Goal: Task Accomplishment & Management: Manage account settings

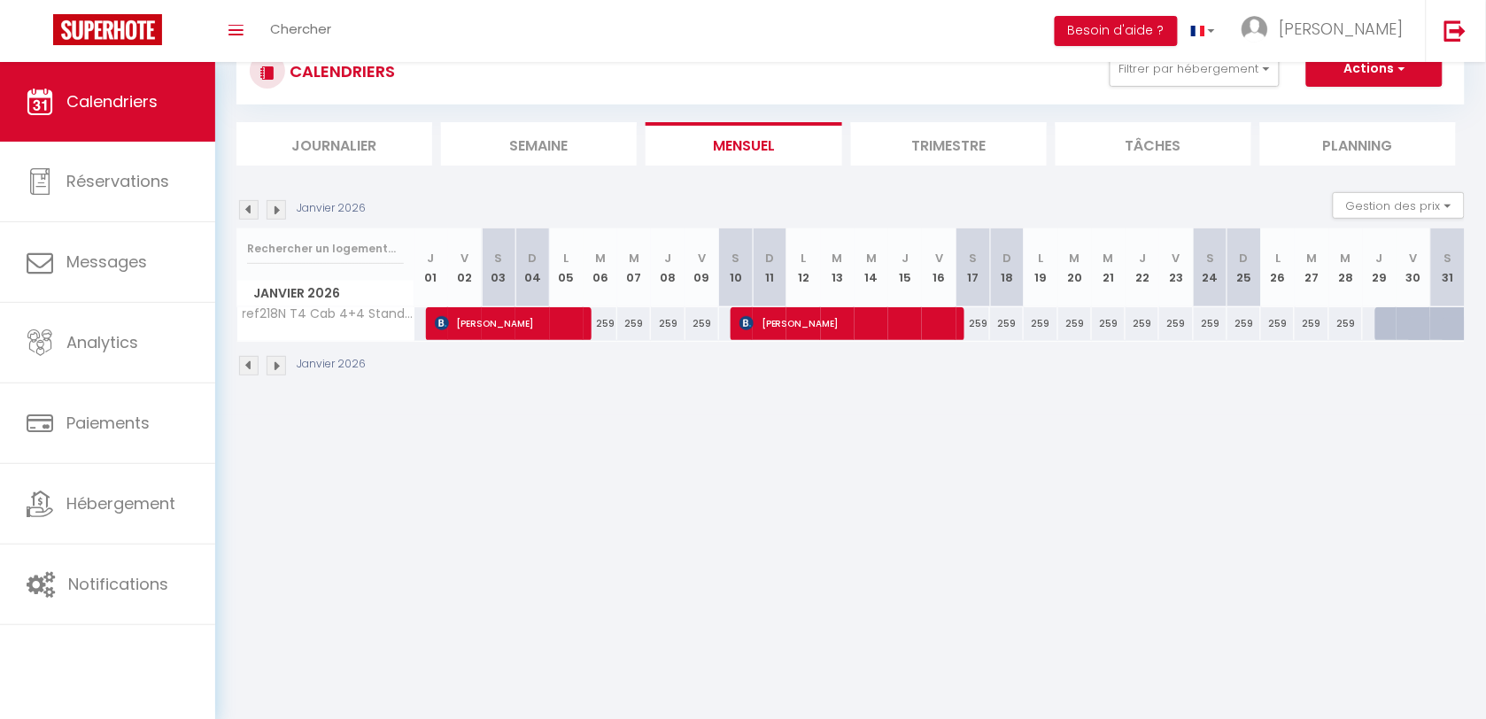
click at [545, 397] on div "CALENDRIERS Filtrer par hébergement 218 CAMI REAL ref218N T4 Cab 4+4 Standard E…" at bounding box center [850, 207] width 1271 height 415
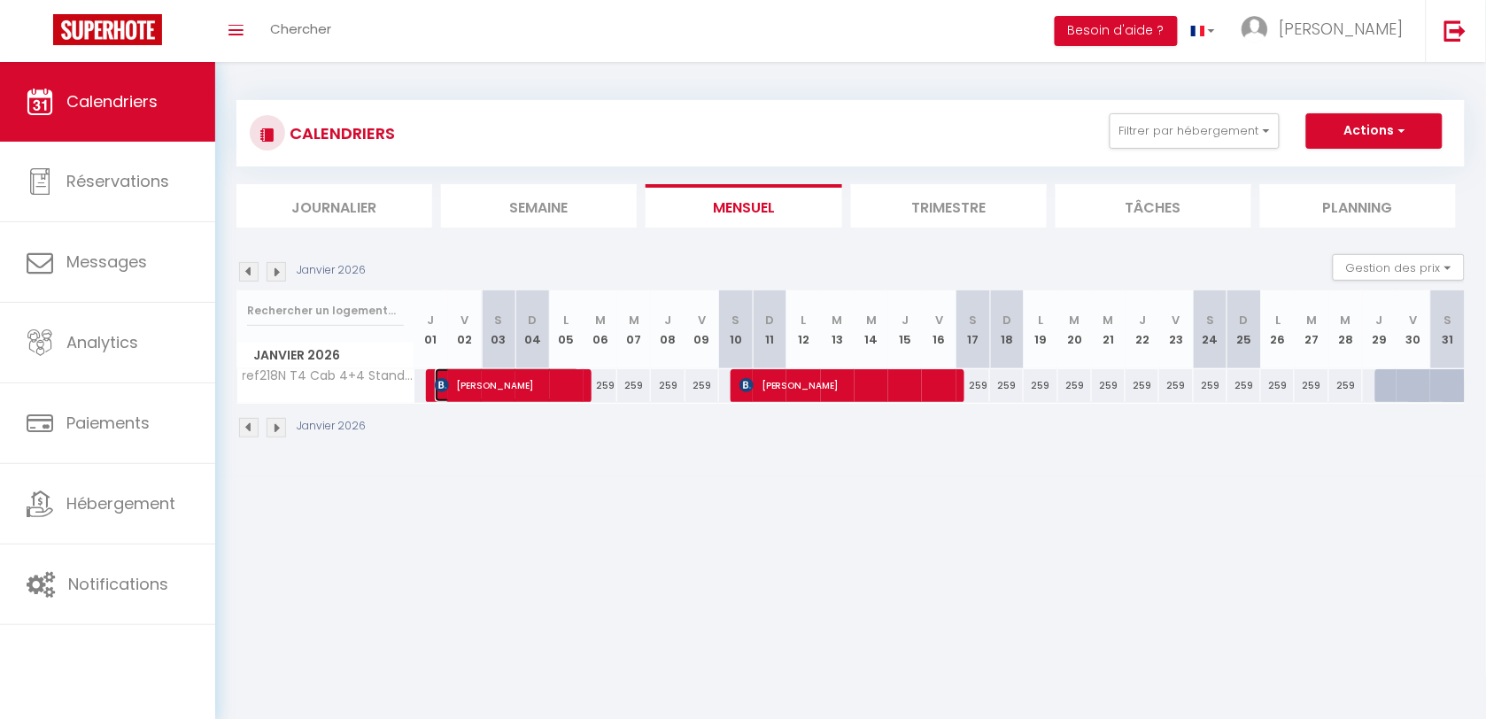
click at [545, 397] on span "[PERSON_NAME]" at bounding box center [508, 385] width 146 height 34
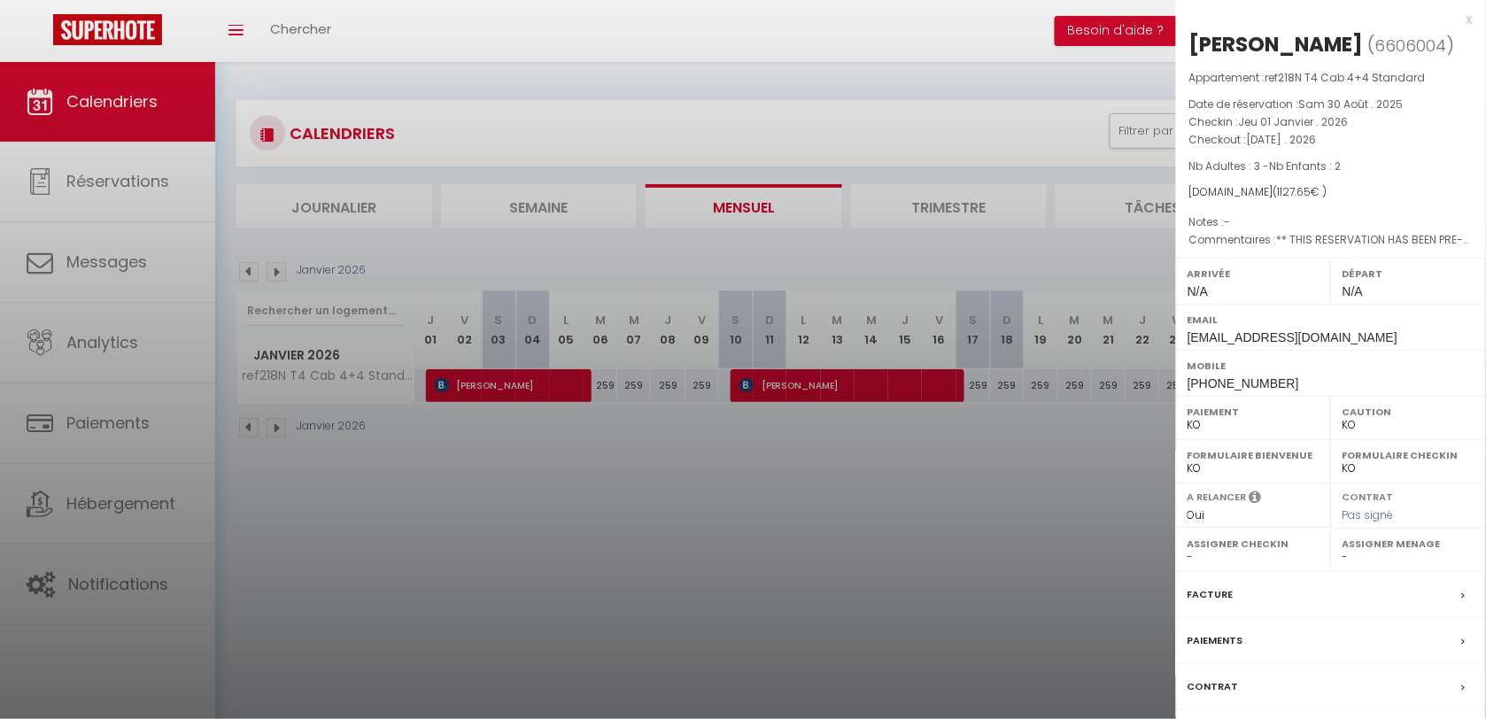
click at [863, 521] on div at bounding box center [743, 359] width 1486 height 719
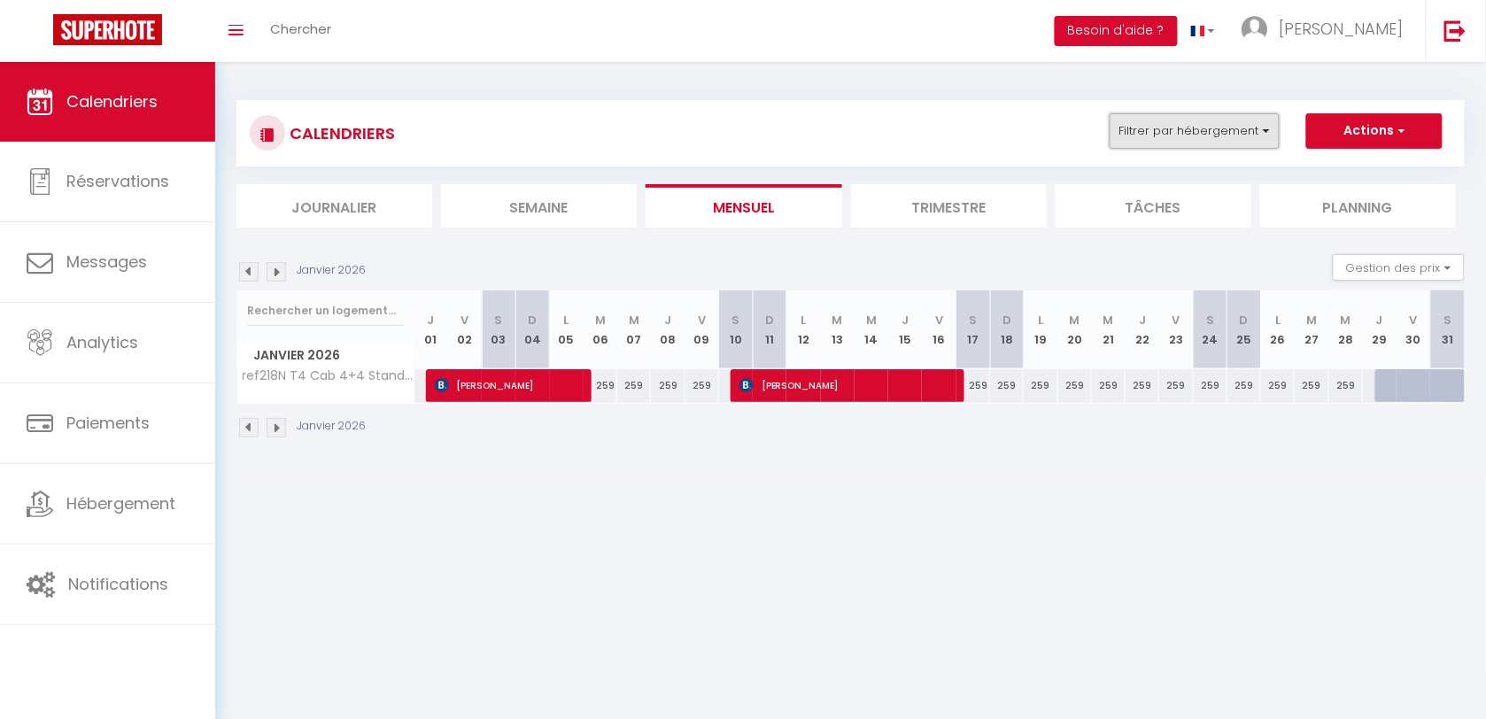
click at [1227, 120] on button "Filtrer par hébergement" at bounding box center [1195, 130] width 170 height 35
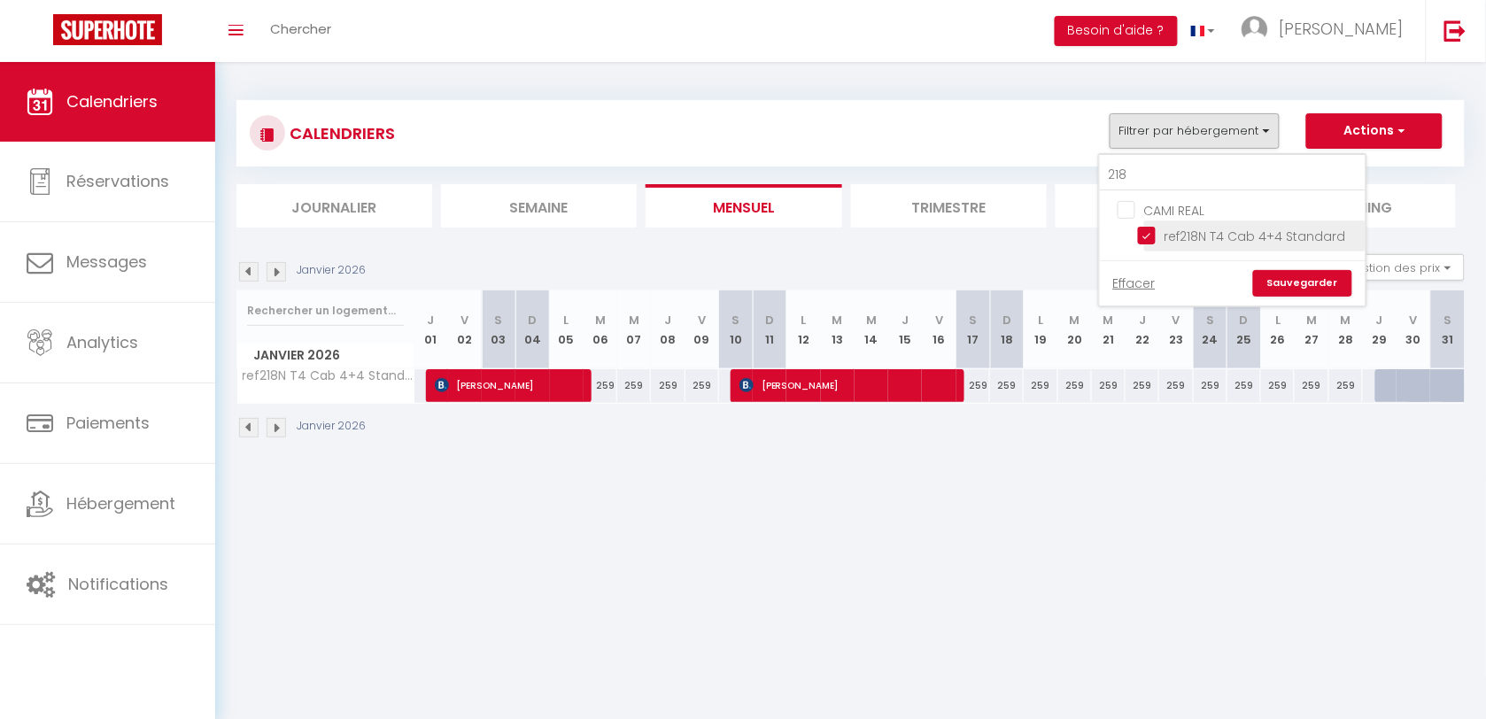
click at [1148, 228] on input "ref218N T4 Cab 4+4 Standard" at bounding box center [1248, 235] width 221 height 18
checkbox input "false"
click at [1306, 279] on link "Sauvegarder" at bounding box center [1302, 283] width 99 height 27
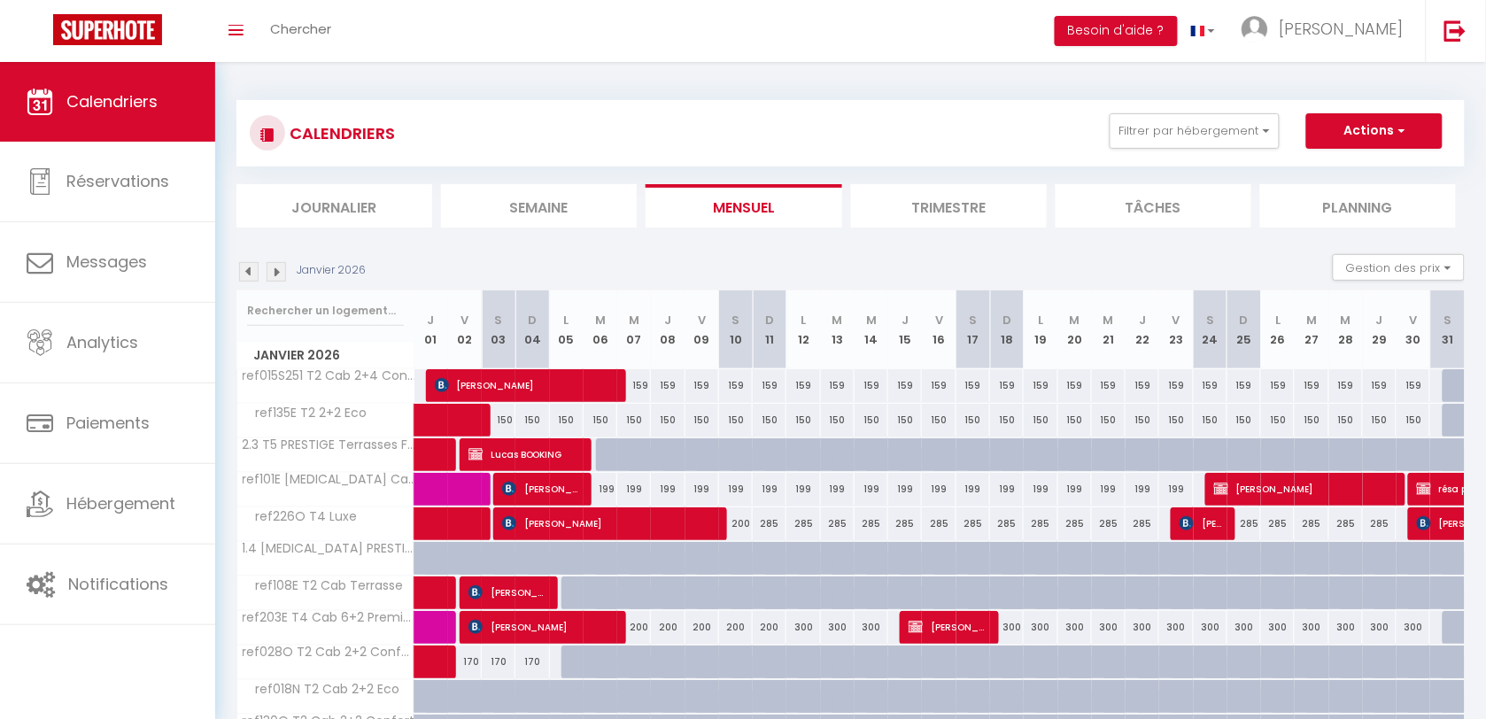
click at [246, 262] on img at bounding box center [248, 271] width 19 height 19
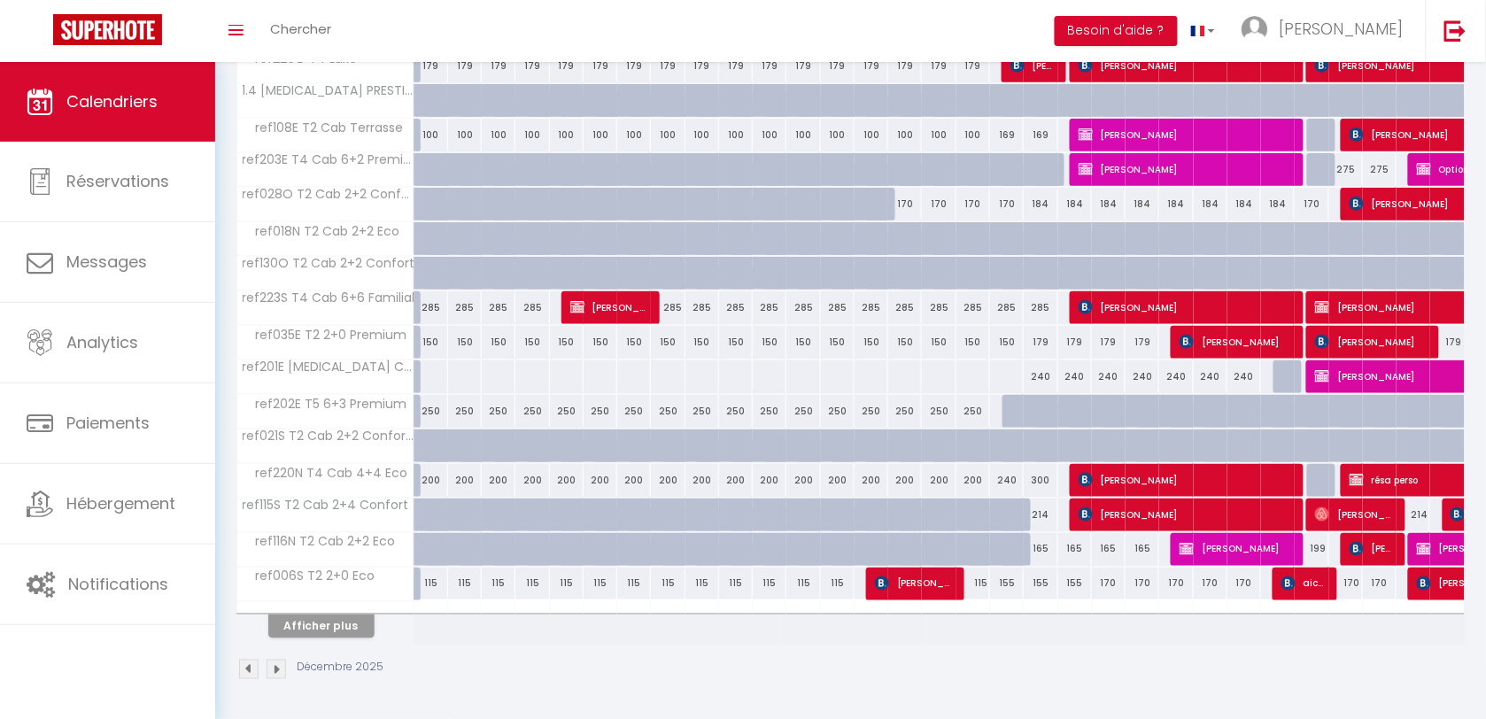
scroll to position [461, 0]
click at [326, 630] on button "Afficher plus" at bounding box center [321, 627] width 106 height 24
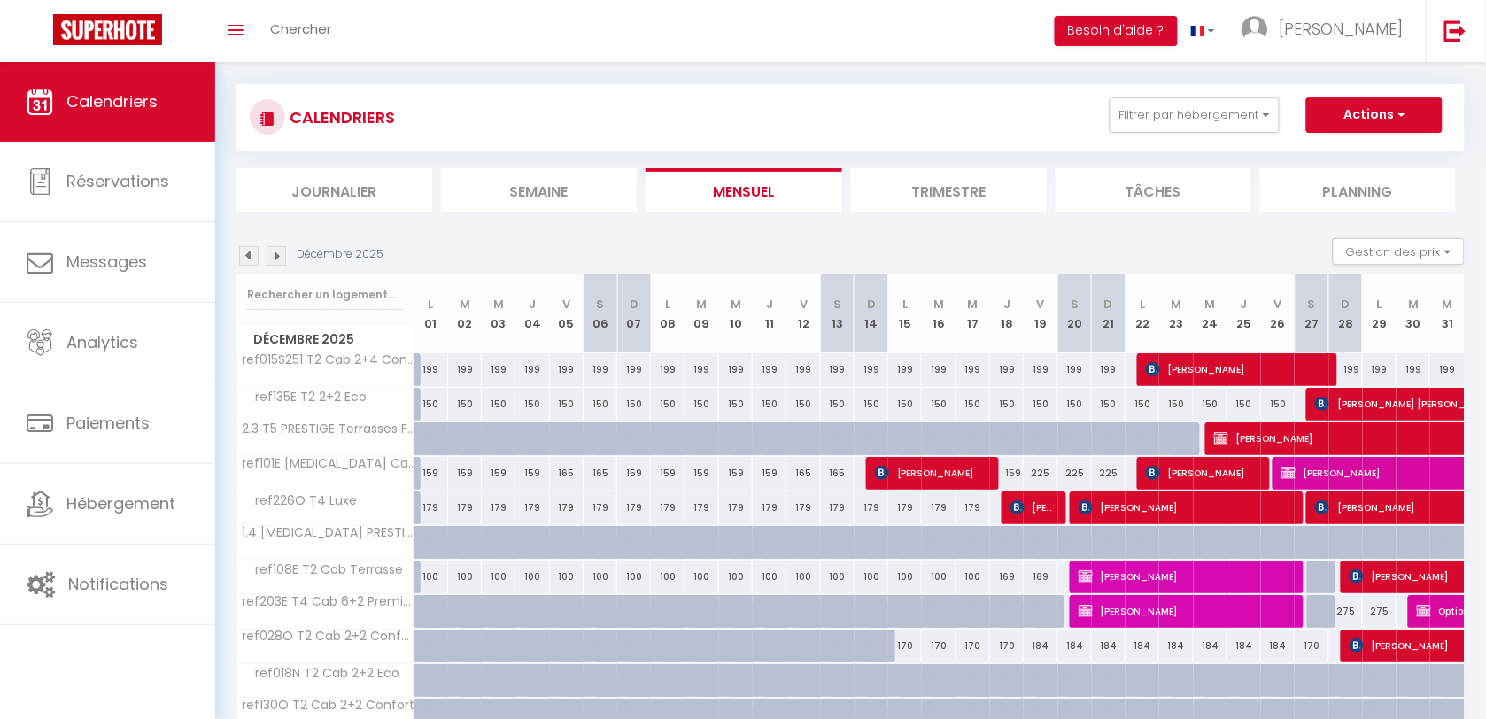
scroll to position [0, 0]
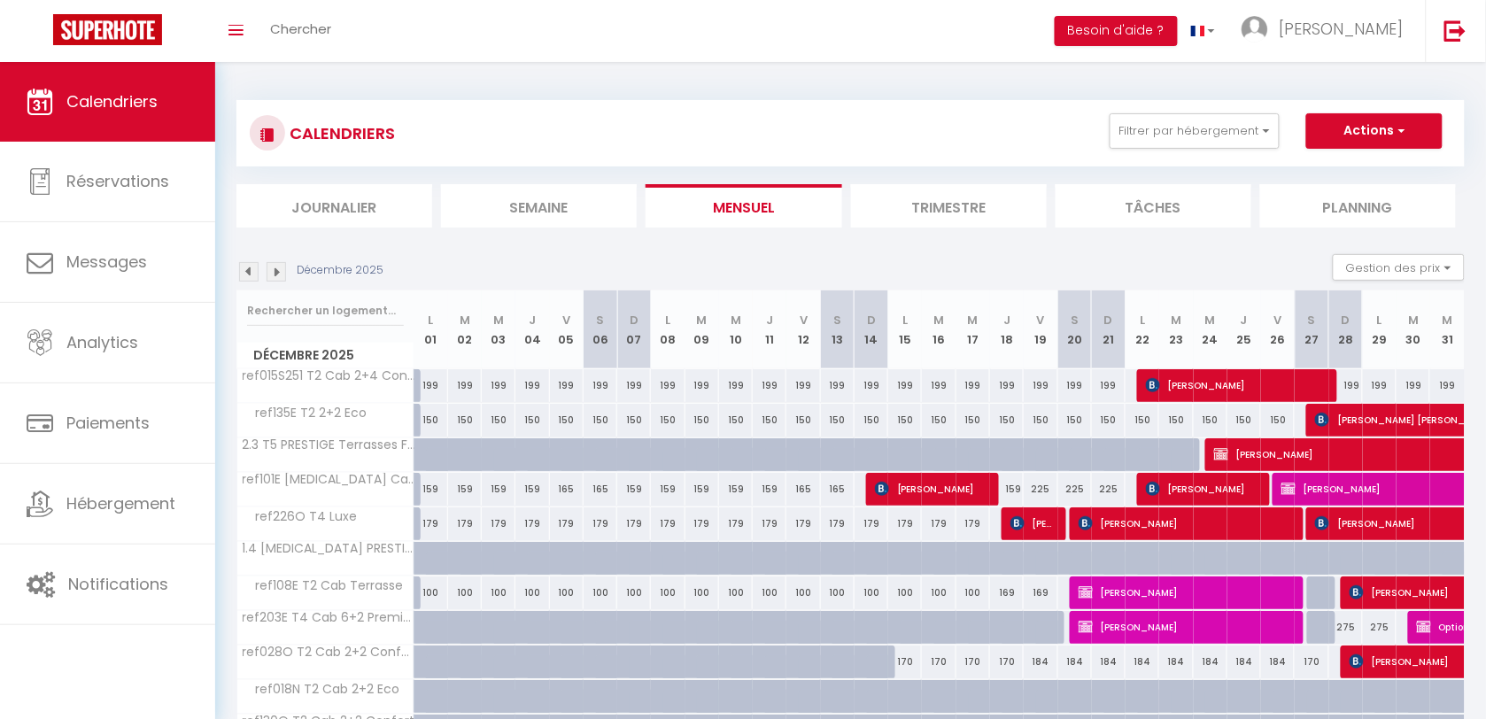
click at [255, 267] on img at bounding box center [248, 271] width 19 height 19
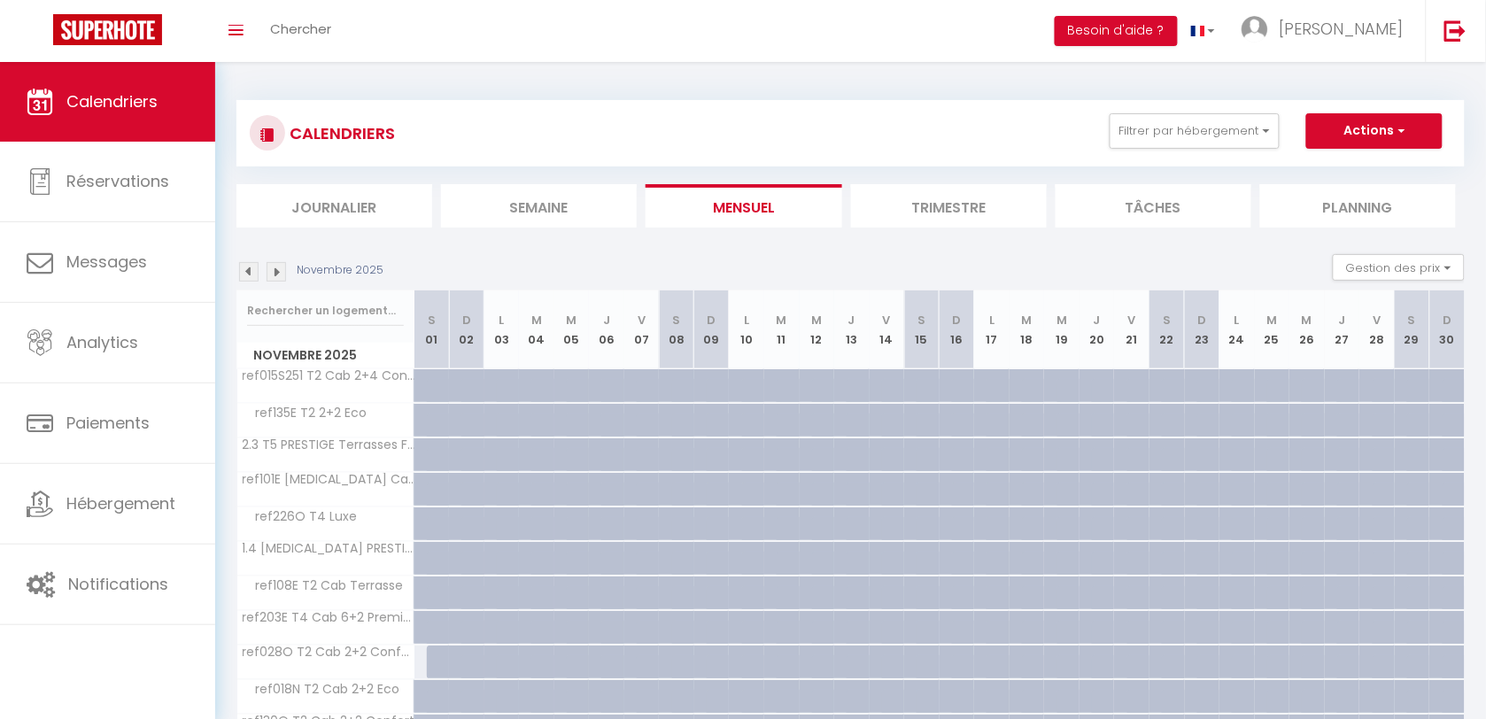
click at [233, 273] on div "CALENDRIERS Filtrer par hébergement 218 CAMI REAL ref218N T4 Cab 4+4 Standard E…" at bounding box center [850, 619] width 1271 height 1115
click at [249, 273] on img at bounding box center [248, 271] width 19 height 19
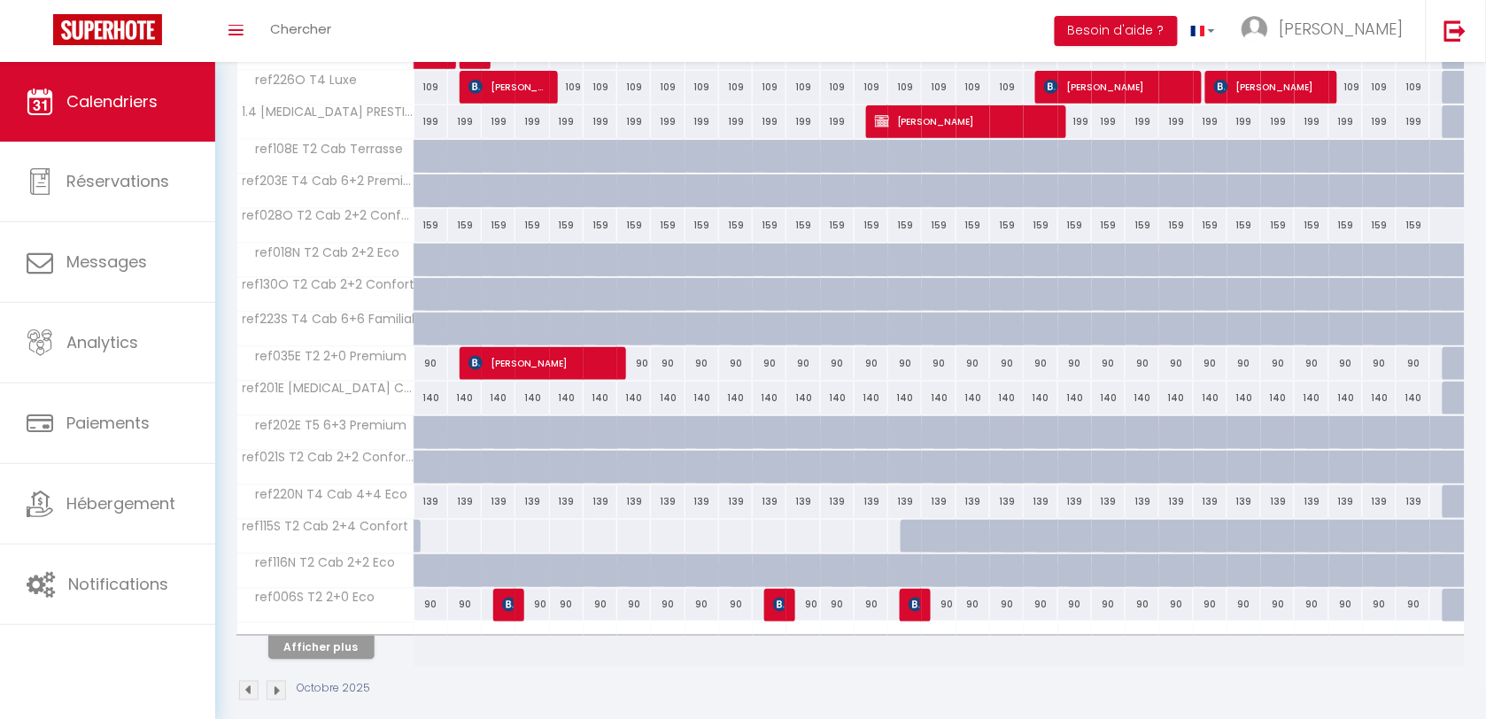
scroll to position [461, 0]
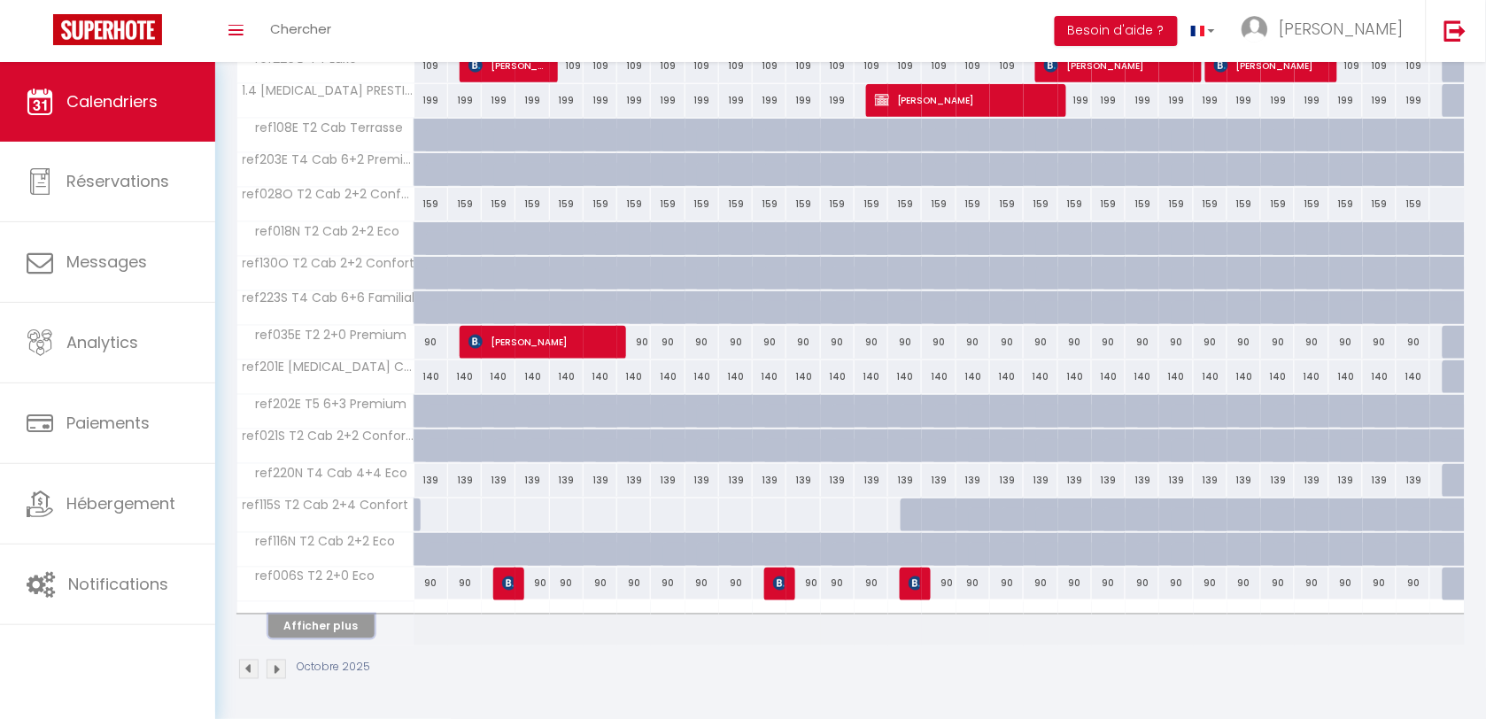
click at [357, 631] on button "Afficher plus" at bounding box center [321, 627] width 106 height 24
click at [509, 585] on img at bounding box center [509, 583] width 14 height 14
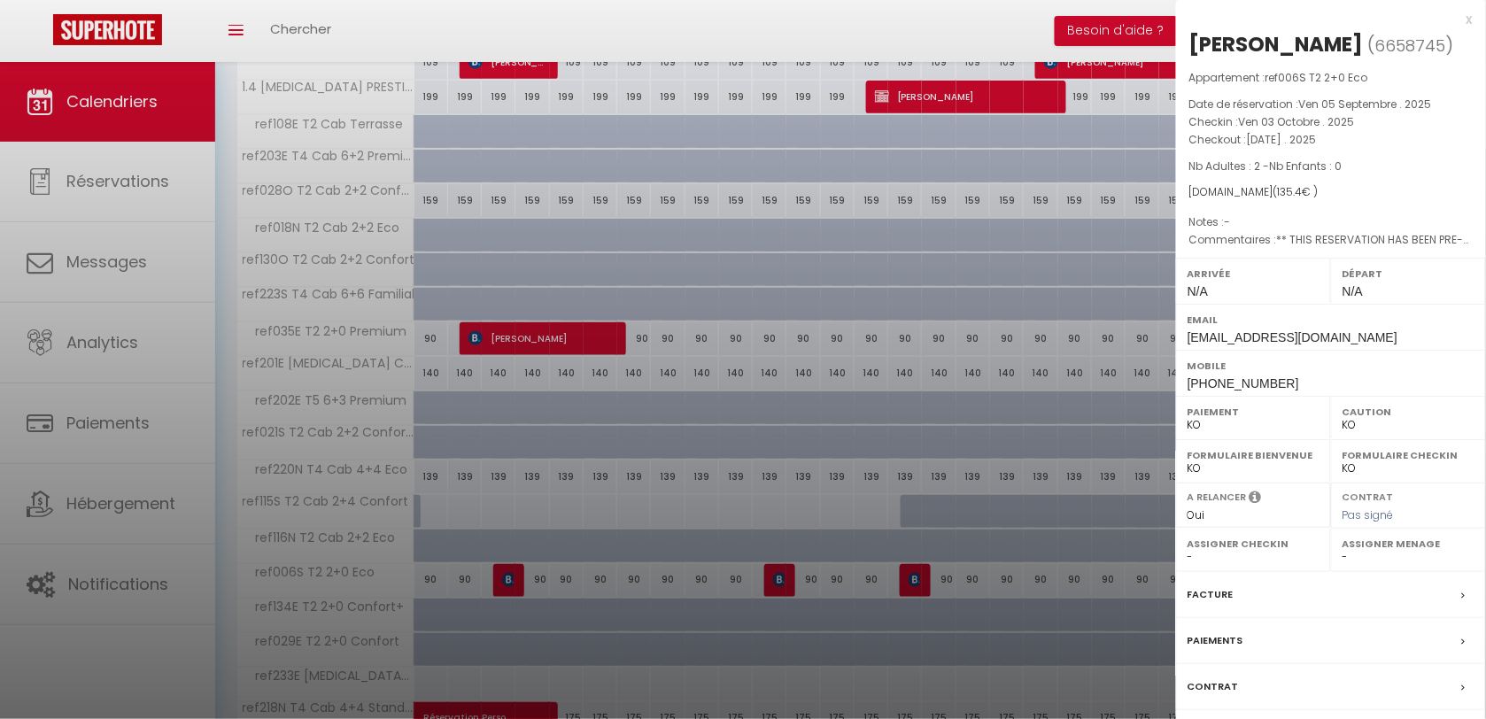
click at [1465, 19] on div "x" at bounding box center [1324, 19] width 297 height 21
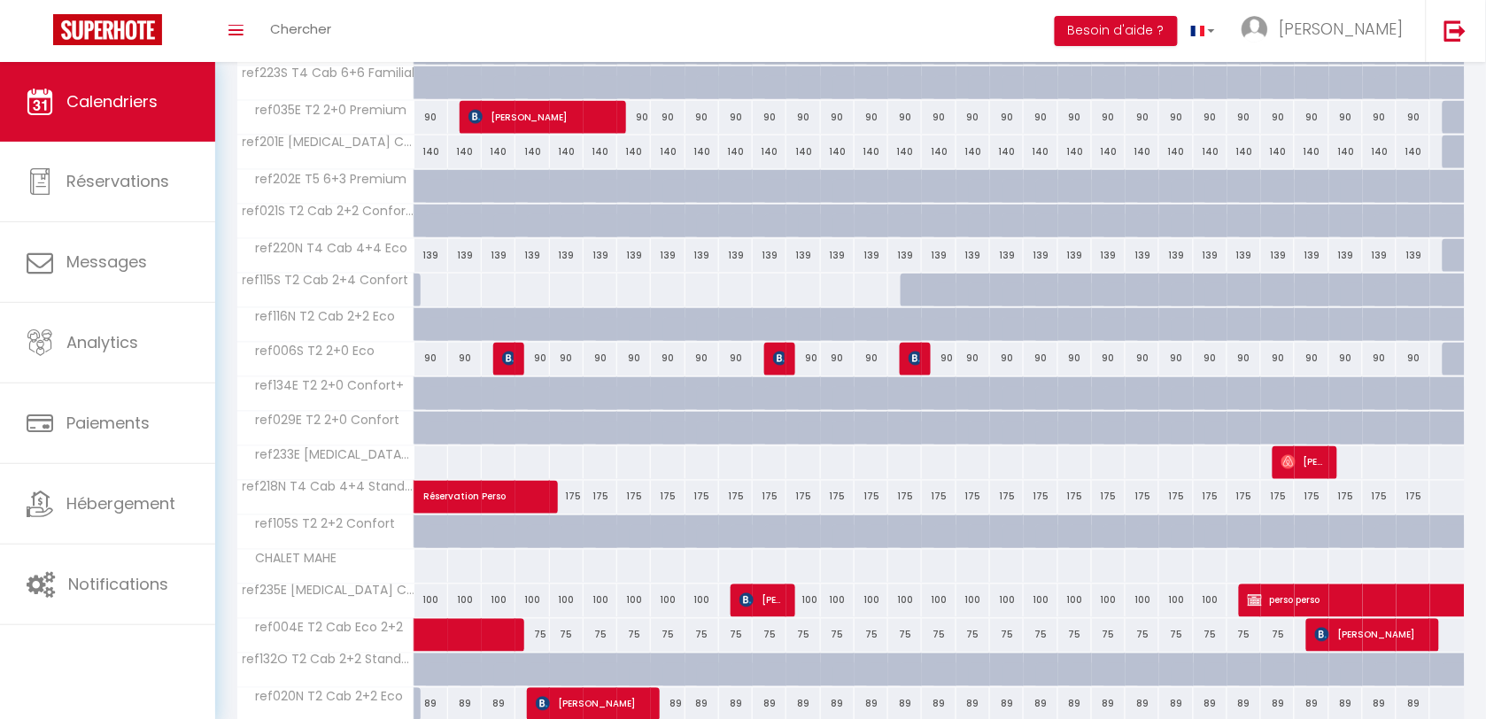
scroll to position [904, 0]
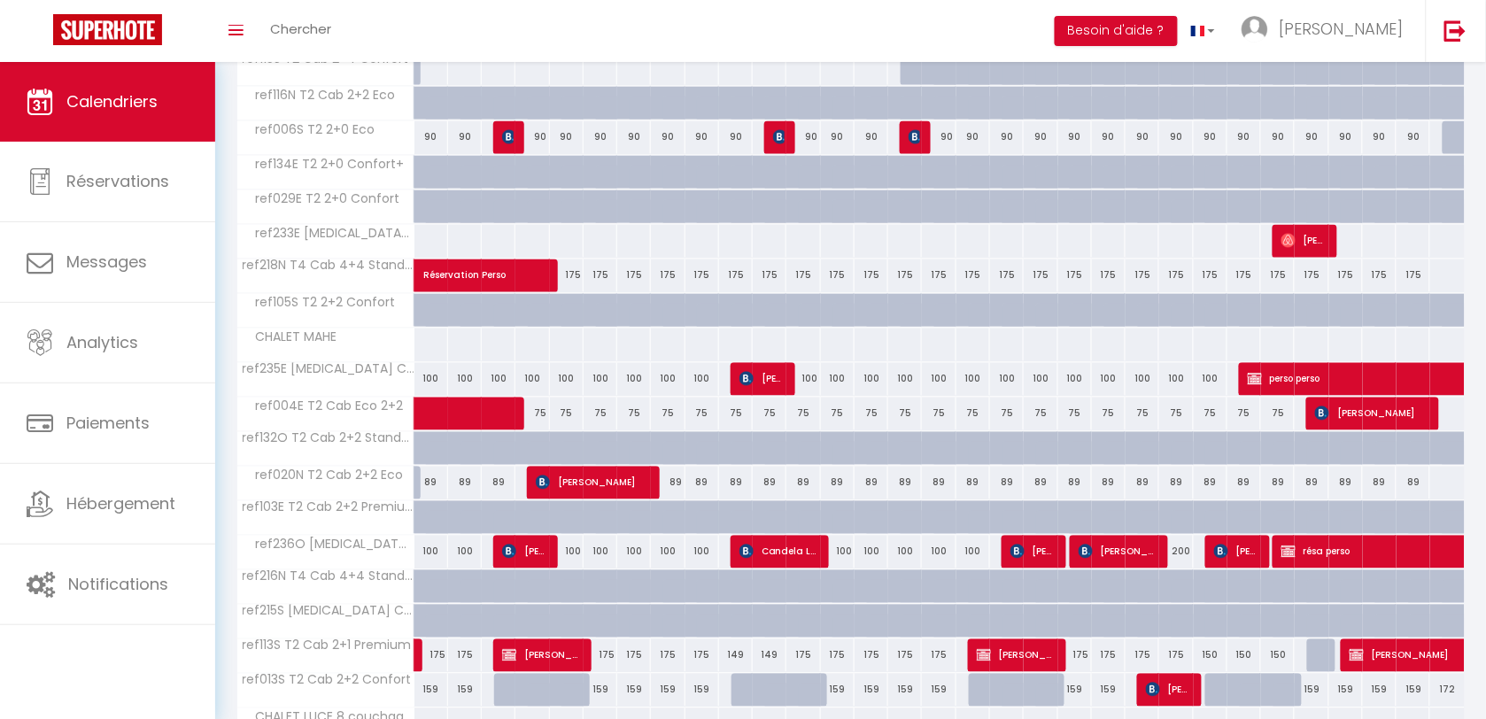
click at [427, 249] on div at bounding box center [431, 241] width 35 height 33
type input "Mer 01 Octobre 2025"
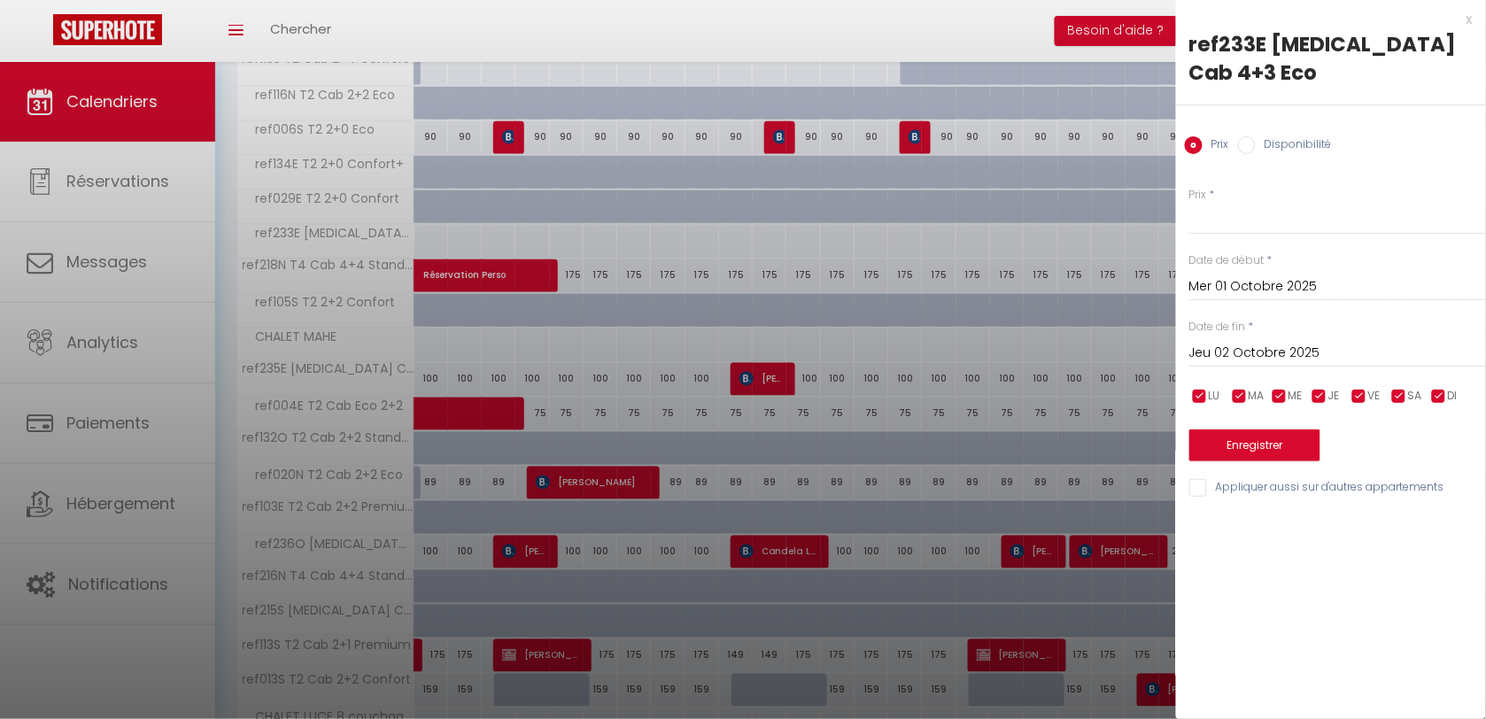
click at [1227, 342] on input "Jeu 02 Octobre 2025" at bounding box center [1337, 353] width 297 height 23
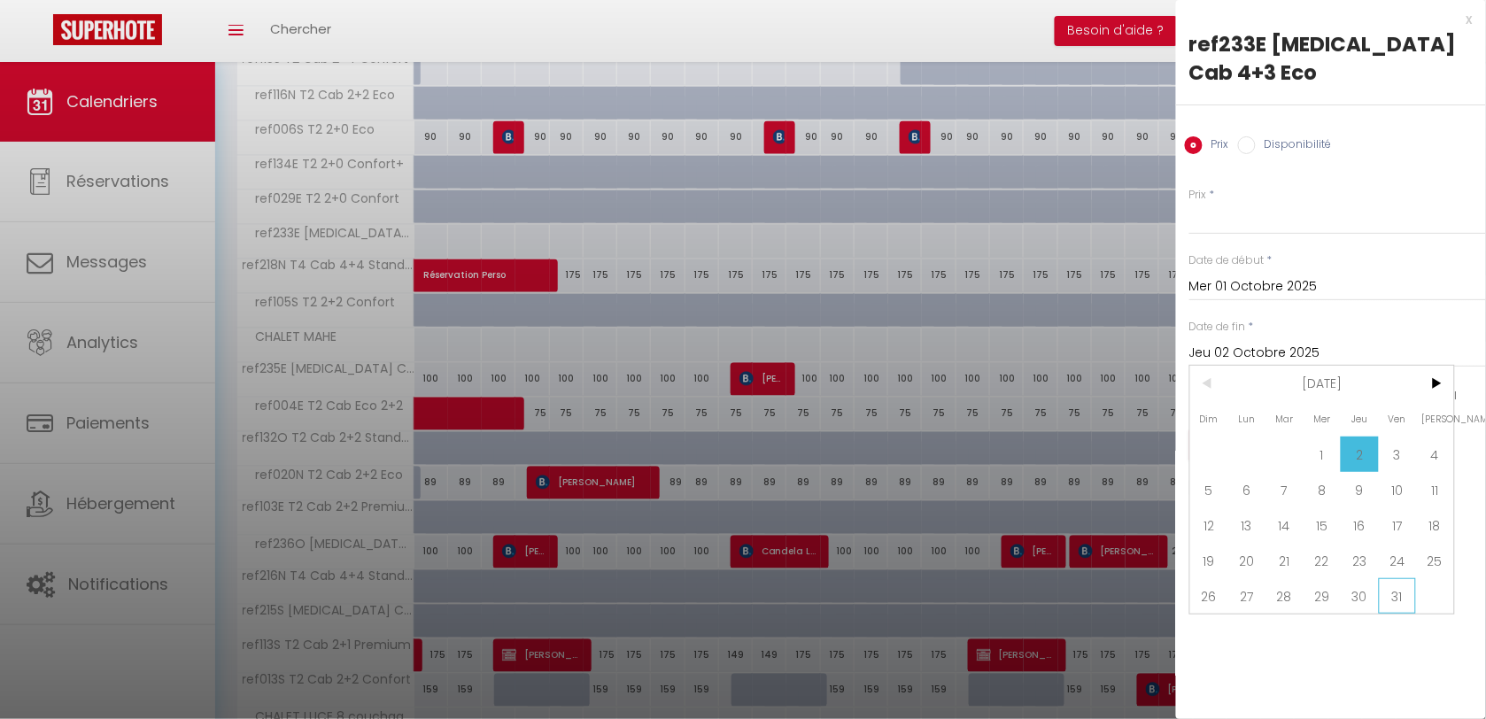
click at [1402, 578] on span "31" at bounding box center [1398, 595] width 38 height 35
type input "Ven 31 Octobre 2025"
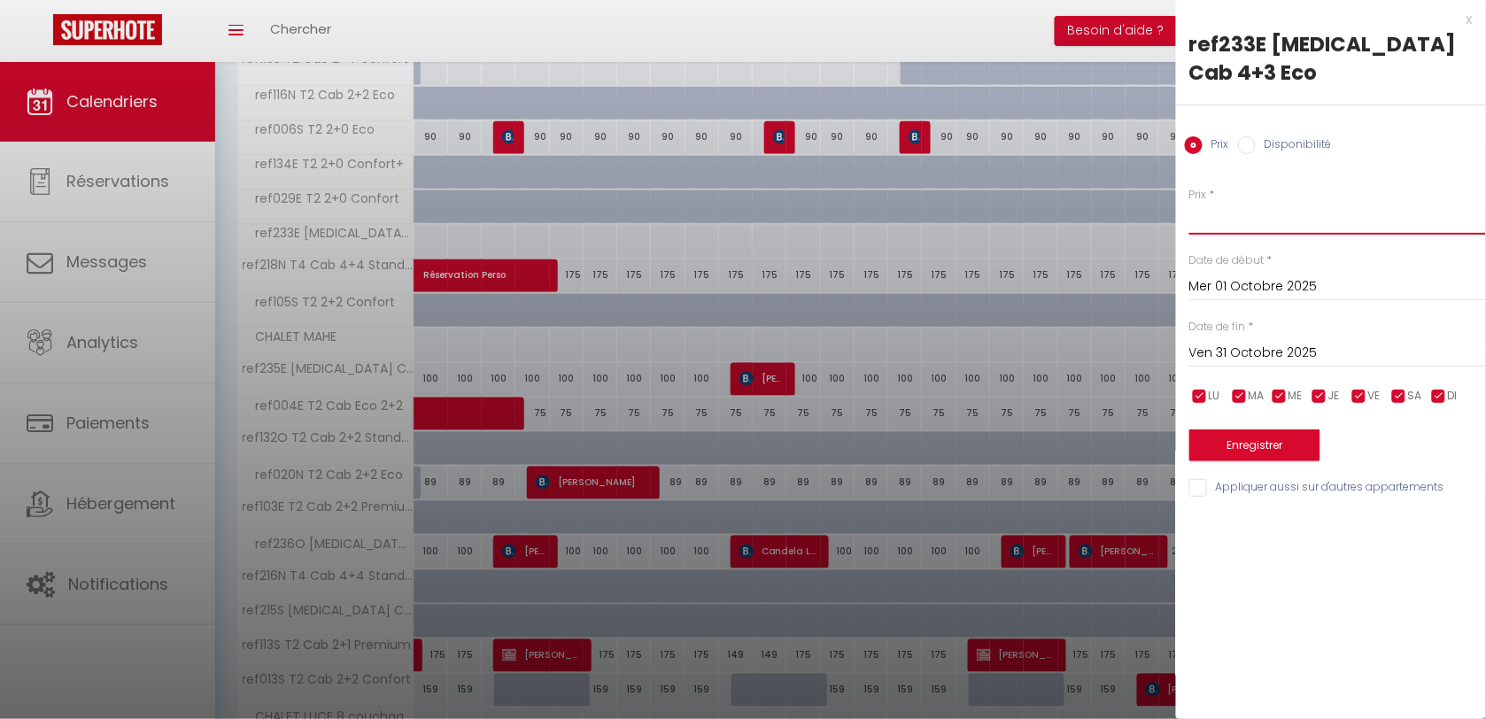
click at [1206, 203] on input "Prix" at bounding box center [1337, 219] width 297 height 32
type input "150"
click at [1218, 429] on button "Enregistrer" at bounding box center [1254, 445] width 131 height 32
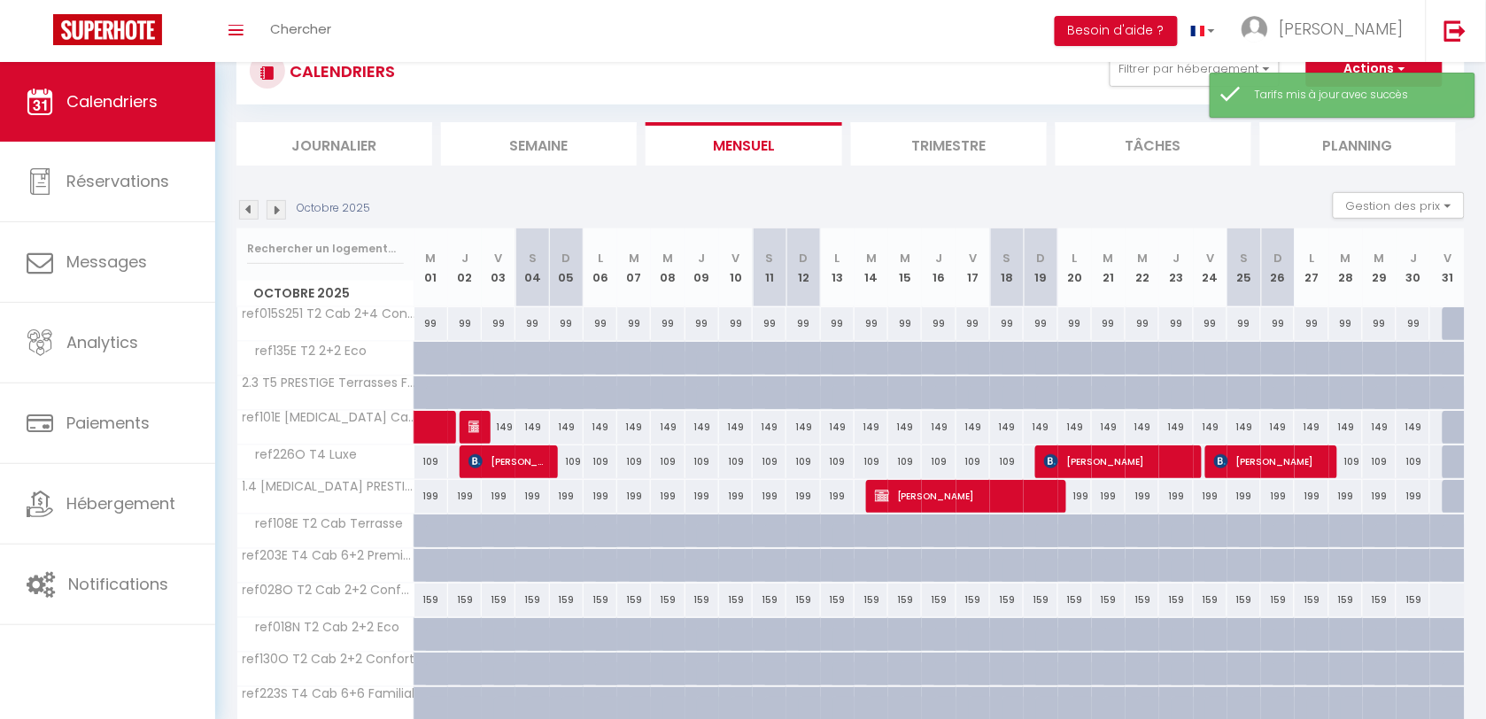
scroll to position [0, 0]
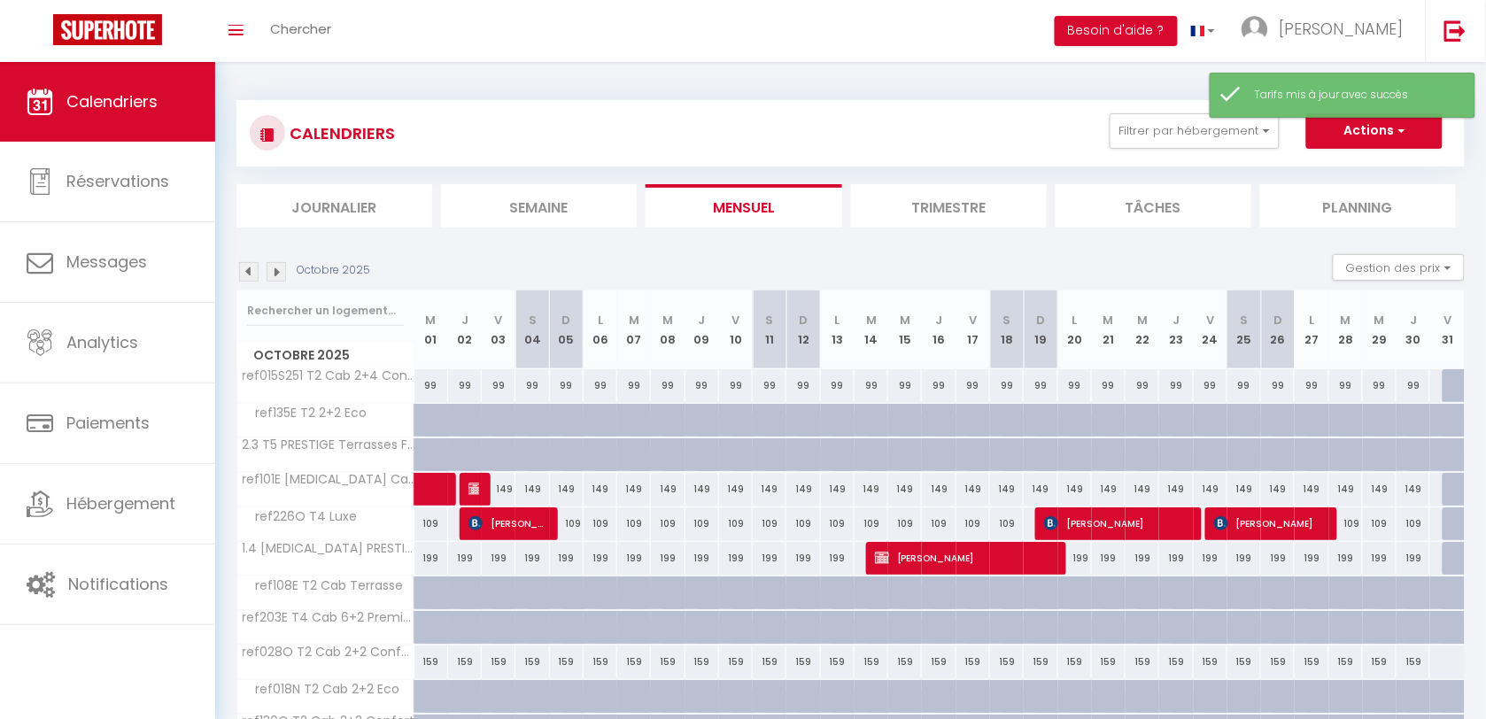
click at [1216, 151] on div "CALENDRIERS Filtrer par hébergement 218 CAMI REAL ref218N T4 Cab 4+4 Standard E…" at bounding box center [851, 133] width 1202 height 40
click at [1216, 144] on button "Filtrer par hébergement" at bounding box center [1195, 130] width 170 height 35
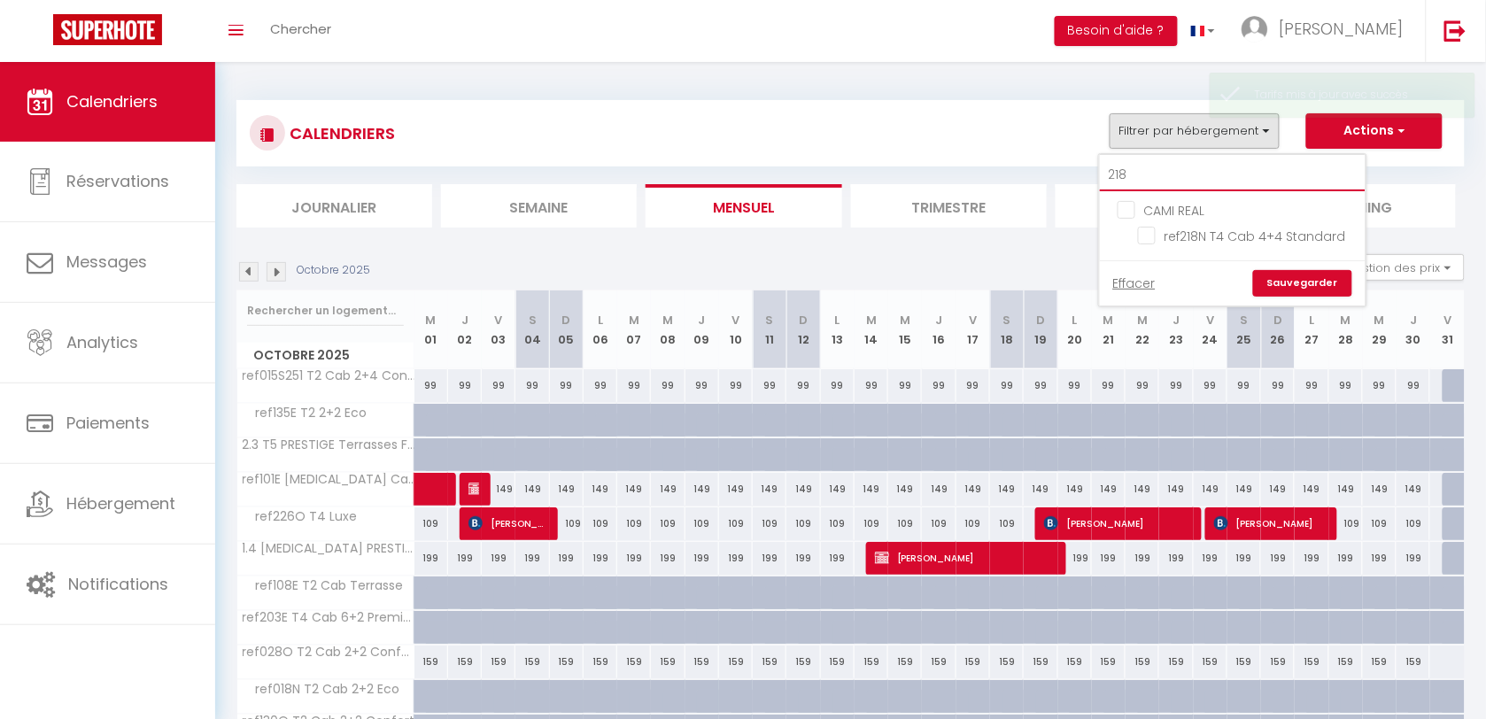
click at [1193, 182] on input "218" at bounding box center [1233, 175] width 266 height 32
click at [1193, 183] on input "218" at bounding box center [1233, 175] width 266 height 32
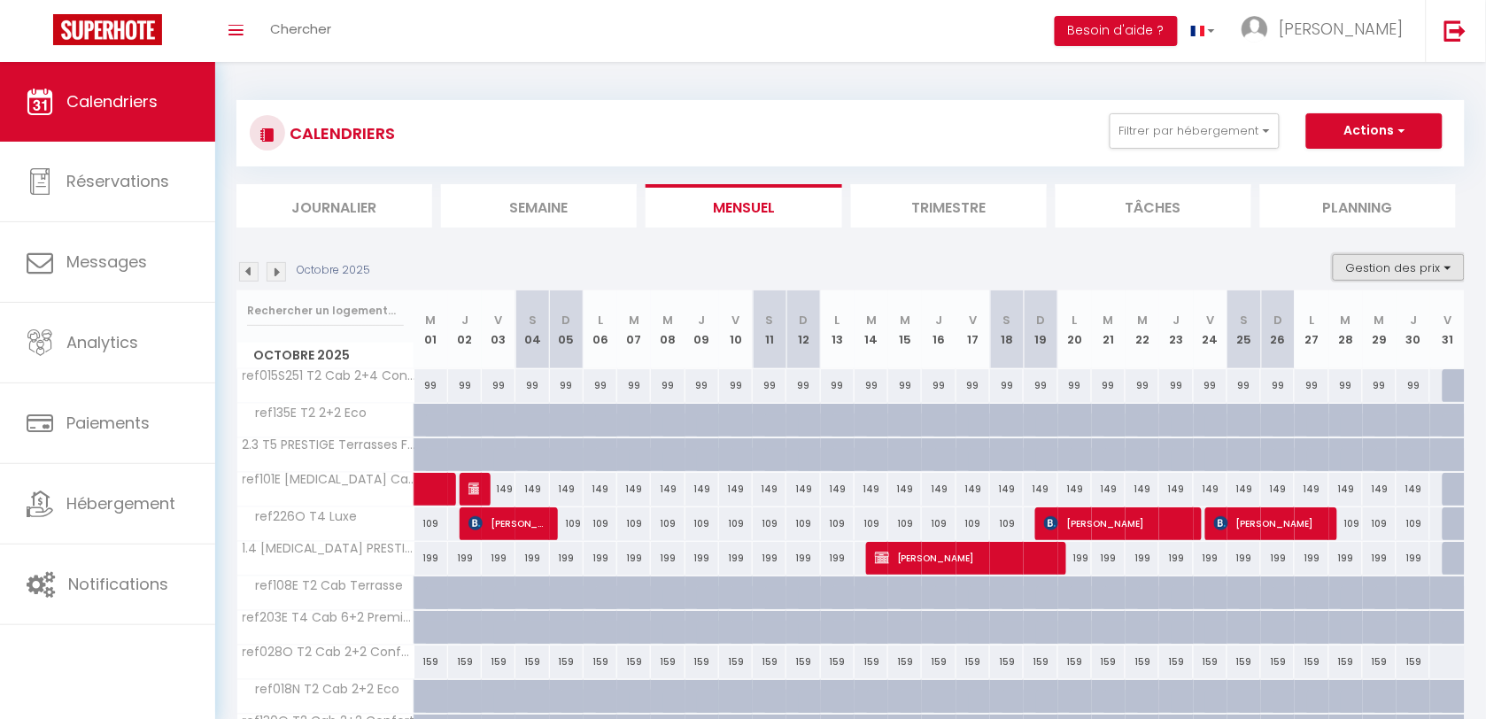
click at [1424, 268] on button "Gestion des prix" at bounding box center [1399, 267] width 132 height 27
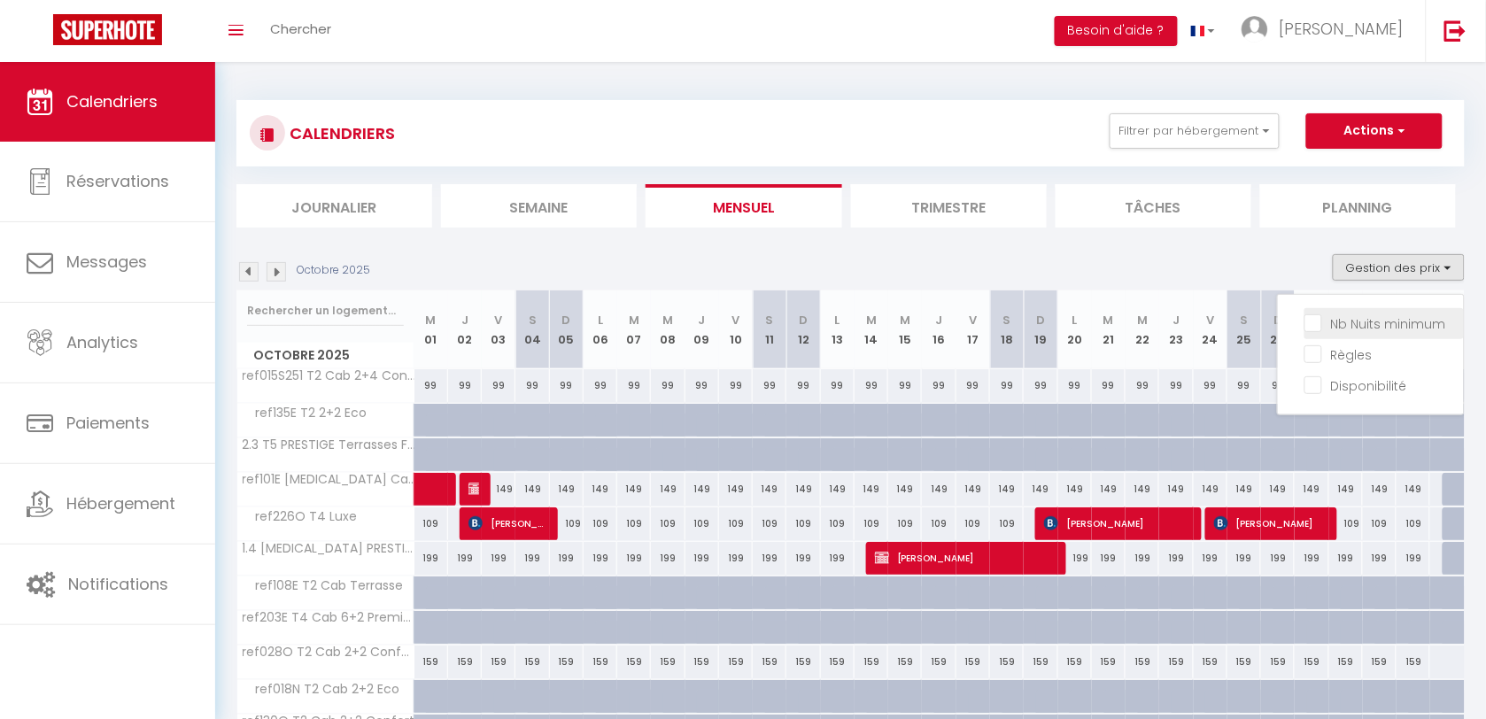
click at [1361, 321] on input "Nb Nuits minimum" at bounding box center [1383, 322] width 159 height 18
checkbox input "true"
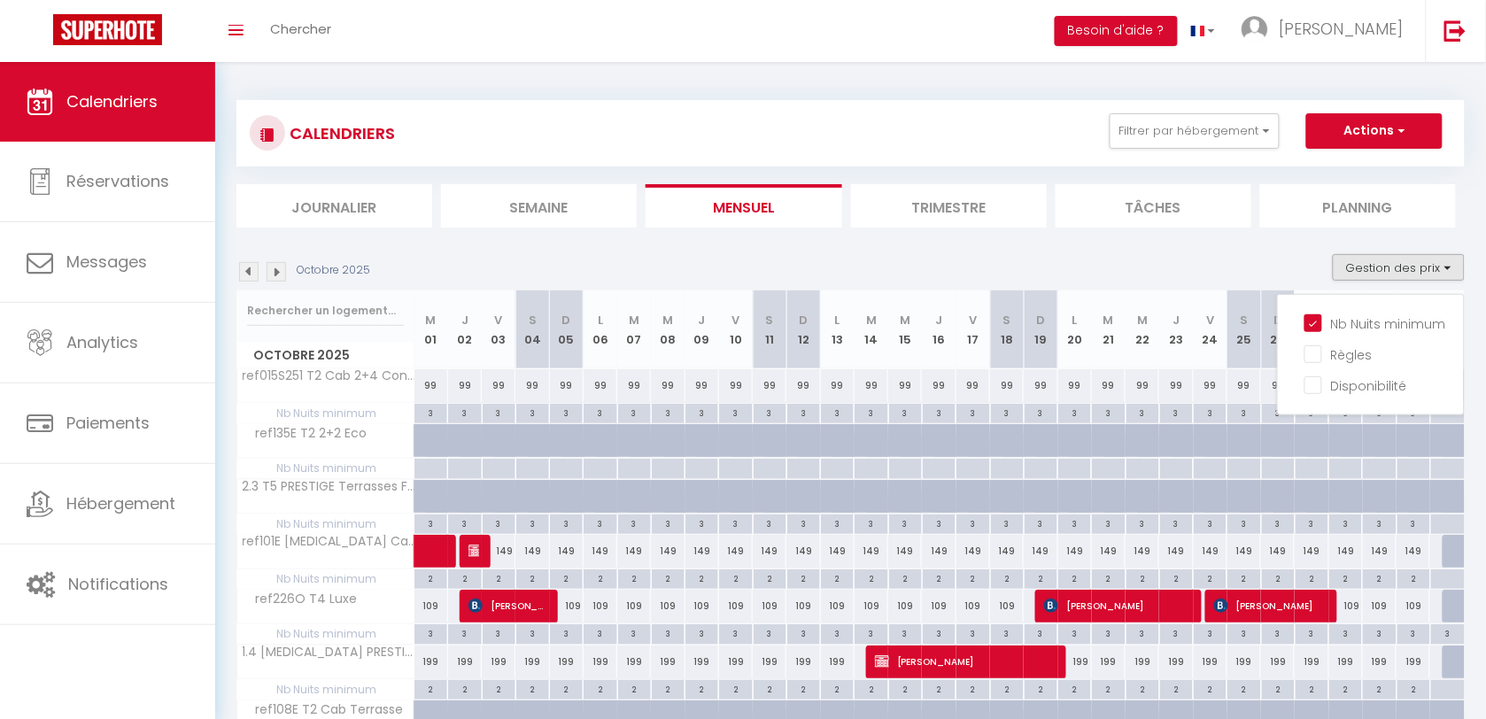
click at [1127, 262] on div "Octobre 2025 Gestion des prix Nb Nuits minimum Règles Disponibilité" at bounding box center [850, 272] width 1228 height 36
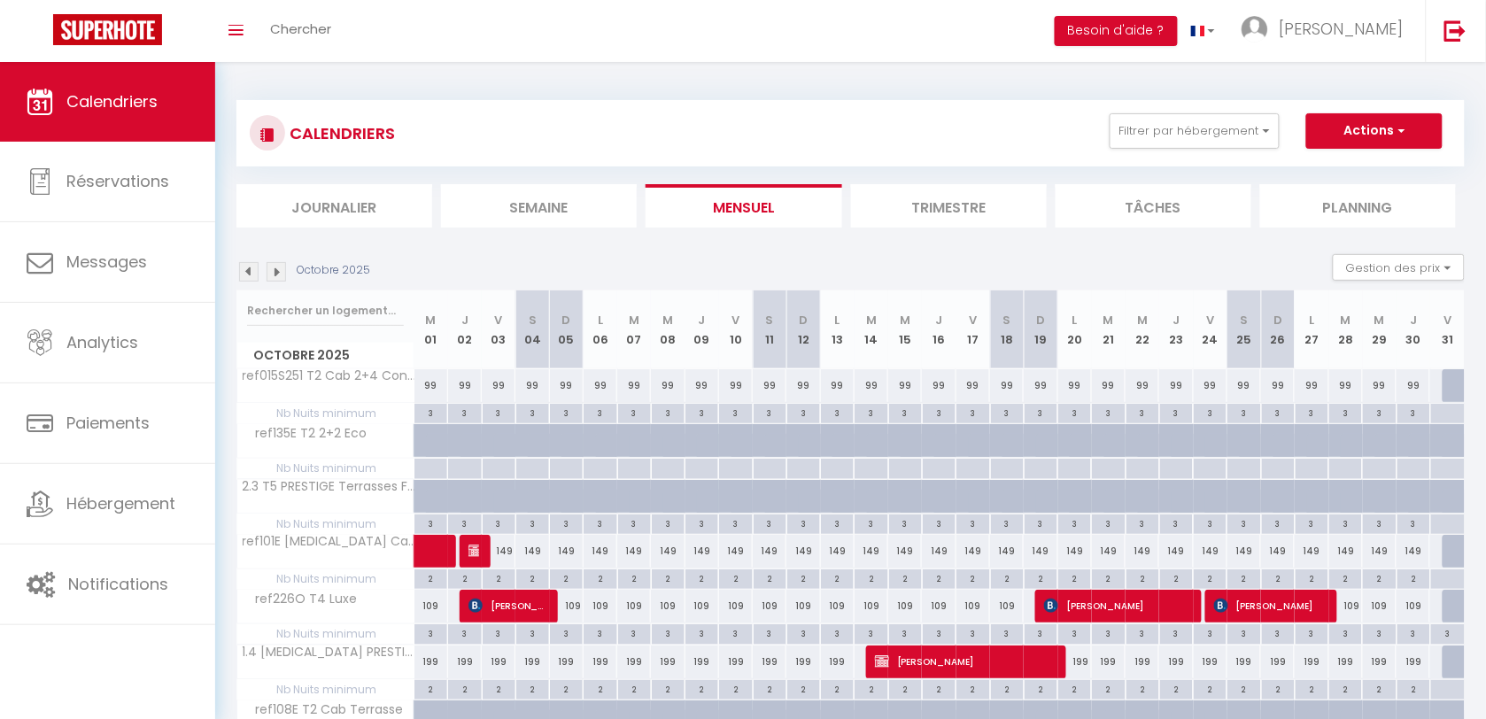
click at [245, 270] on img at bounding box center [248, 271] width 19 height 19
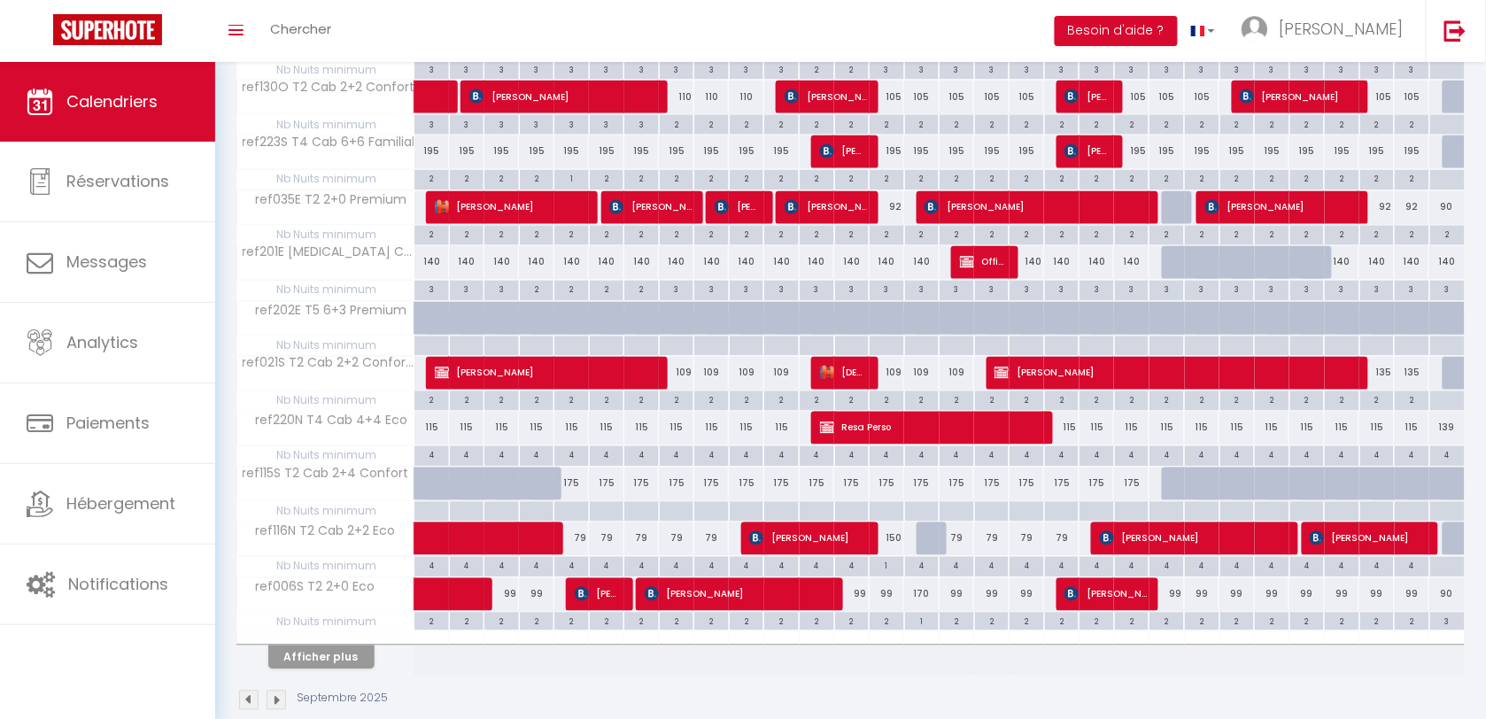
scroll to position [879, 0]
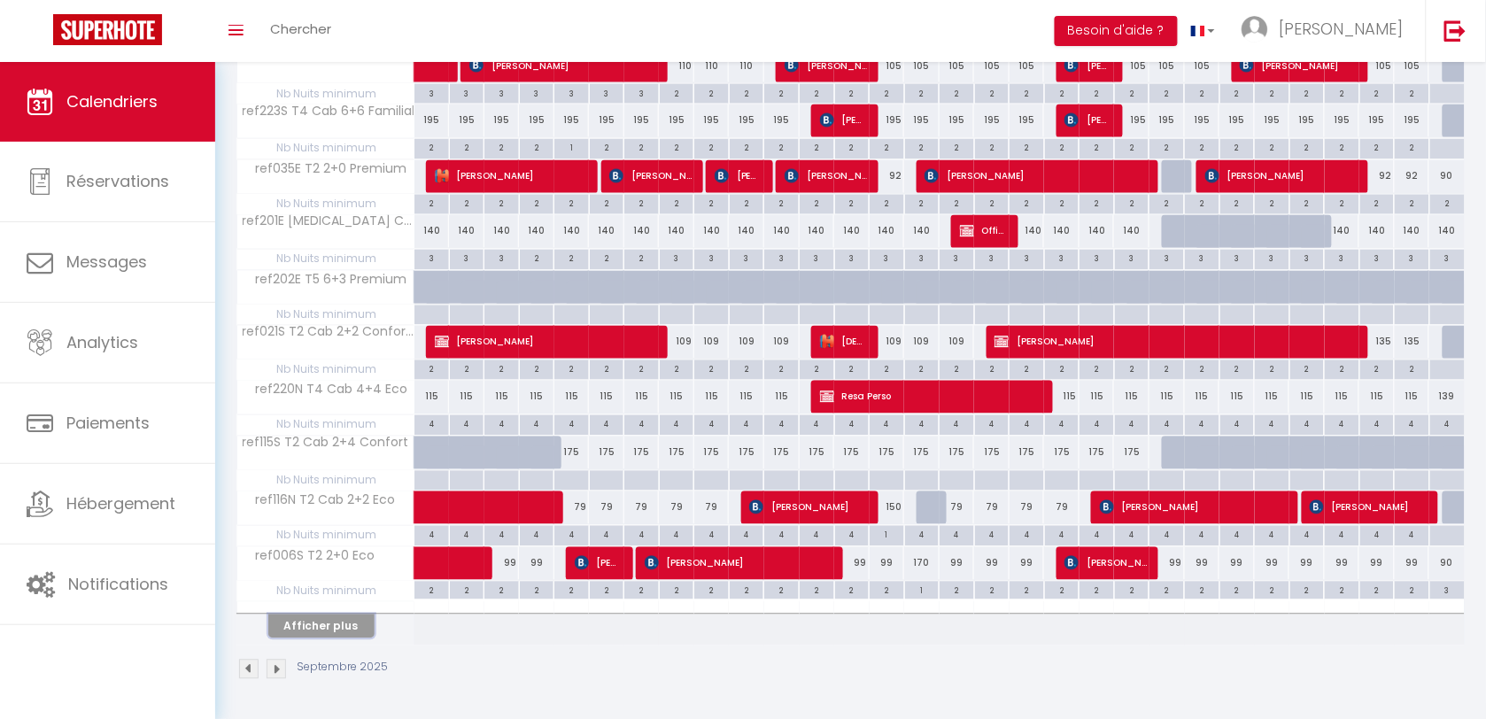
click at [343, 627] on button "Afficher plus" at bounding box center [321, 627] width 106 height 24
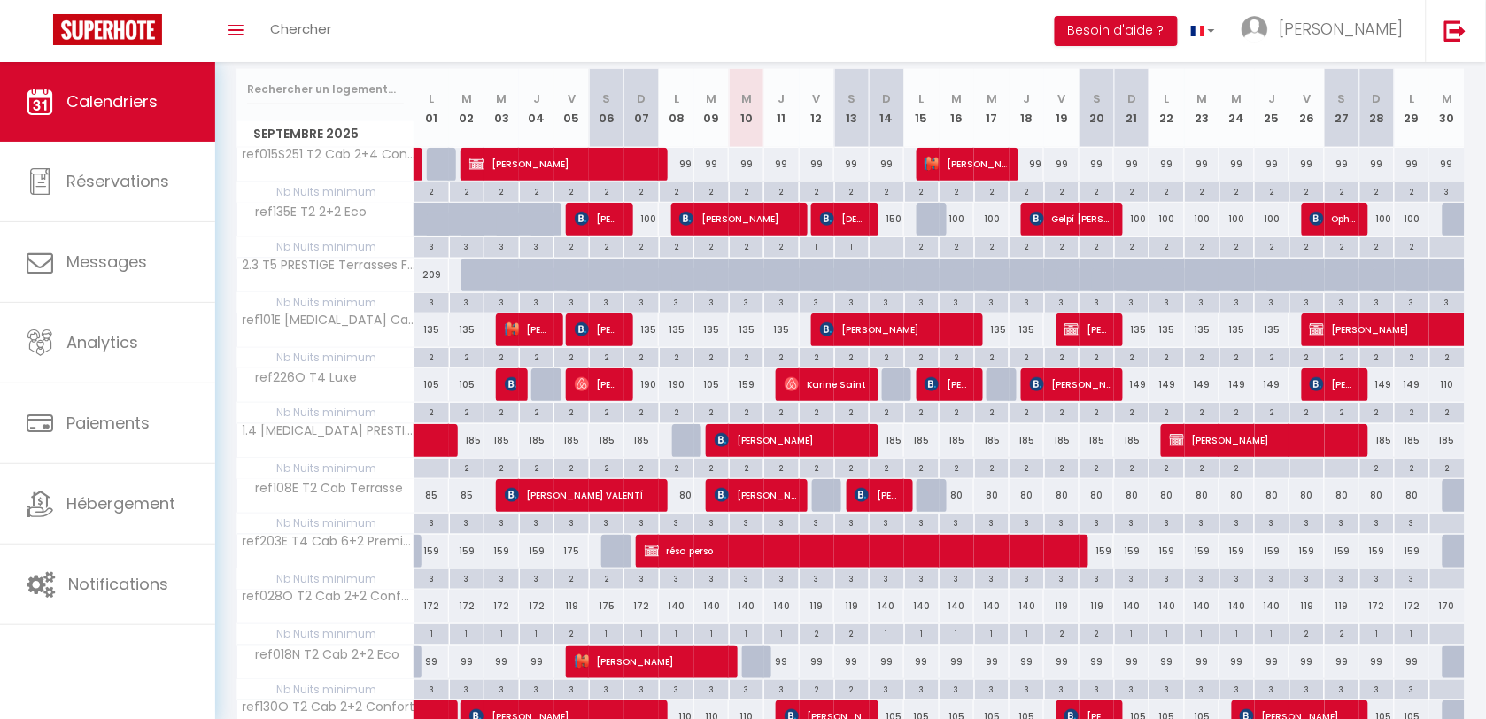
scroll to position [0, 0]
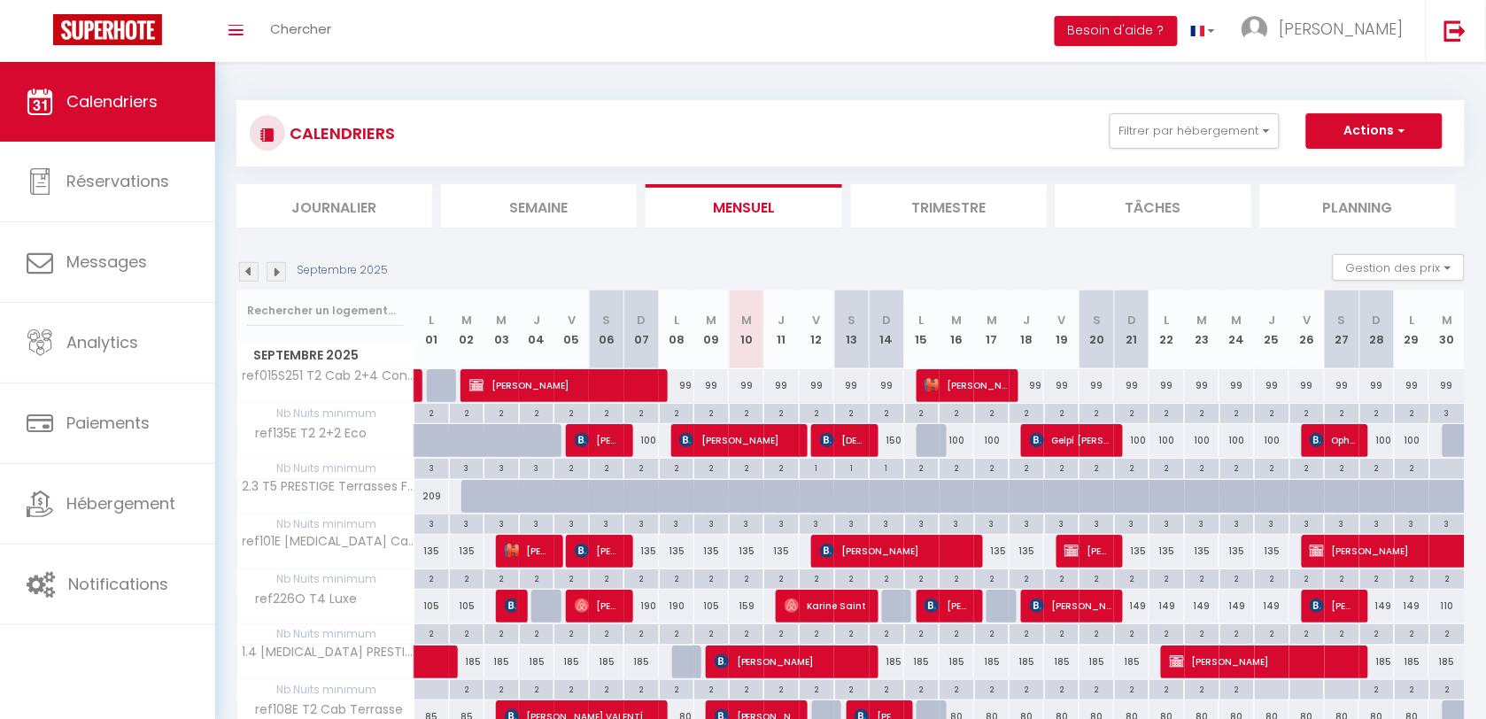
click at [279, 272] on img at bounding box center [276, 271] width 19 height 19
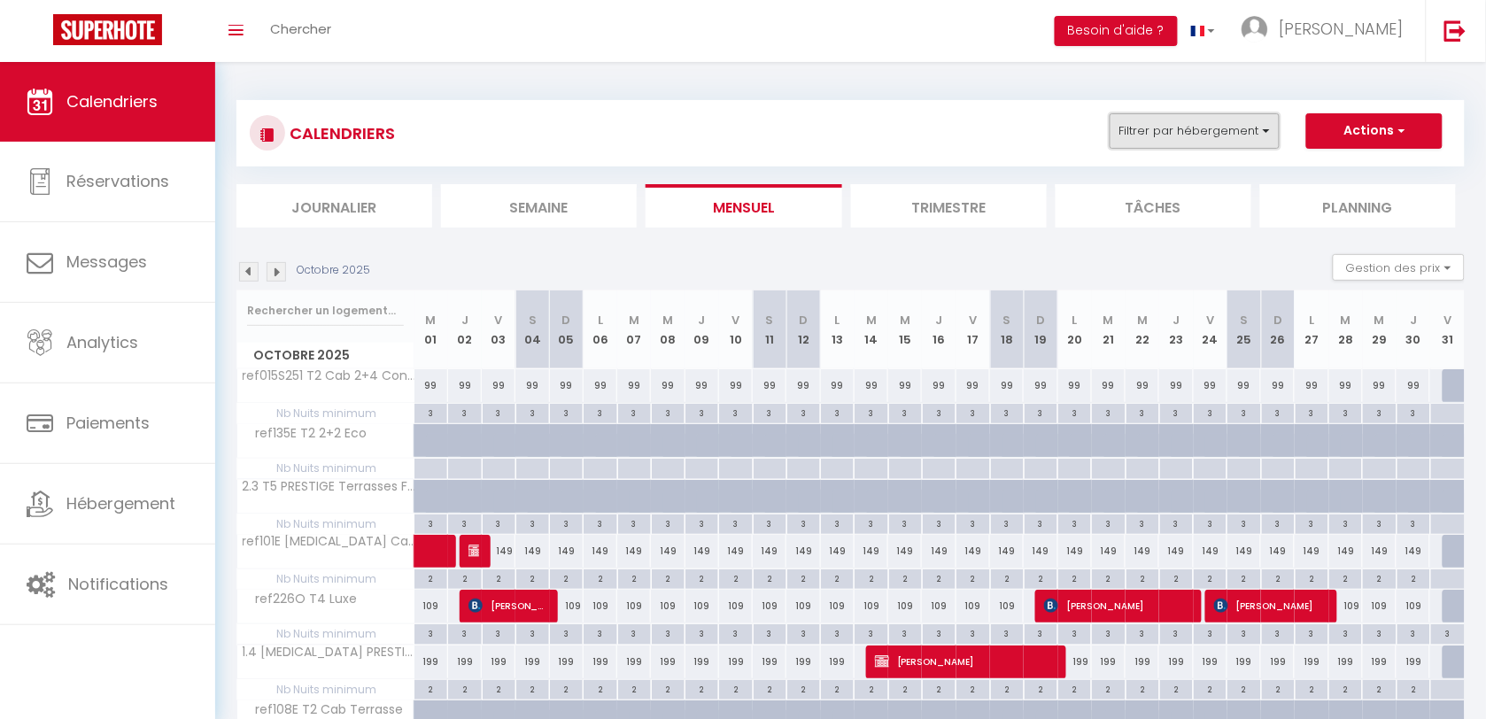
click at [1256, 126] on button "Filtrer par hébergement" at bounding box center [1195, 130] width 170 height 35
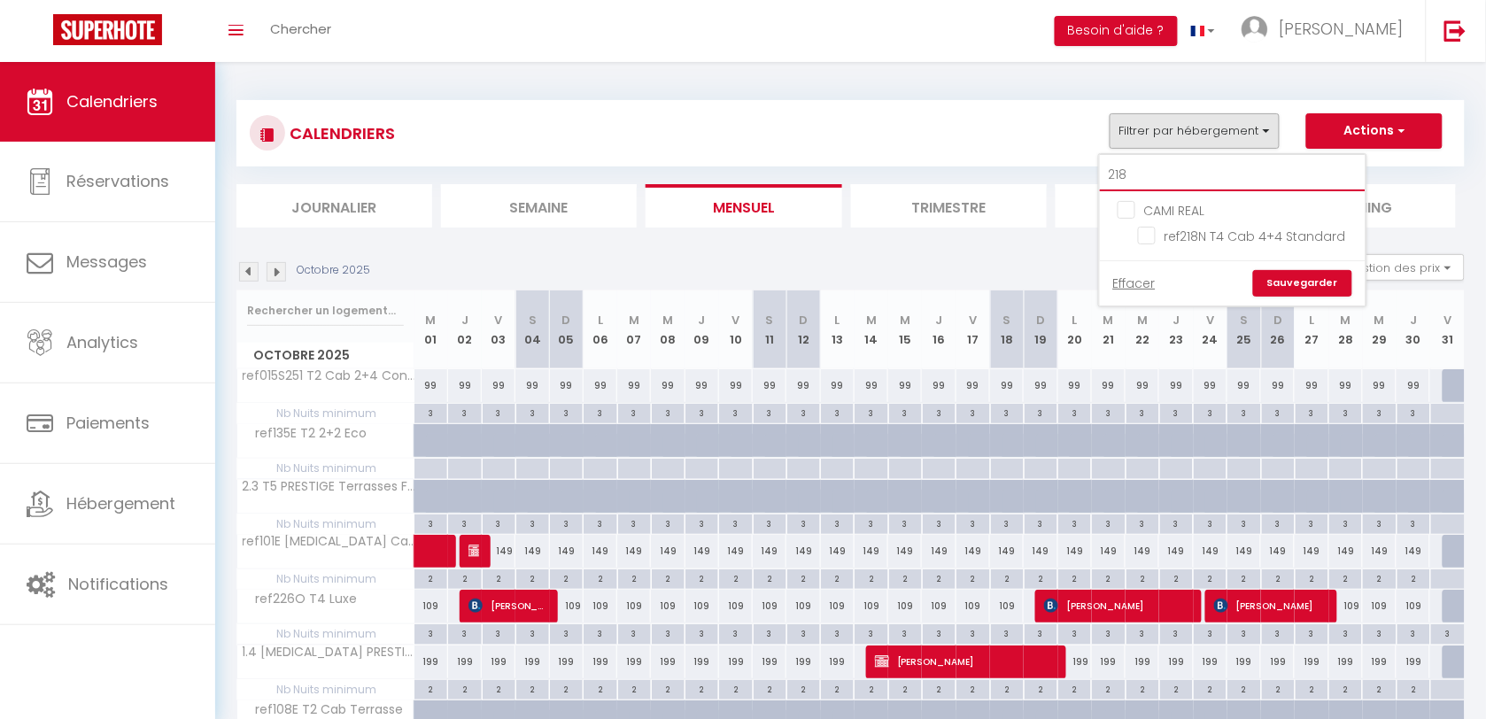
click at [1225, 164] on input "218" at bounding box center [1233, 175] width 266 height 32
type input "2"
checkbox input "false"
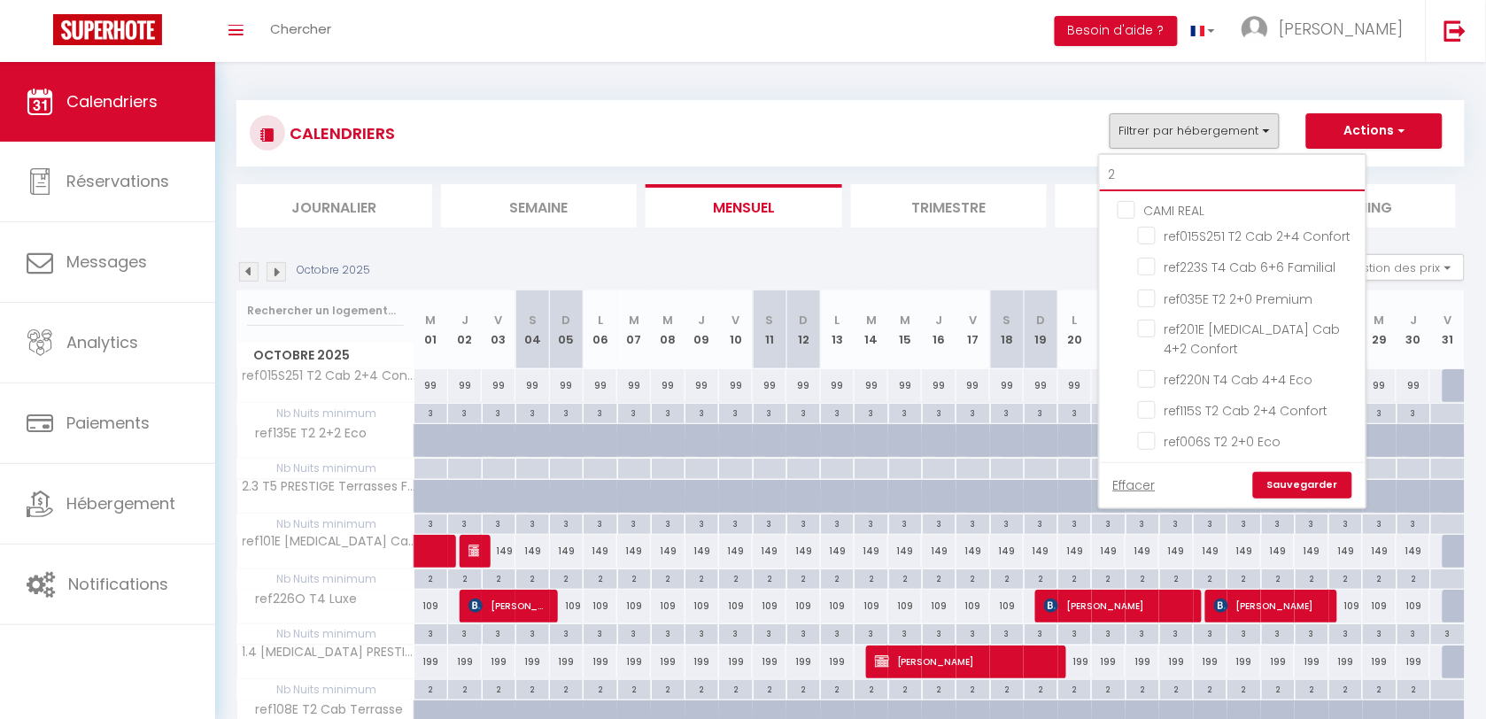
type input "20"
checkbox input "false"
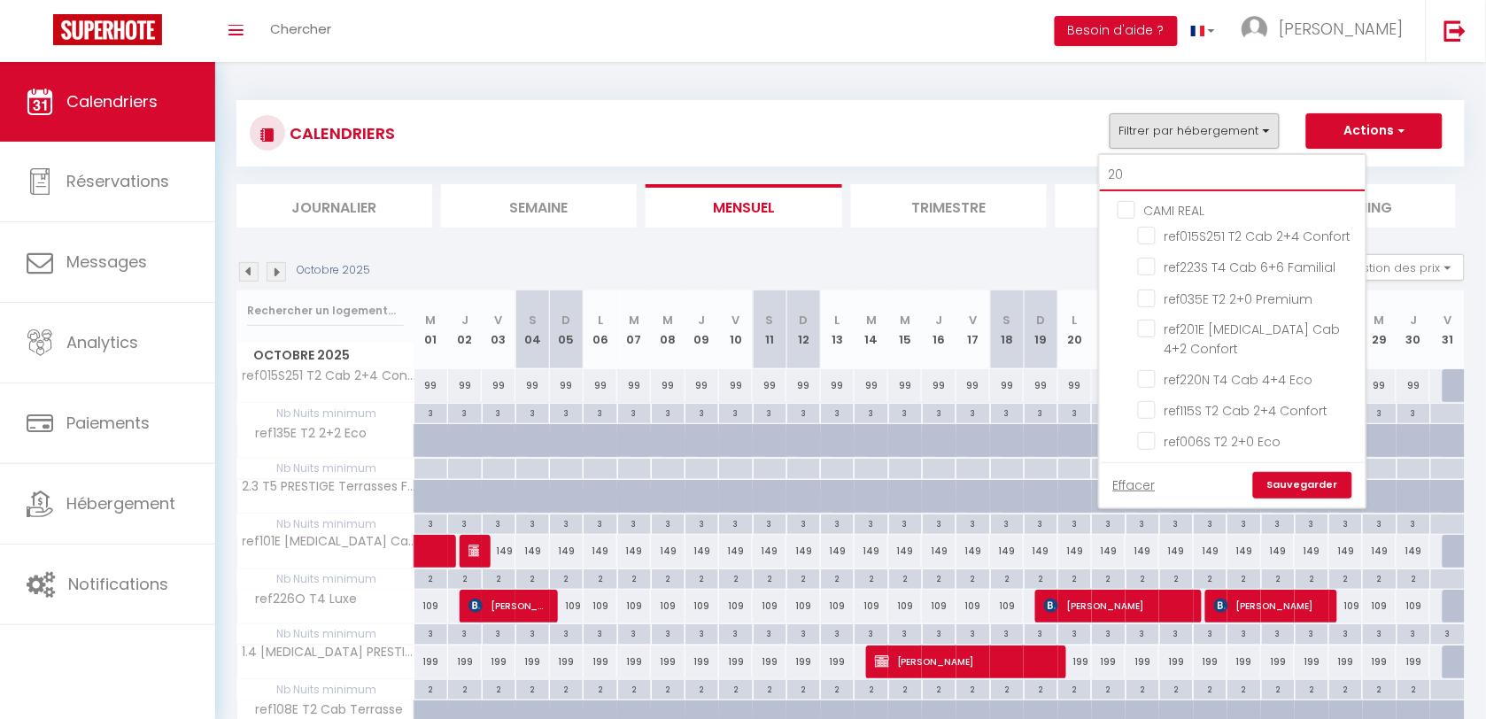
checkbox input "false"
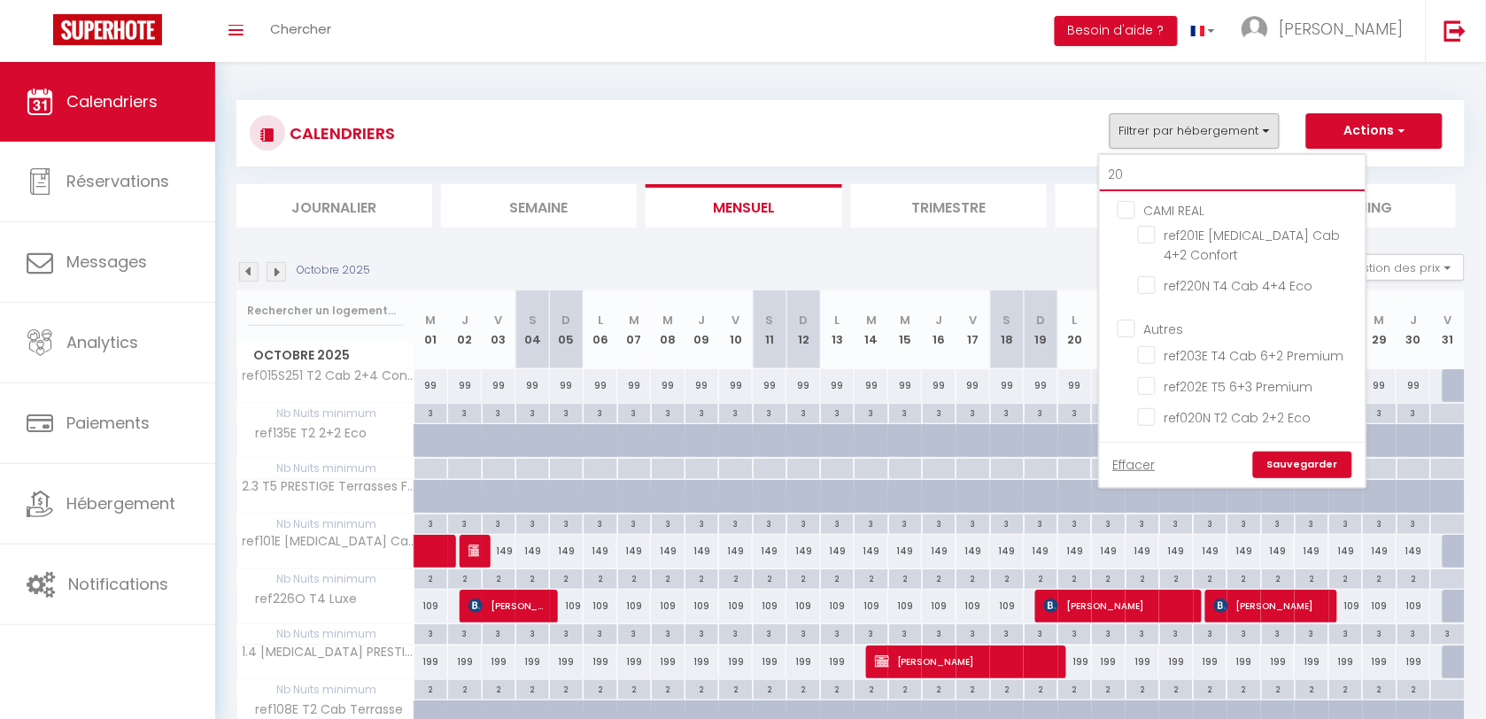
type input "2"
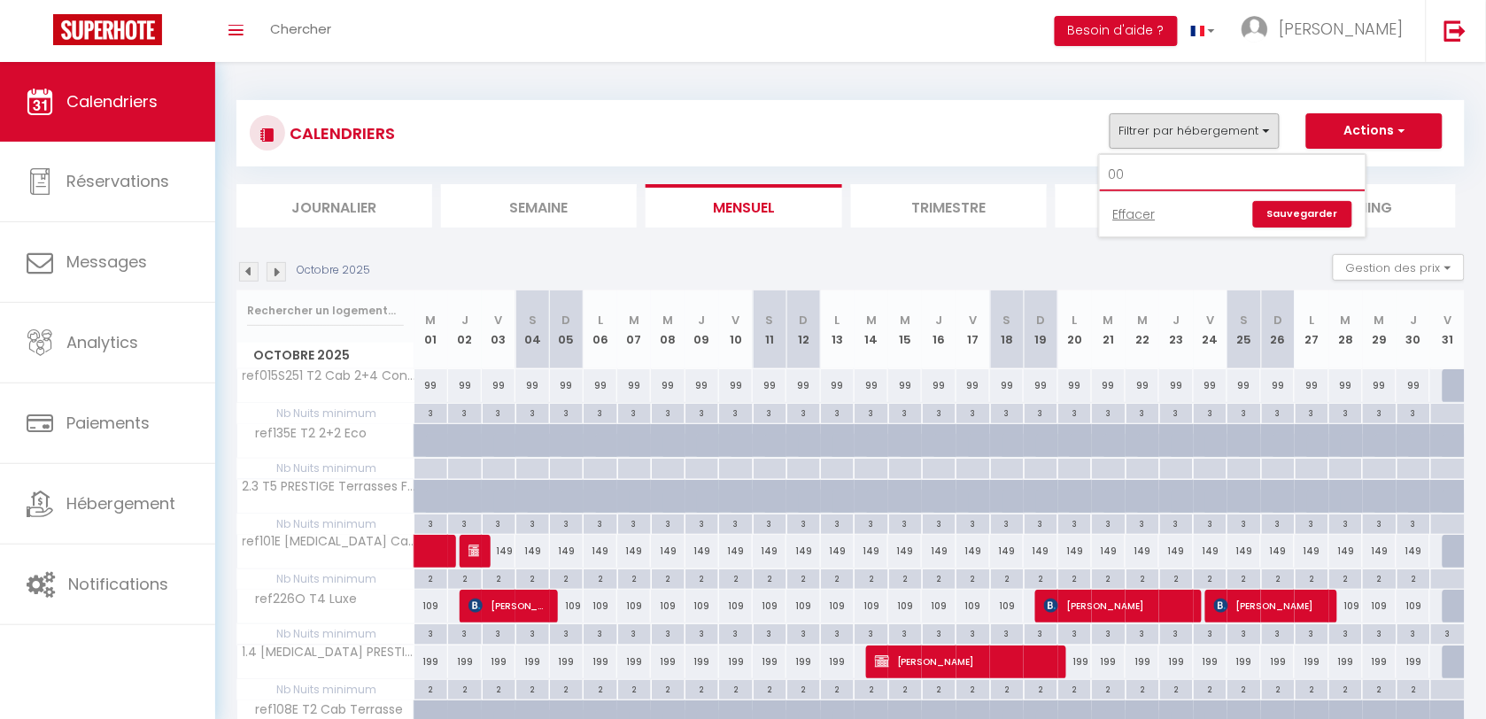
type input "006"
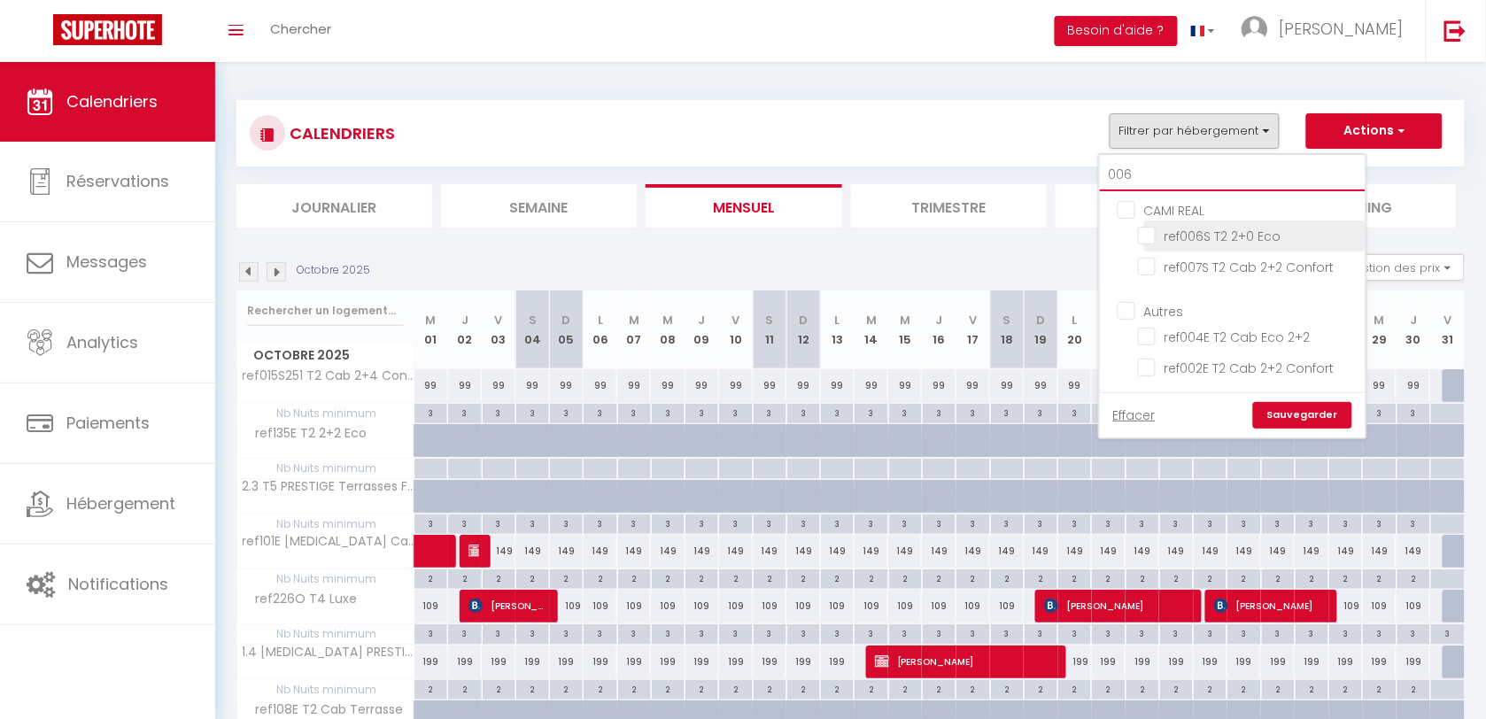
checkbox input "false"
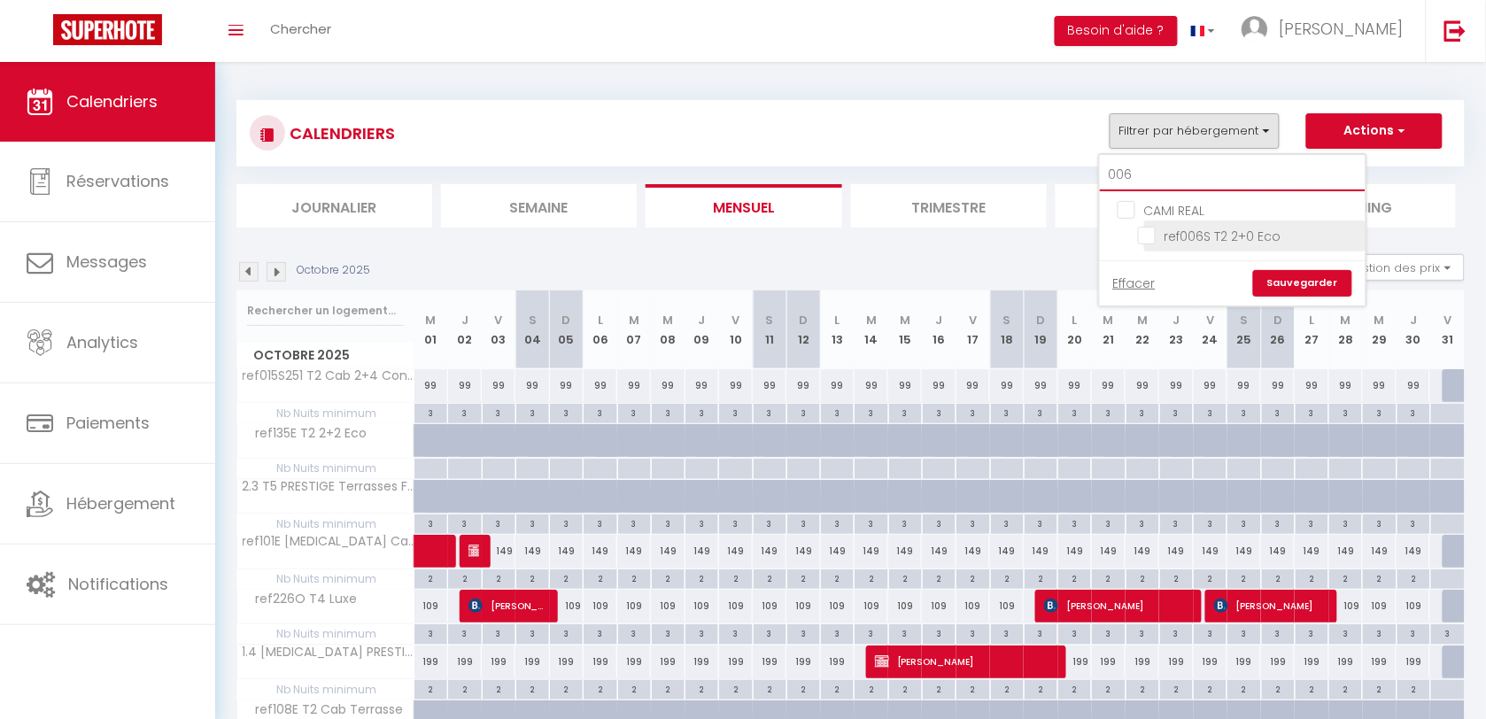
type input "006"
click at [1143, 236] on input "ref006S T2 2+0 Eco" at bounding box center [1248, 235] width 221 height 18
checkbox input "true"
click at [1285, 275] on link "Sauvegarder" at bounding box center [1302, 283] width 99 height 27
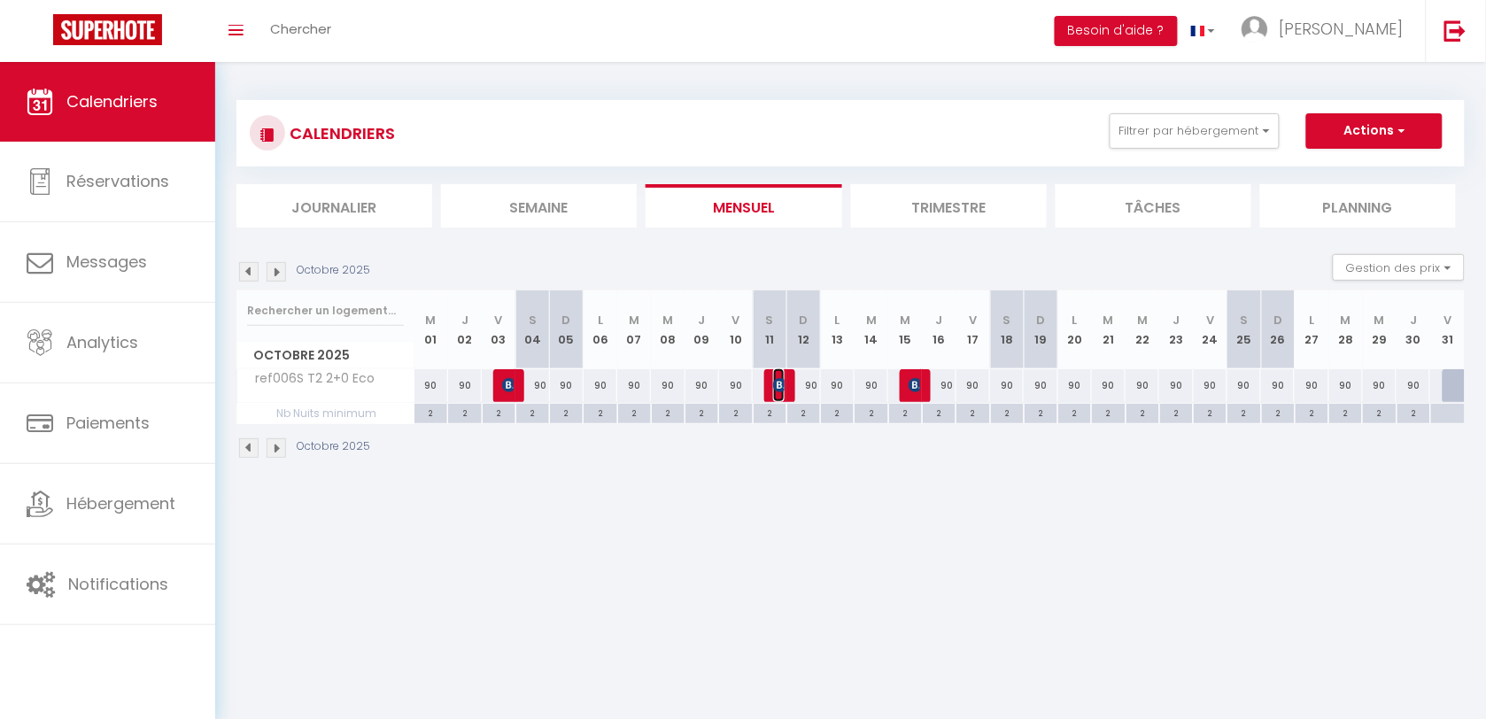
click at [777, 383] on img at bounding box center [780, 385] width 14 height 14
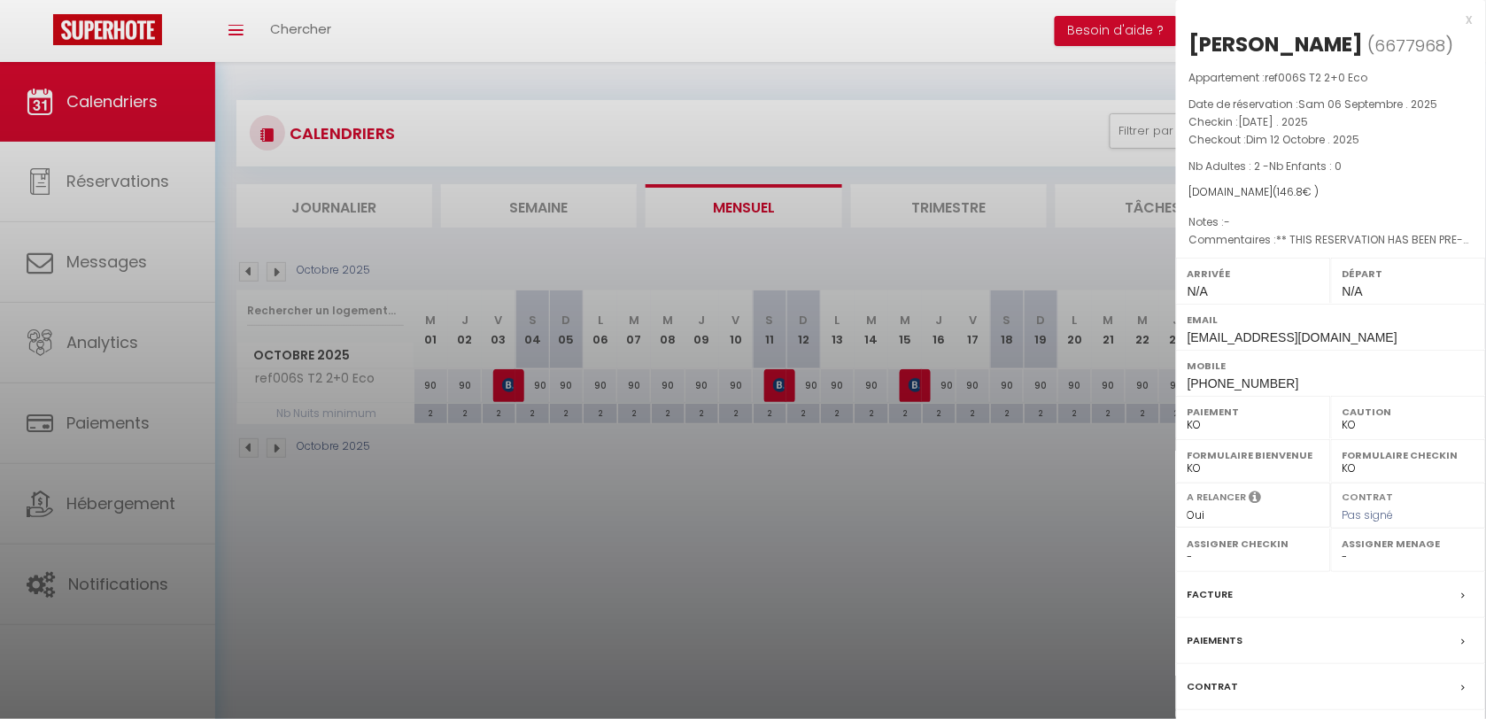
drag, startPoint x: 909, startPoint y: 481, endPoint x: 910, endPoint y: 469, distance: 11.6
click at [906, 483] on div at bounding box center [743, 359] width 1486 height 719
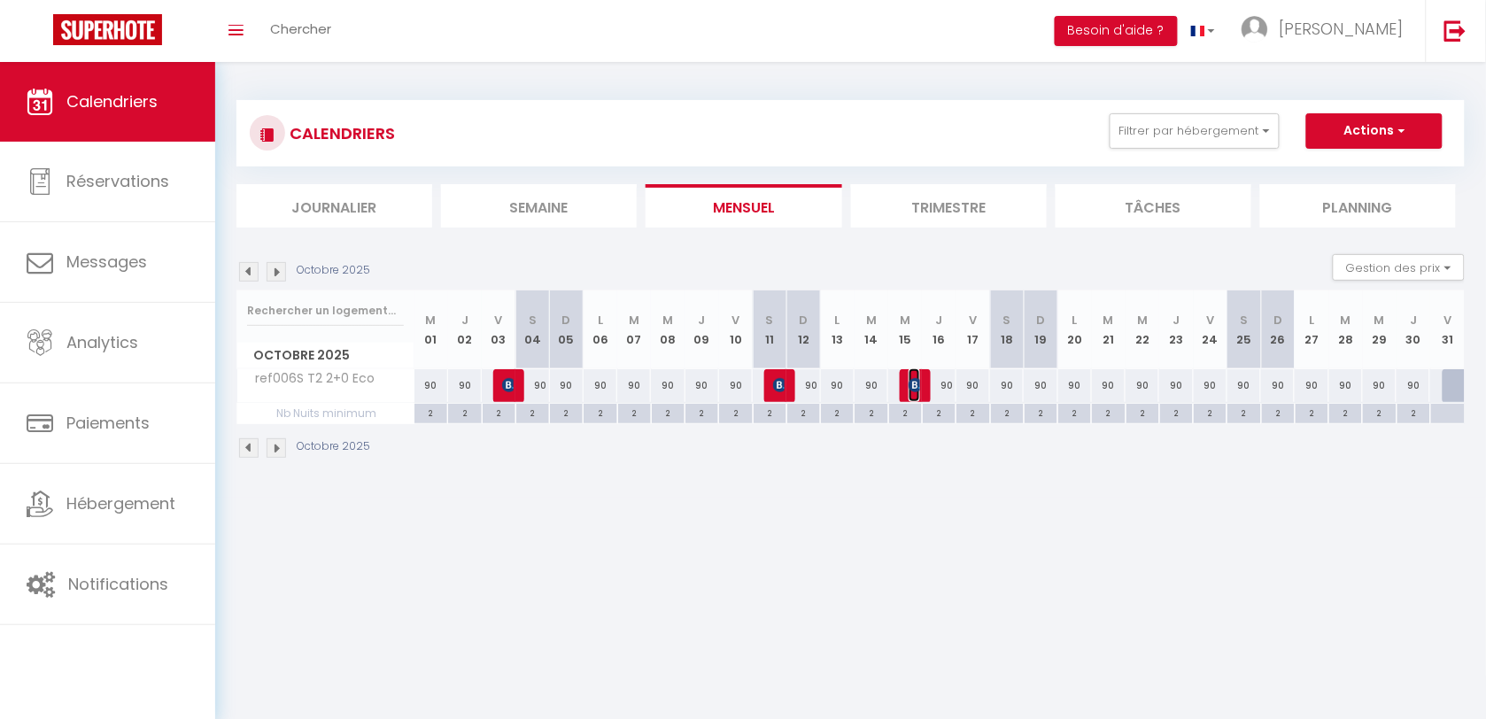
click at [914, 383] on img at bounding box center [916, 385] width 14 height 14
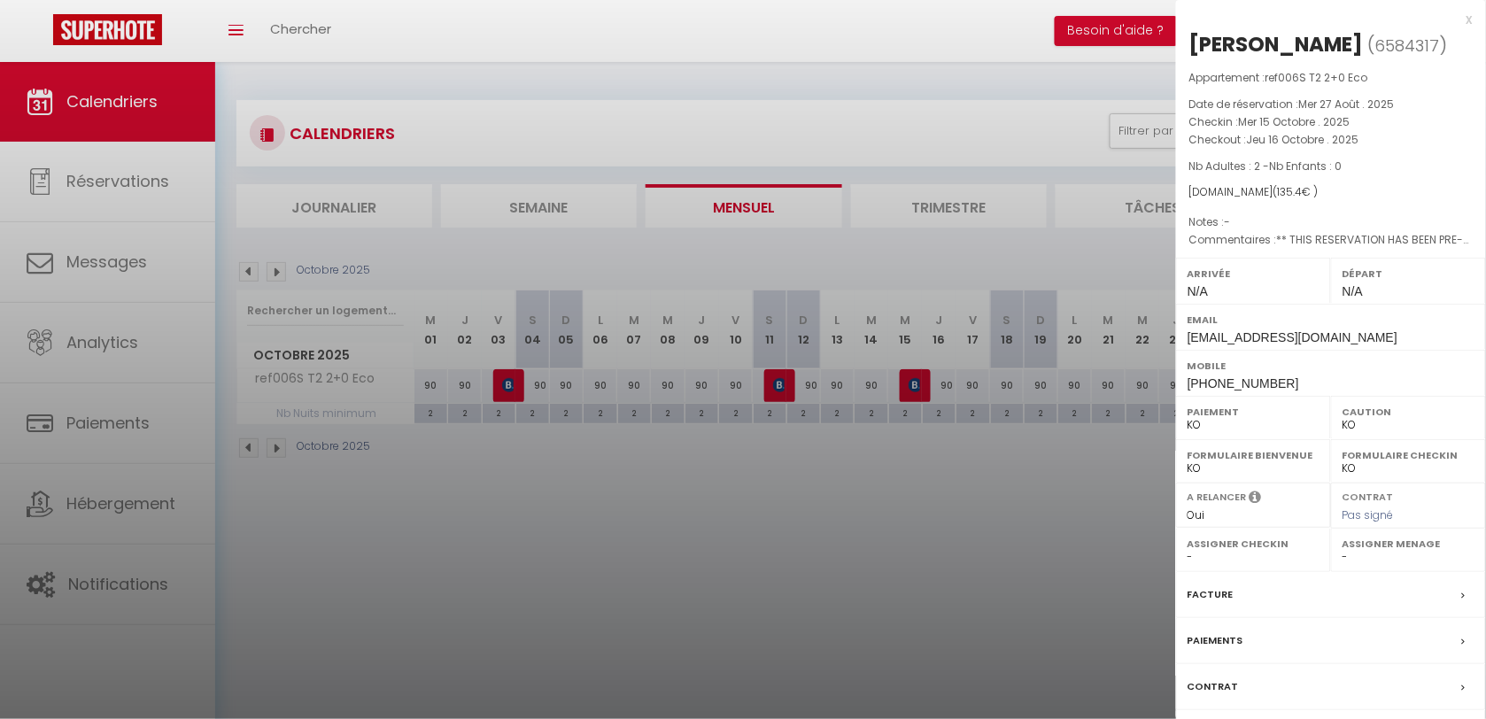
click at [927, 483] on div at bounding box center [743, 359] width 1486 height 719
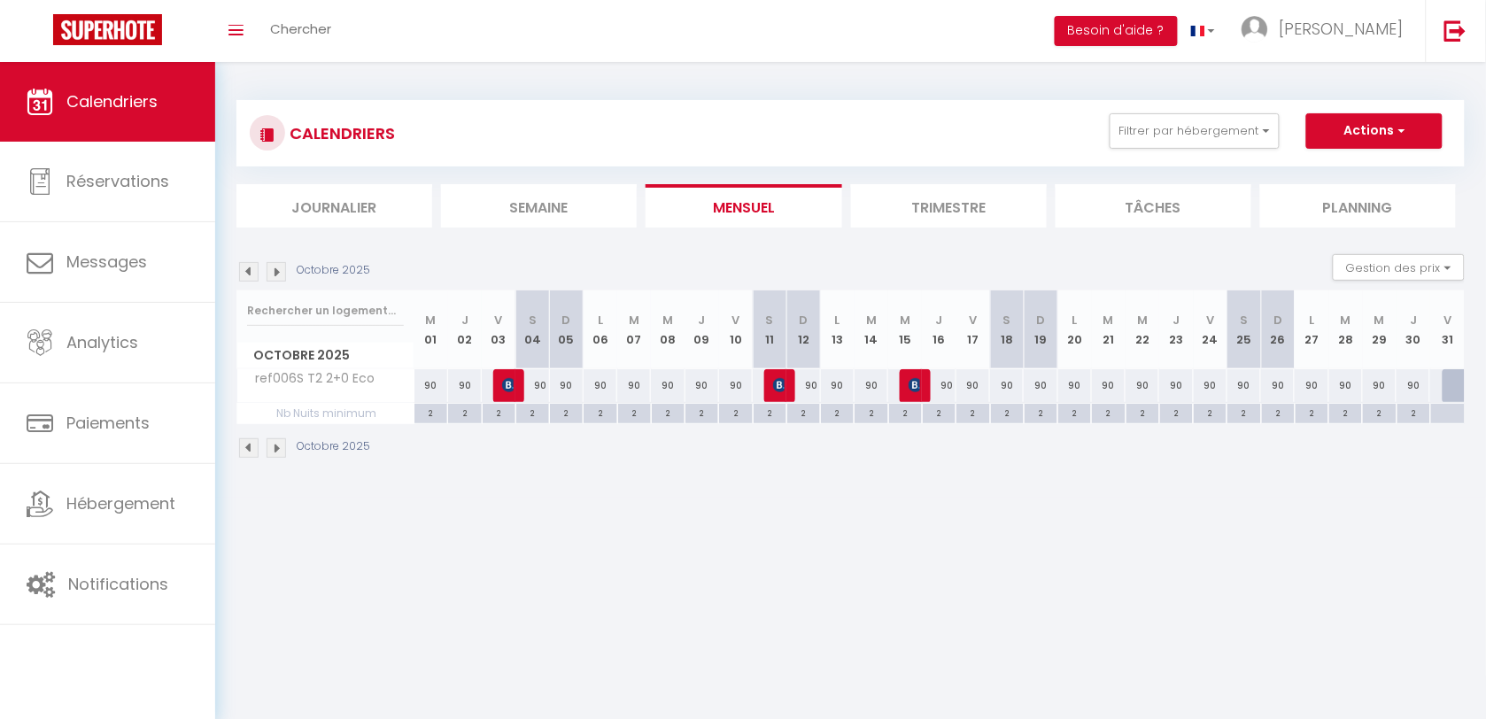
click at [1227, 153] on div "CALENDRIERS Filtrer par hébergement 006 CAMI REAL ref006S T2 2+0 Eco Effacer Sa…" at bounding box center [850, 133] width 1228 height 66
click at [1229, 135] on button "Filtrer par hébergement" at bounding box center [1195, 130] width 170 height 35
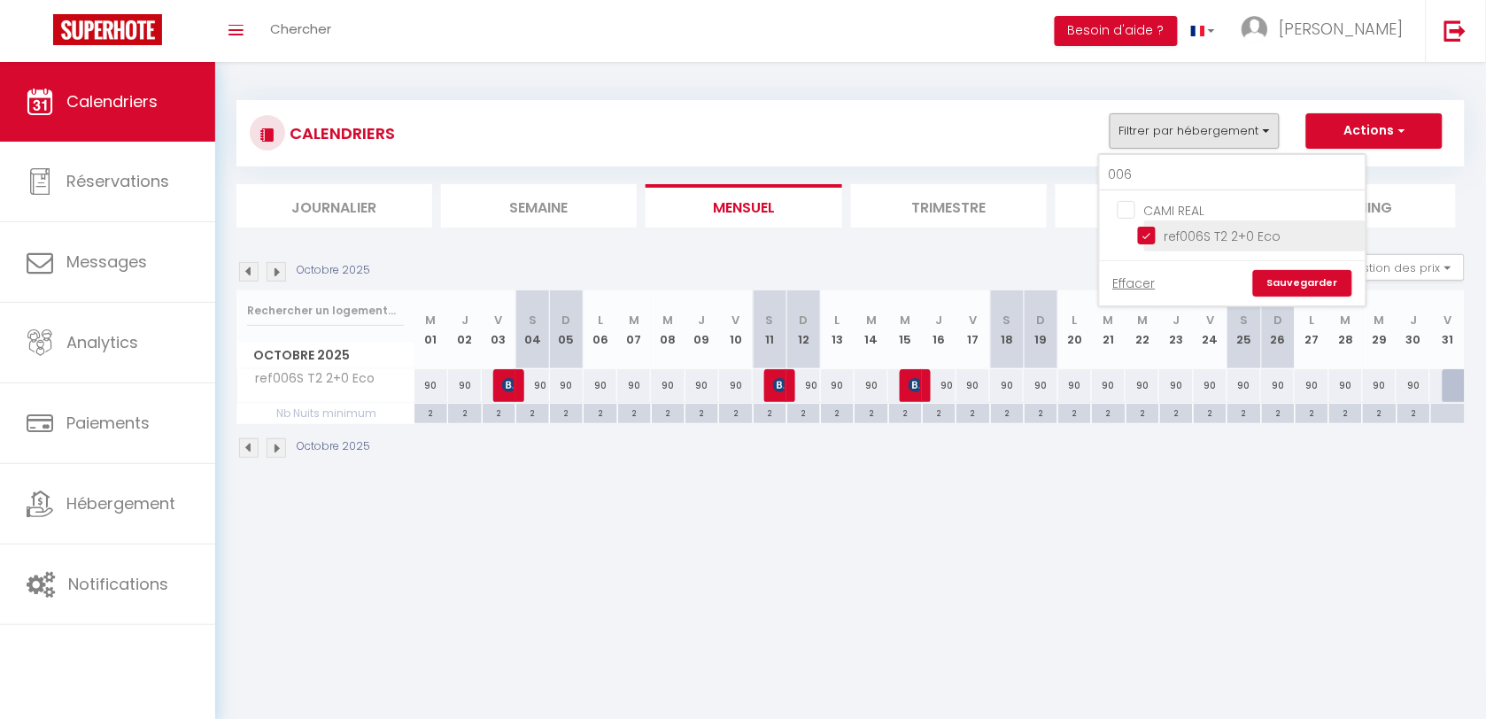
drag, startPoint x: 1148, startPoint y: 232, endPoint x: 1161, endPoint y: 236, distance: 12.9
click at [1148, 232] on input "ref006S T2 2+0 Eco" at bounding box center [1248, 235] width 221 height 18
checkbox input "false"
click at [1269, 283] on link "Sauvegarder" at bounding box center [1302, 283] width 99 height 27
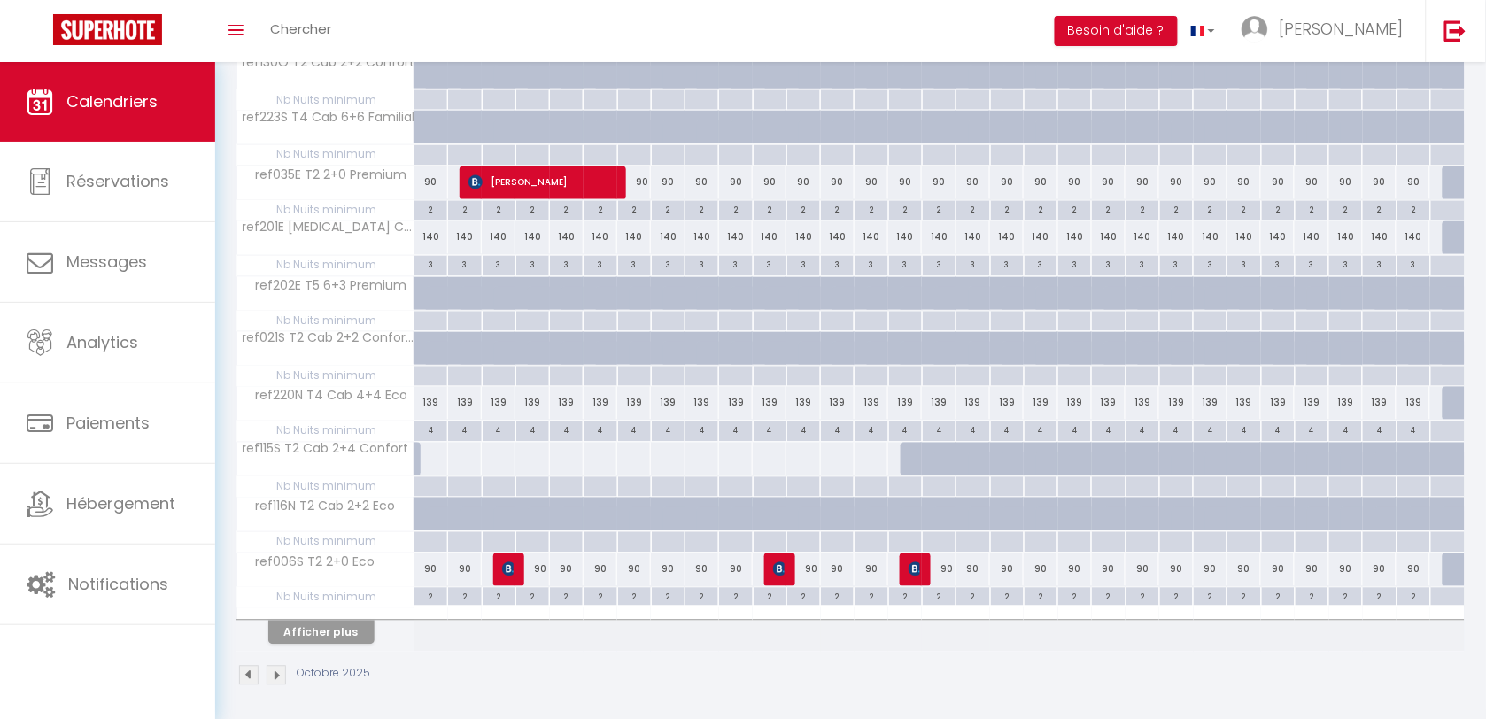
scroll to position [879, 0]
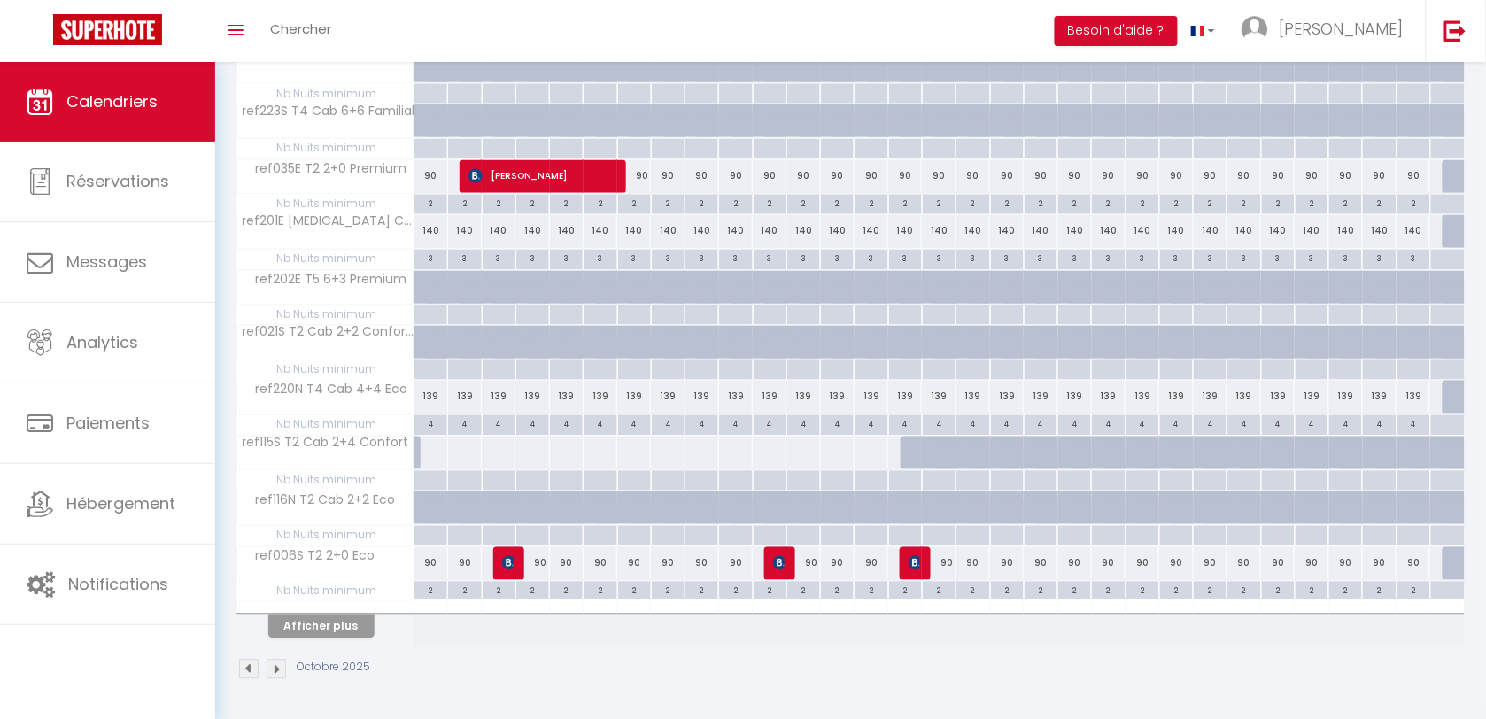
click at [439, 462] on div at bounding box center [431, 453] width 35 height 33
type input "Mer 01 Octobre 2025"
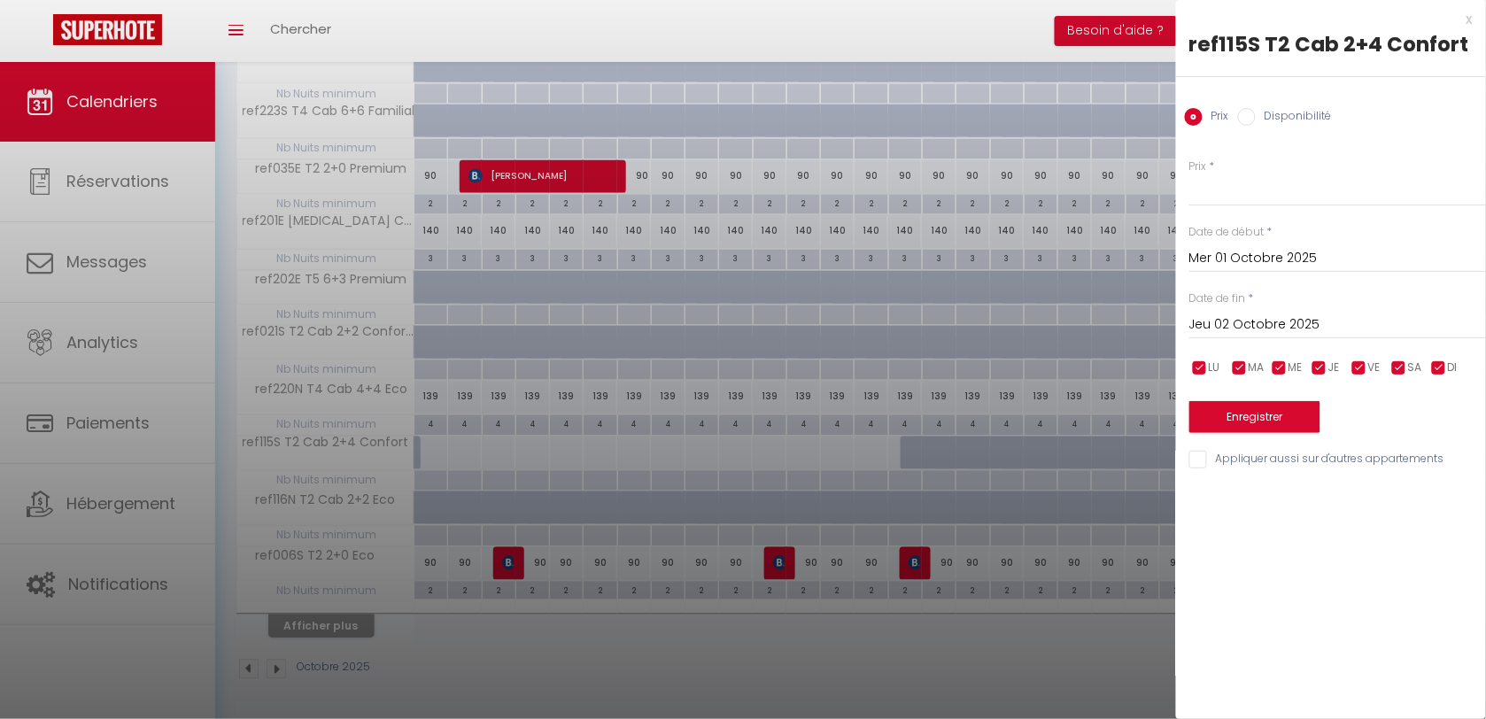
click at [1222, 336] on div "[DATE] < [DATE] > Dim Lun Mar Mer Jeu Ven Sam 1 2 3 4 5 6 7 8 9 10 11 12 13 14 …" at bounding box center [1337, 323] width 297 height 32
click at [1231, 332] on input "Jeu 02 Octobre 2025" at bounding box center [1337, 324] width 297 height 23
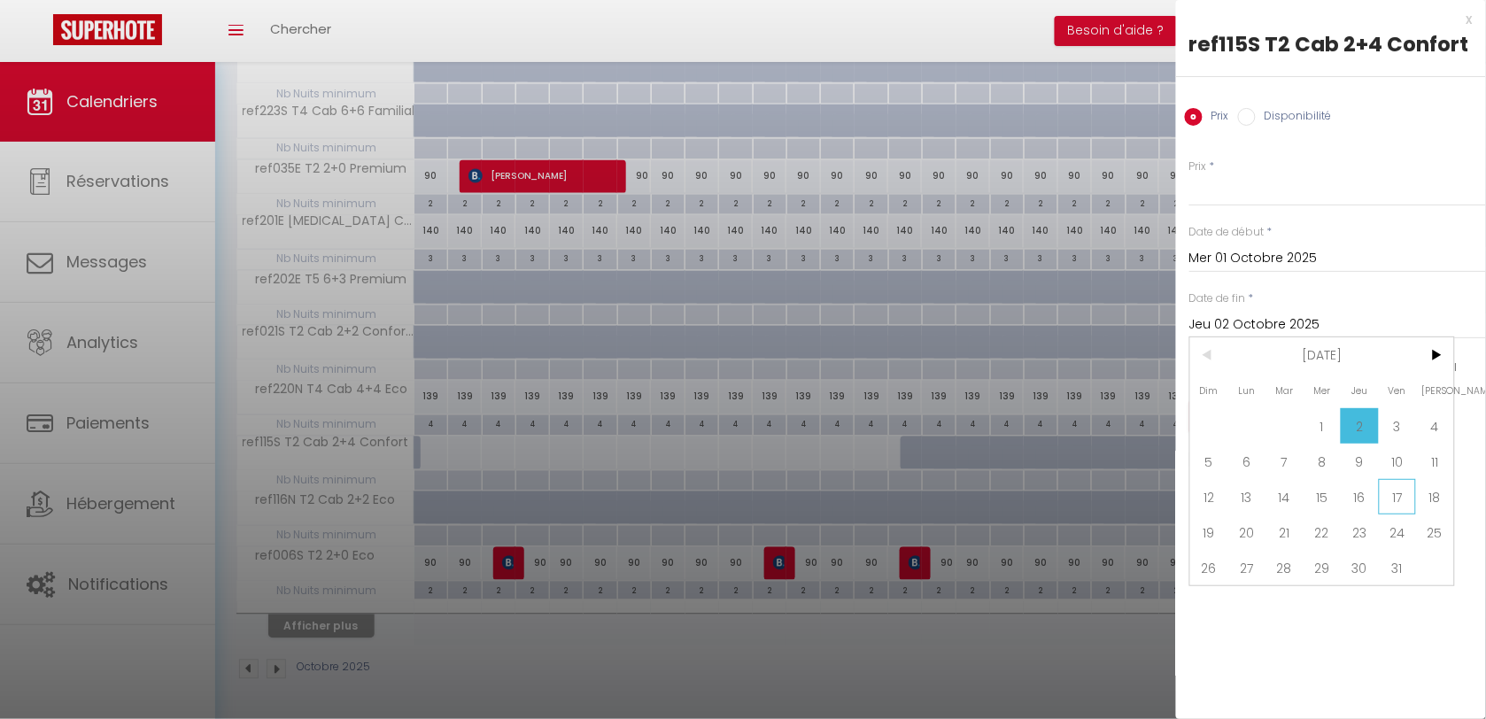
click at [1395, 483] on span "17" at bounding box center [1398, 496] width 38 height 35
type input "Ven 17 Octobre 2025"
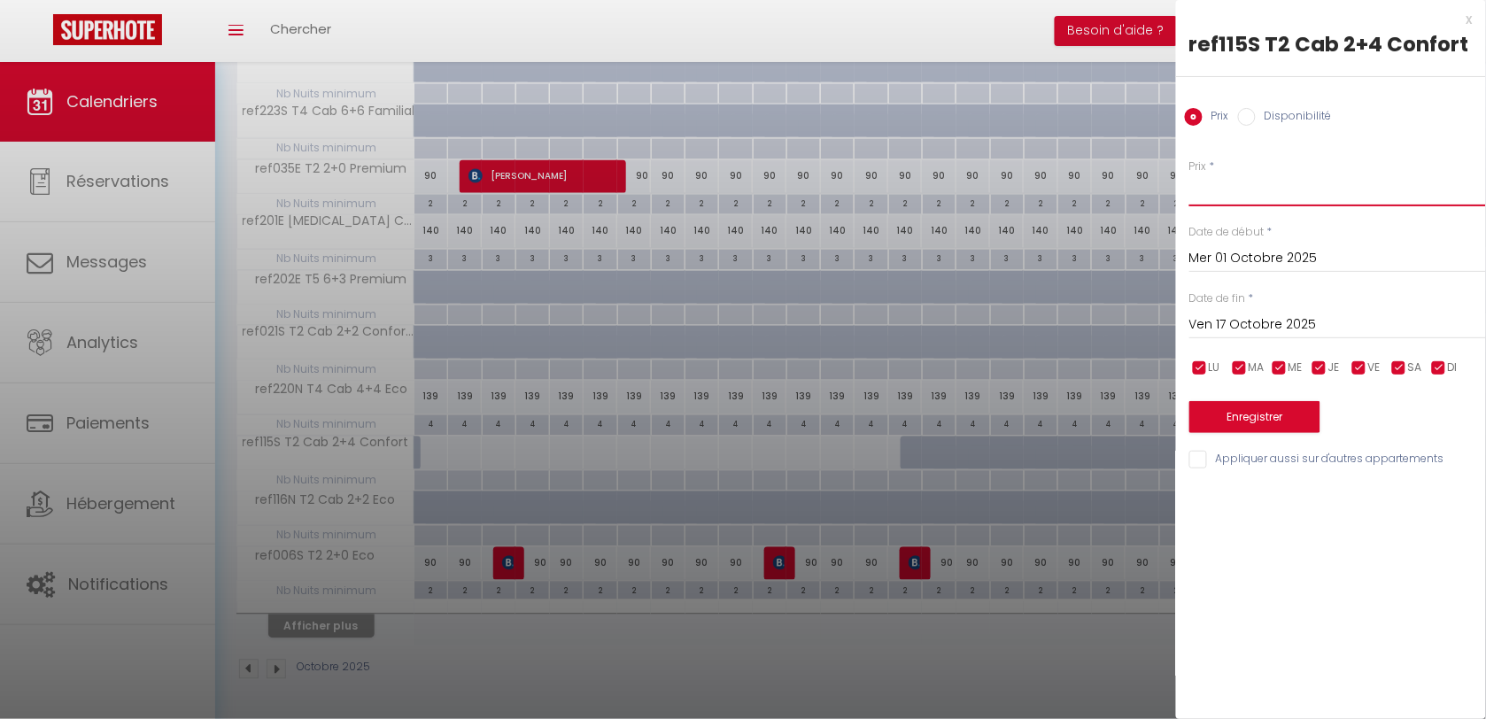
click at [1215, 197] on input "Prix" at bounding box center [1337, 190] width 297 height 32
type input "150"
click at [1287, 425] on button "Enregistrer" at bounding box center [1254, 417] width 131 height 32
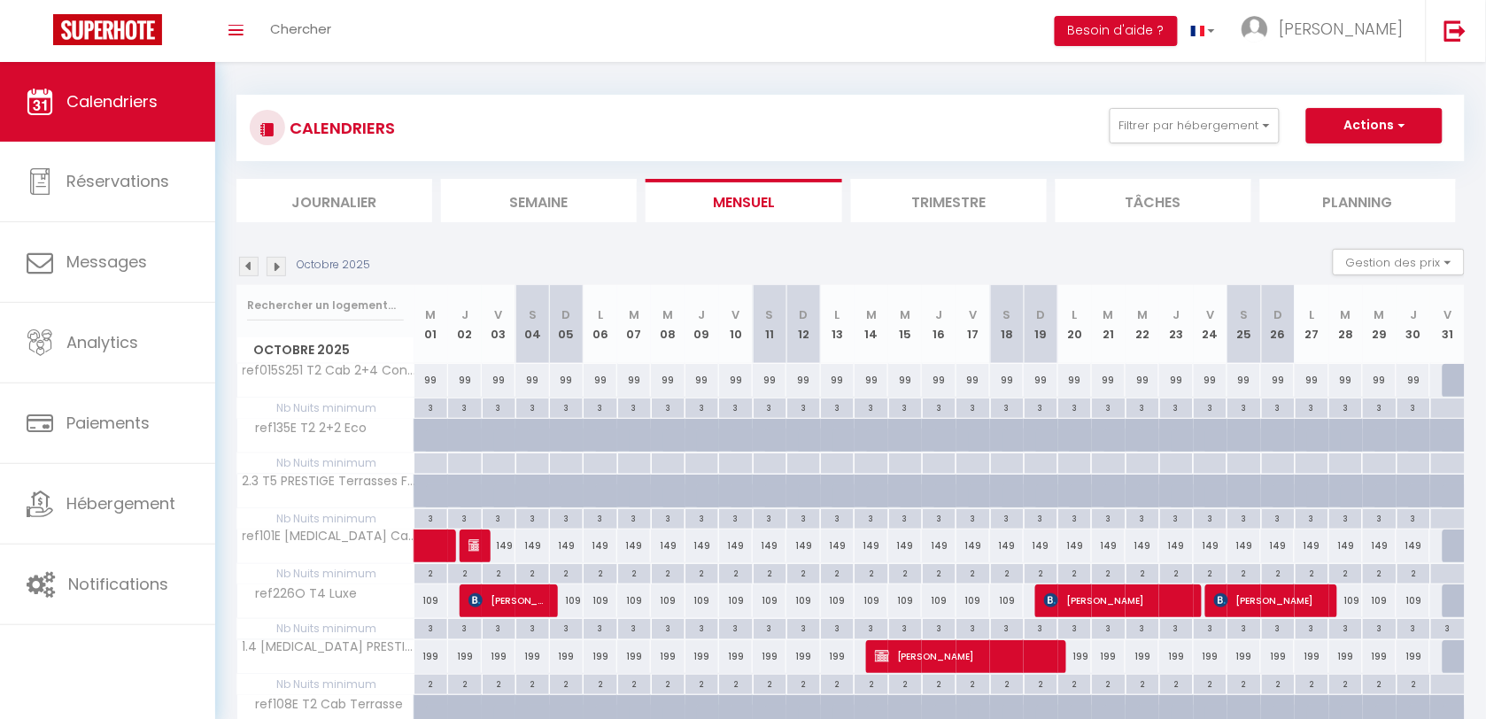
scroll to position [0, 0]
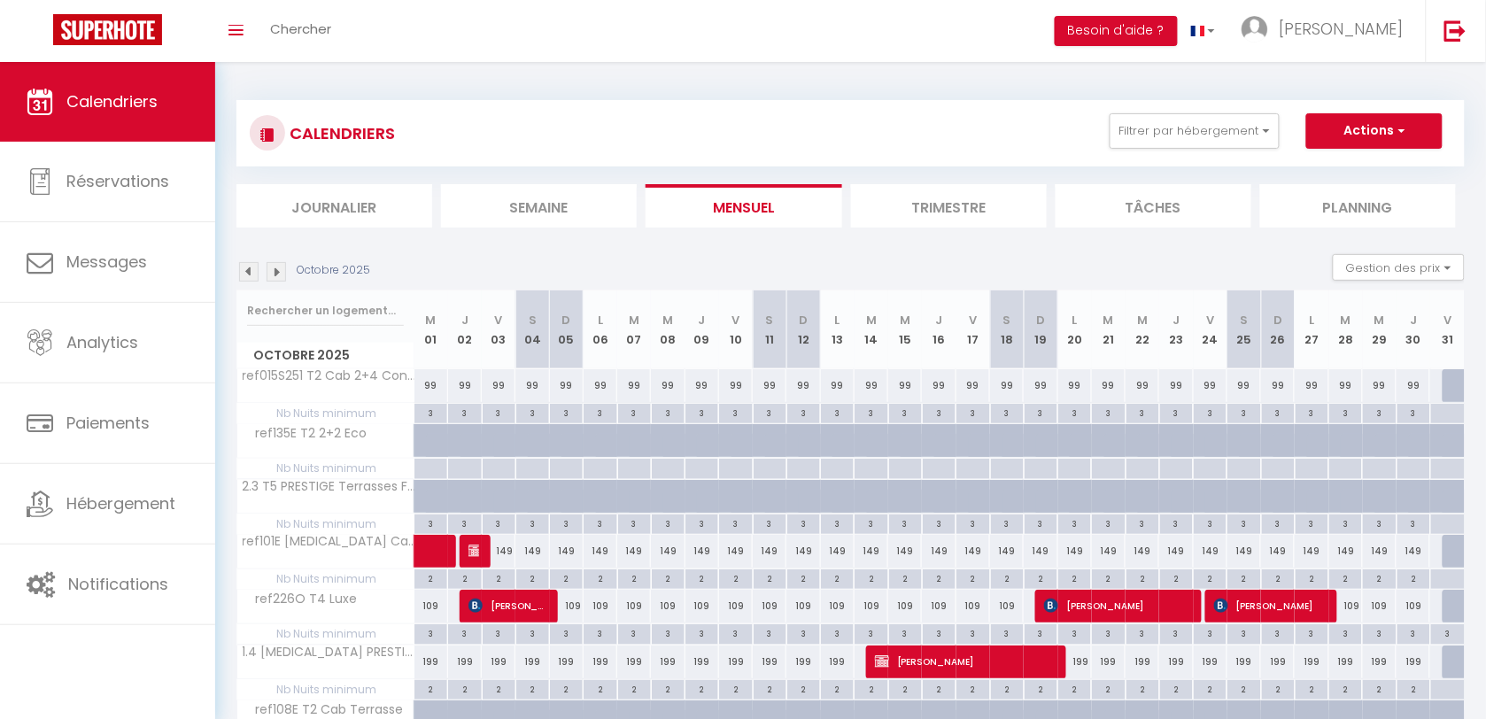
click at [258, 271] on img at bounding box center [248, 271] width 19 height 19
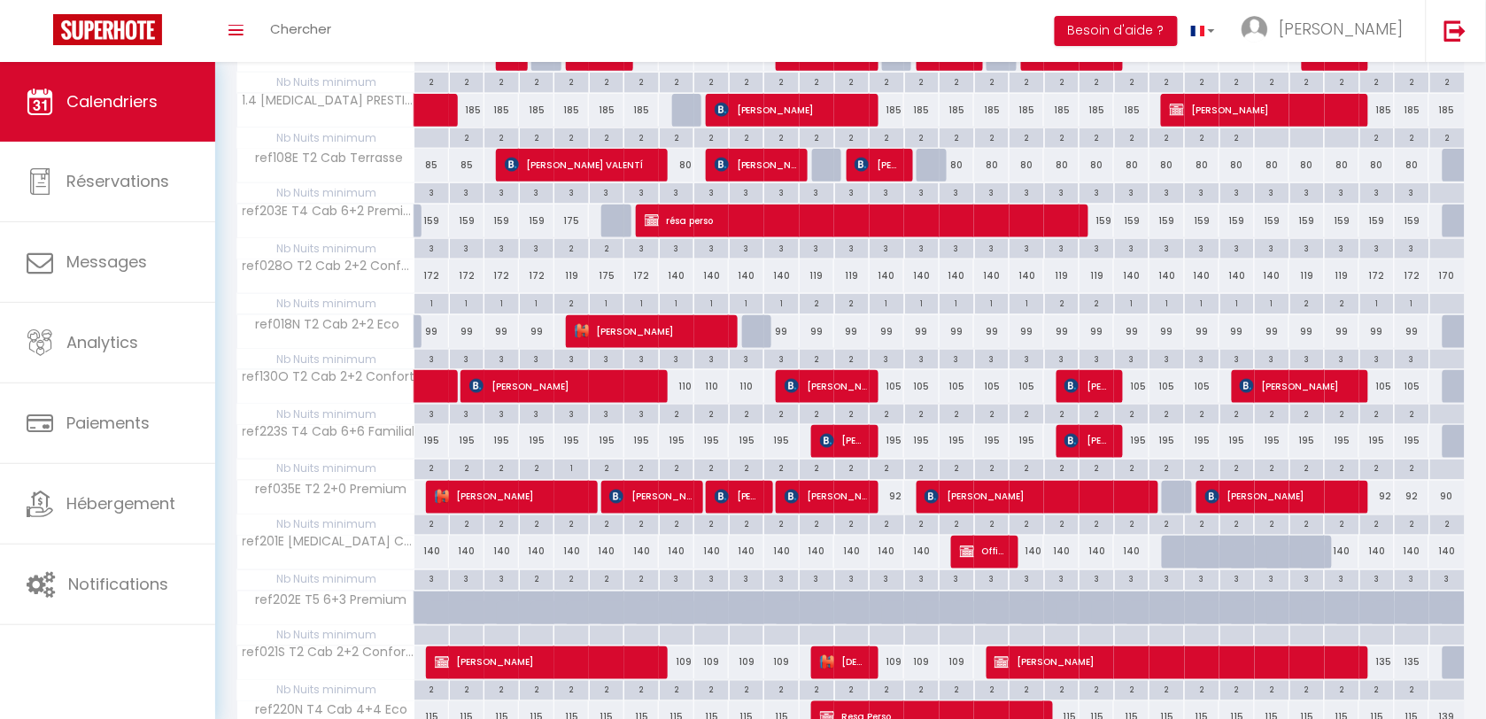
scroll to position [553, 0]
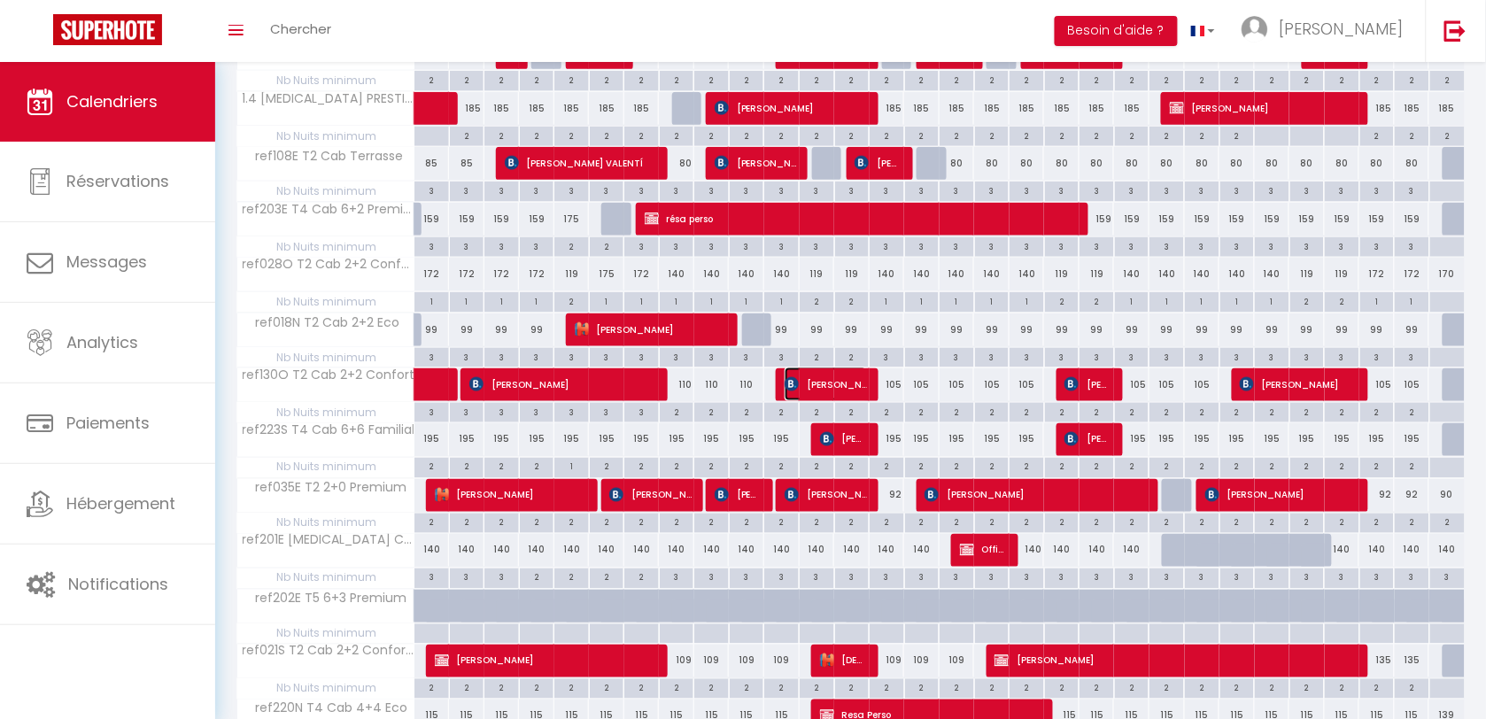
click at [831, 395] on span "[PERSON_NAME]" at bounding box center [826, 384] width 82 height 34
select select "OK"
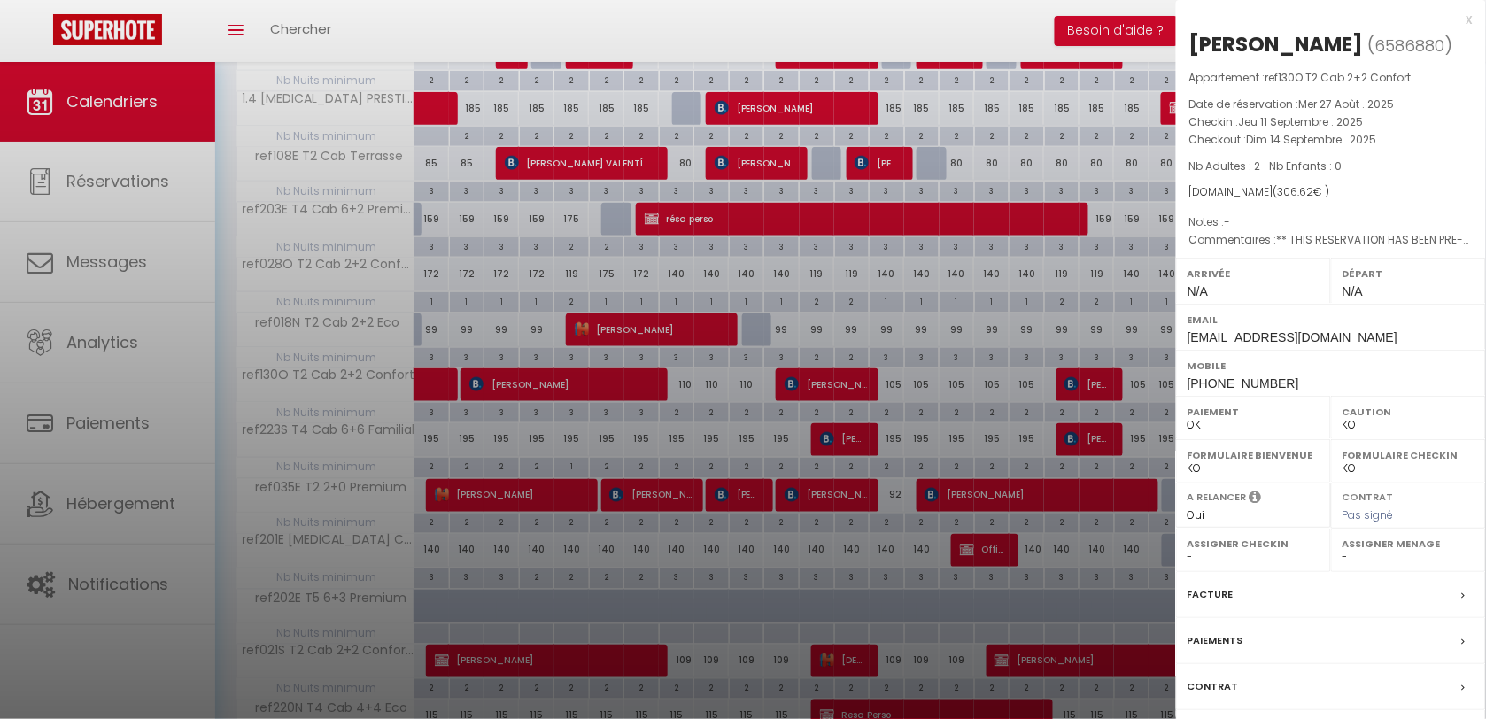
click at [1468, 18] on div "x" at bounding box center [1324, 19] width 297 height 21
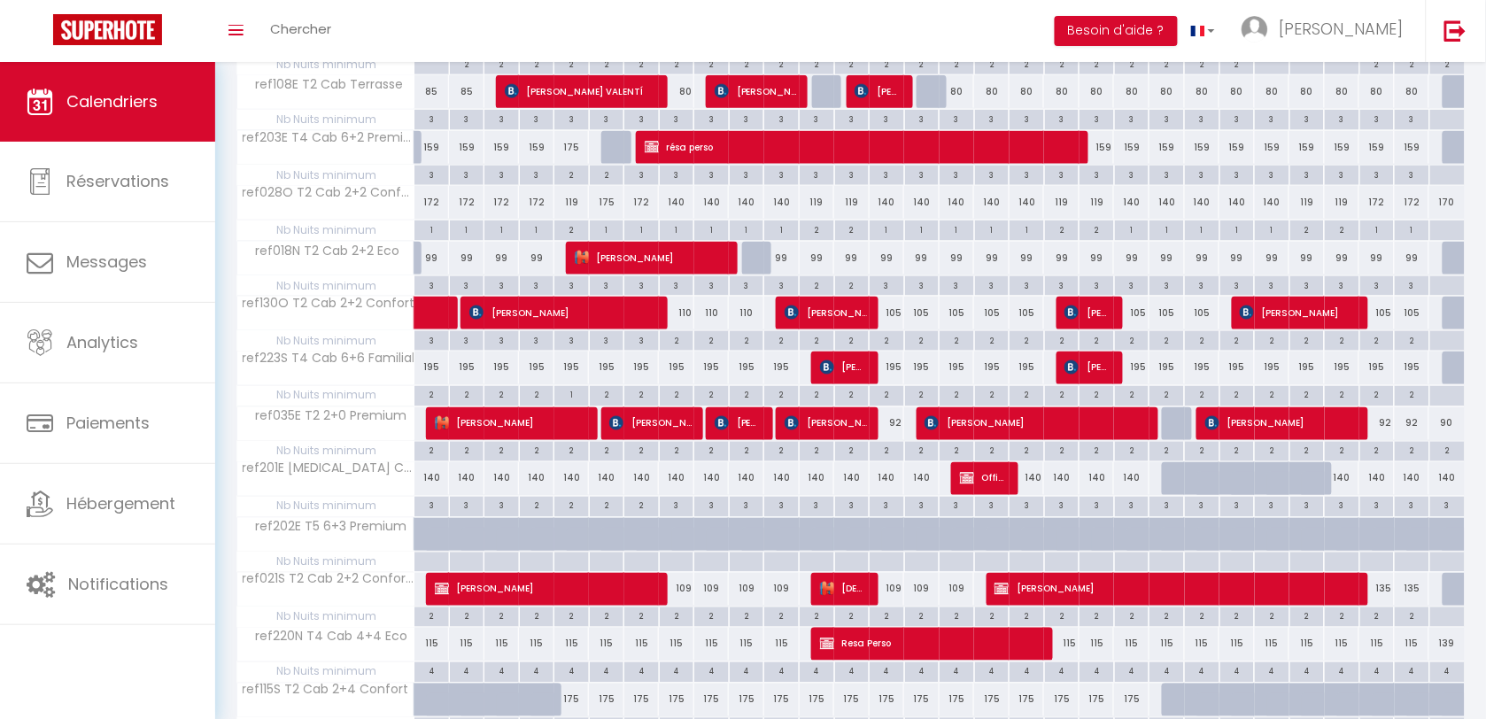
scroll to position [664, 0]
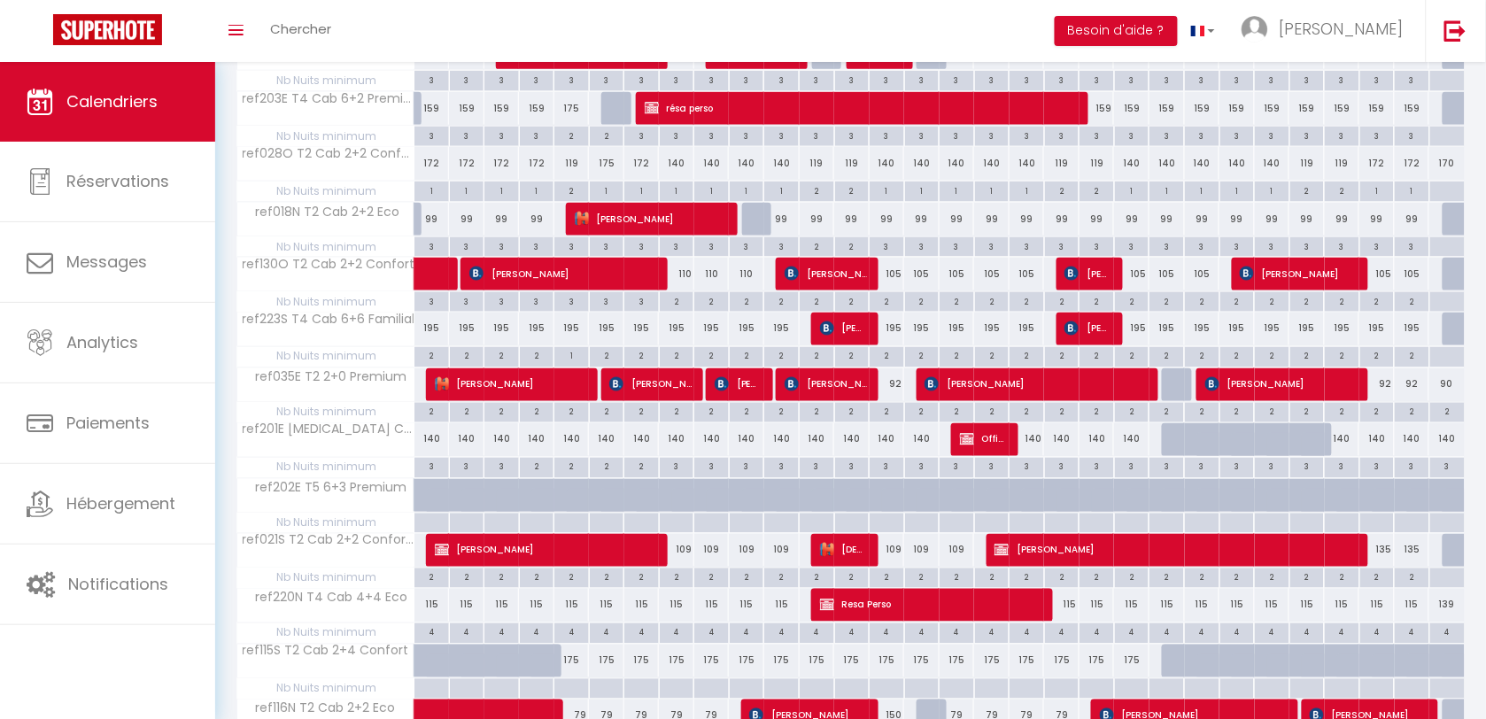
click at [897, 391] on div "92" at bounding box center [887, 384] width 35 height 33
type input "92"
select select "1"
type input "Dim 14 Septembre 2025"
type input "Lun 15 Septembre 2025"
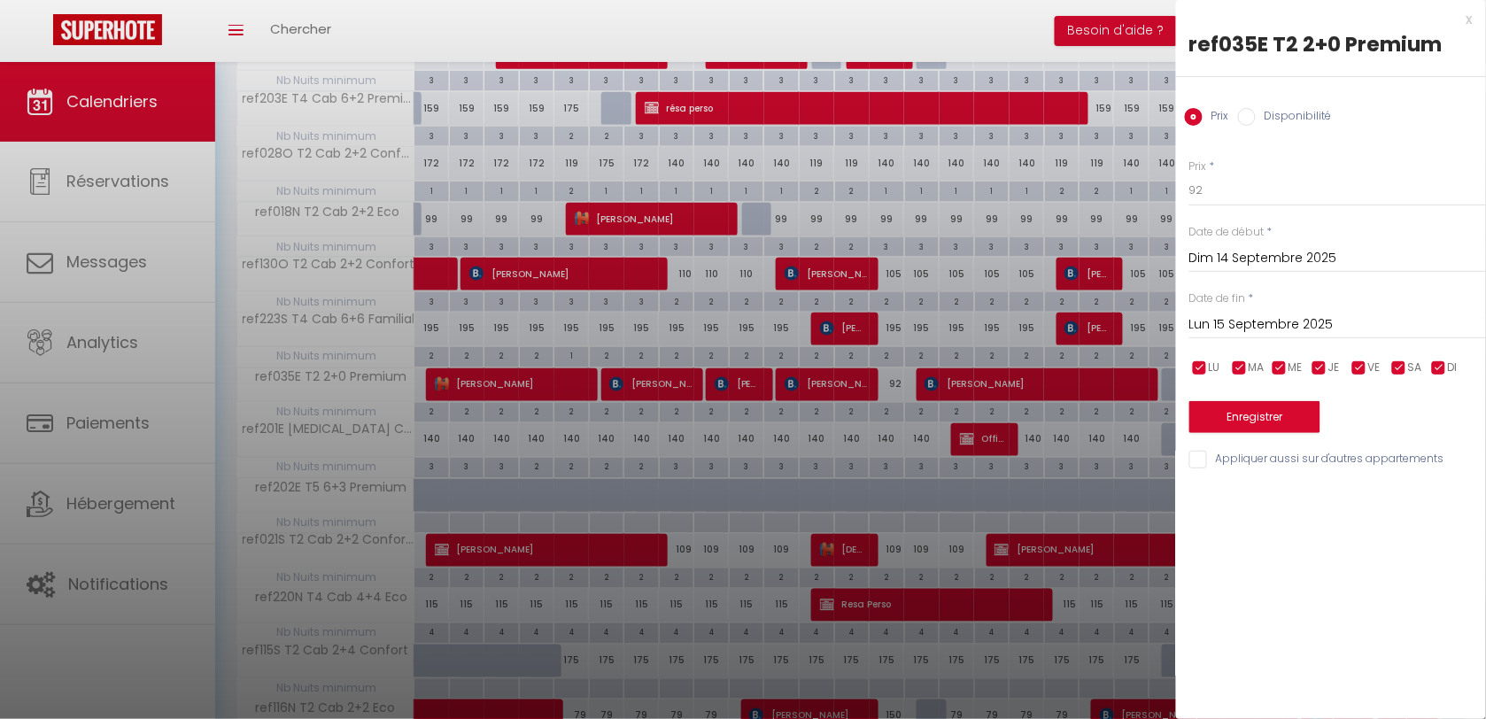
click at [1264, 117] on label "Disponibilité" at bounding box center [1294, 117] width 76 height 19
click at [1256, 117] on input "Disponibilité" at bounding box center [1247, 117] width 18 height 18
radio input "true"
radio input "false"
click at [1237, 193] on select "Disponible Indisponible" at bounding box center [1337, 191] width 297 height 34
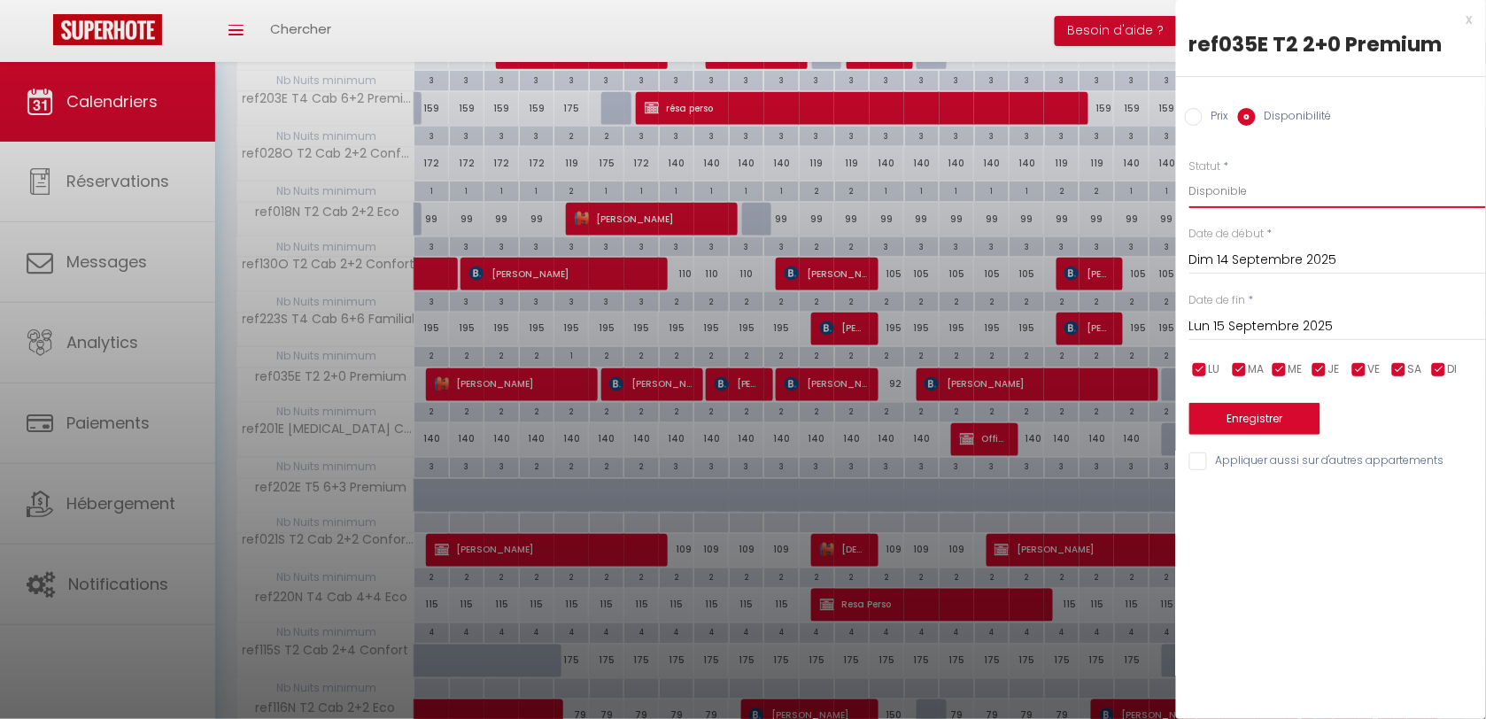
select select "0"
click at [1189, 174] on select "Disponible Indisponible" at bounding box center [1337, 191] width 297 height 34
drag, startPoint x: 1236, startPoint y: 404, endPoint x: 1055, endPoint y: 366, distance: 185.5
click at [1236, 405] on button "Enregistrer" at bounding box center [1254, 419] width 131 height 32
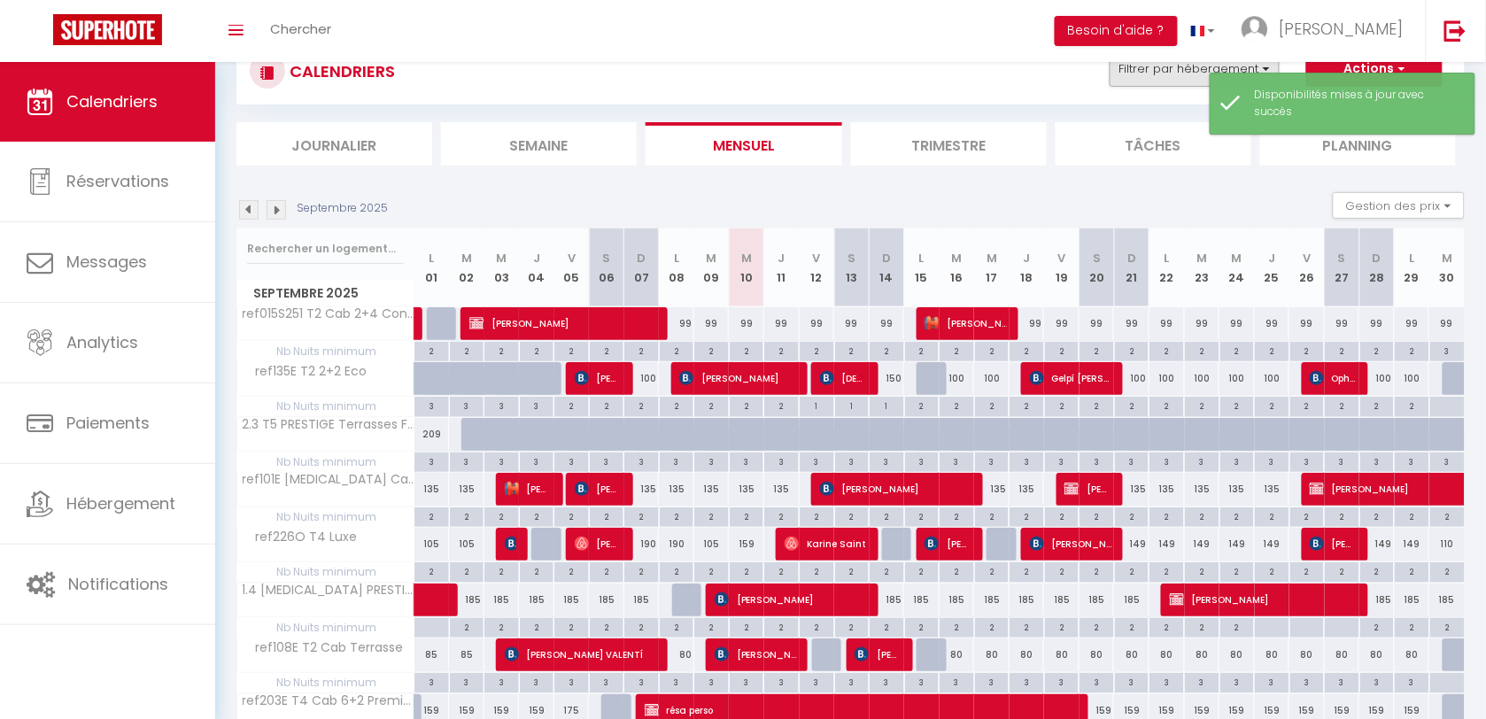
scroll to position [0, 0]
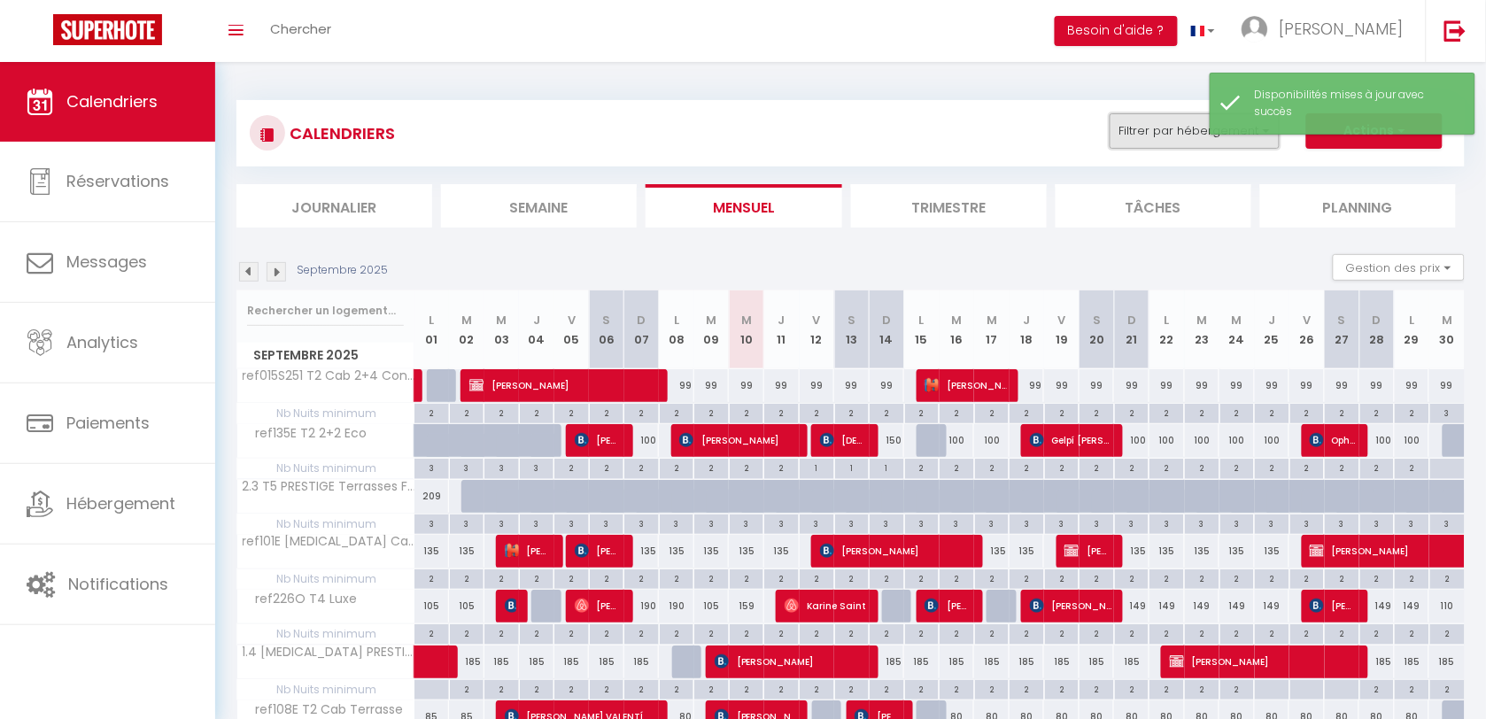
click at [1169, 143] on button "Filtrer par hébergement" at bounding box center [1195, 130] width 170 height 35
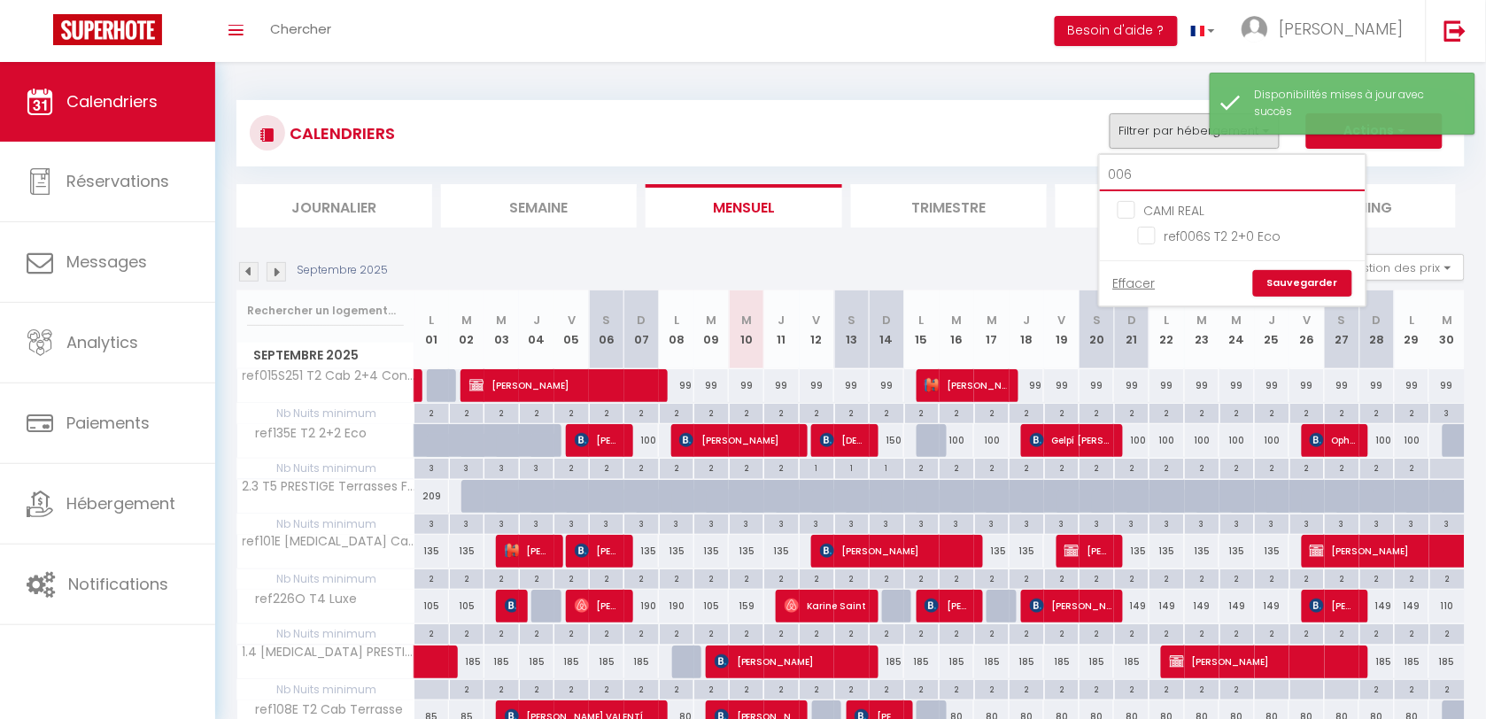
click at [1169, 169] on input "006" at bounding box center [1233, 175] width 266 height 32
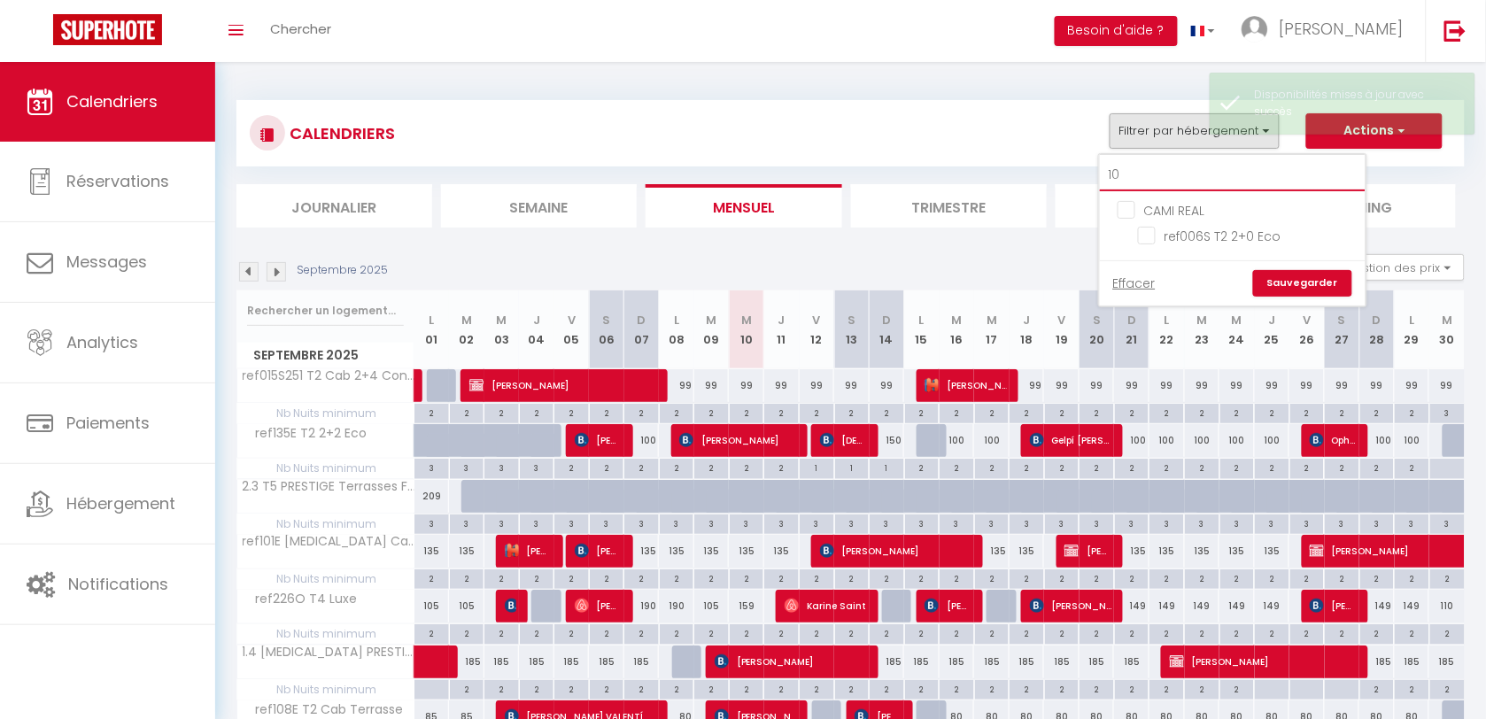
type input "105"
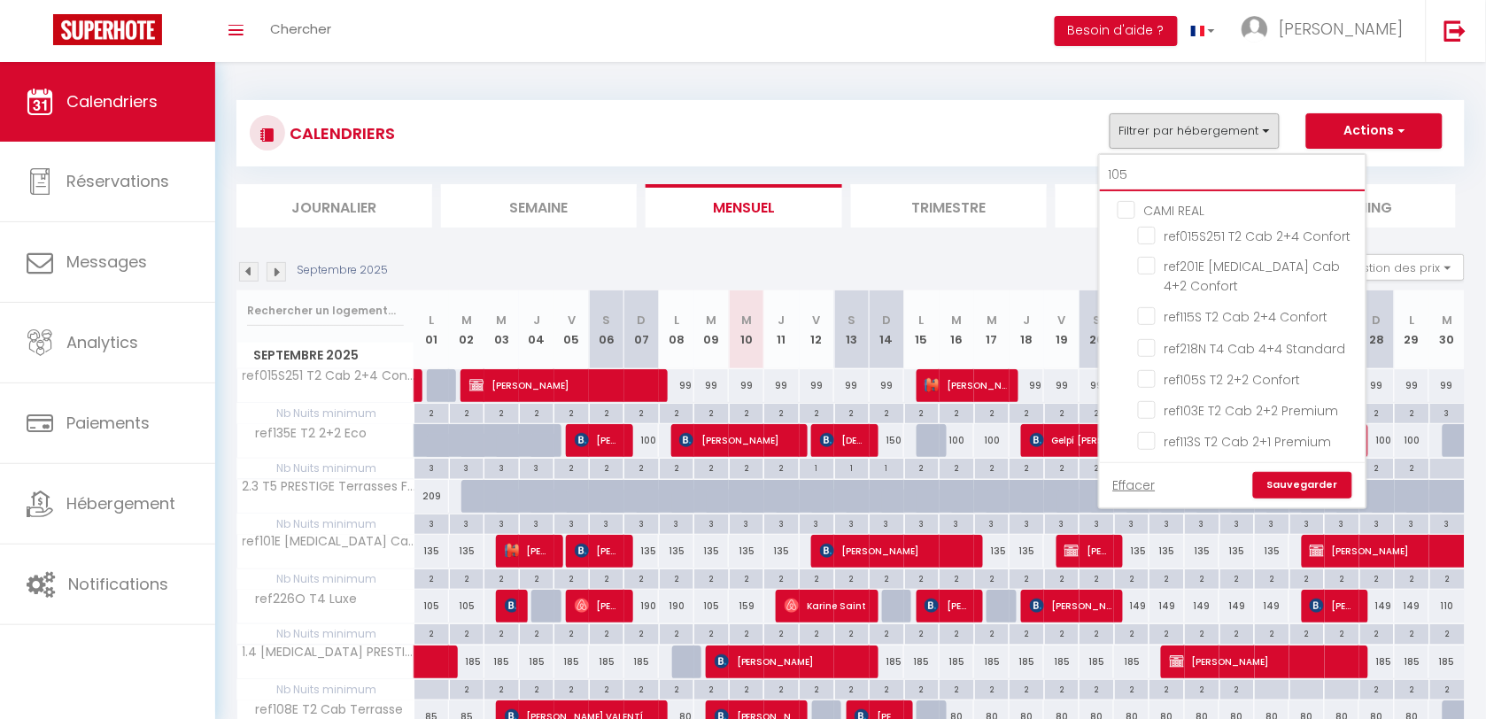
checkbox input "false"
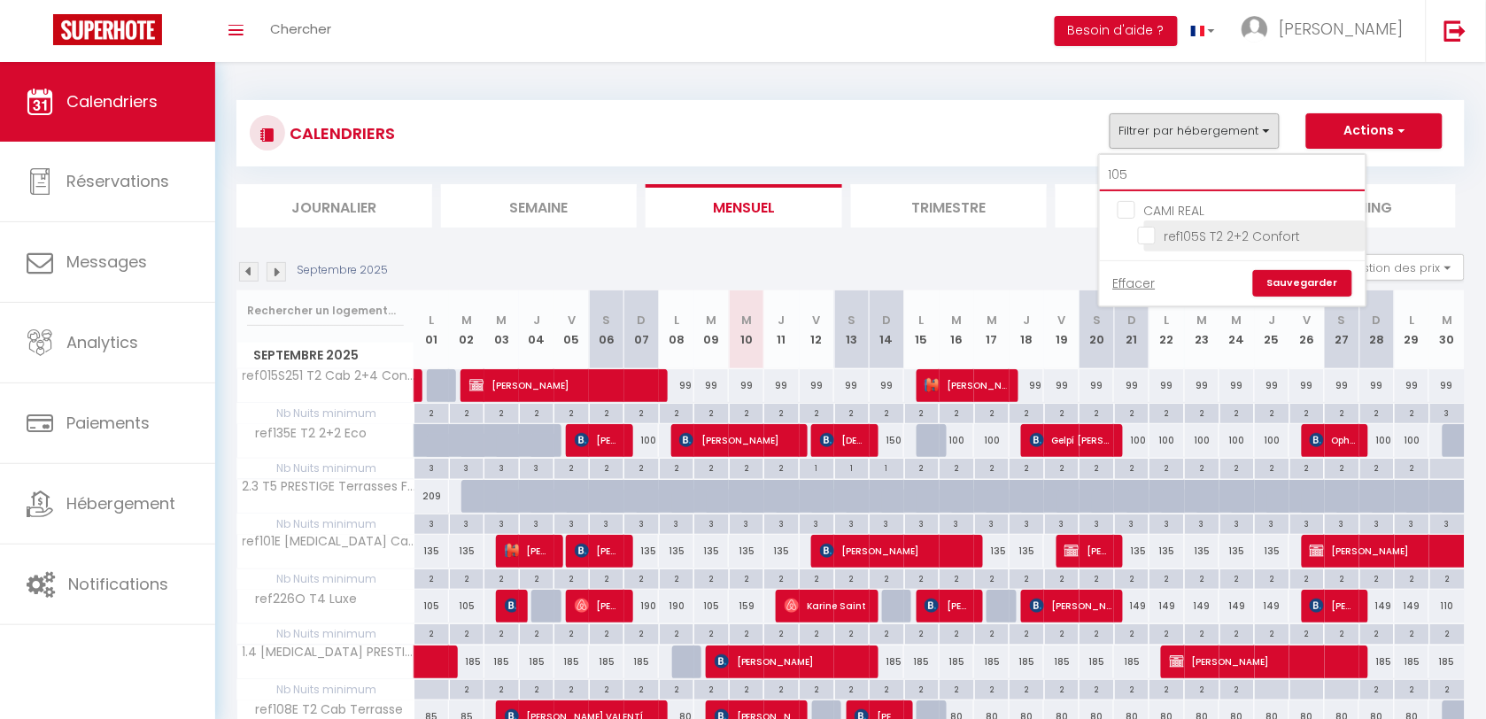
type input "105"
click at [1142, 239] on input "ref105S T2 2+2 Confort" at bounding box center [1248, 235] width 221 height 18
checkbox input "true"
click at [1303, 279] on link "Sauvegarder" at bounding box center [1302, 283] width 99 height 27
select select "KO"
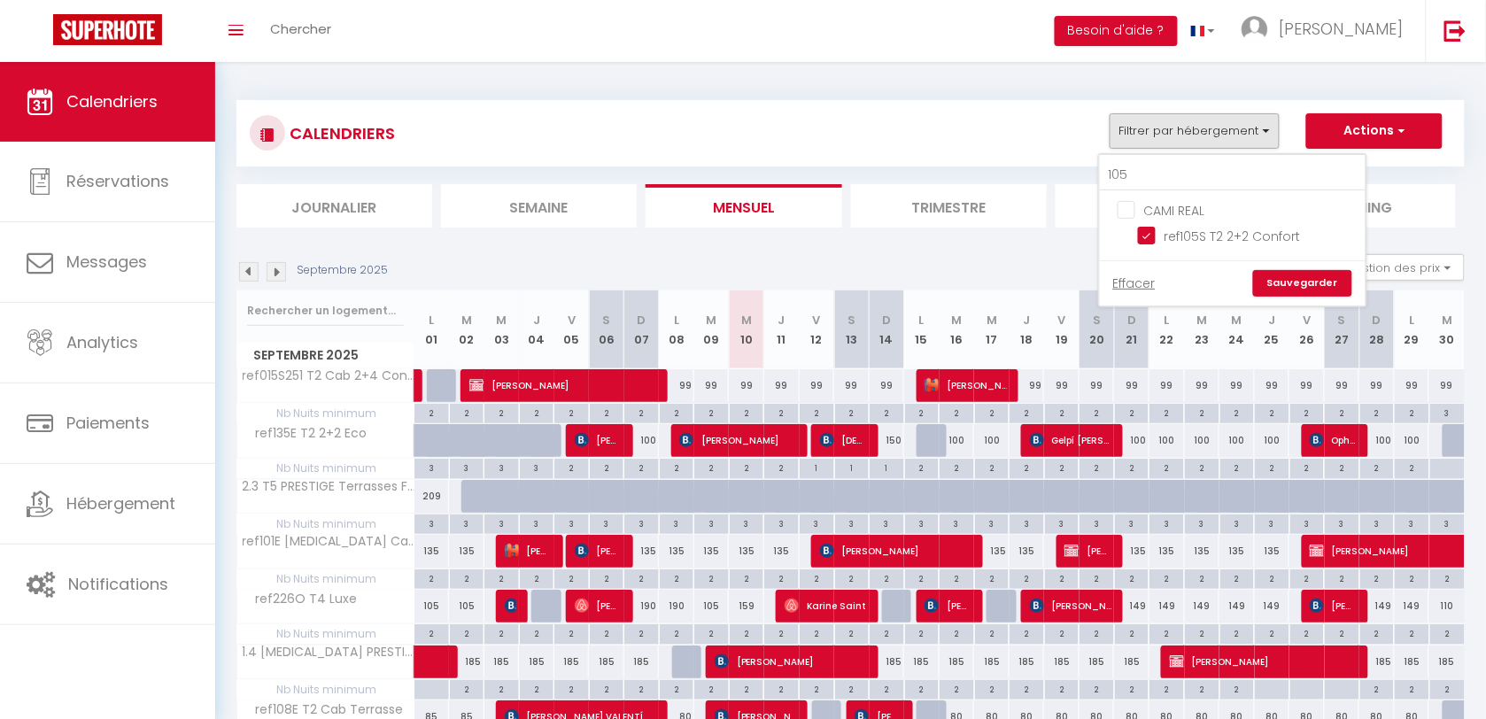
select select "0"
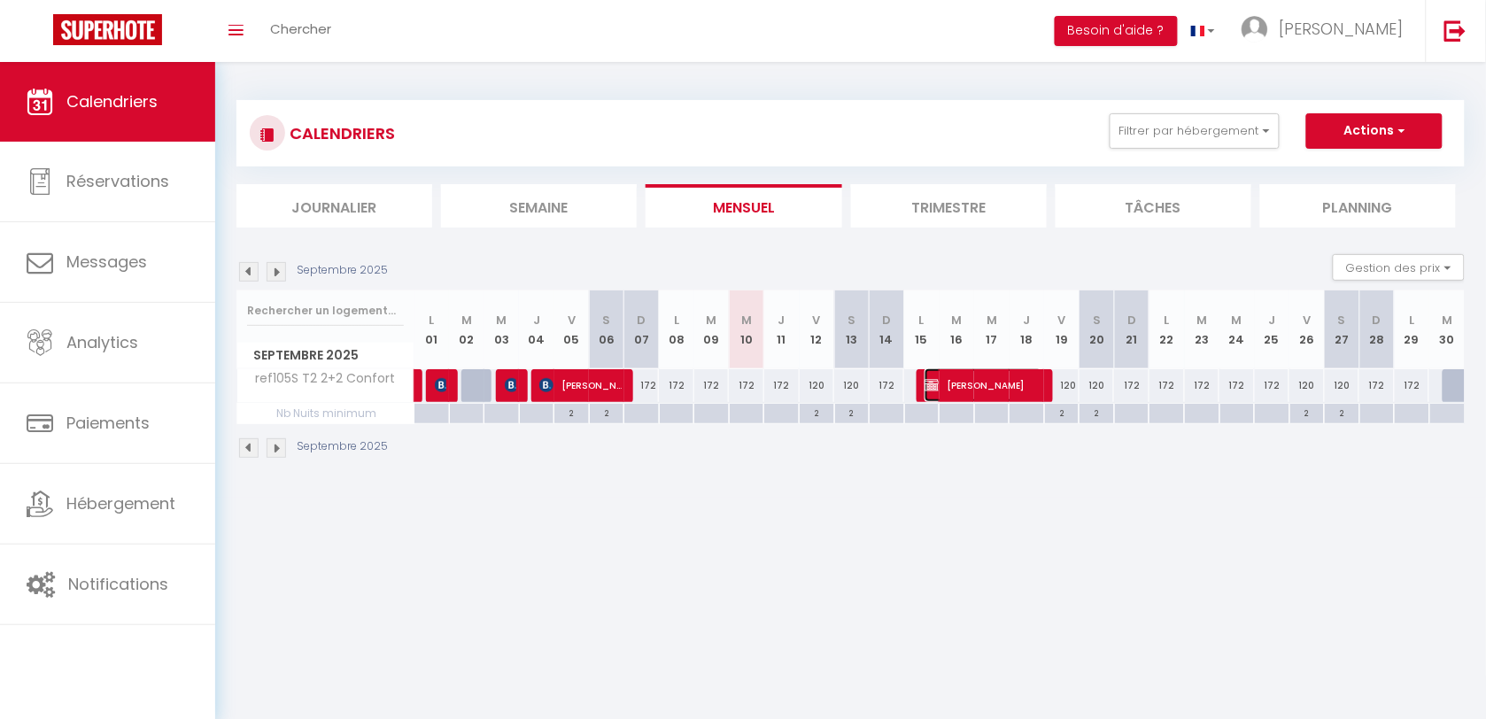
click at [1018, 383] on span "[PERSON_NAME]" at bounding box center [983, 385] width 118 height 34
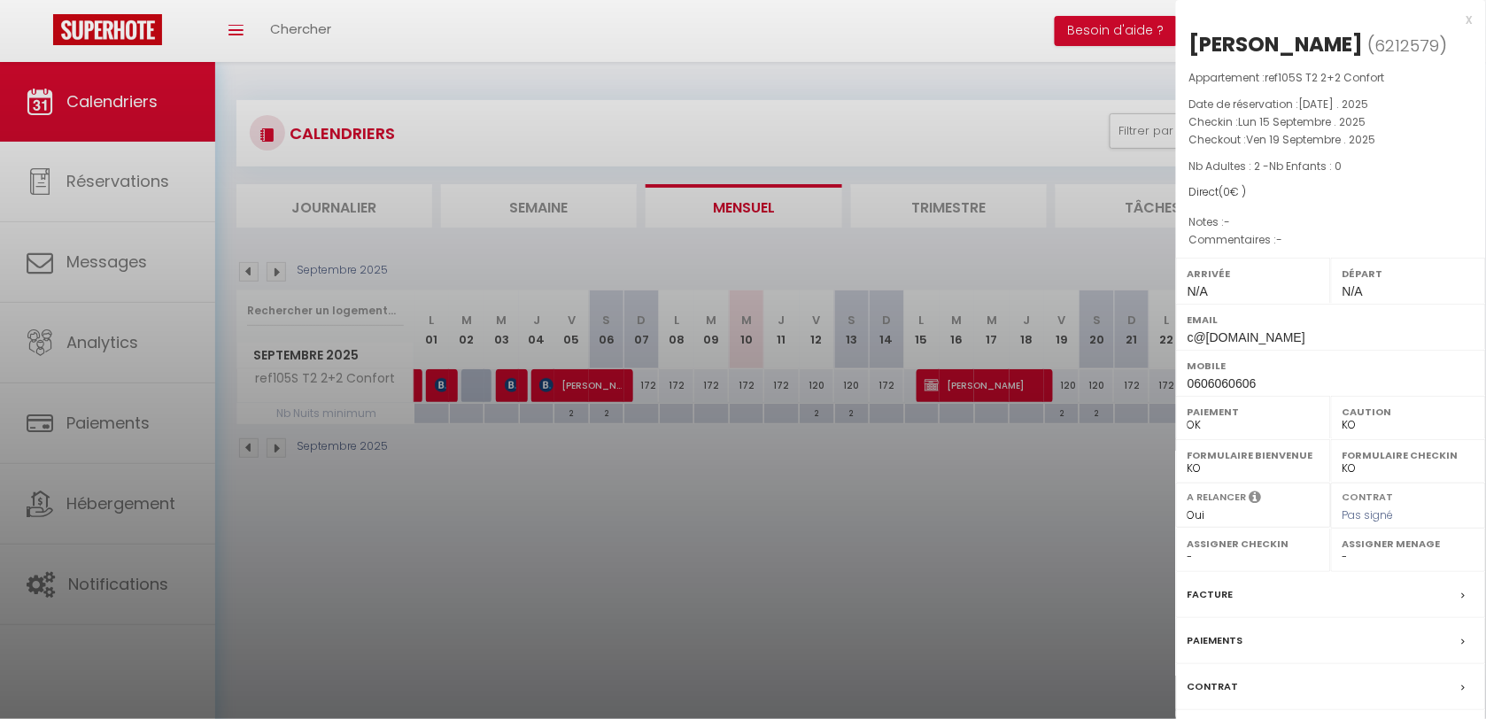
click at [1211, 692] on label "Contrat" at bounding box center [1212, 686] width 51 height 19
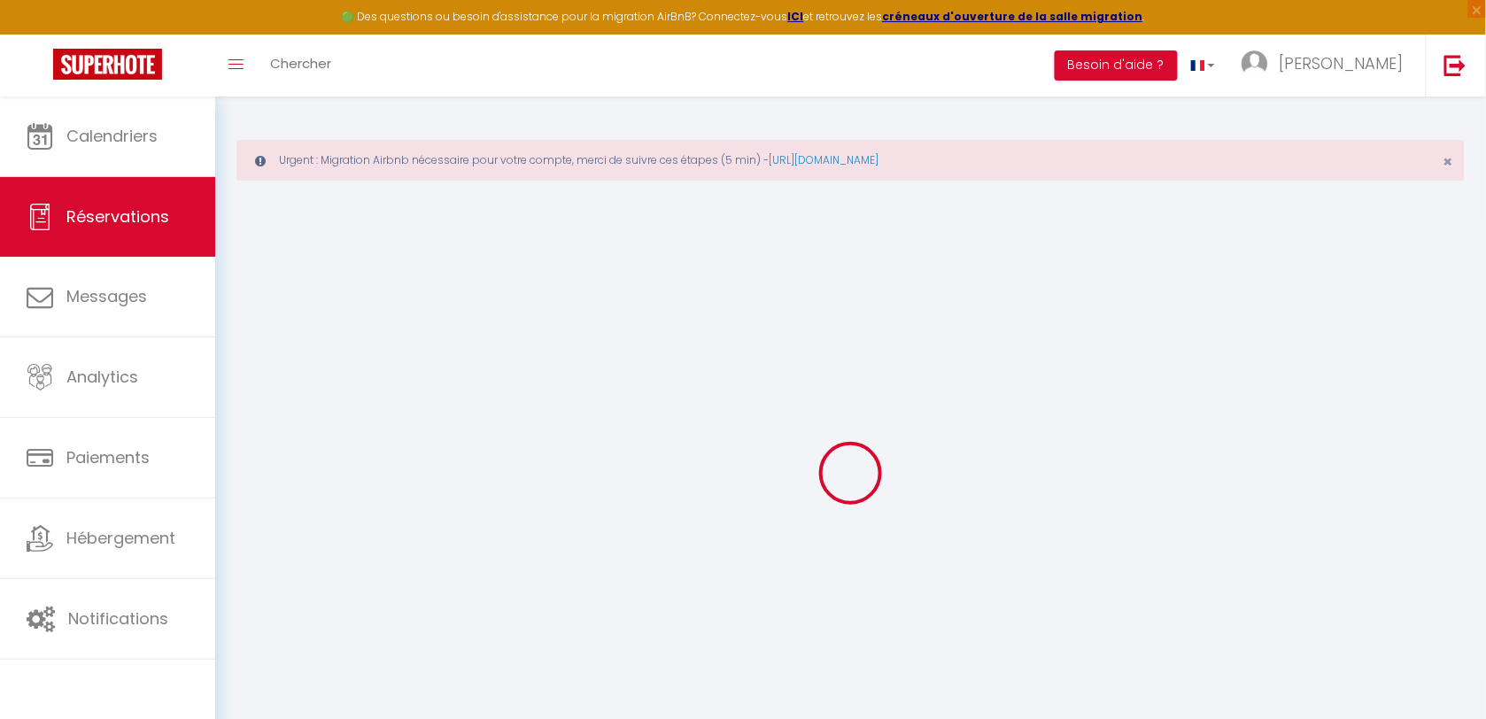
select select
checkbox input "false"
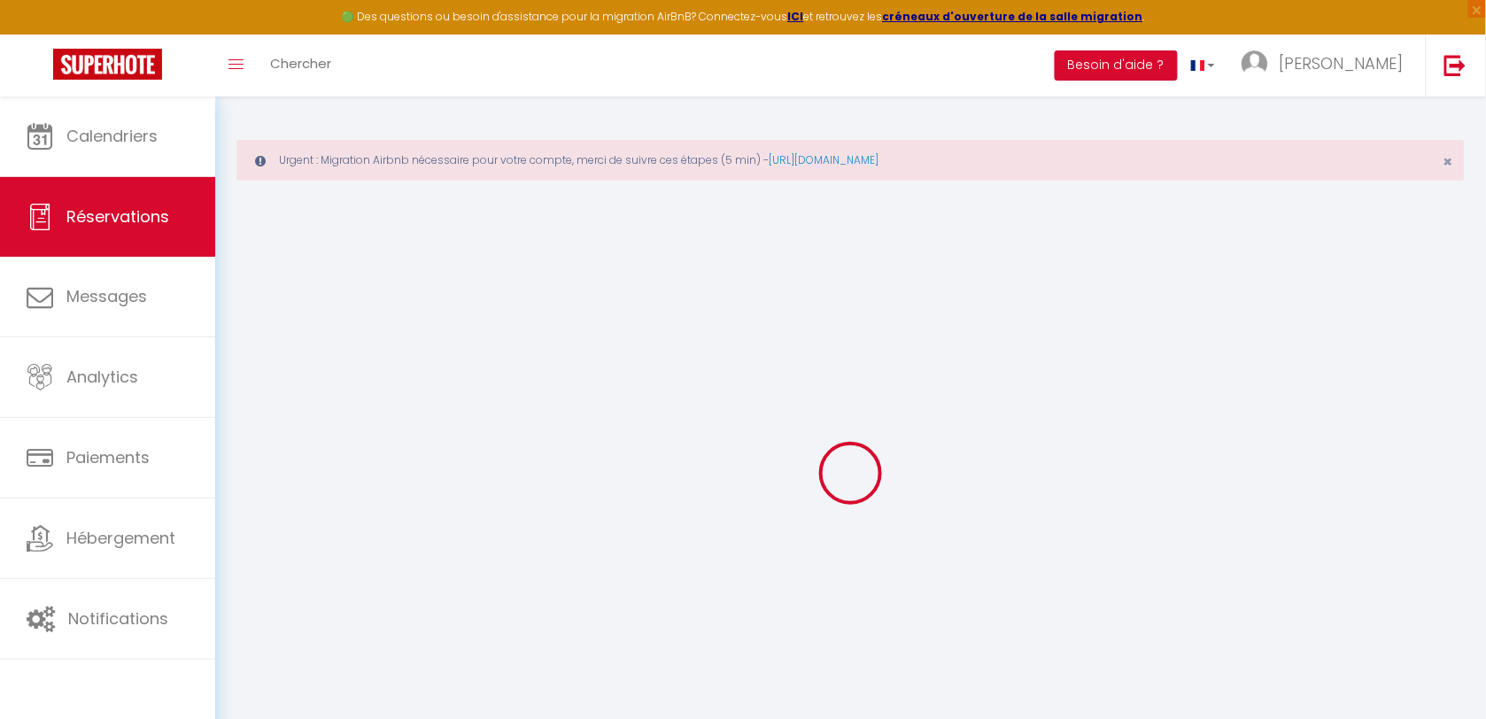
select select
checkbox input "false"
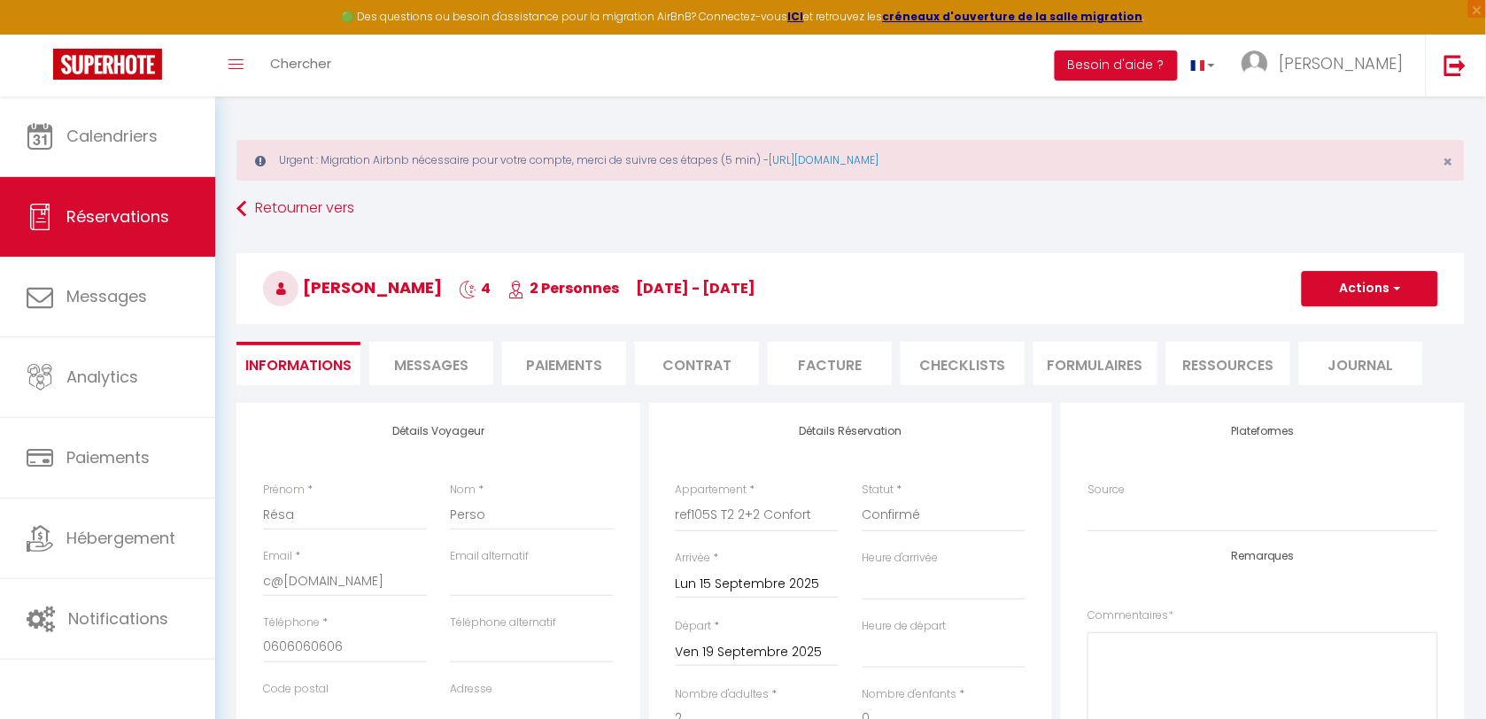
select select
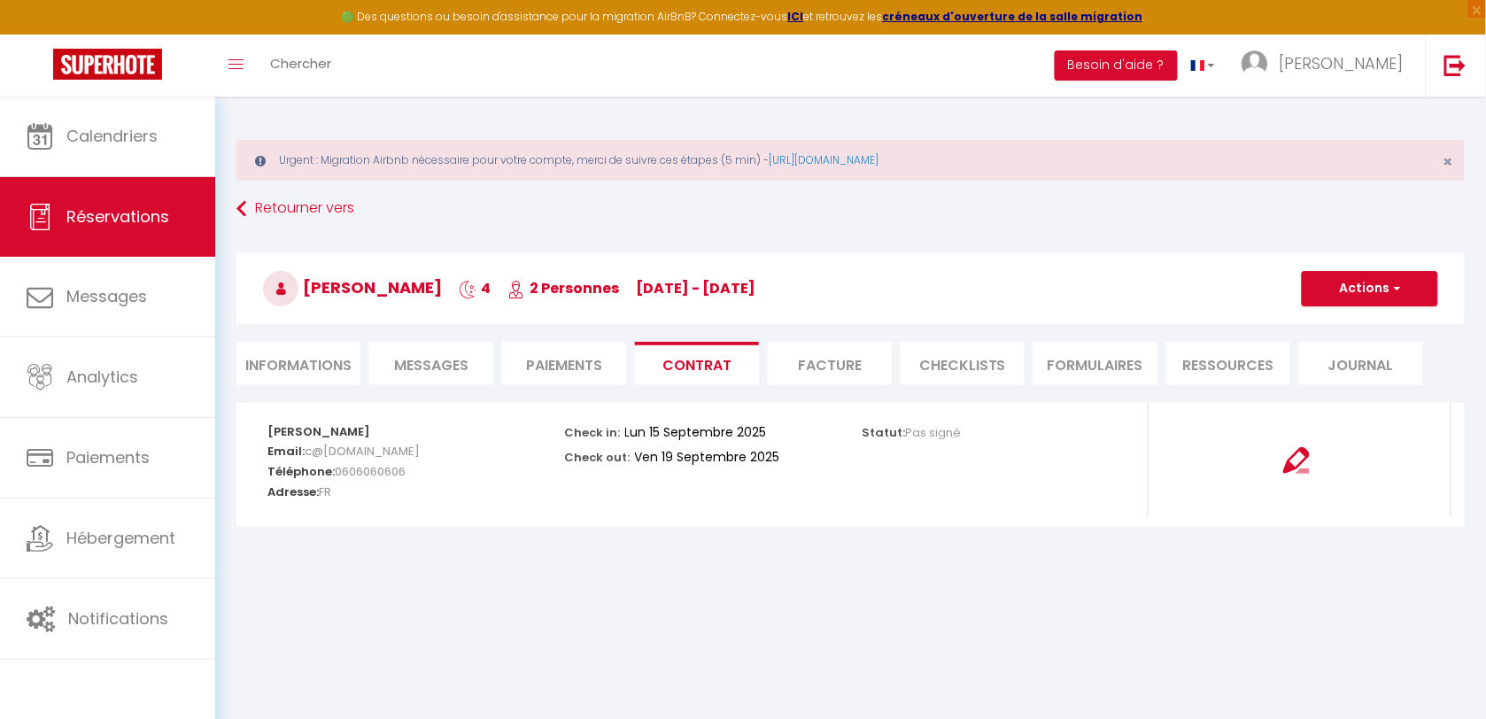
click at [343, 378] on li "Informations" at bounding box center [298, 363] width 124 height 43
select select
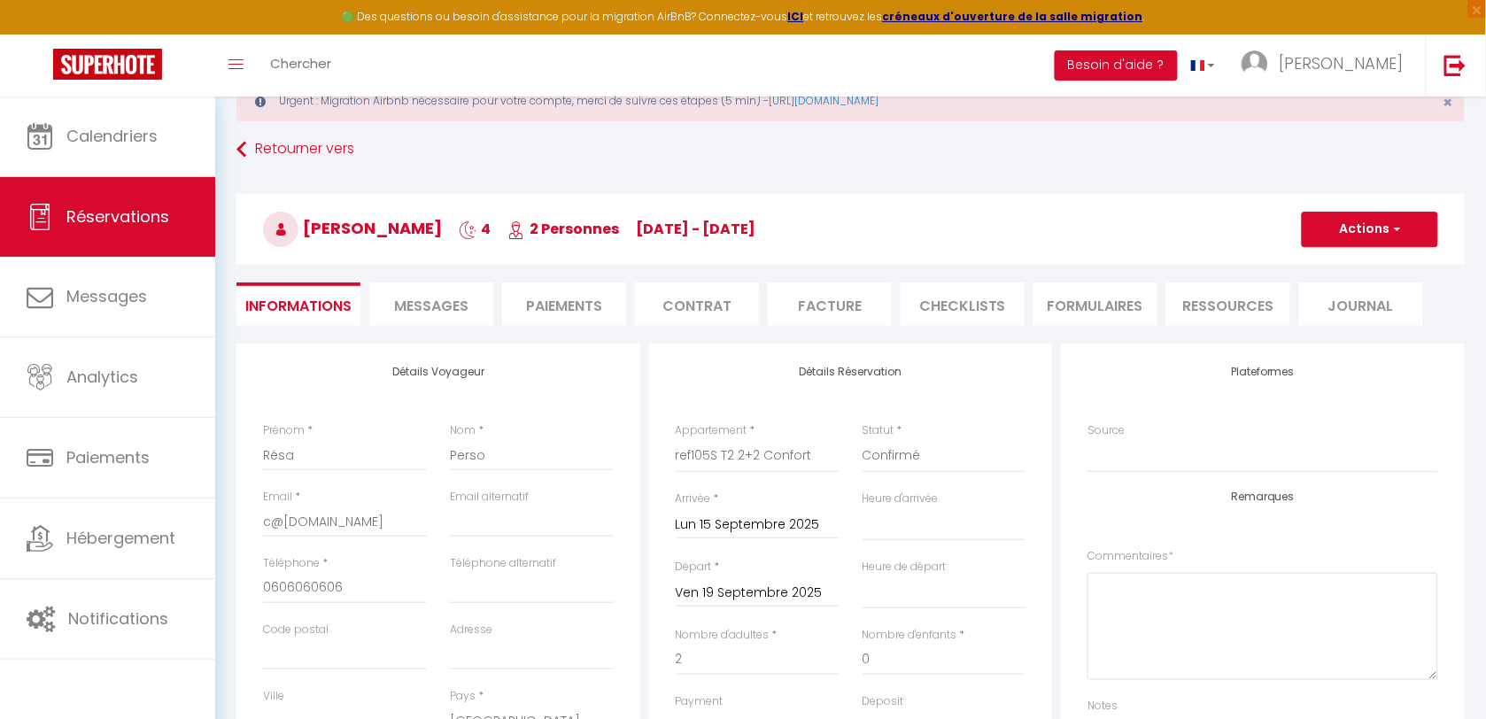
scroll to position [111, 0]
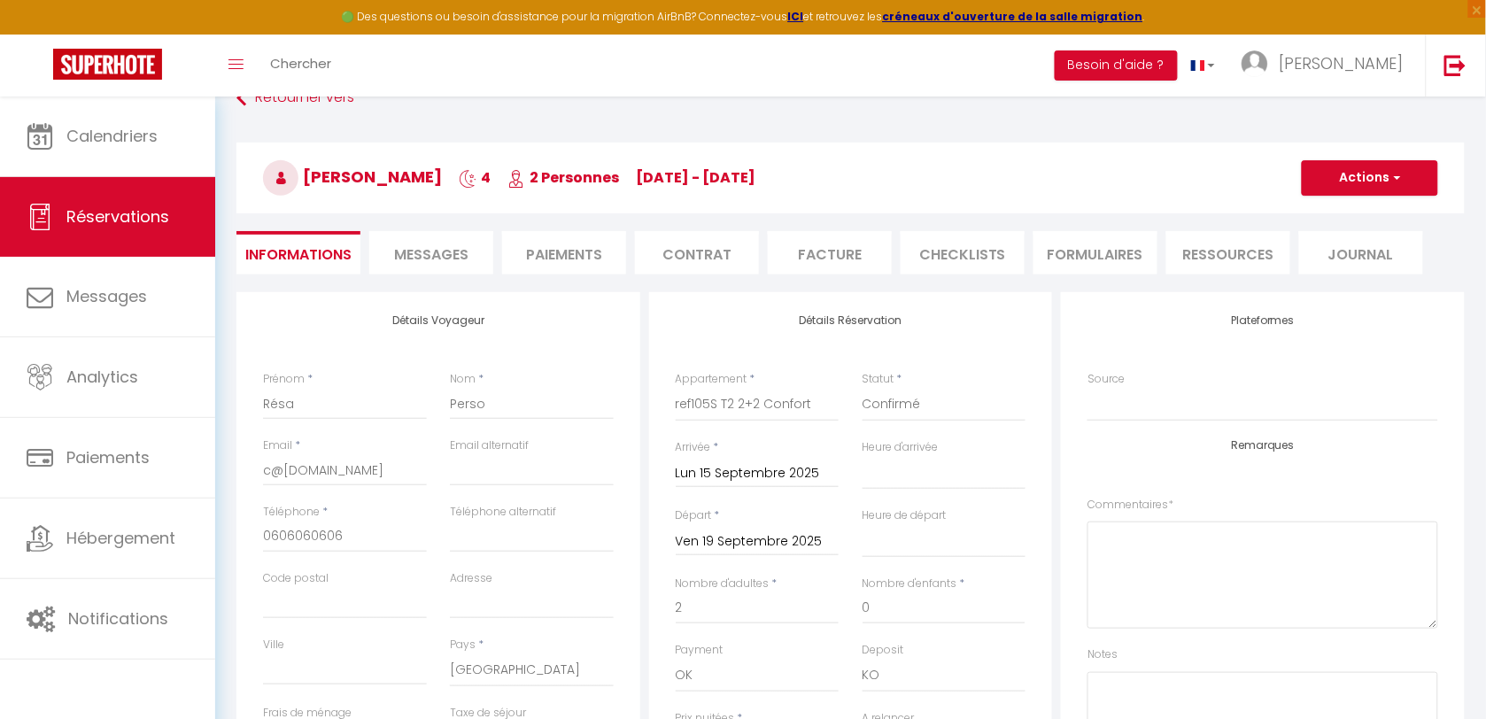
click at [732, 537] on input "Ven 19 Septembre 2025" at bounding box center [758, 541] width 164 height 23
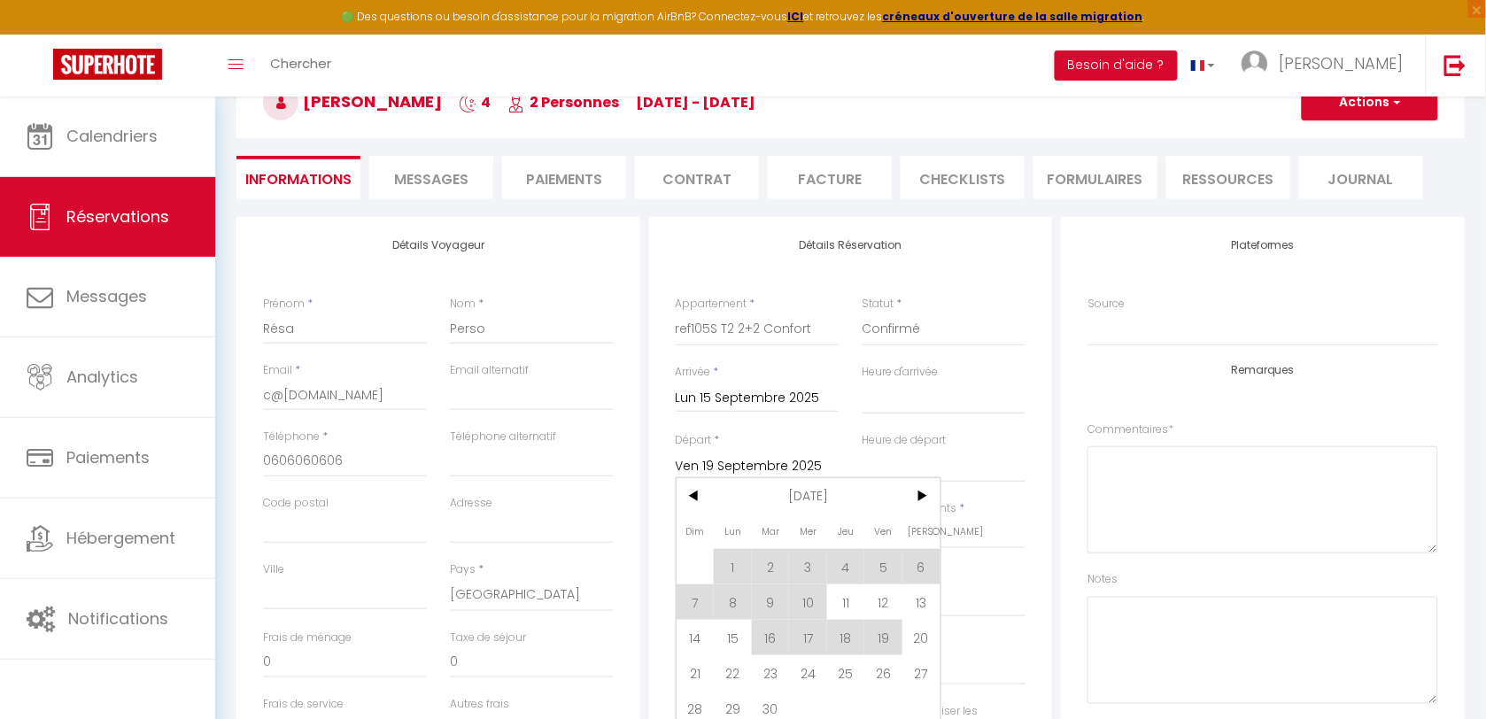
scroll to position [221, 0]
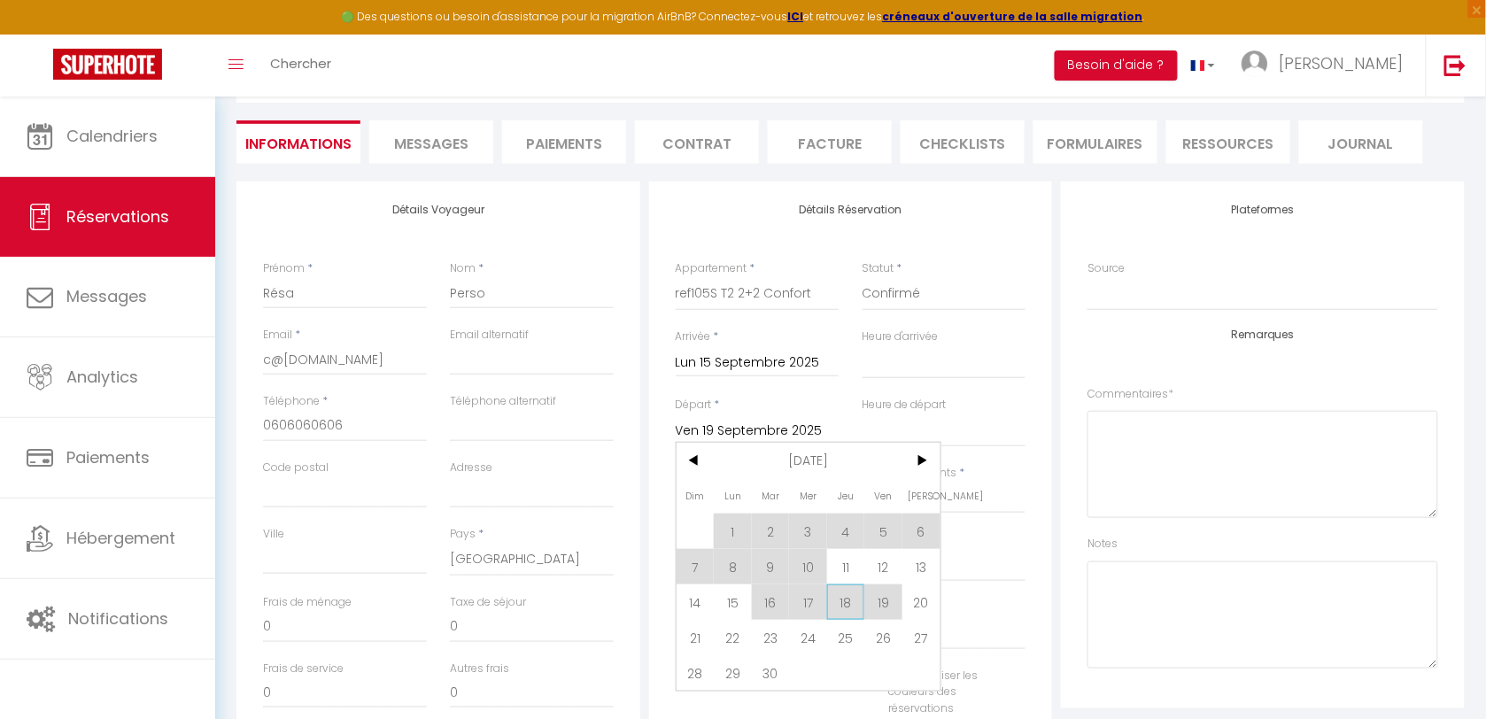
click at [847, 609] on span "18" at bounding box center [846, 601] width 38 height 35
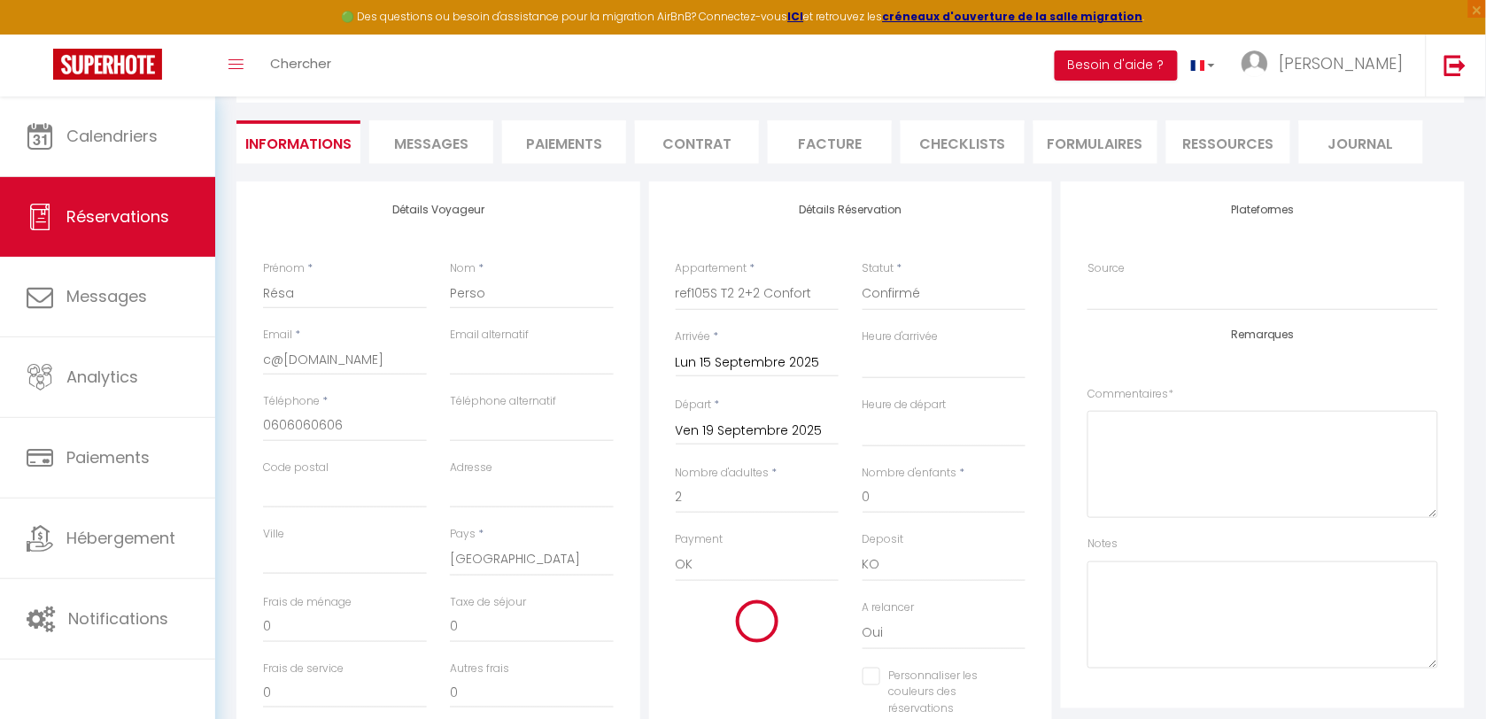
select select
type input "Jeu 18 Septembre 2025"
select select
checkbox input "false"
type input "15"
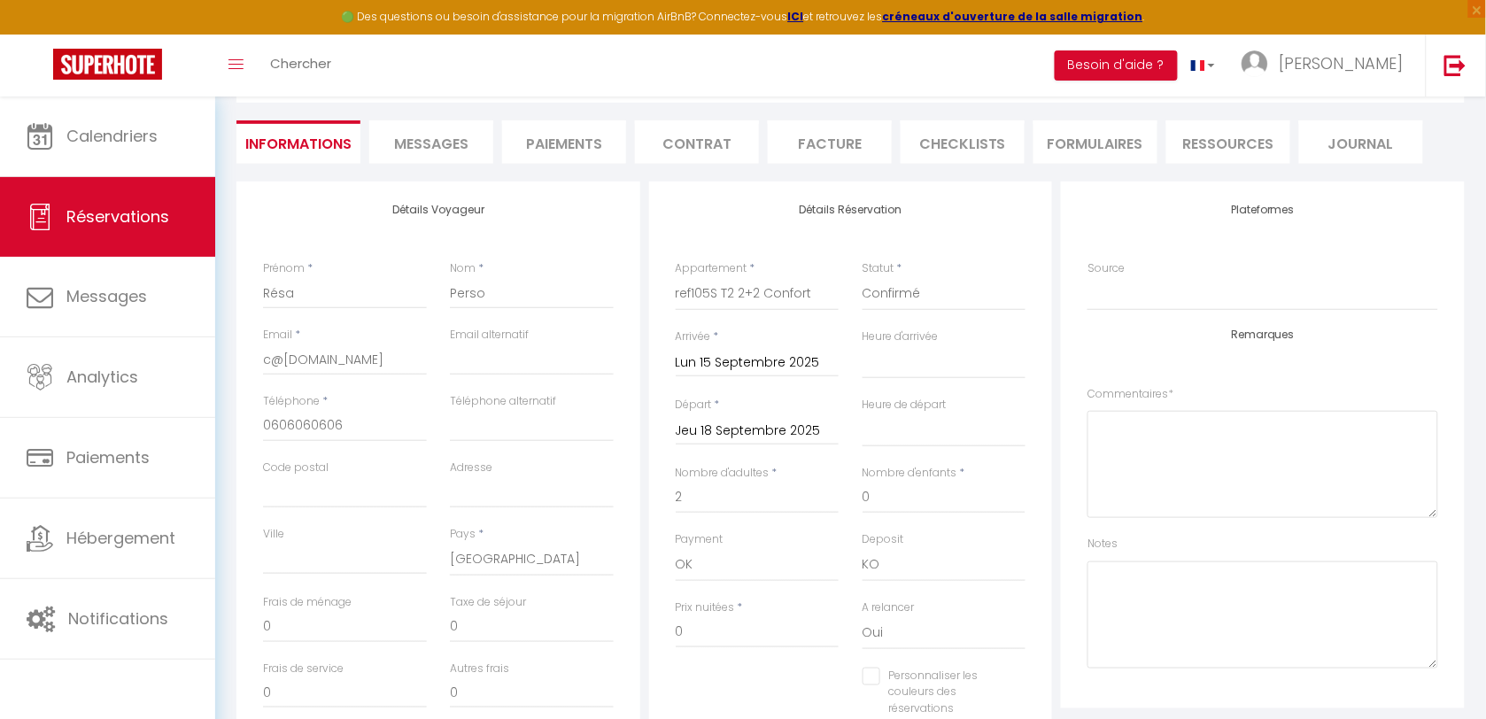
type input "13.8"
select select
type input "516"
checkbox input "false"
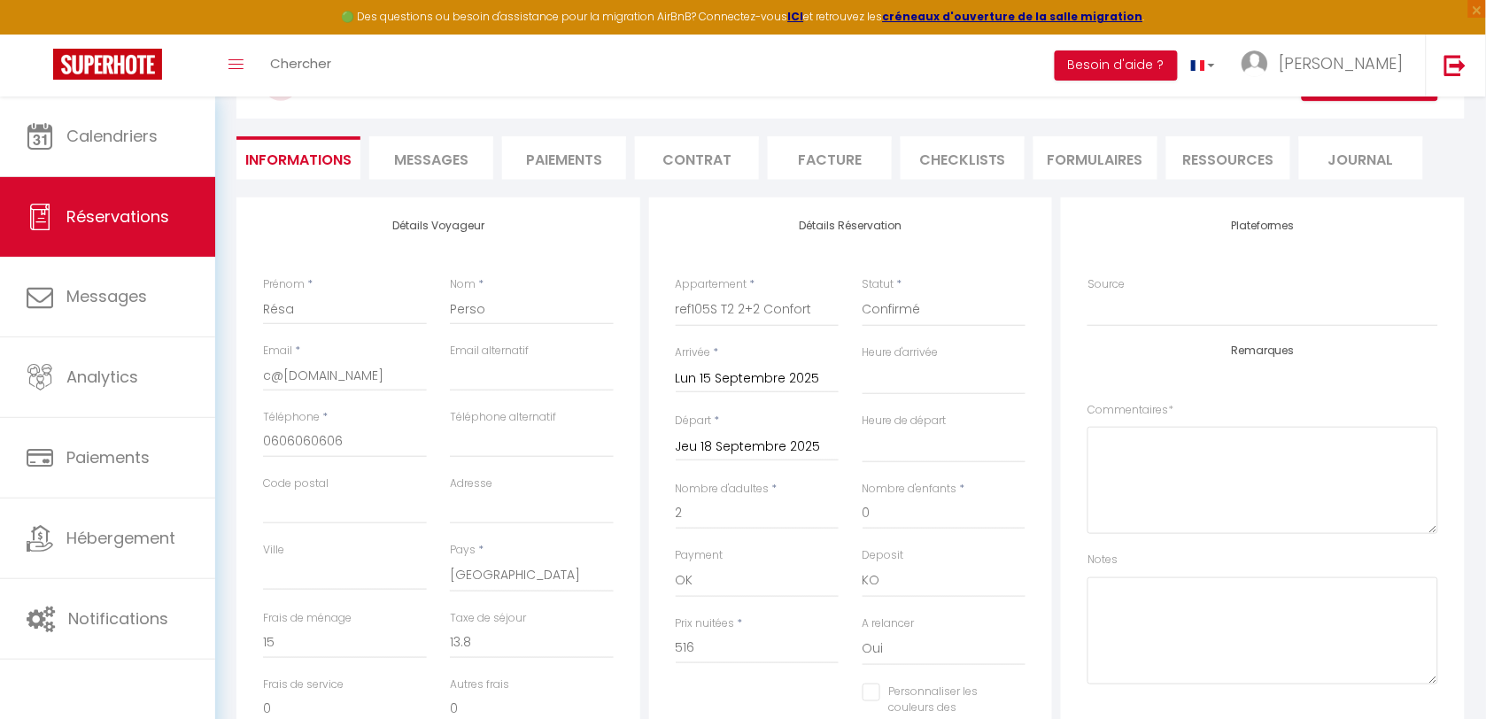
scroll to position [0, 0]
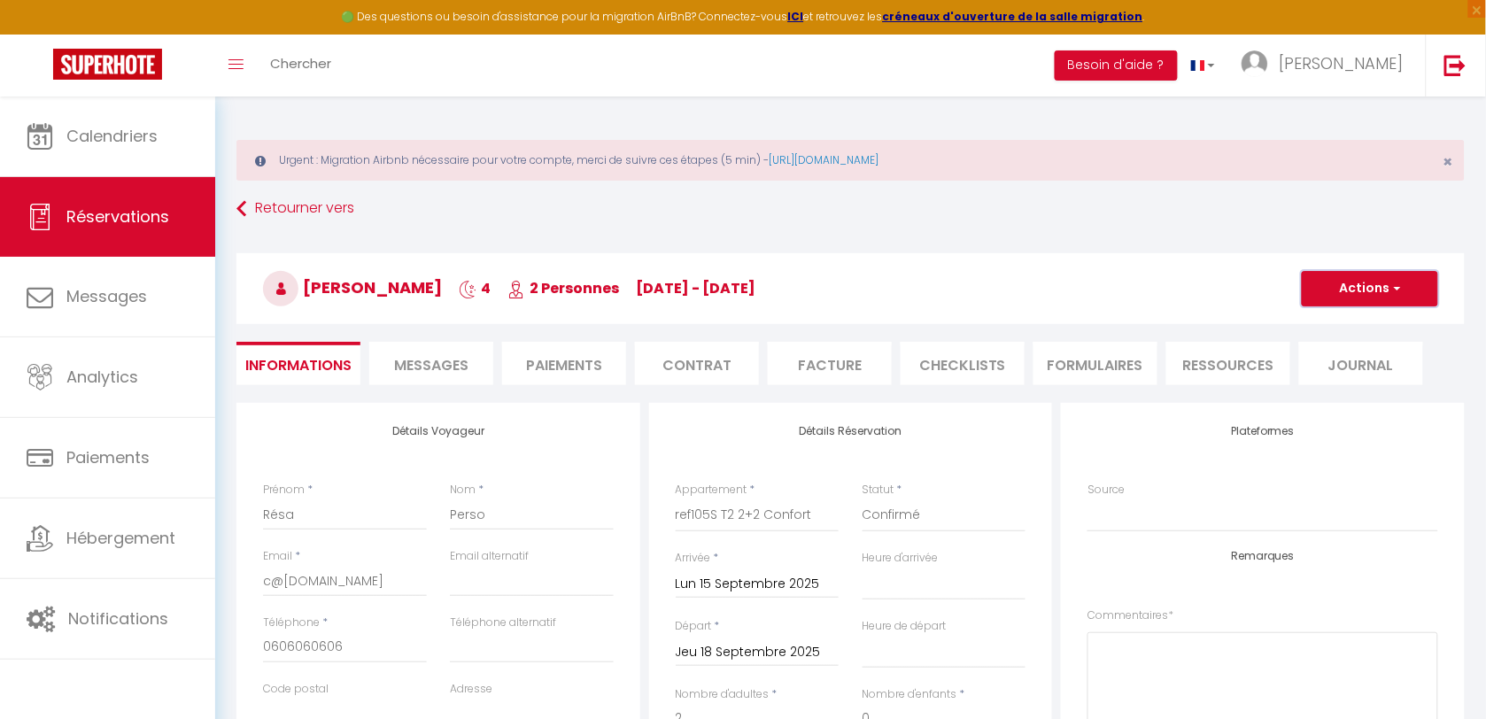
click at [1339, 294] on button "Actions" at bounding box center [1370, 288] width 136 height 35
click at [1326, 325] on link "Enregistrer" at bounding box center [1352, 327] width 140 height 23
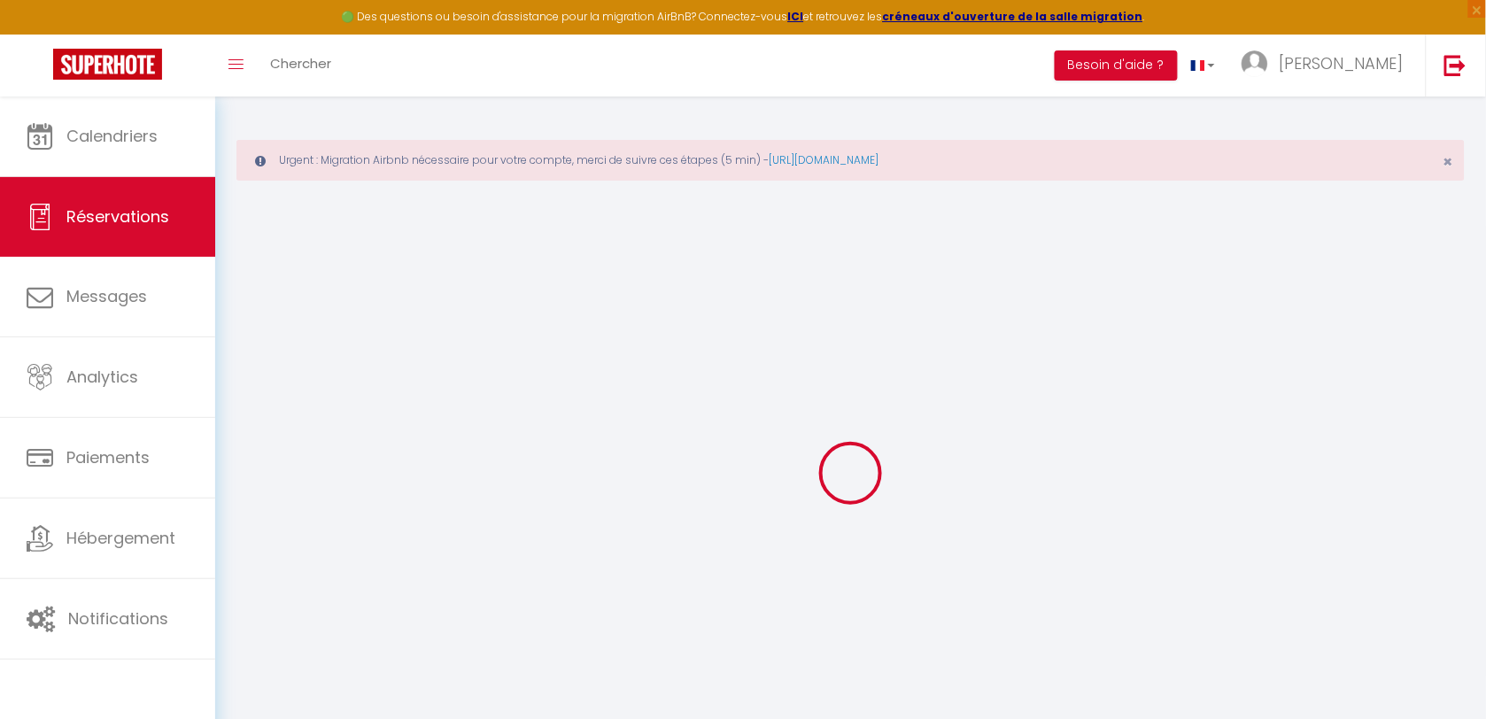
select select "not_cancelled"
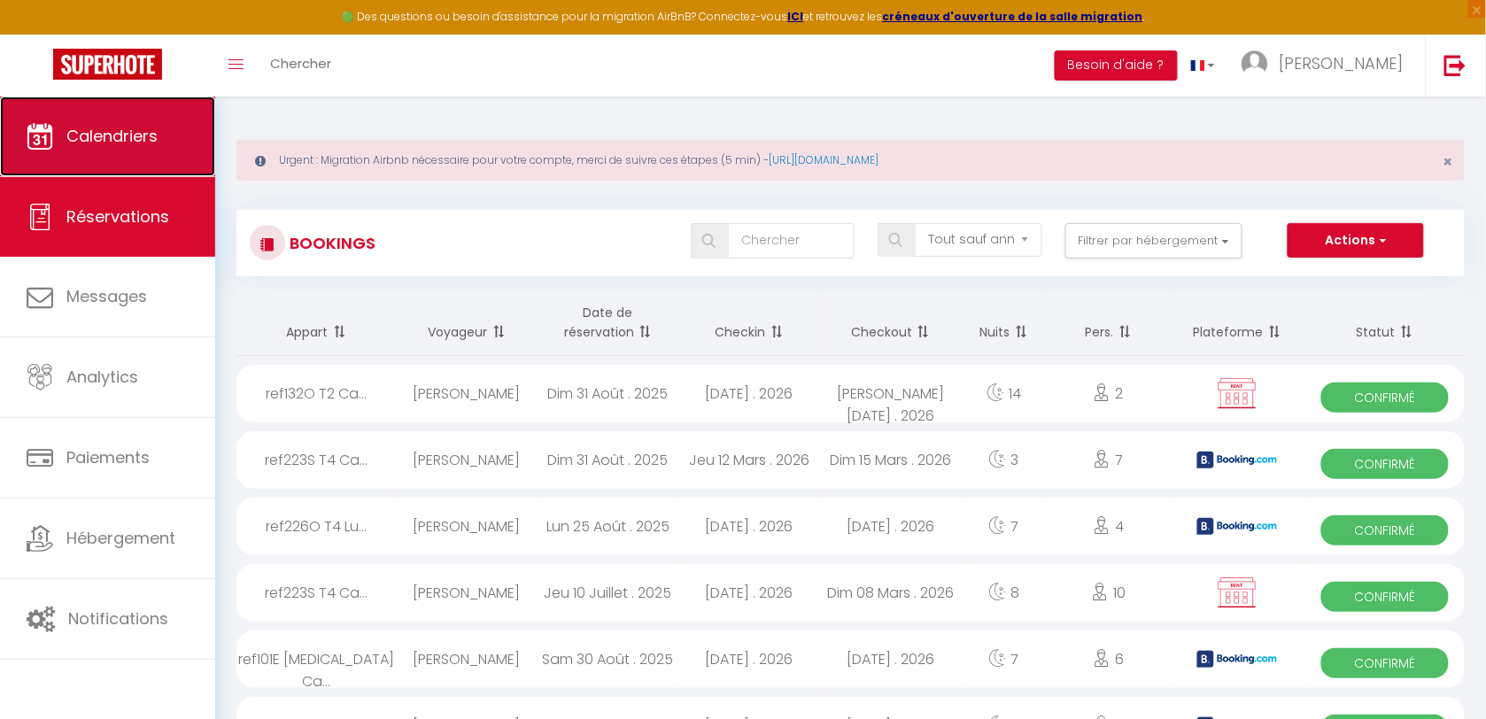
click at [86, 165] on link "Calendriers" at bounding box center [107, 137] width 215 height 80
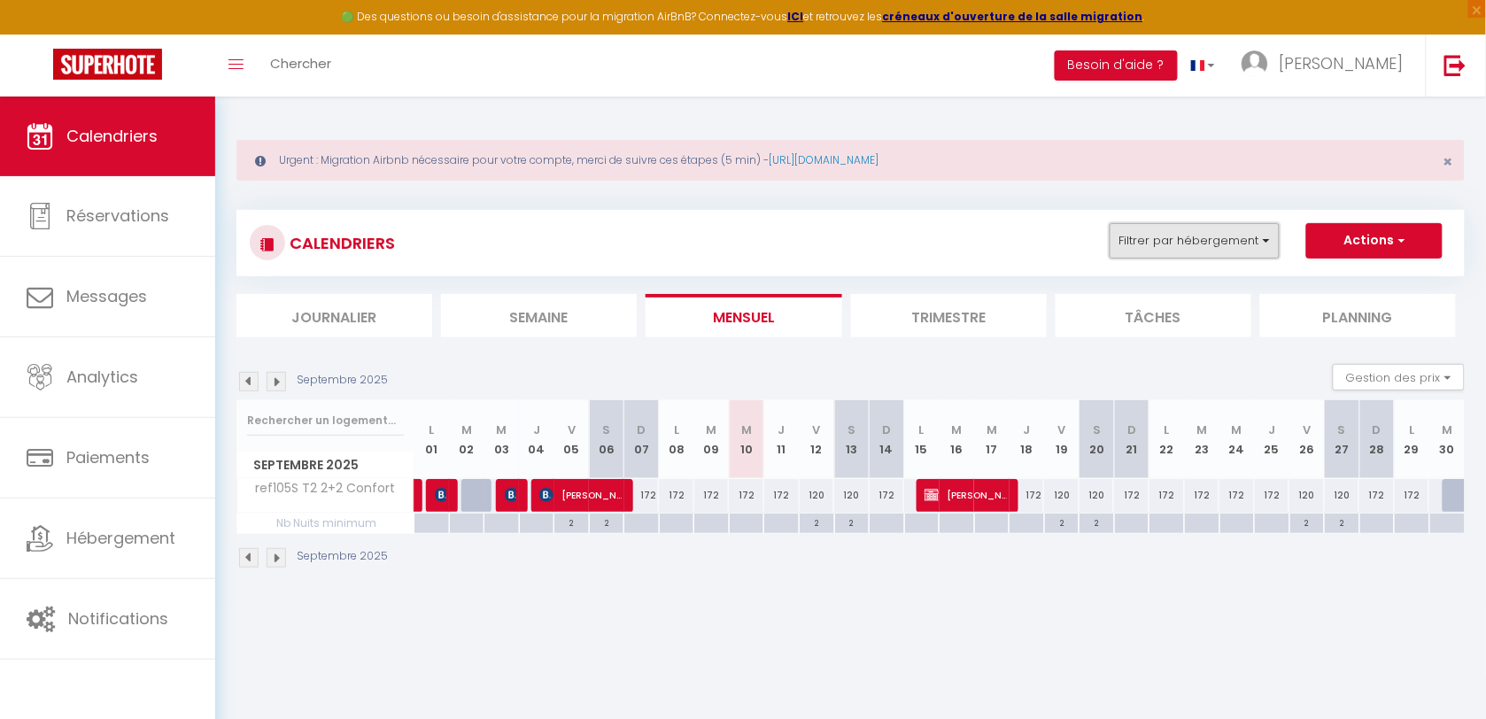
click at [1268, 228] on button "Filtrer par hébergement" at bounding box center [1195, 240] width 170 height 35
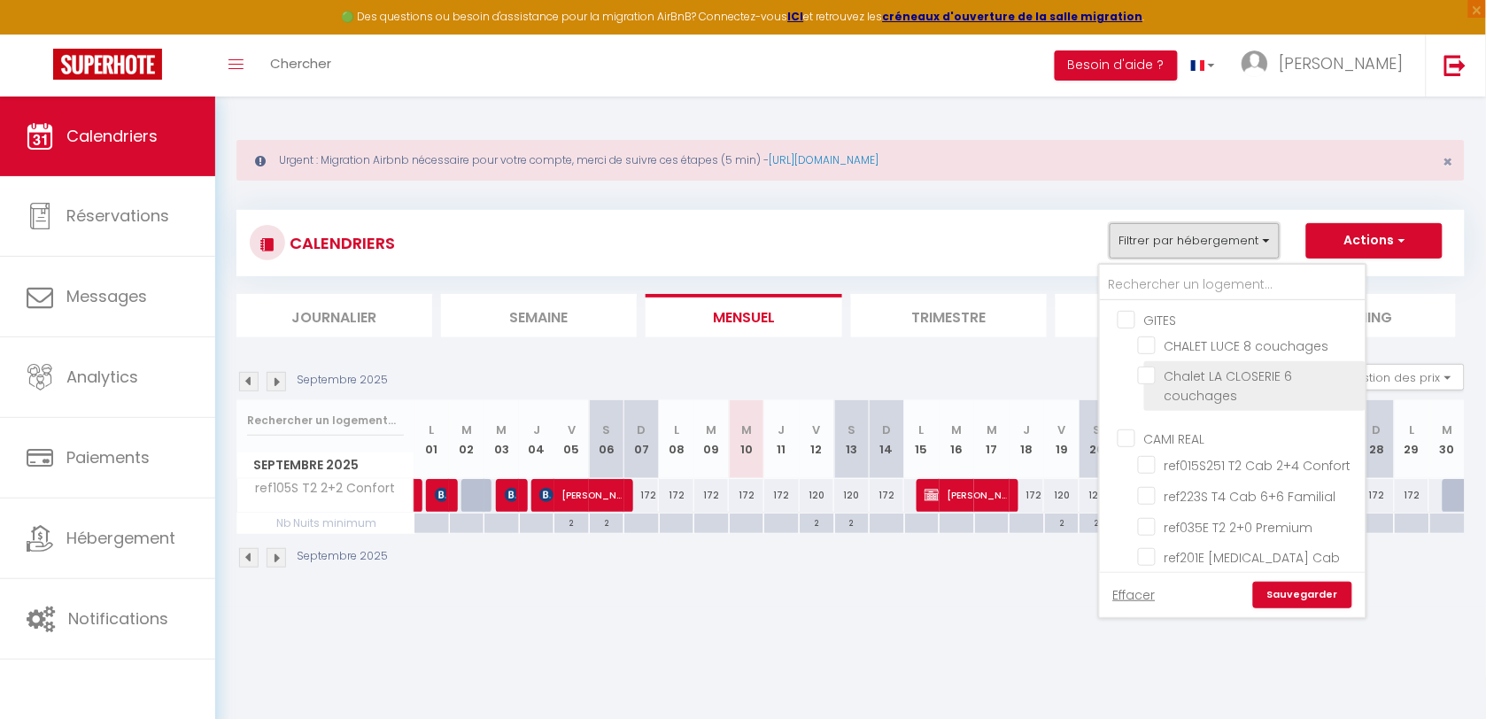
scroll to position [443, 0]
click at [1153, 323] on ul "CAMI REAL ref015S251 T2 Cab 2+4 Confort ref223S T4 Cab 6+6 Familial ref035E T2 …" at bounding box center [1233, 297] width 266 height 641
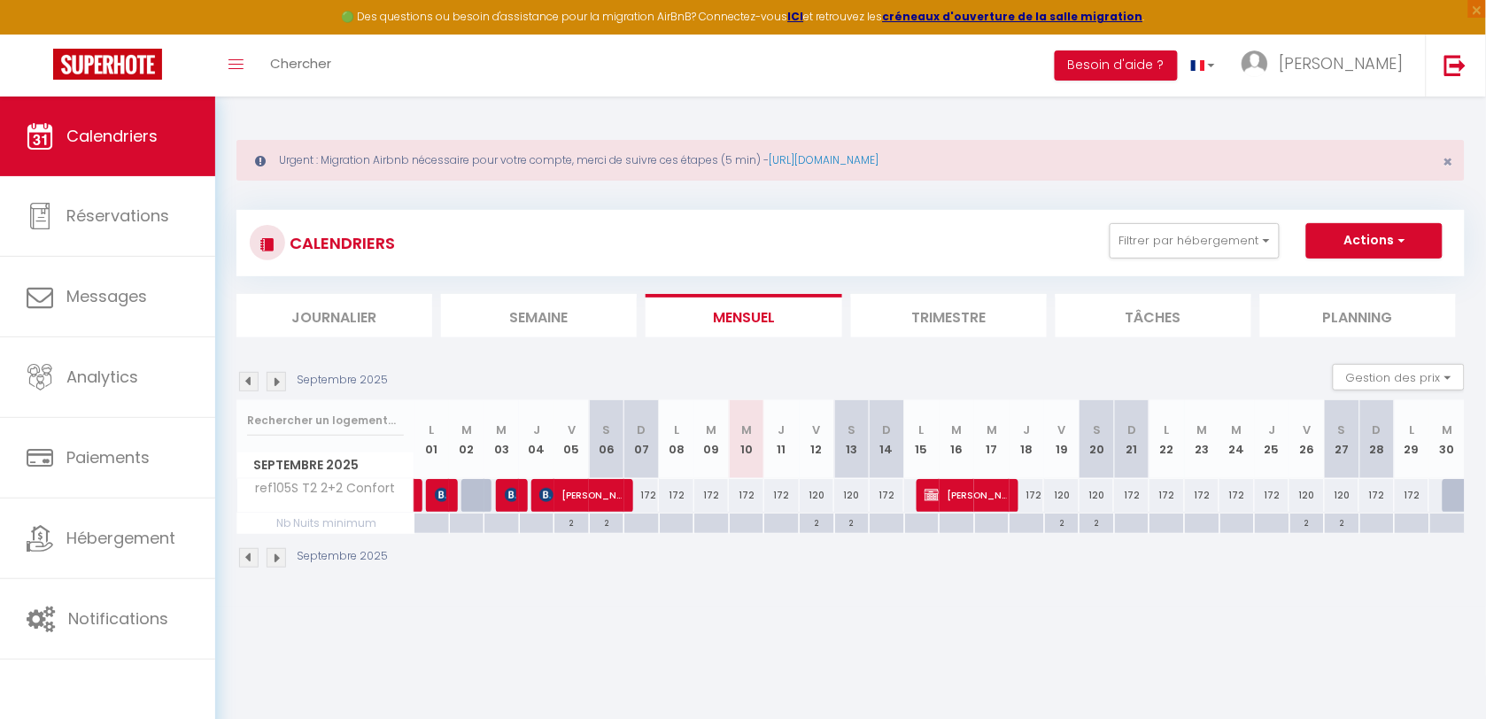
click at [1161, 259] on div "CALENDRIERS Filtrer par hébergement GITES CHALET LUCE 8 couchages Chalet LA CLO…" at bounding box center [851, 243] width 1202 height 40
click at [1161, 245] on button "Filtrer par hébergement" at bounding box center [1195, 240] width 170 height 35
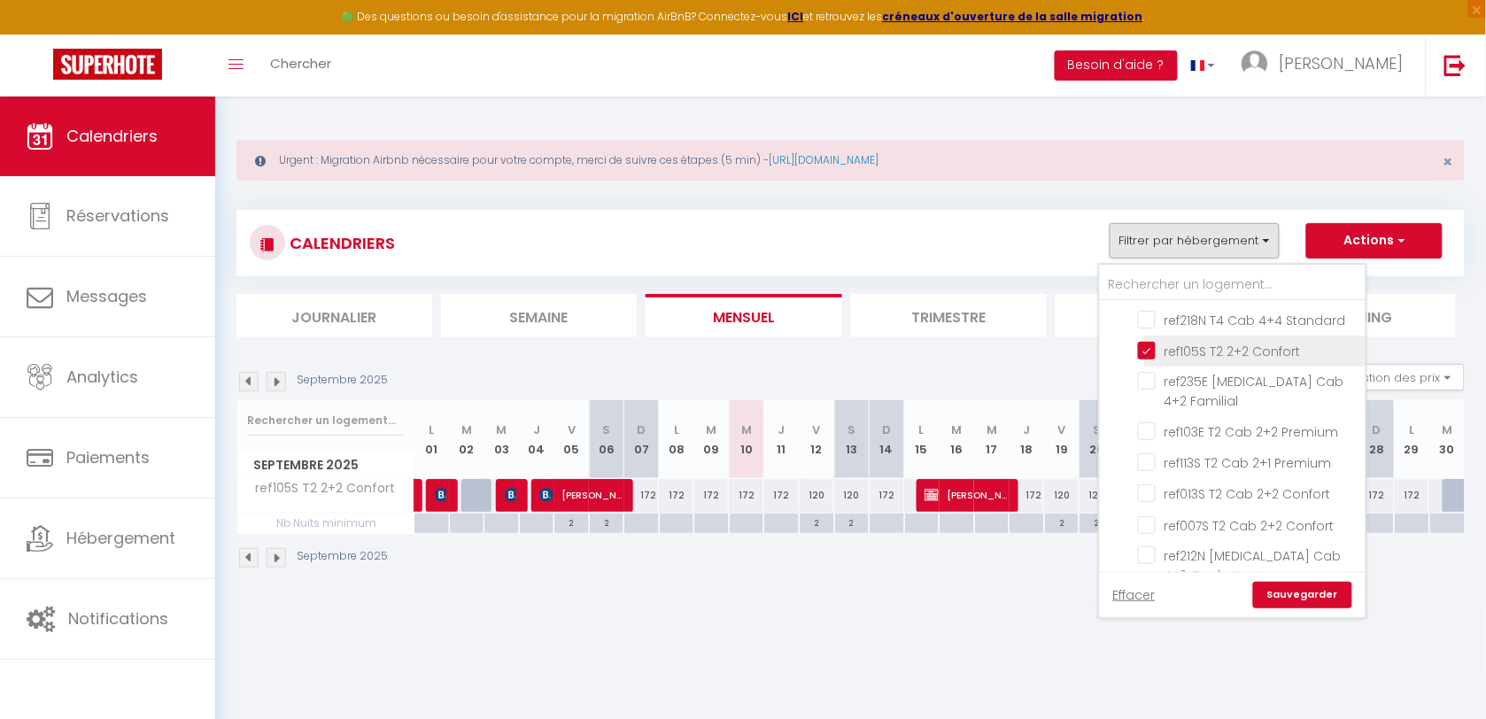
click at [1148, 336] on li "ref105S T2 2+2 Confort" at bounding box center [1254, 351] width 221 height 31
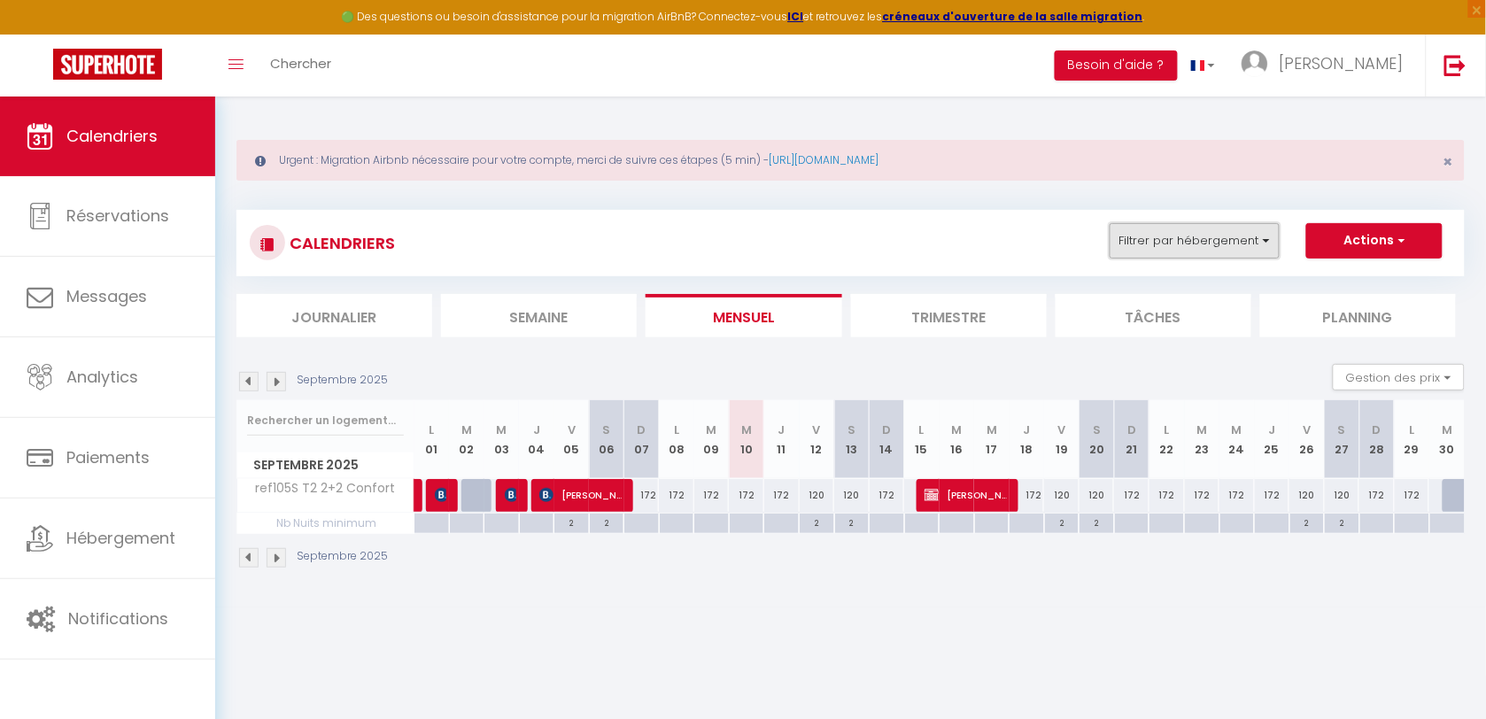
click at [1174, 224] on button "Filtrer par hébergement" at bounding box center [1195, 240] width 170 height 35
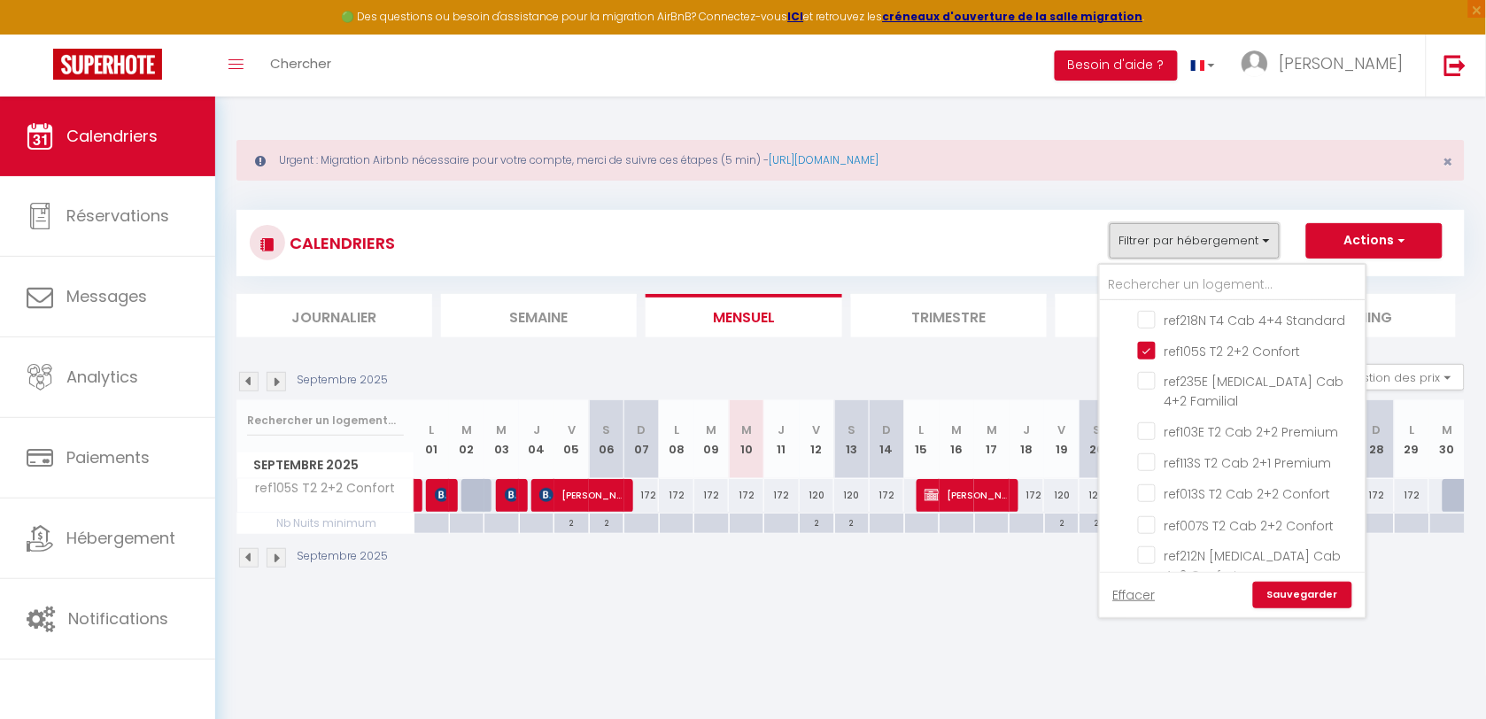
scroll to position [481, 0]
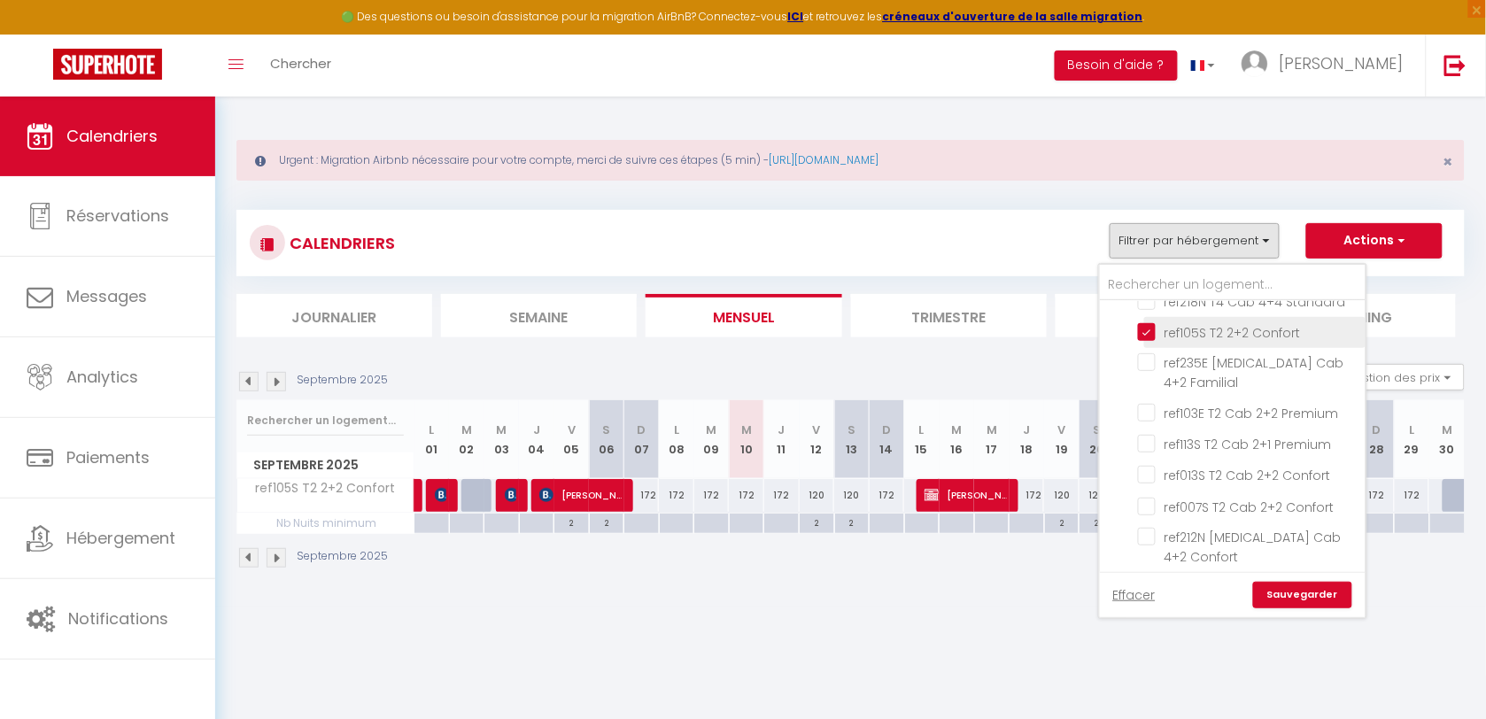
click at [1148, 322] on input "ref105S T2 2+2 Confort" at bounding box center [1248, 331] width 221 height 18
checkbox input "false"
click at [1271, 599] on link "Sauvegarder" at bounding box center [1302, 595] width 99 height 27
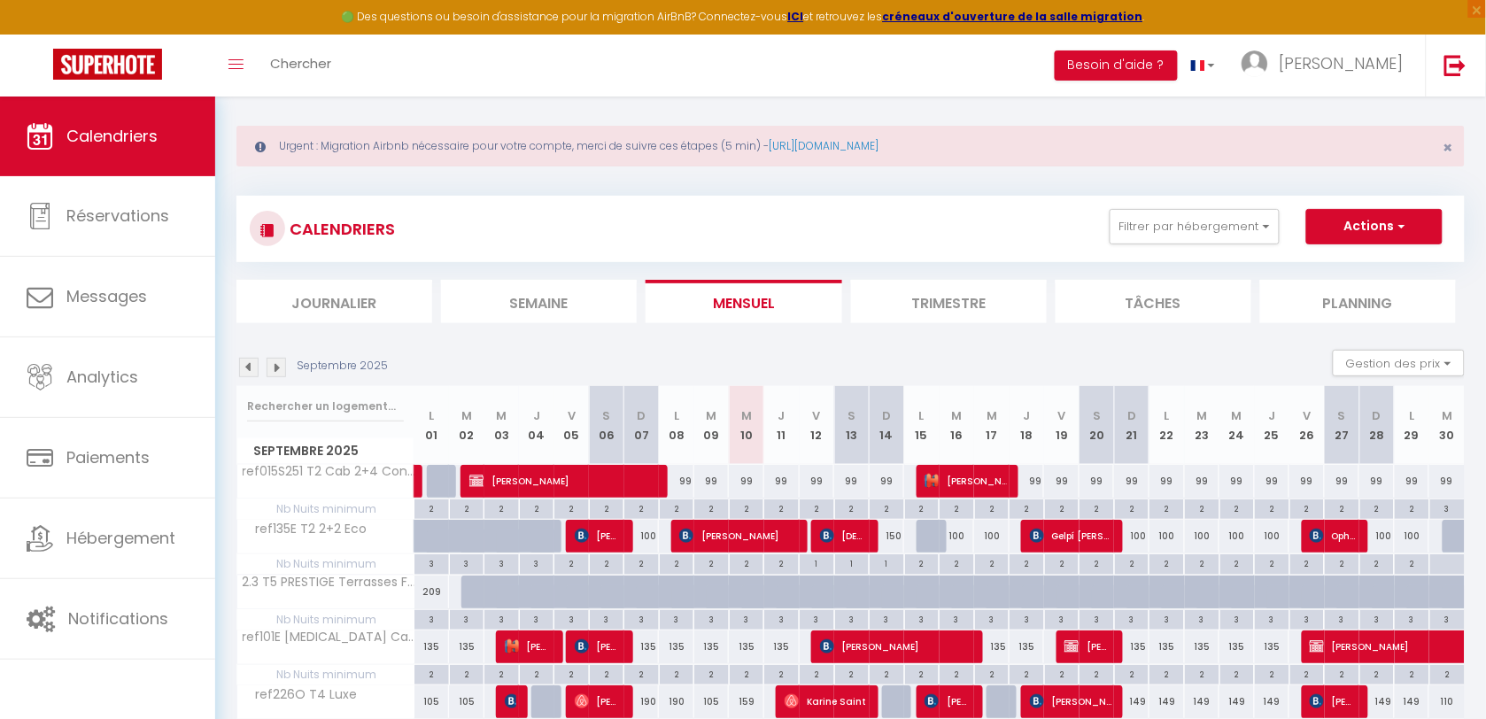
scroll to position [0, 0]
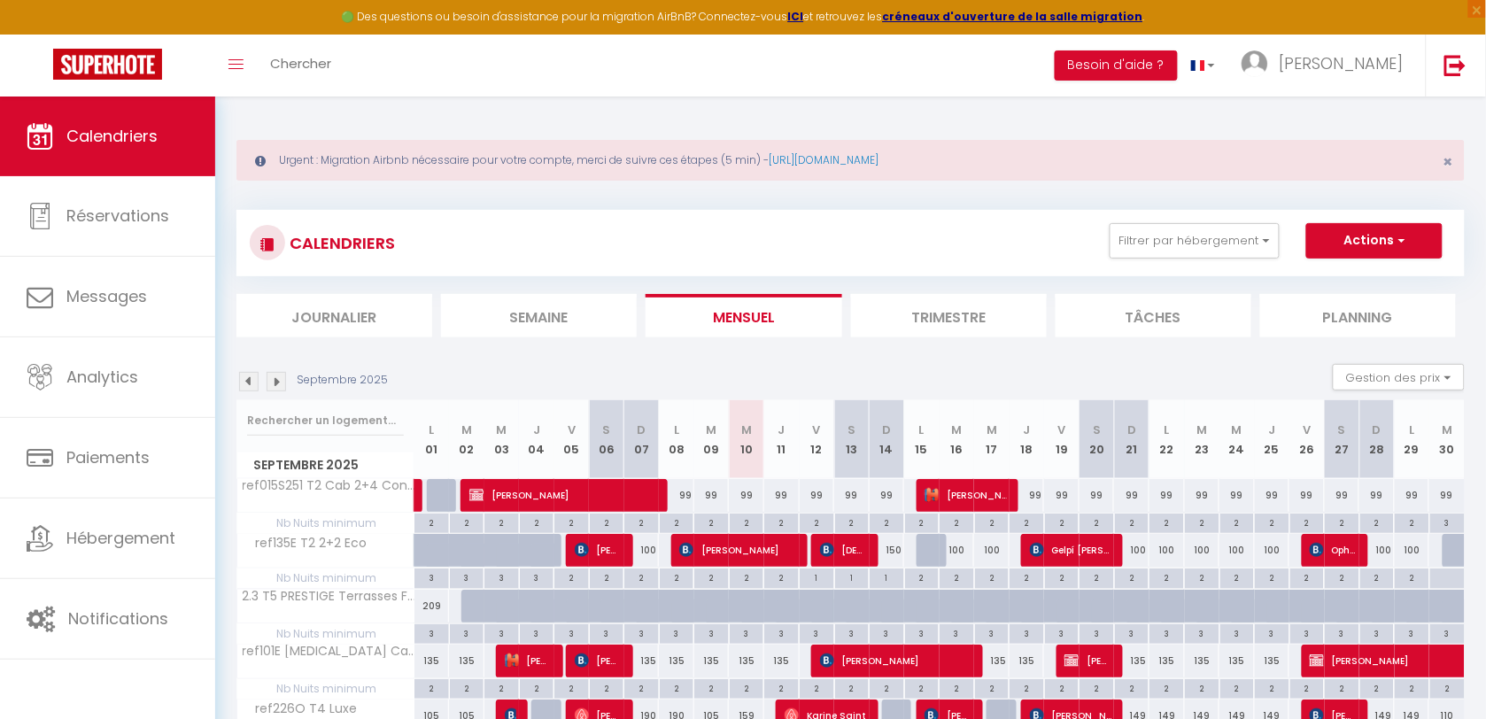
click at [285, 374] on img at bounding box center [276, 381] width 19 height 19
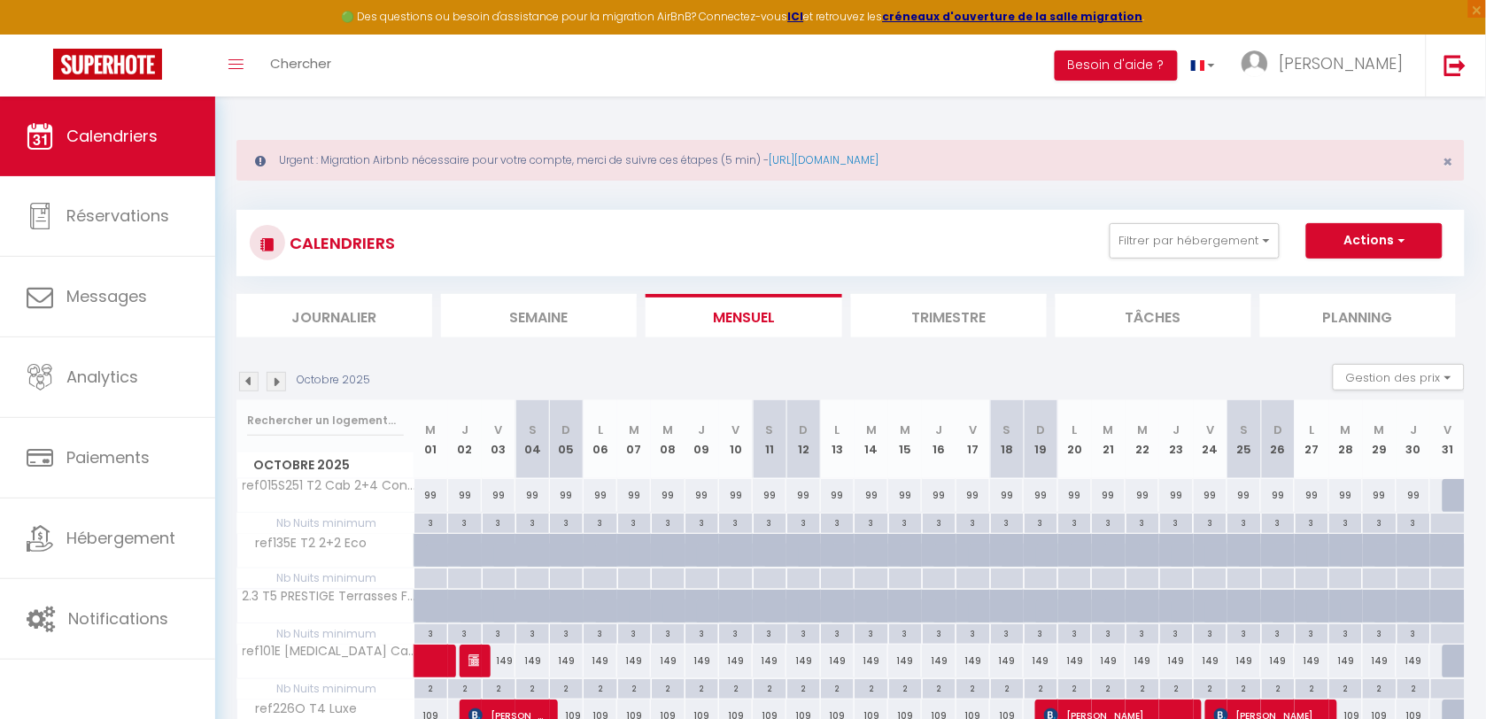
click at [272, 378] on img at bounding box center [276, 381] width 19 height 19
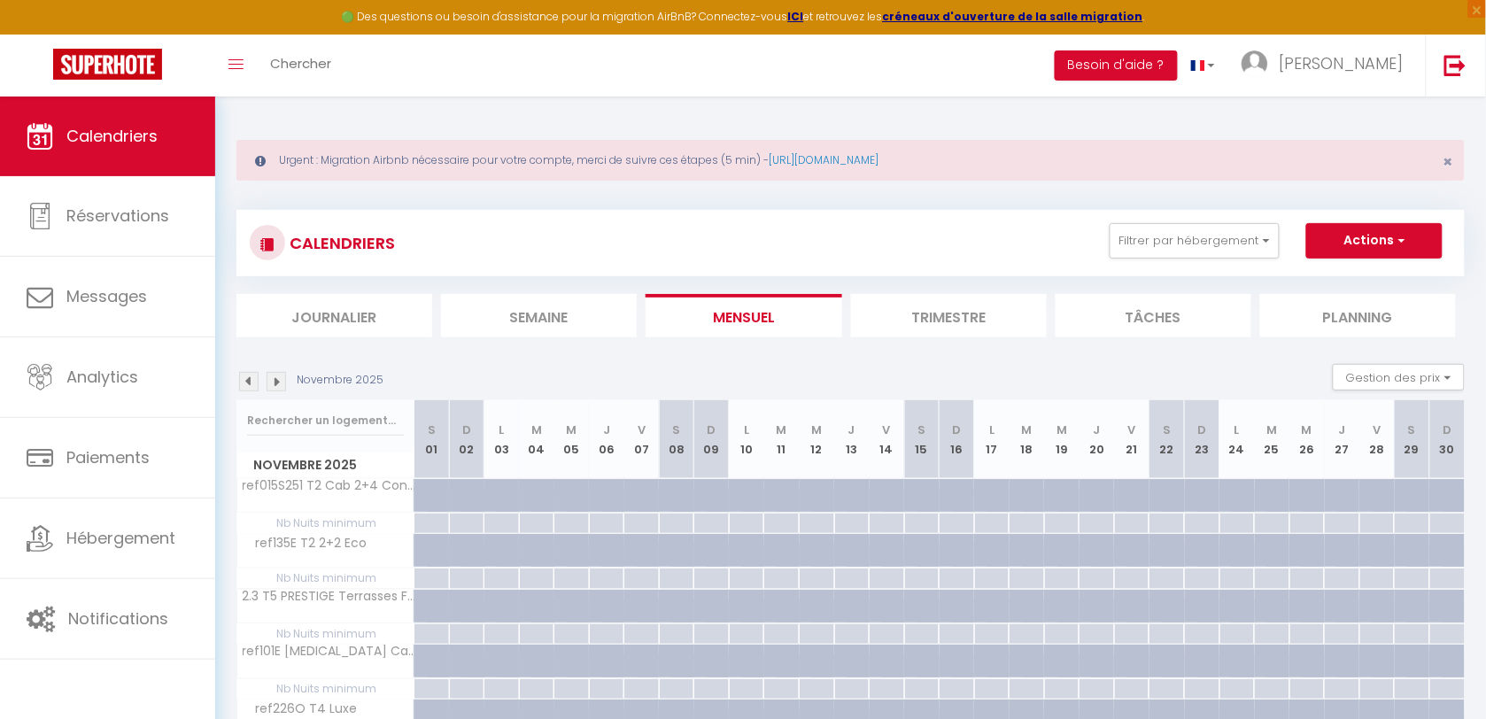
click at [271, 381] on img at bounding box center [276, 381] width 19 height 19
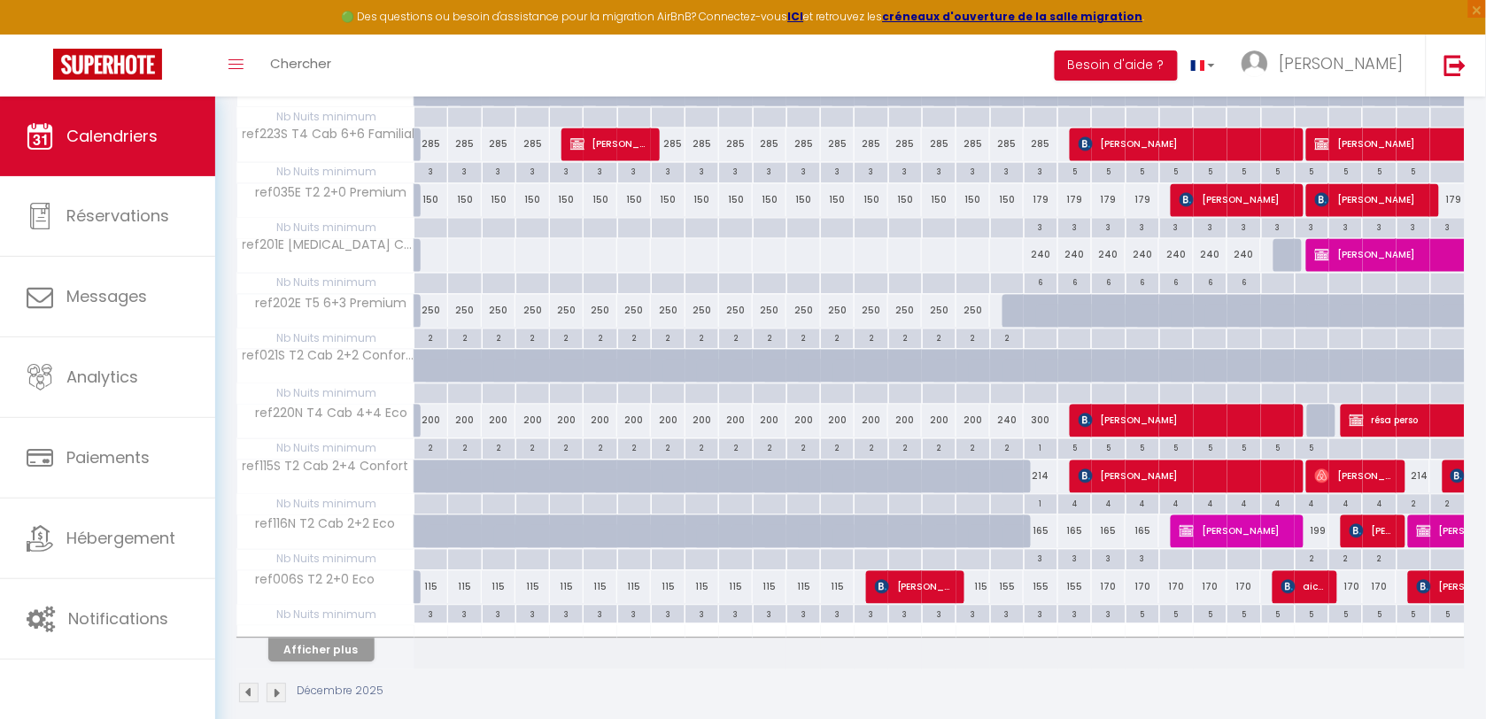
scroll to position [989, 0]
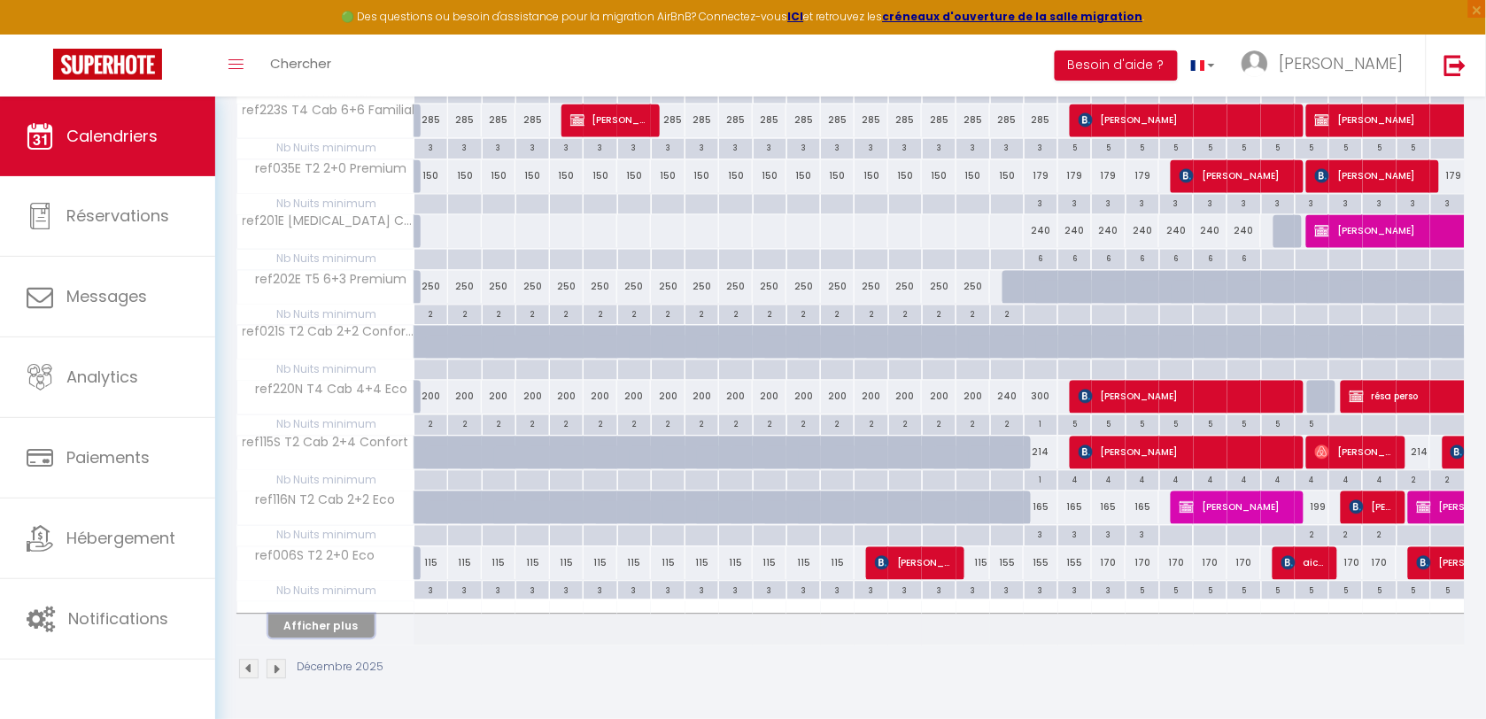
click at [329, 626] on button "Afficher plus" at bounding box center [321, 627] width 106 height 24
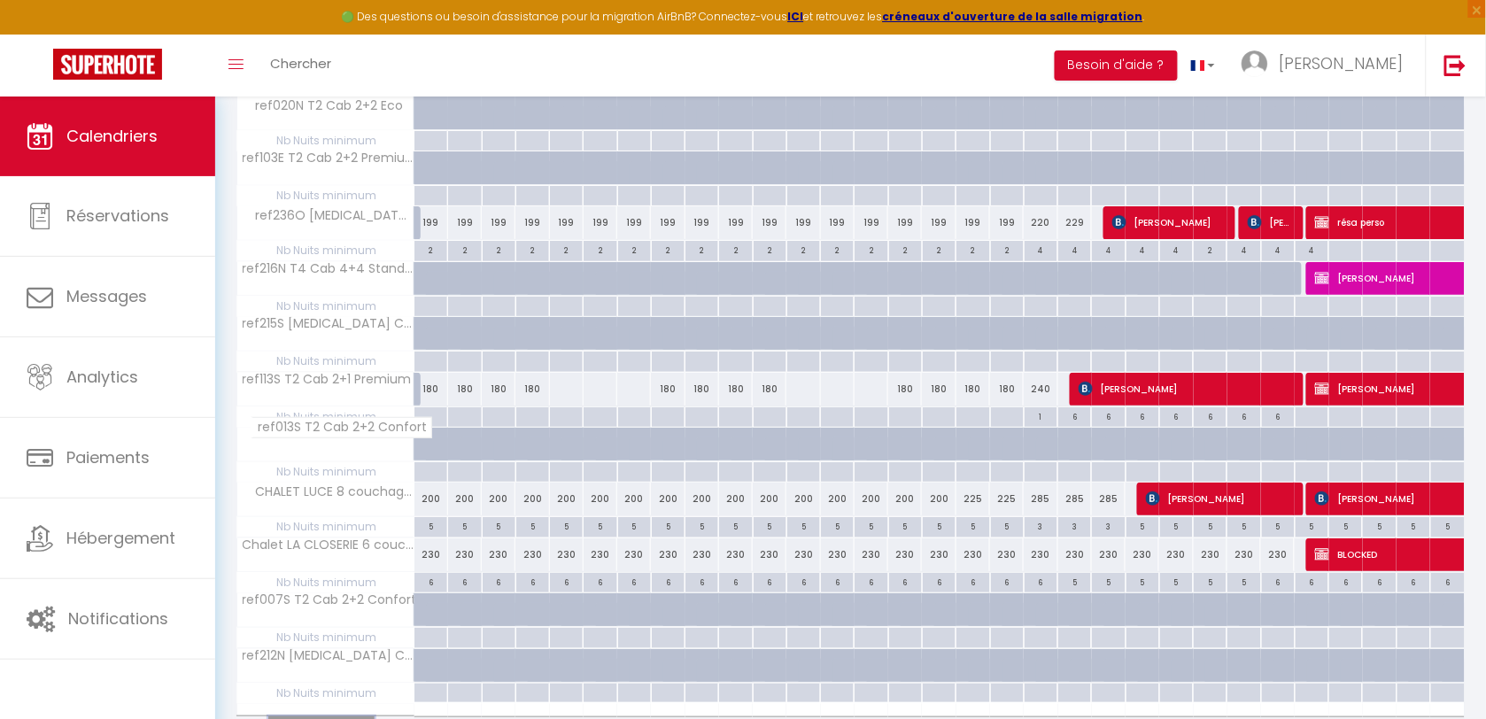
scroll to position [2096, 0]
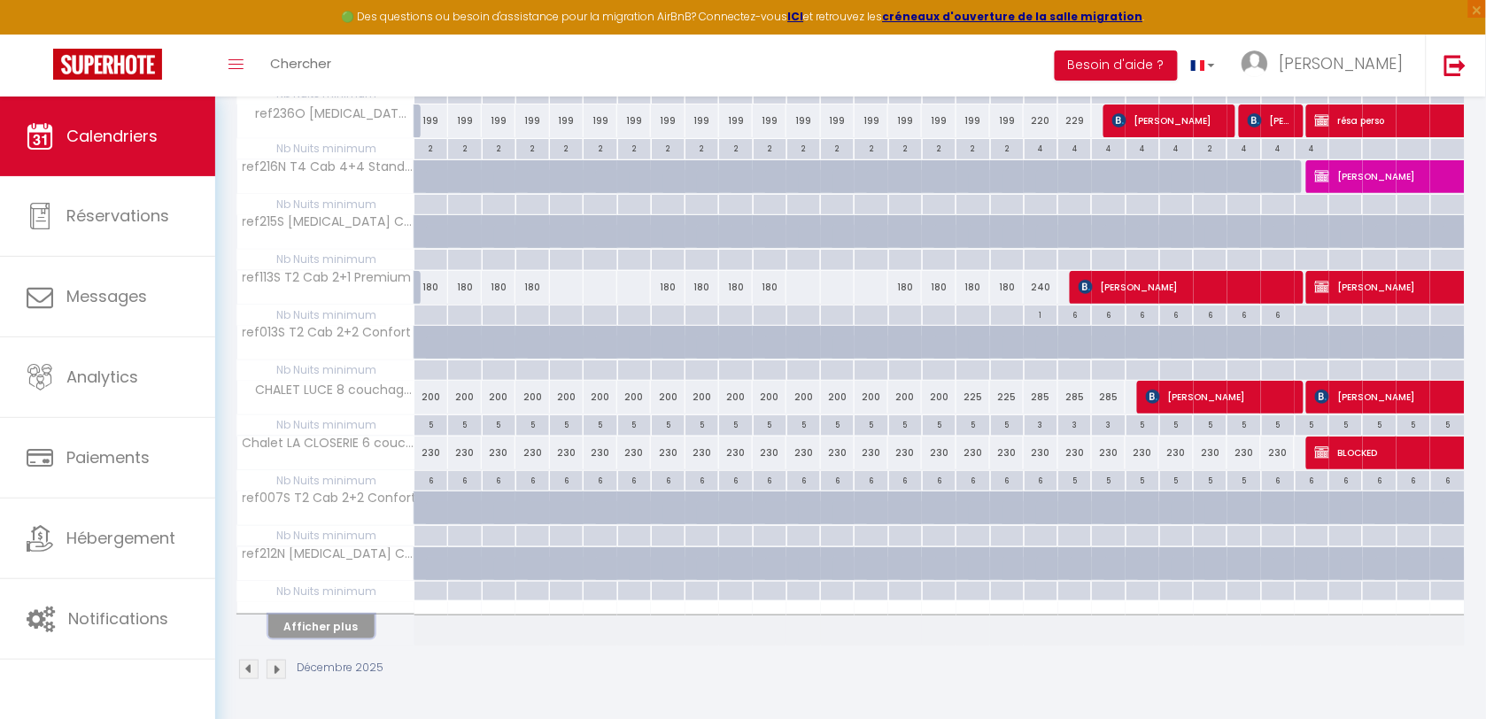
click at [345, 625] on button "Afficher plus" at bounding box center [321, 627] width 106 height 24
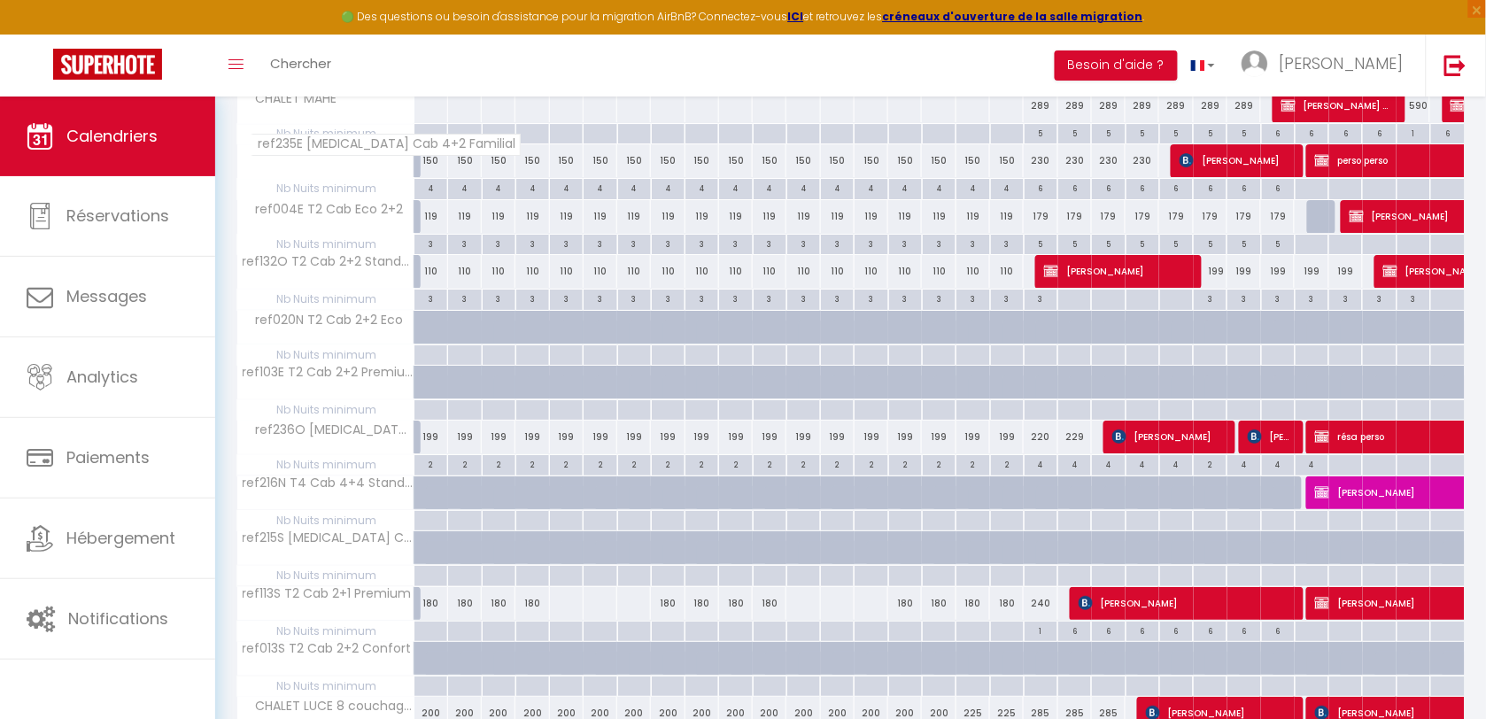
scroll to position [1550, 0]
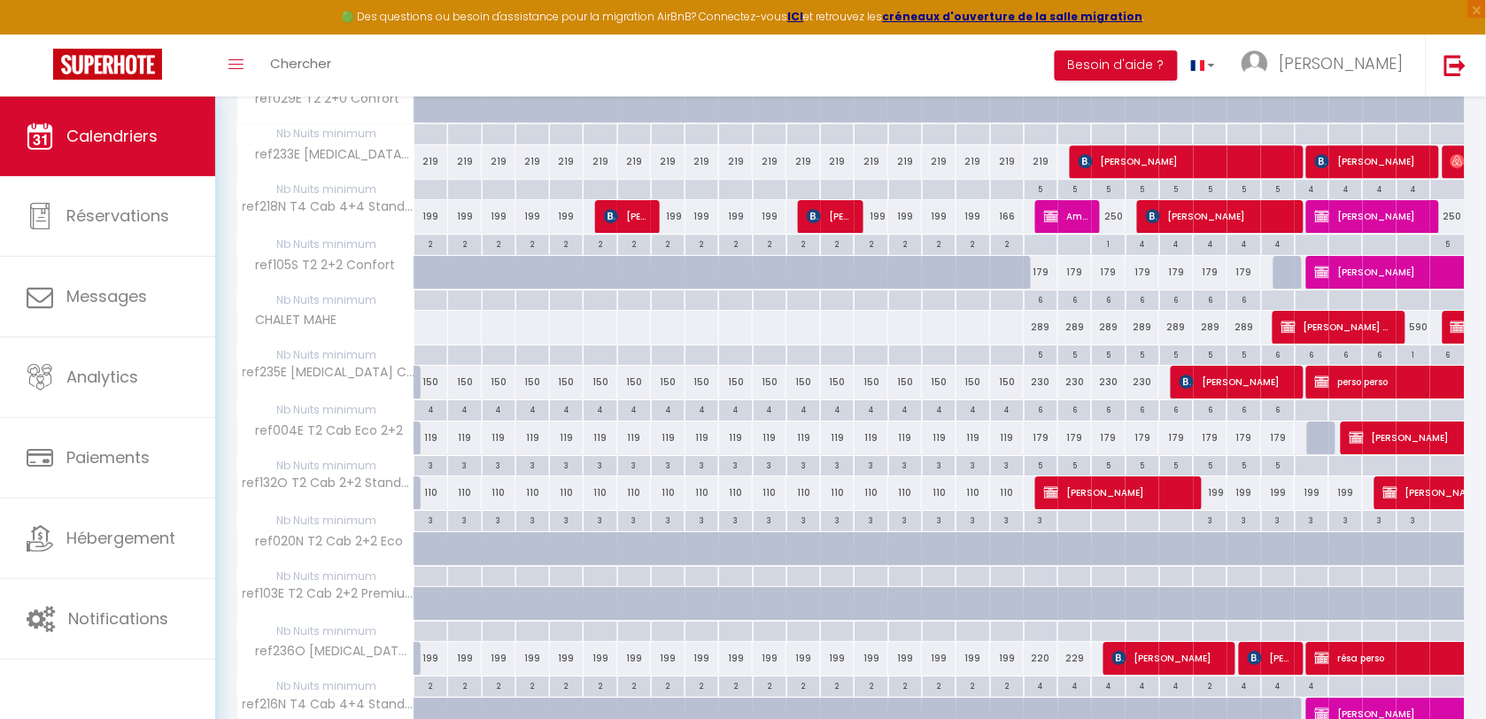
click at [1450, 330] on div at bounding box center [1459, 328] width 35 height 34
click at [1453, 334] on img at bounding box center [1457, 327] width 14 height 14
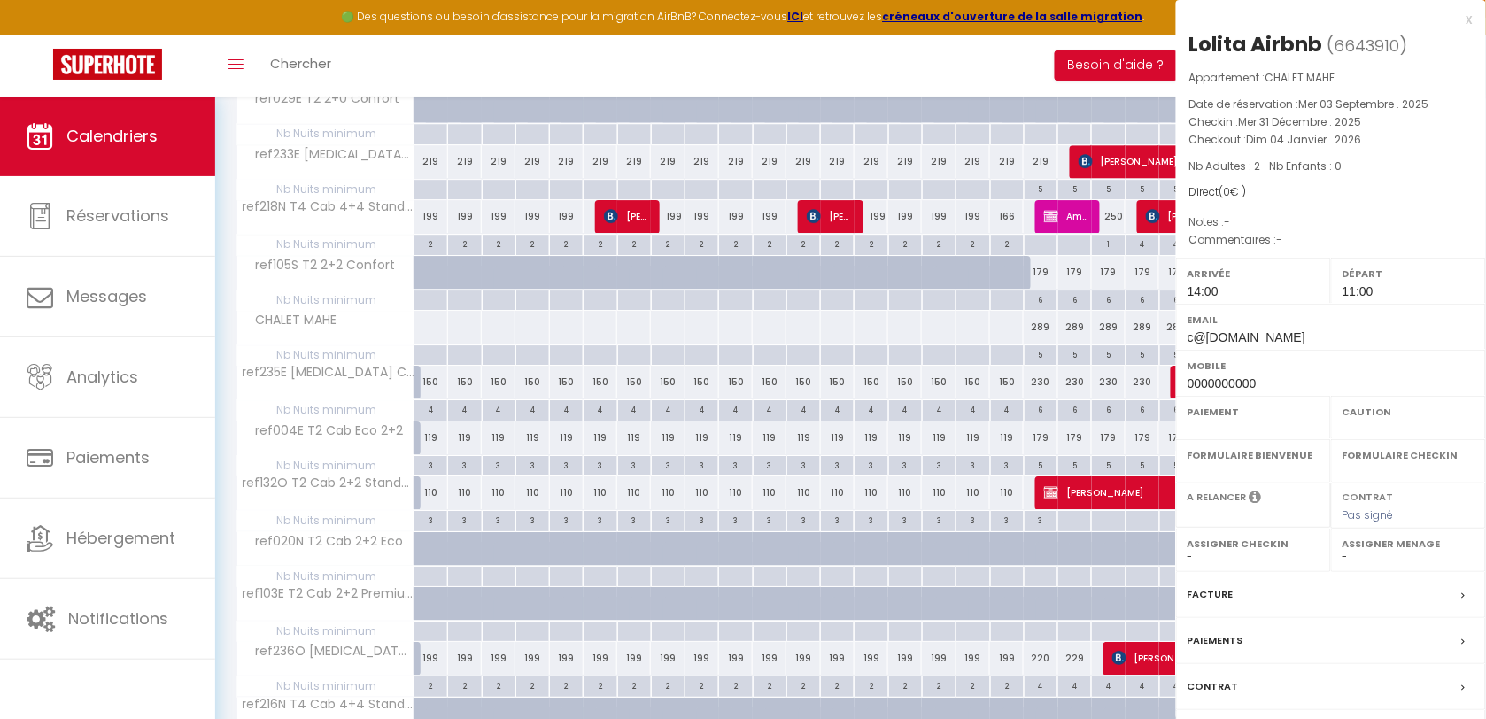
select select "OK"
select select "KO"
select select "0"
select select "1"
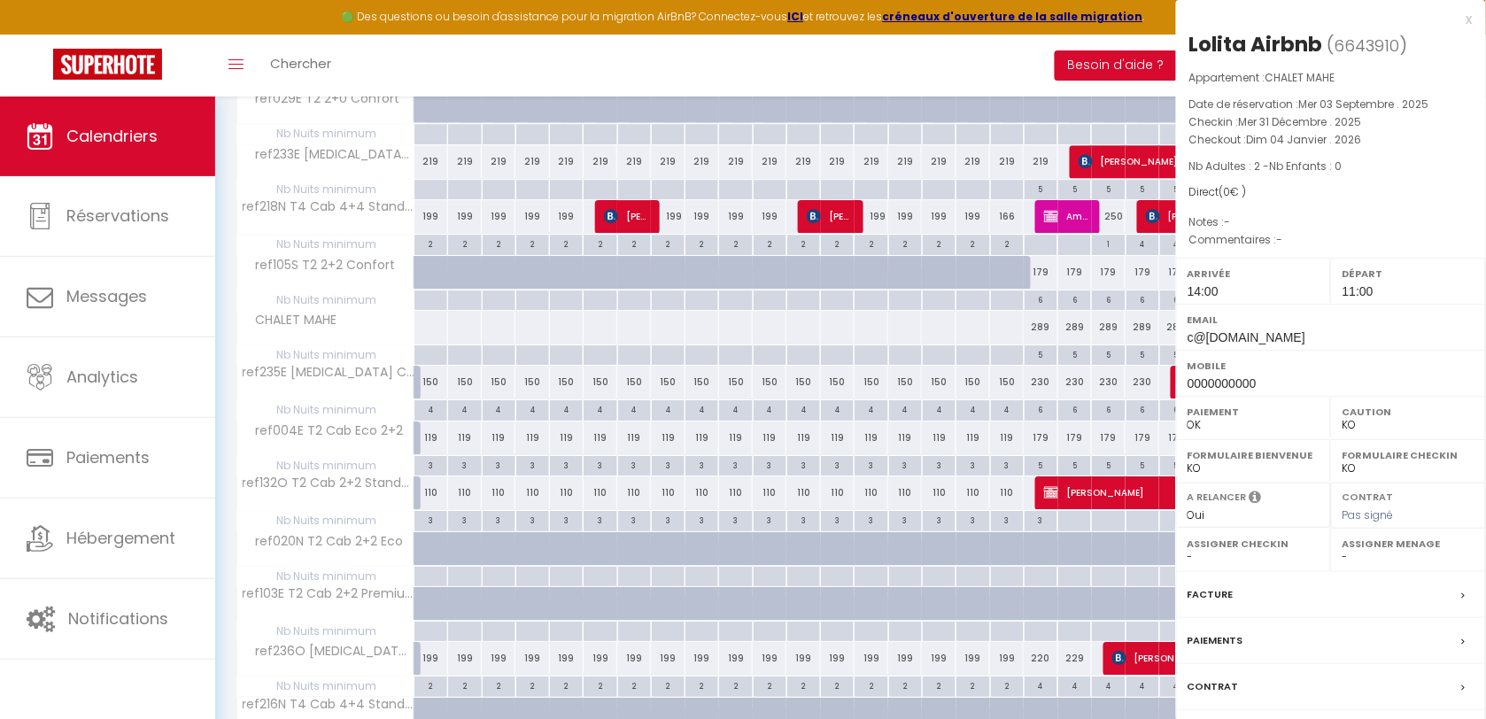
select select
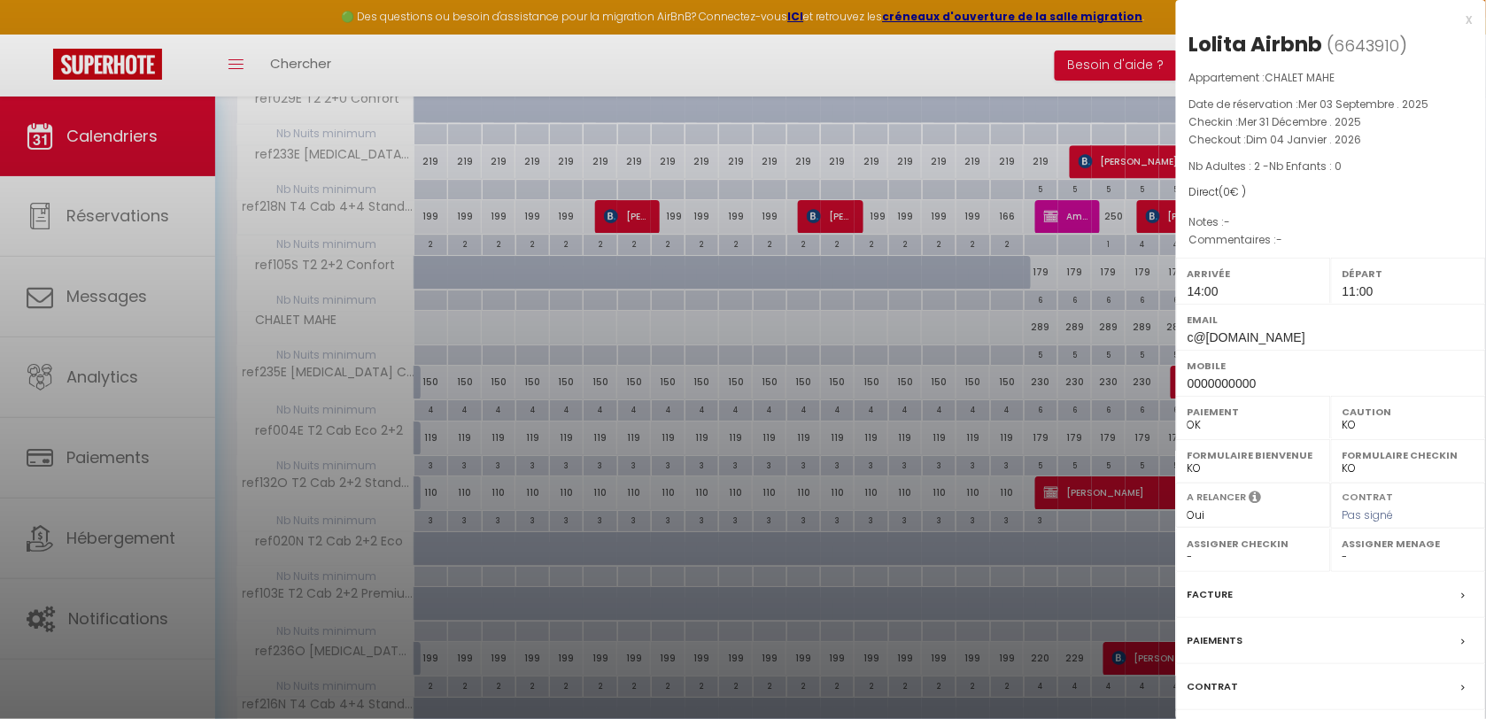
click at [1471, 15] on div "x" at bounding box center [1324, 19] width 297 height 21
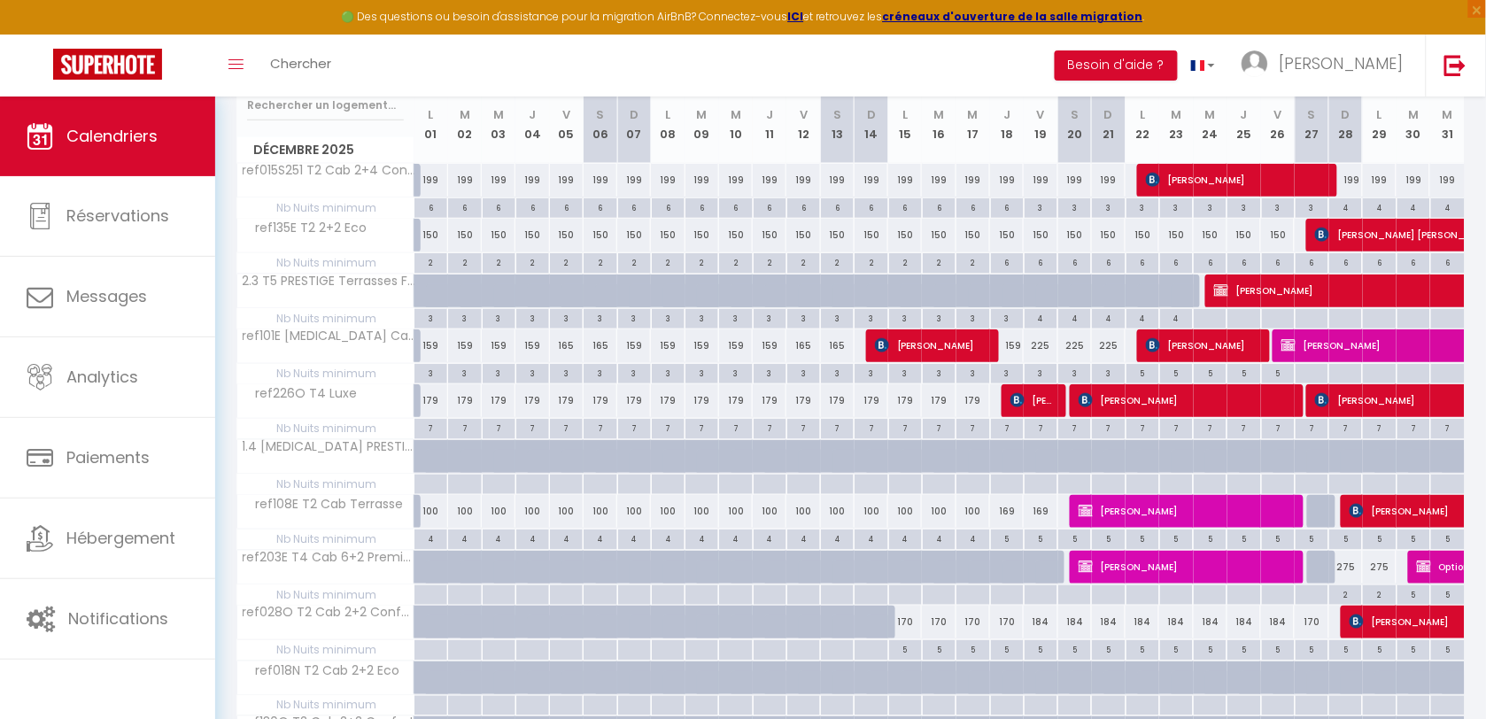
scroll to position [0, 0]
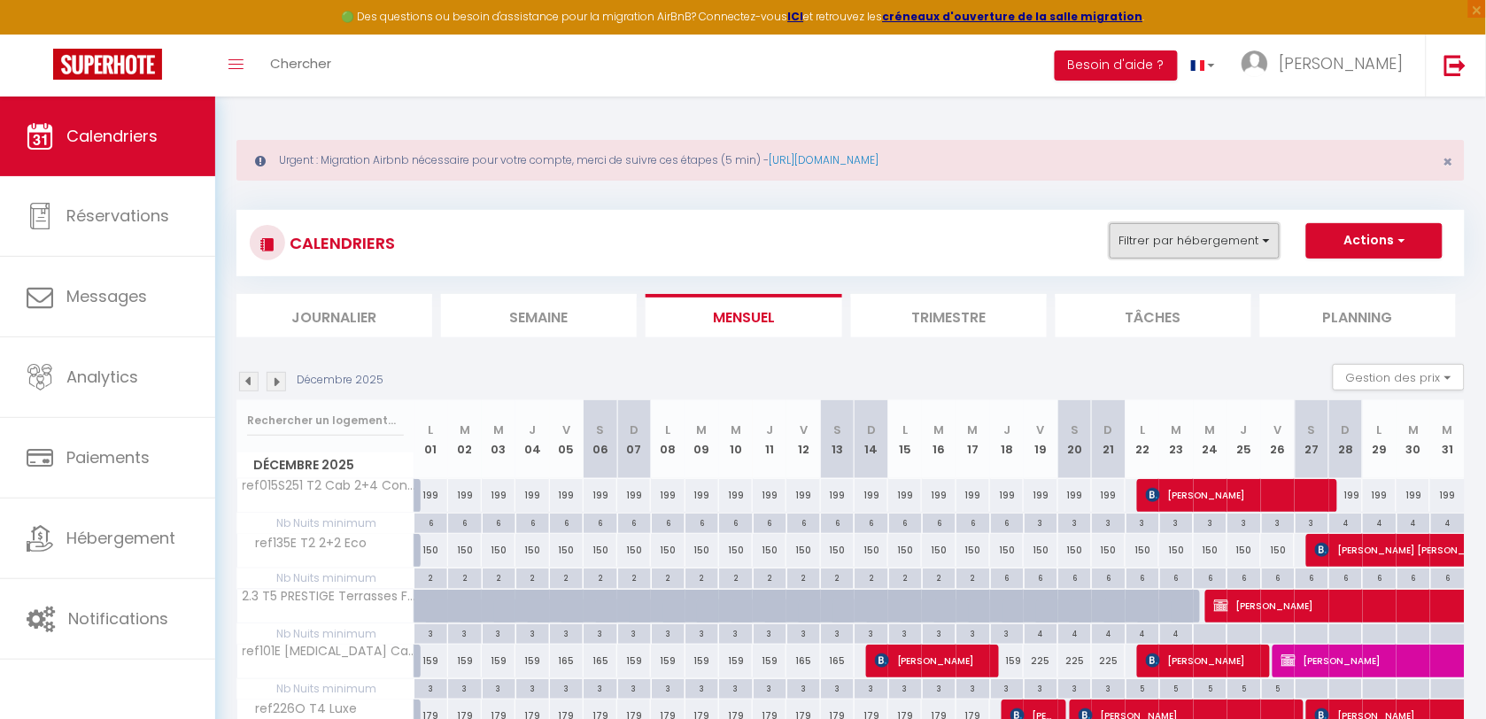
click at [1213, 236] on button "Filtrer par hébergement" at bounding box center [1195, 240] width 170 height 35
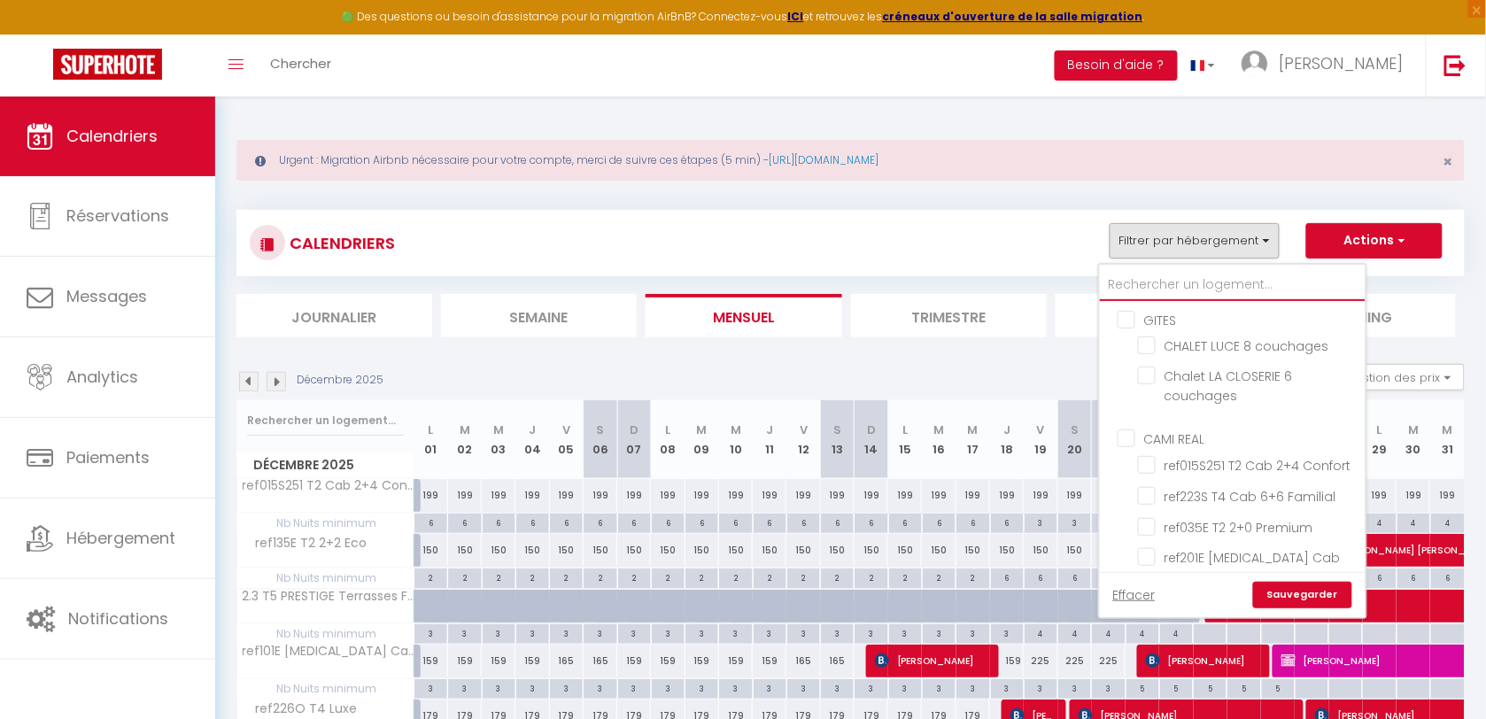
click at [1201, 277] on input "text" at bounding box center [1233, 285] width 266 height 32
type input "130"
checkbox input "false"
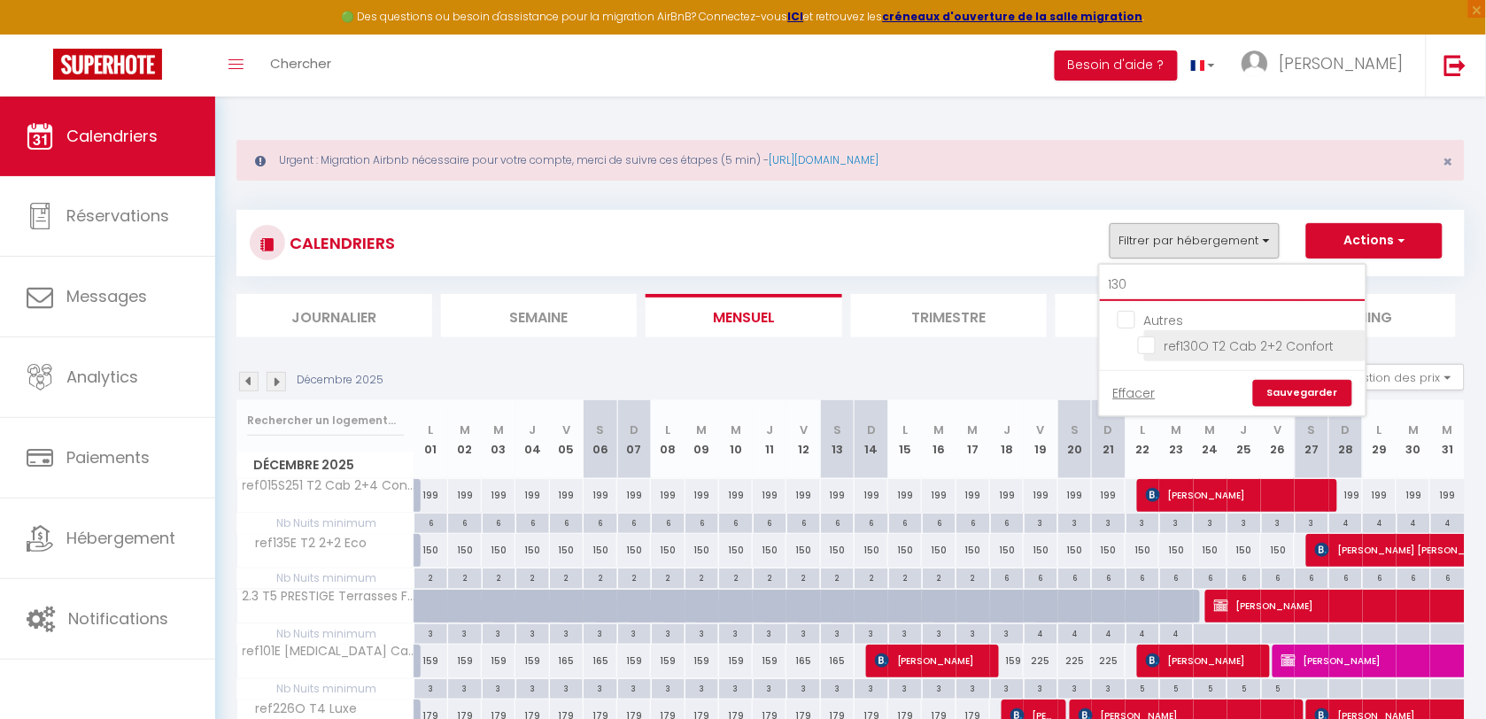
type input "130"
click at [1153, 345] on input "ref130O T2 Cab 2+2 Confort" at bounding box center [1248, 345] width 221 height 18
checkbox input "true"
click at [1158, 281] on input "130" at bounding box center [1233, 285] width 266 height 32
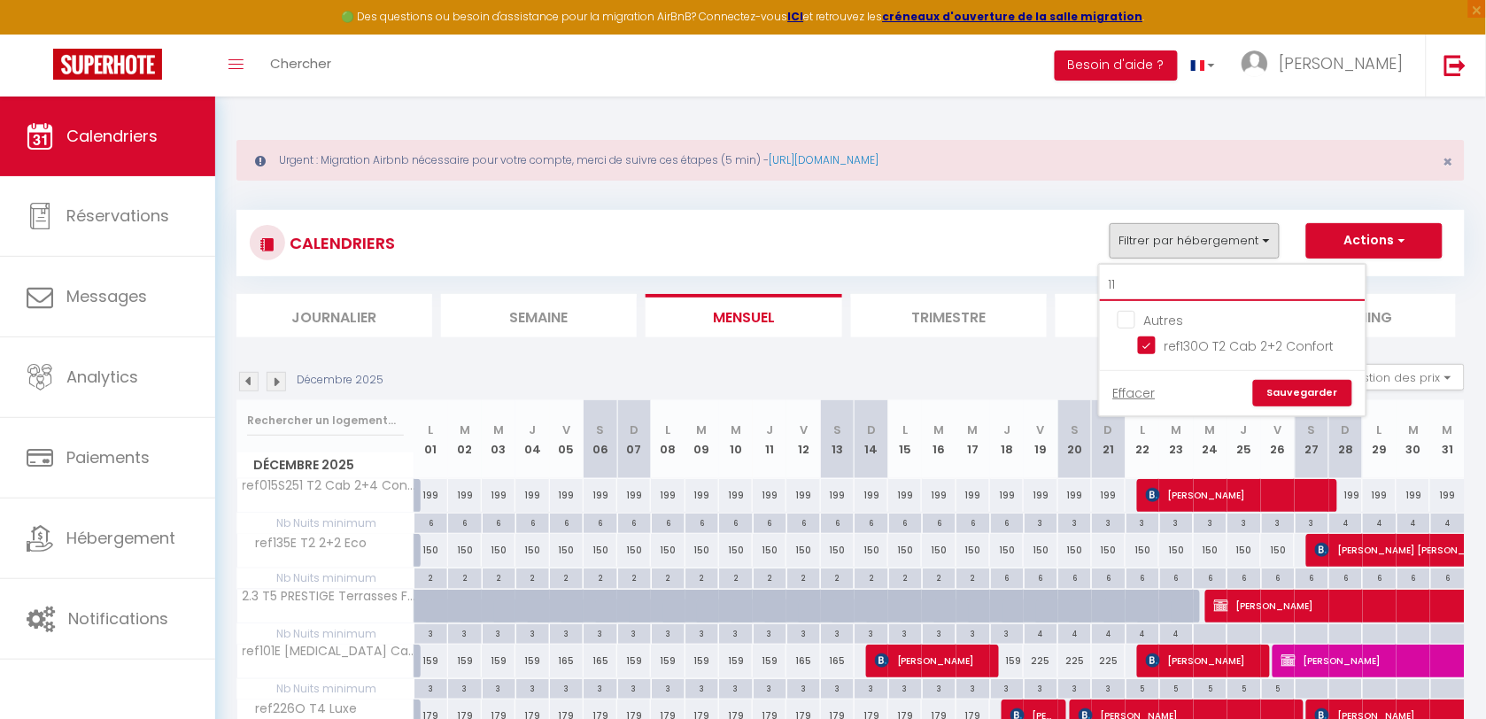
type input "115"
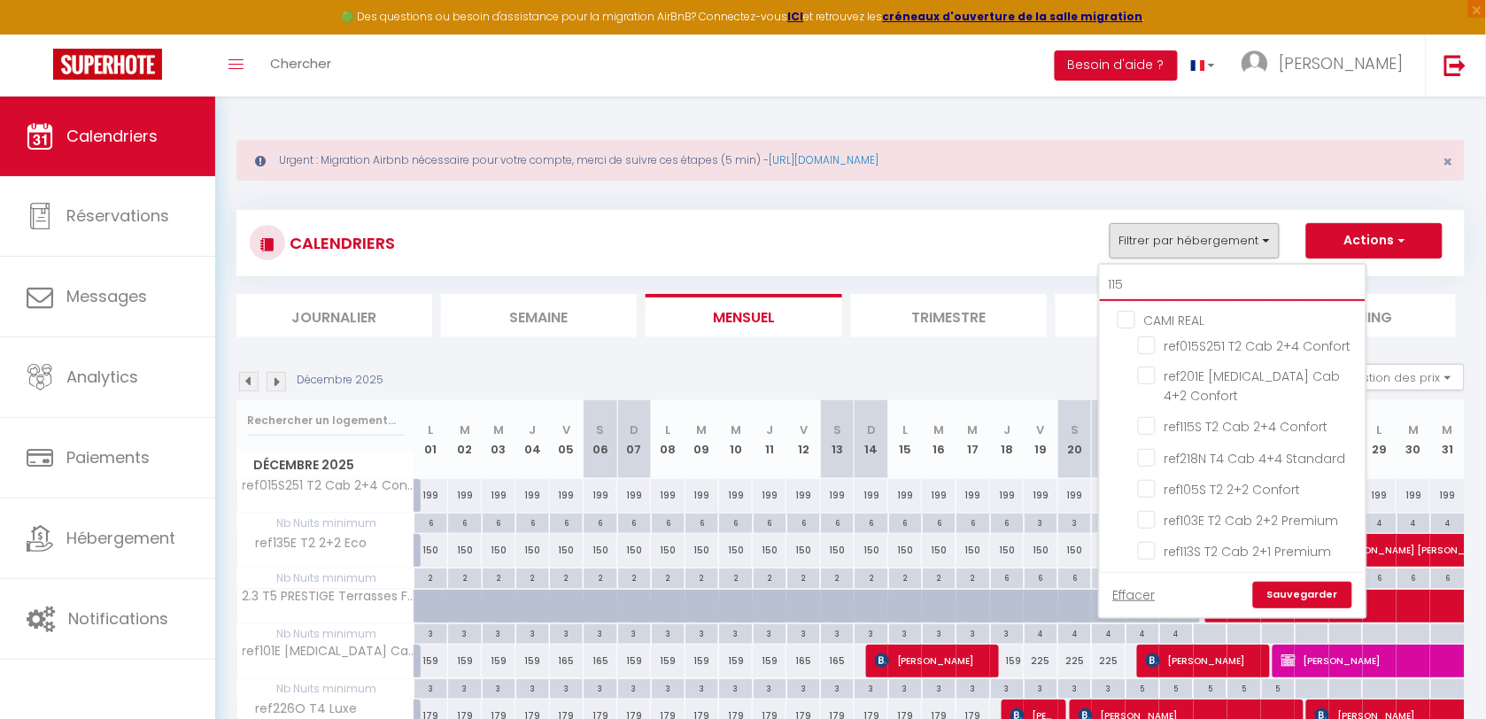
checkbox input "false"
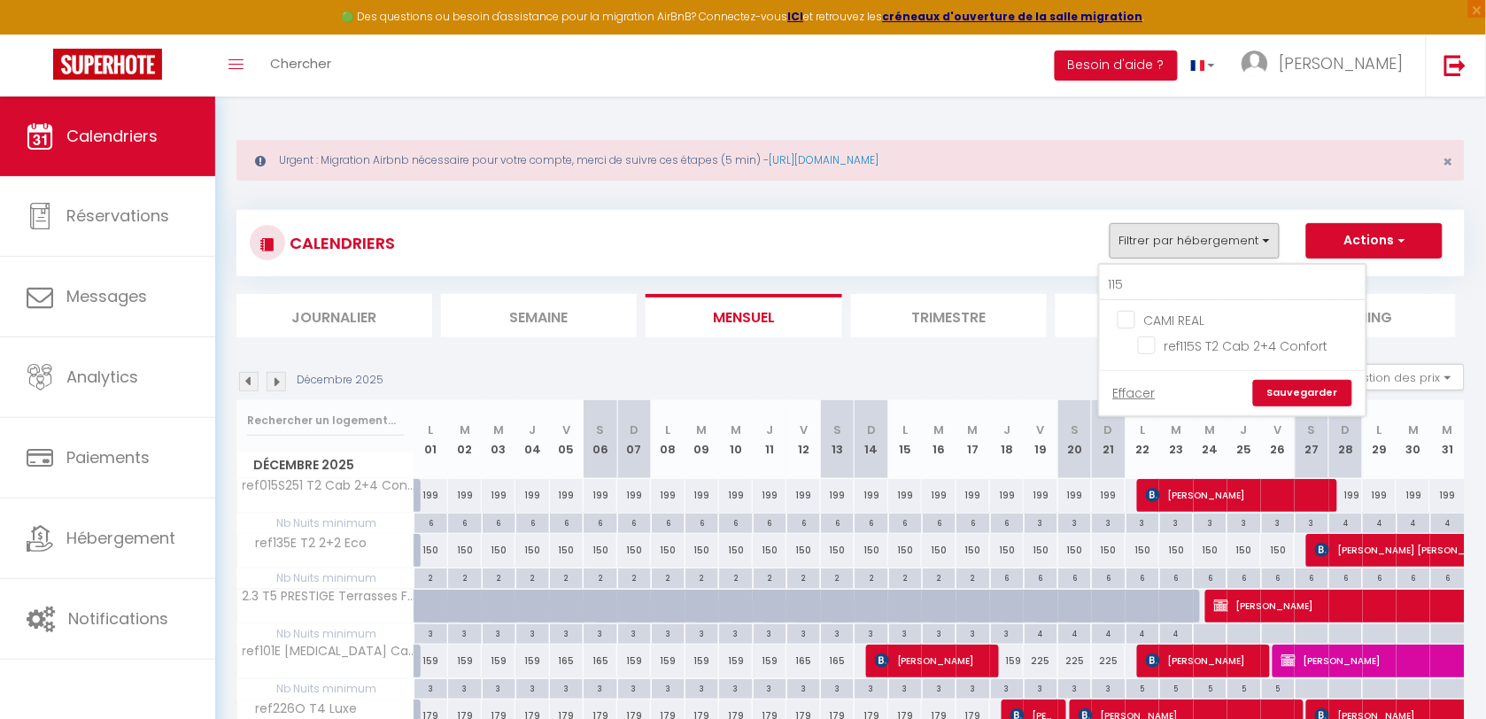
click at [1043, 239] on div "CALENDRIERS Filtrer par hébergement 115 CAMI REAL ref115S T2 Cab 2+4 Confort Ef…" at bounding box center [851, 243] width 1202 height 40
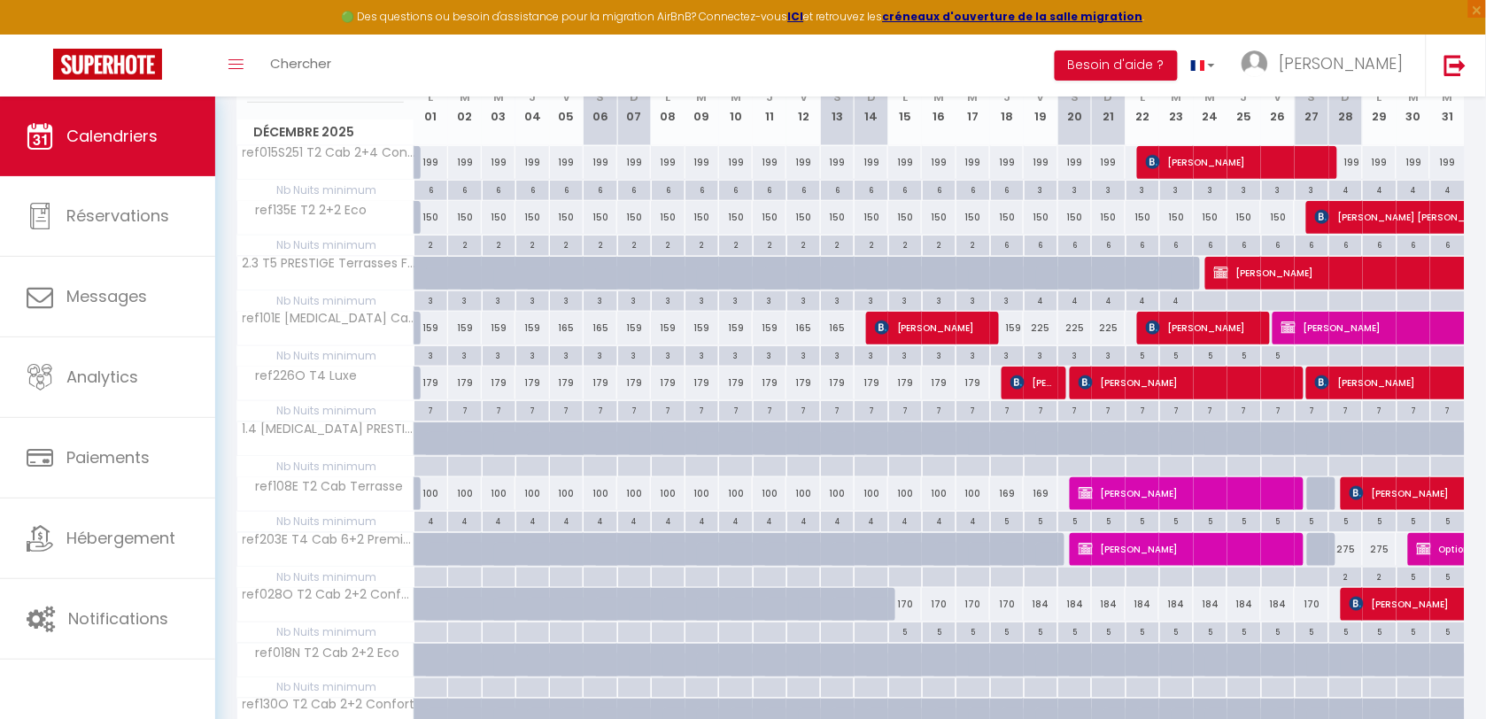
scroll to position [332, 0]
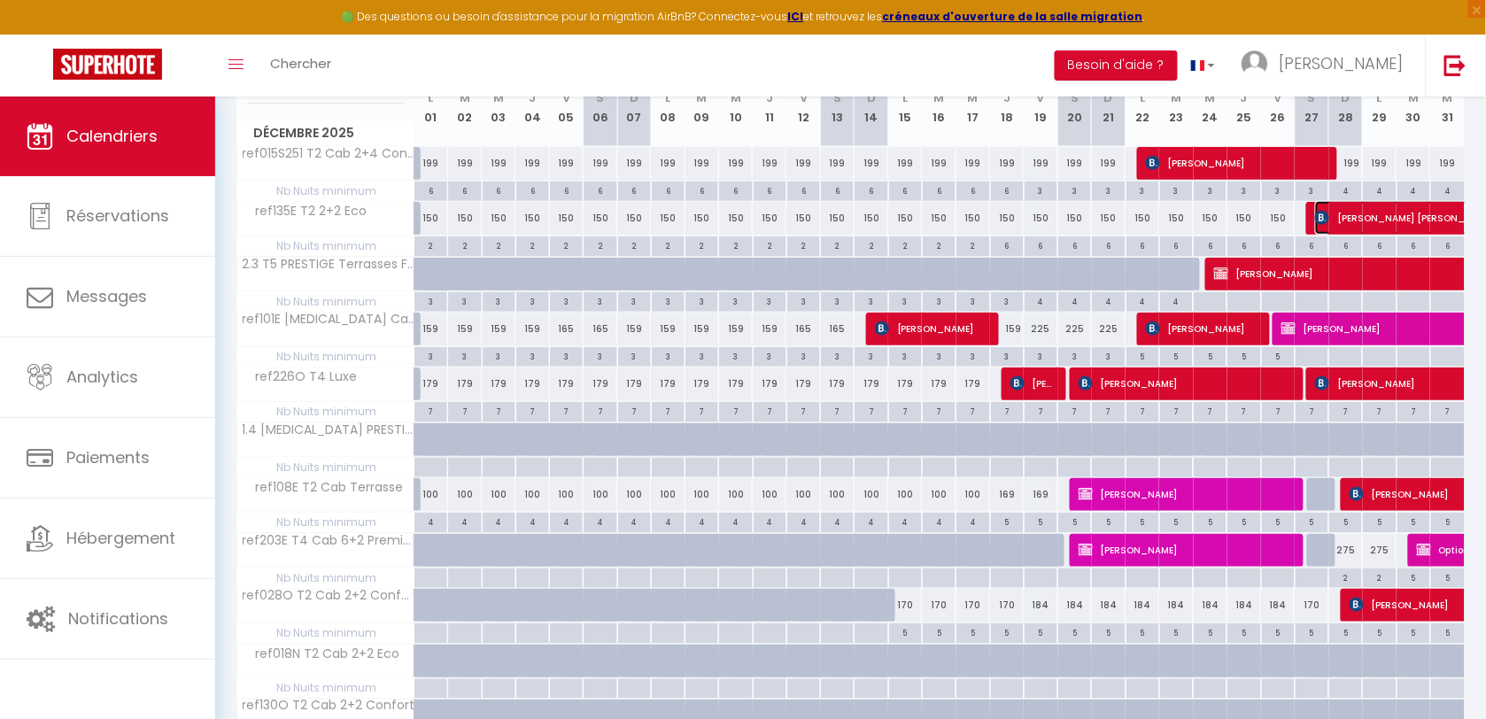
click at [1365, 220] on span "[PERSON_NAME] [PERSON_NAME]" at bounding box center [1457, 218] width 285 height 34
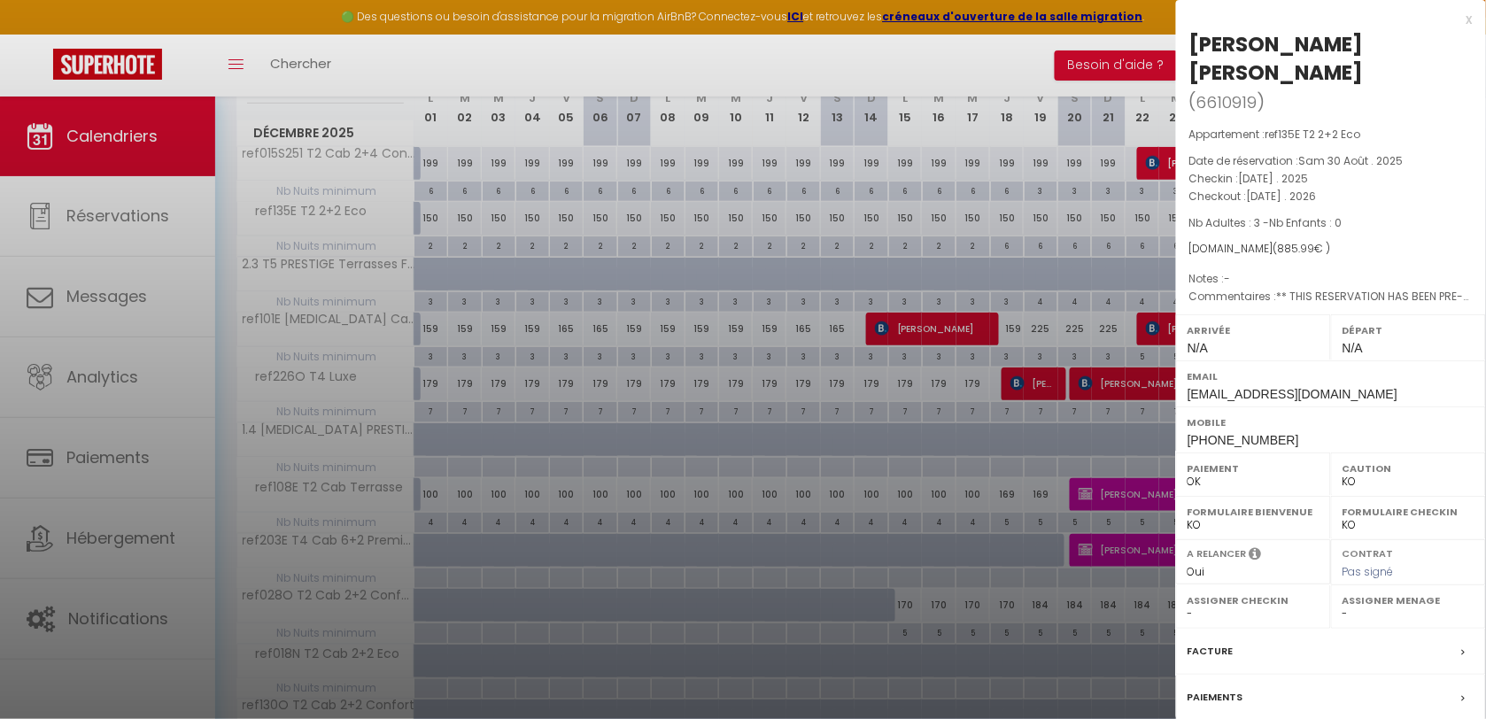
click at [1468, 15] on div "x" at bounding box center [1324, 19] width 297 height 21
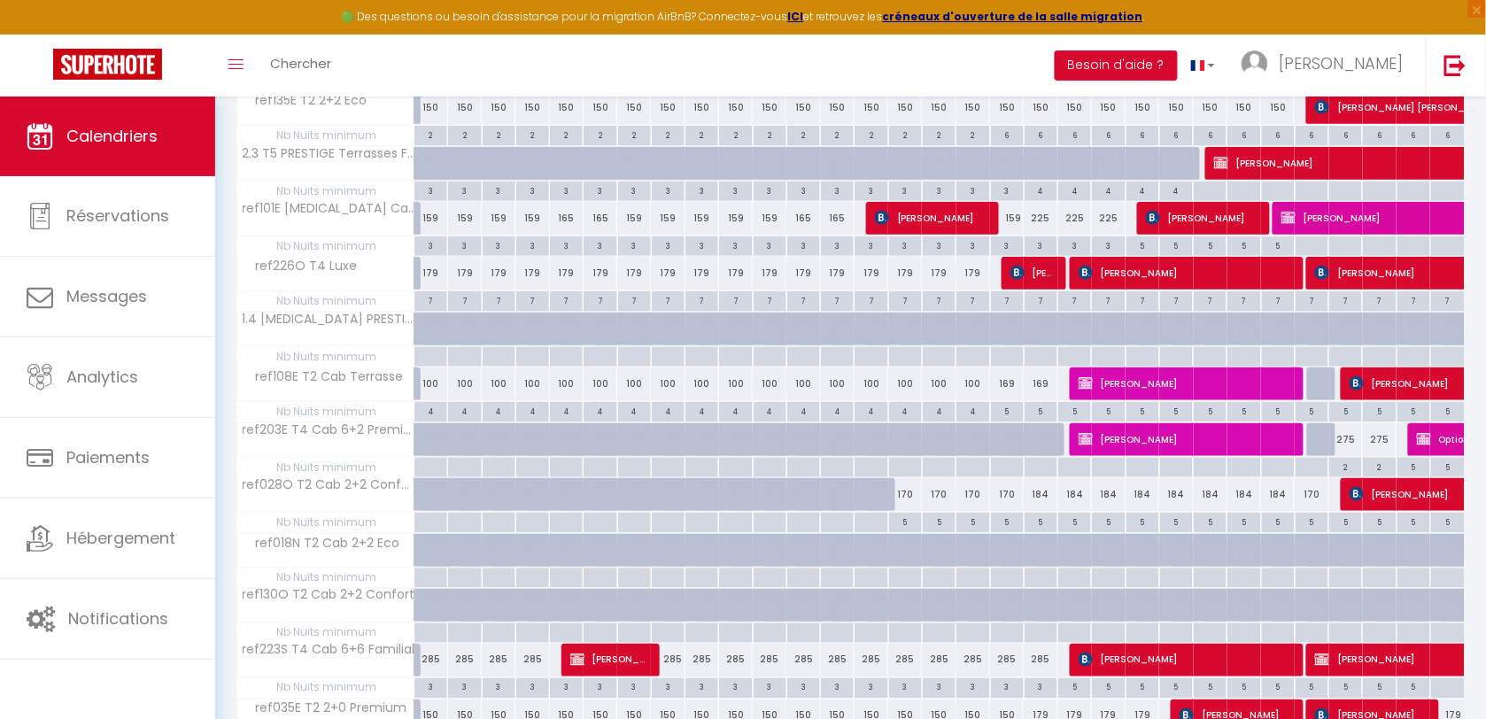
scroll to position [553, 0]
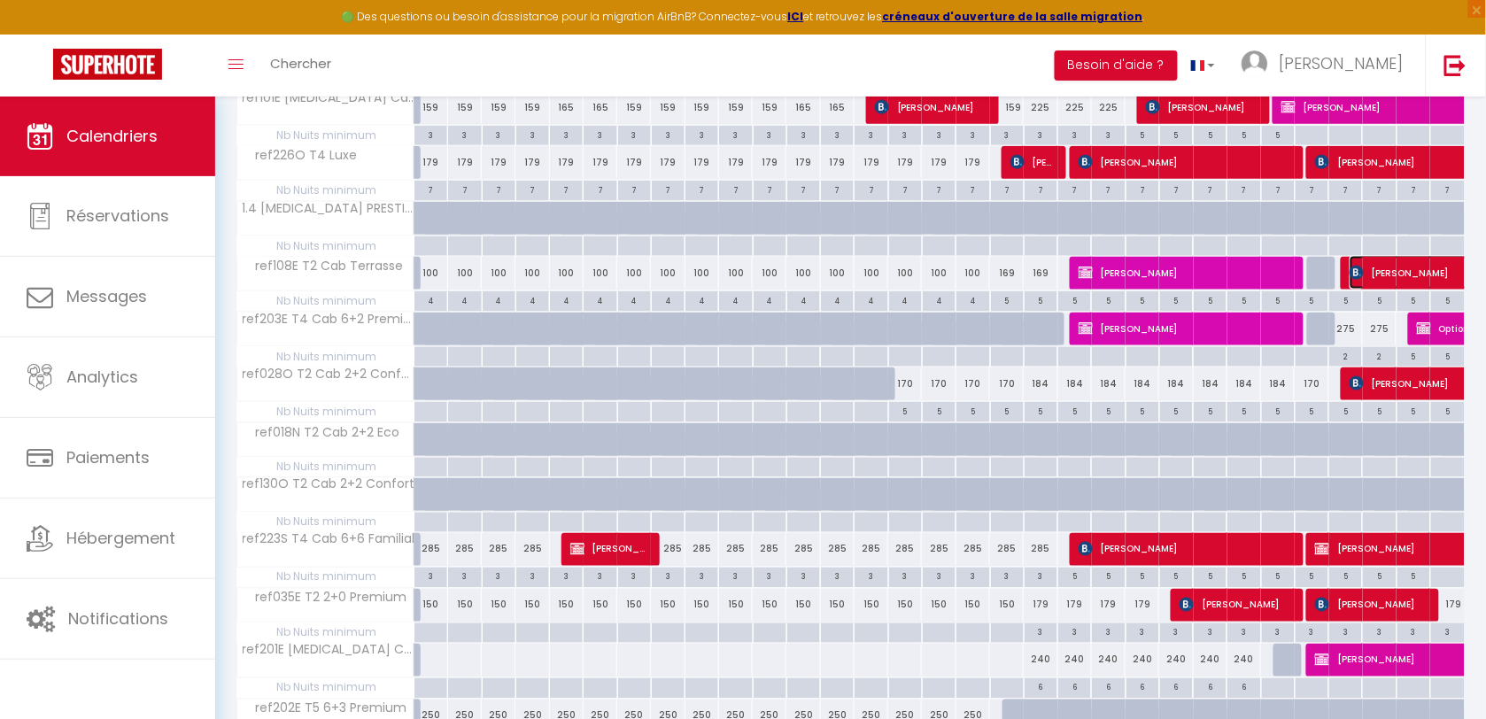
click at [1414, 282] on span "[PERSON_NAME]" at bounding box center [1451, 273] width 204 height 34
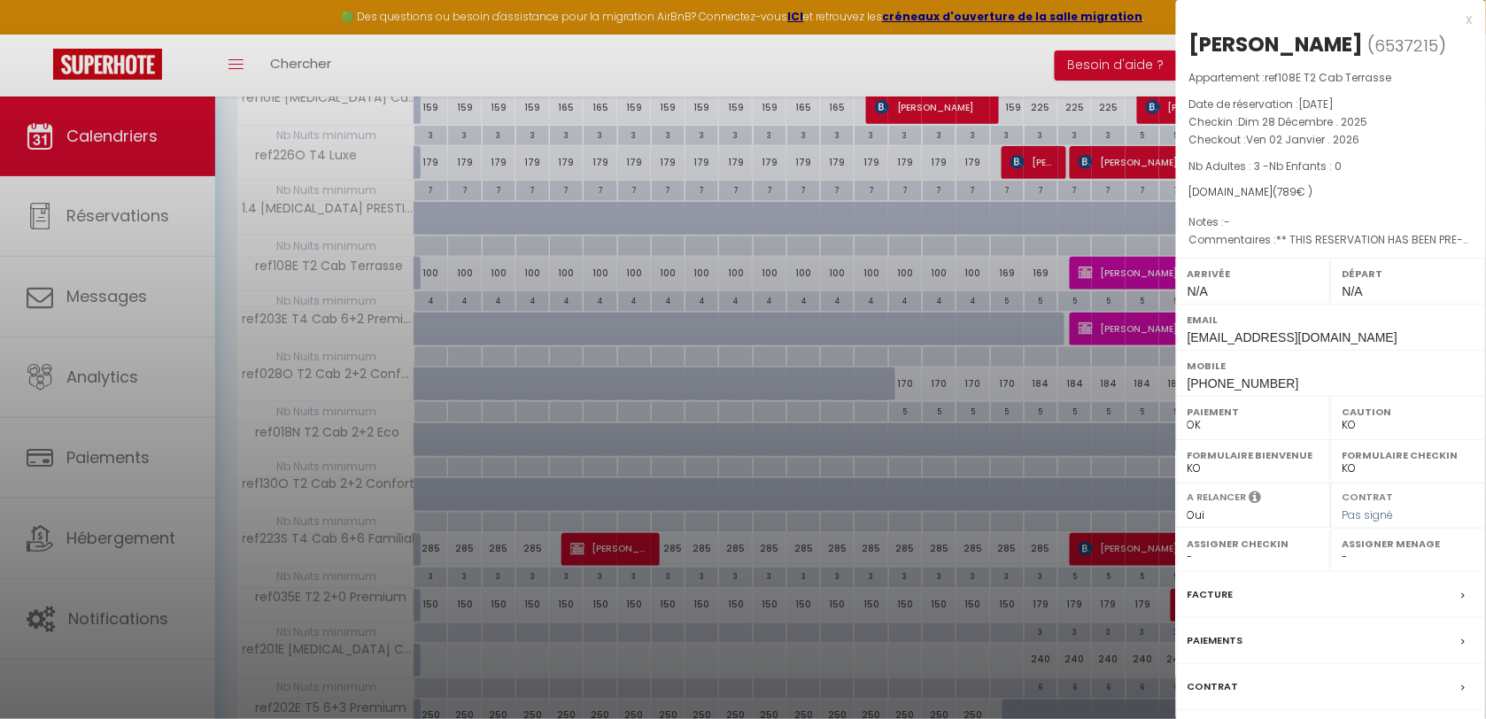
click at [1467, 18] on div "x" at bounding box center [1324, 19] width 297 height 21
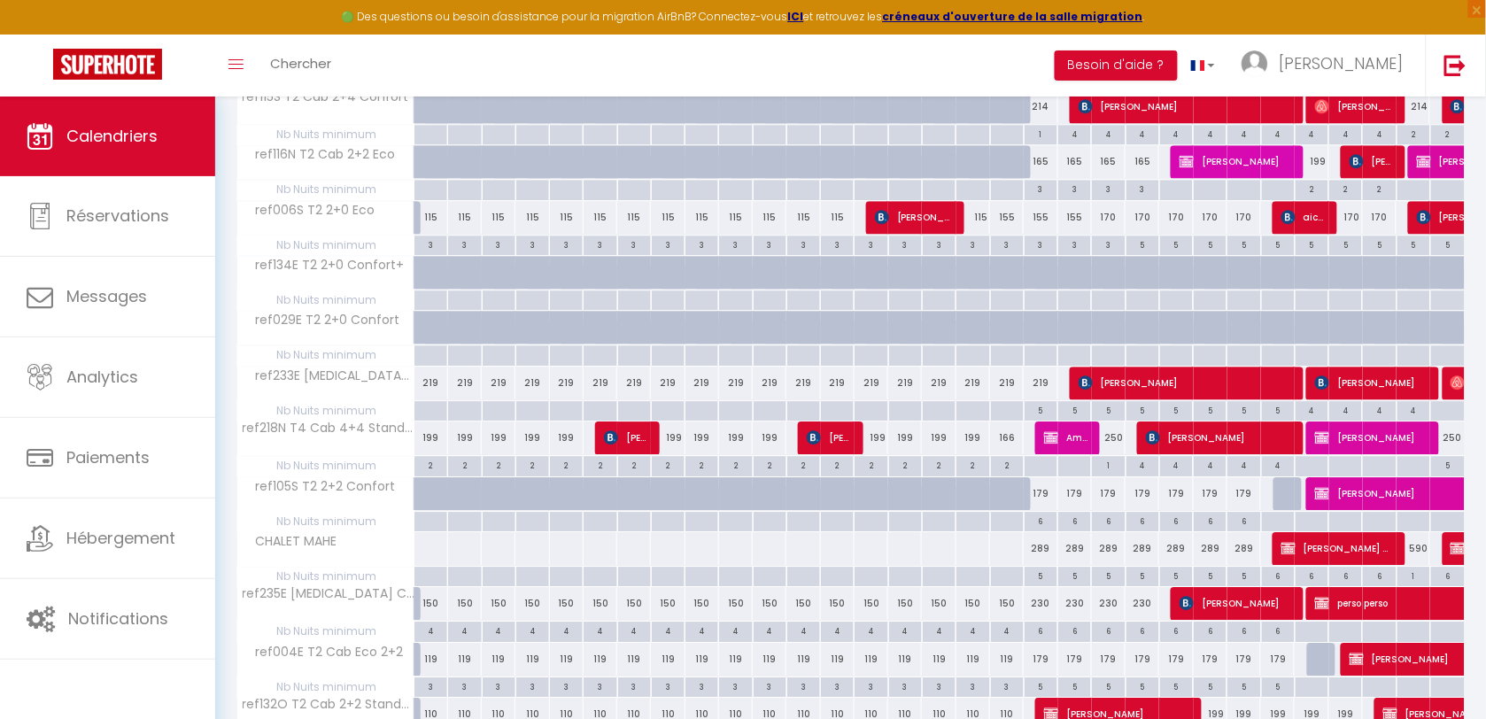
scroll to position [1550, 0]
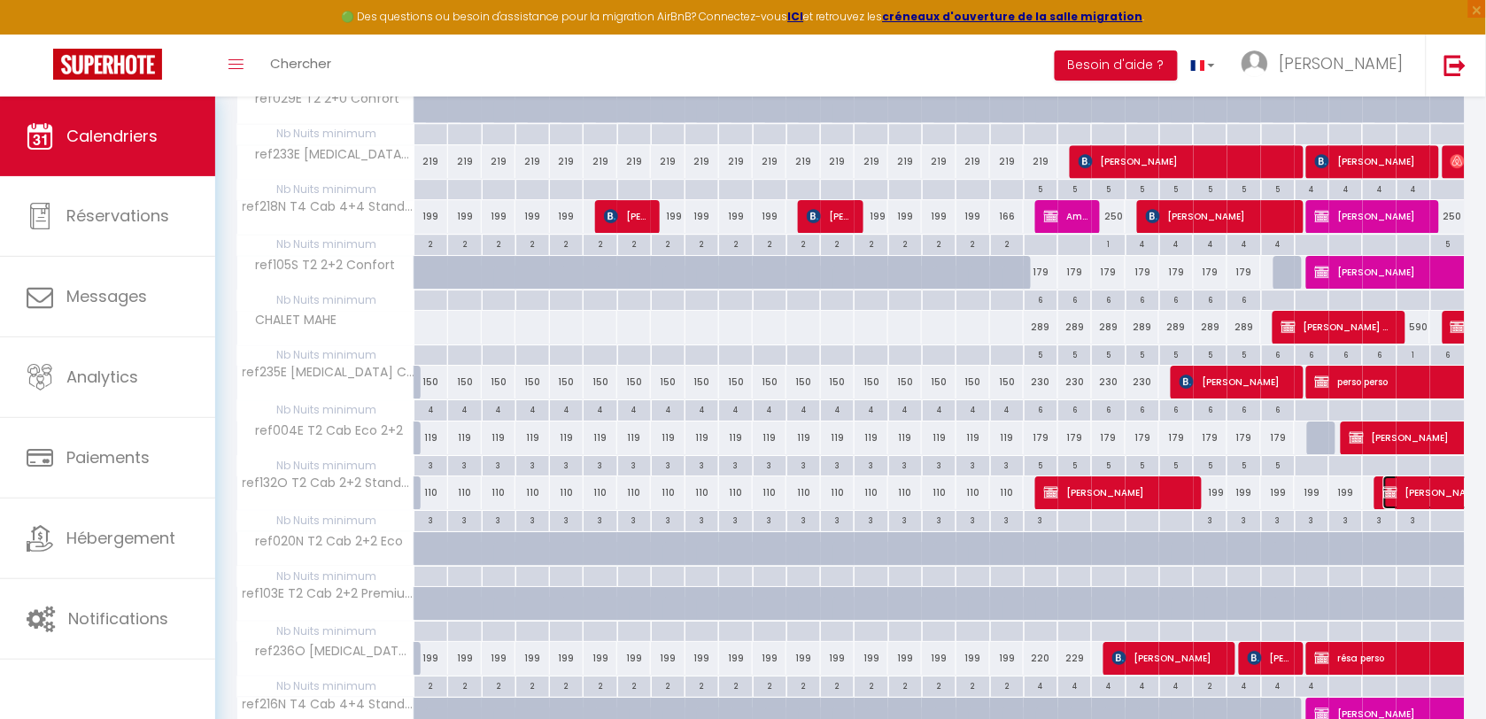
click at [1426, 509] on span "[PERSON_NAME]" at bounding box center [1464, 493] width 163 height 34
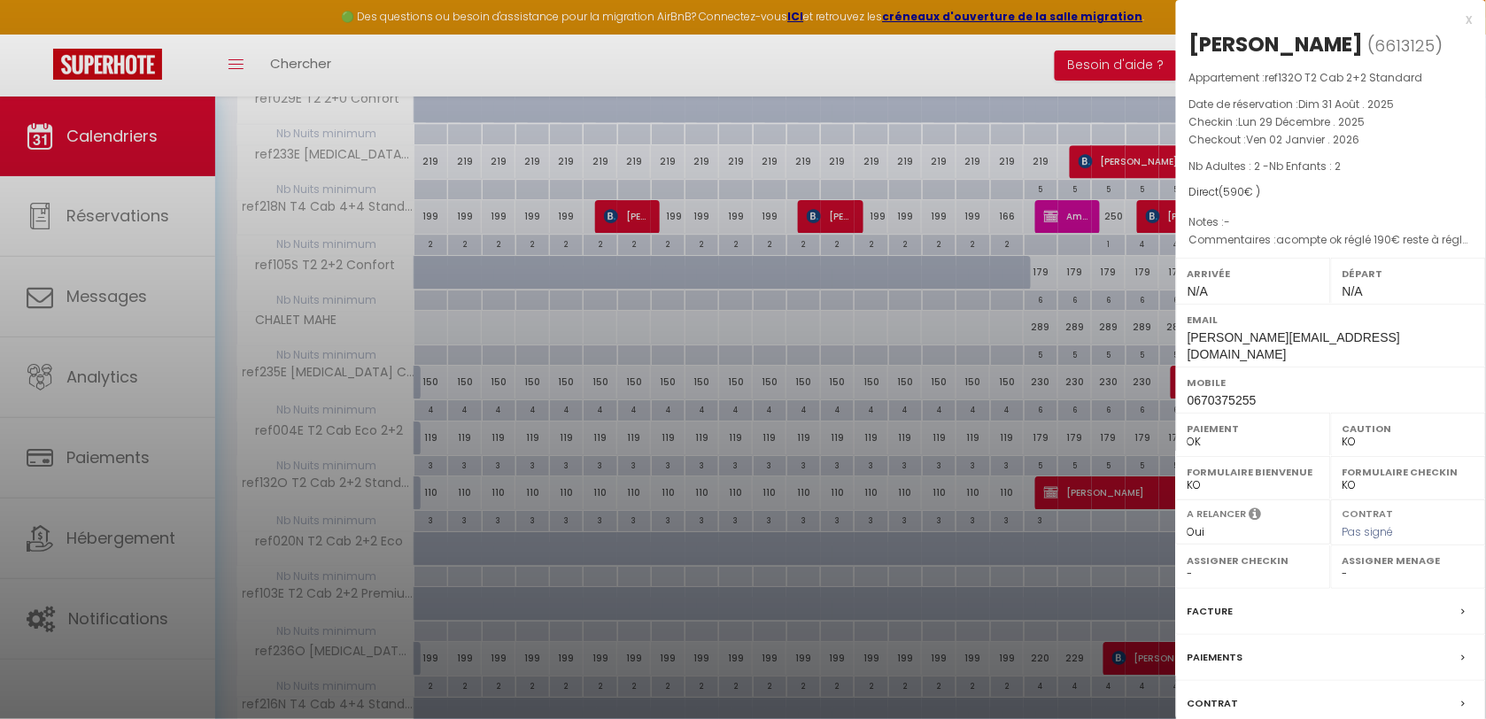
click at [868, 58] on div at bounding box center [743, 359] width 1486 height 719
click at [1467, 20] on div at bounding box center [743, 359] width 1486 height 719
click at [1468, 19] on div at bounding box center [743, 359] width 1486 height 719
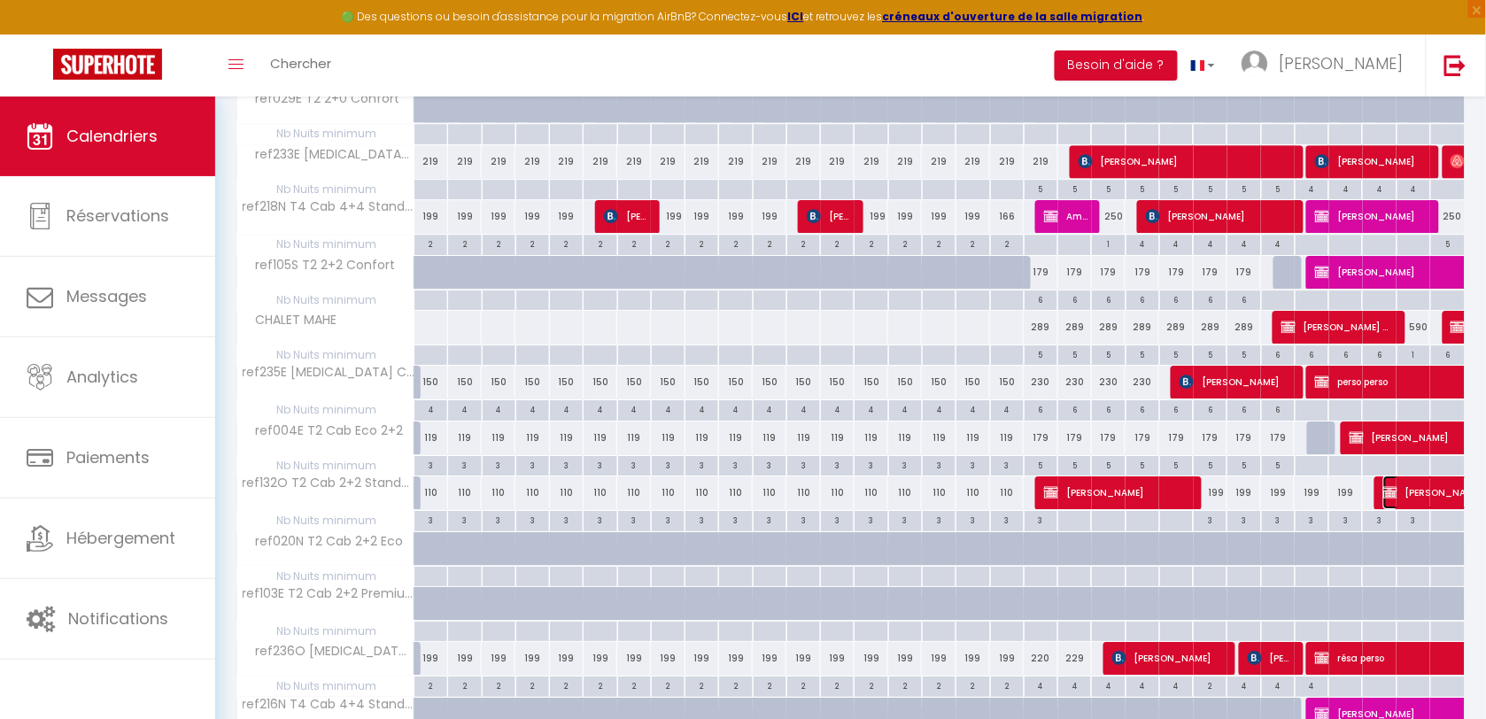
click at [1433, 494] on span "[PERSON_NAME]" at bounding box center [1464, 493] width 163 height 34
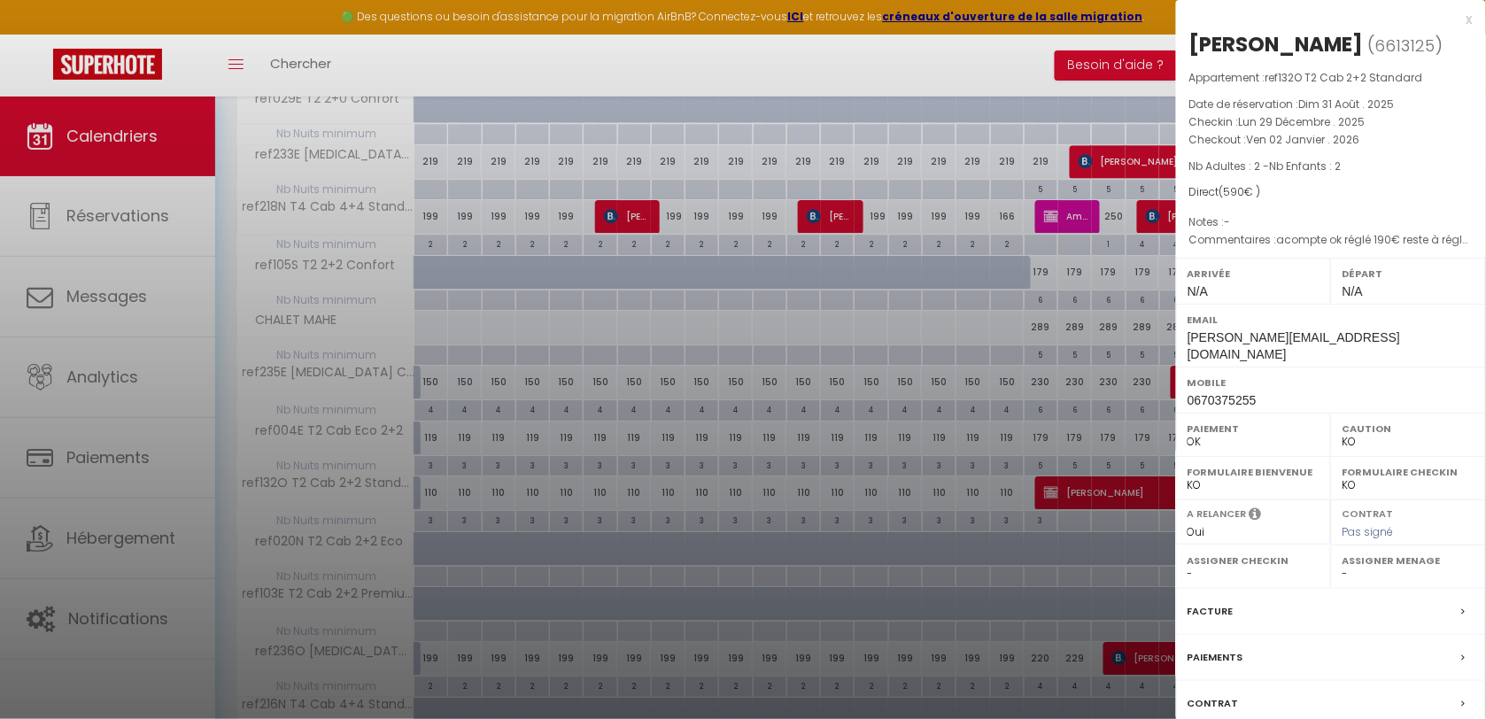
scroll to position [1771, 0]
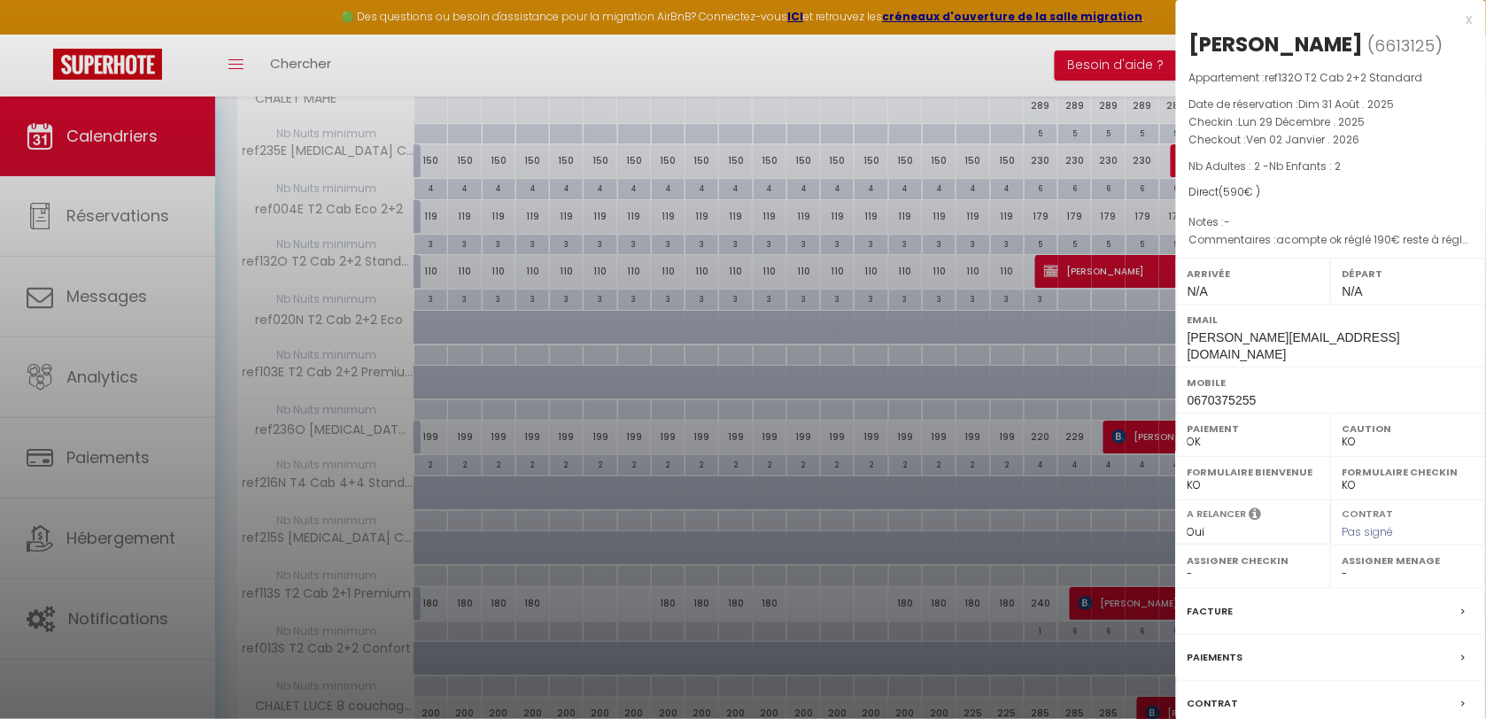
click at [1470, 18] on div "x" at bounding box center [1324, 19] width 297 height 21
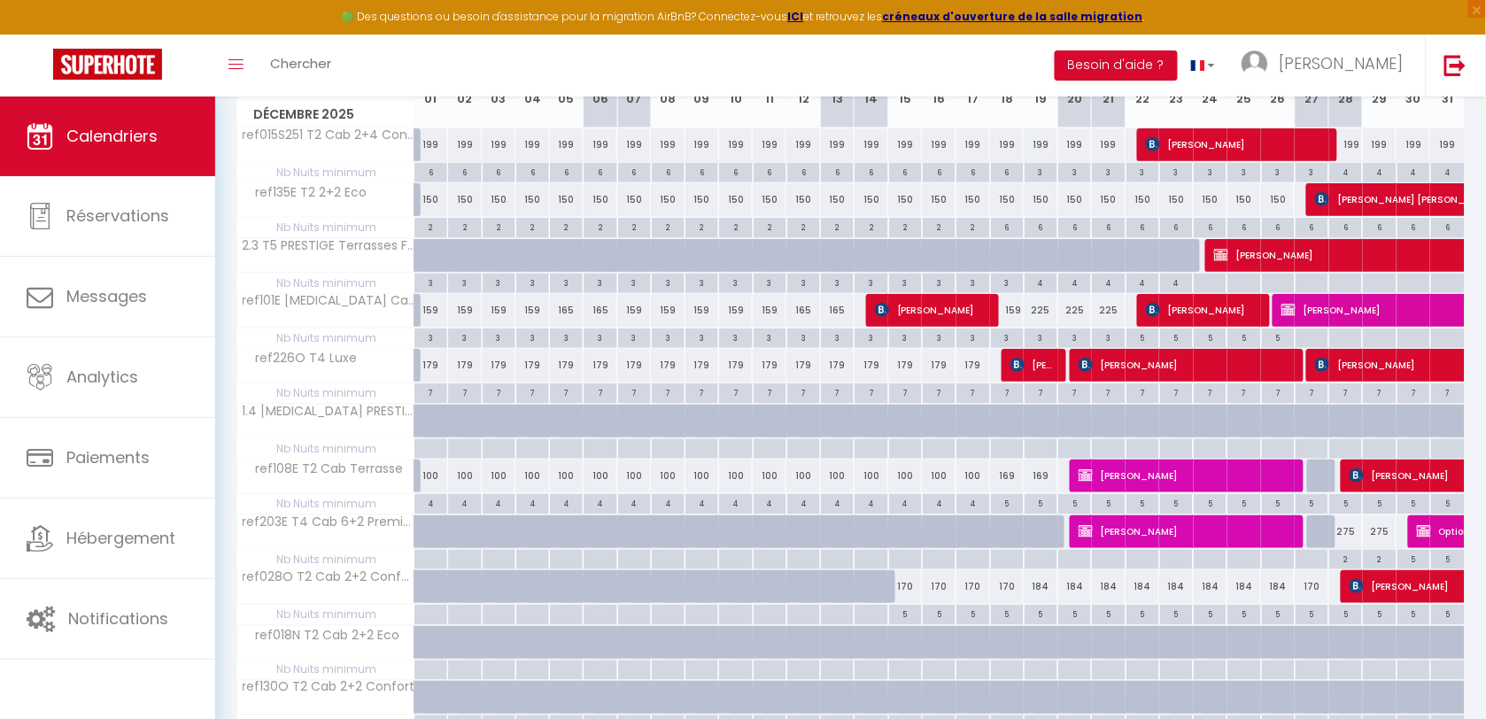
scroll to position [345, 0]
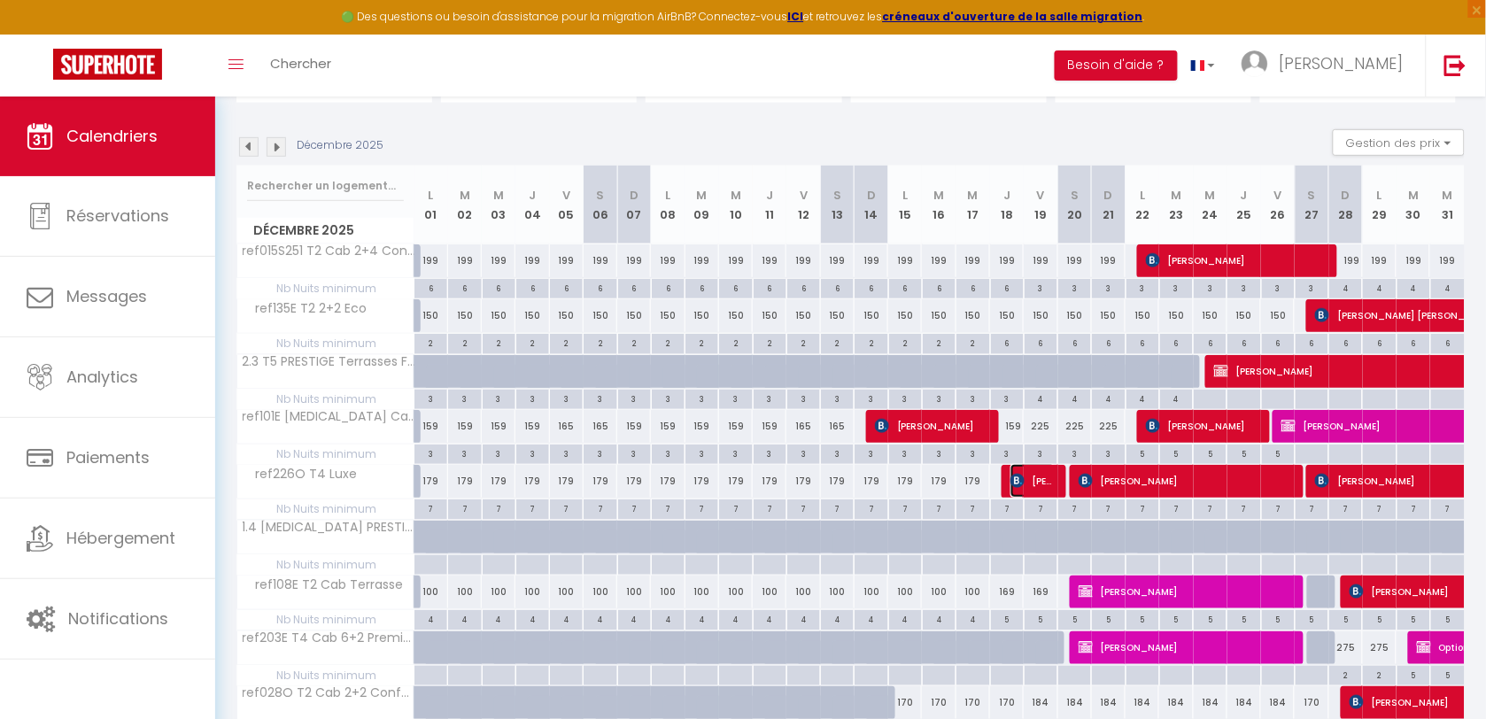
click at [1045, 483] on span "[PERSON_NAME]" at bounding box center [1032, 481] width 45 height 34
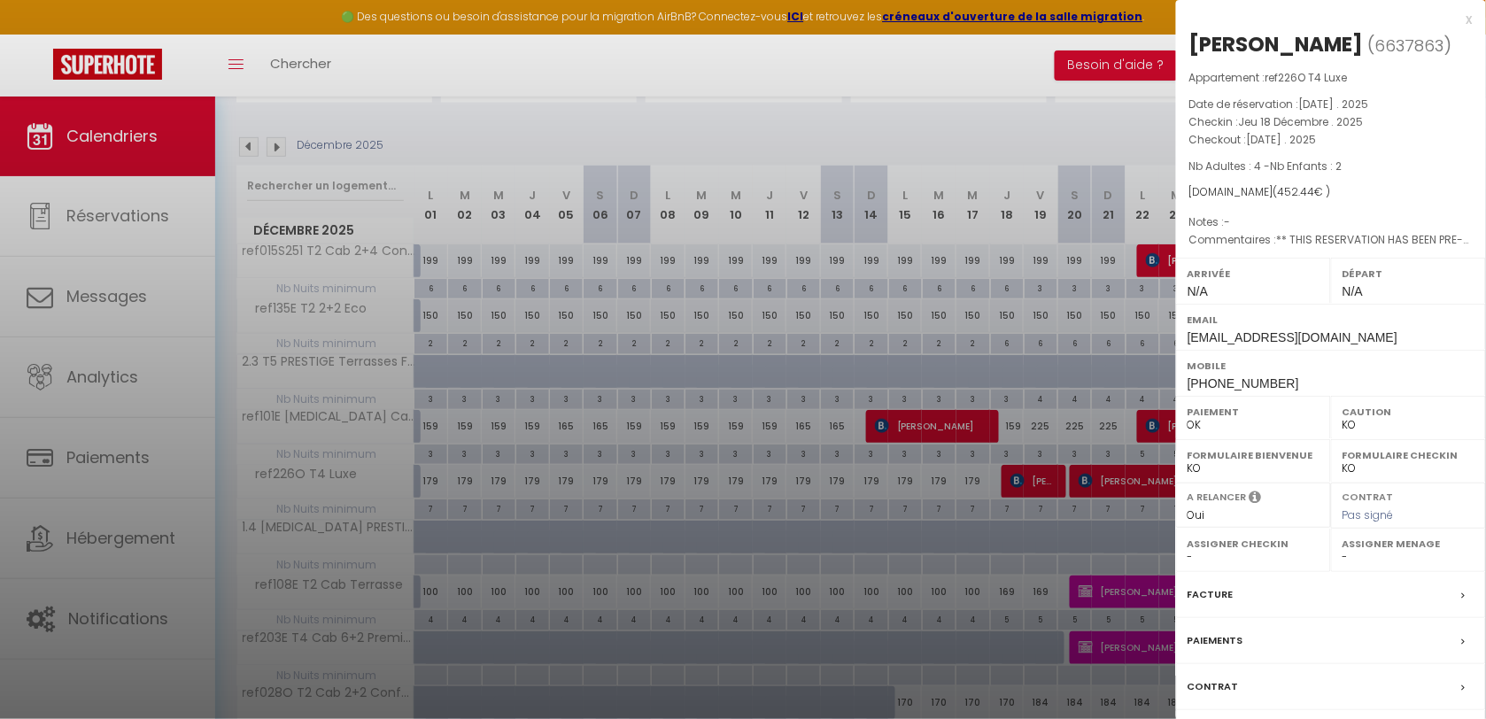
click at [1468, 19] on div "x" at bounding box center [1324, 19] width 297 height 21
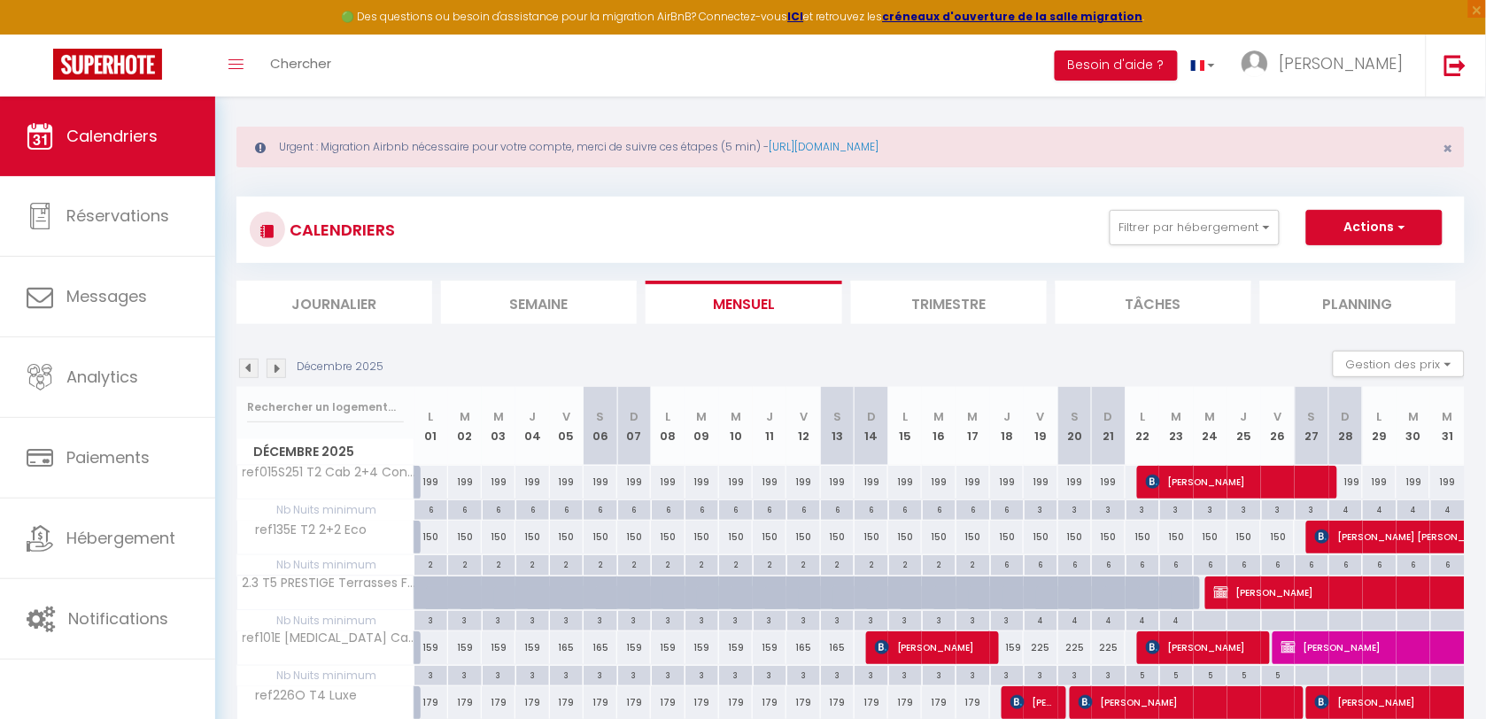
scroll to position [0, 0]
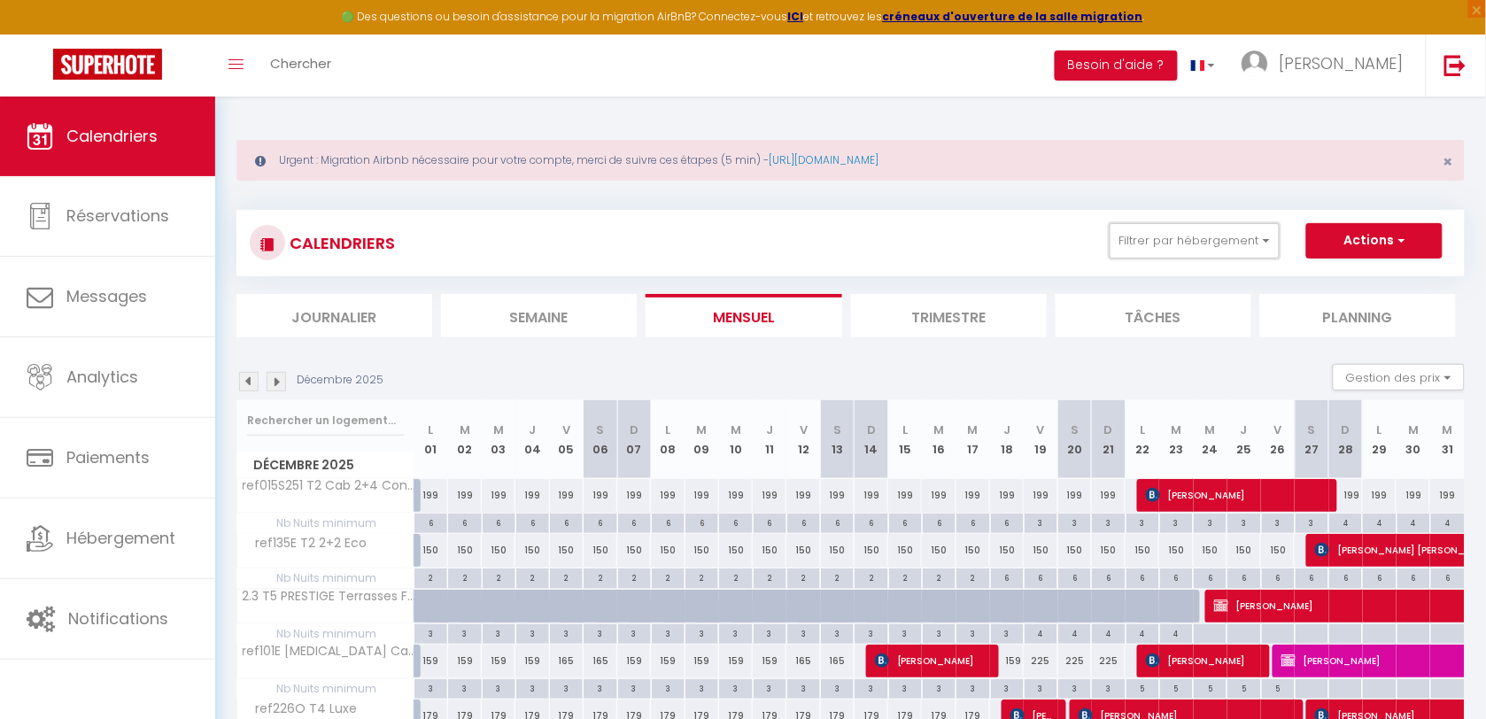
click at [1129, 251] on button "Filtrer par hébergement" at bounding box center [1195, 240] width 170 height 35
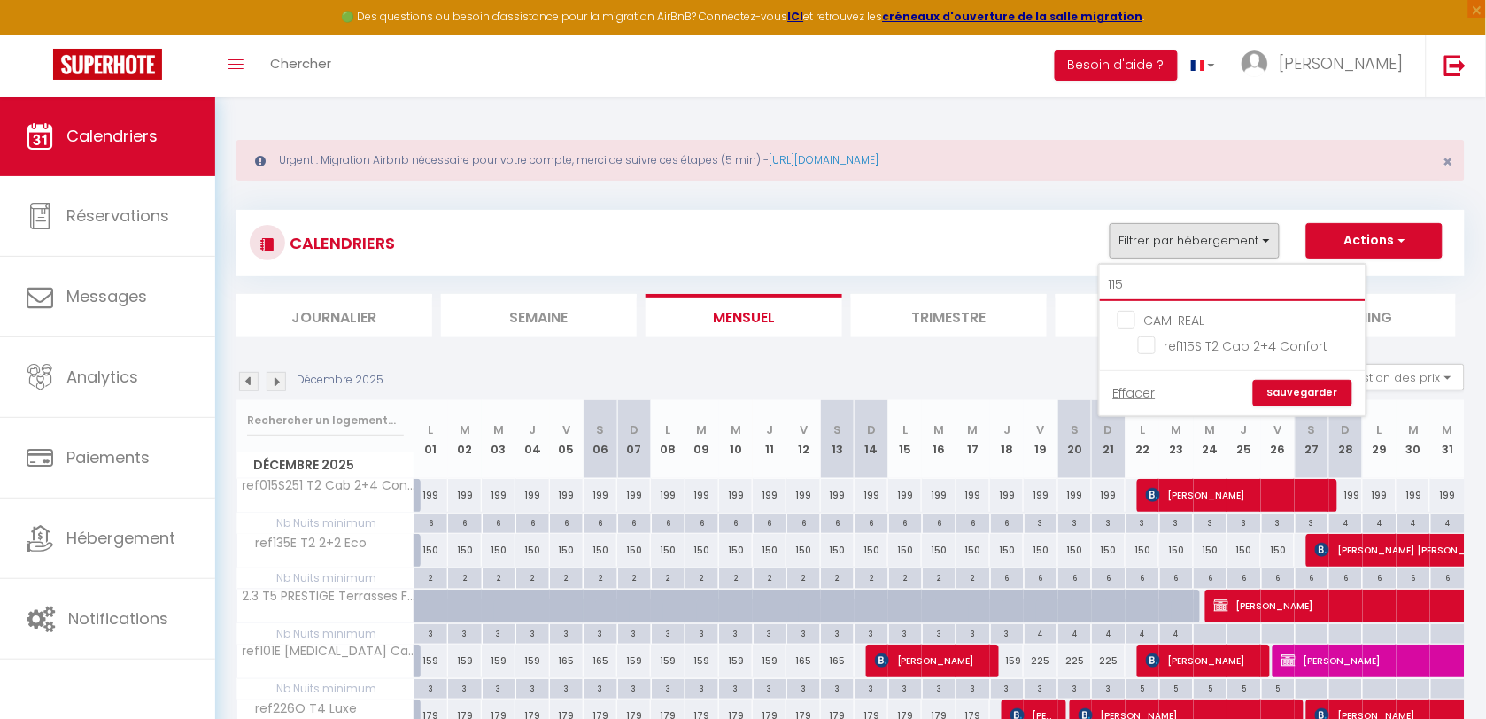
click at [1145, 272] on input "115" at bounding box center [1233, 285] width 266 height 32
type input "1"
type input "01"
checkbox input "false"
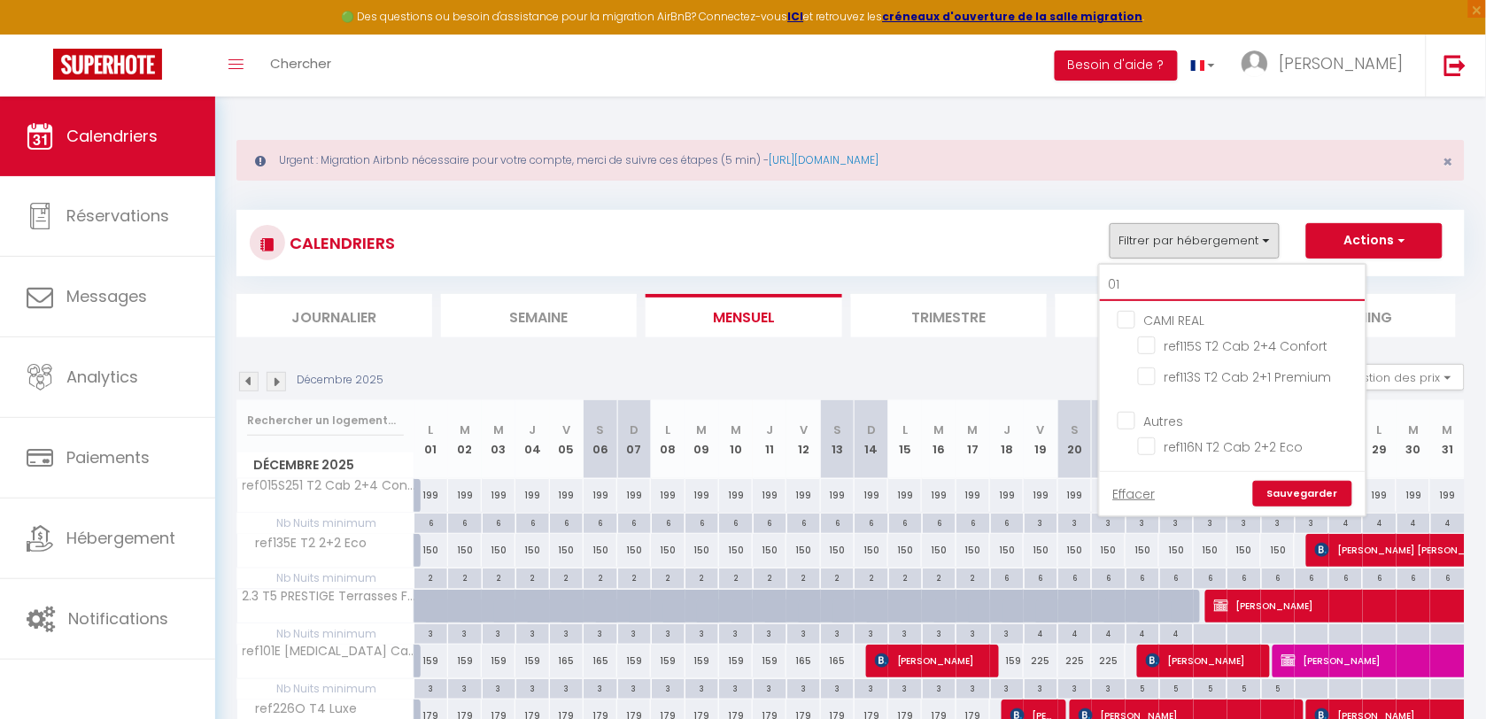
type input "013"
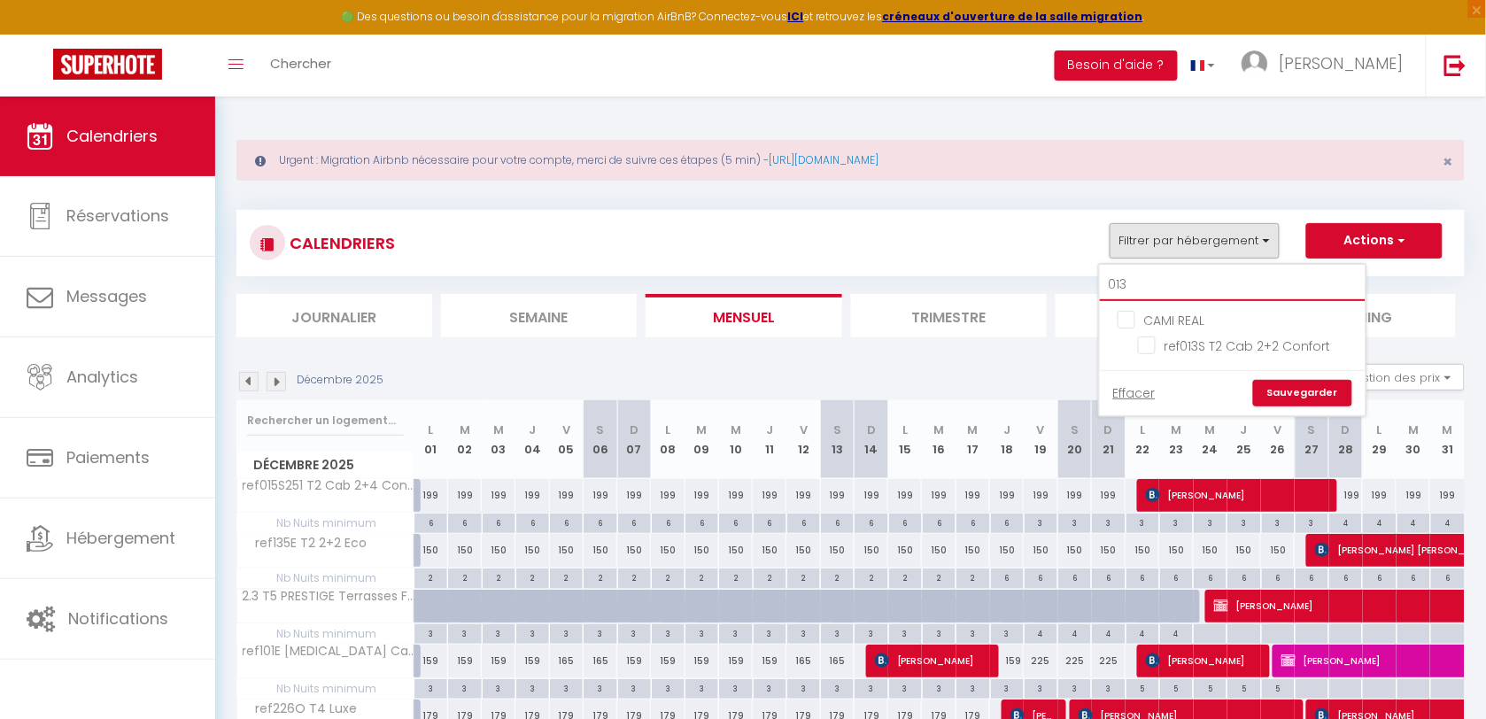
checkbox input "false"
type input "013"
click at [1149, 345] on input "ref013S T2 Cab 2+2 Confort" at bounding box center [1248, 345] width 221 height 18
checkbox input "true"
click at [1303, 382] on link "Sauvegarder" at bounding box center [1302, 393] width 99 height 27
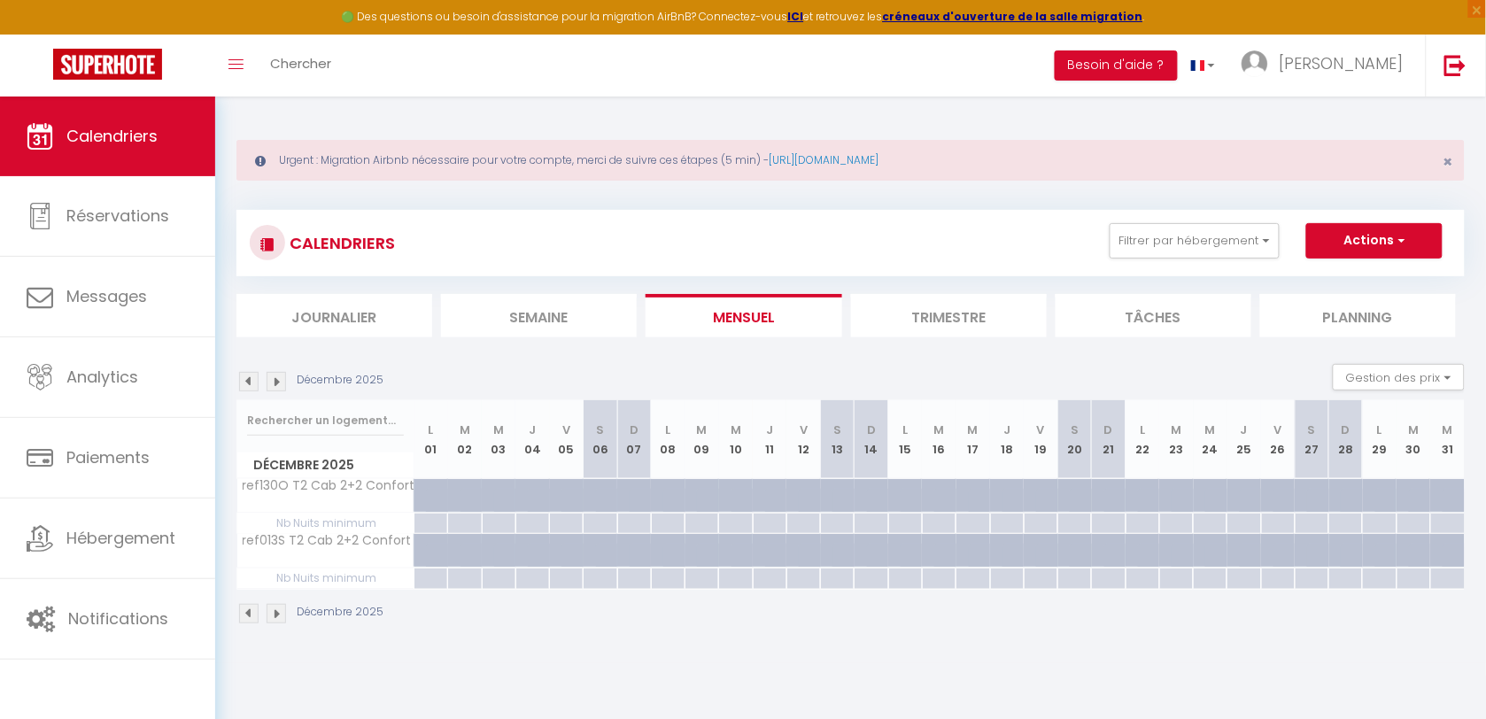
click at [244, 387] on img at bounding box center [248, 381] width 19 height 19
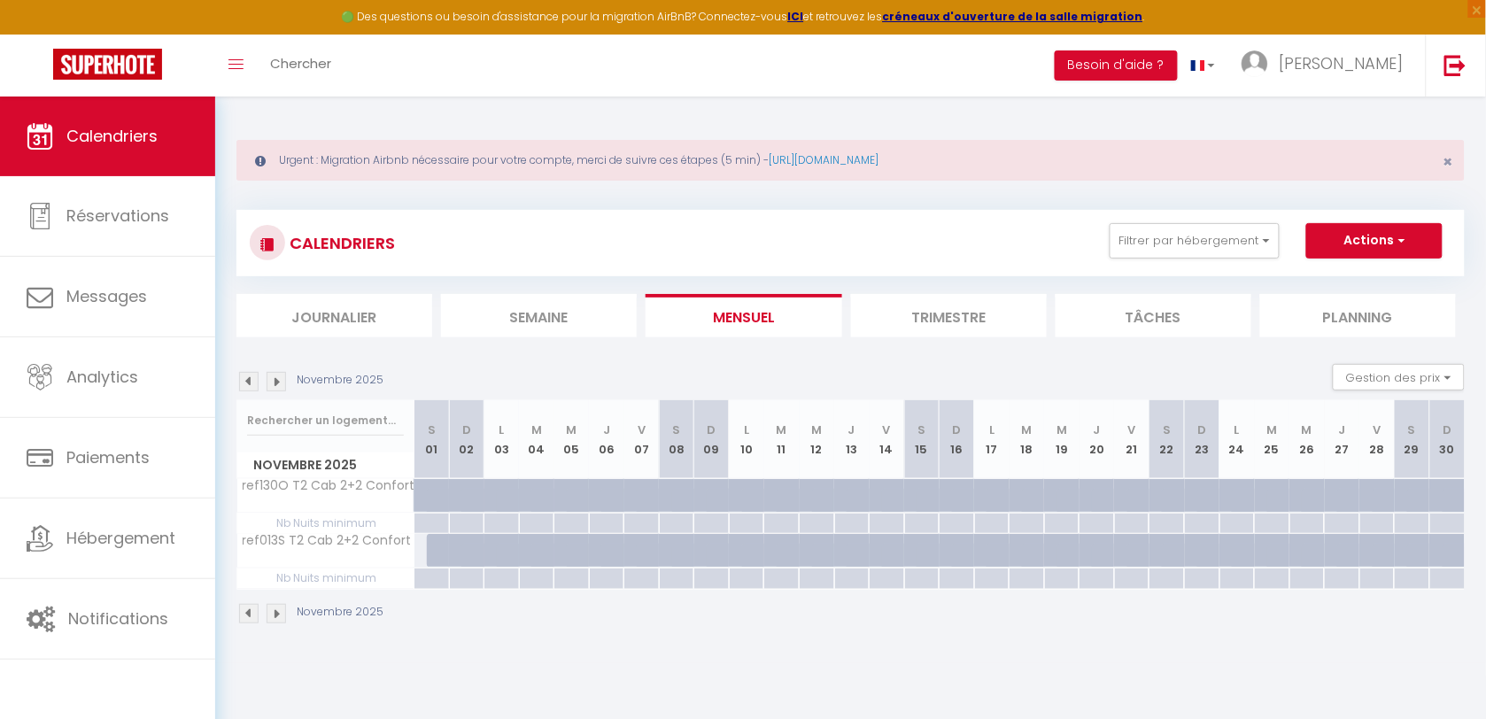
click at [244, 386] on img at bounding box center [248, 381] width 19 height 19
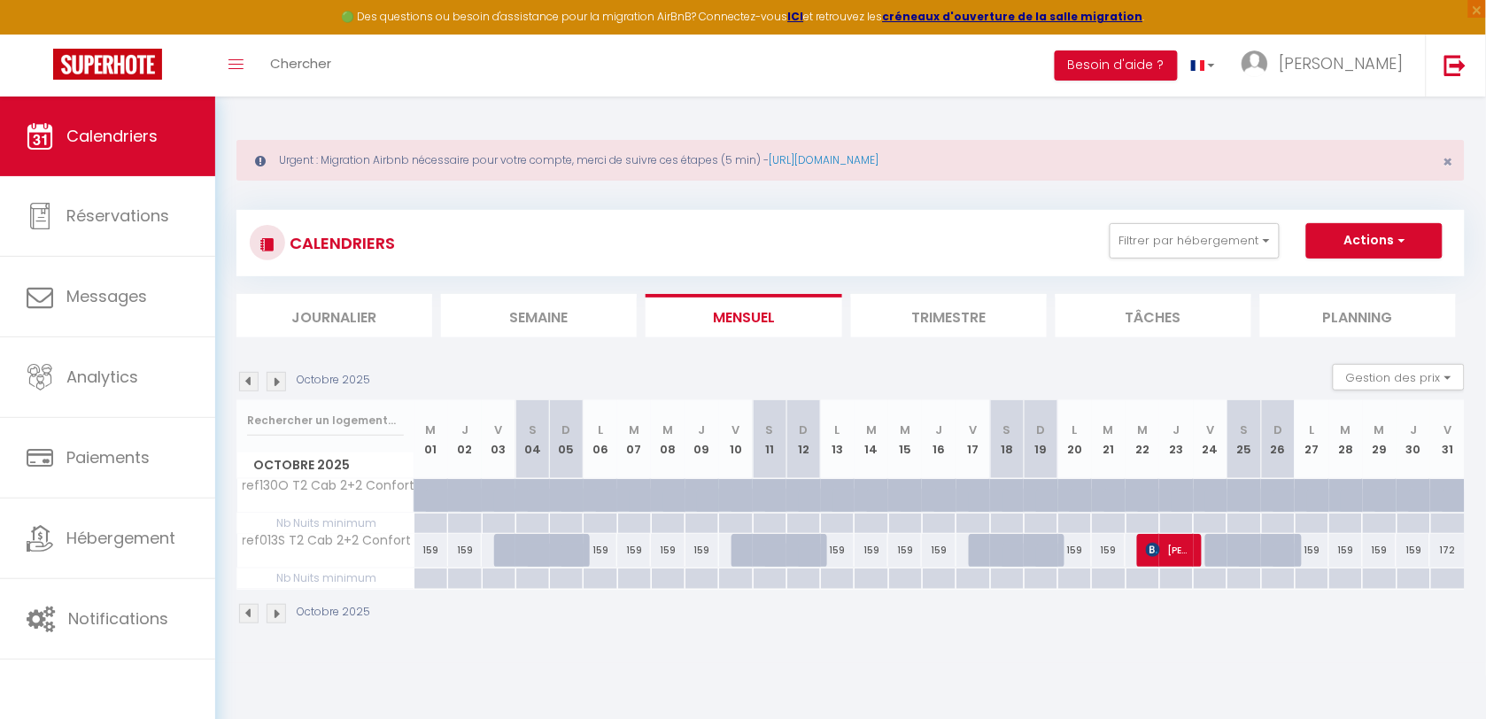
click at [244, 386] on img at bounding box center [248, 381] width 19 height 19
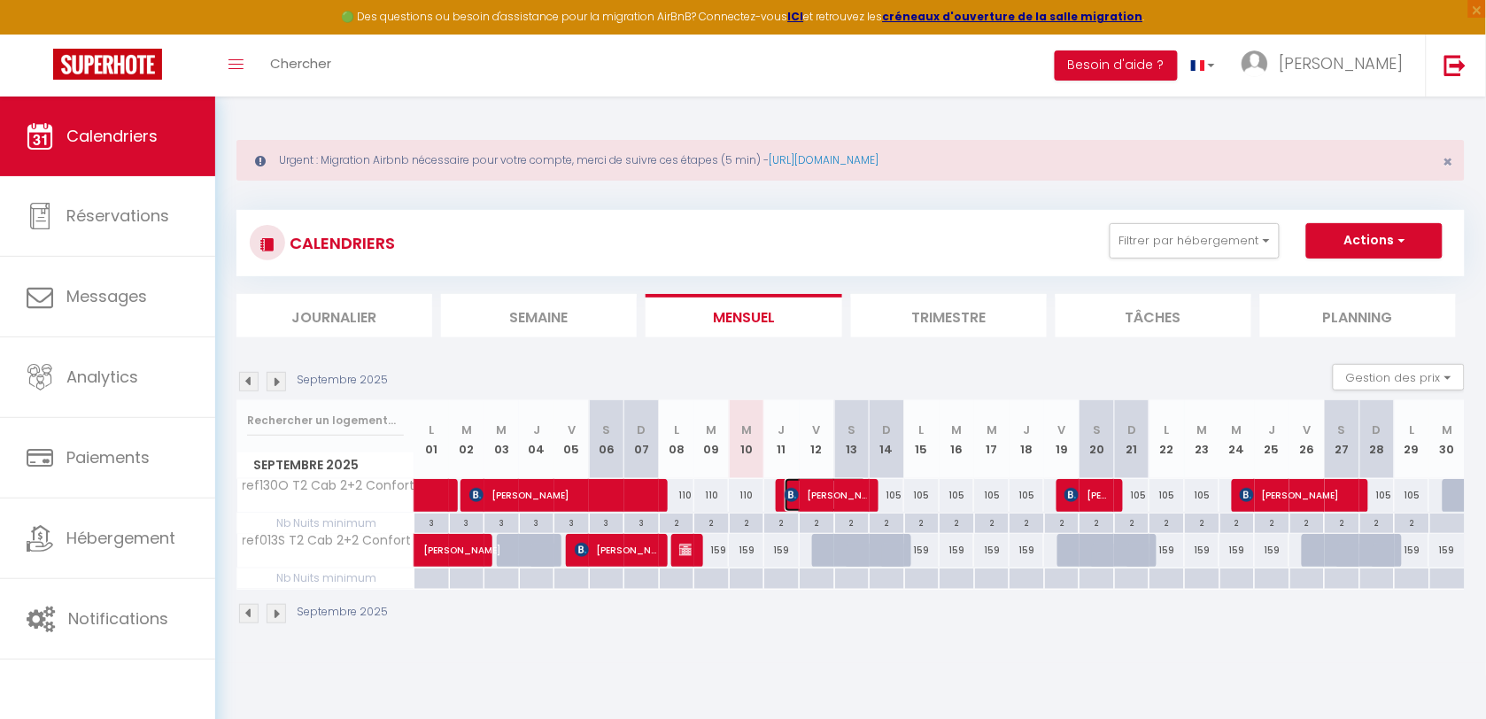
click at [842, 498] on span "[PERSON_NAME]" at bounding box center [826, 495] width 82 height 34
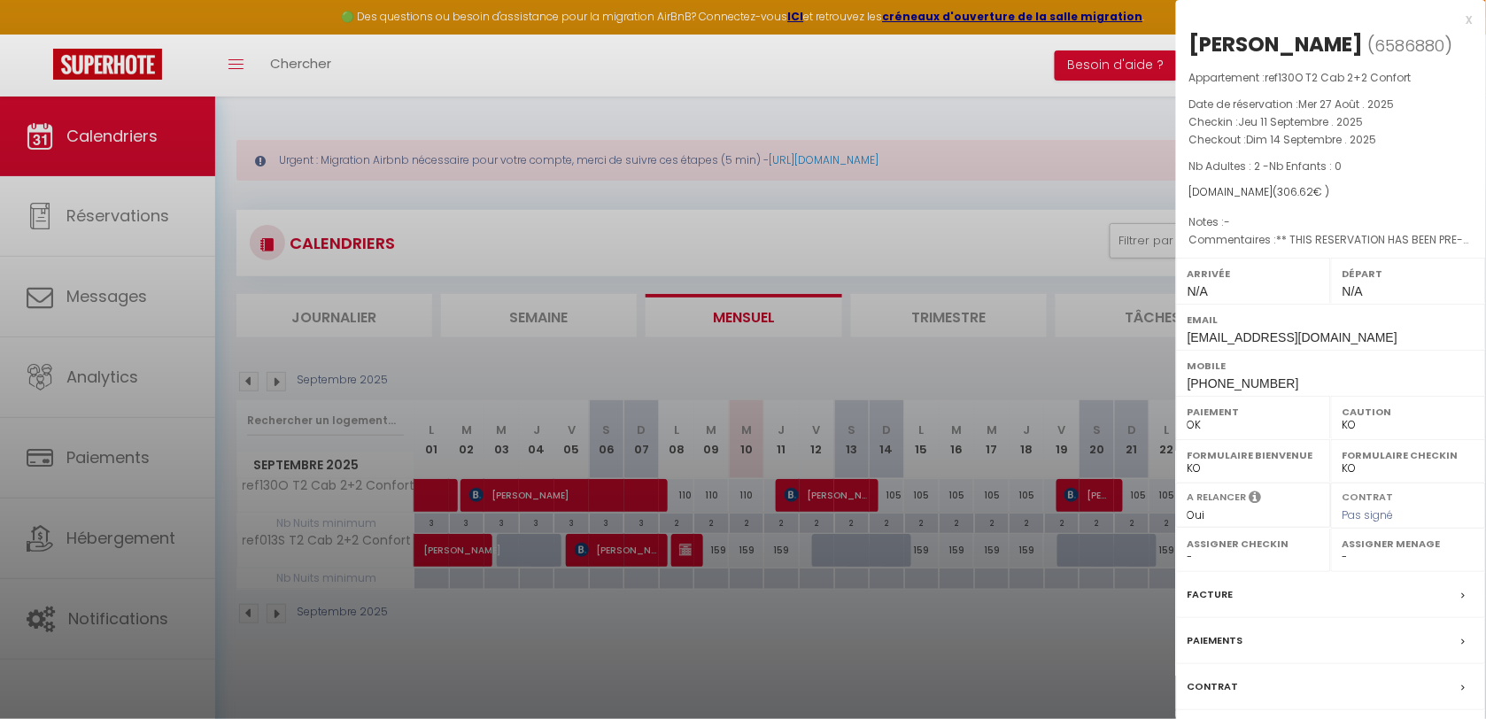
click at [622, 616] on div at bounding box center [743, 359] width 1486 height 719
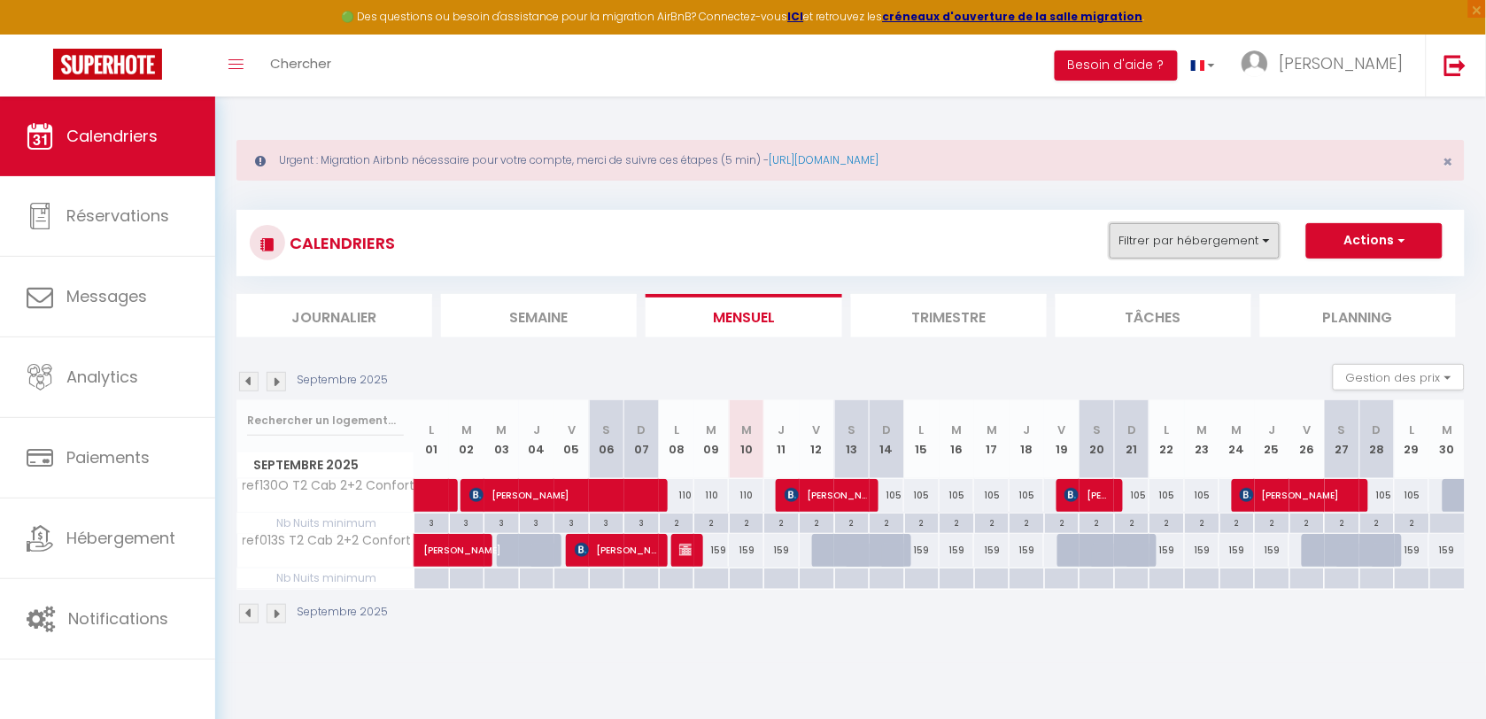
click at [1187, 245] on button "Filtrer par hébergement" at bounding box center [1195, 240] width 170 height 35
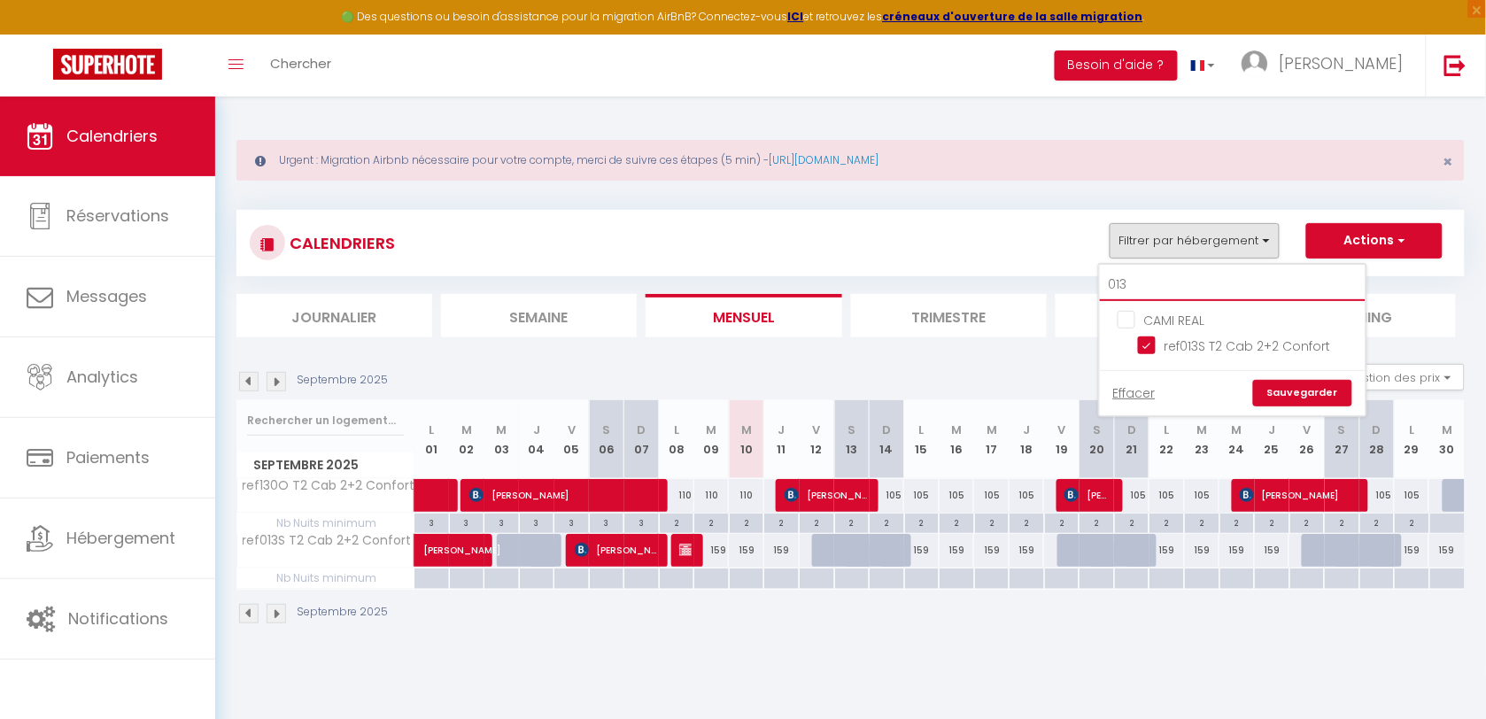
click at [1183, 283] on input "013" at bounding box center [1233, 285] width 266 height 32
type input "2"
checkbox input "false"
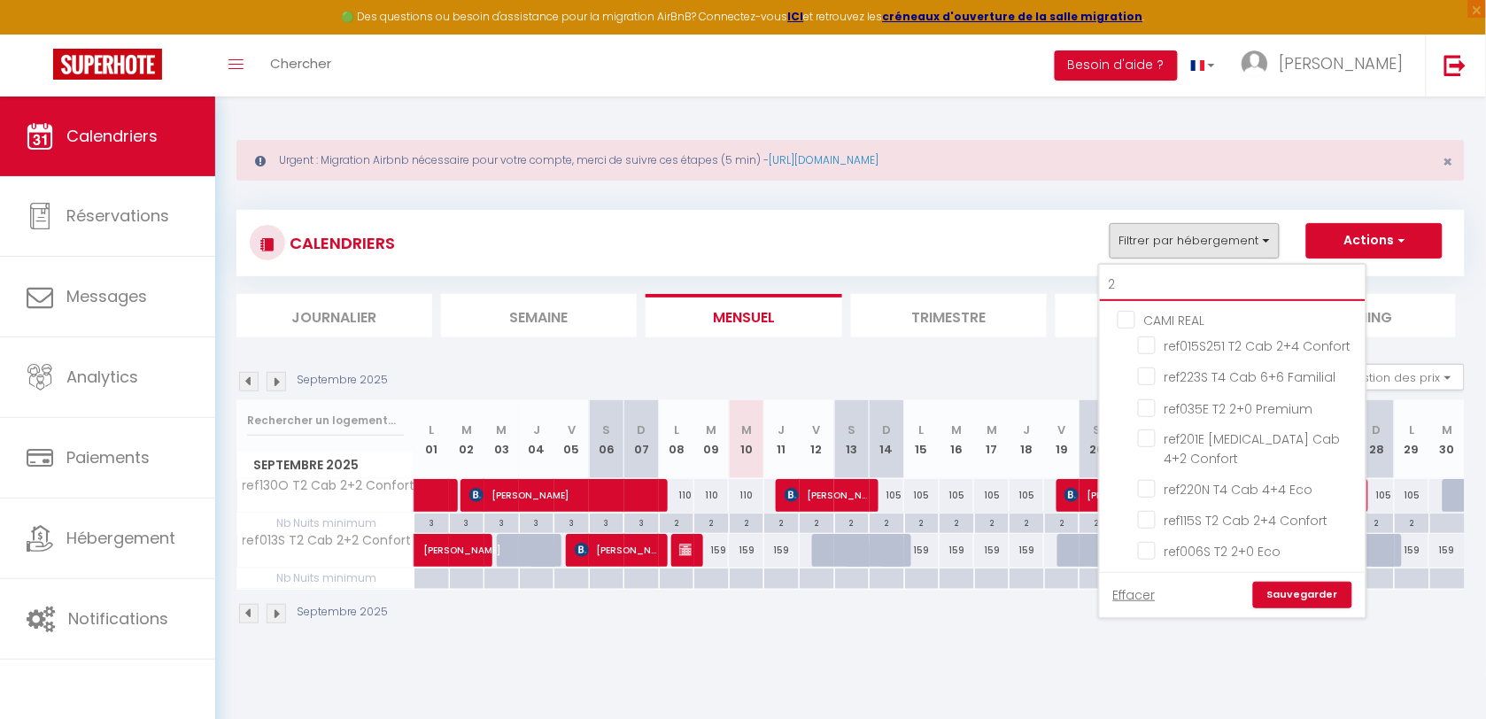
type input "21"
checkbox input "false"
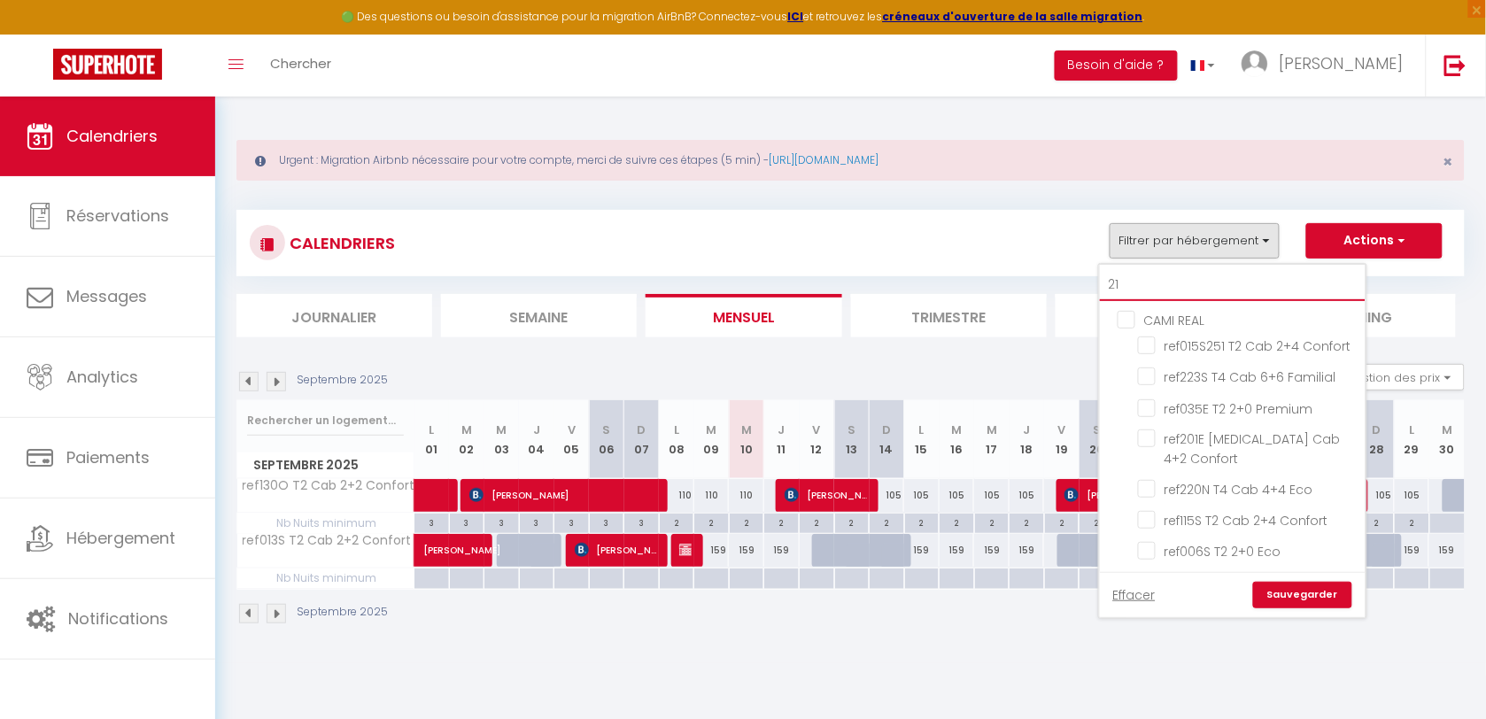
checkbox input "false"
type input "212"
checkbox input "false"
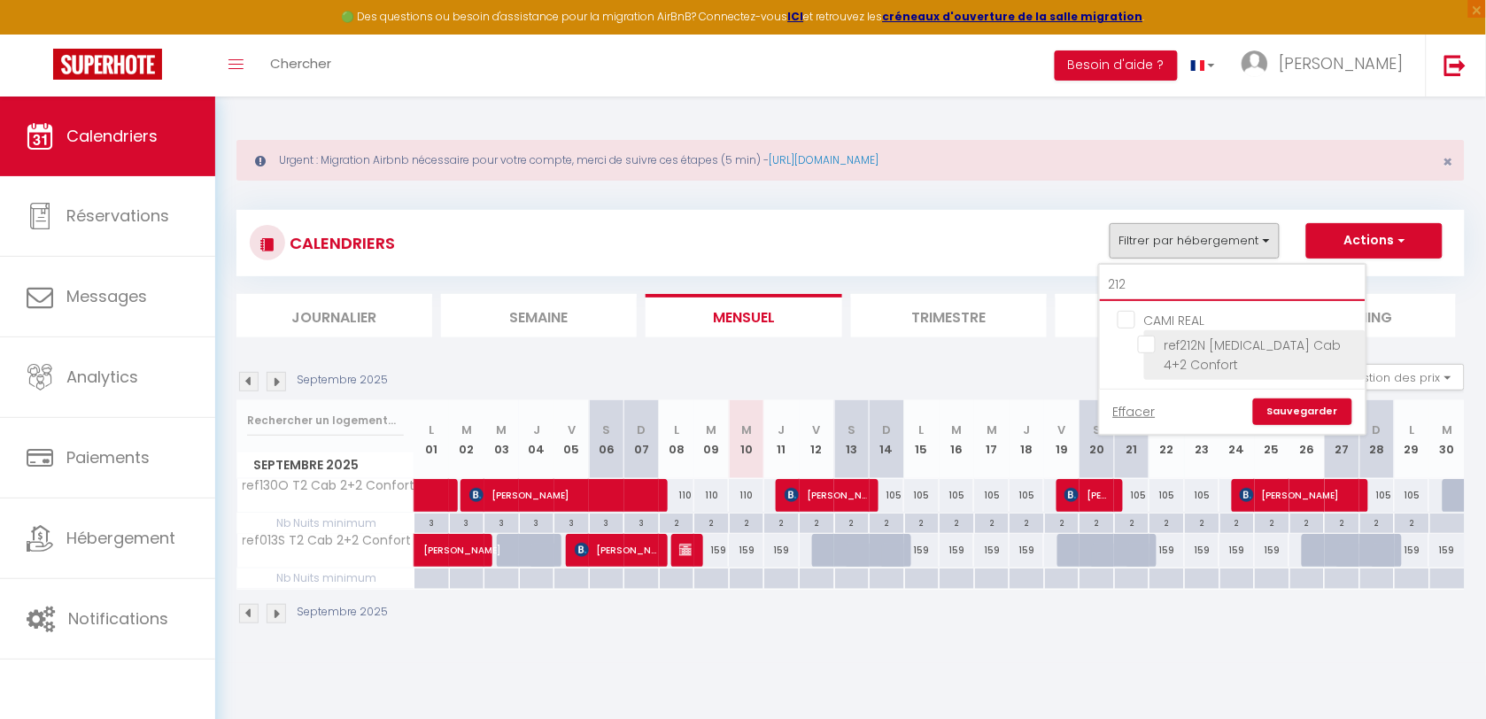
type input "212"
click at [1154, 346] on input "ref212N [MEDICAL_DATA] Cab 4+2 Confort" at bounding box center [1248, 345] width 221 height 18
checkbox input "true"
click at [1277, 398] on link "Sauvegarder" at bounding box center [1302, 411] width 99 height 27
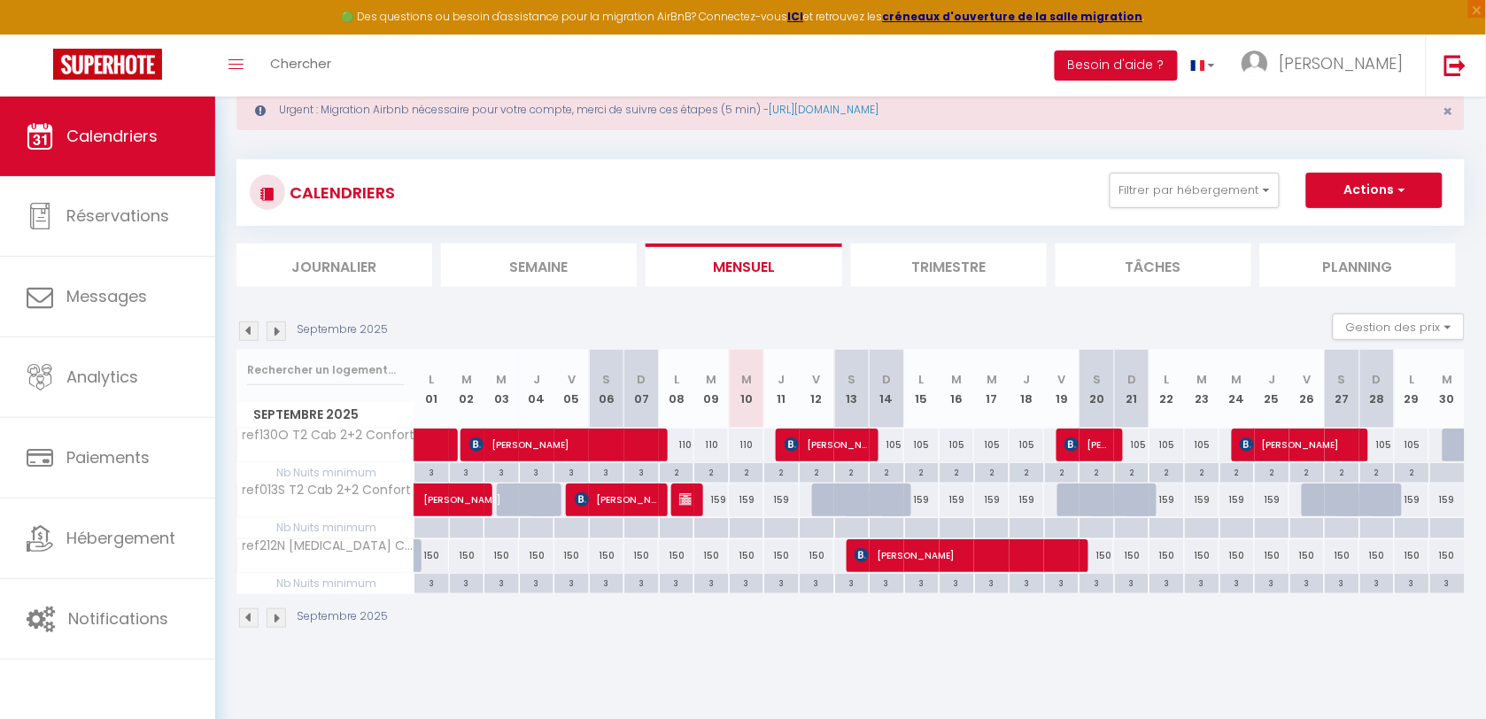
scroll to position [96, 0]
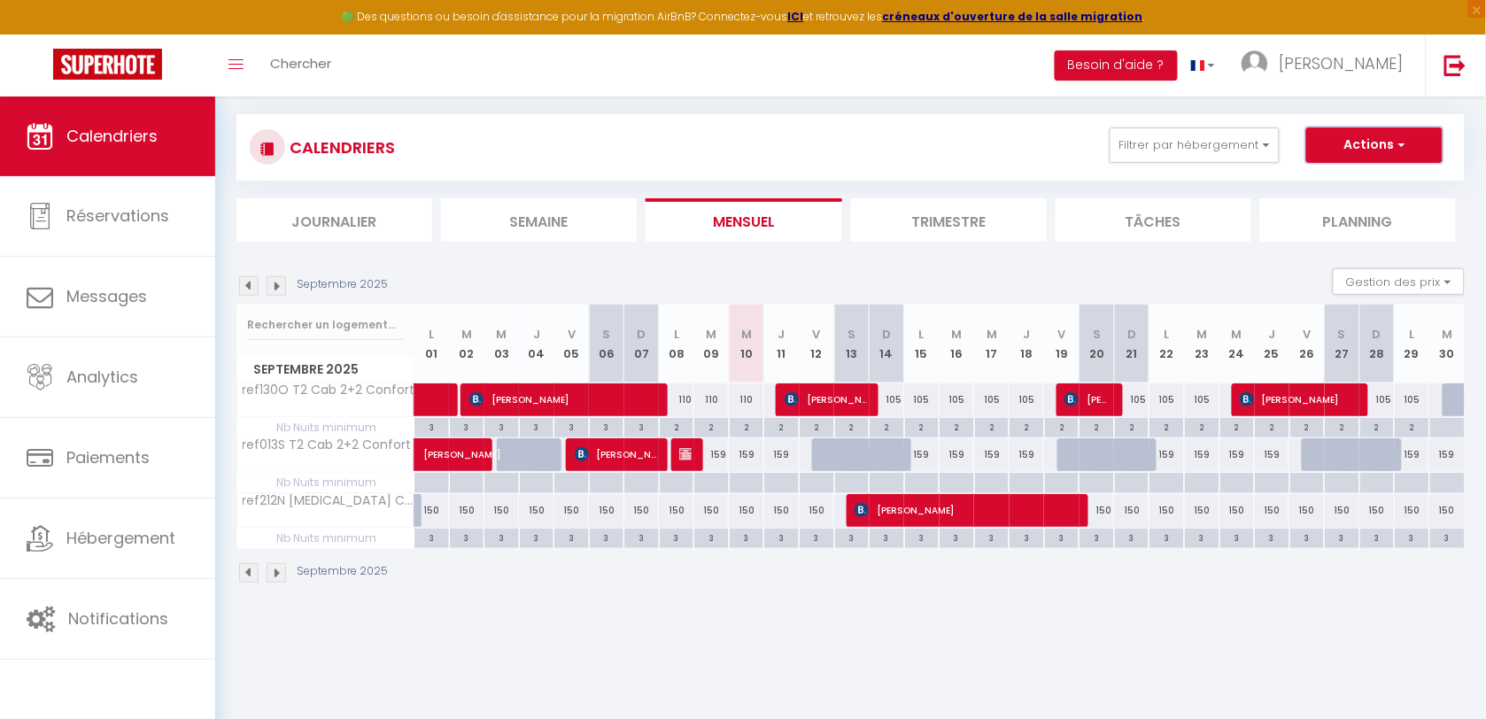
click at [1347, 148] on button "Actions" at bounding box center [1374, 145] width 136 height 35
click at [1342, 186] on link "Nouvelle réservation" at bounding box center [1356, 186] width 154 height 27
select select
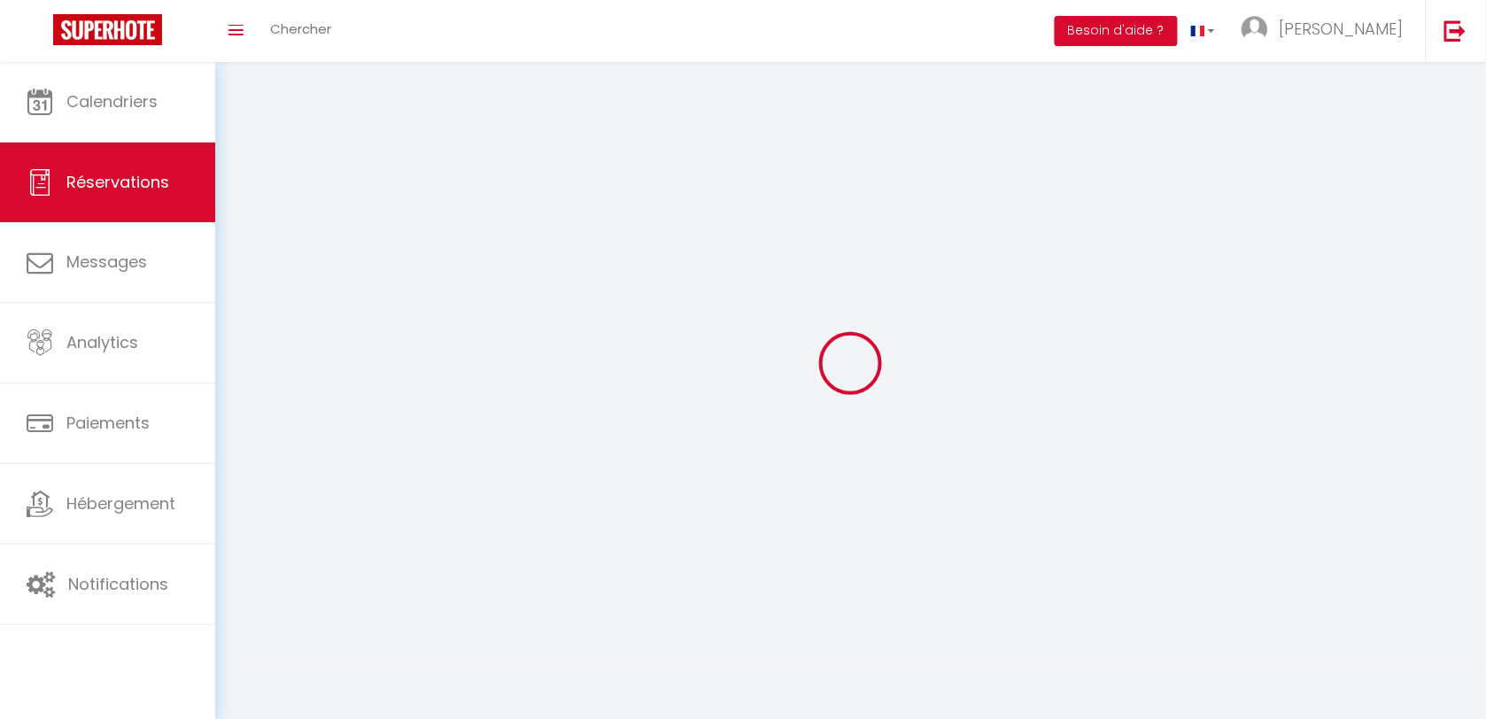
select select
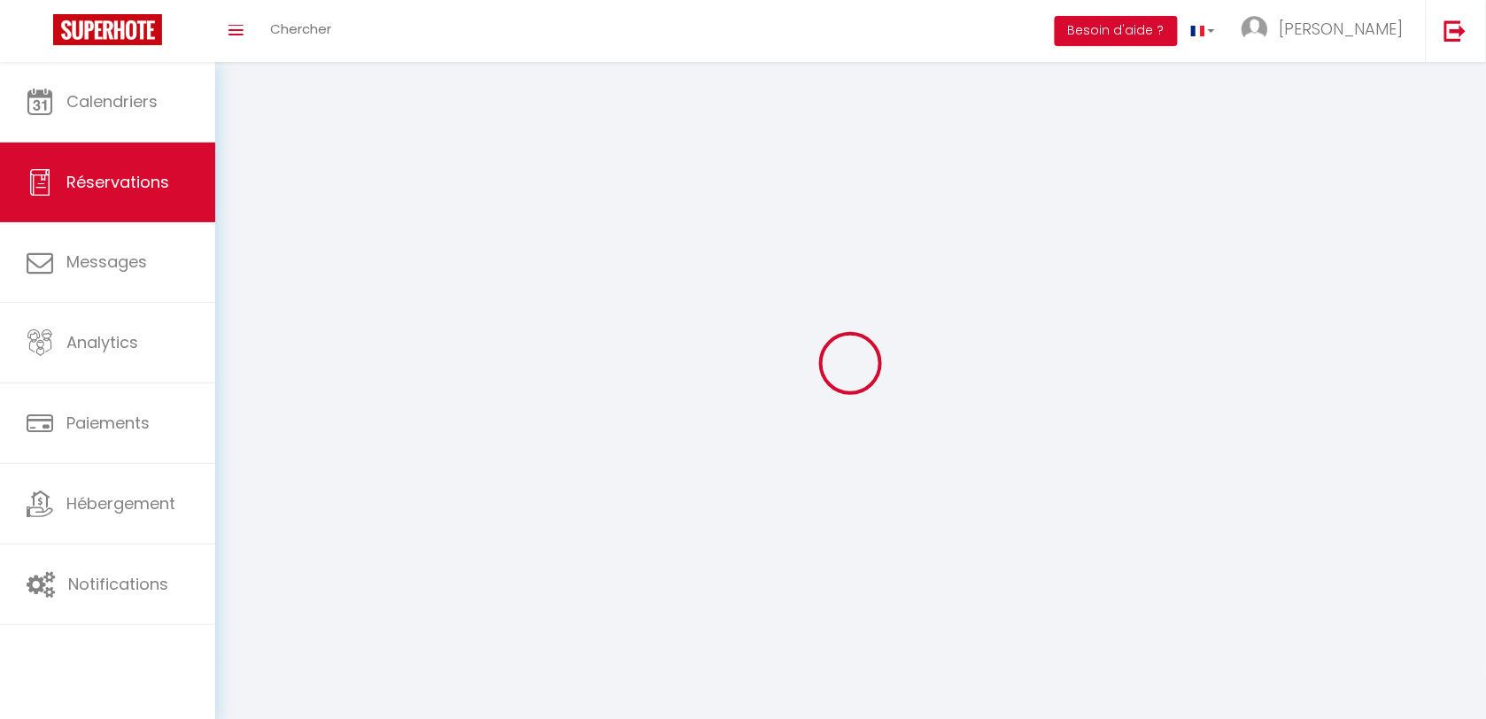
select select
checkbox input "false"
select select
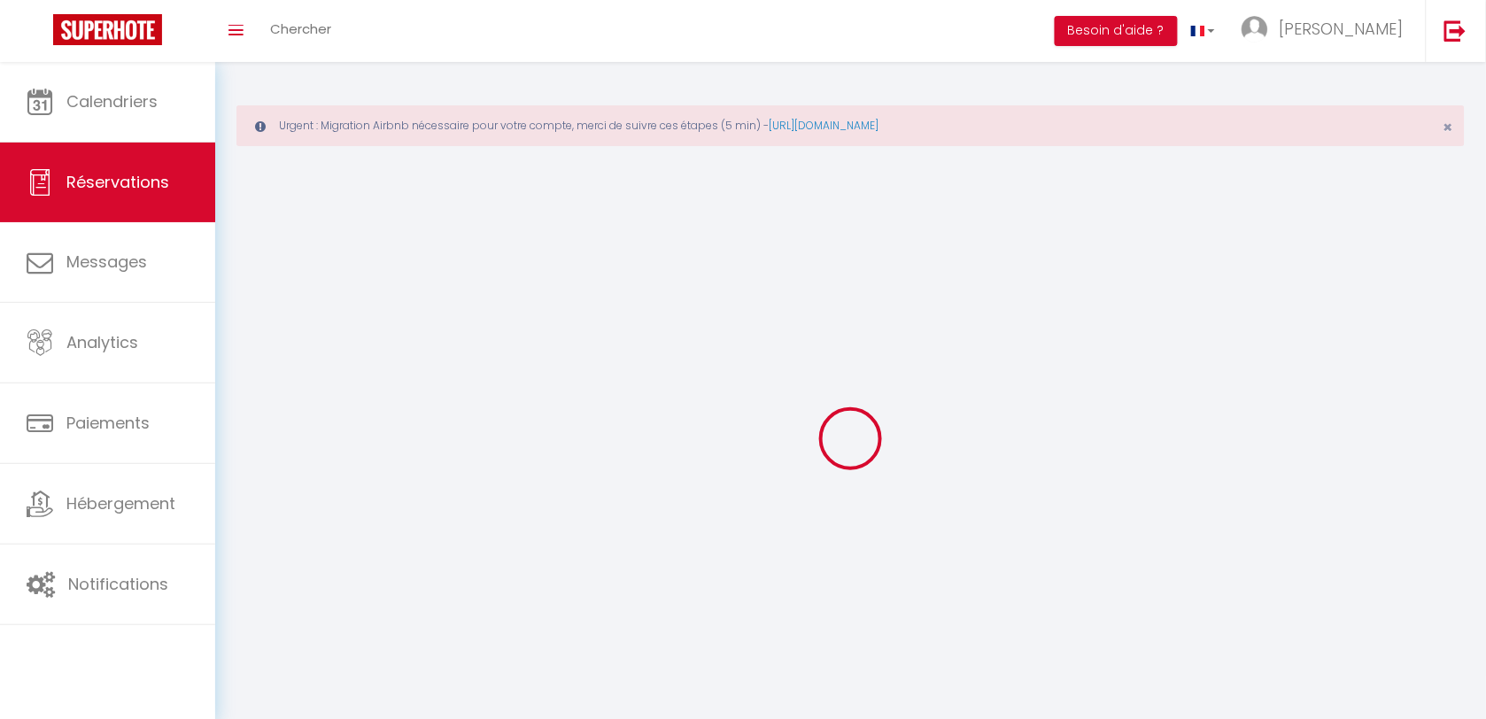
select select
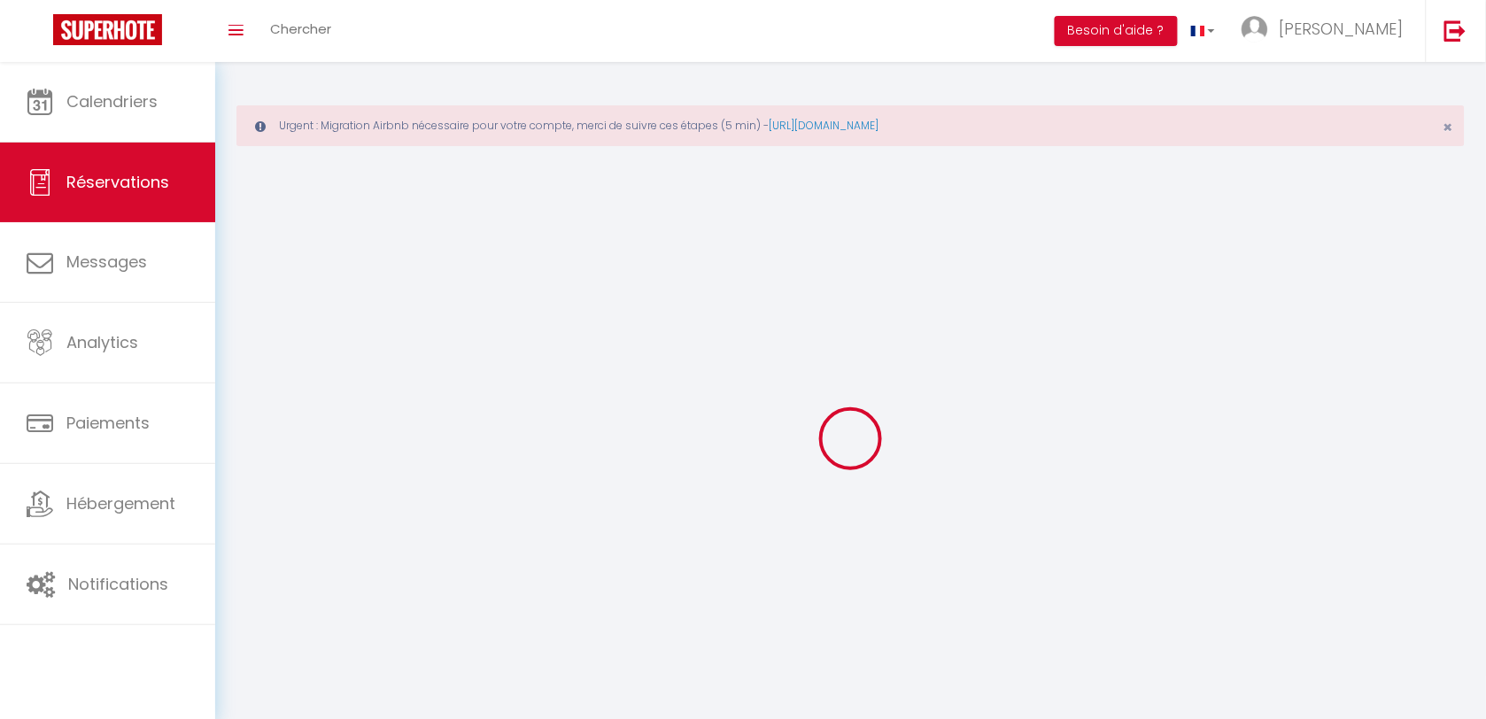
select select
checkbox input "false"
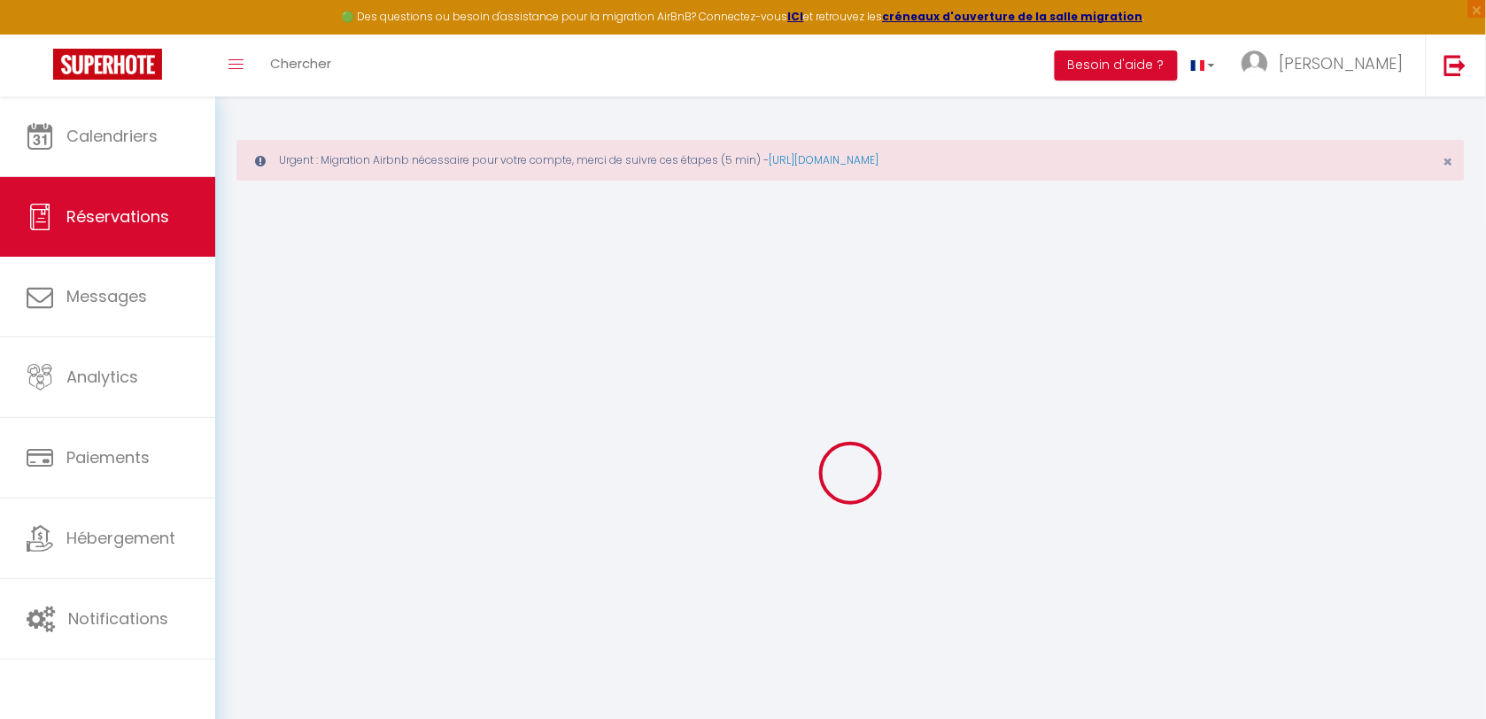
select select
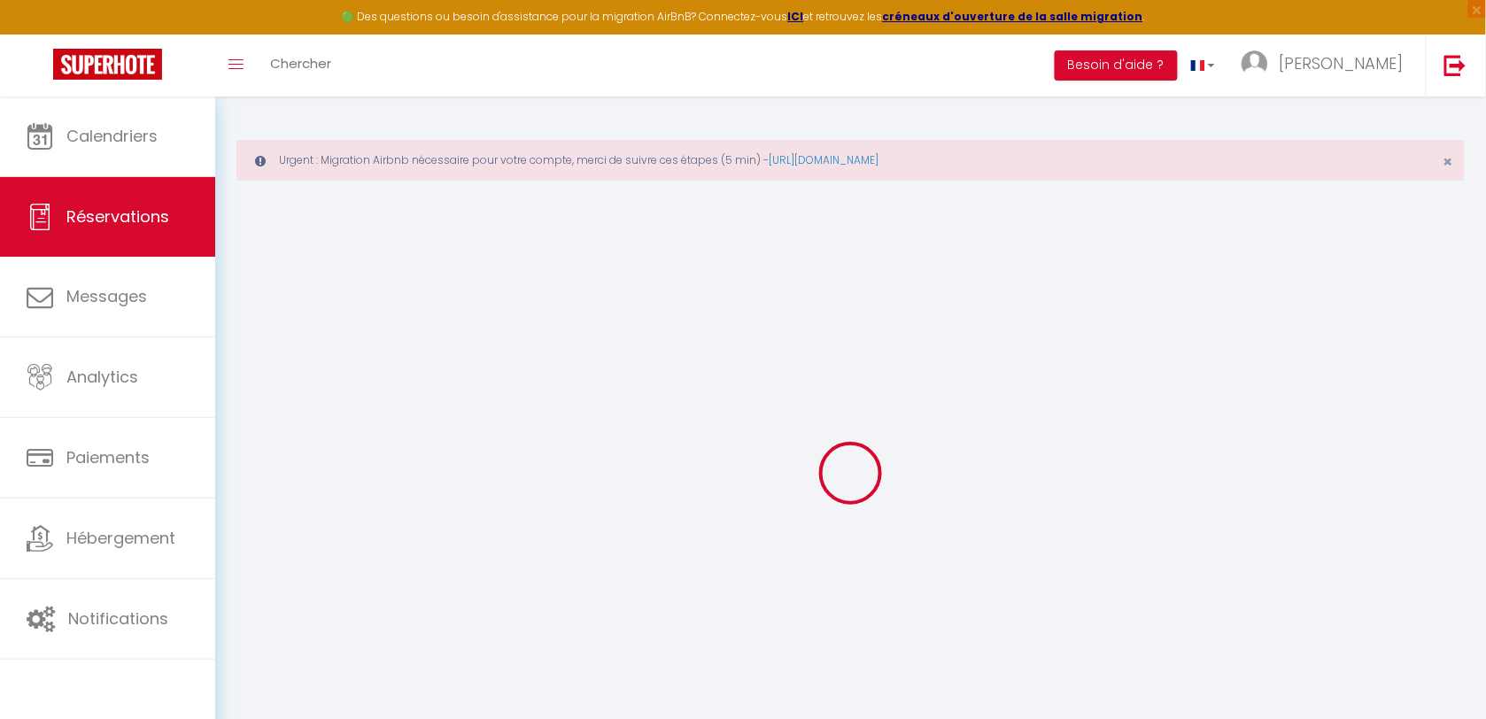
select select
checkbox input "false"
select select
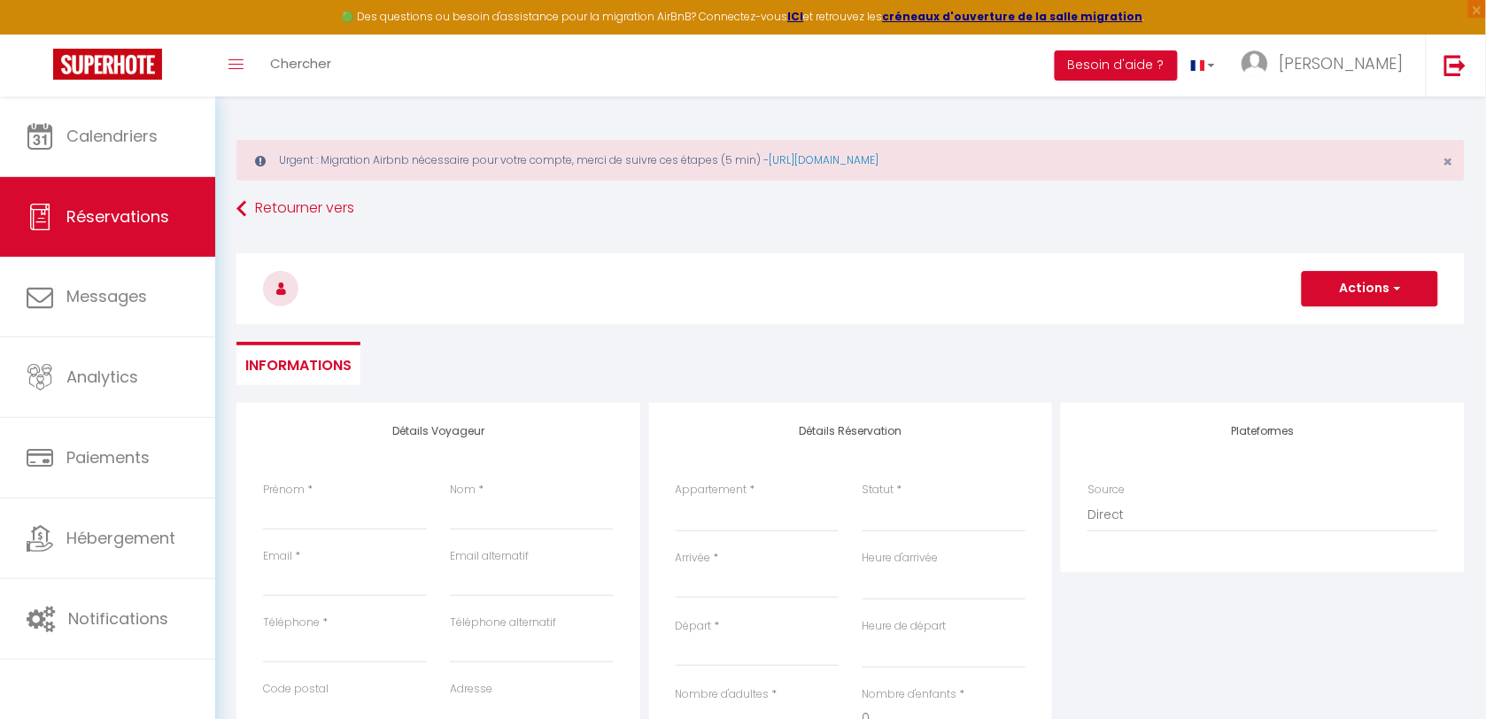
select select
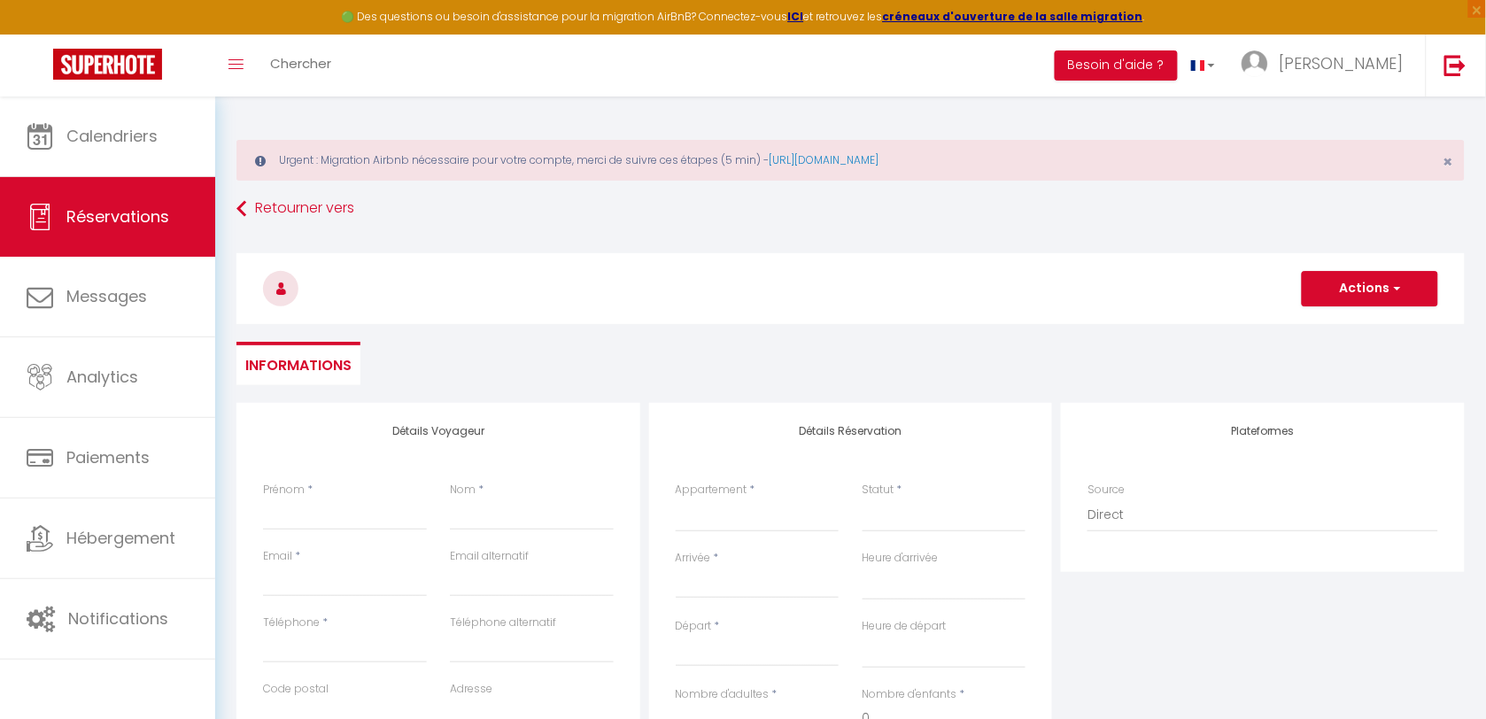
checkbox input "false"
select select
click at [369, 509] on input "Prénom" at bounding box center [345, 515] width 164 height 32
type input "R"
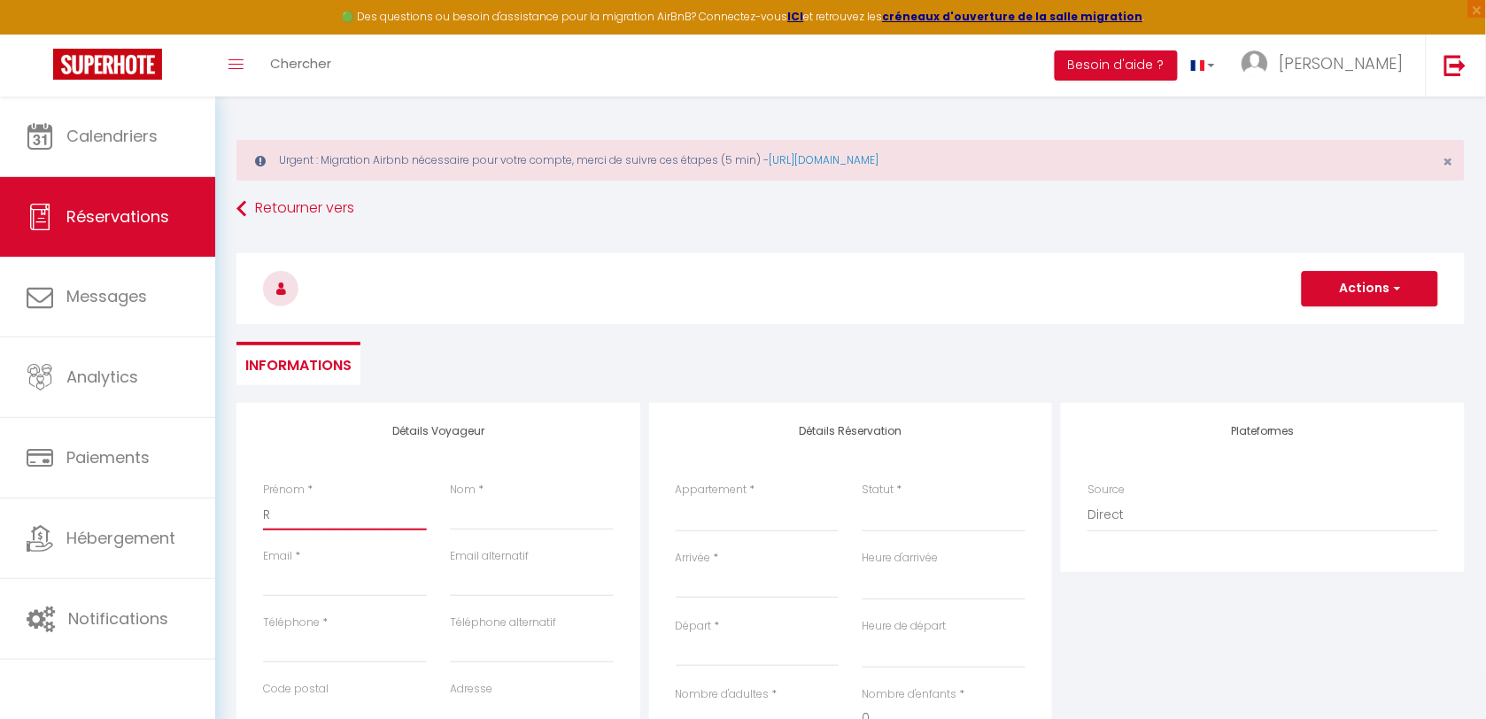
select select
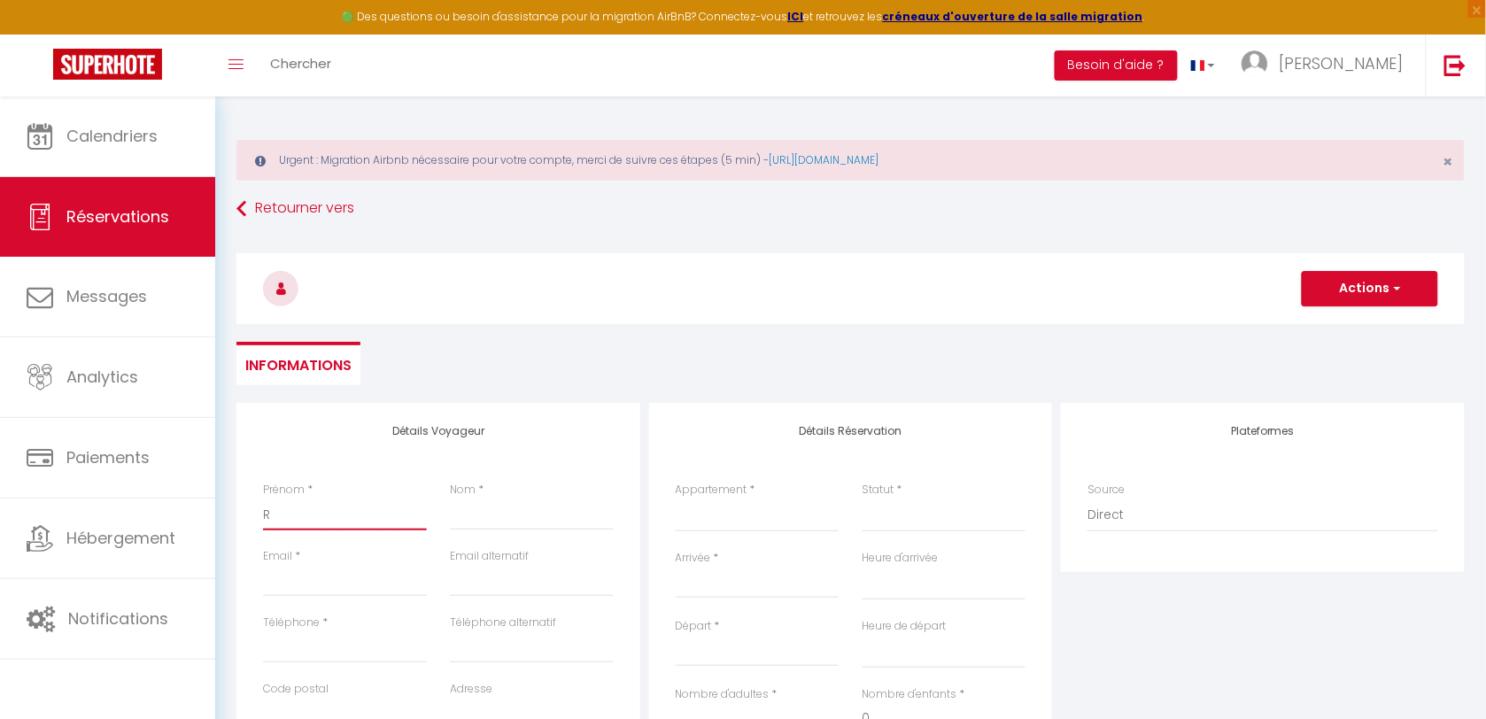
select select
checkbox input "false"
type input "R2"
select select
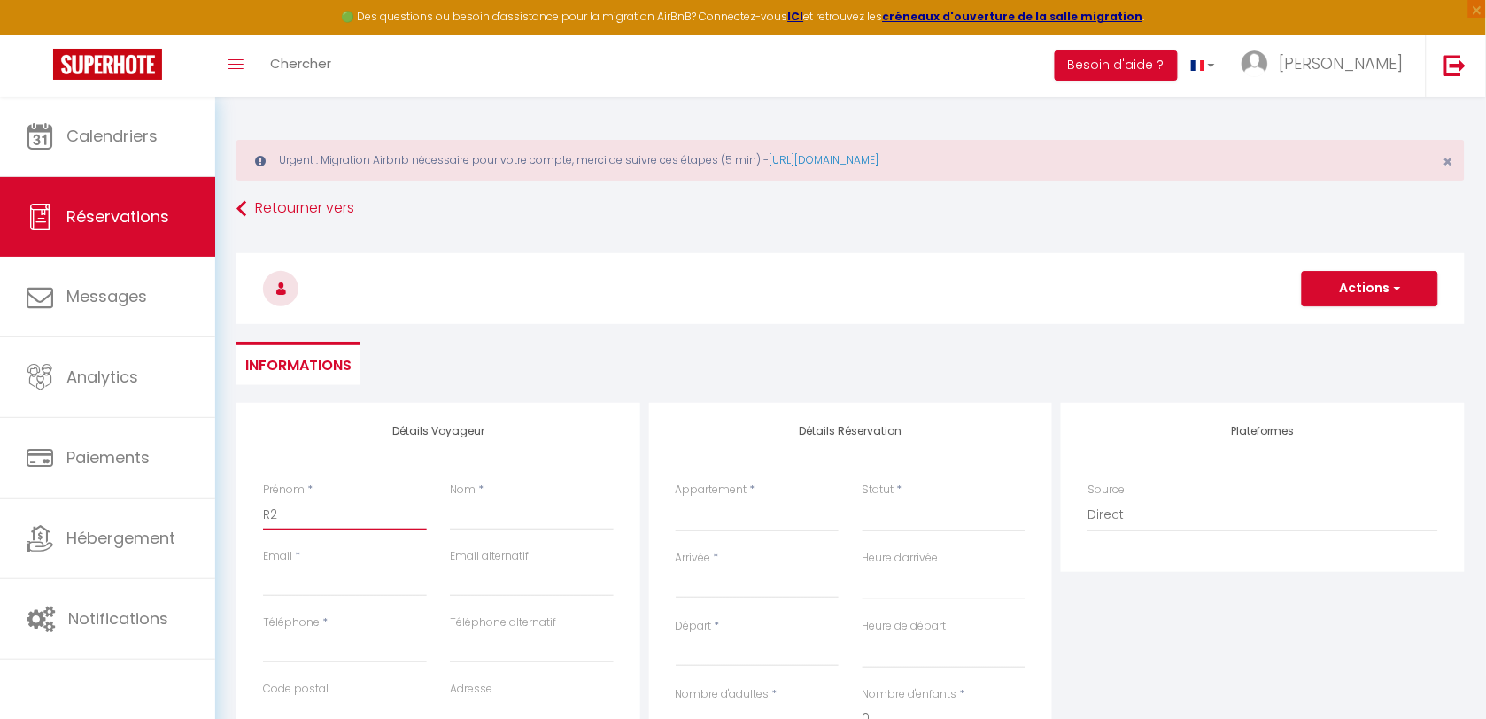
select select
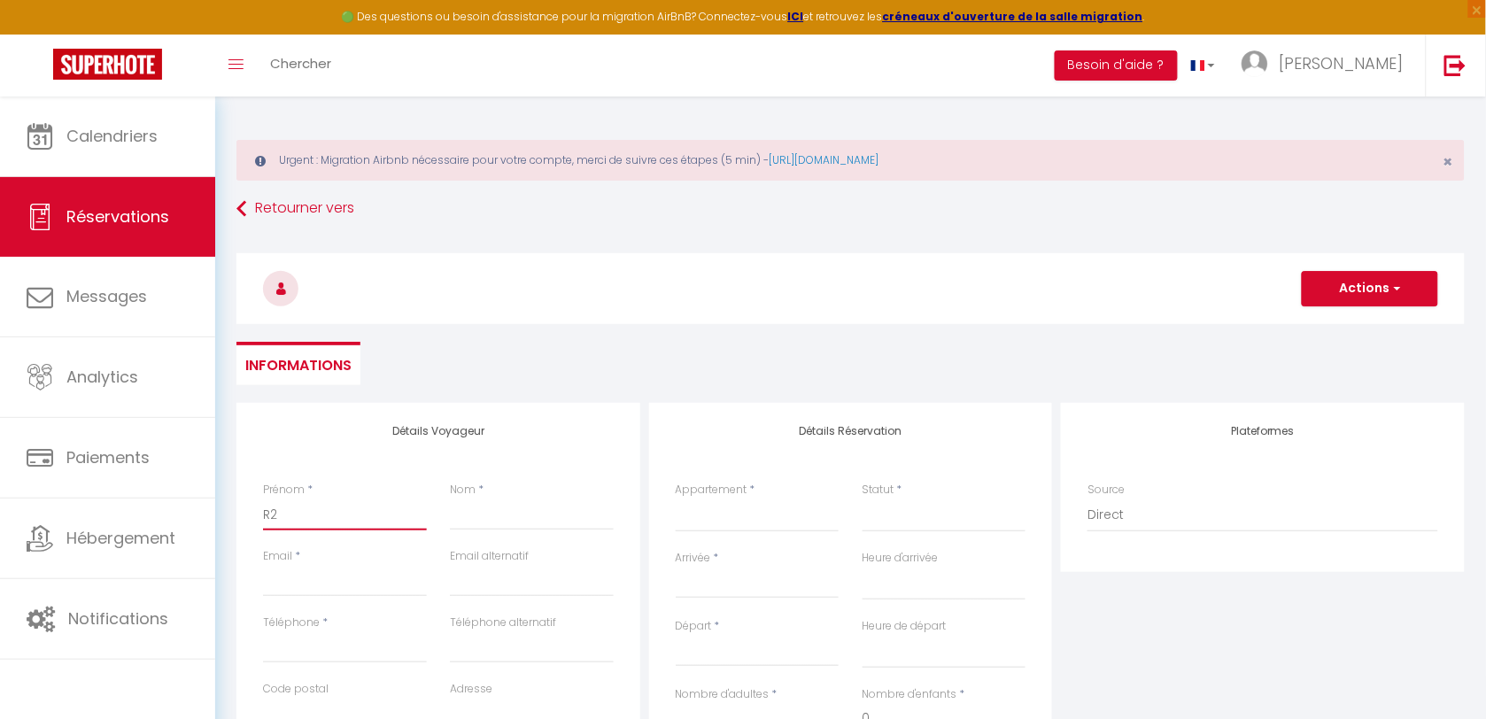
select select
checkbox input "false"
type input "R2s"
select select
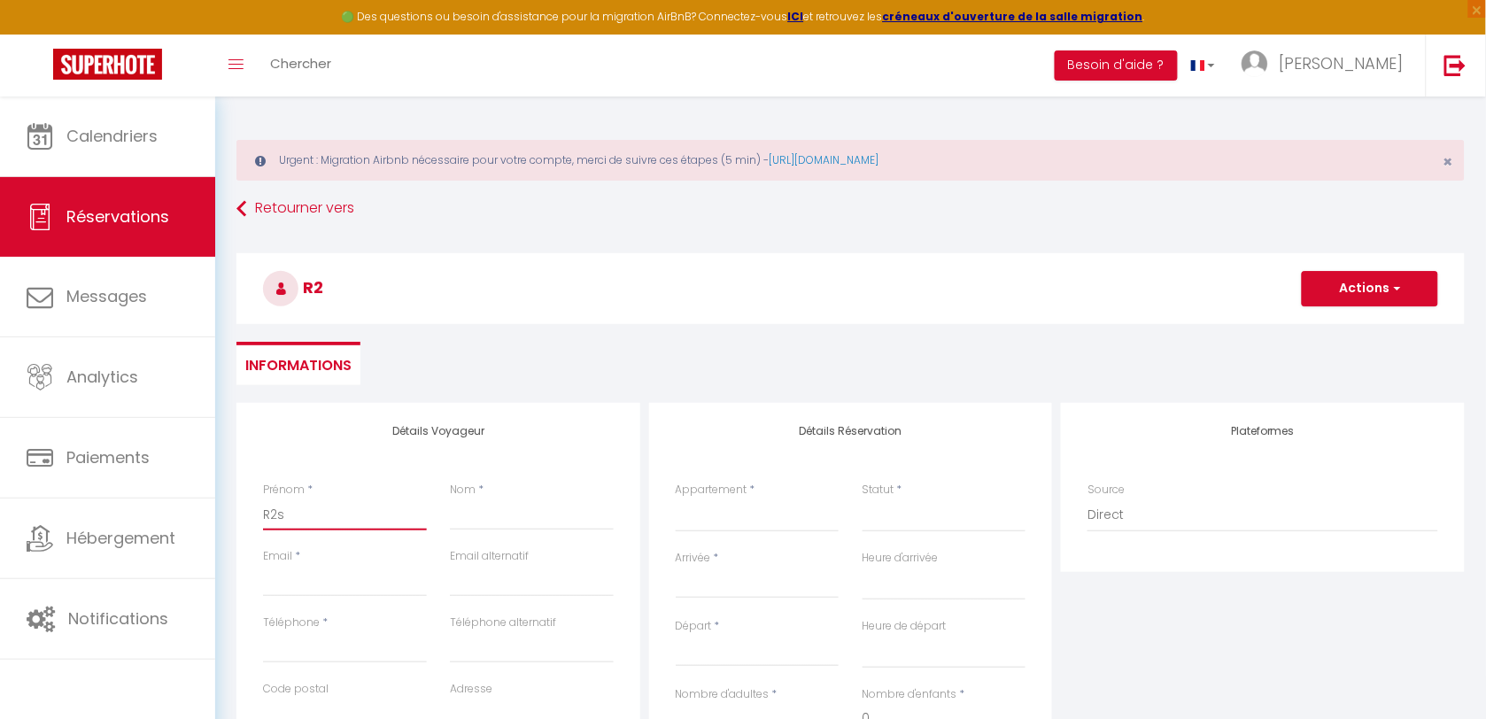
select select
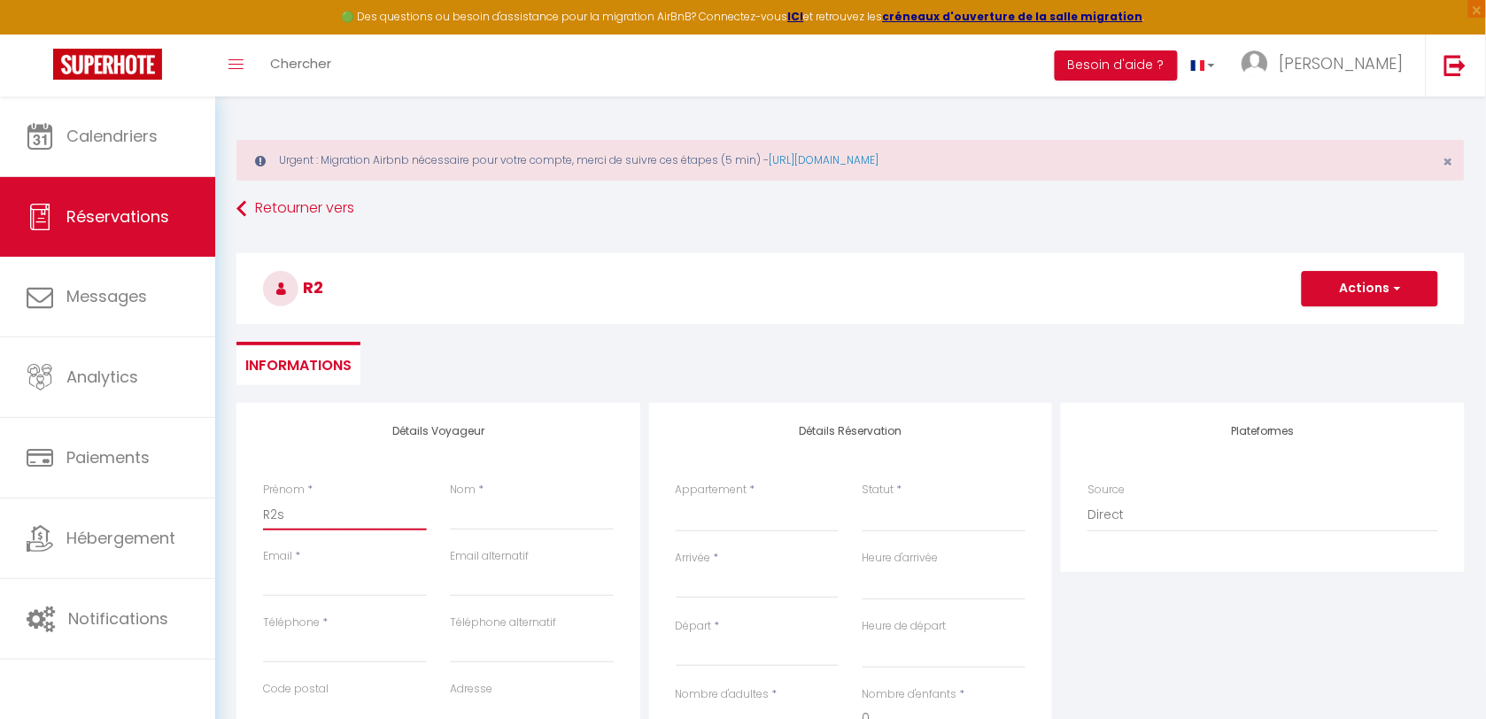
checkbox input "false"
type input "R2sa"
select select
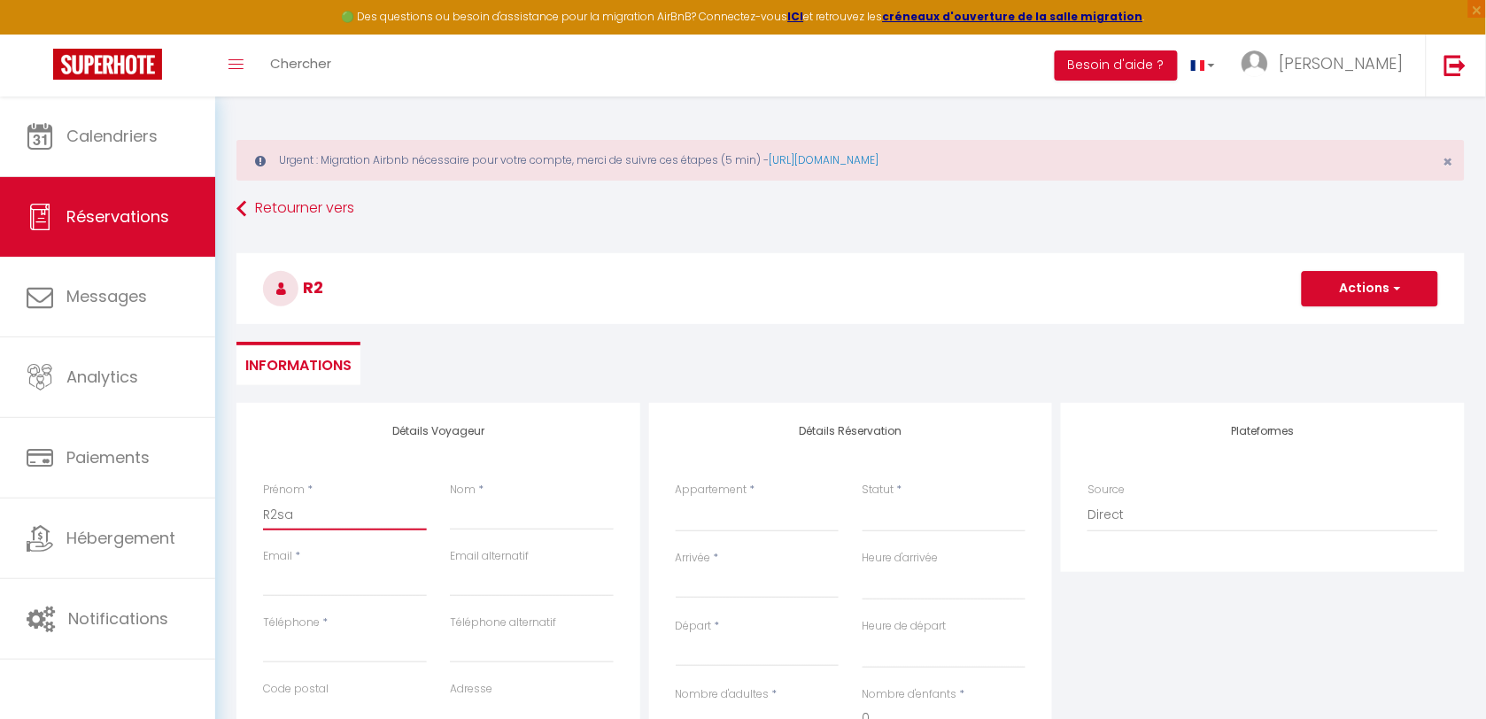
select select
checkbox input "false"
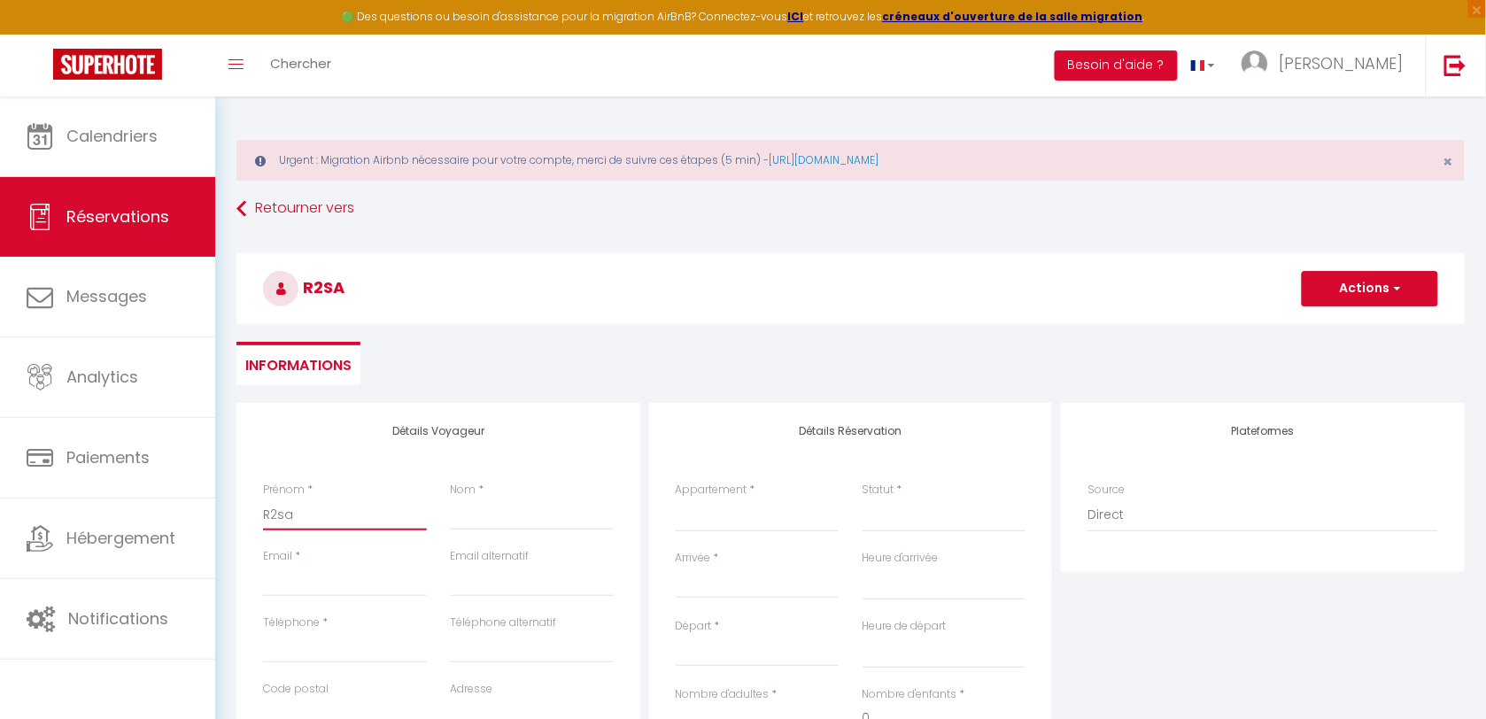
type input "R2sa"
type input "P"
select select
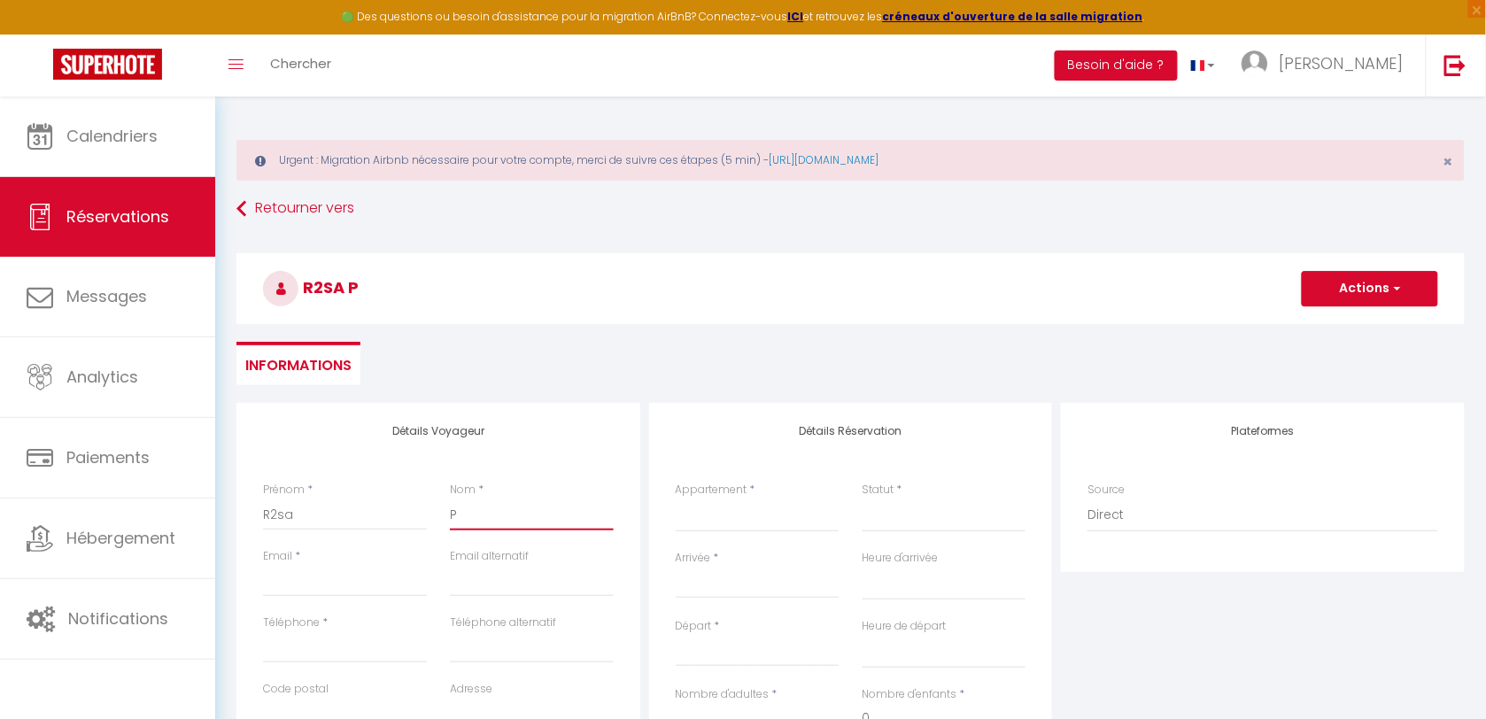
select select
checkbox input "false"
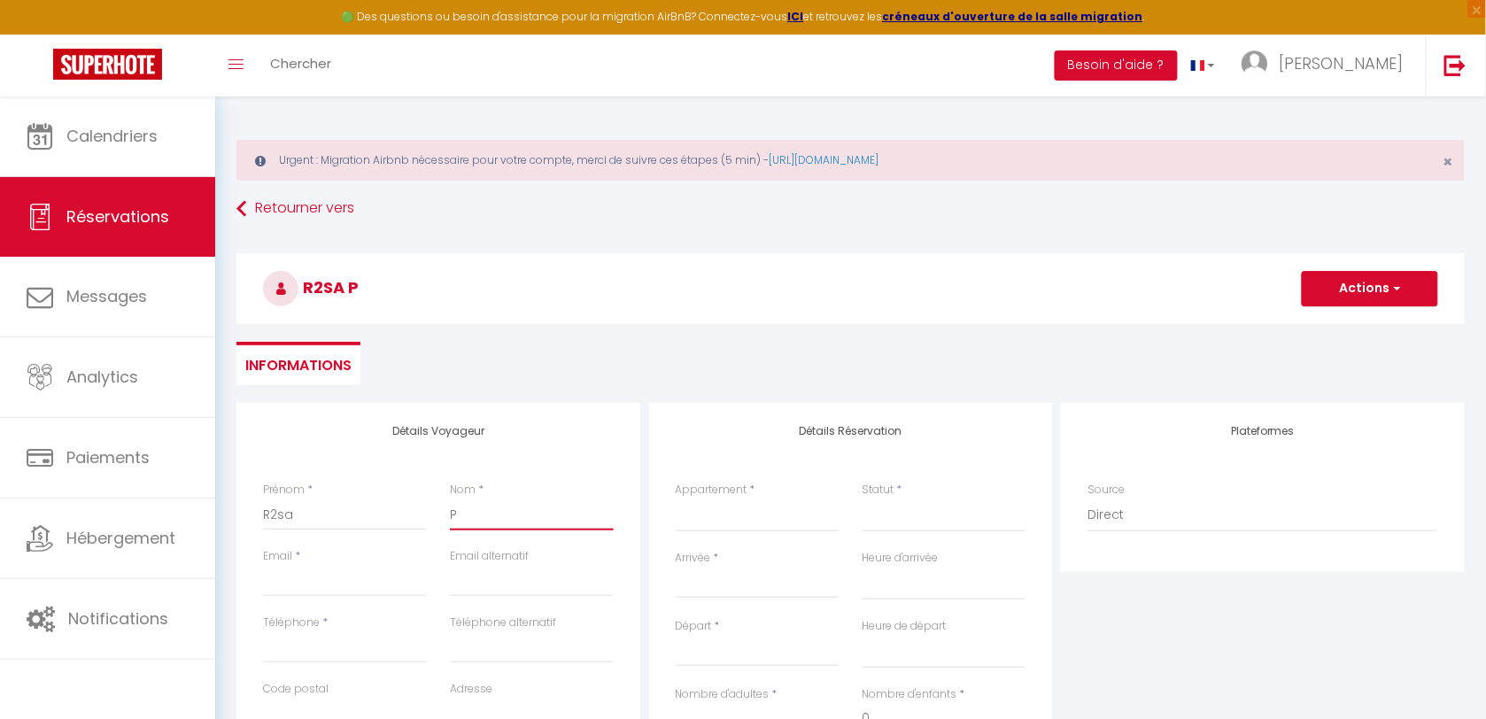
type input "Pr"
select select
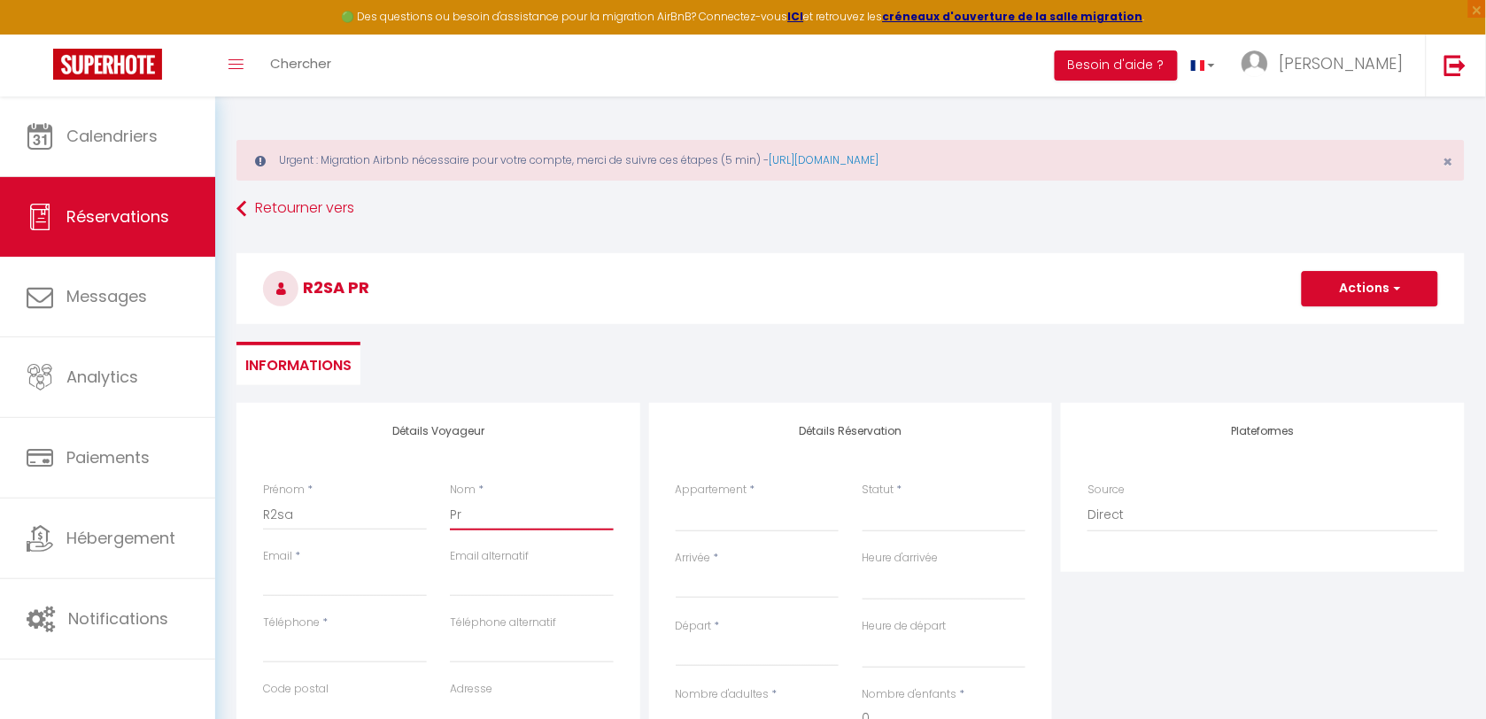
select select
checkbox input "false"
type input "P"
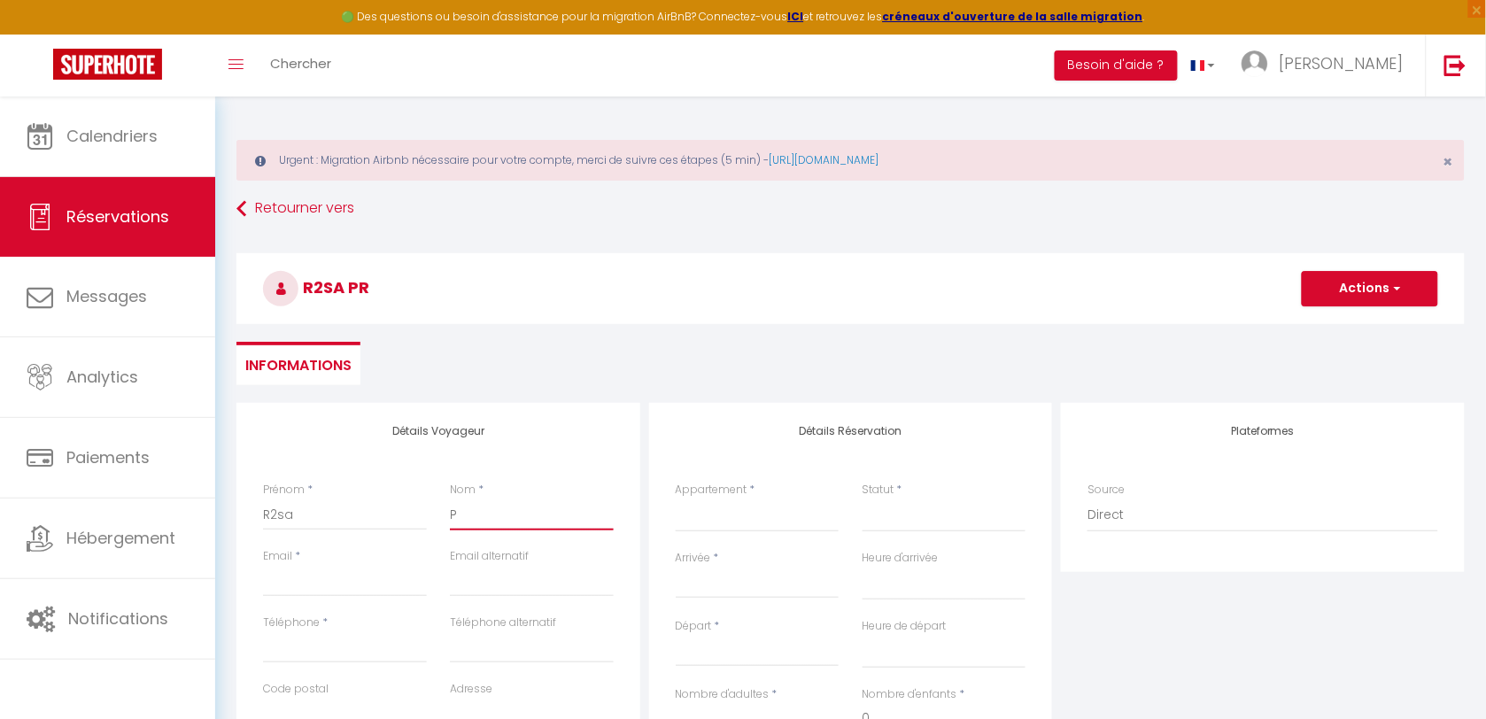
select select
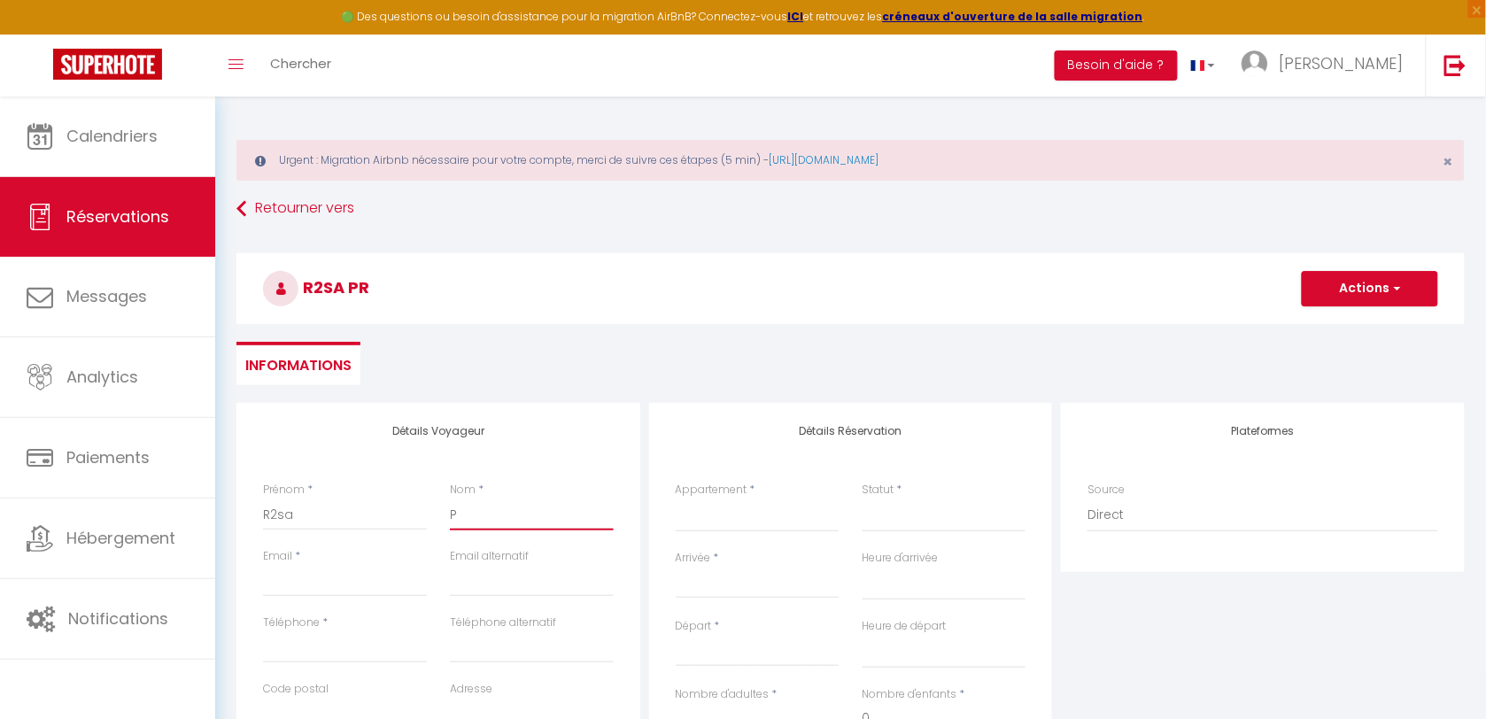
select select
checkbox input "false"
type input "e"
select select
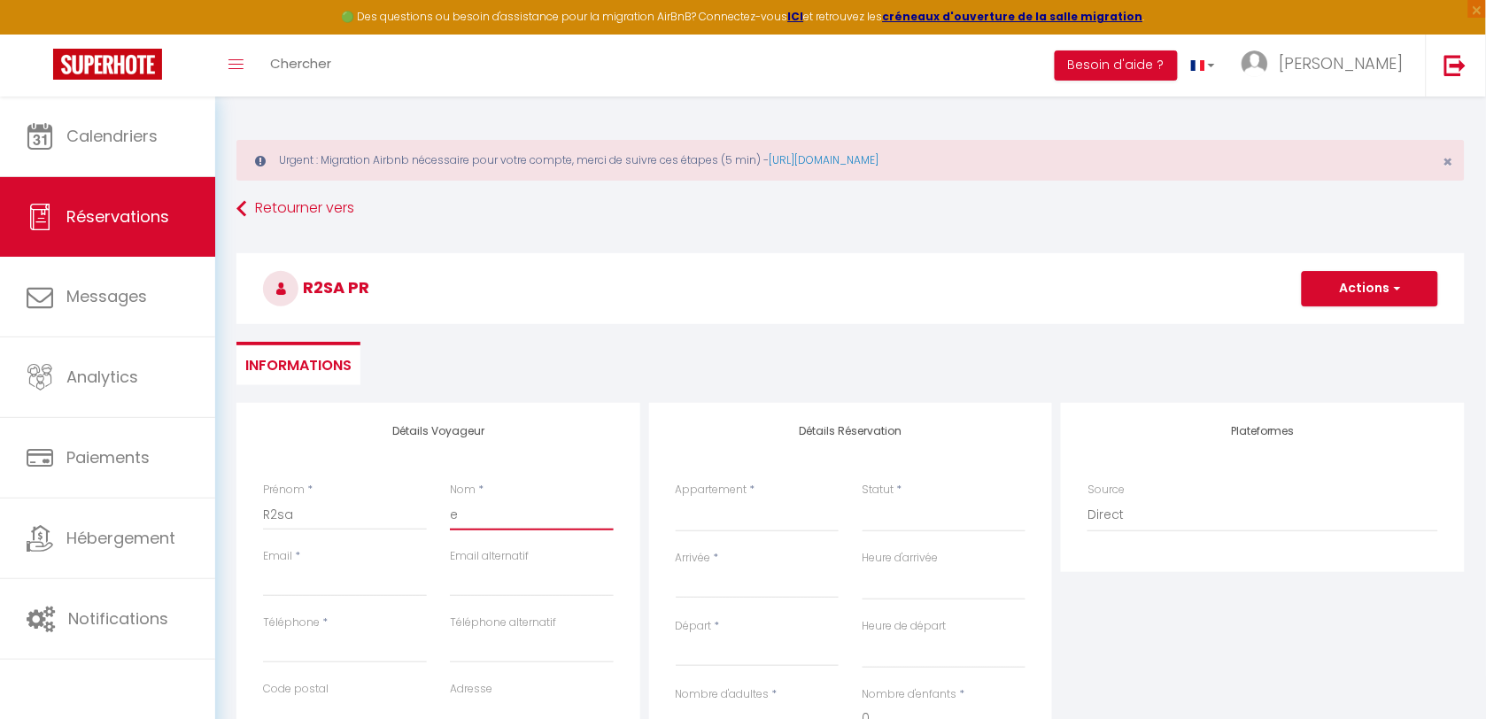
select select
click at [281, 515] on input "R2sa" at bounding box center [345, 515] width 164 height 32
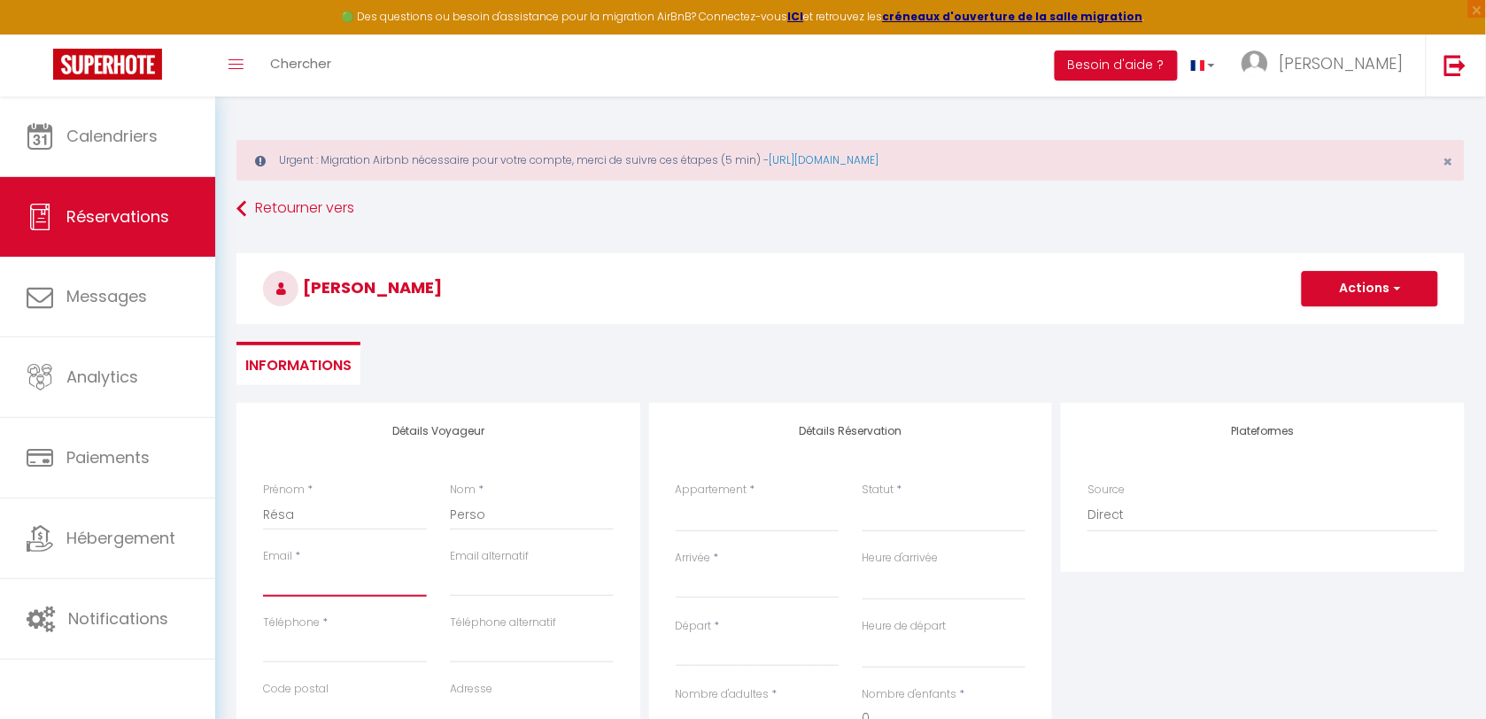
click at [314, 576] on input "Email client" at bounding box center [345, 581] width 164 height 32
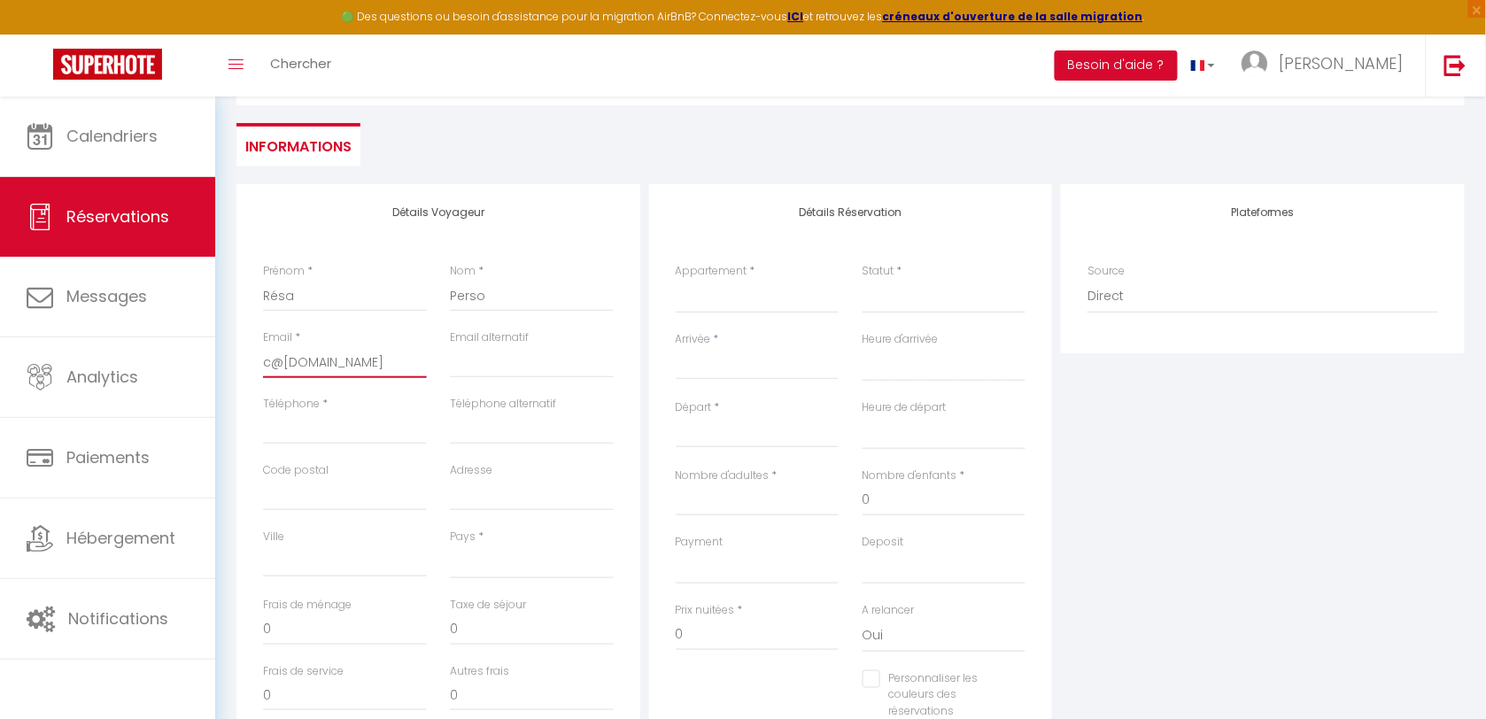
scroll to position [221, 0]
click at [336, 437] on input "Téléphone" at bounding box center [345, 426] width 164 height 32
click at [762, 298] on select "ref015S251 T2 Cab 2+4 Confort ref130O T2 Cab 2+2 Confort ref223S T4 Cab 6+6 Fam…" at bounding box center [758, 294] width 164 height 34
click at [676, 277] on select "ref015S251 T2 Cab 2+4 Confort ref130O T2 Cab 2+2 Confort ref223S T4 Cab 6+6 Fam…" at bounding box center [758, 294] width 164 height 34
click at [900, 304] on select "Confirmé Non Confirmé [PERSON_NAME] par le voyageur No Show Request" at bounding box center [944, 294] width 164 height 34
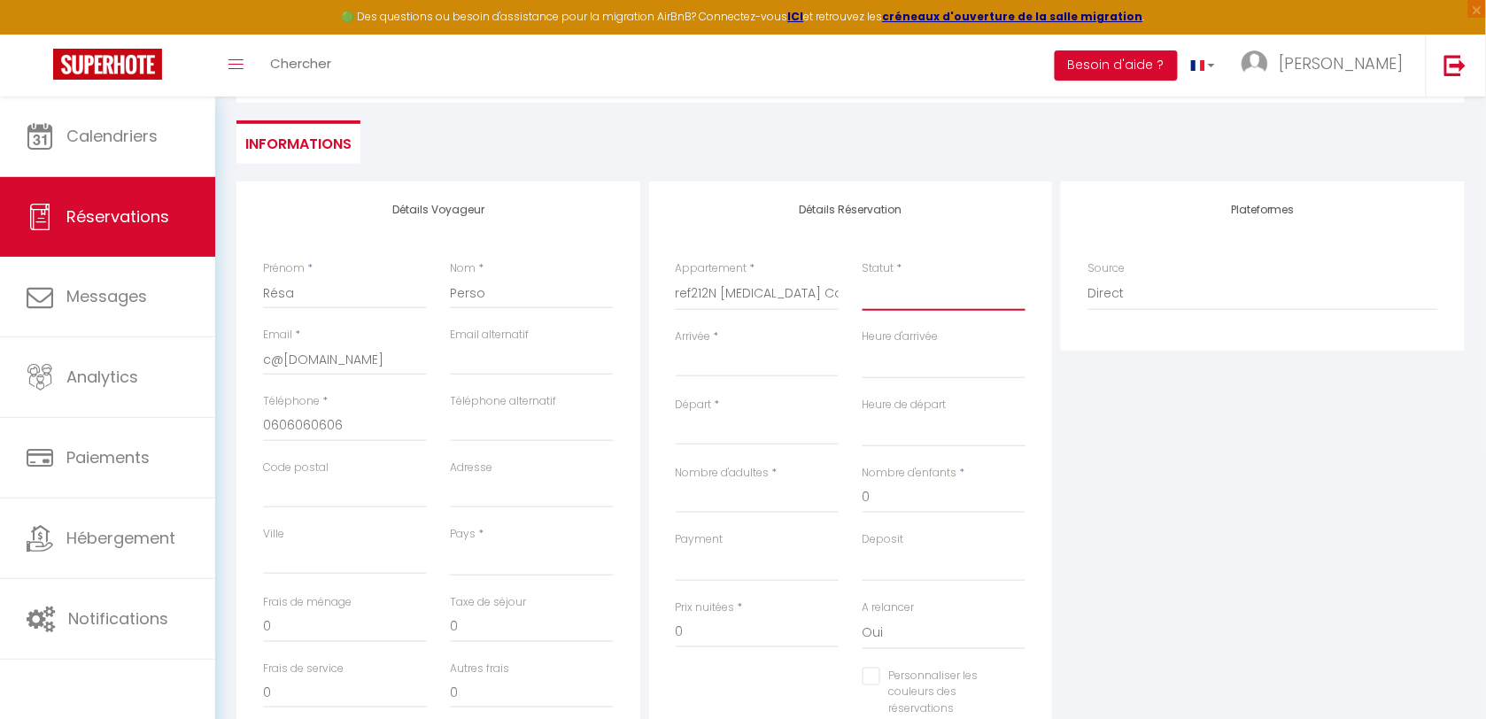
click at [904, 299] on select "Confirmé Non Confirmé [PERSON_NAME] par le voyageur No Show Request" at bounding box center [944, 294] width 164 height 34
click at [906, 298] on select "Confirmé Non Confirmé [PERSON_NAME] par le voyageur No Show Request" at bounding box center [944, 294] width 164 height 34
click at [914, 295] on select "Confirmé Non Confirmé [PERSON_NAME] par le voyageur No Show Request" at bounding box center [944, 294] width 164 height 34
click at [914, 294] on select "Confirmé Non Confirmé [PERSON_NAME] par le voyageur No Show Request" at bounding box center [944, 294] width 164 height 34
click at [932, 282] on select "Confirmé Non Confirmé [PERSON_NAME] par le voyageur No Show Request" at bounding box center [944, 294] width 164 height 34
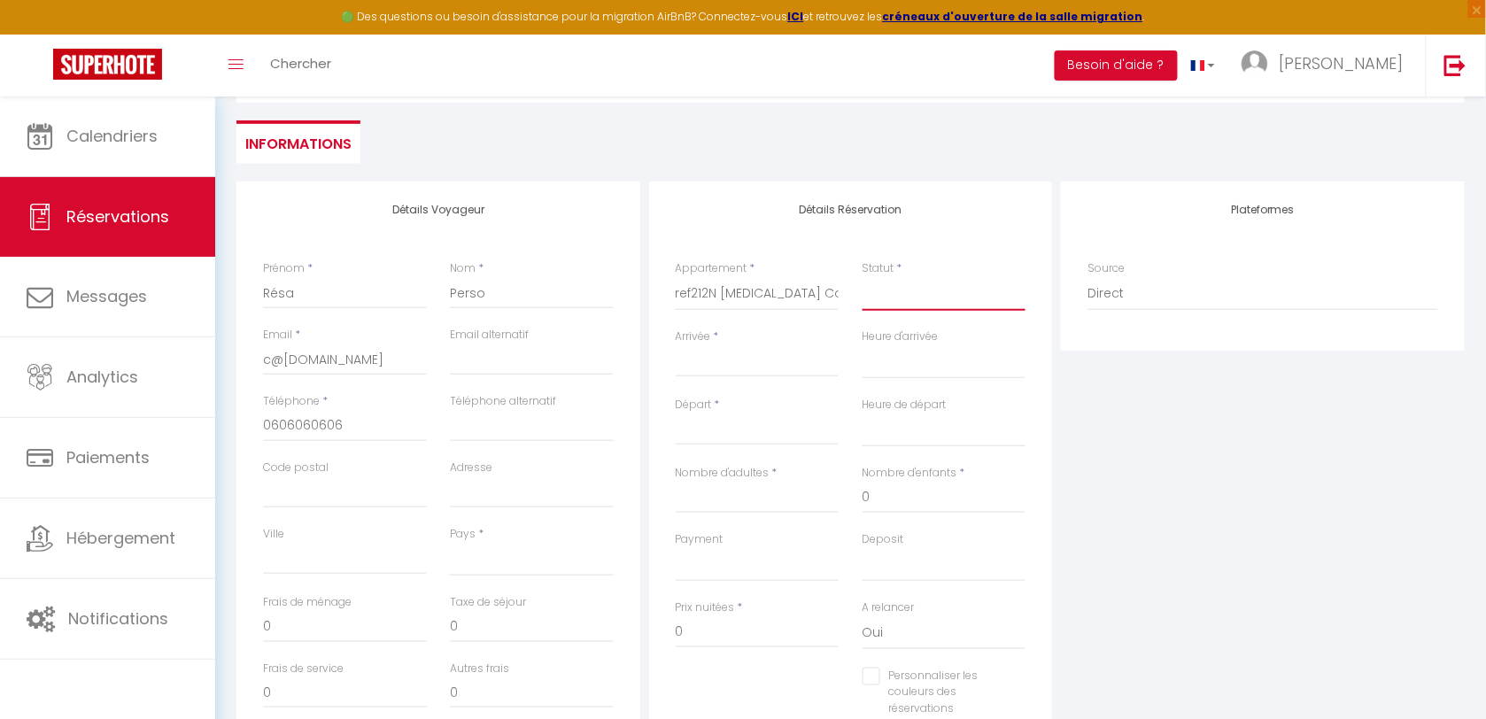
click at [950, 280] on select "Confirmé Non Confirmé [PERSON_NAME] par le voyageur No Show Request" at bounding box center [944, 294] width 164 height 34
click at [965, 293] on select "Confirmé Non Confirmé [PERSON_NAME] par le voyageur No Show Request" at bounding box center [944, 294] width 164 height 34
click at [862, 277] on select "Confirmé Non Confirmé [PERSON_NAME] par le voyageur No Show Request" at bounding box center [944, 294] width 164 height 34
click at [758, 357] on input "Arrivée" at bounding box center [758, 363] width 164 height 23
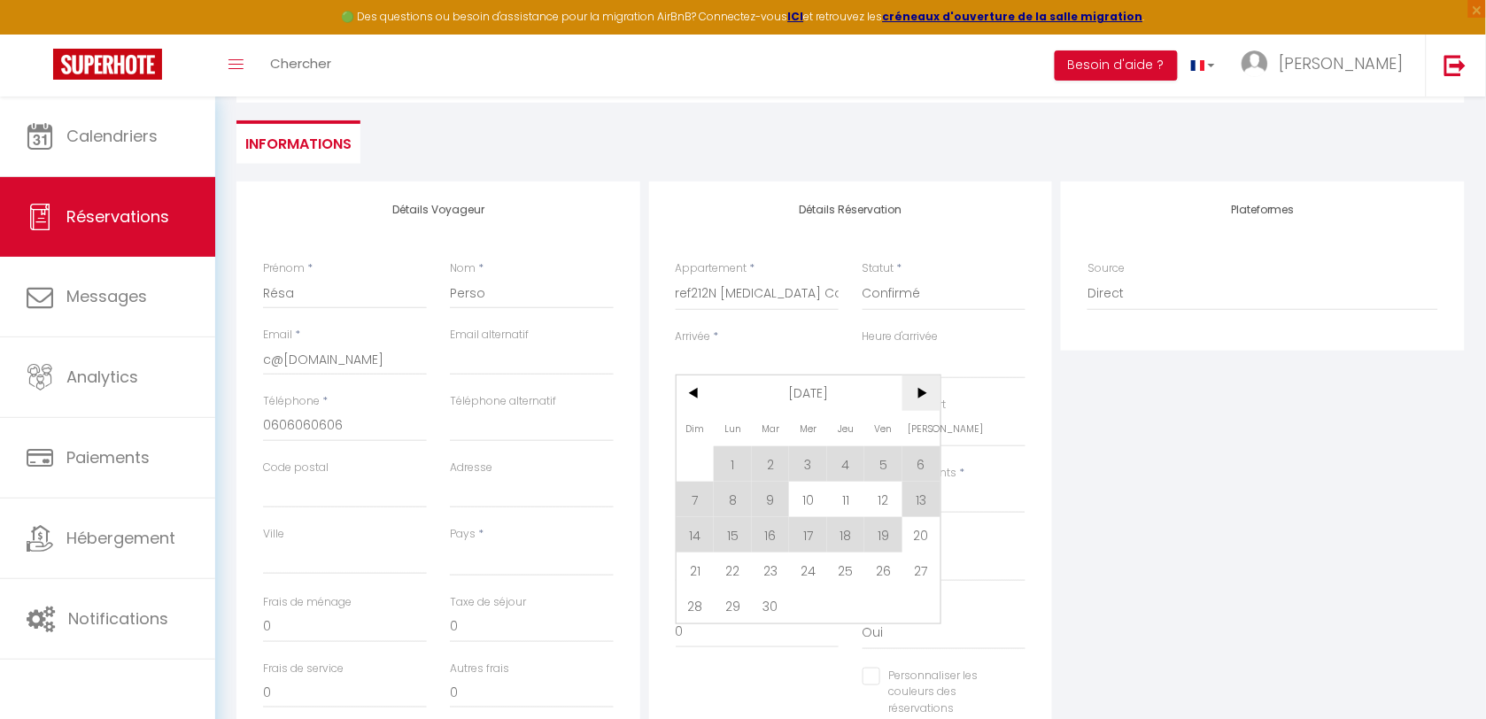
click at [927, 391] on span ">" at bounding box center [921, 392] width 38 height 35
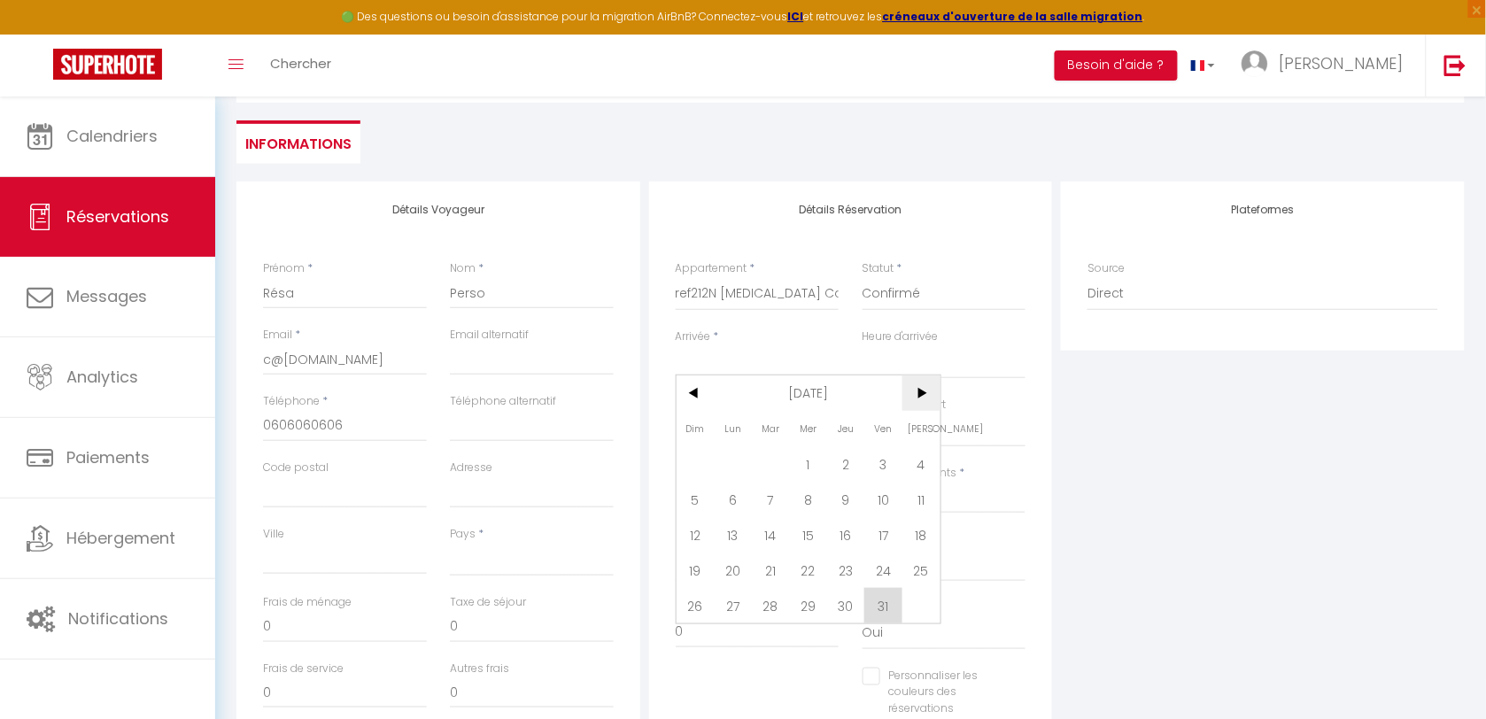
click at [927, 391] on span ">" at bounding box center [921, 392] width 38 height 35
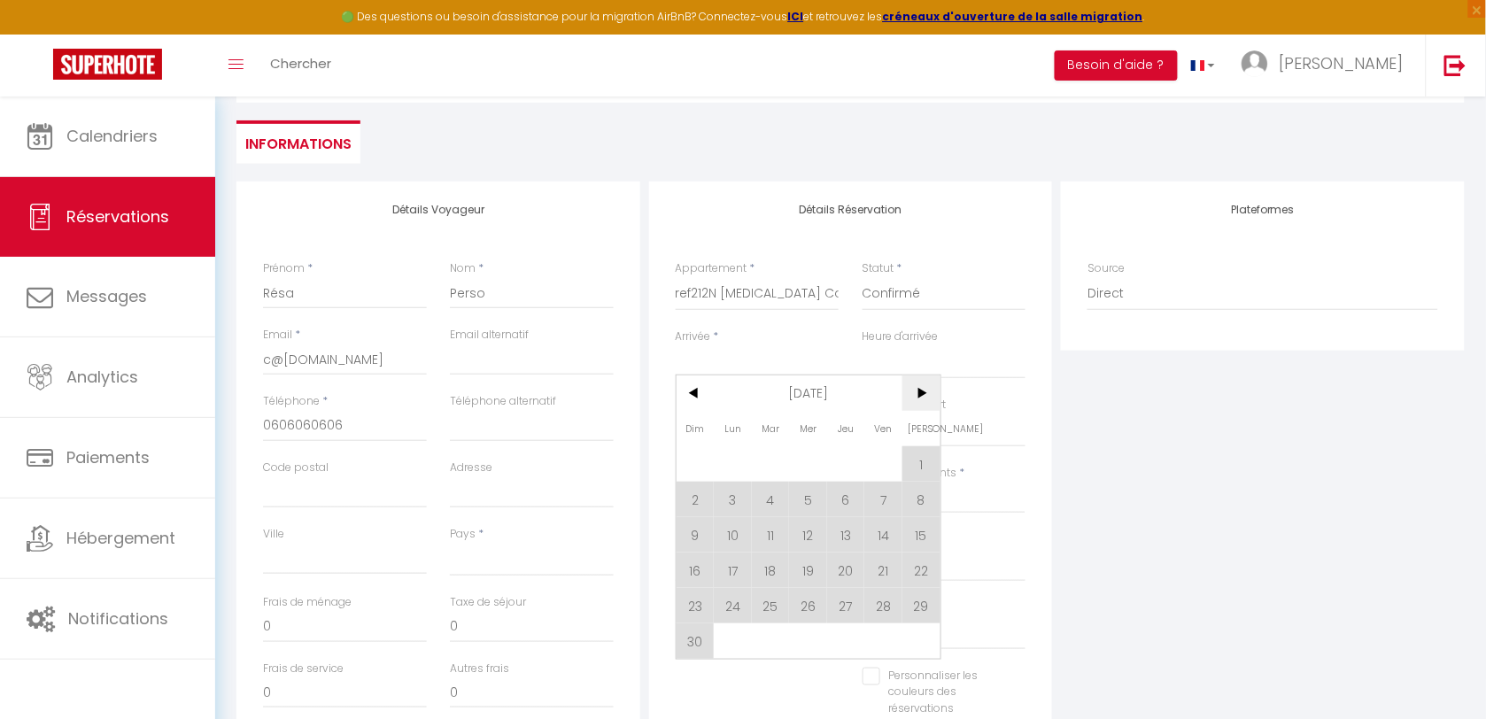
click at [927, 391] on span ">" at bounding box center [921, 392] width 38 height 35
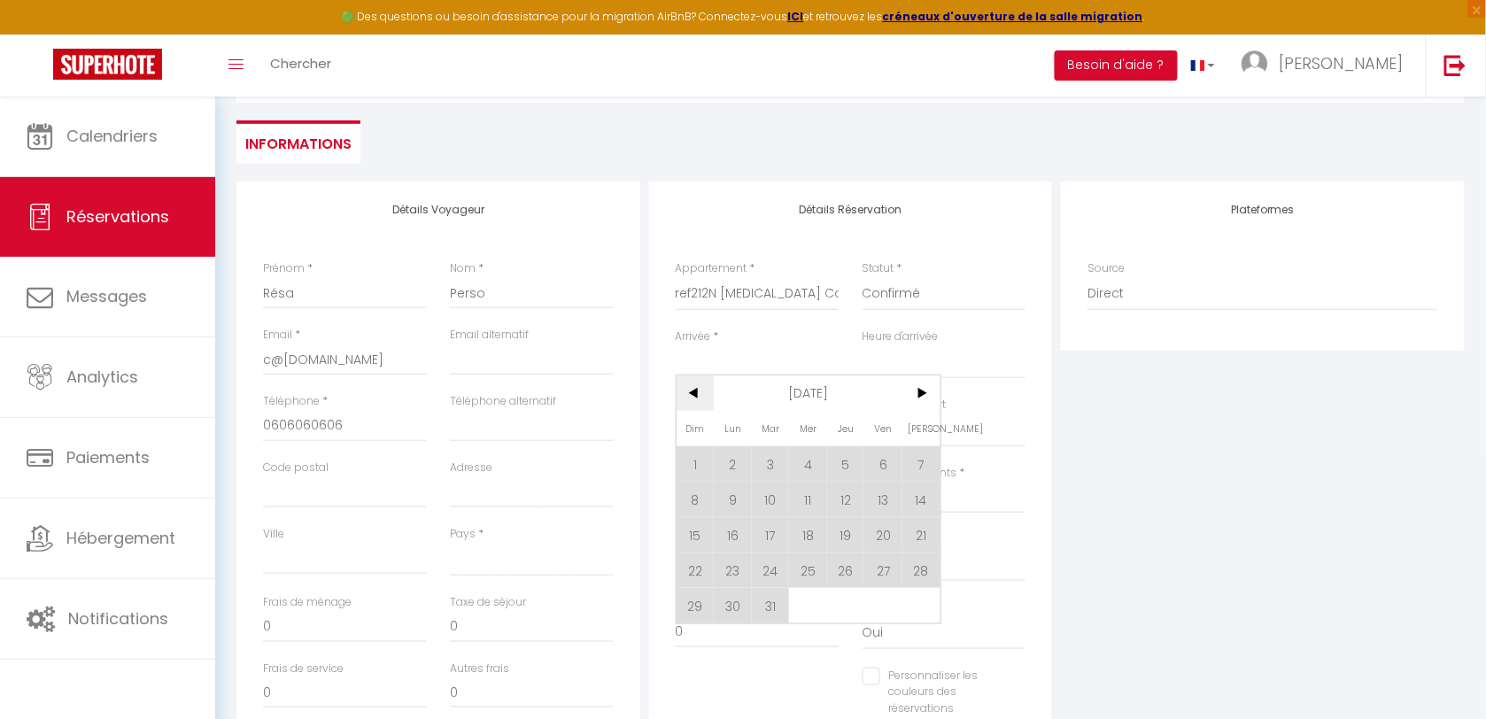
click at [705, 396] on span "<" at bounding box center [696, 392] width 38 height 35
click at [888, 540] on span "20" at bounding box center [883, 534] width 38 height 35
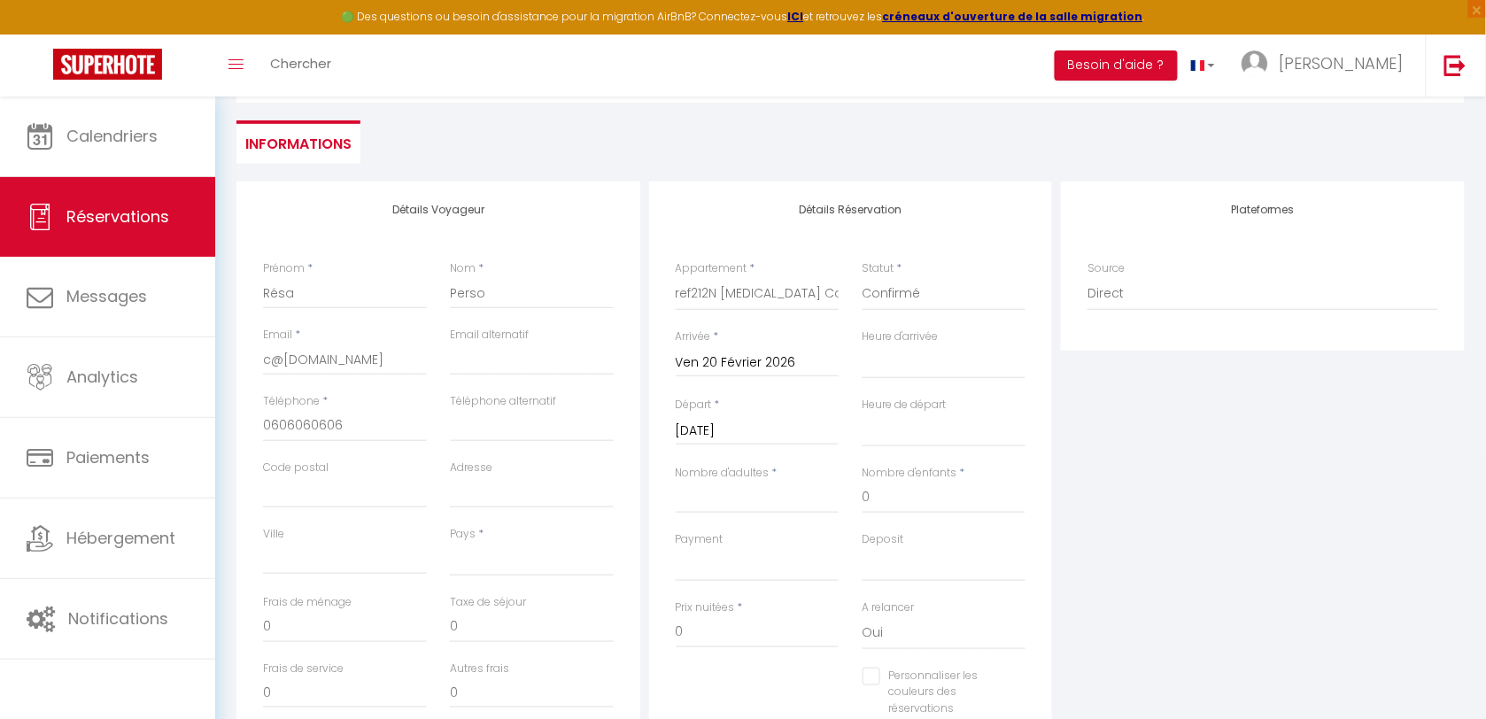
click at [786, 429] on input "[DATE]" at bounding box center [758, 431] width 164 height 23
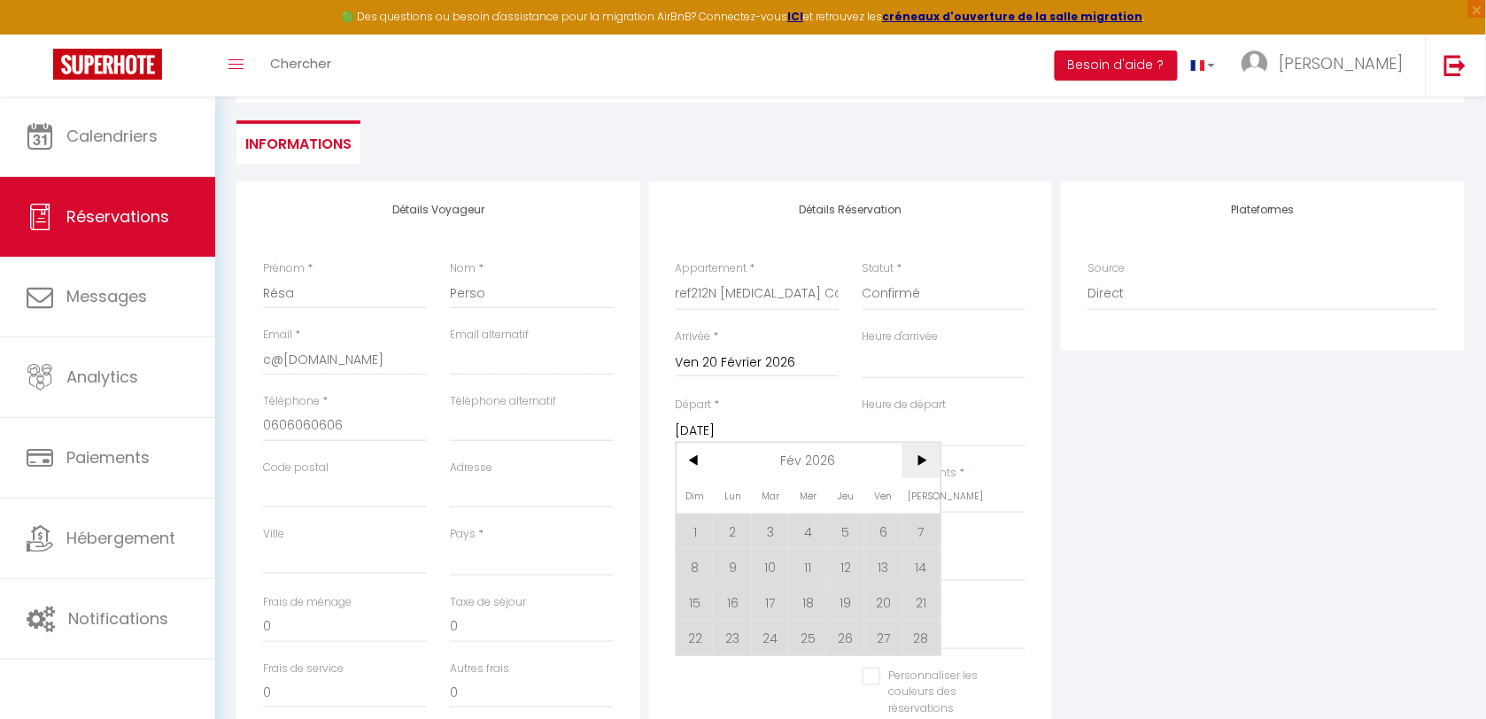
click at [922, 471] on span ">" at bounding box center [921, 460] width 38 height 35
click at [921, 533] on span "7" at bounding box center [921, 531] width 38 height 35
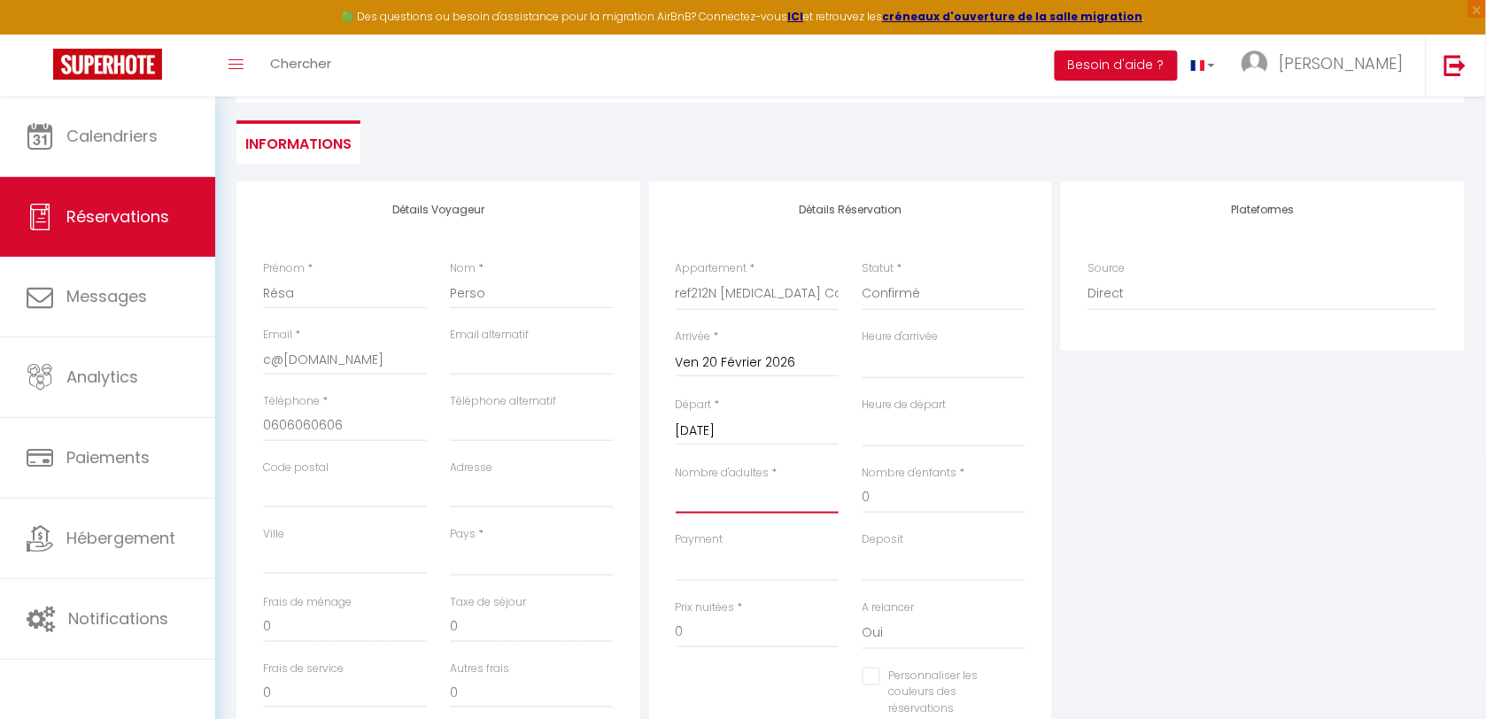
click at [707, 505] on input "Nombre d'adultes" at bounding box center [758, 498] width 164 height 32
click at [877, 501] on input "0" at bounding box center [944, 498] width 164 height 32
click at [875, 501] on input "0" at bounding box center [944, 498] width 164 height 32
click at [714, 639] on input "0" at bounding box center [758, 632] width 164 height 32
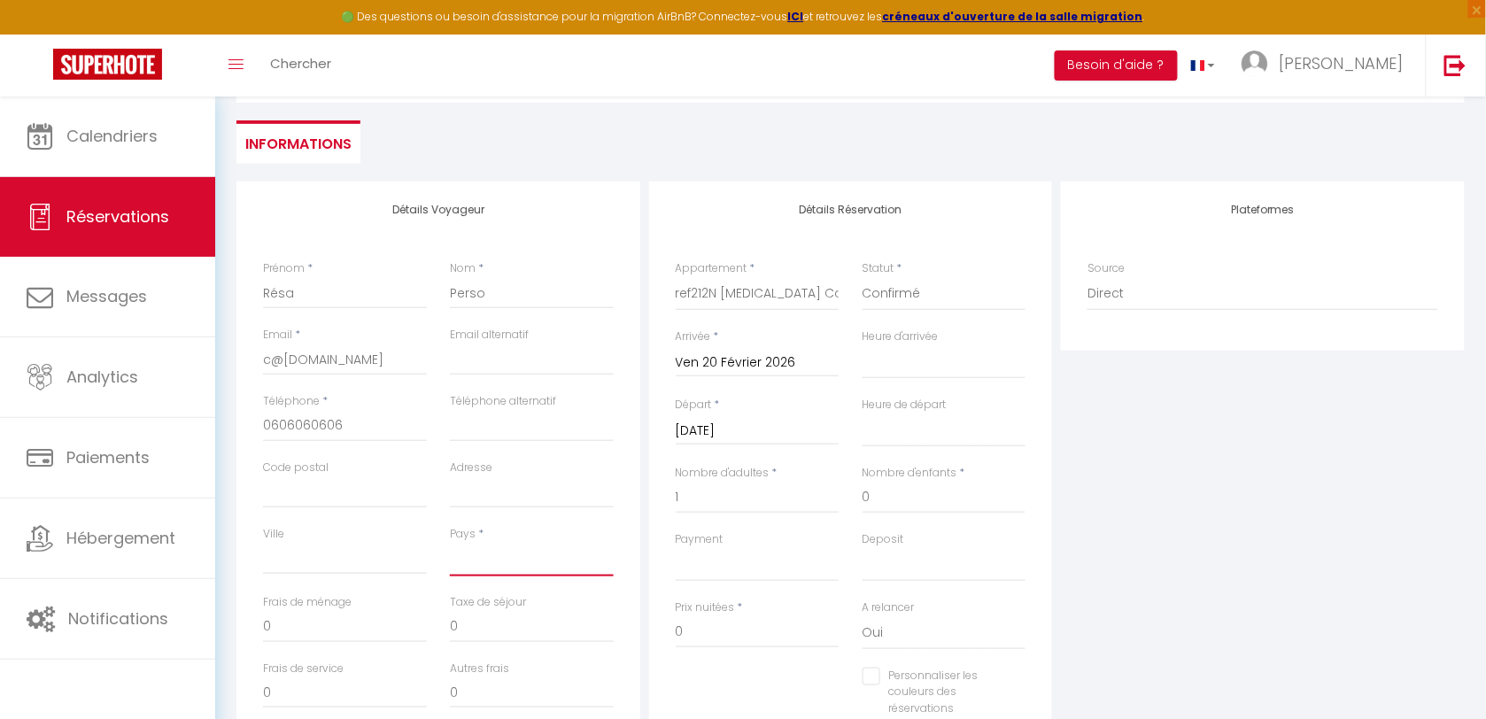
click at [514, 563] on select "[GEOGRAPHIC_DATA] [GEOGRAPHIC_DATA] [GEOGRAPHIC_DATA] [GEOGRAPHIC_DATA] [GEOGRA…" at bounding box center [532, 560] width 164 height 34
click at [515, 563] on select "[GEOGRAPHIC_DATA] [GEOGRAPHIC_DATA] [GEOGRAPHIC_DATA] [GEOGRAPHIC_DATA] [GEOGRA…" at bounding box center [532, 560] width 164 height 34
click at [450, 543] on select "[GEOGRAPHIC_DATA] [GEOGRAPHIC_DATA] [GEOGRAPHIC_DATA] [GEOGRAPHIC_DATA] [GEOGRA…" at bounding box center [532, 560] width 164 height 34
click at [1281, 522] on div "Plateformes Source Direct [DOMAIN_NAME] [DOMAIN_NAME] Chalet montagne Expedia G…" at bounding box center [1262, 498] width 413 height 633
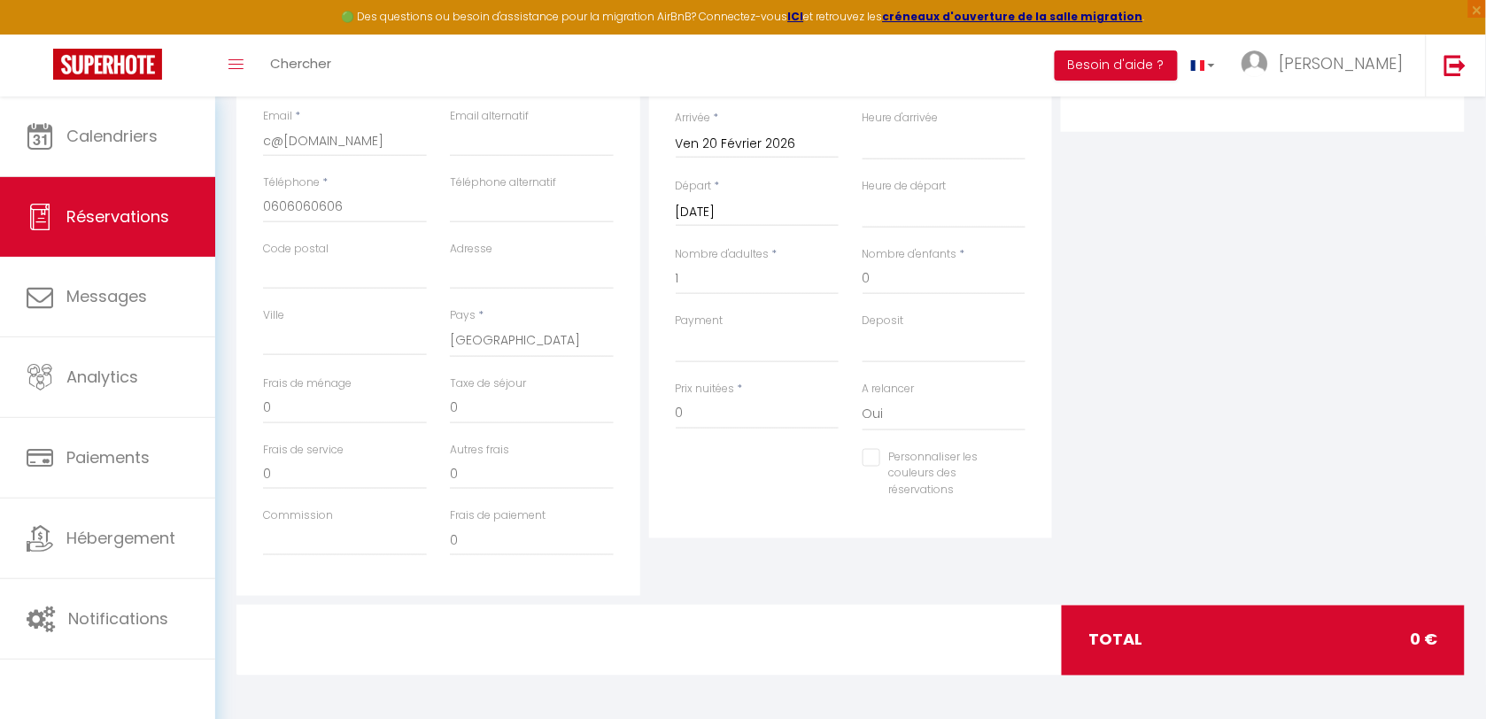
scroll to position [108, 0]
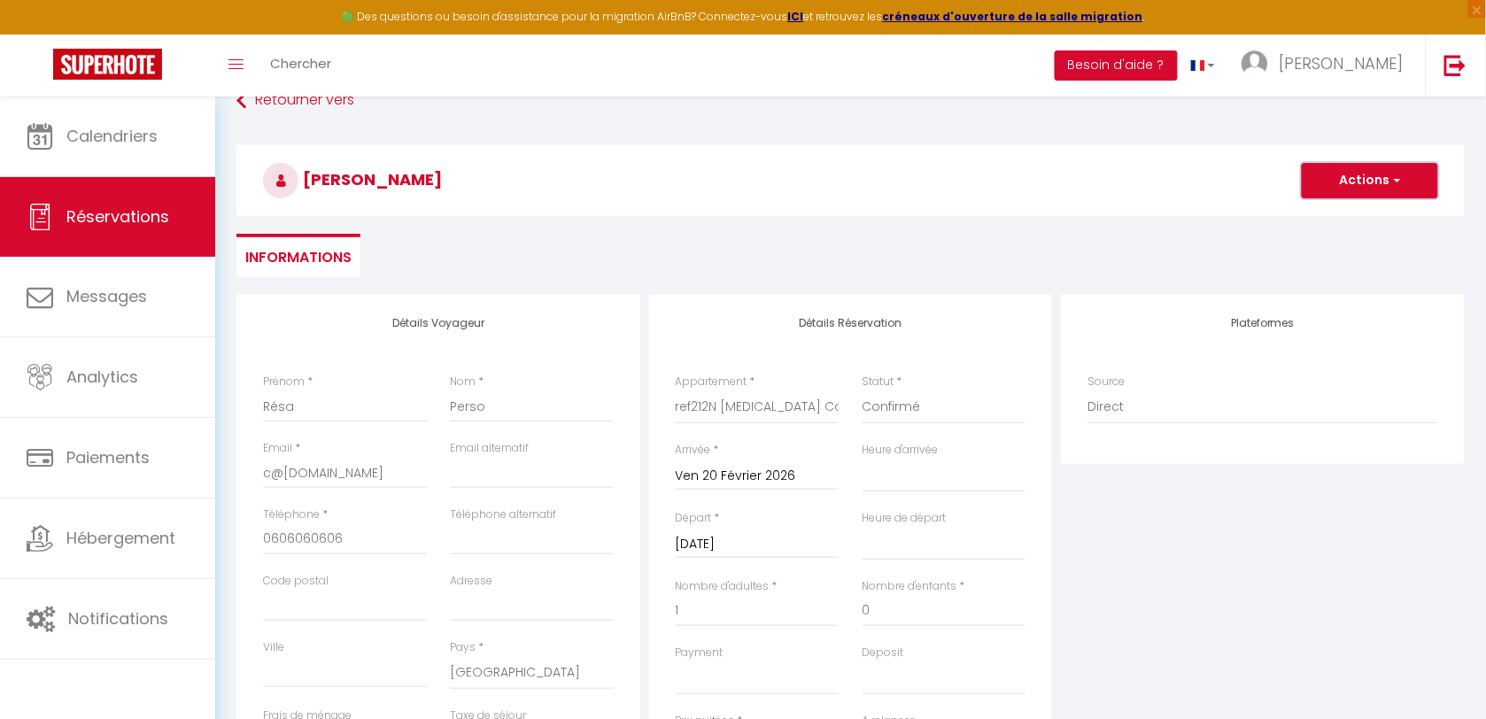
click at [1357, 183] on button "Actions" at bounding box center [1370, 180] width 136 height 35
click at [1334, 222] on link "Enregistrer" at bounding box center [1352, 219] width 140 height 23
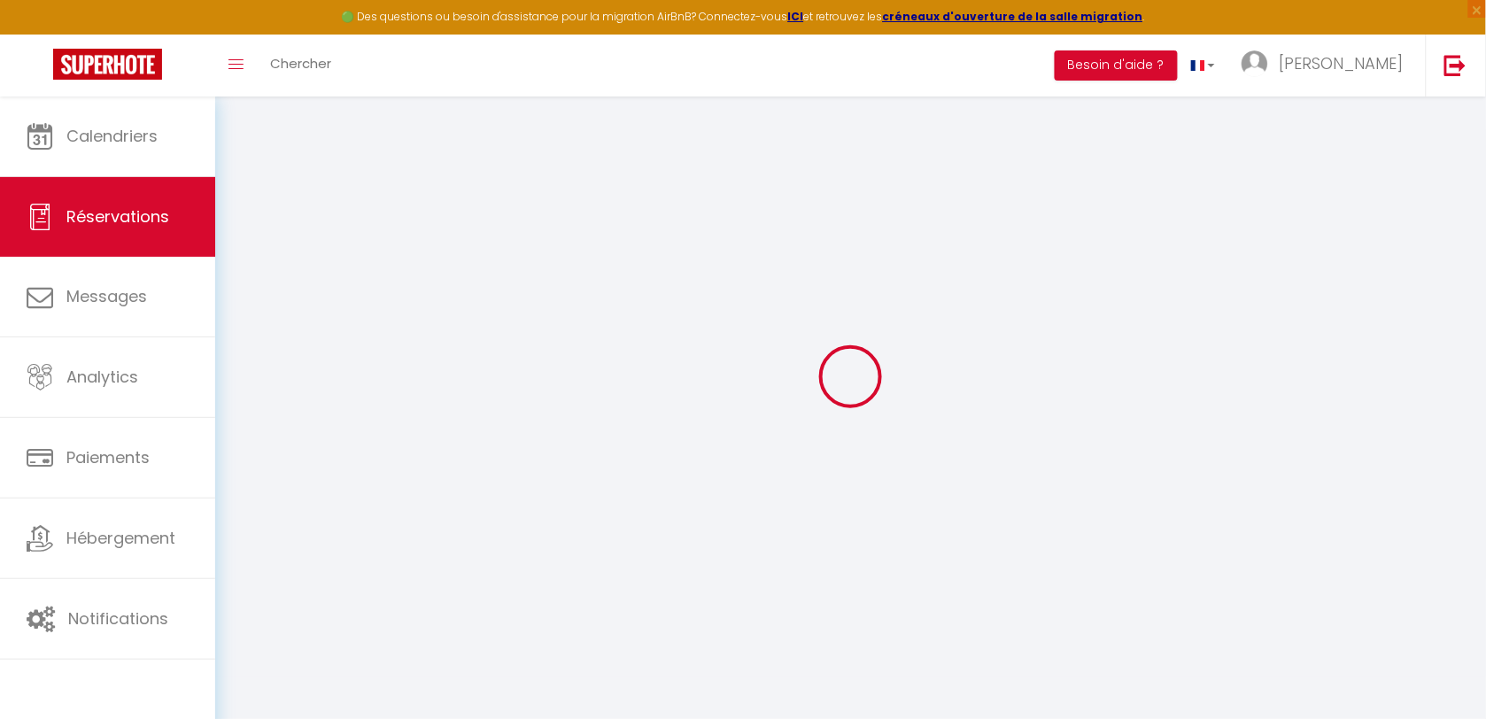
scroll to position [96, 0]
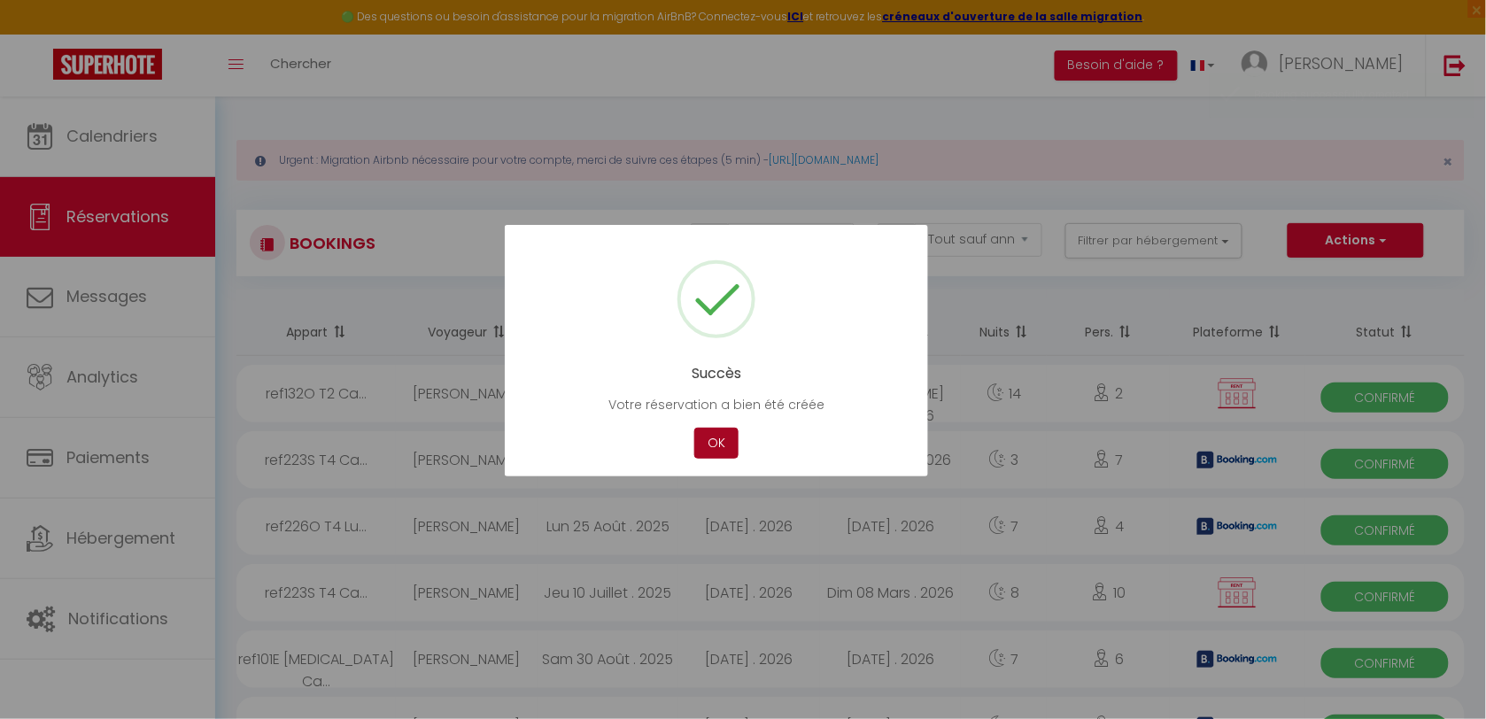
click at [718, 436] on button "OK" at bounding box center [716, 443] width 44 height 31
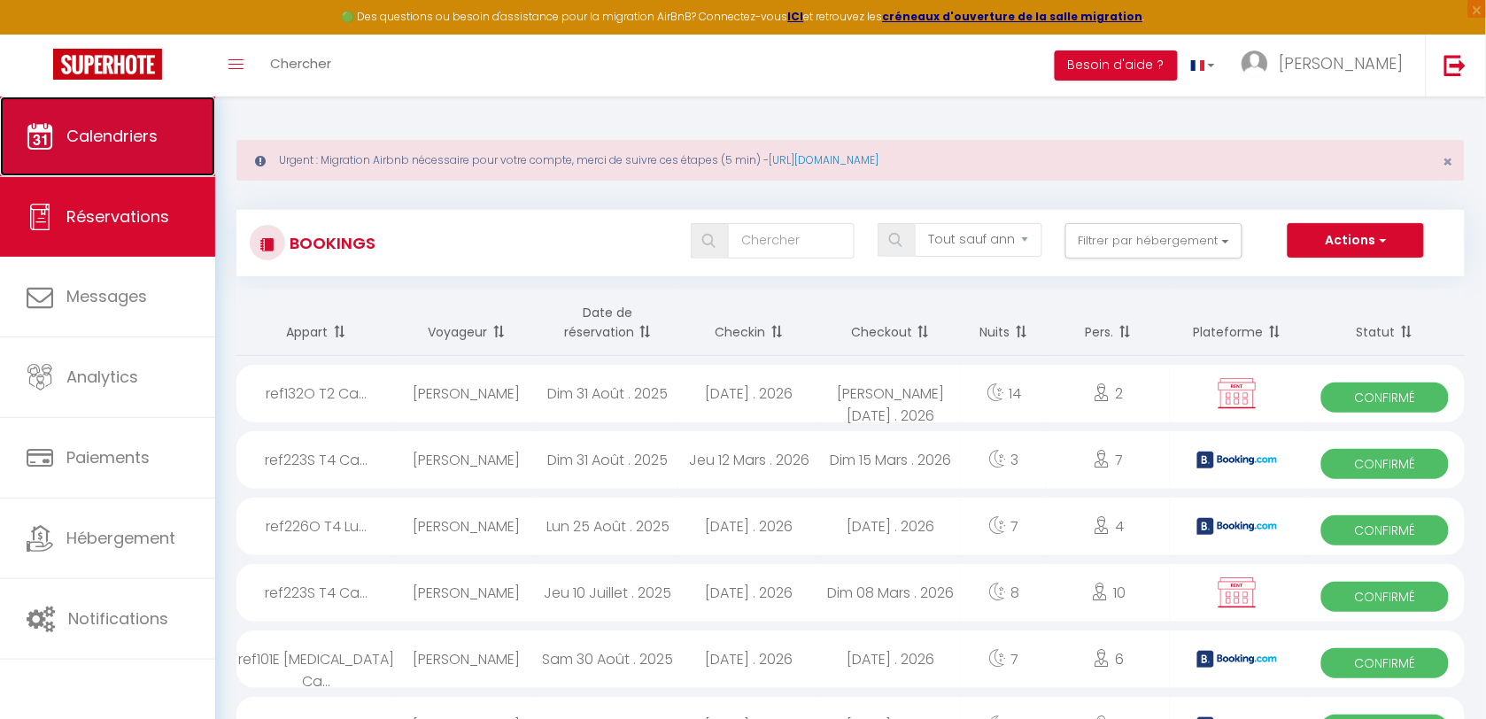
click at [162, 112] on link "Calendriers" at bounding box center [107, 137] width 215 height 80
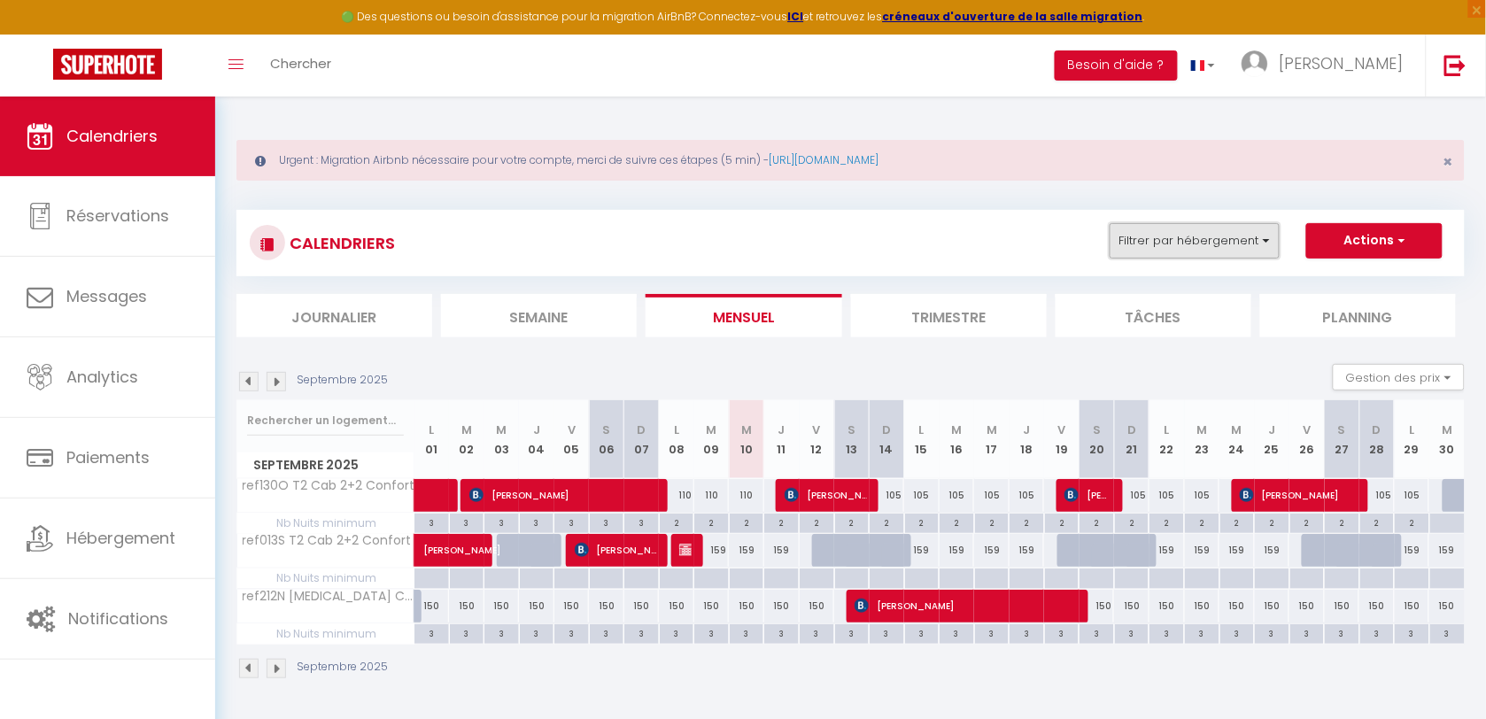
click at [1147, 236] on button "Filtrer par hébergement" at bounding box center [1195, 240] width 170 height 35
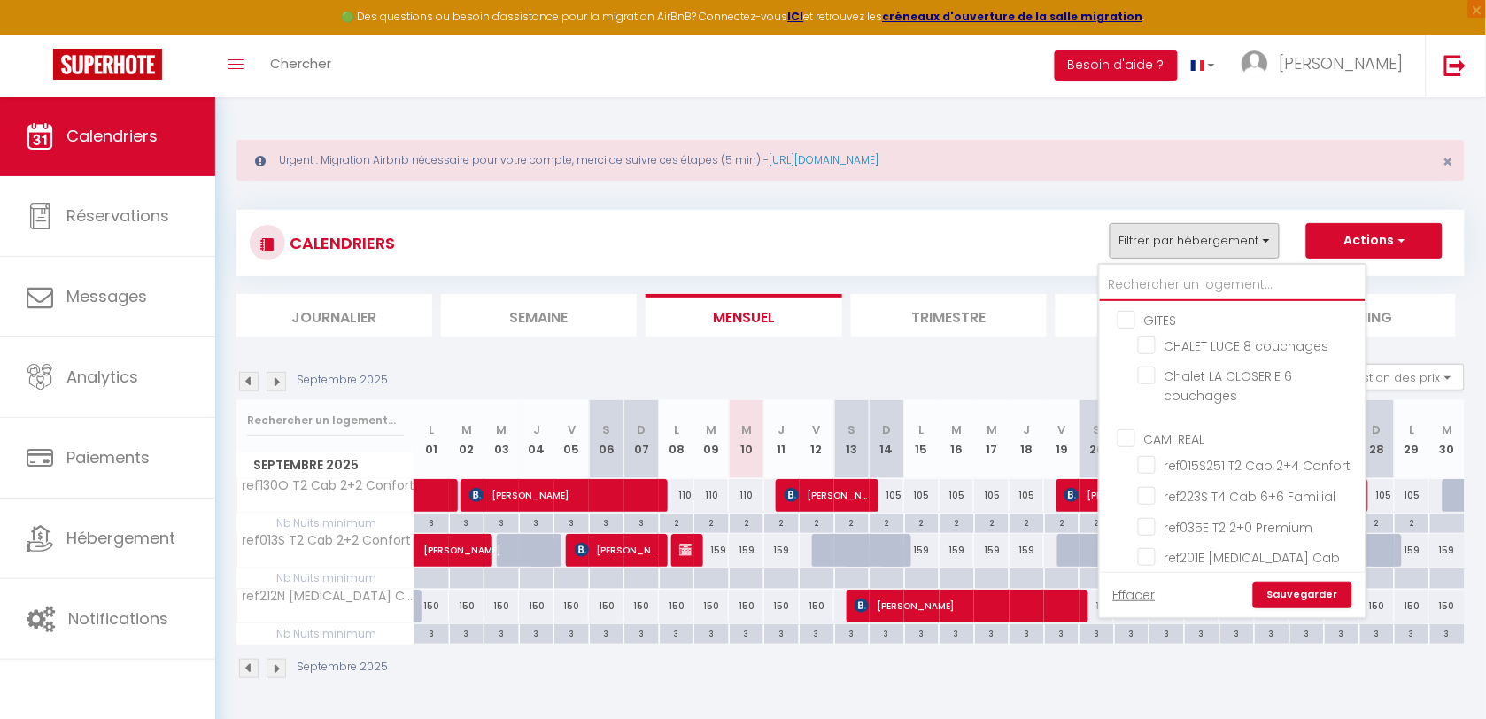
click at [1153, 284] on input "text" at bounding box center [1233, 285] width 266 height 32
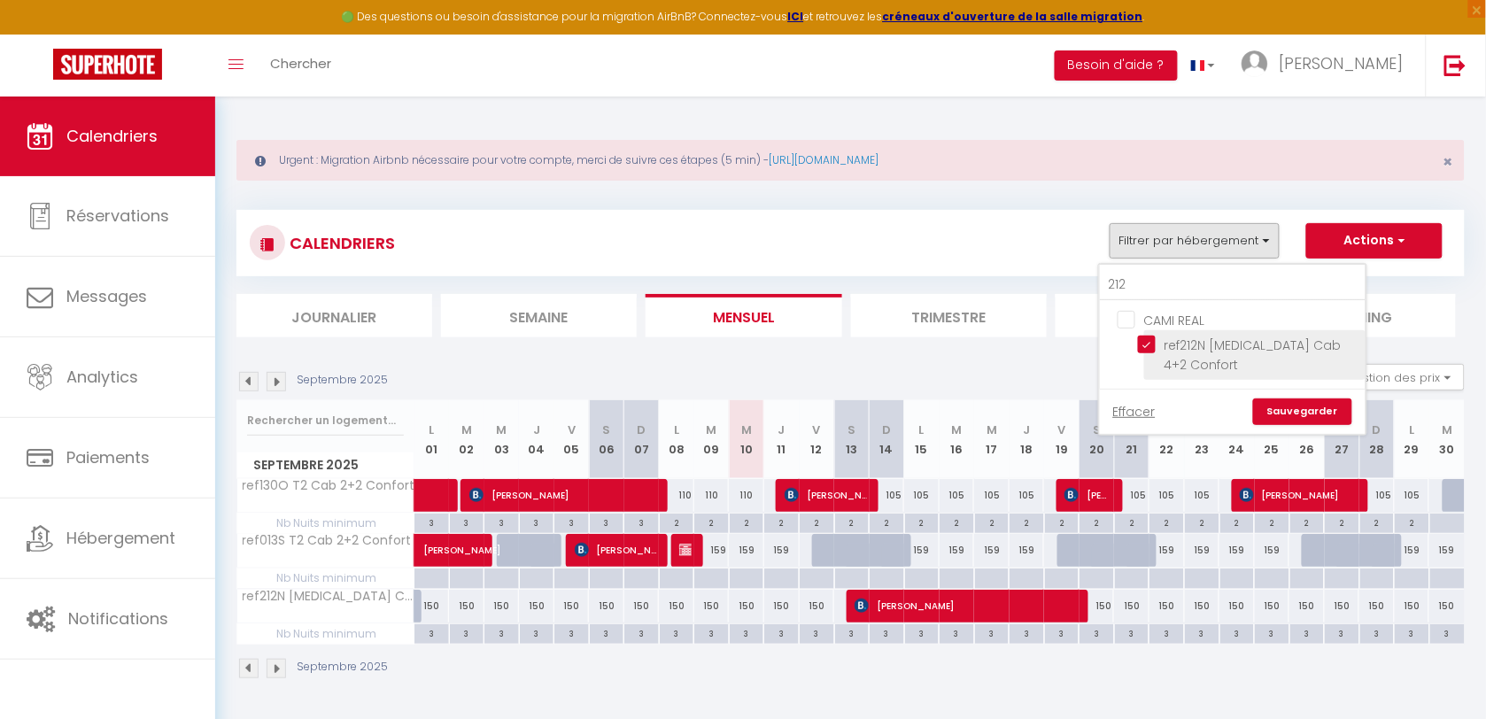
click at [1149, 346] on input "ref212N [MEDICAL_DATA] Cab 4+2 Confort" at bounding box center [1248, 345] width 221 height 18
click at [1290, 398] on link "Sauvegarder" at bounding box center [1302, 411] width 99 height 27
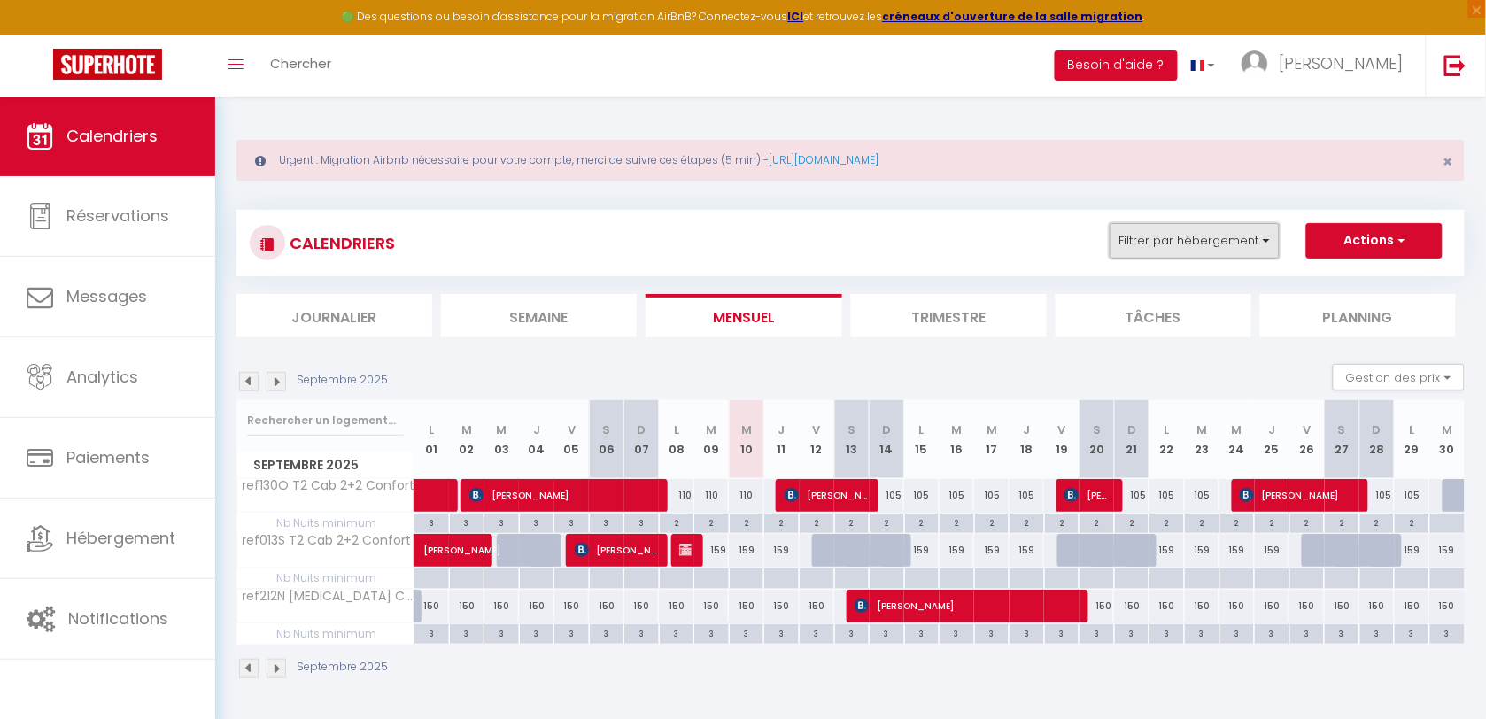
click at [1164, 255] on button "Filtrer par hébergement" at bounding box center [1195, 240] width 170 height 35
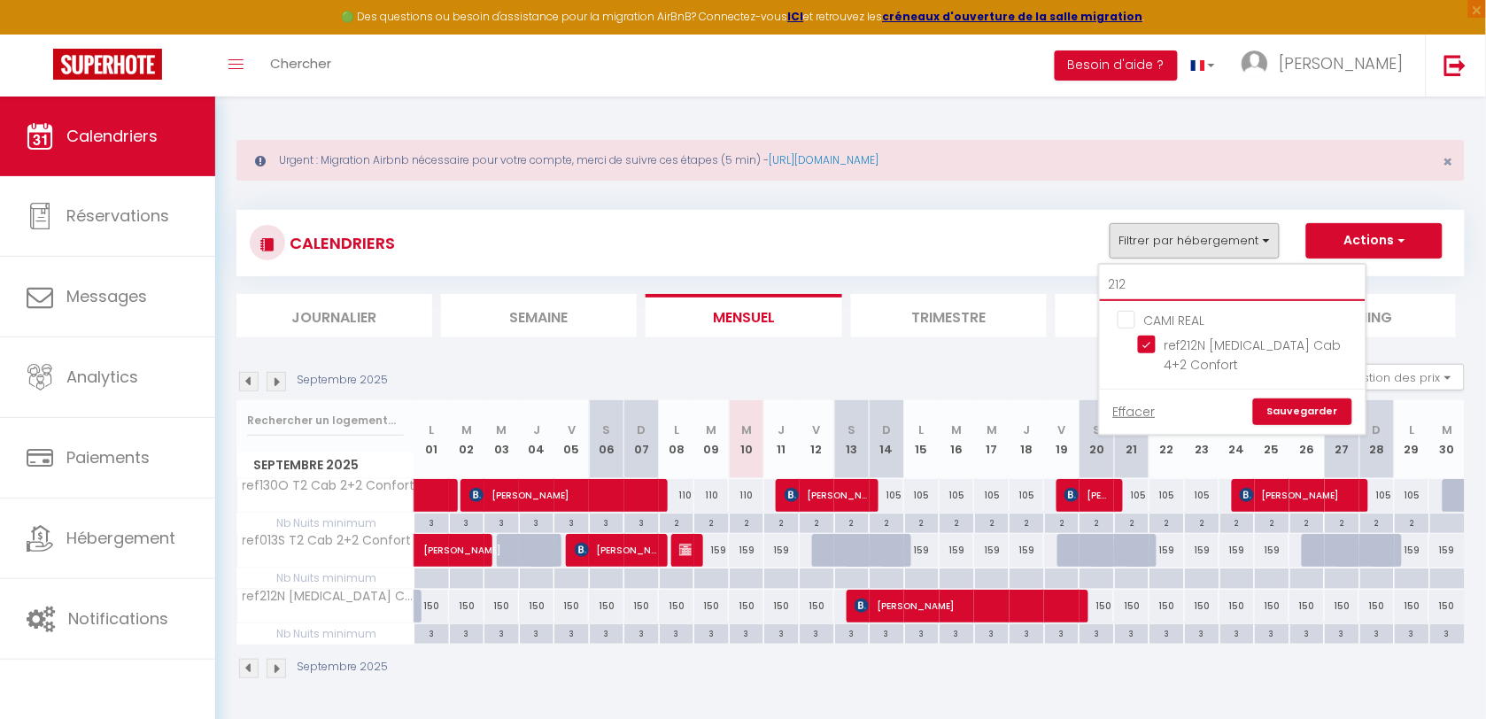
click at [1135, 285] on input "212" at bounding box center [1233, 285] width 266 height 32
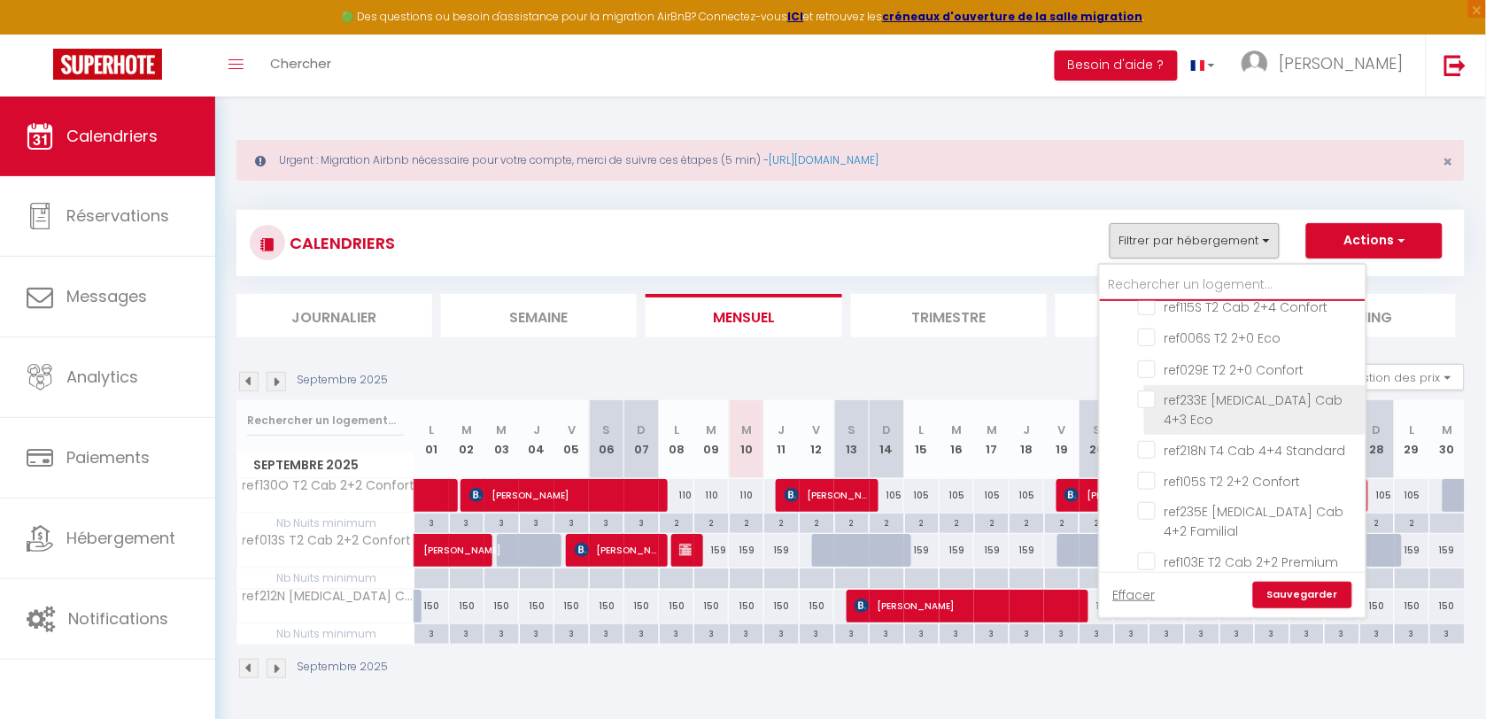
scroll to position [443, 0]
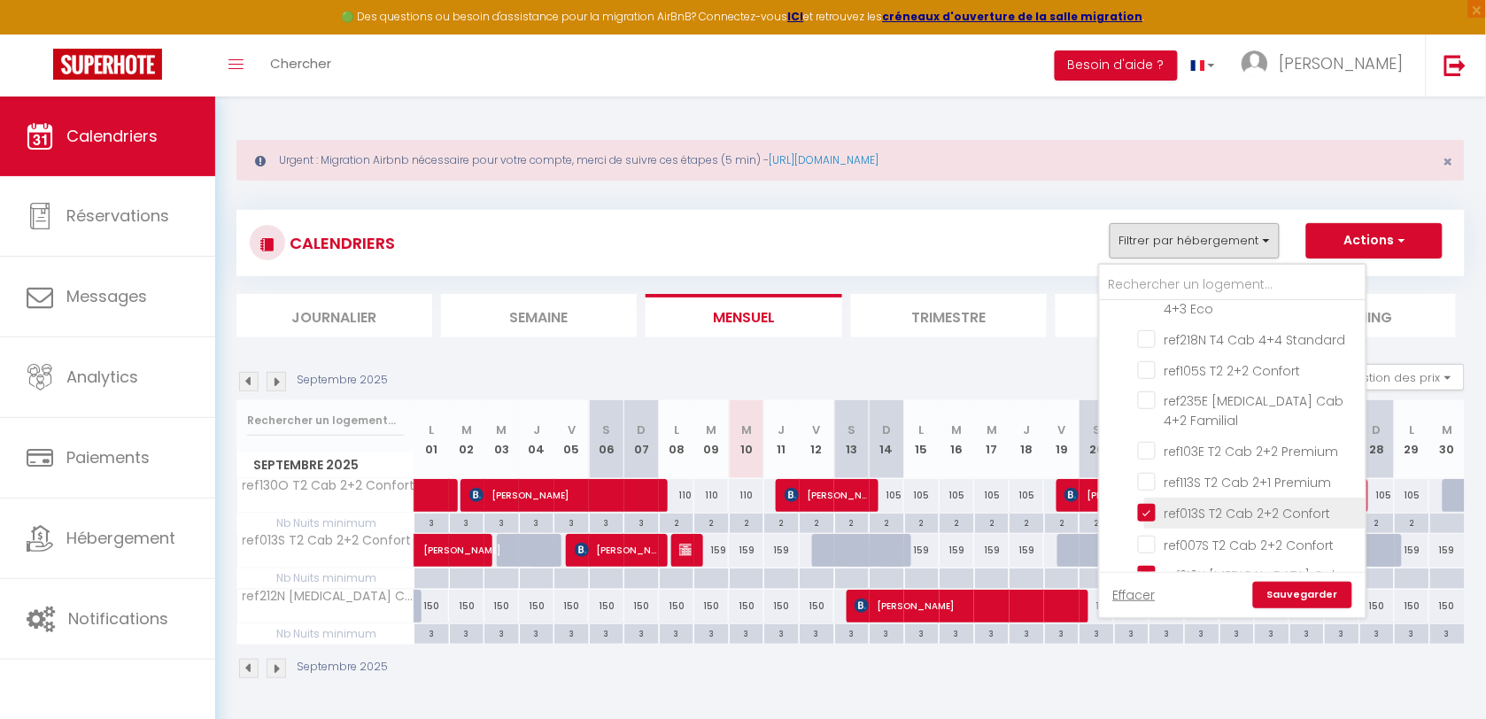
click at [1151, 503] on input "ref013S T2 Cab 2+2 Confort" at bounding box center [1248, 512] width 221 height 18
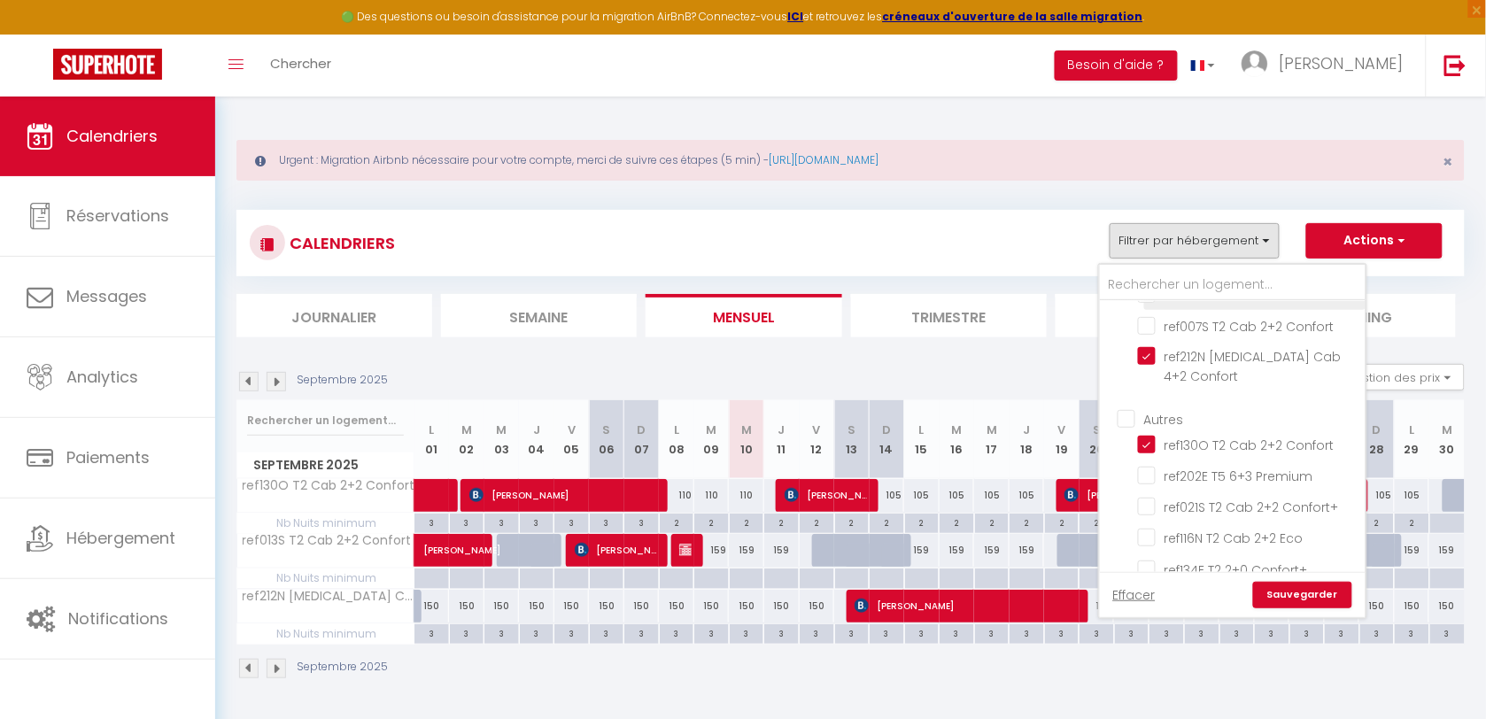
scroll to position [664, 0]
click at [1148, 432] on input "ref130O T2 Cab 2+2 Confort" at bounding box center [1248, 441] width 221 height 18
click at [1272, 591] on link "Sauvegarder" at bounding box center [1302, 595] width 99 height 27
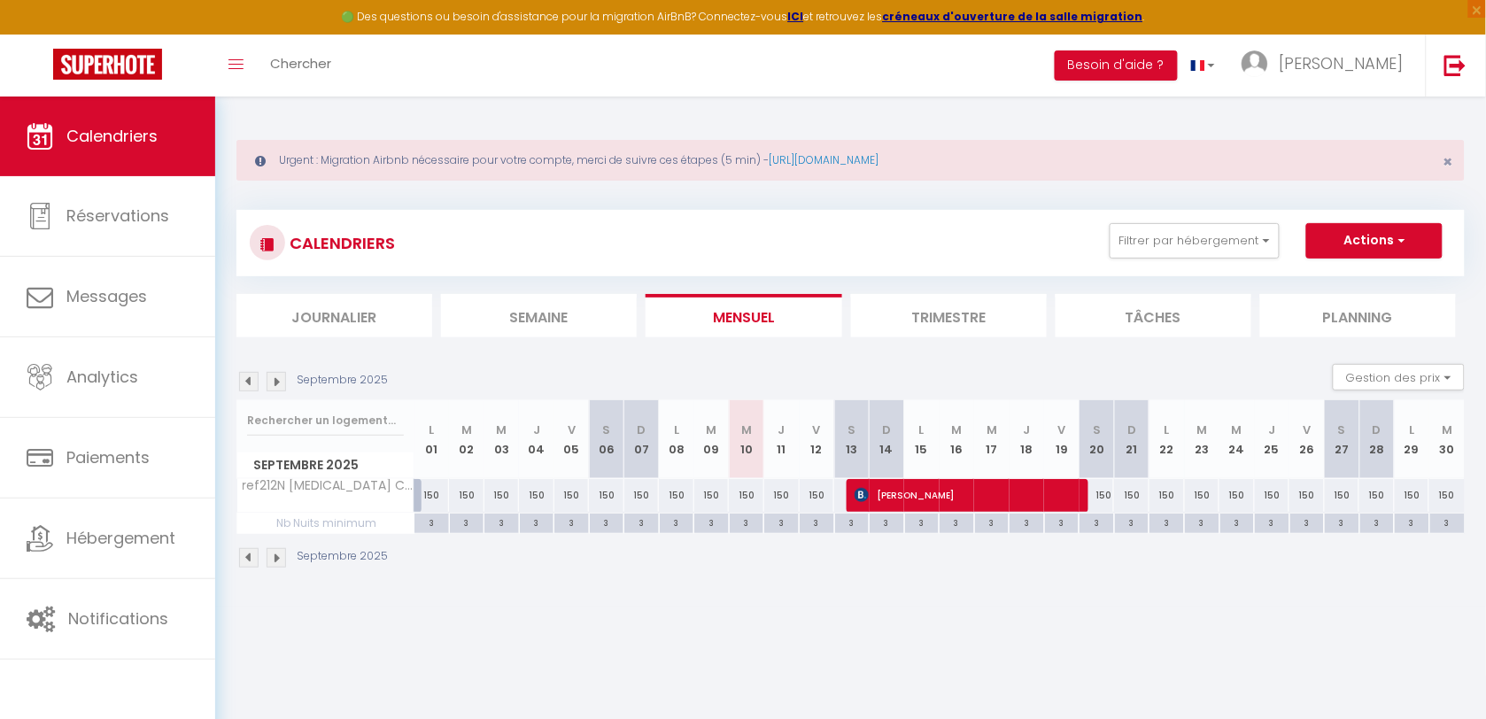
click at [1233, 261] on div "CALENDRIERS Filtrer par hébergement GITES CHALET LUCE 8 couchages Chalet LA CLO…" at bounding box center [851, 243] width 1202 height 40
click at [1233, 258] on button "Filtrer par hébergement" at bounding box center [1195, 240] width 170 height 35
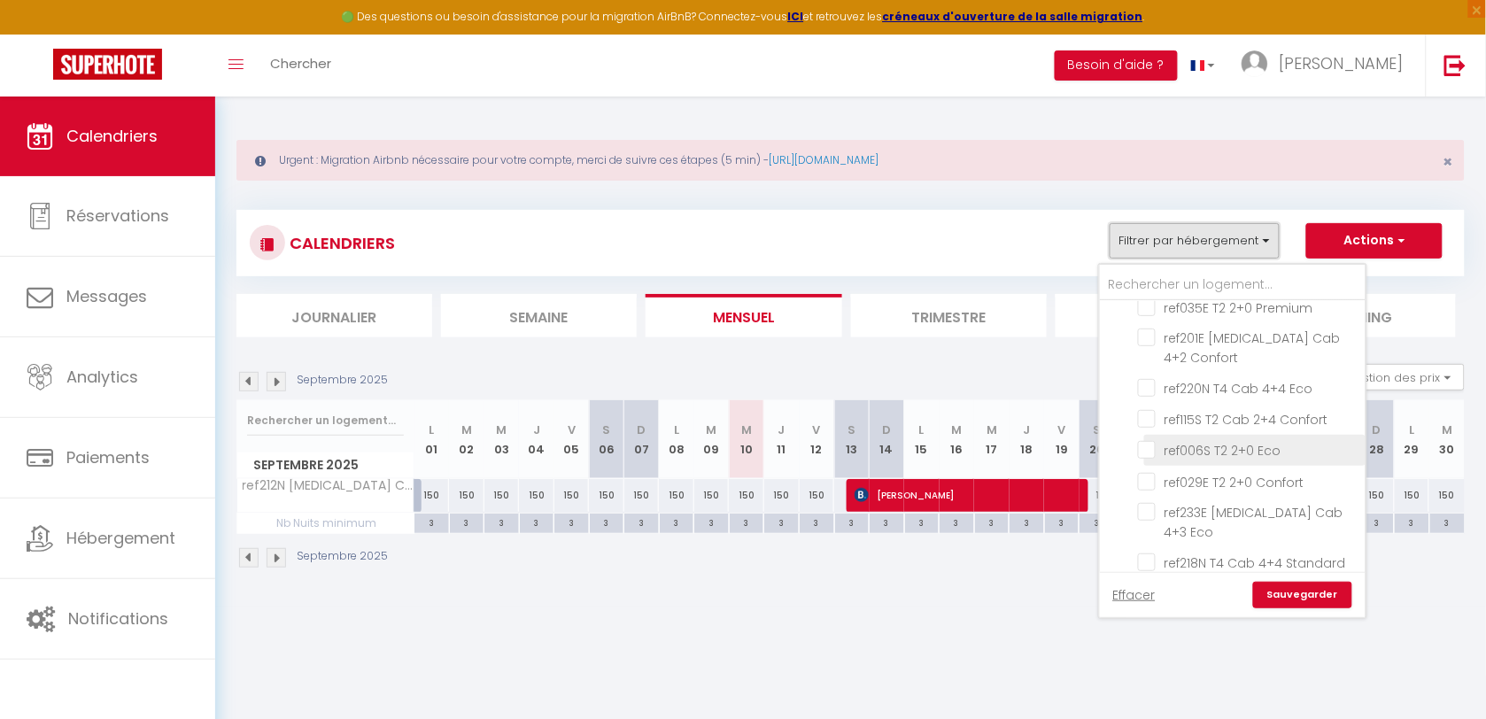
scroll to position [221, 0]
click at [952, 657] on body "🟢 Des questions ou besoin d'assistance pour la migration AirBnB? Connectez-vous…" at bounding box center [743, 456] width 1486 height 719
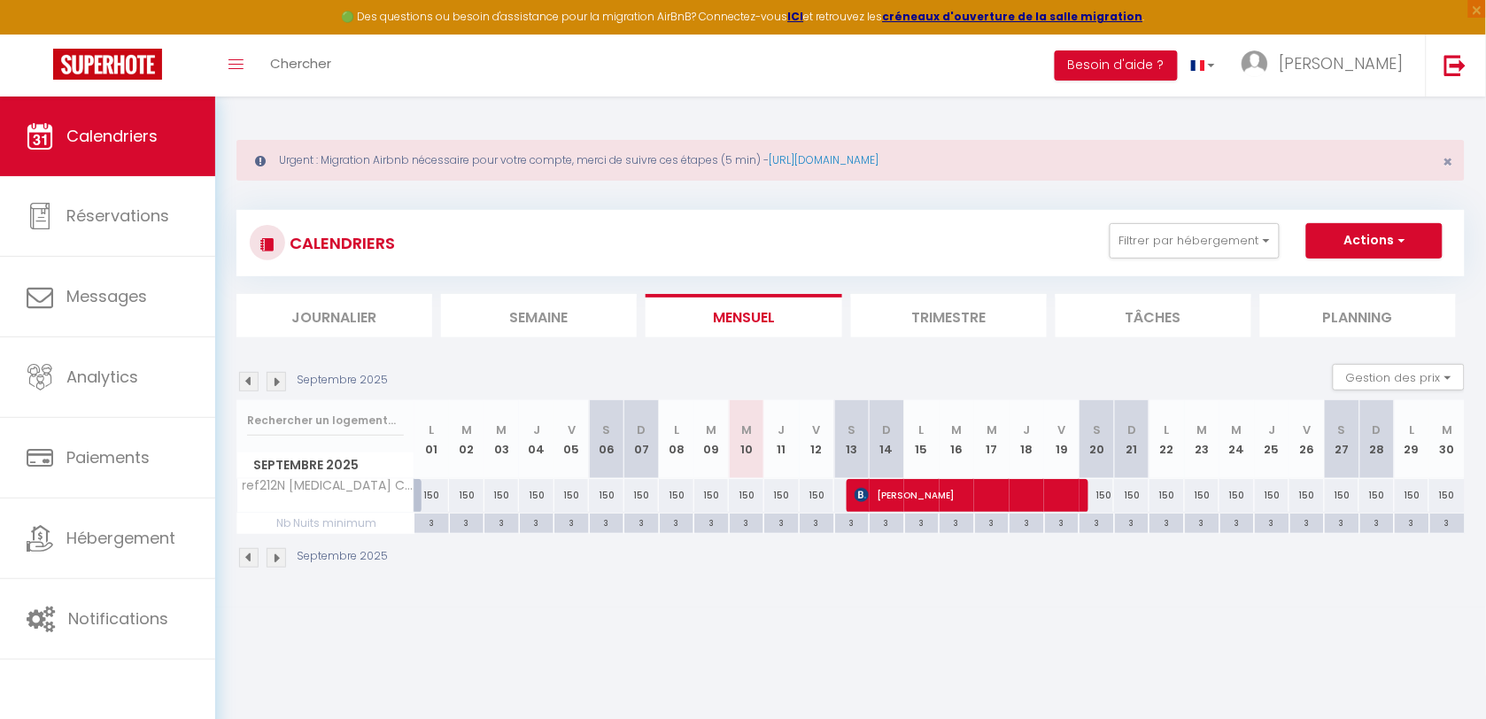
click at [268, 385] on img at bounding box center [276, 381] width 19 height 19
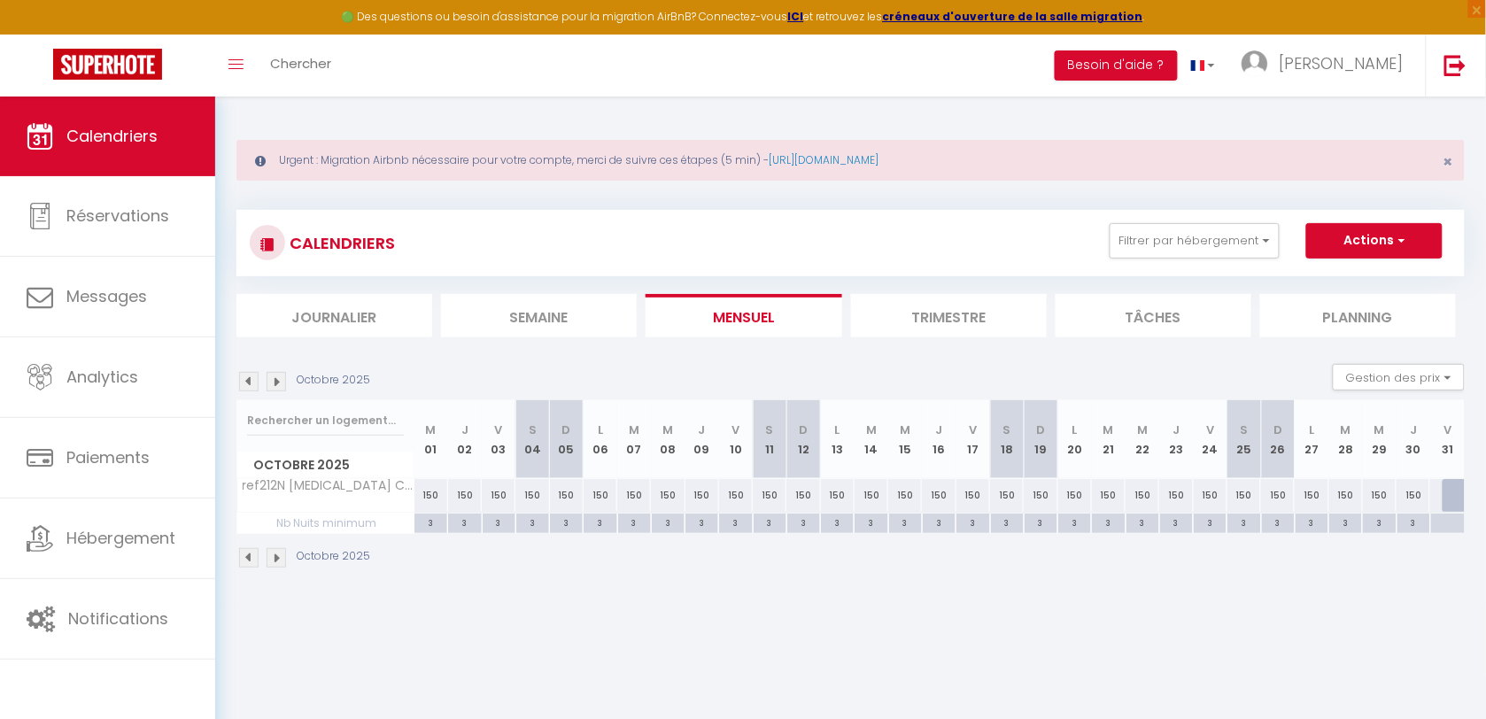
click at [268, 385] on img at bounding box center [276, 381] width 19 height 19
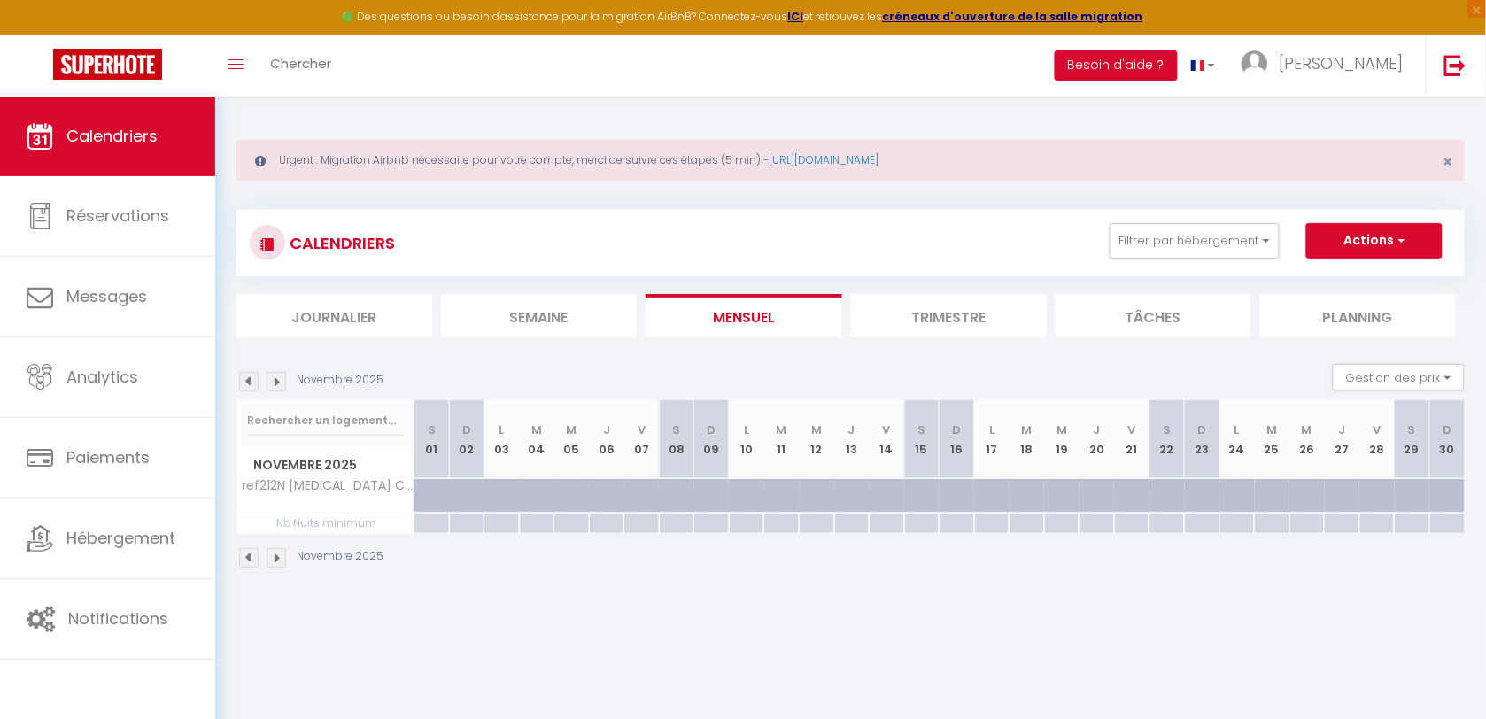
click at [268, 385] on img at bounding box center [276, 381] width 19 height 19
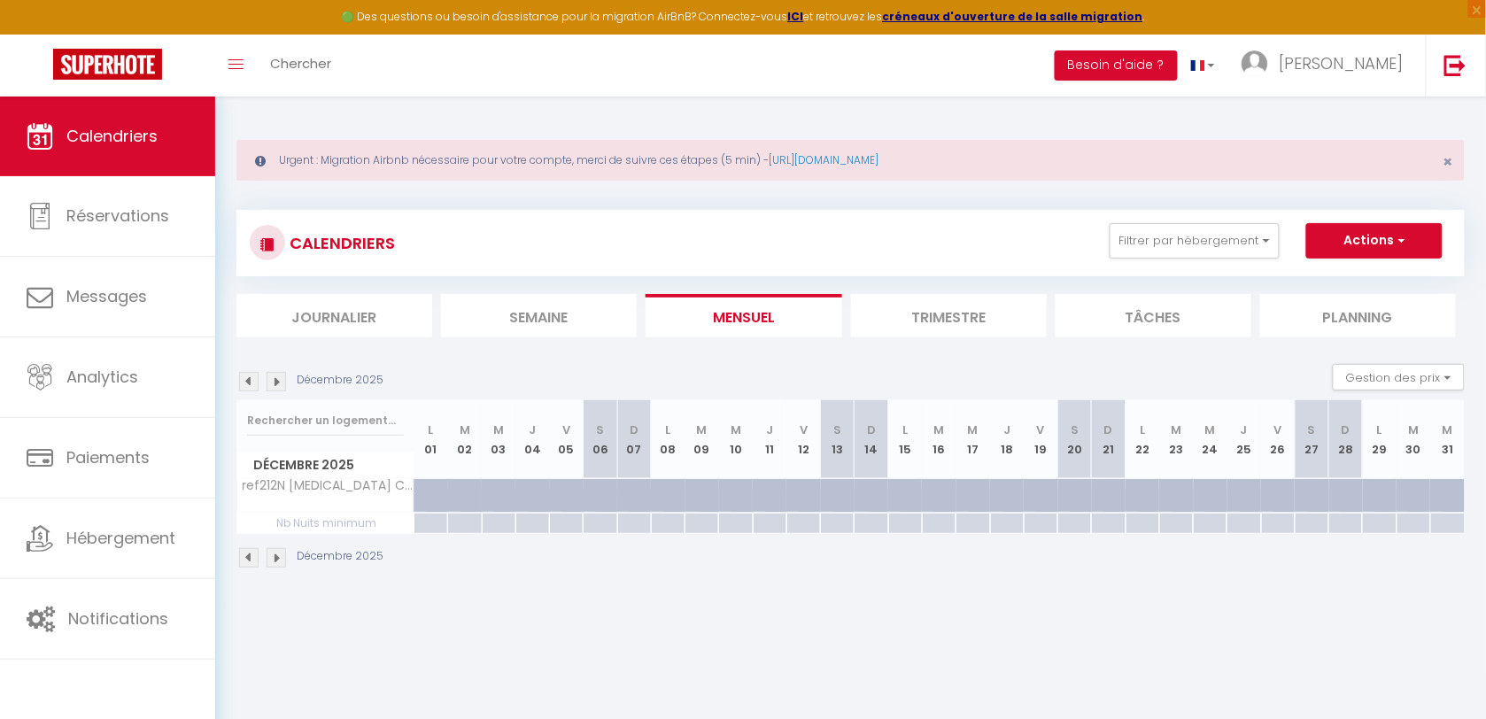
click at [268, 385] on img at bounding box center [276, 381] width 19 height 19
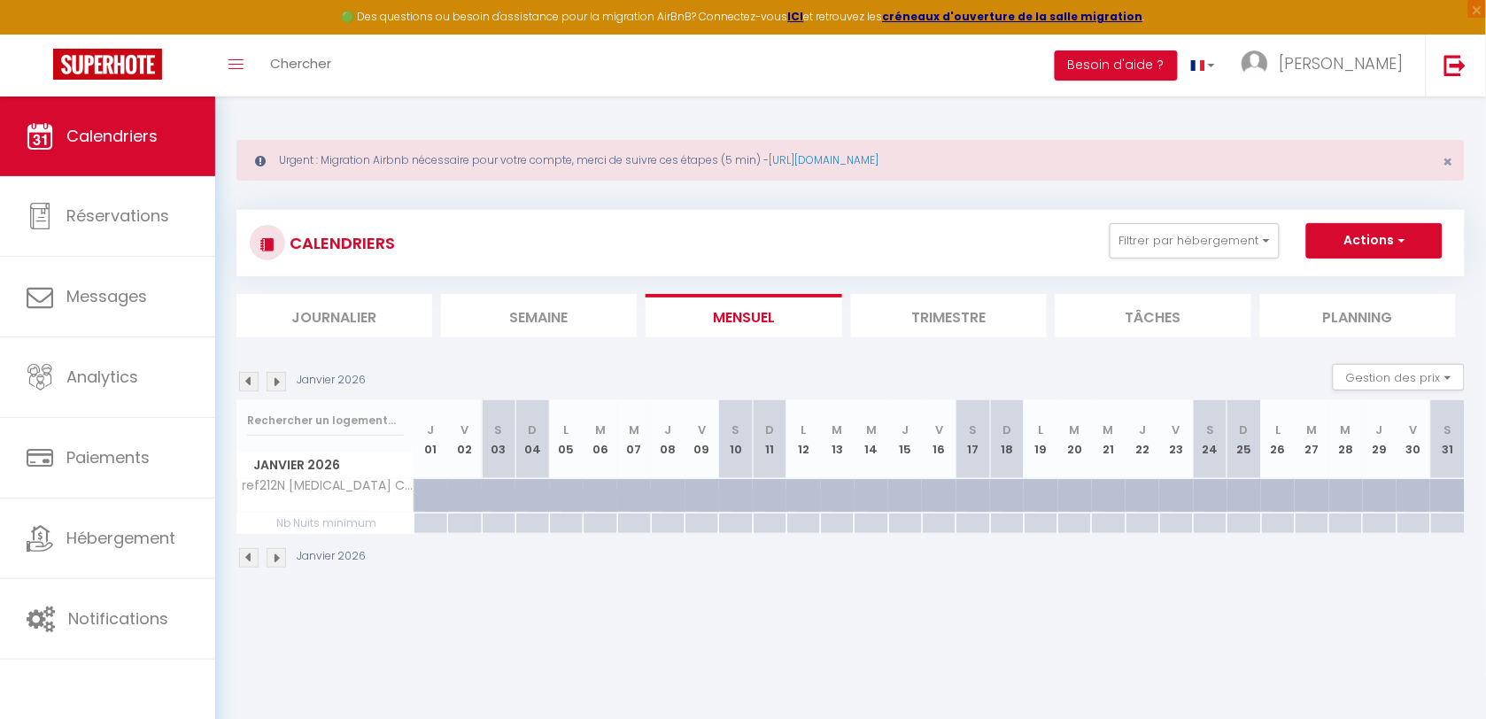
click at [275, 379] on img at bounding box center [276, 381] width 19 height 19
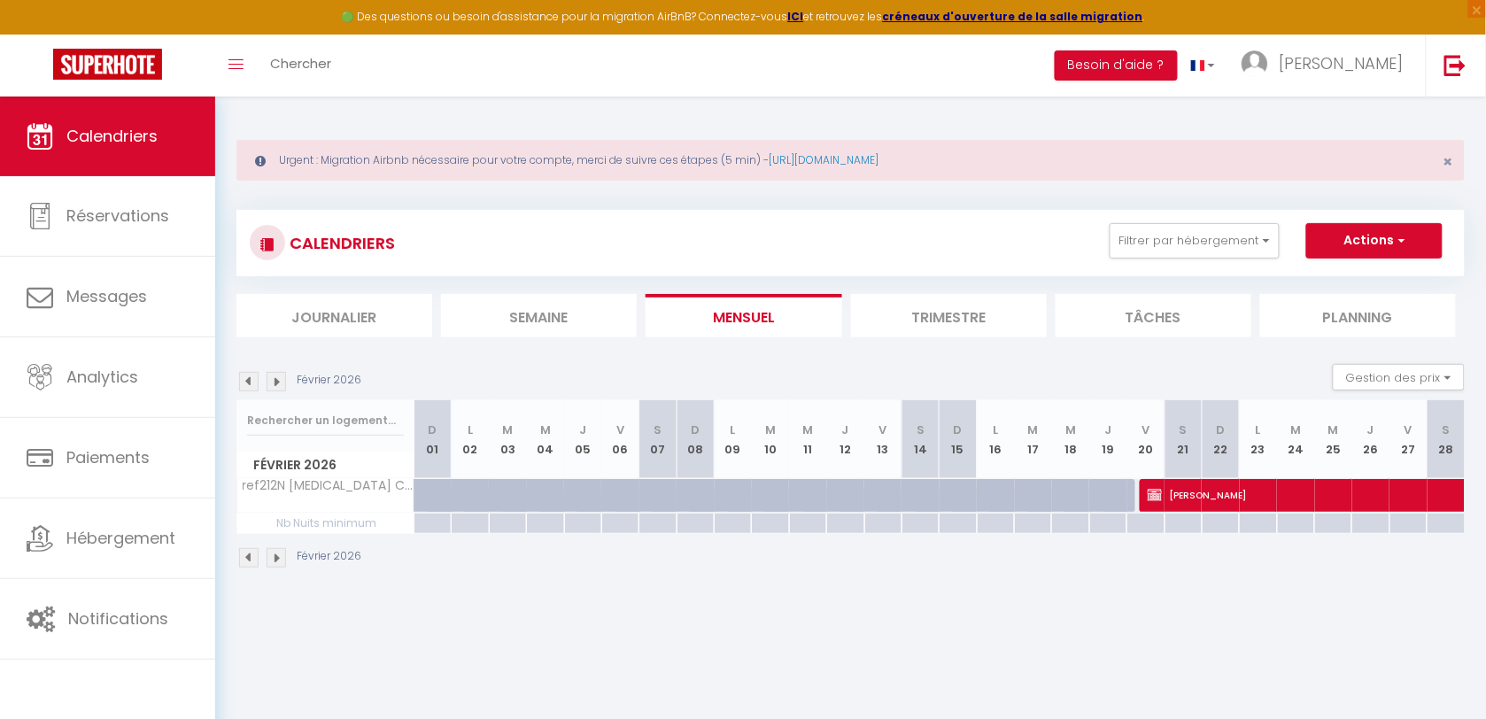
click at [428, 496] on div at bounding box center [446, 506] width 37 height 34
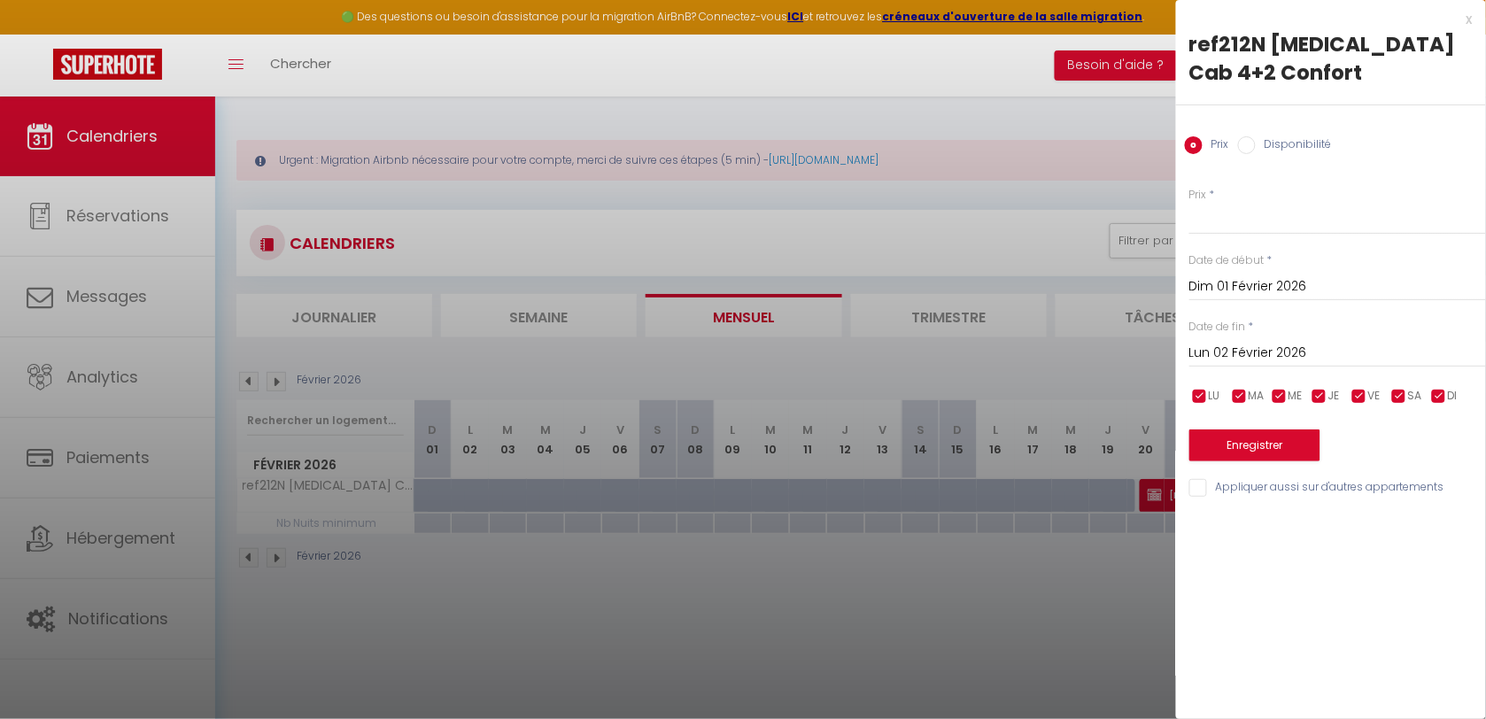
click at [1263, 342] on input "Lun 02 Février 2026" at bounding box center [1337, 353] width 297 height 23
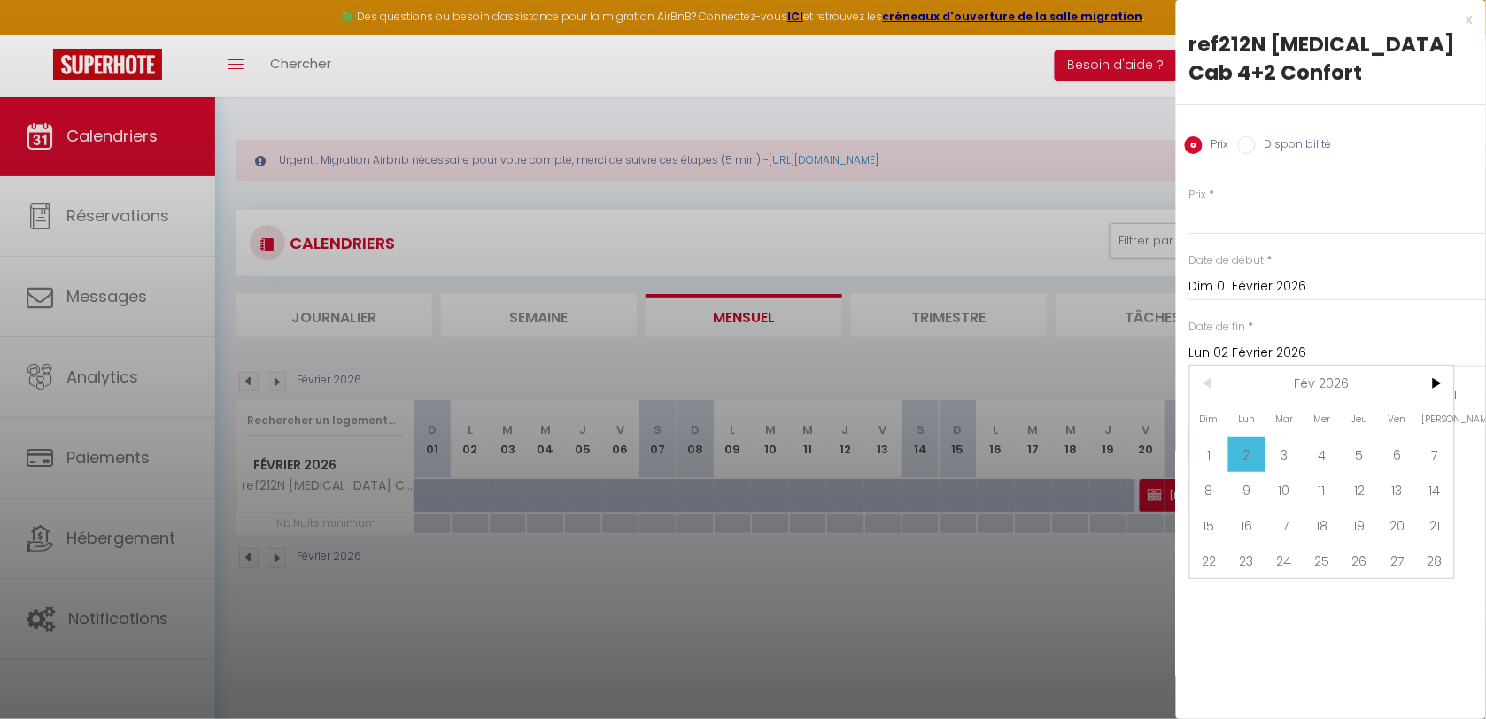
drag, startPoint x: 962, startPoint y: 582, endPoint x: 661, endPoint y: 571, distance: 300.4
click at [959, 584] on div at bounding box center [743, 359] width 1486 height 719
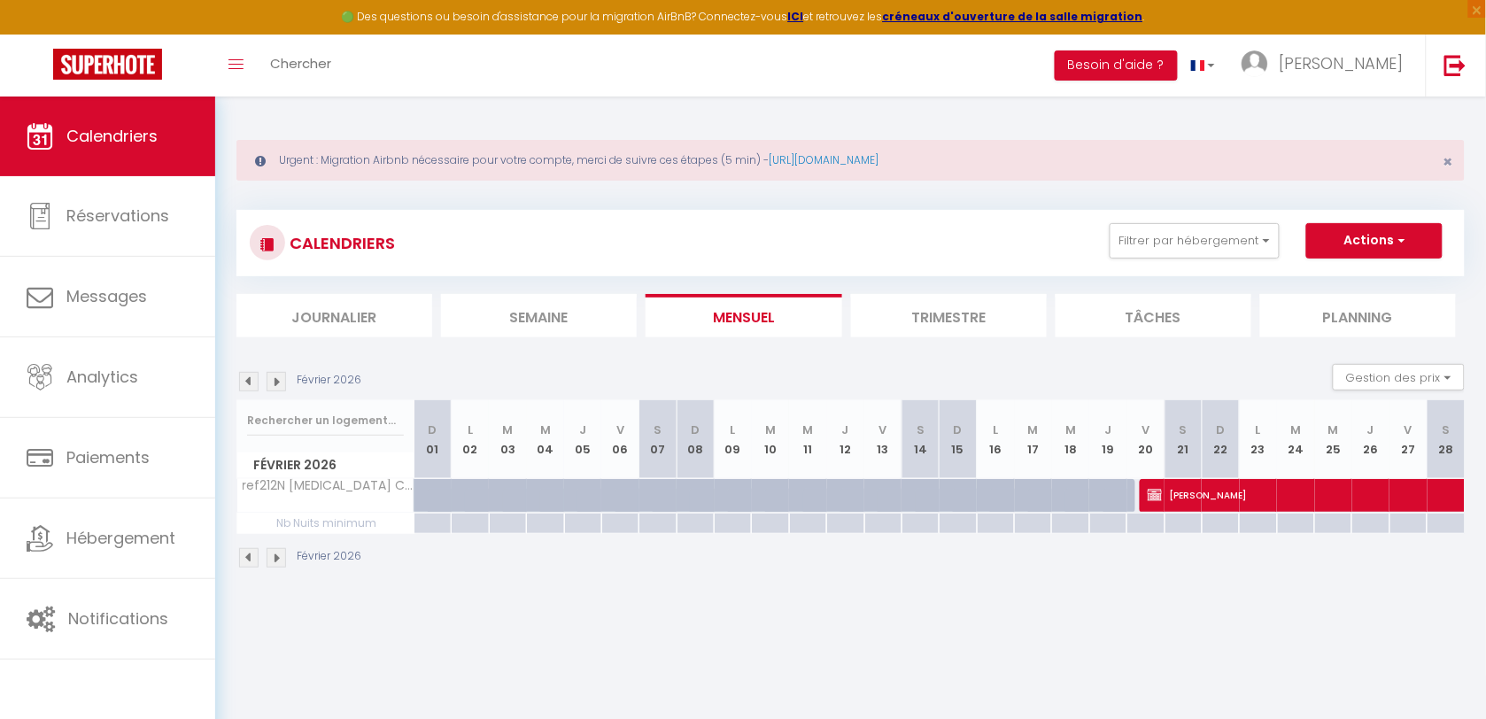
click at [421, 501] on div at bounding box center [432, 496] width 37 height 34
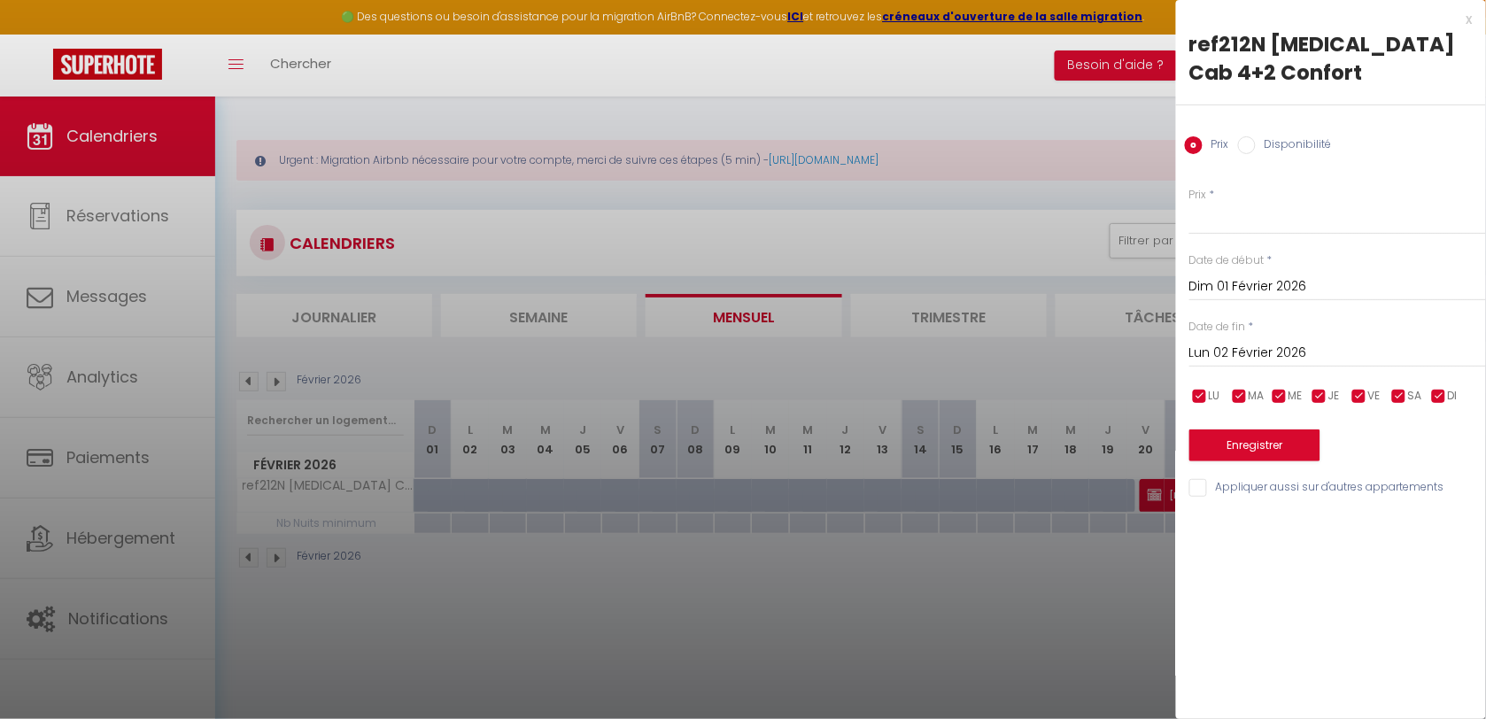
click at [1218, 342] on input "Lun 02 Février 2026" at bounding box center [1337, 353] width 297 height 23
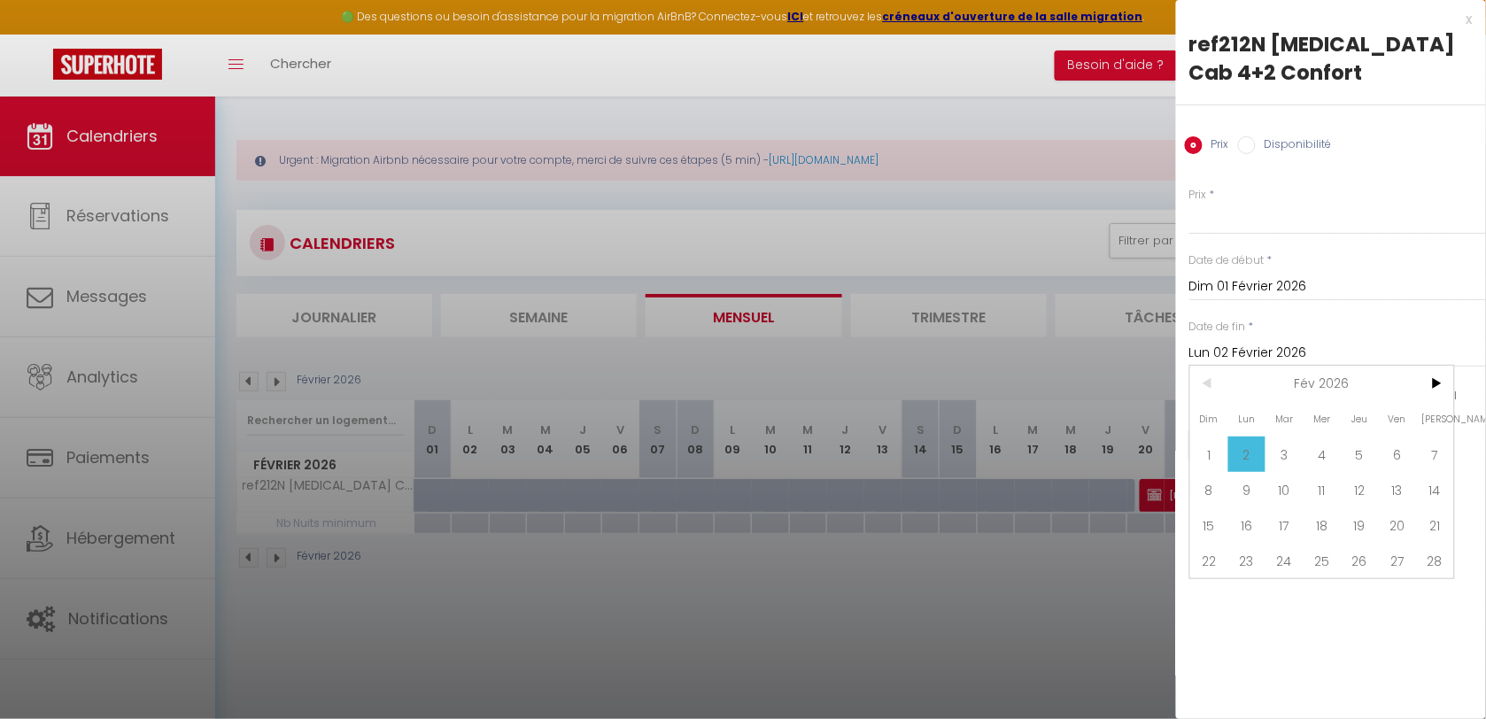
click at [940, 599] on div at bounding box center [743, 359] width 1486 height 719
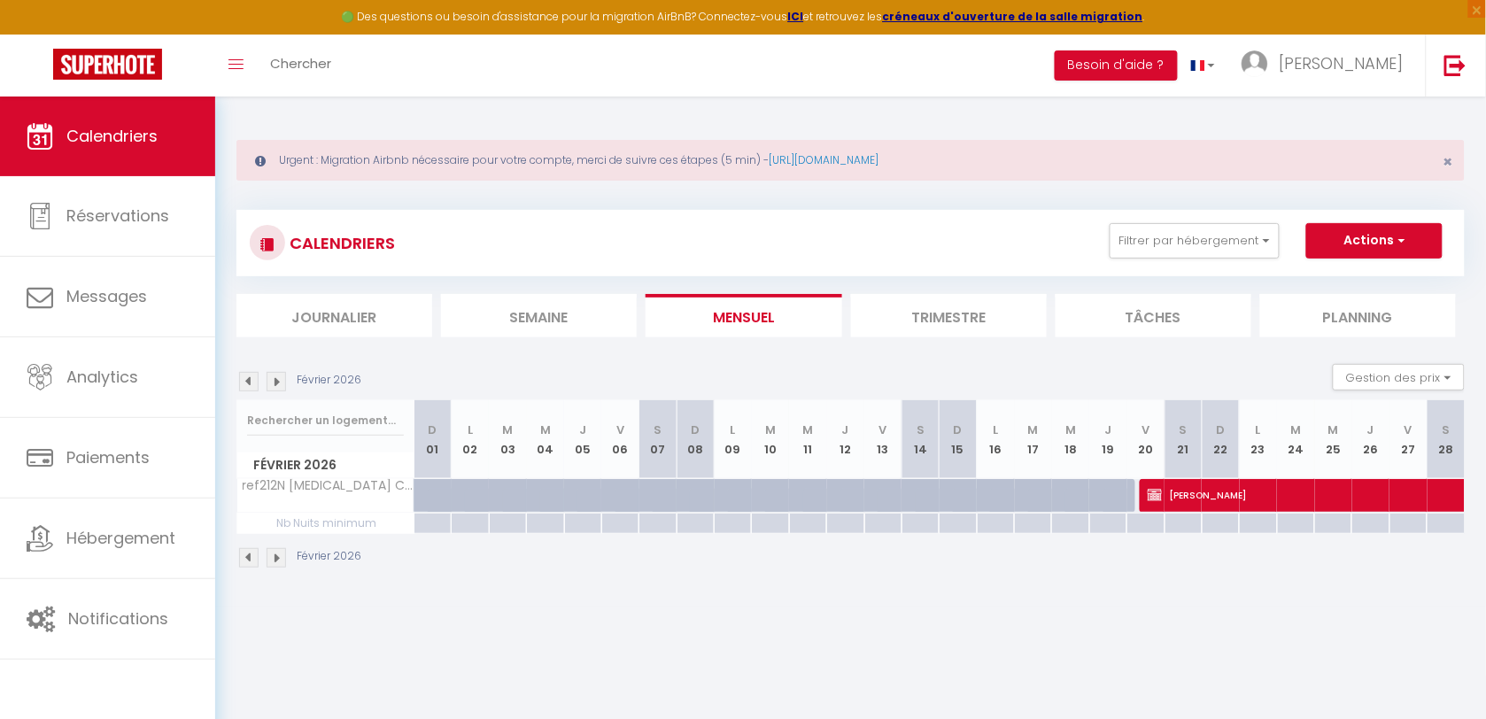
click at [885, 496] on div at bounding box center [896, 506] width 37 height 34
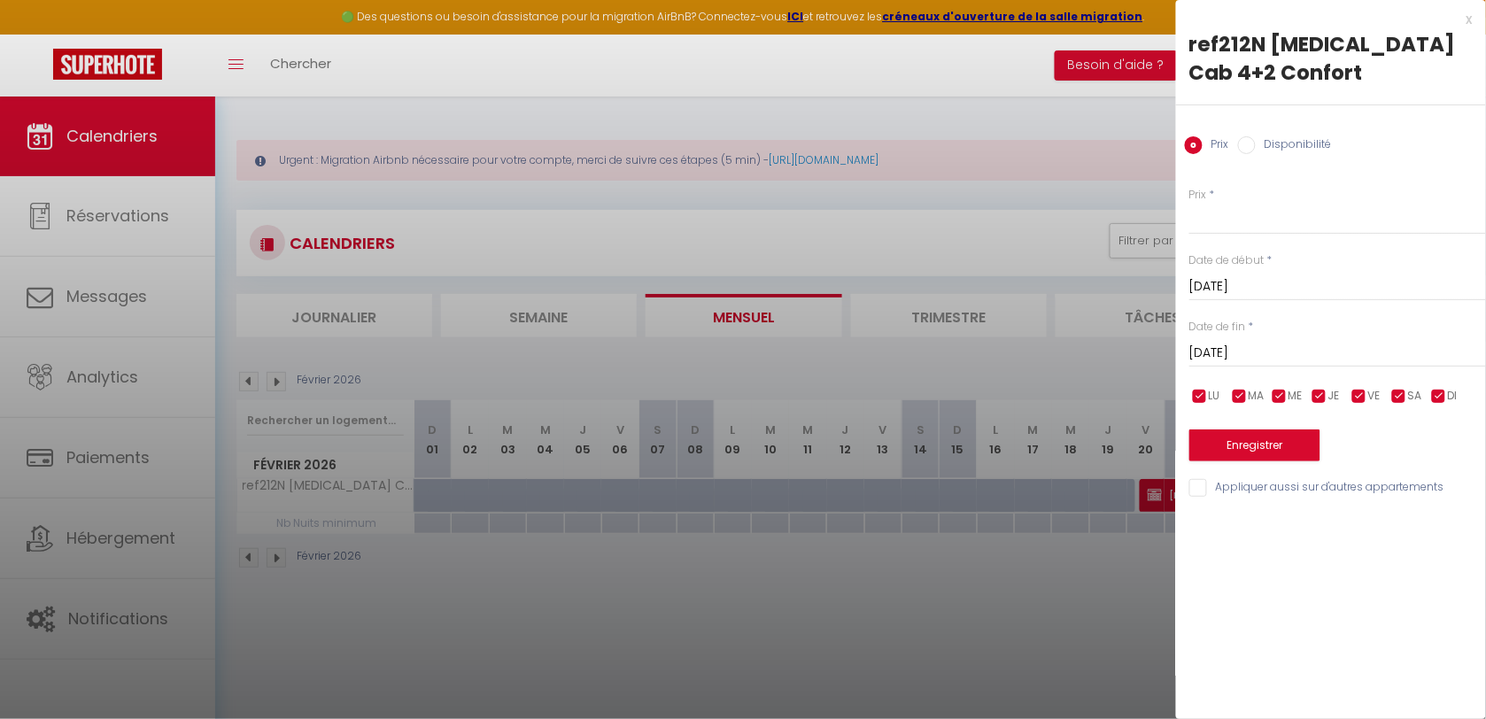
click at [1244, 342] on input "[DATE]" at bounding box center [1337, 353] width 297 height 23
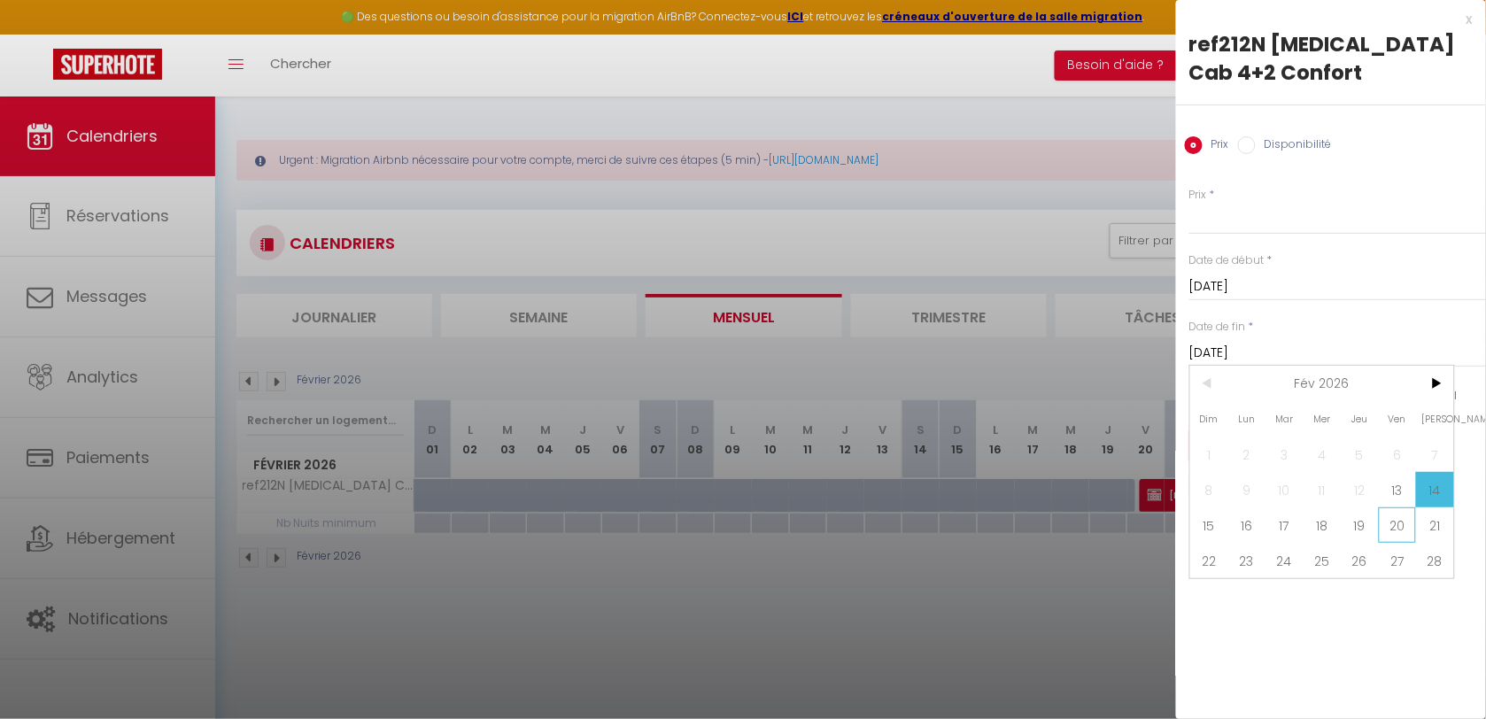
click at [1388, 507] on span "20" at bounding box center [1398, 524] width 38 height 35
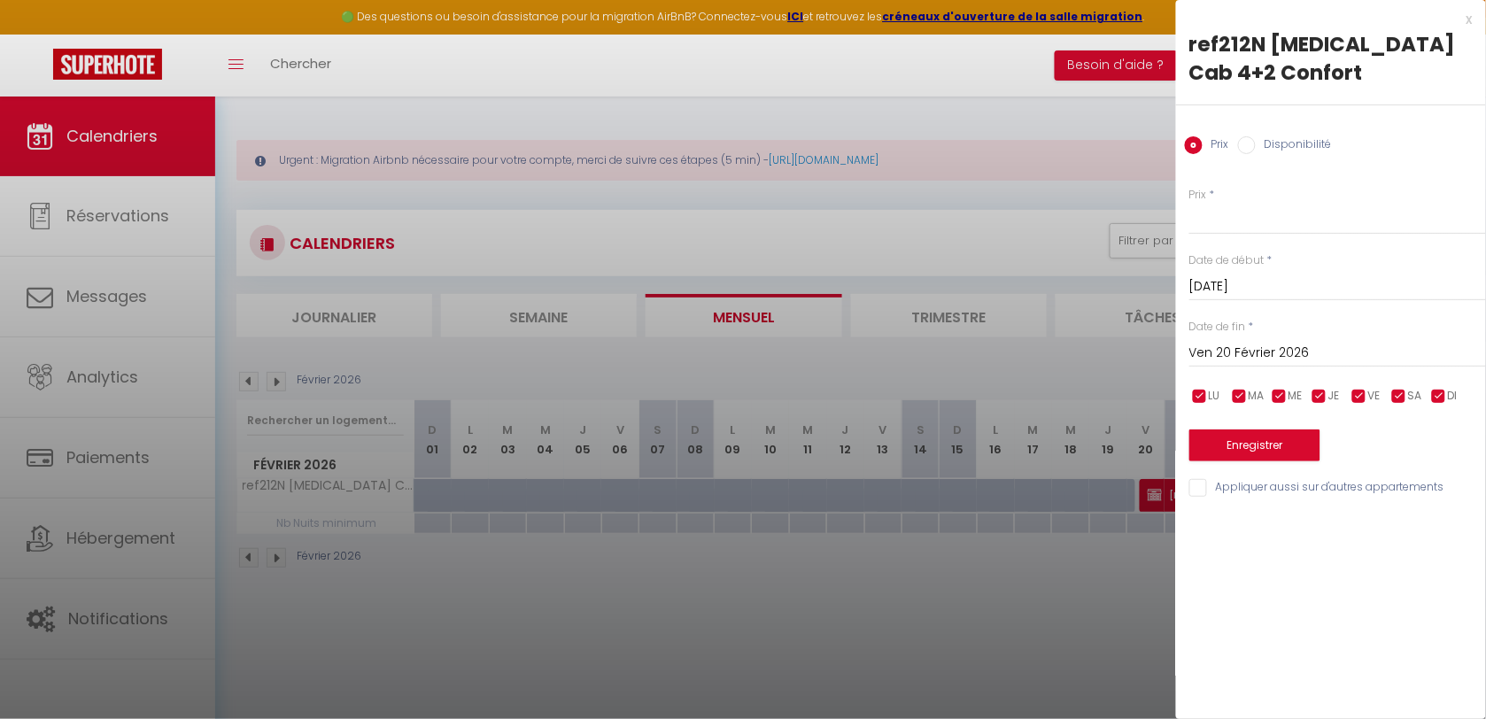
click at [1309, 136] on label "Disponibilité" at bounding box center [1294, 145] width 76 height 19
click at [1256, 136] on input "Disponibilité" at bounding box center [1247, 145] width 18 height 18
click at [1251, 431] on button "Enregistrer" at bounding box center [1254, 447] width 131 height 32
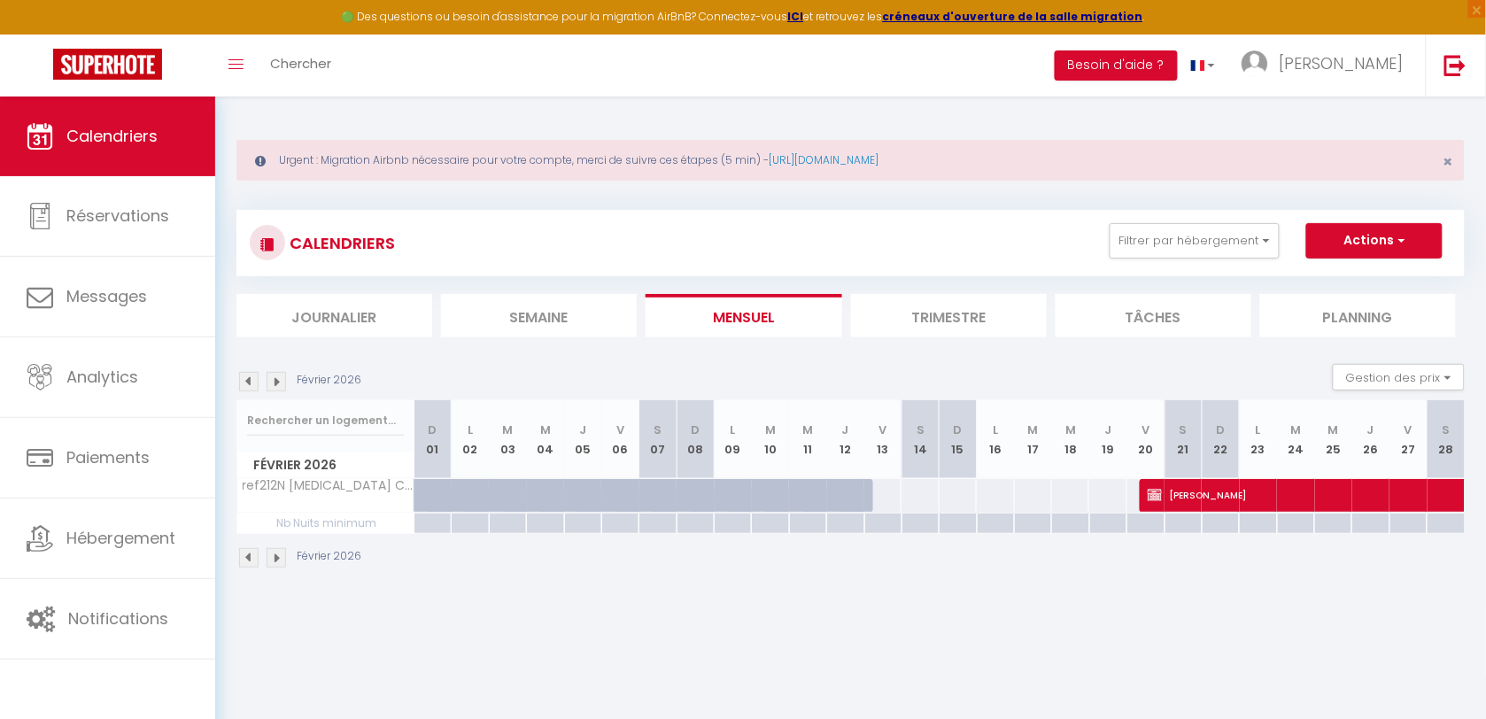
drag, startPoint x: 422, startPoint y: 497, endPoint x: 448, endPoint y: 492, distance: 26.1
click at [422, 497] on div at bounding box center [432, 496] width 37 height 34
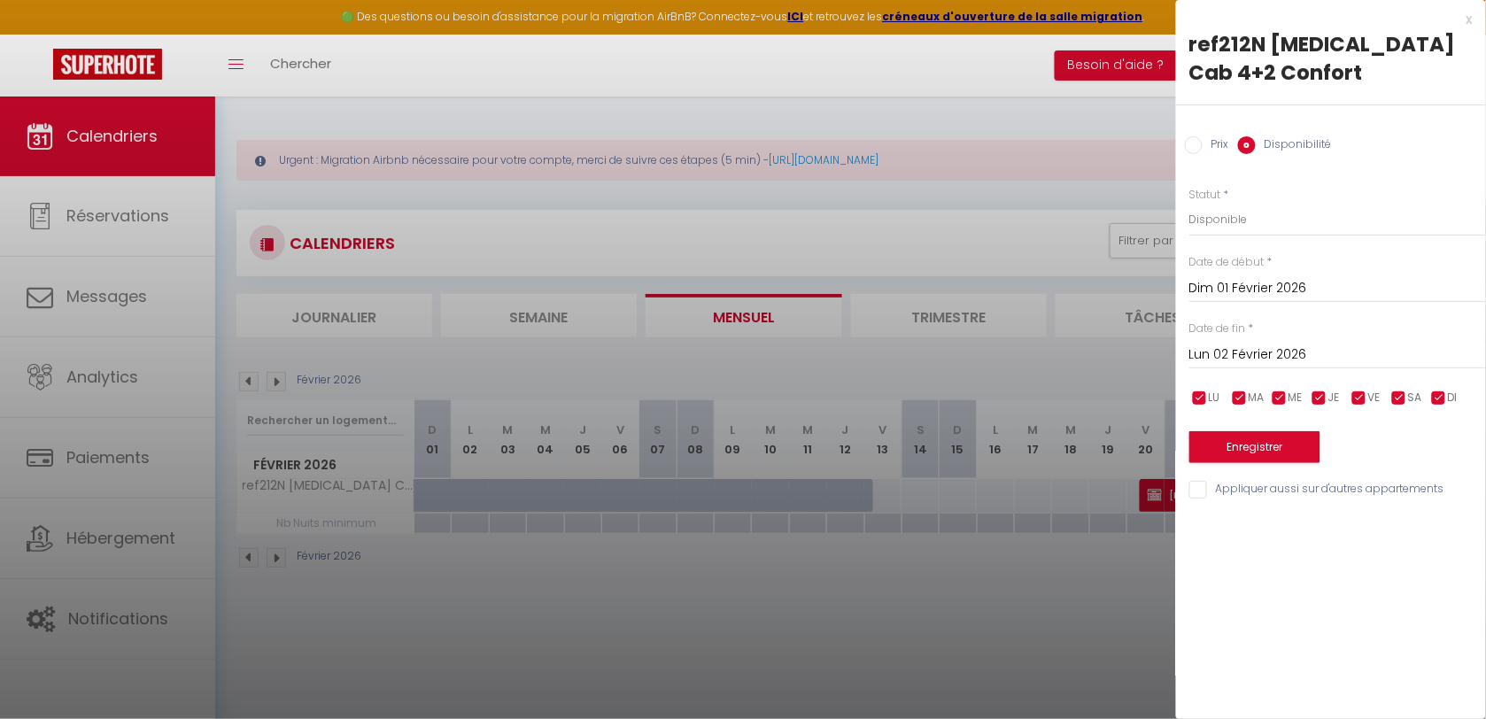
click at [1282, 344] on input "Lun 02 Février 2026" at bounding box center [1337, 355] width 297 height 23
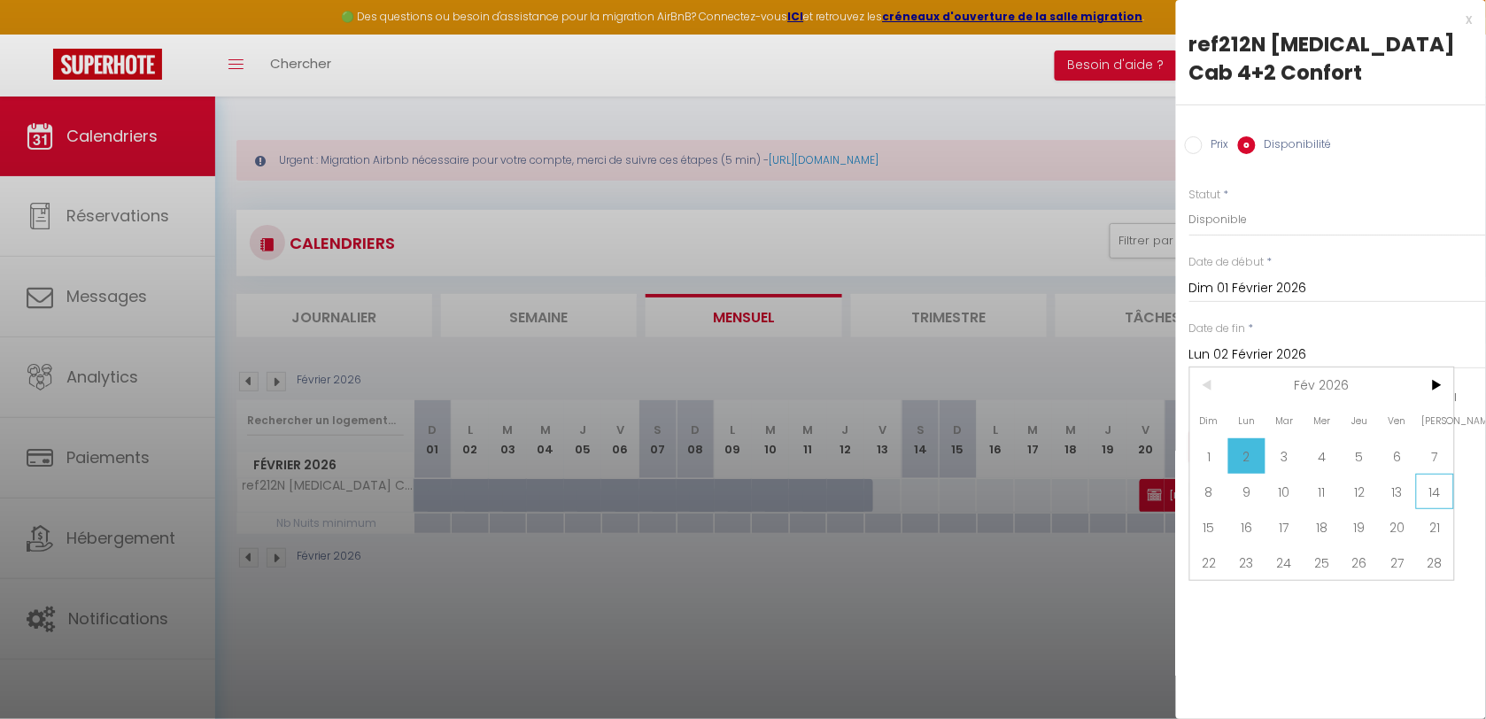
click at [1418, 474] on span "14" at bounding box center [1435, 491] width 38 height 35
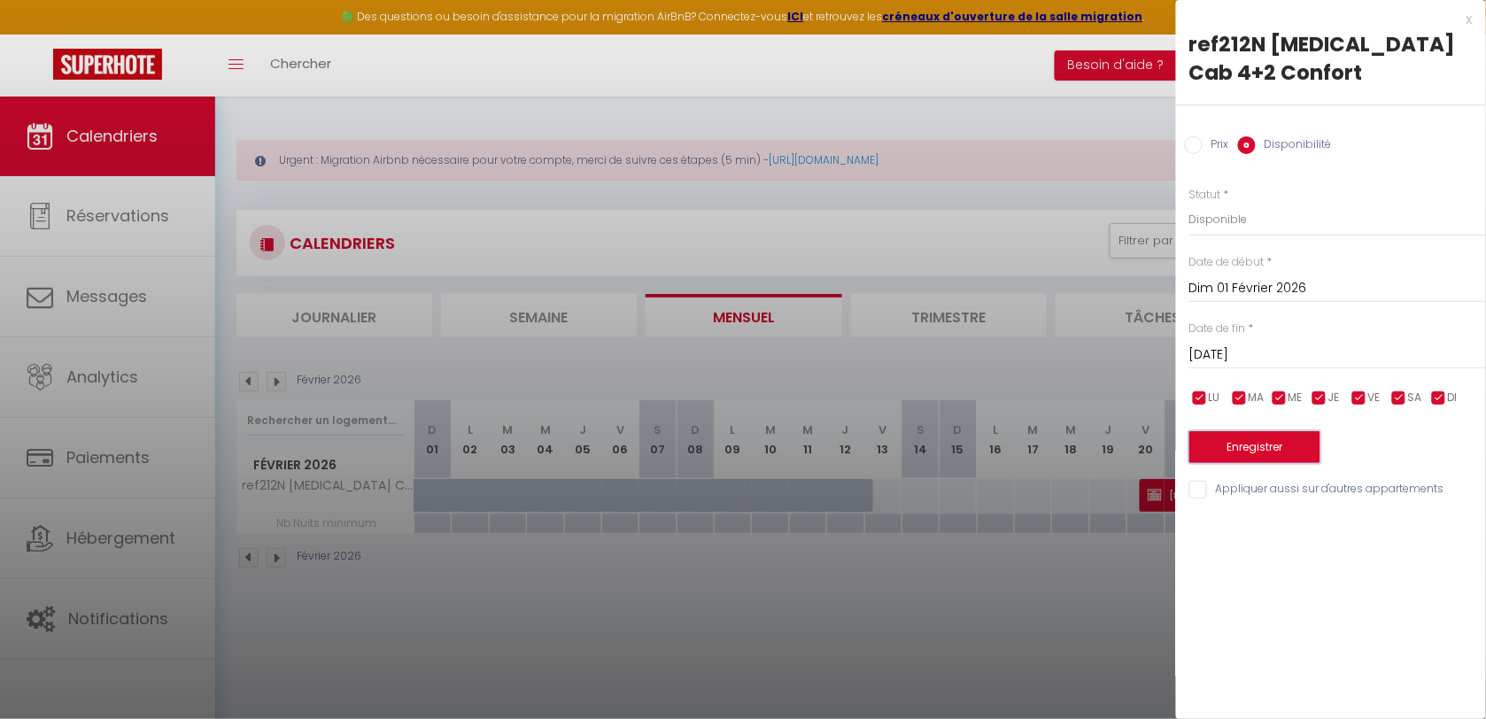
click at [1247, 431] on button "Enregistrer" at bounding box center [1254, 447] width 131 height 32
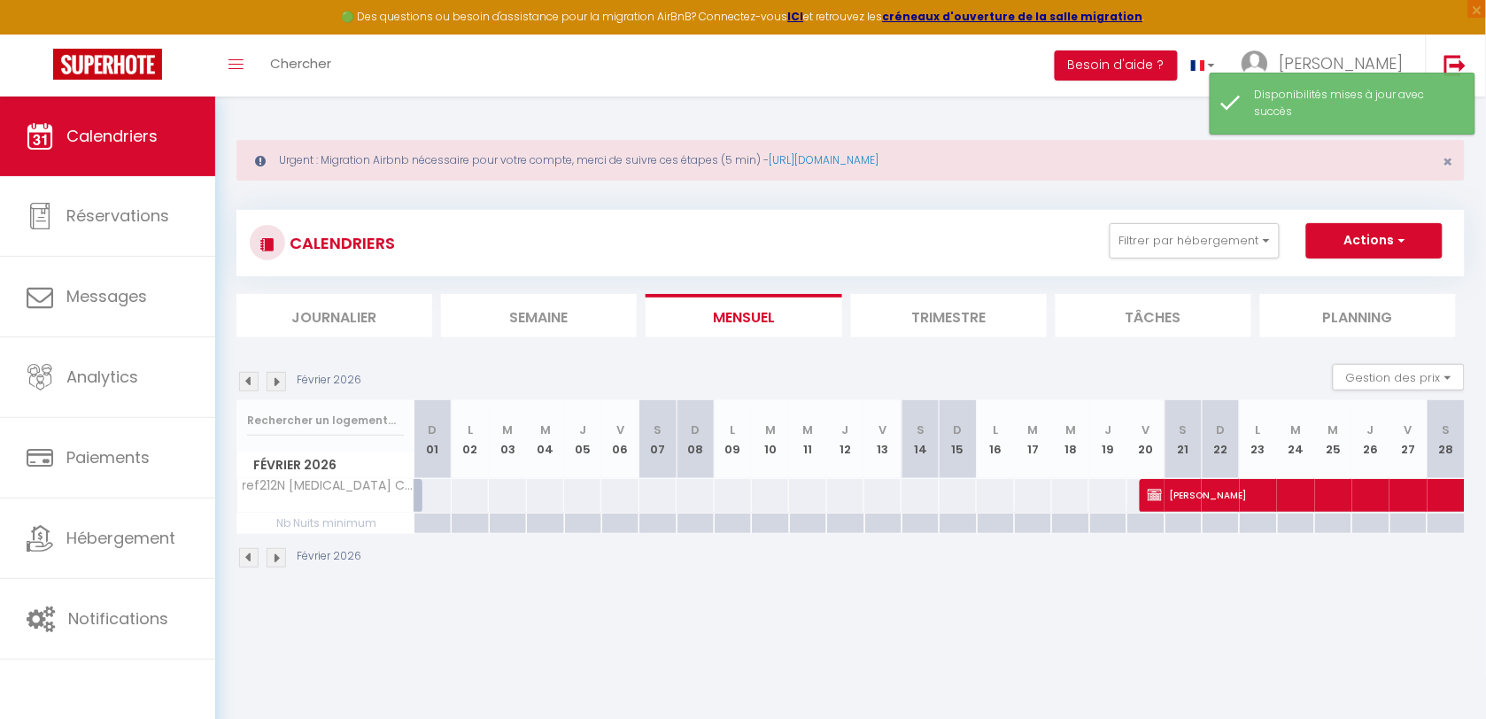
click at [432, 524] on div at bounding box center [432, 524] width 37 height 20
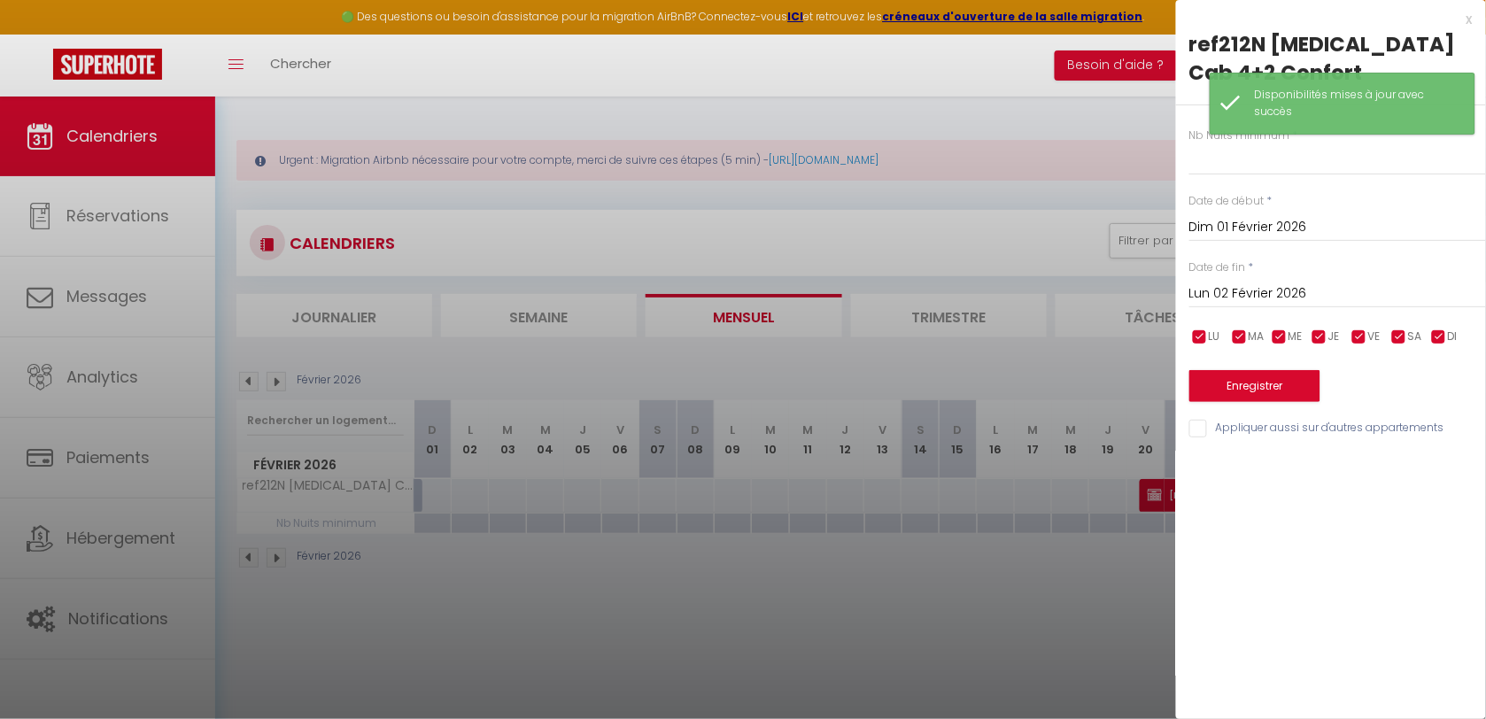
click at [1293, 282] on input "Lun 02 Février 2026" at bounding box center [1337, 293] width 297 height 23
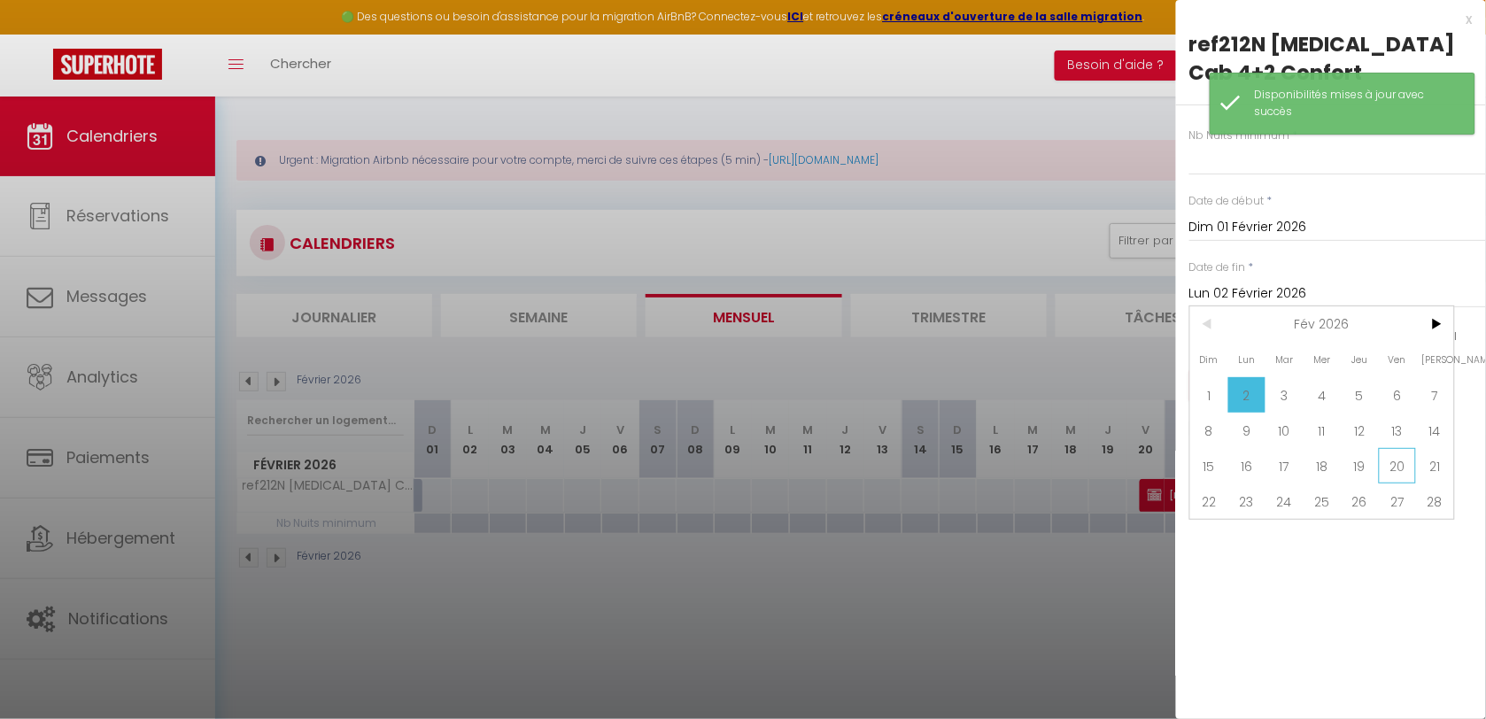
click at [1399, 448] on span "20" at bounding box center [1398, 465] width 38 height 35
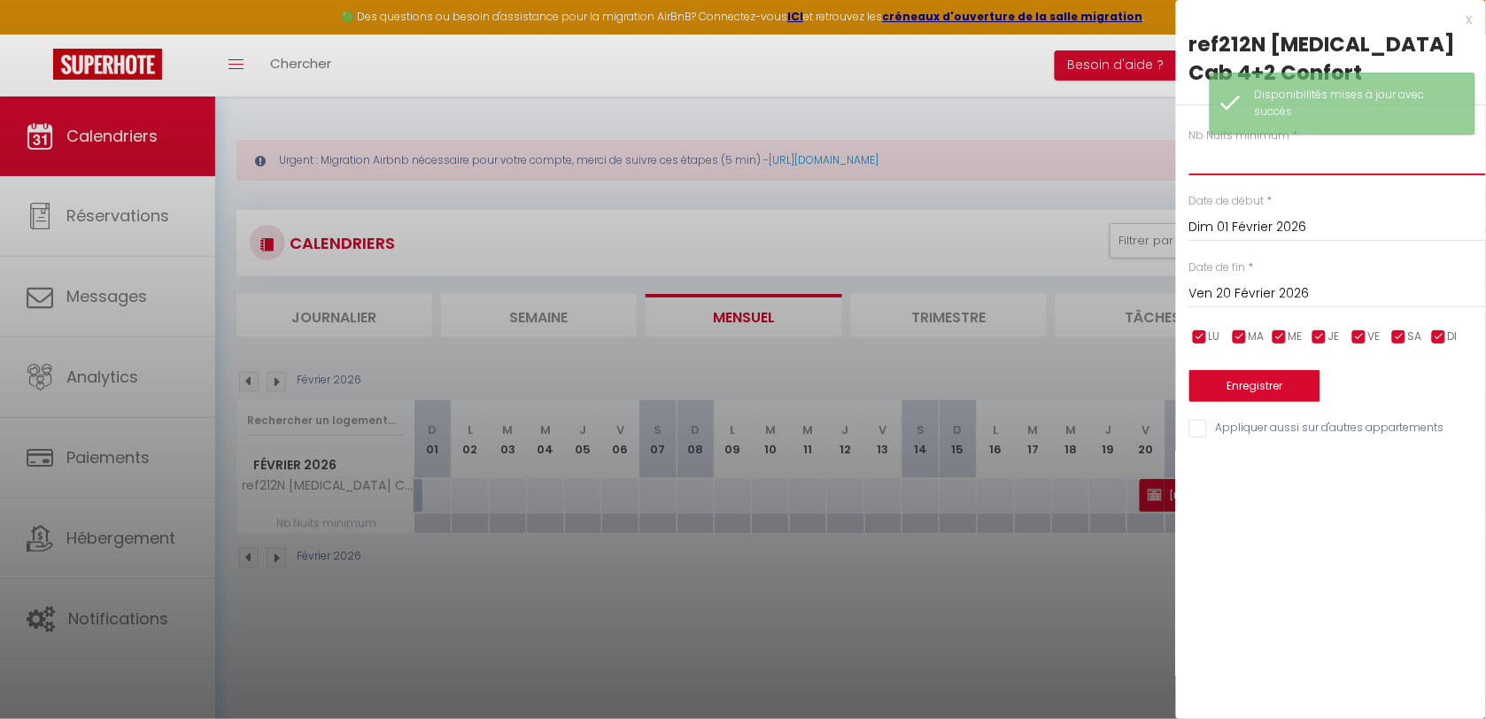
click at [1200, 143] on input "text" at bounding box center [1337, 159] width 297 height 32
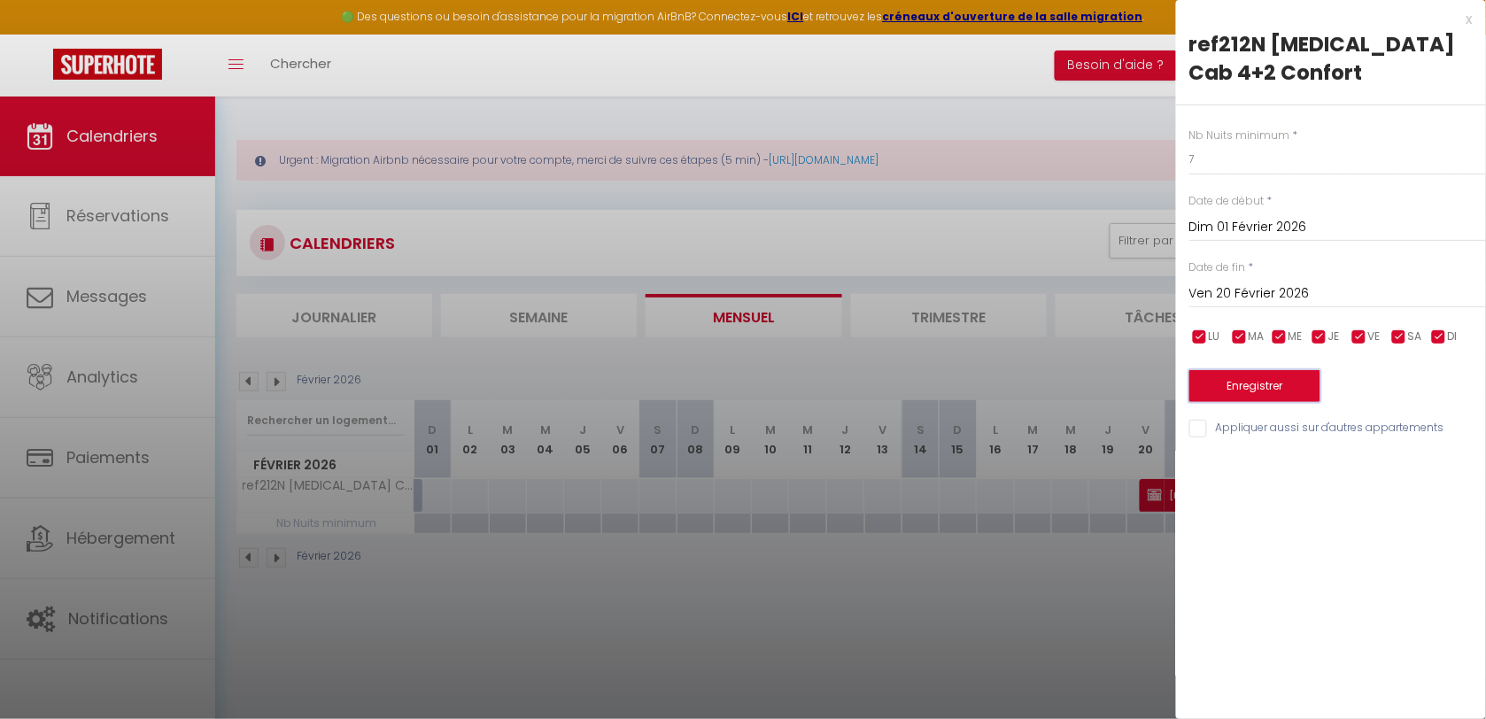
click at [1245, 370] on button "Enregistrer" at bounding box center [1254, 386] width 131 height 32
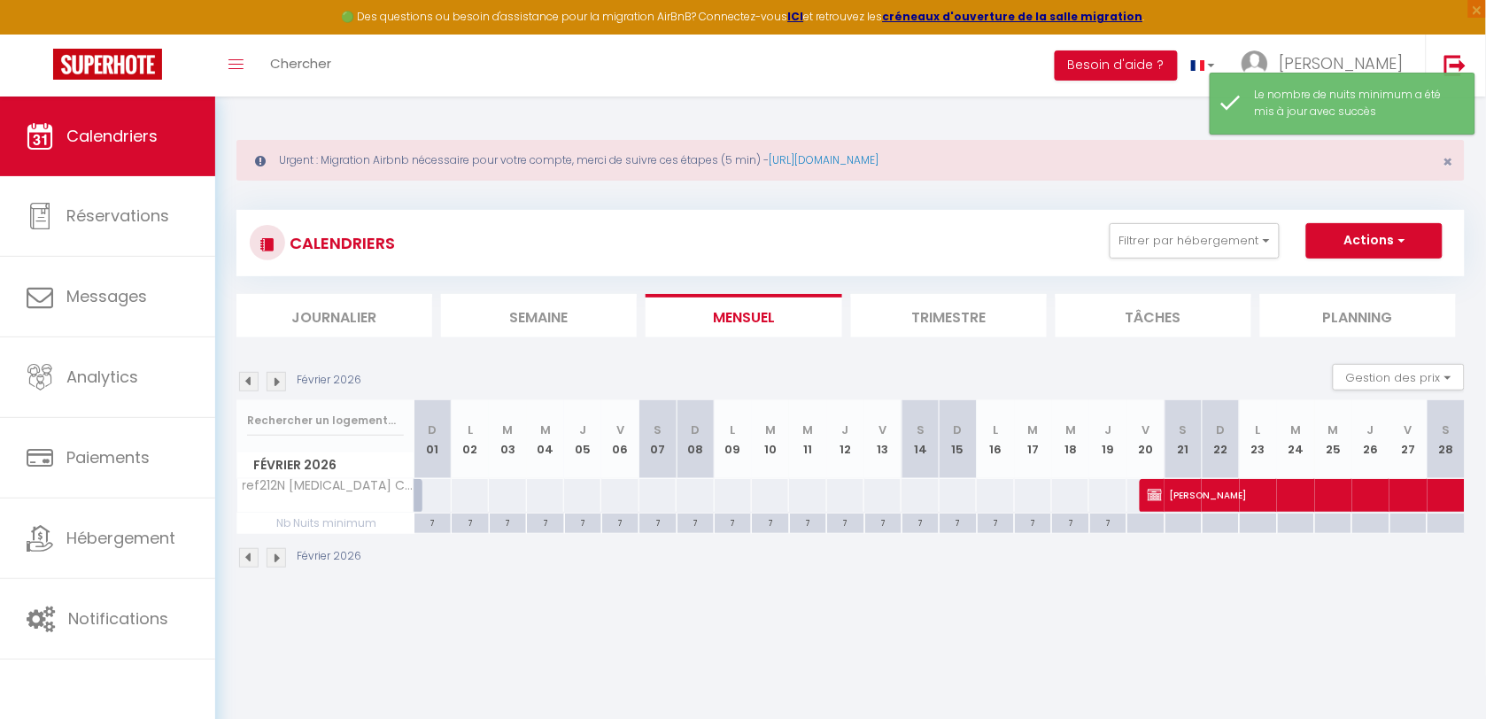
click at [436, 496] on div at bounding box center [433, 495] width 38 height 33
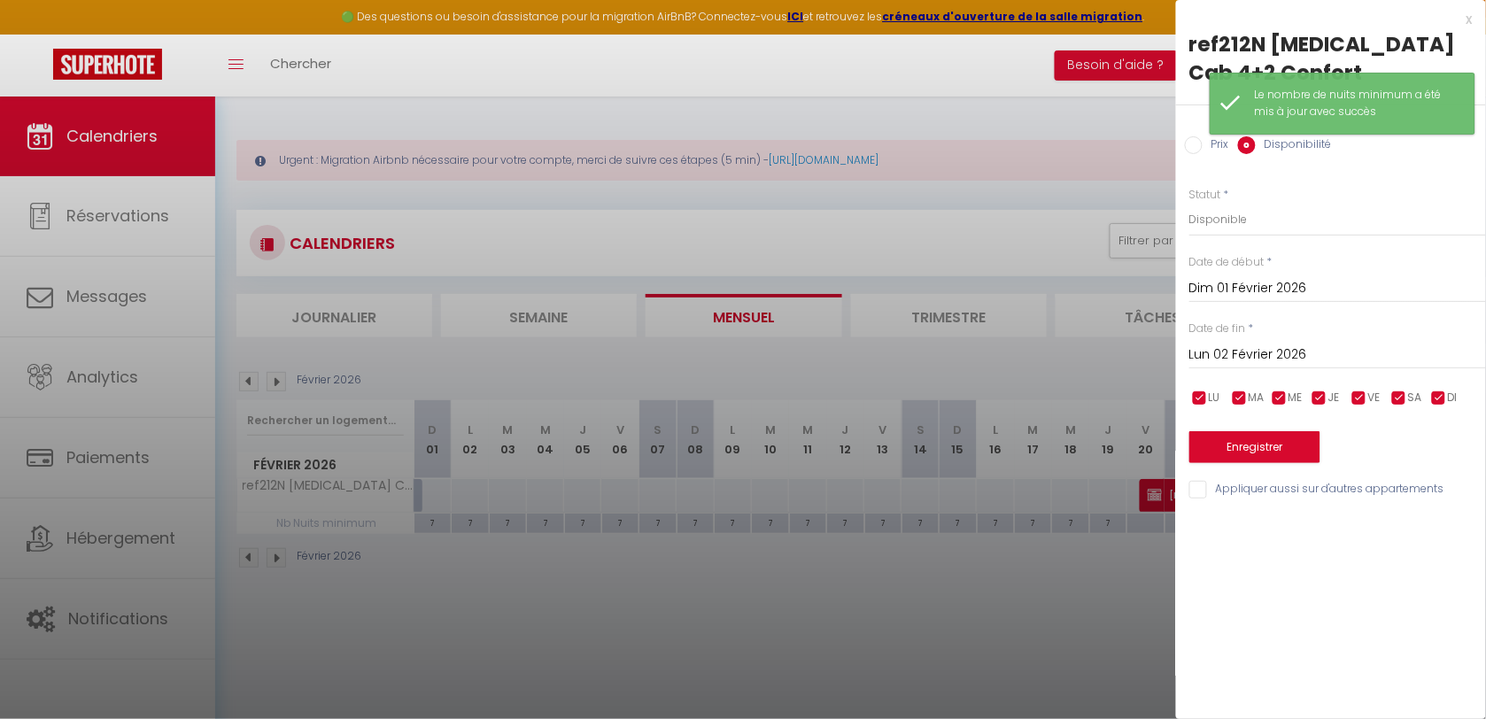
click at [1206, 344] on input "Lun 02 Février 2026" at bounding box center [1337, 355] width 297 height 23
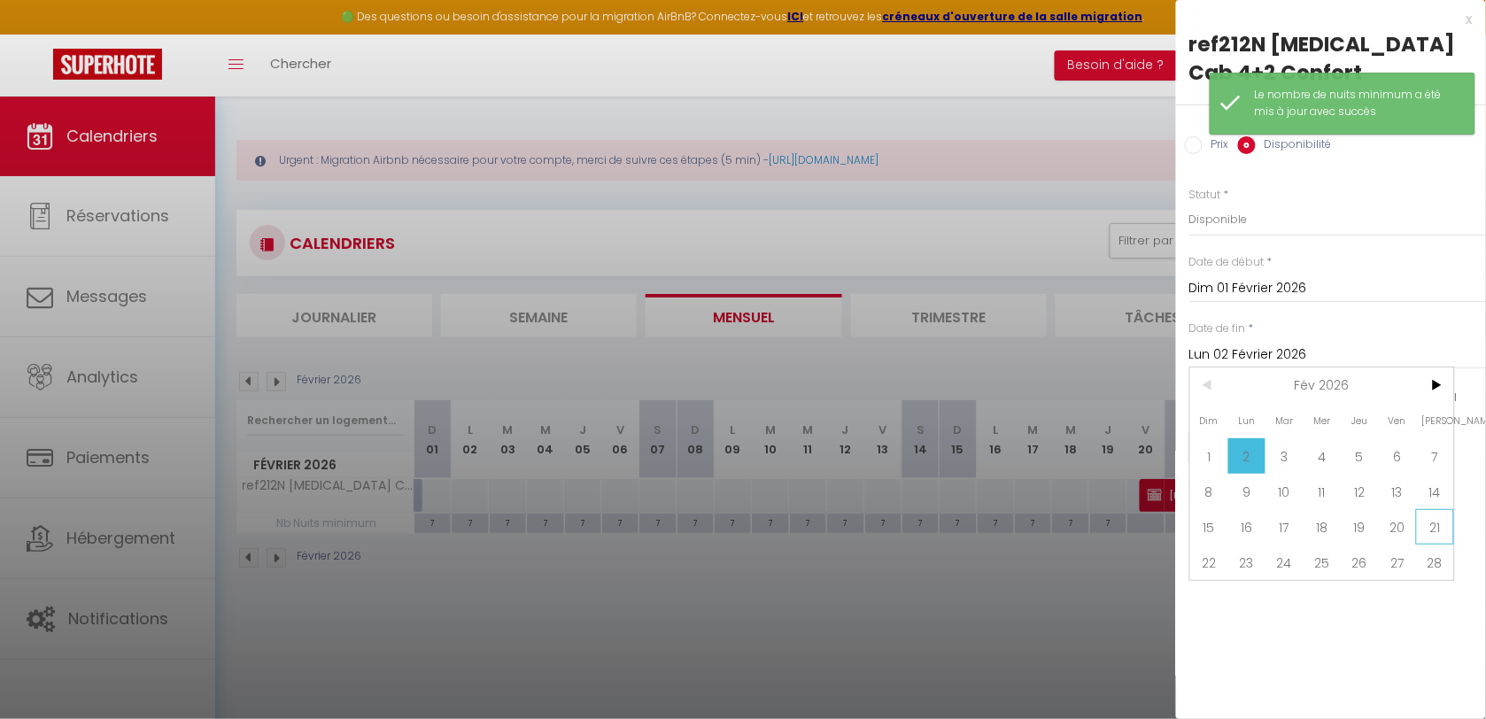
click at [1428, 509] on span "21" at bounding box center [1435, 526] width 38 height 35
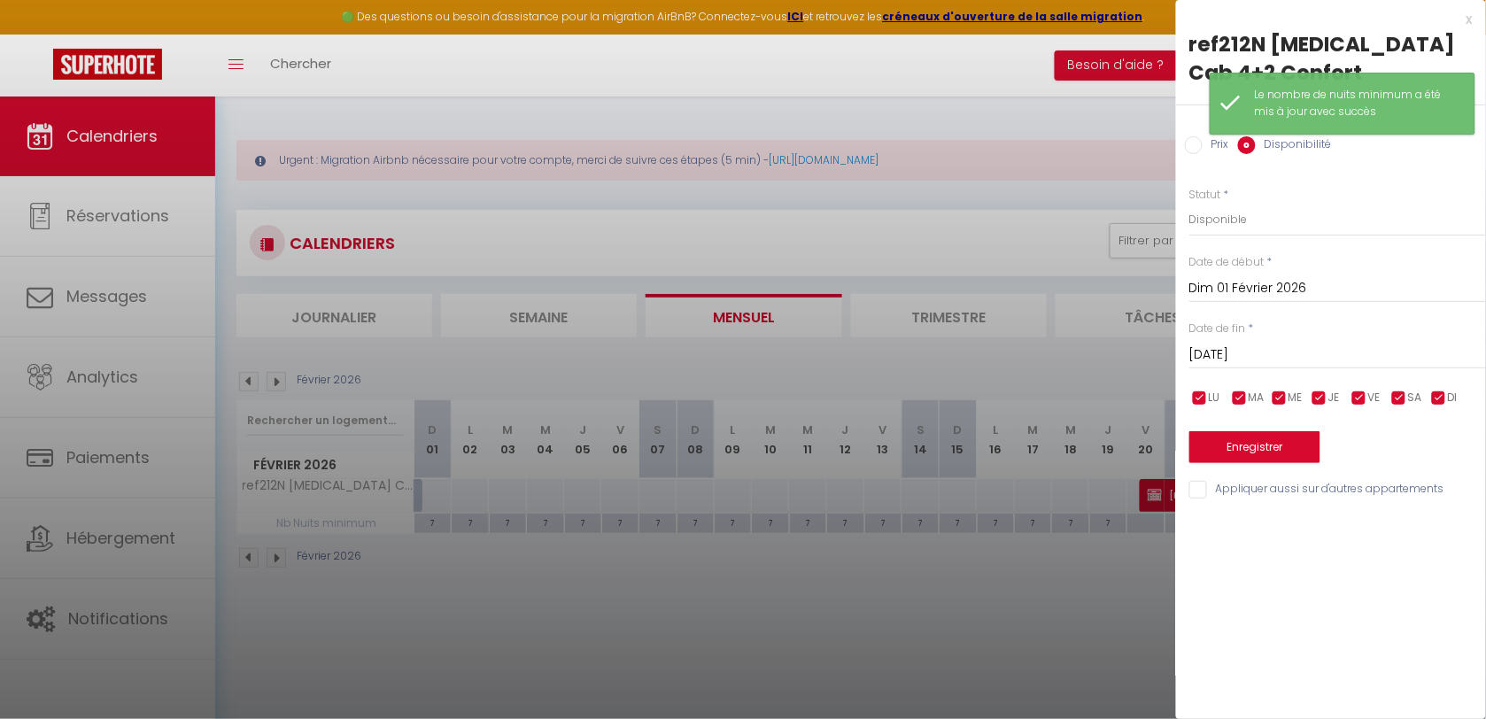
click at [1183, 105] on div "Prix Disponibilité" at bounding box center [1331, 134] width 310 height 59
click at [1198, 136] on input "Prix" at bounding box center [1194, 145] width 18 height 18
click at [1231, 203] on input "Prix" at bounding box center [1337, 219] width 297 height 32
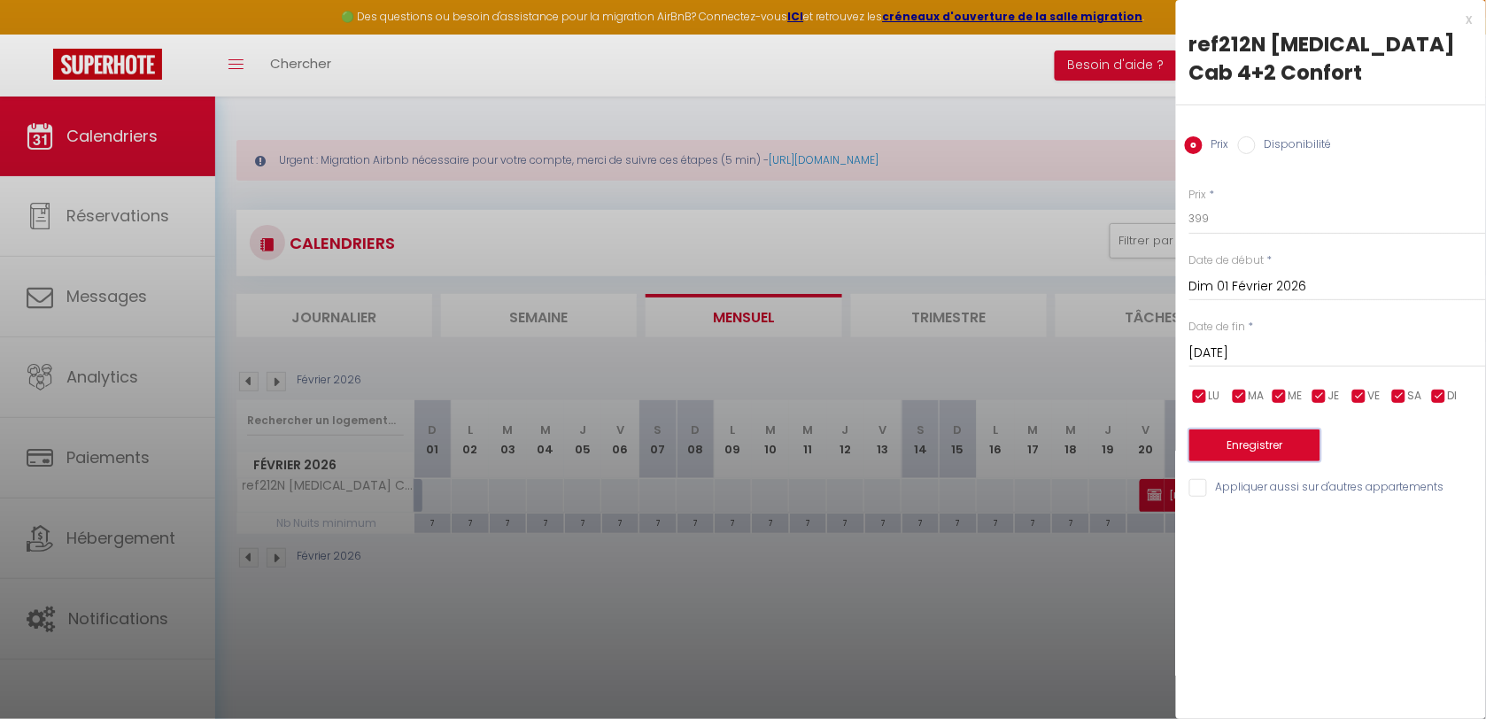
click at [1259, 429] on button "Enregistrer" at bounding box center [1254, 445] width 131 height 32
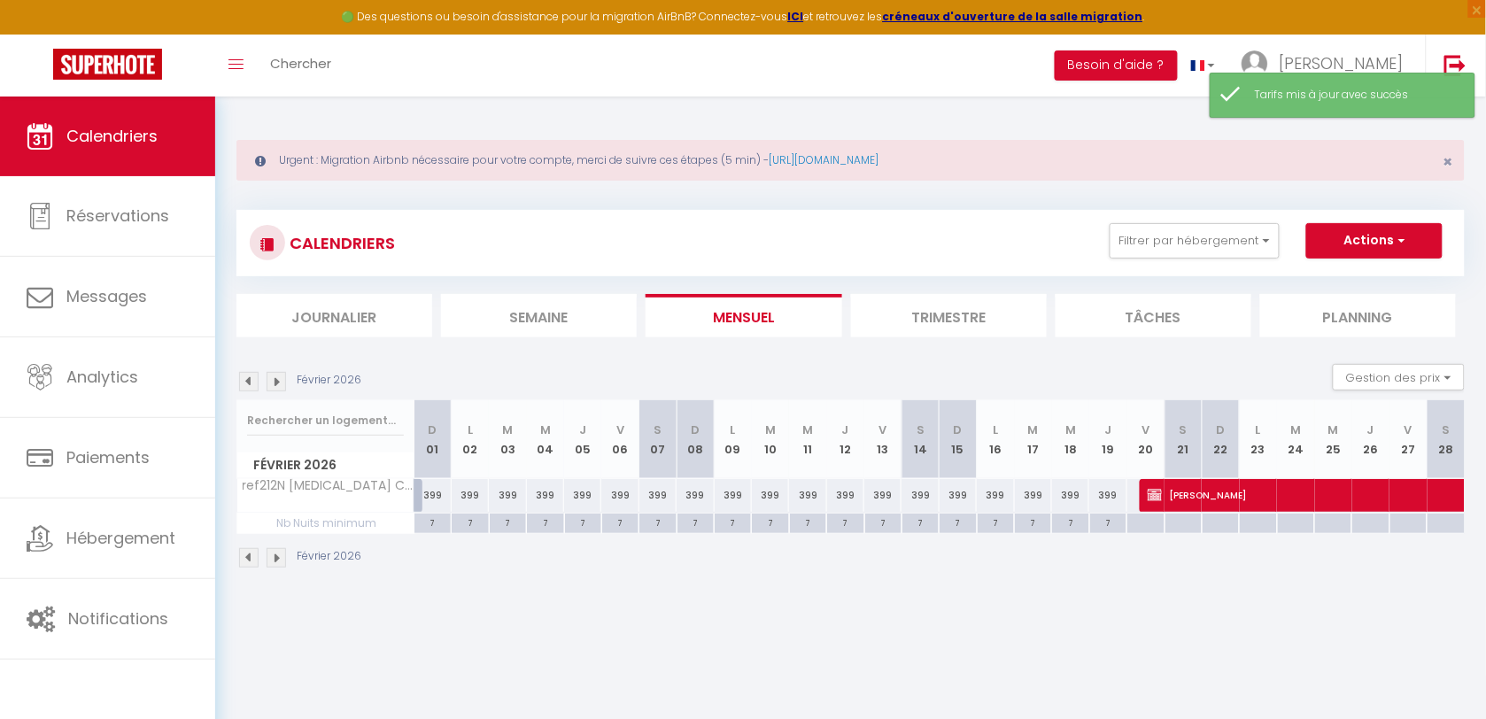
click at [272, 382] on img at bounding box center [276, 381] width 19 height 19
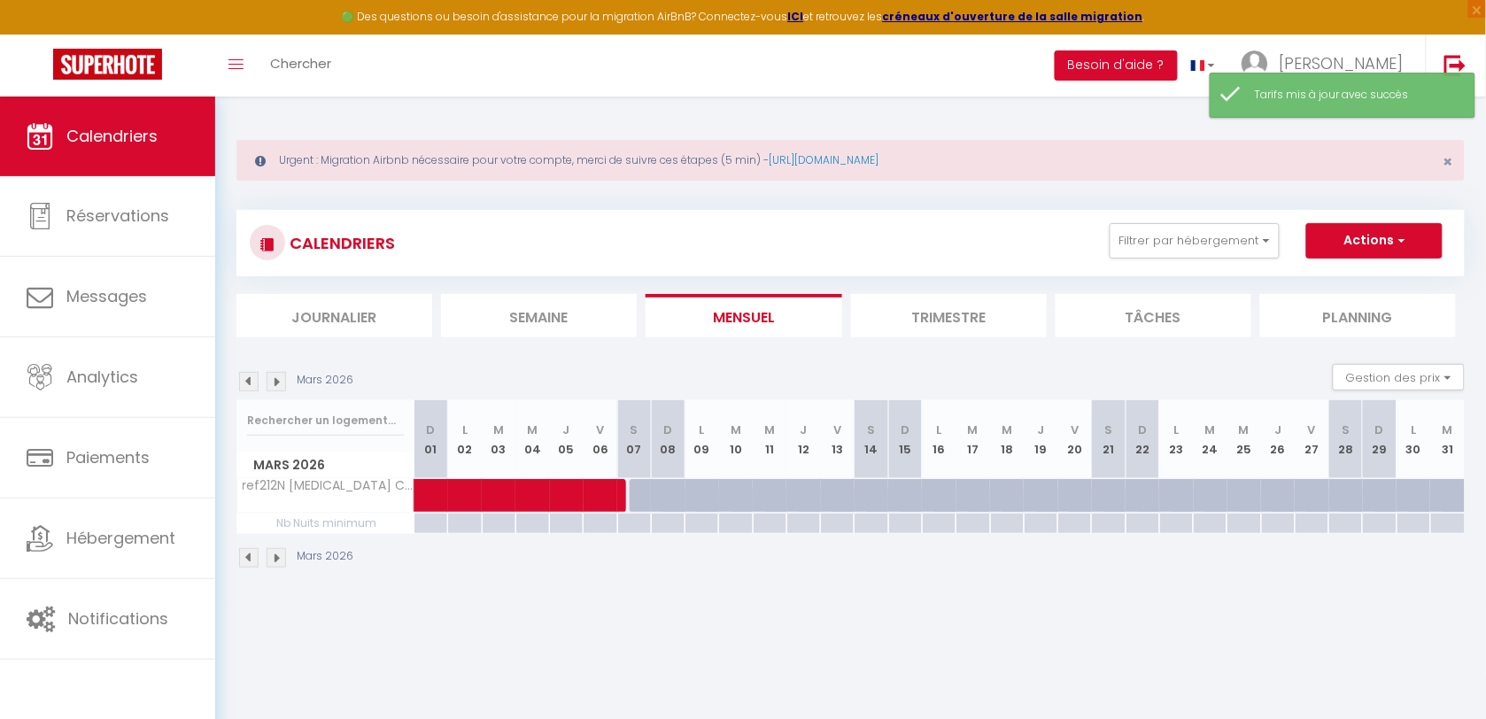
click at [240, 374] on img at bounding box center [248, 381] width 19 height 19
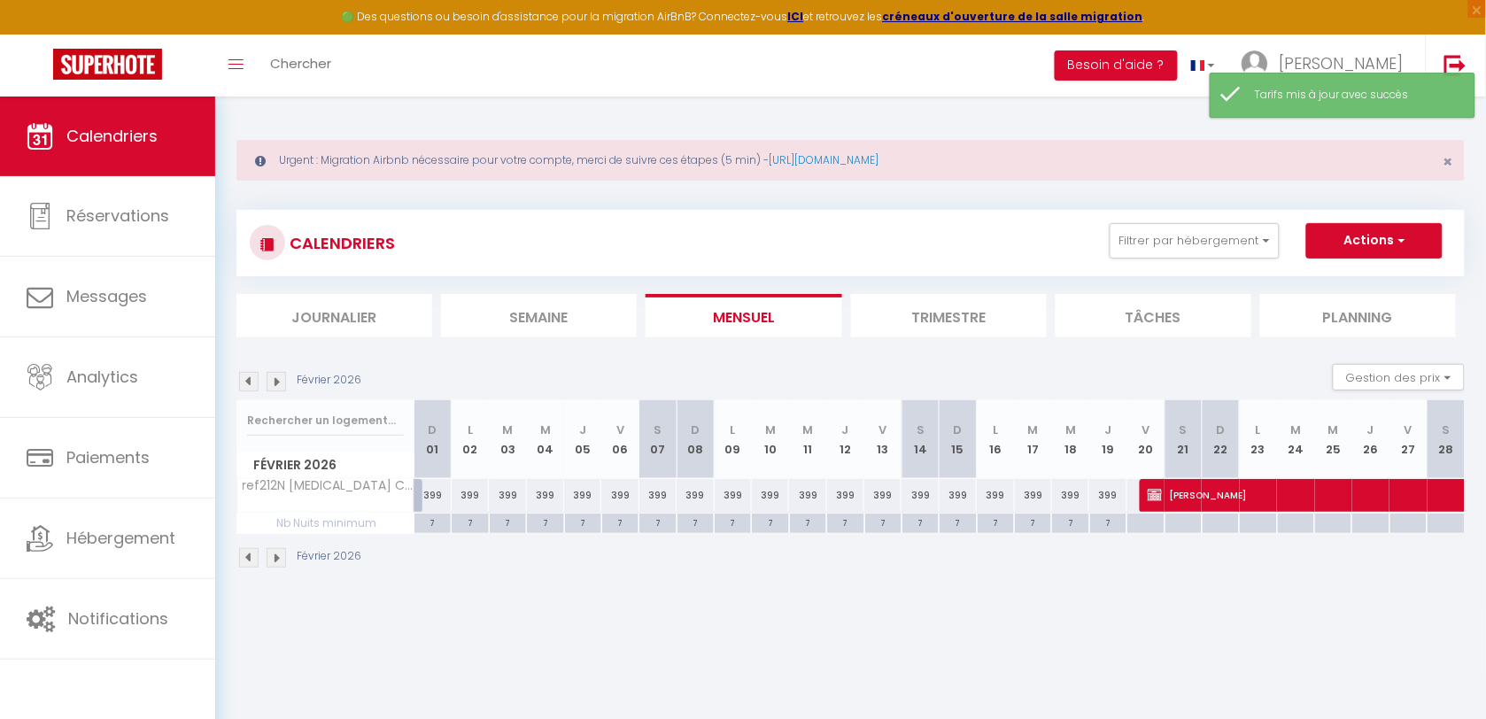
click at [248, 388] on img at bounding box center [248, 381] width 19 height 19
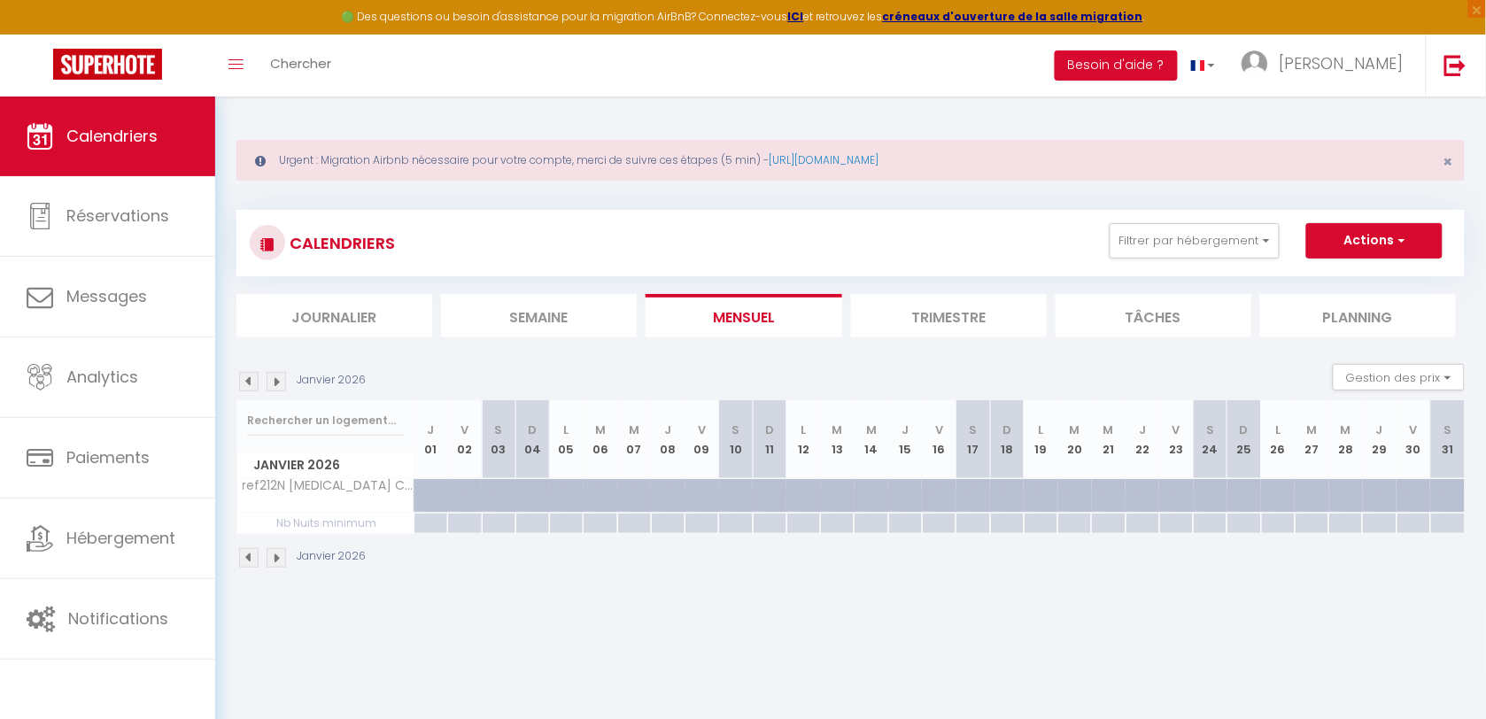
click at [564, 489] on div at bounding box center [578, 506] width 34 height 34
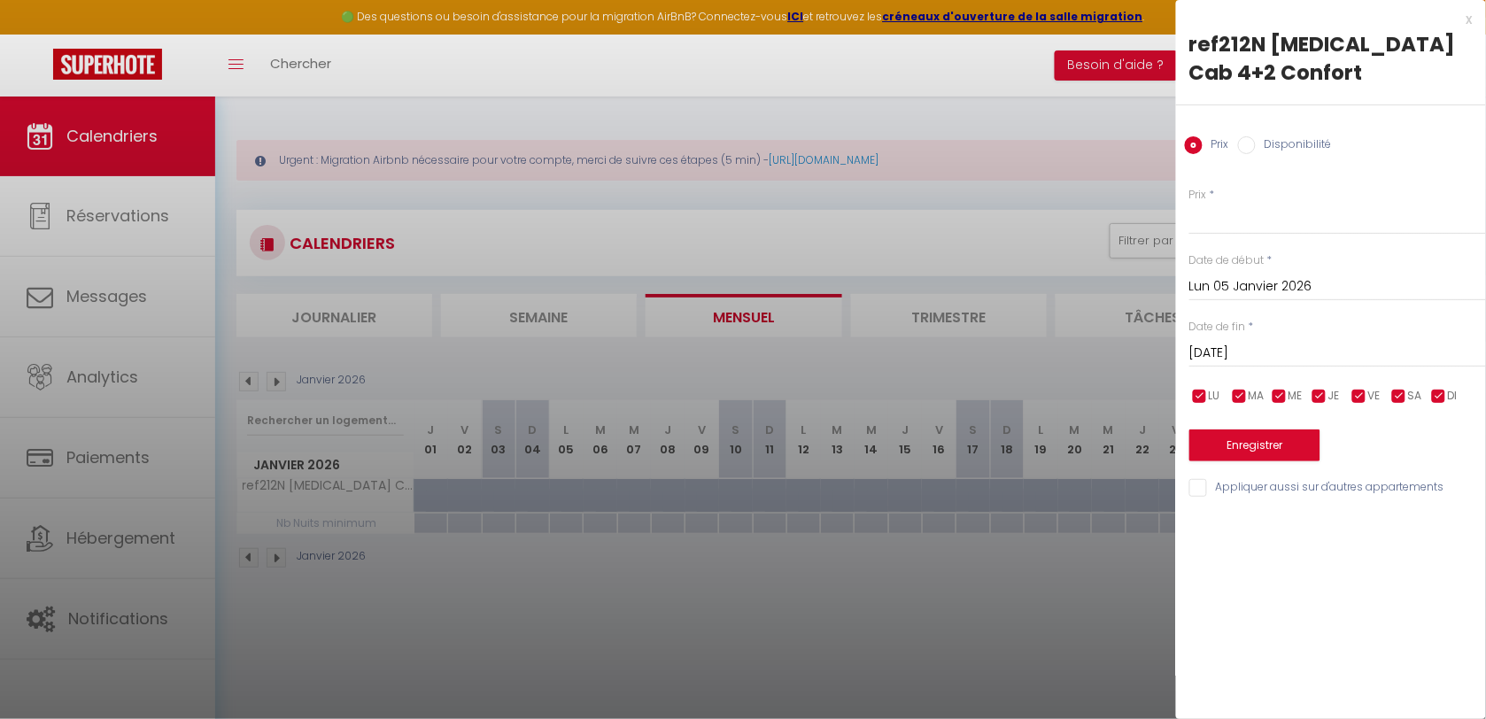
click at [1224, 336] on div "[DATE] < [PERSON_NAME][DATE] > Dim Lun Mar Mer Jeu Ven Sam 1 2 3 4 5 6 7 8 9 10…" at bounding box center [1337, 352] width 297 height 32
click at [1225, 342] on input "[DATE]" at bounding box center [1337, 353] width 297 height 23
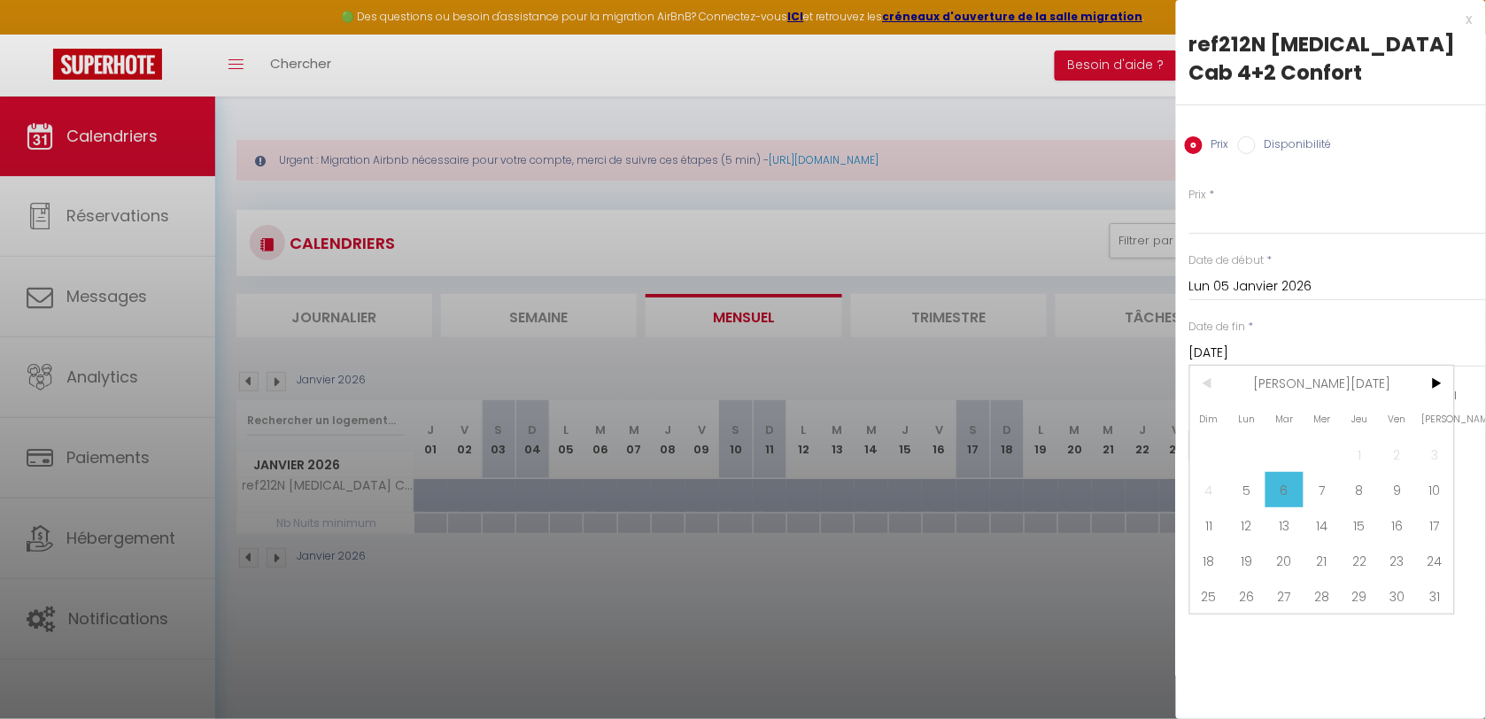
scroll to position [1, 0]
click at [1435, 578] on span "31" at bounding box center [1435, 595] width 38 height 35
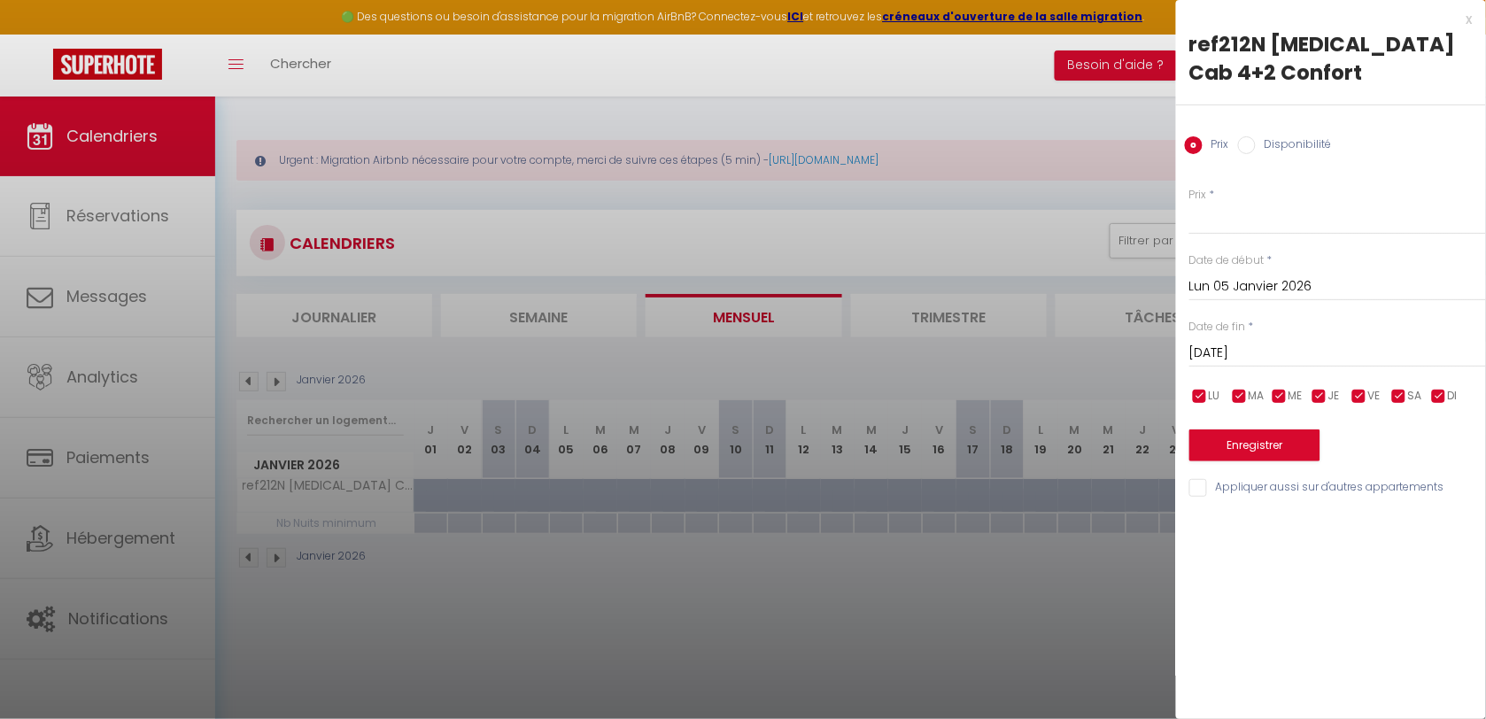
click at [1294, 136] on label "Disponibilité" at bounding box center [1294, 145] width 76 height 19
click at [1256, 136] on input "Disponibilité" at bounding box center [1247, 145] width 18 height 18
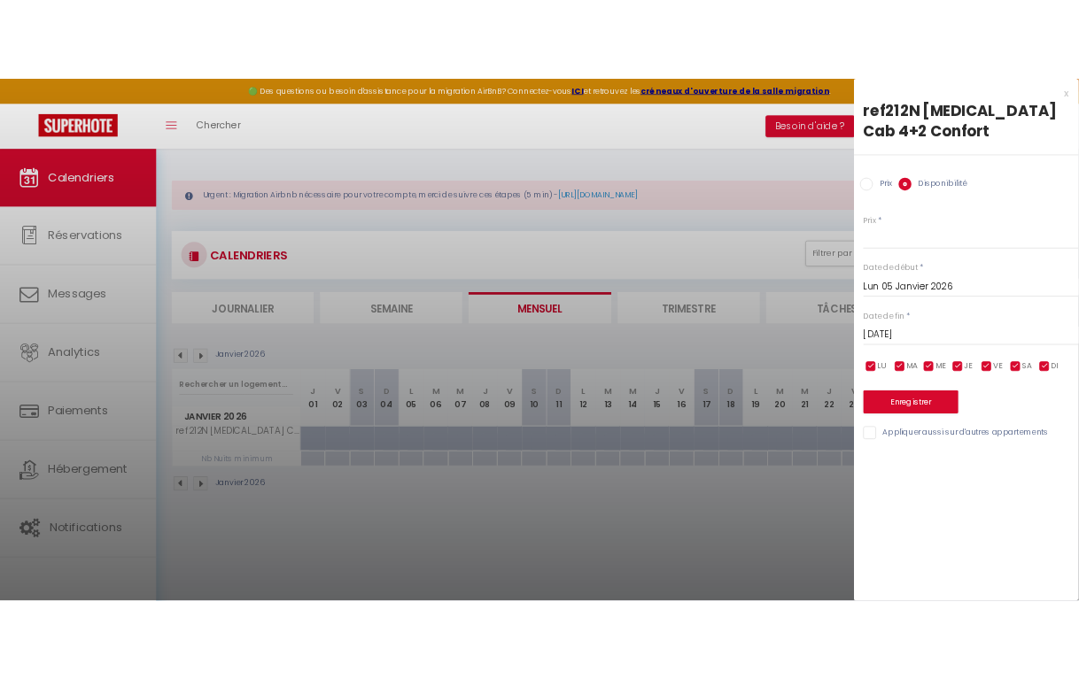
scroll to position [0, 0]
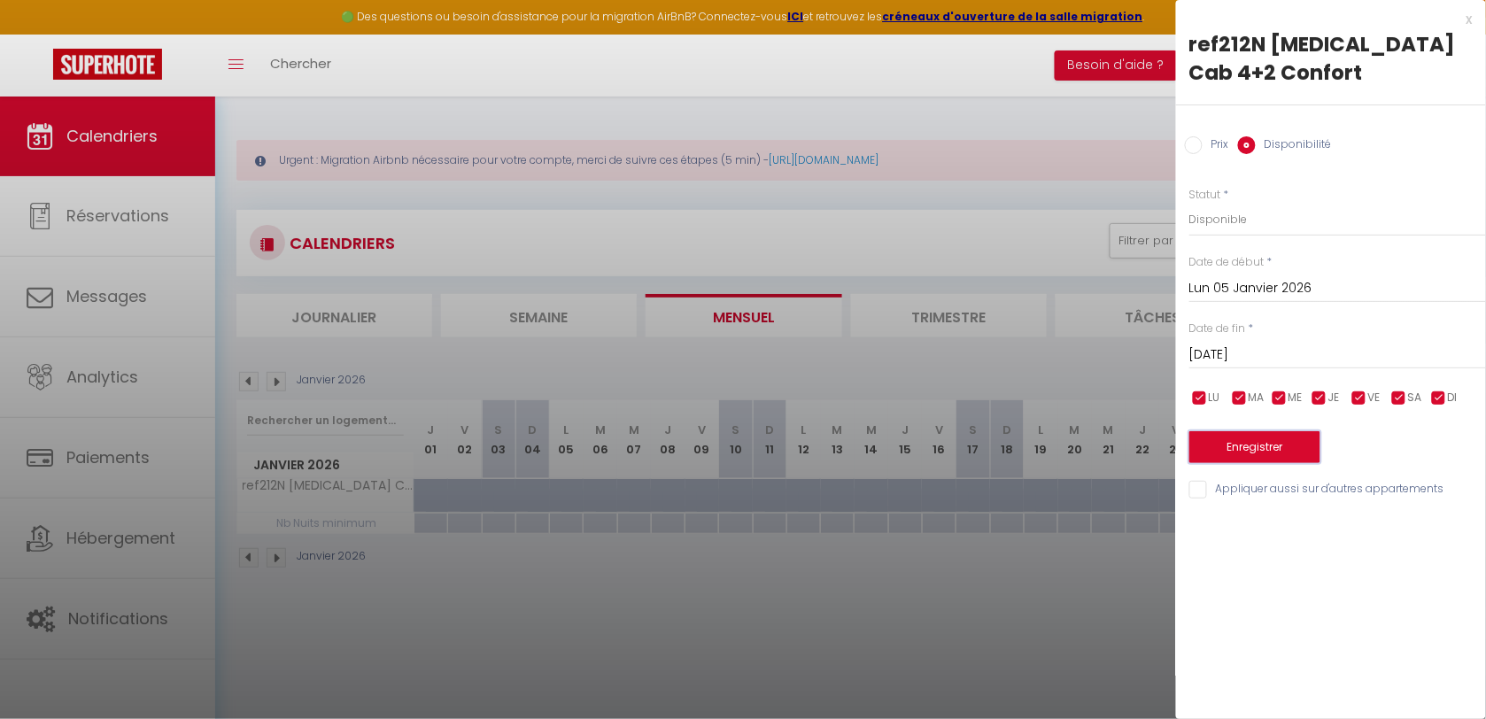
click at [1277, 431] on button "Enregistrer" at bounding box center [1254, 447] width 131 height 32
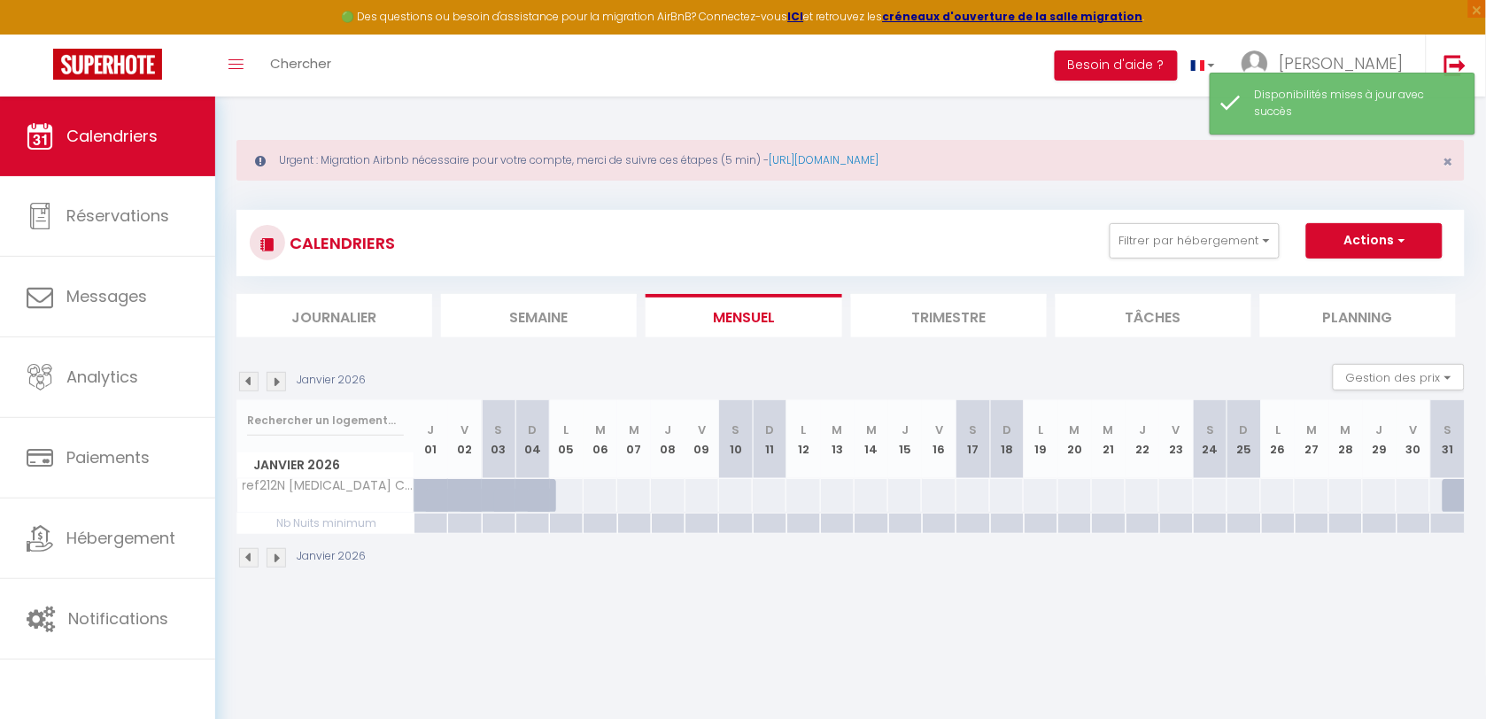
click at [1449, 494] on div at bounding box center [1459, 496] width 35 height 34
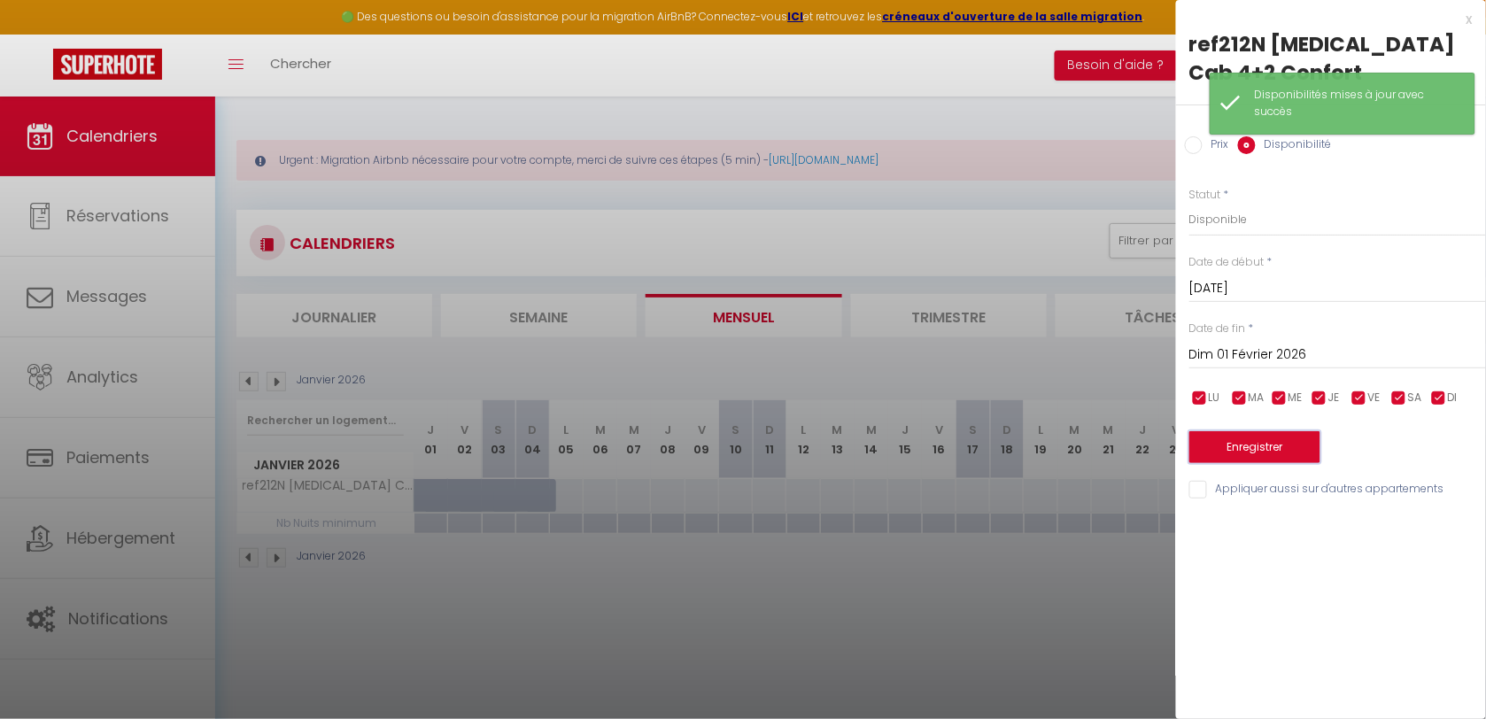
click at [1235, 431] on button "Enregistrer" at bounding box center [1254, 447] width 131 height 32
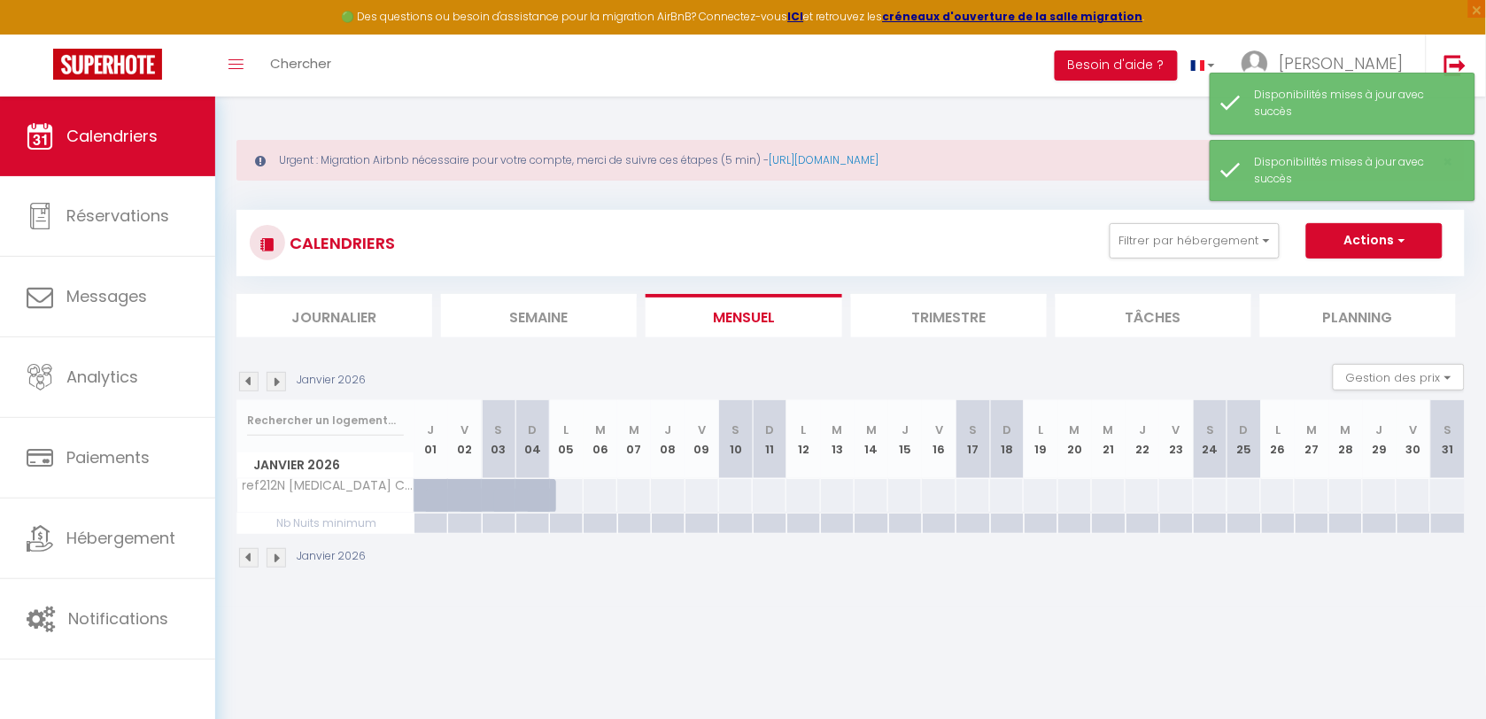
click at [1404, 498] on div at bounding box center [1413, 495] width 35 height 33
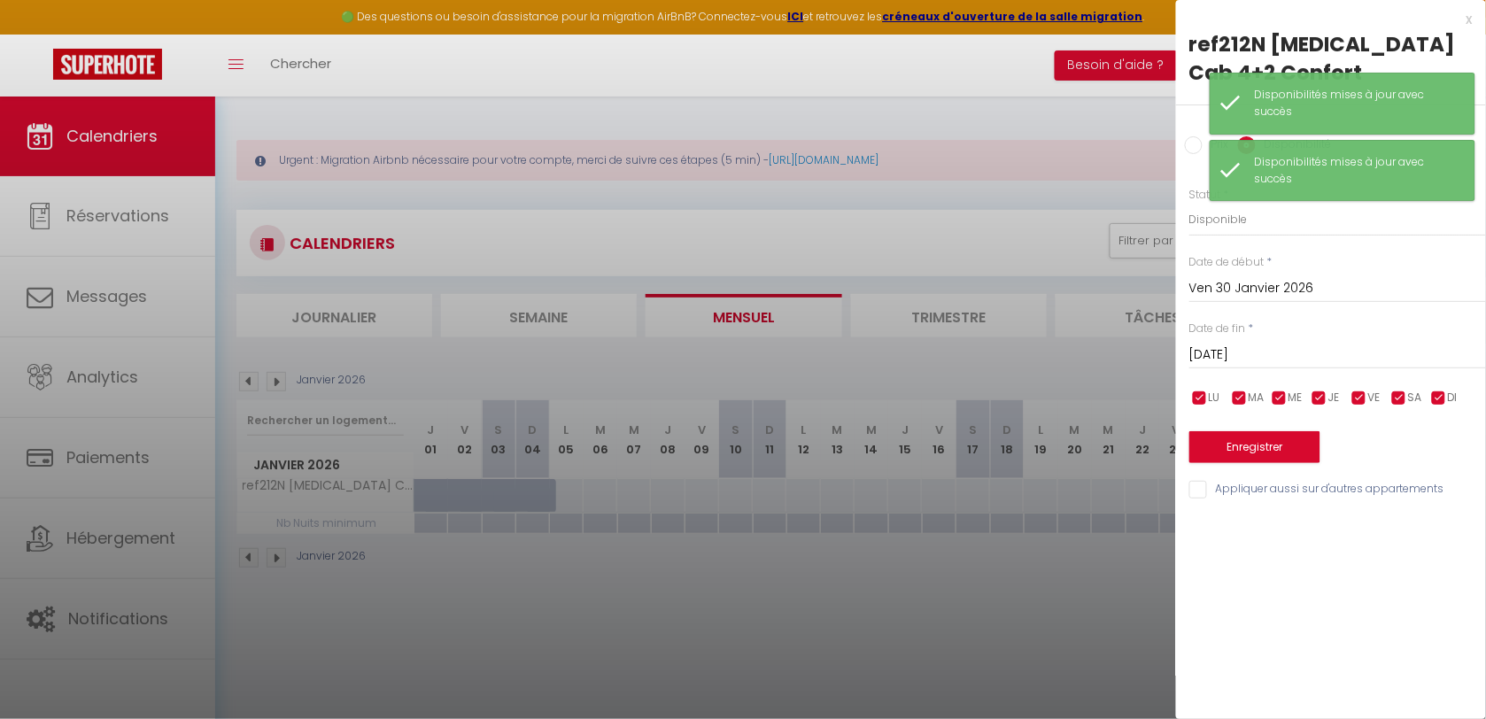
click at [1272, 344] on input "[DATE]" at bounding box center [1337, 355] width 297 height 23
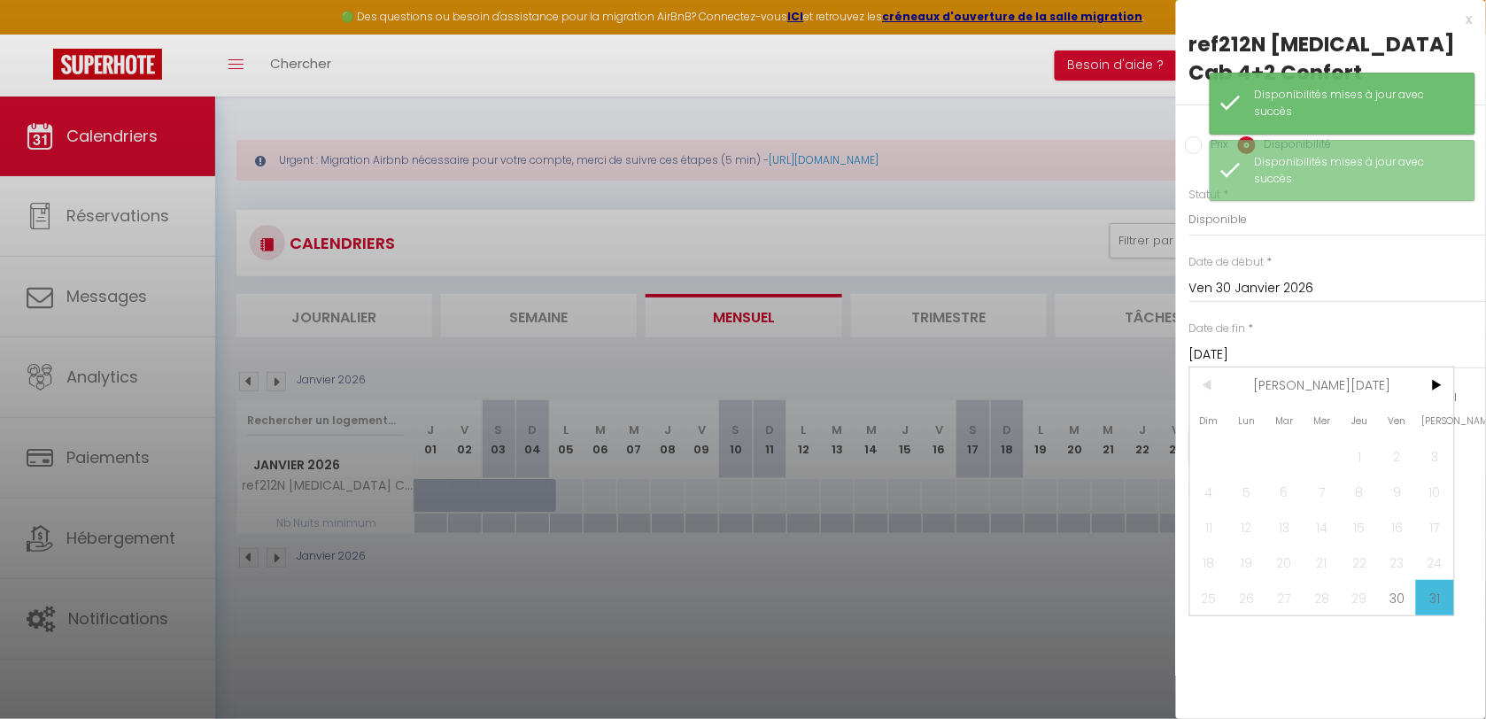
click at [1431, 403] on span "[PERSON_NAME]" at bounding box center [1435, 420] width 38 height 35
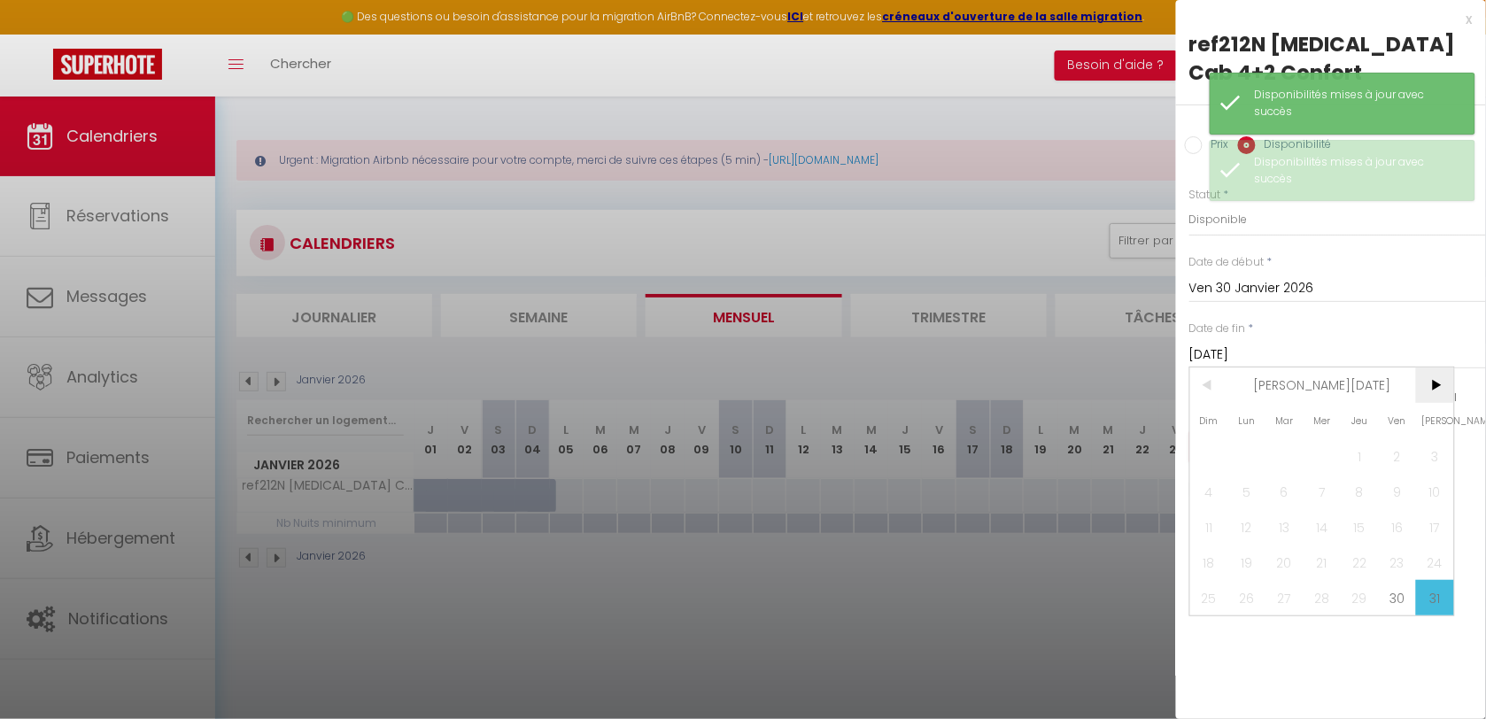
click at [1436, 367] on span ">" at bounding box center [1435, 384] width 38 height 35
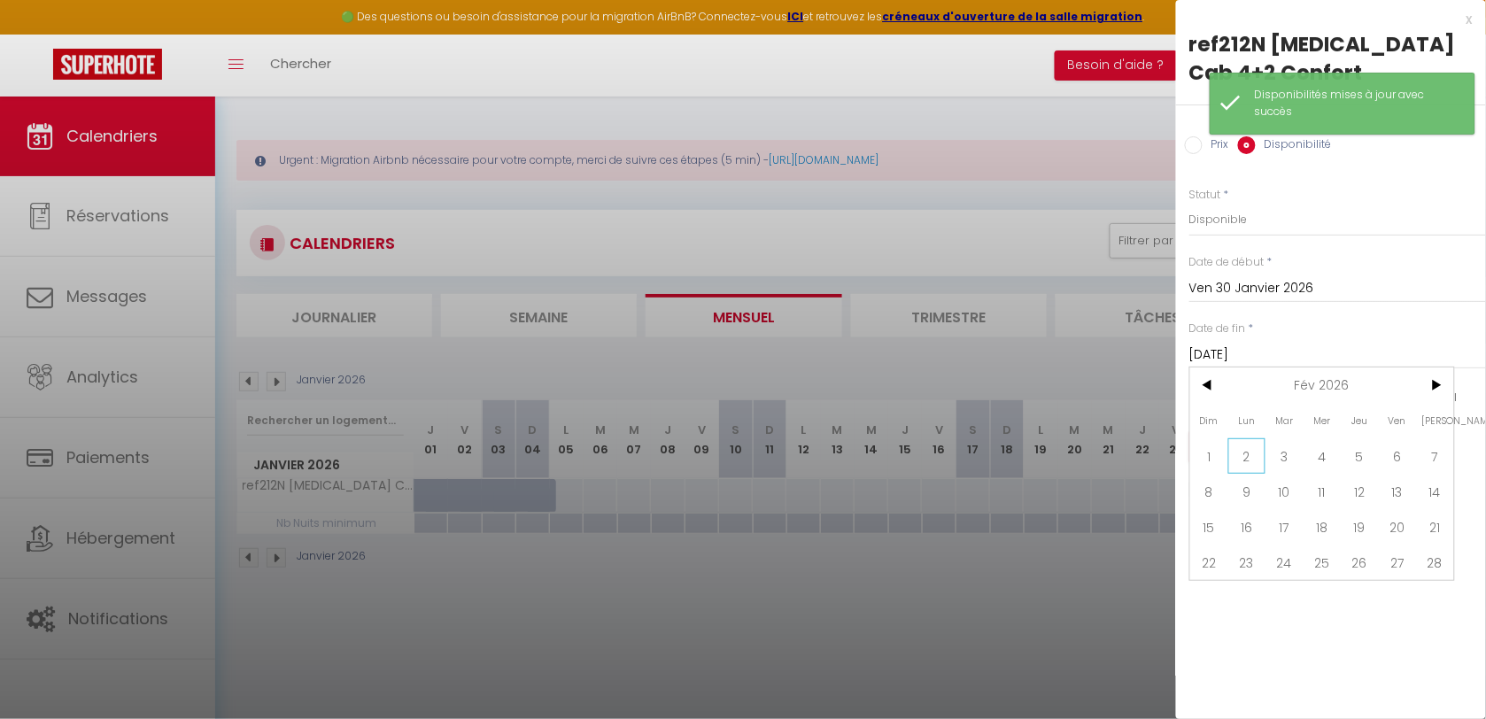
click at [1233, 438] on span "2" at bounding box center [1247, 455] width 38 height 35
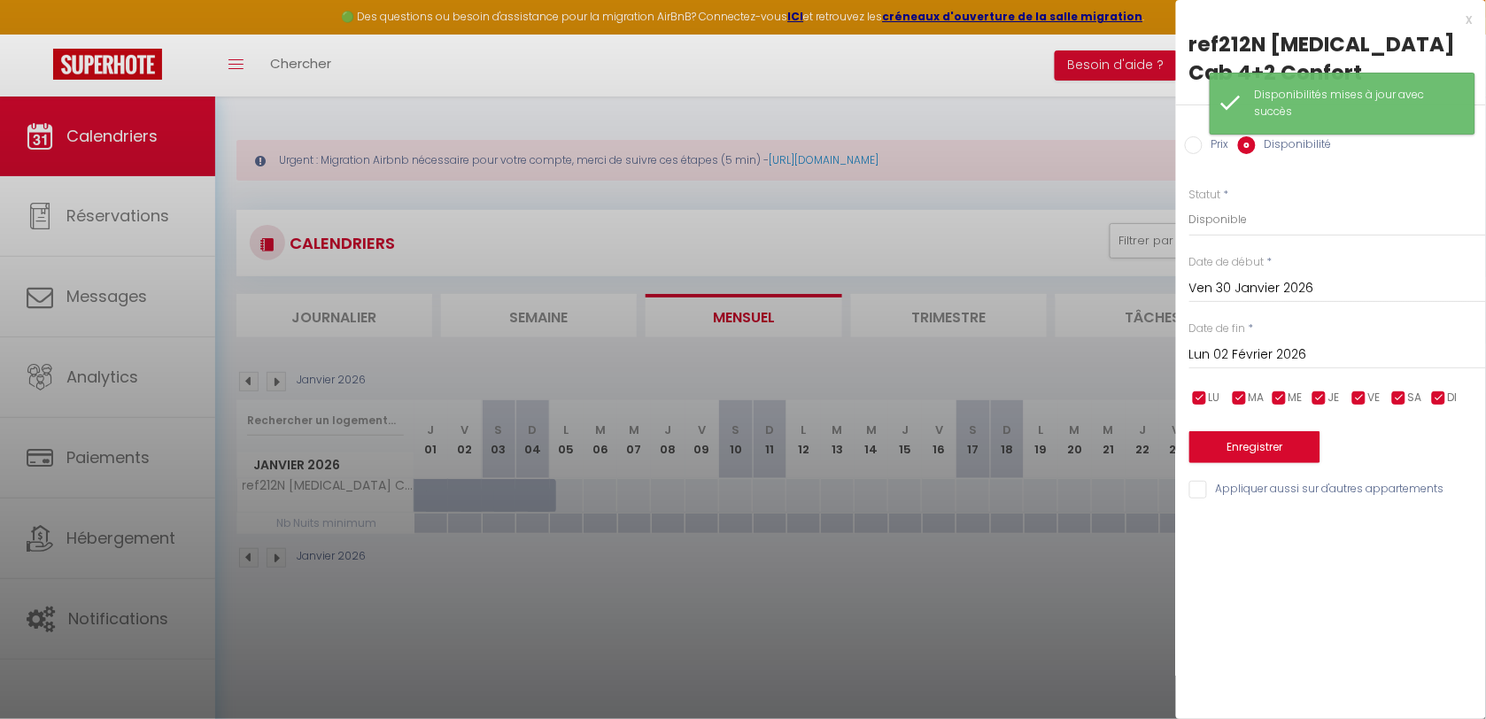
click at [1195, 136] on input "Prix" at bounding box center [1194, 145] width 18 height 18
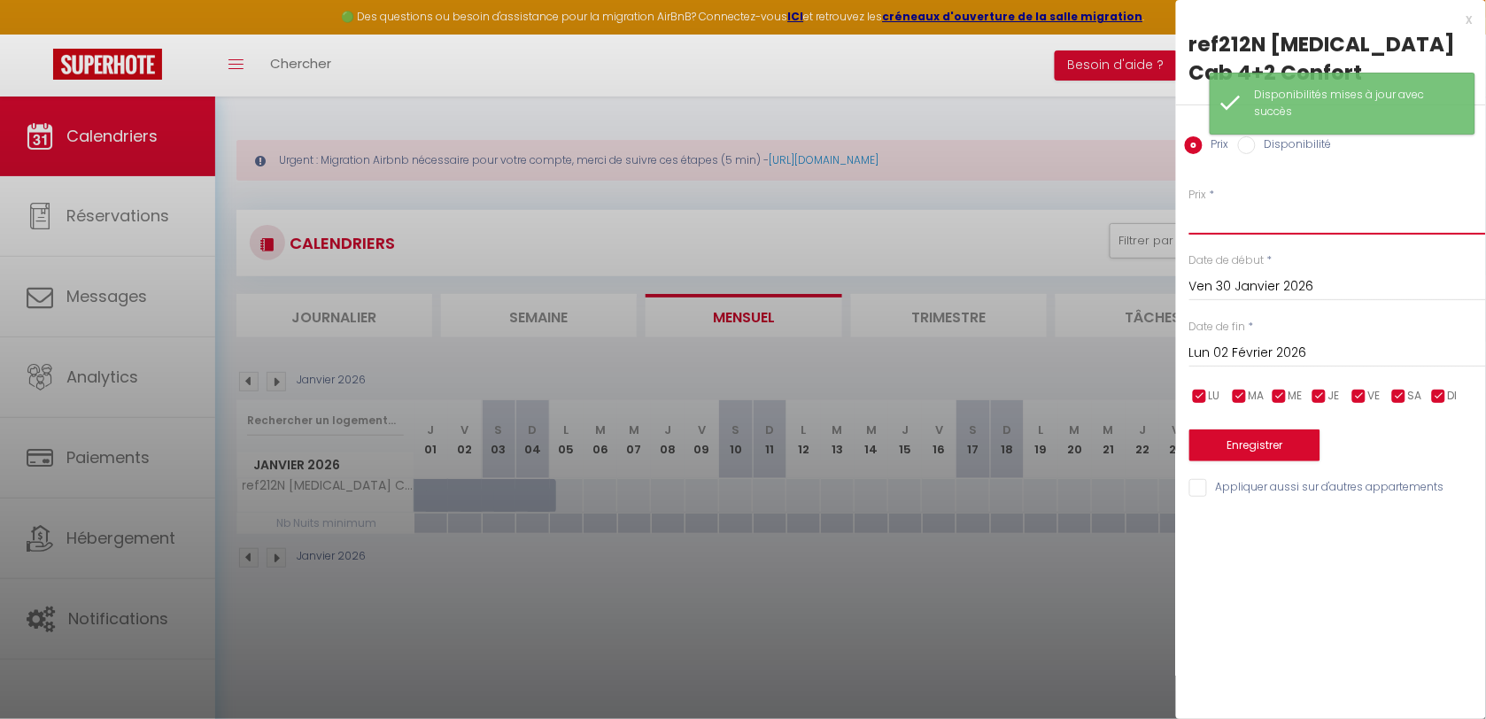
click at [1209, 203] on input "Prix" at bounding box center [1337, 219] width 297 height 32
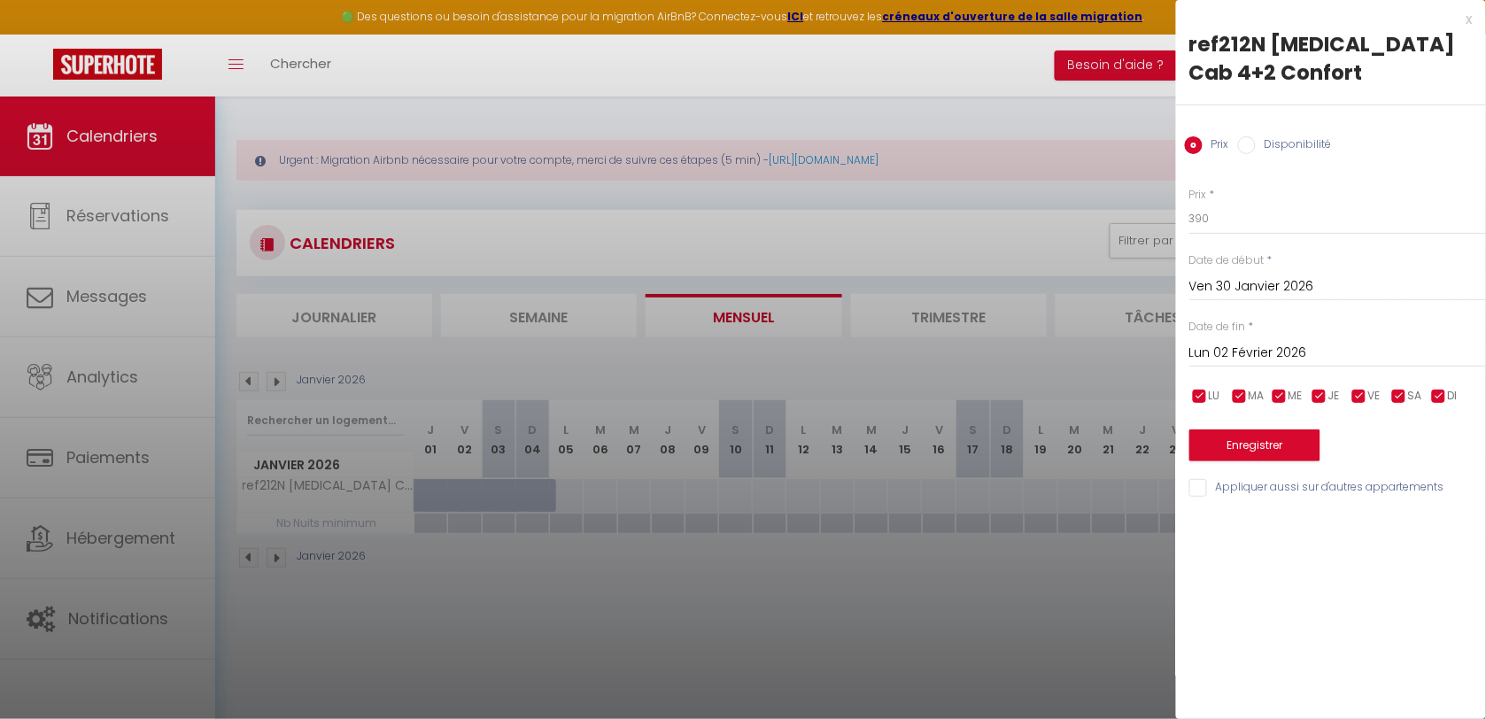
click at [1294, 445] on div "Prix * 390 Statut * Disponible Indisponible Date de début * [DATE] < [PERSON_NA…" at bounding box center [1331, 332] width 310 height 335
click at [1290, 429] on button "Enregistrer" at bounding box center [1254, 445] width 131 height 32
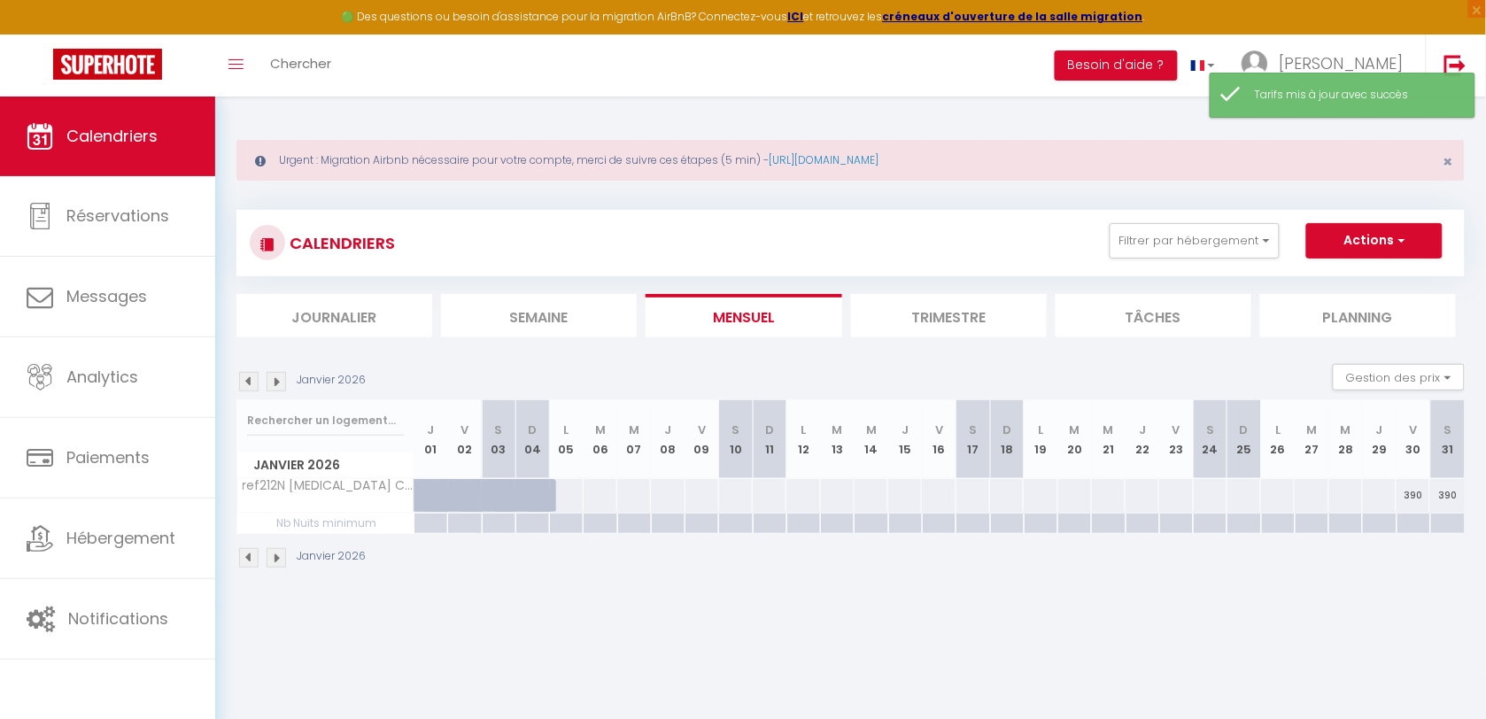
click at [1423, 527] on div at bounding box center [1413, 524] width 34 height 20
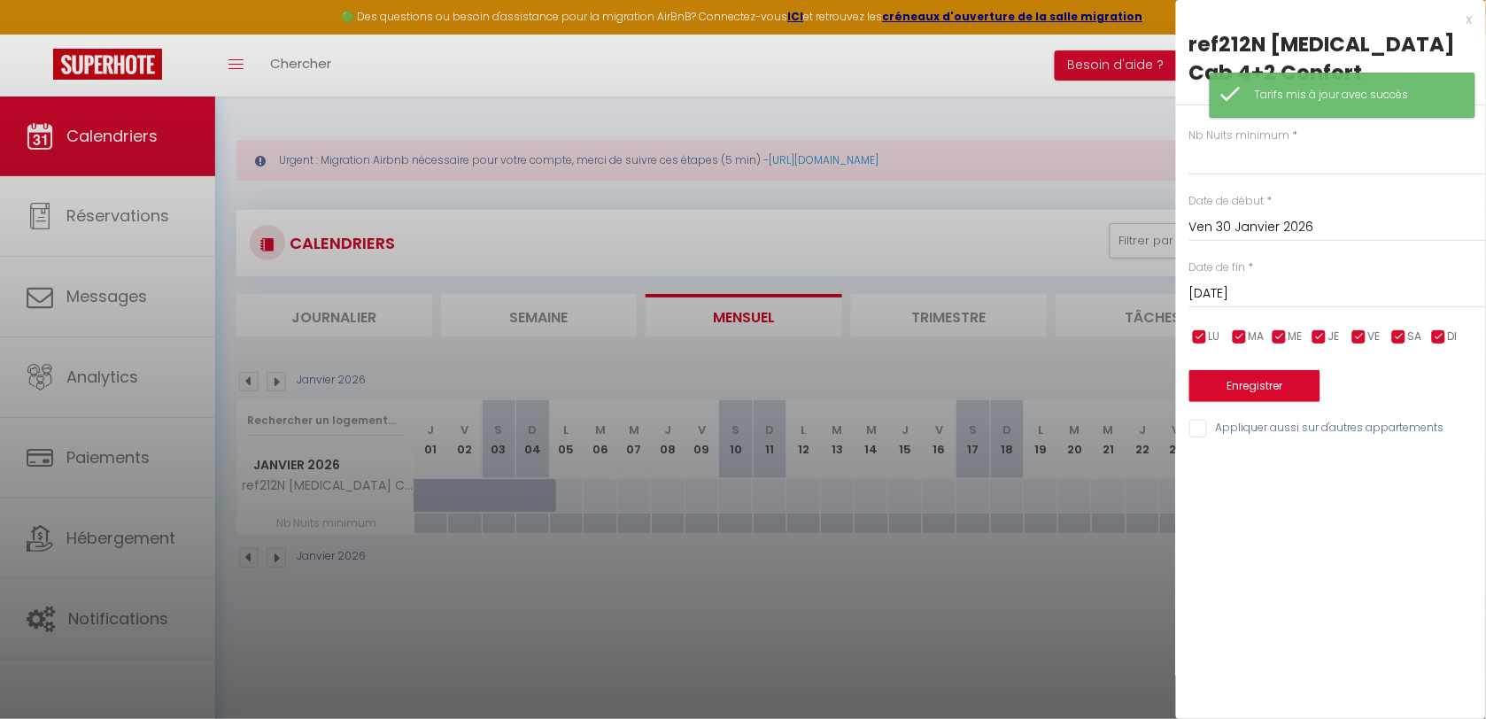
click at [1282, 282] on input "[DATE]" at bounding box center [1337, 293] width 297 height 23
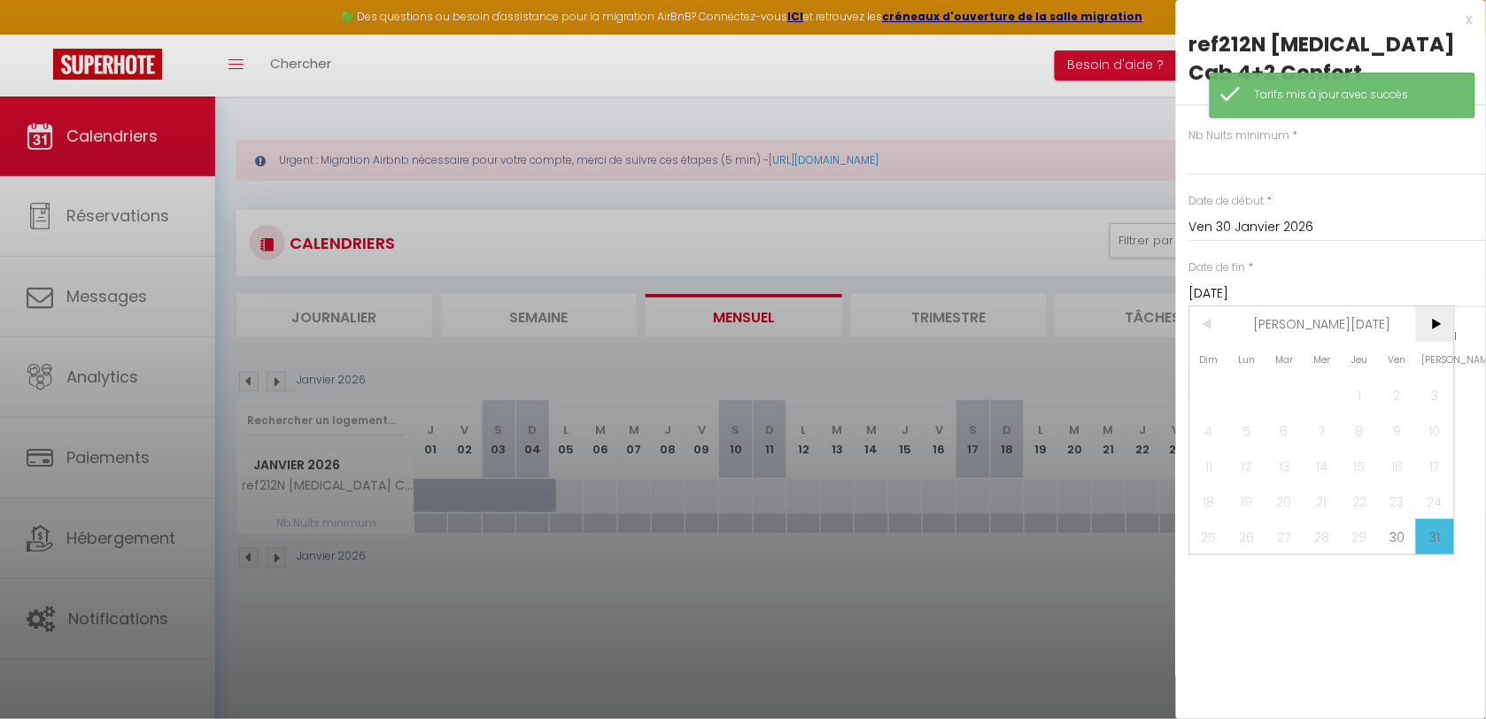
click at [1442, 306] on span ">" at bounding box center [1435, 323] width 38 height 35
click at [1220, 377] on span "1" at bounding box center [1209, 394] width 38 height 35
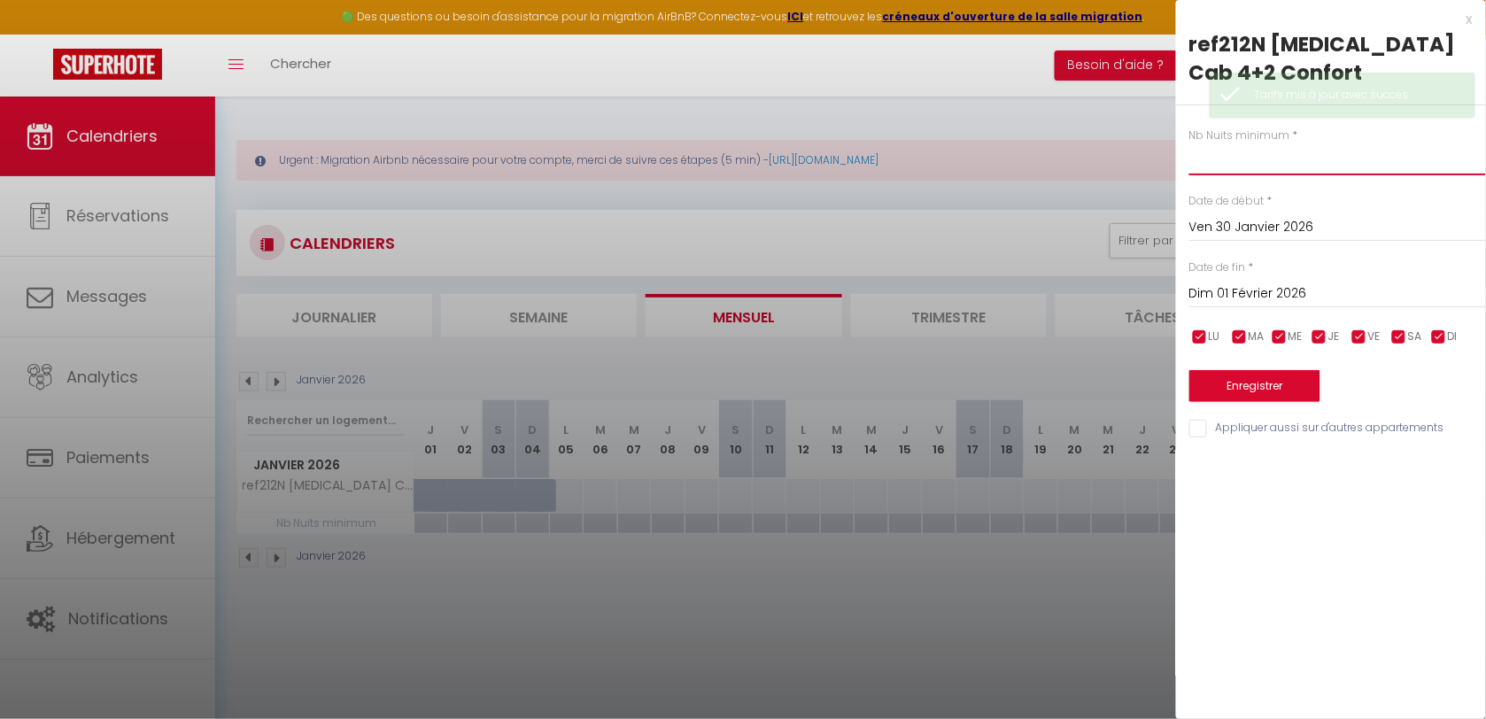
click at [1206, 147] on input "text" at bounding box center [1337, 159] width 297 height 32
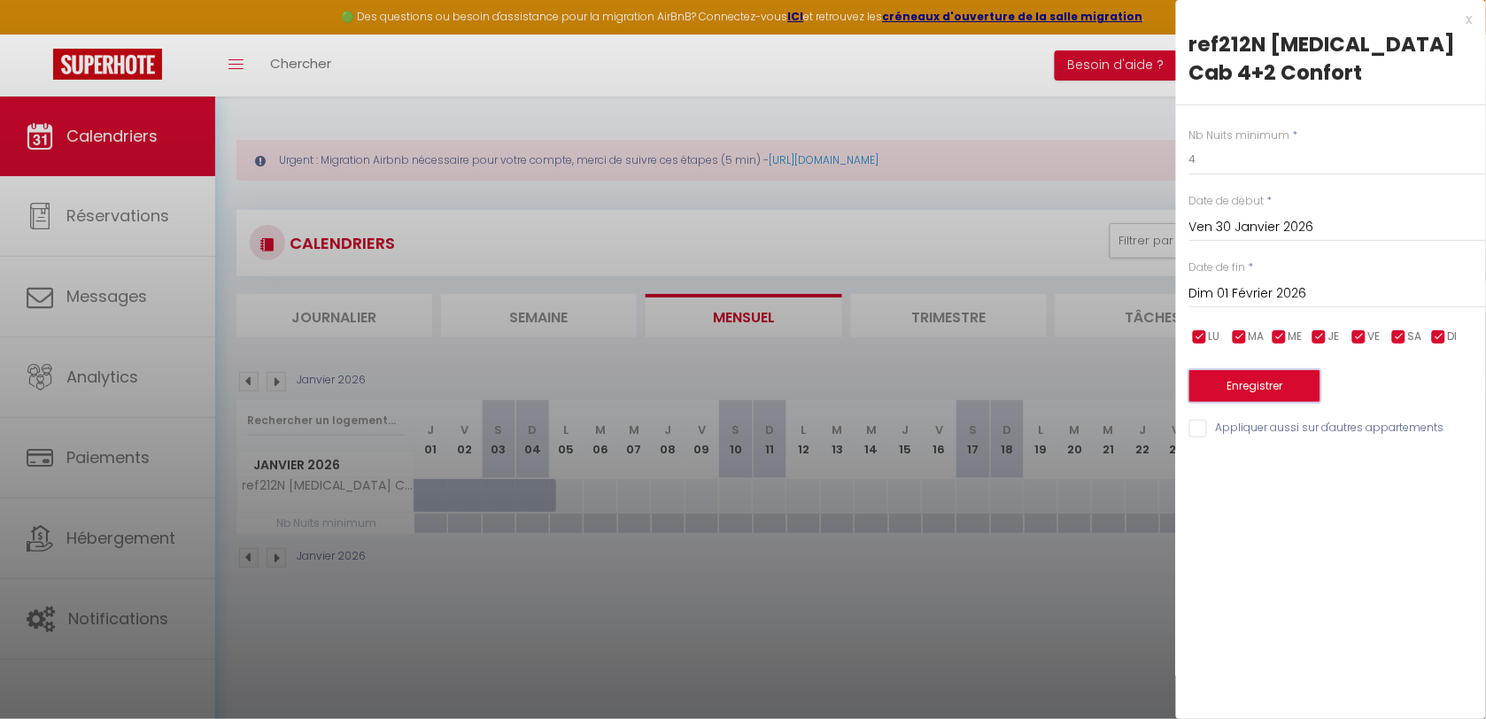
click at [1259, 370] on button "Enregistrer" at bounding box center [1254, 386] width 131 height 32
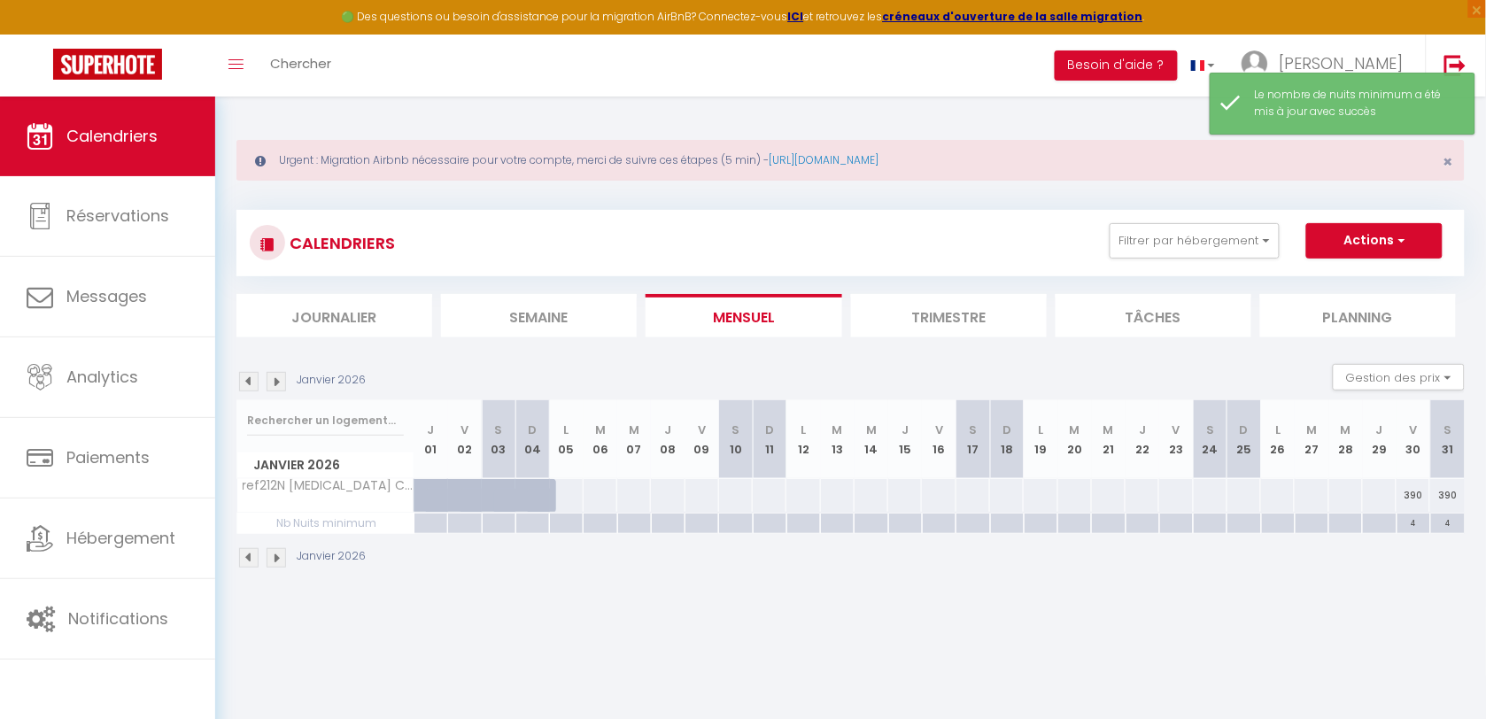
click at [559, 521] on div at bounding box center [566, 524] width 34 height 20
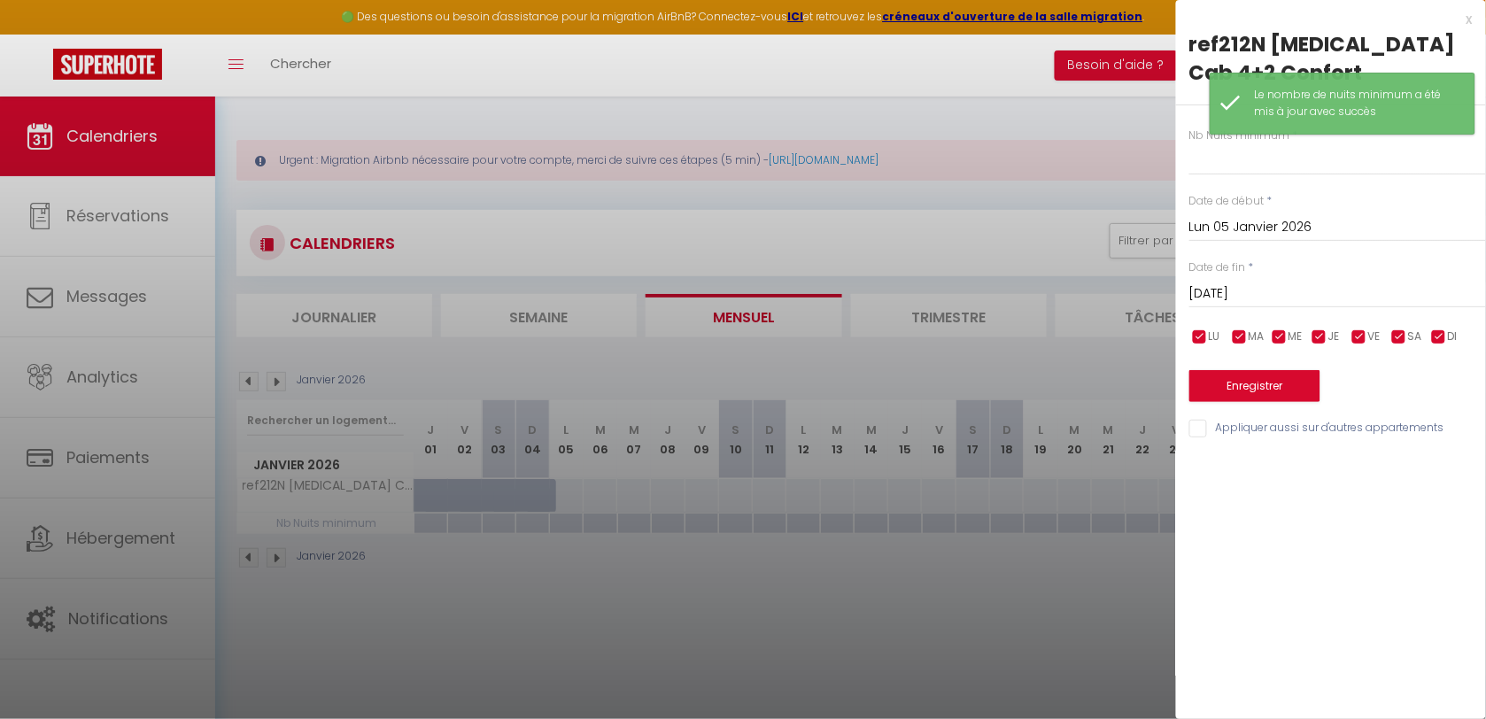
click at [1214, 282] on input "[DATE]" at bounding box center [1337, 293] width 297 height 23
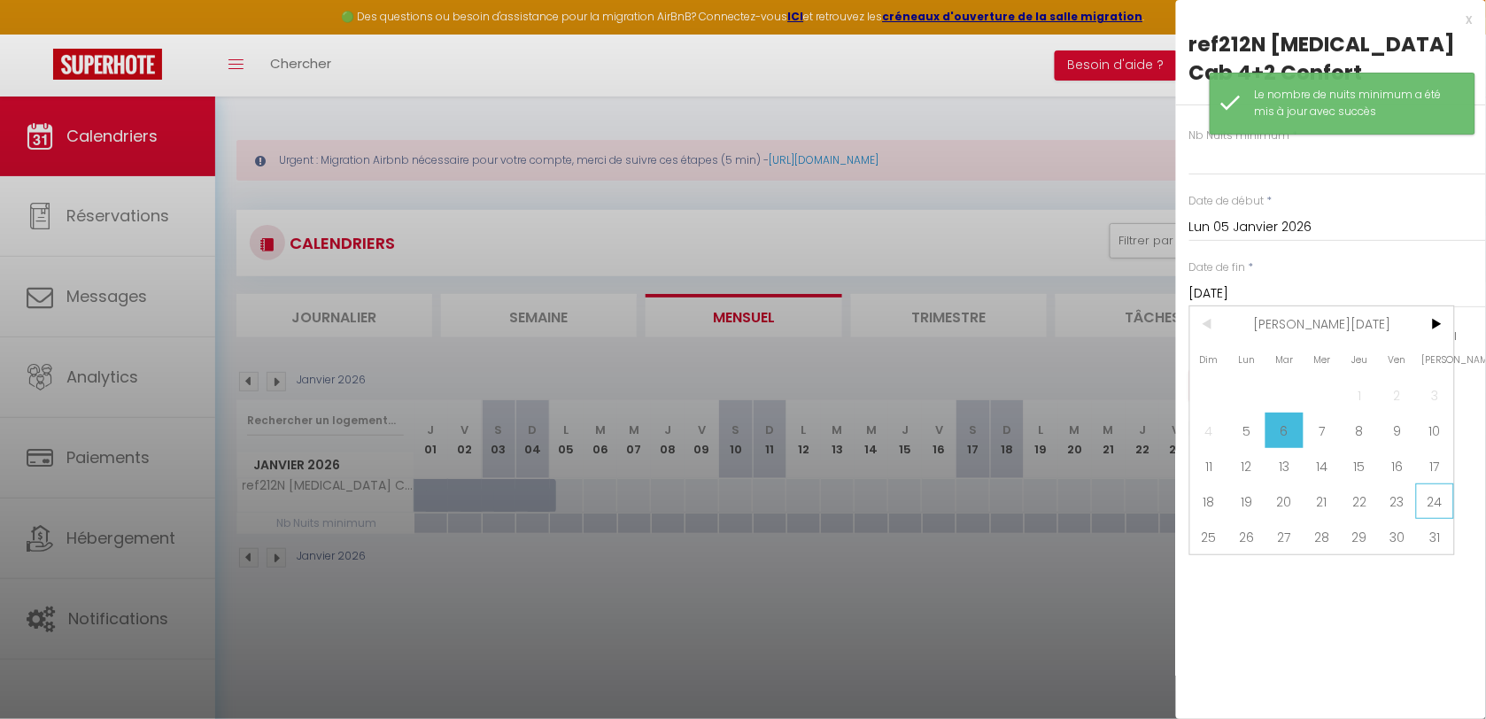
click at [1441, 483] on span "24" at bounding box center [1435, 500] width 38 height 35
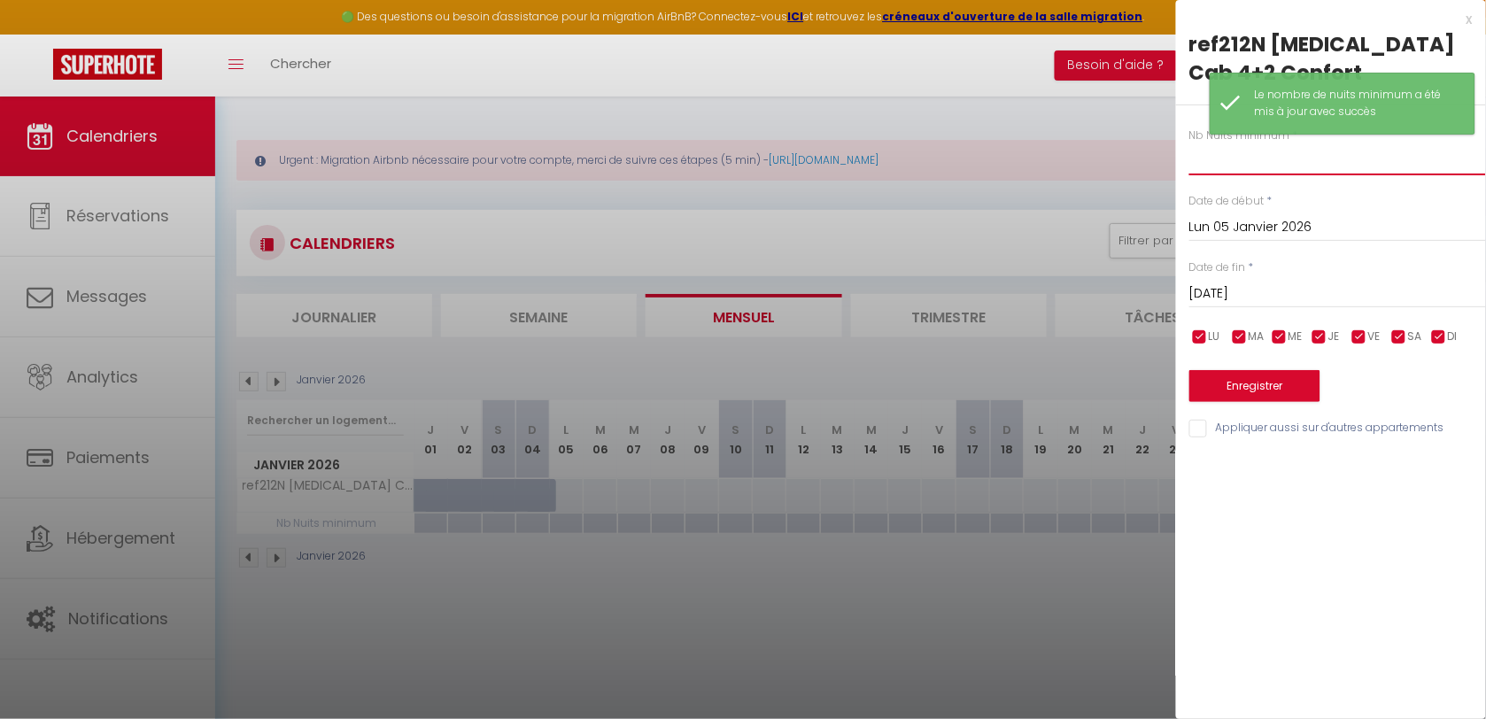
click at [1201, 143] on input "text" at bounding box center [1337, 159] width 297 height 32
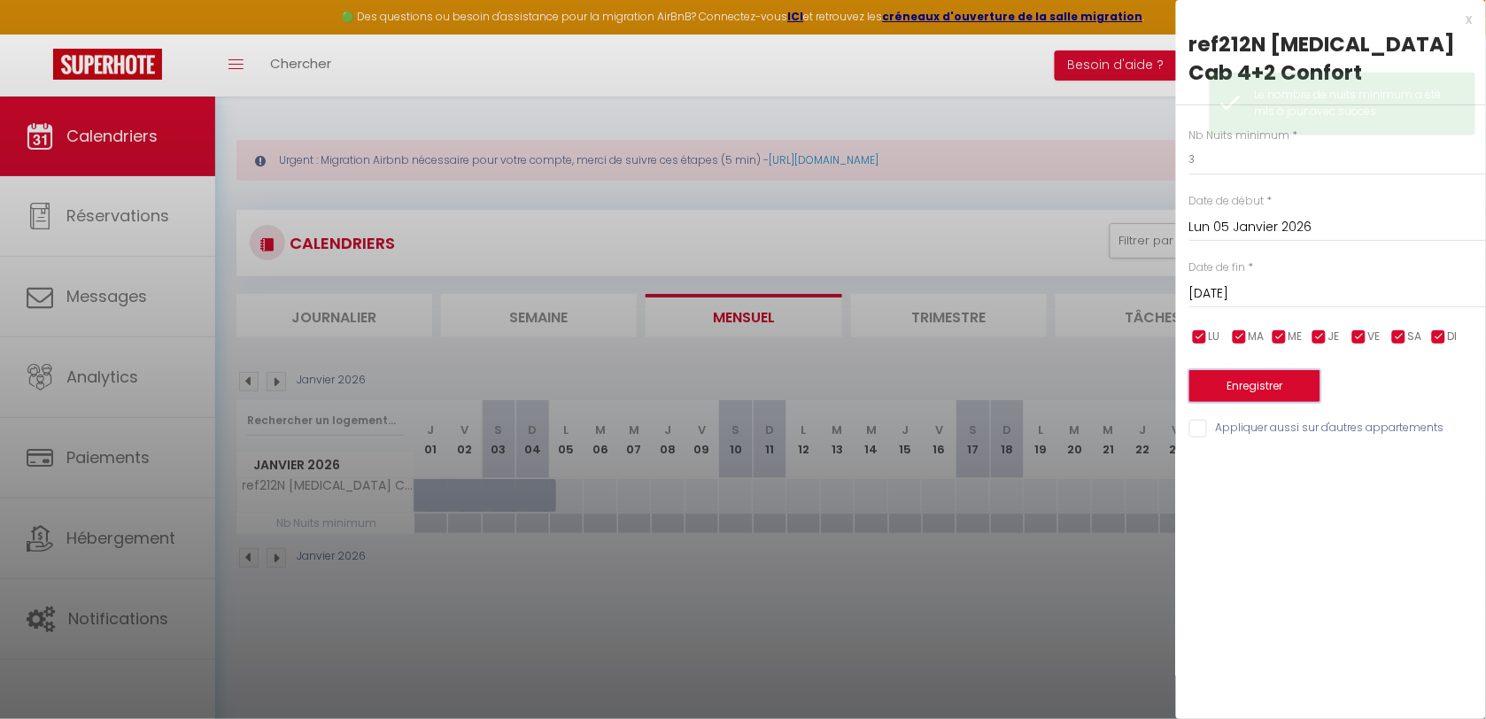
click at [1251, 370] on button "Enregistrer" at bounding box center [1254, 386] width 131 height 32
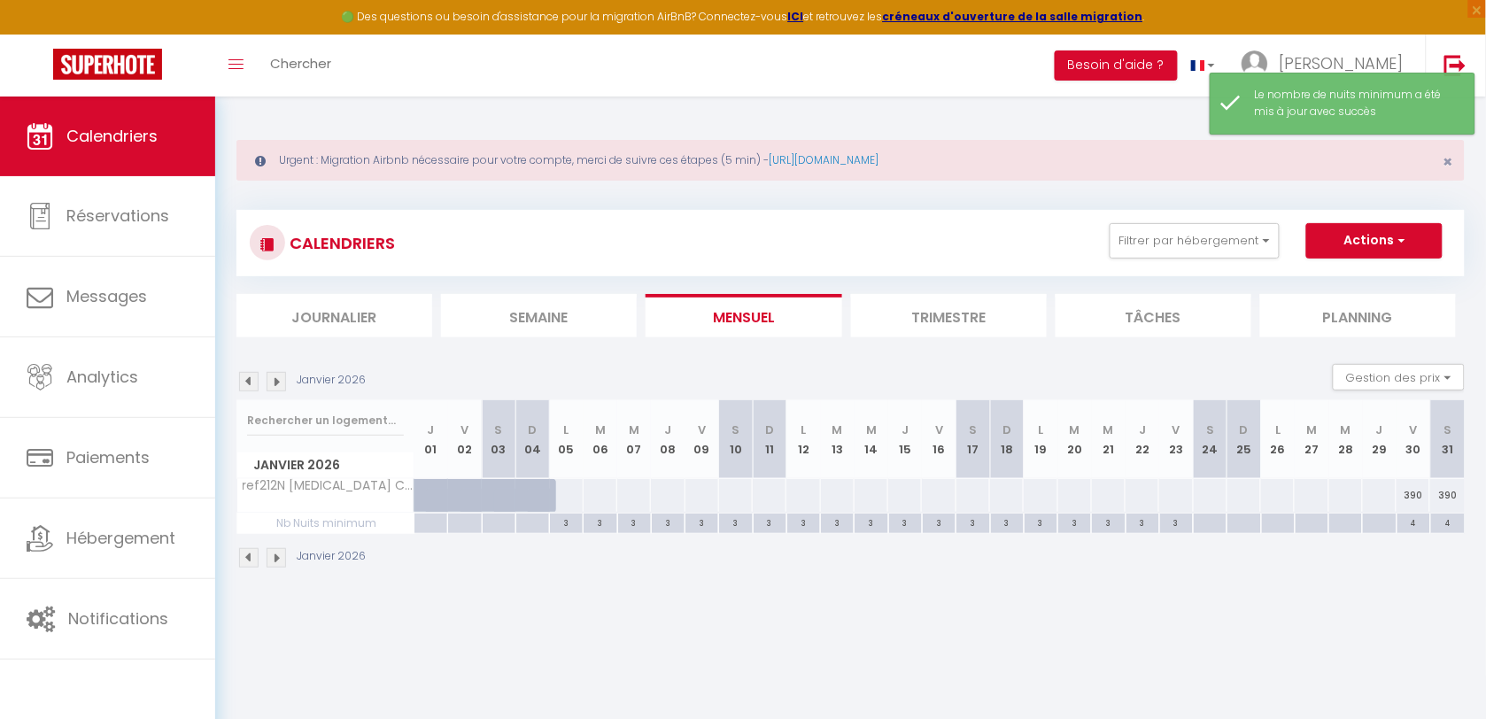
click at [572, 496] on div at bounding box center [566, 495] width 35 height 33
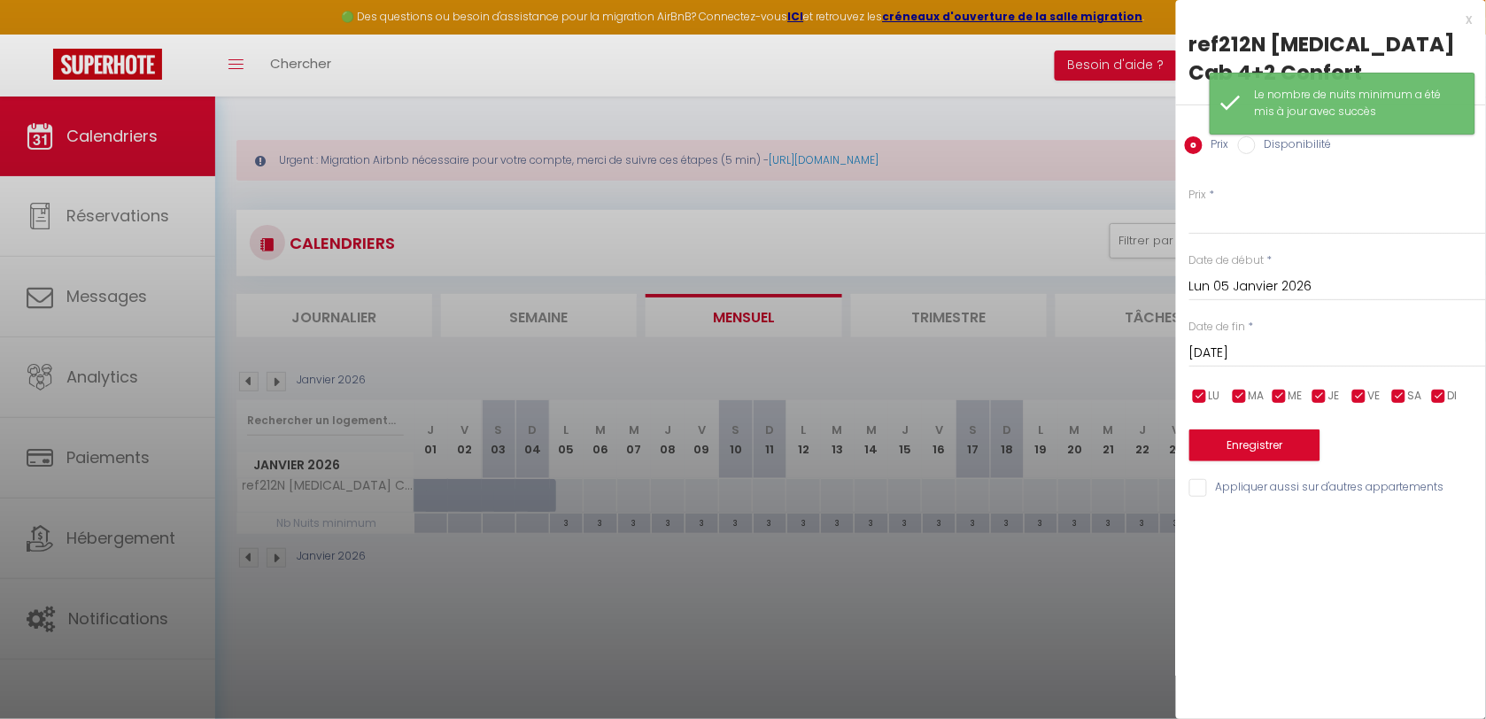
click at [1282, 342] on input "[DATE]" at bounding box center [1337, 353] width 297 height 23
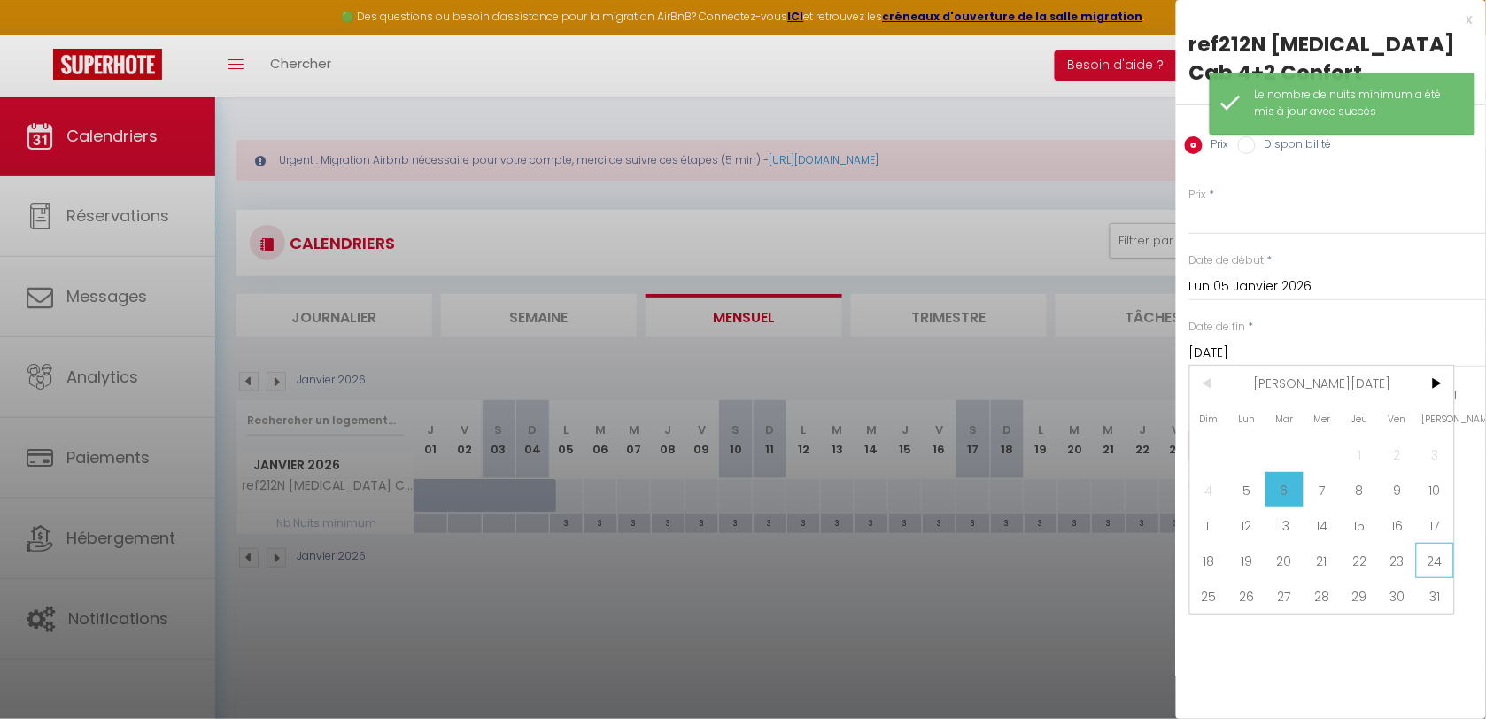
click at [1424, 543] on span "24" at bounding box center [1435, 560] width 38 height 35
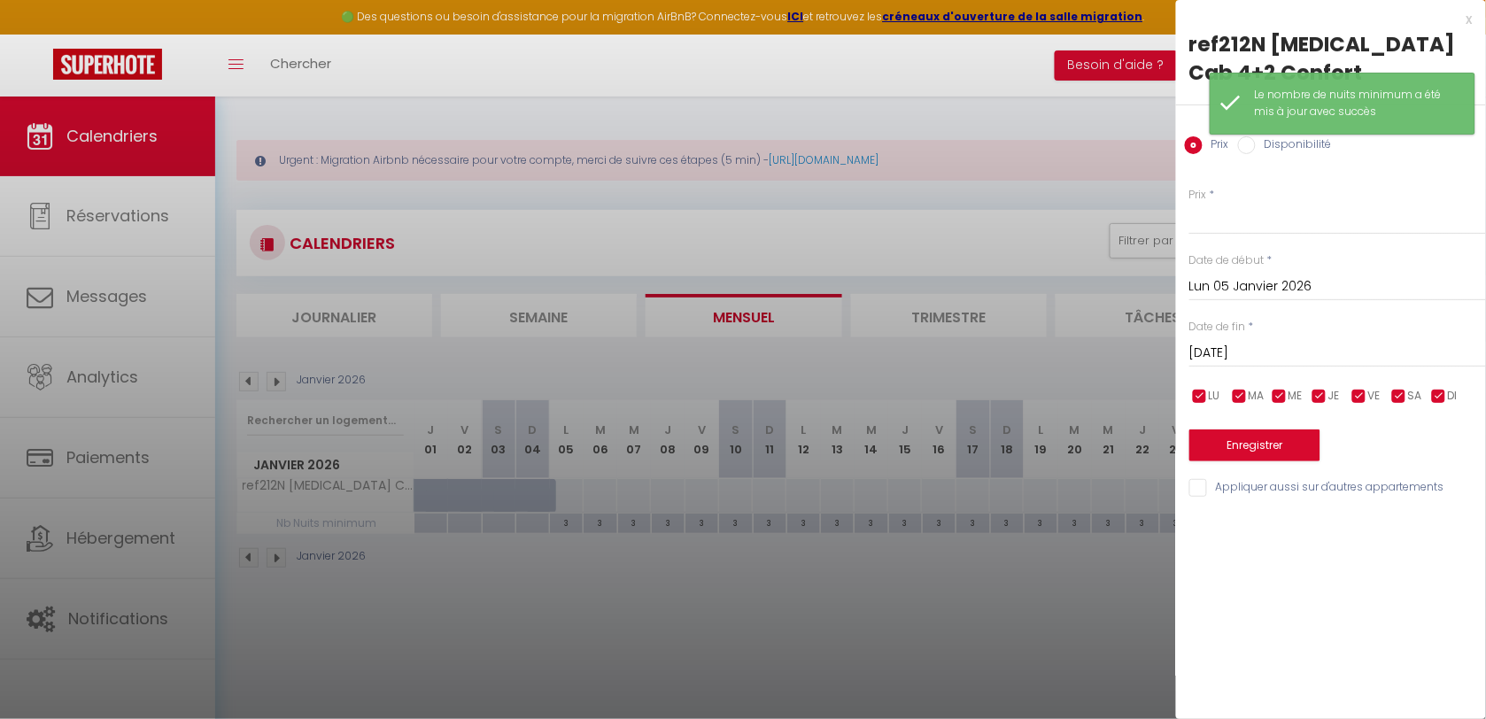
click at [1291, 342] on input "[DATE]" at bounding box center [1337, 353] width 297 height 23
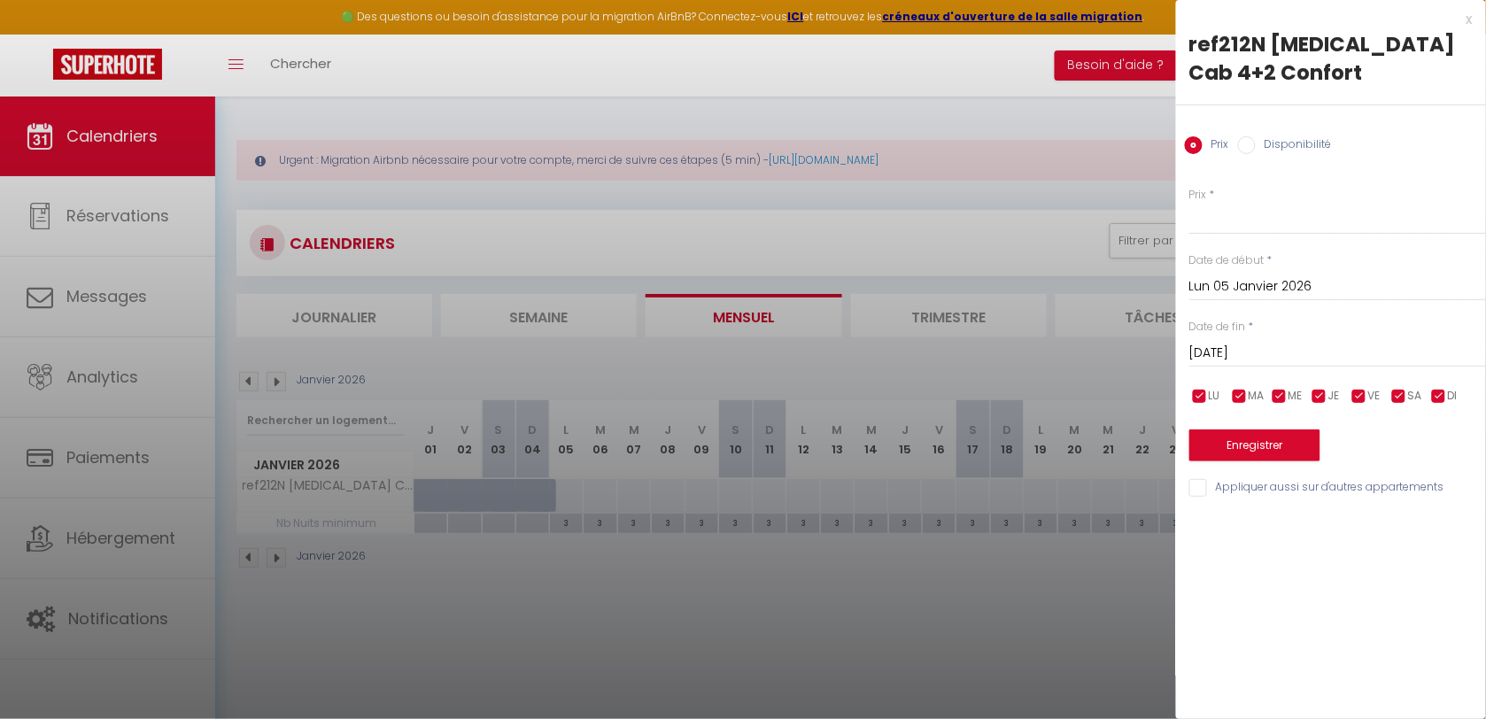
click at [932, 664] on div at bounding box center [743, 359] width 1486 height 719
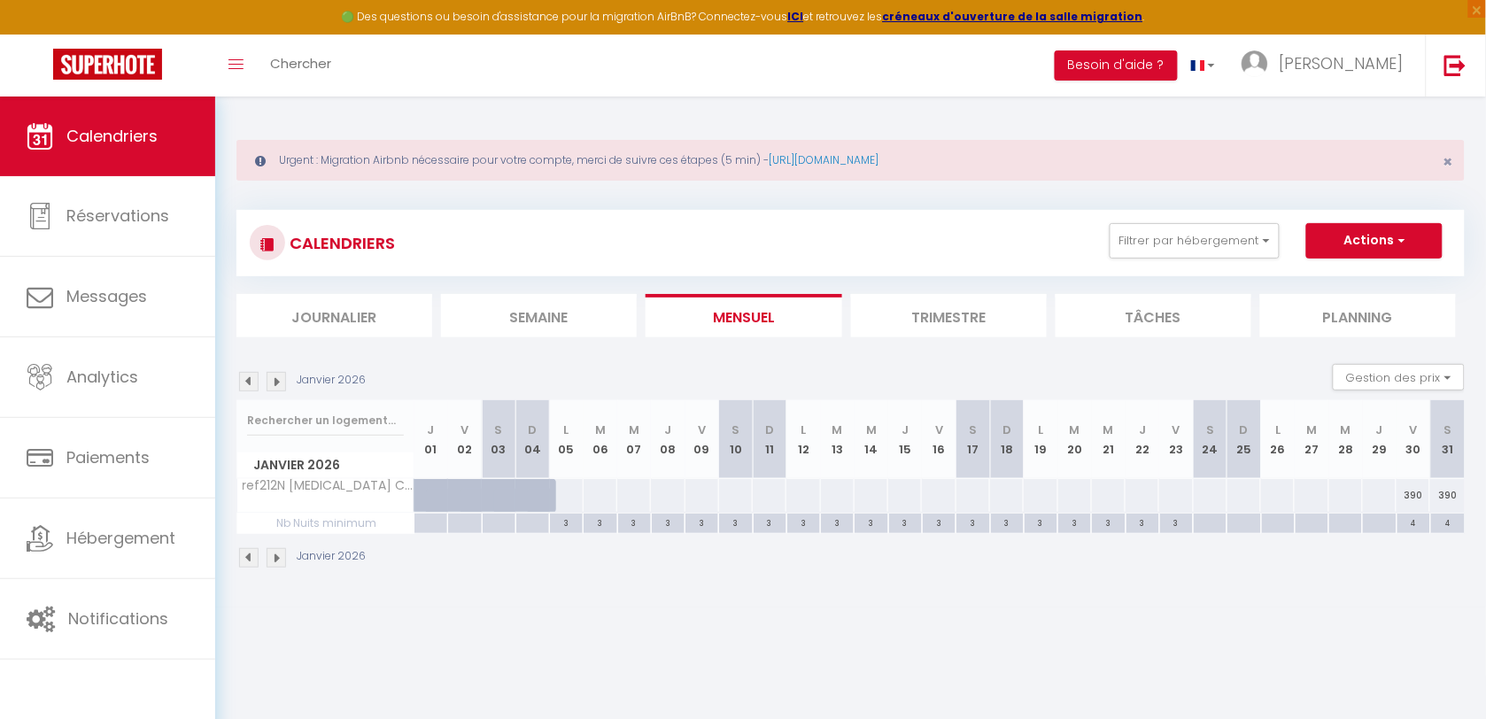
click at [568, 494] on div at bounding box center [566, 495] width 35 height 33
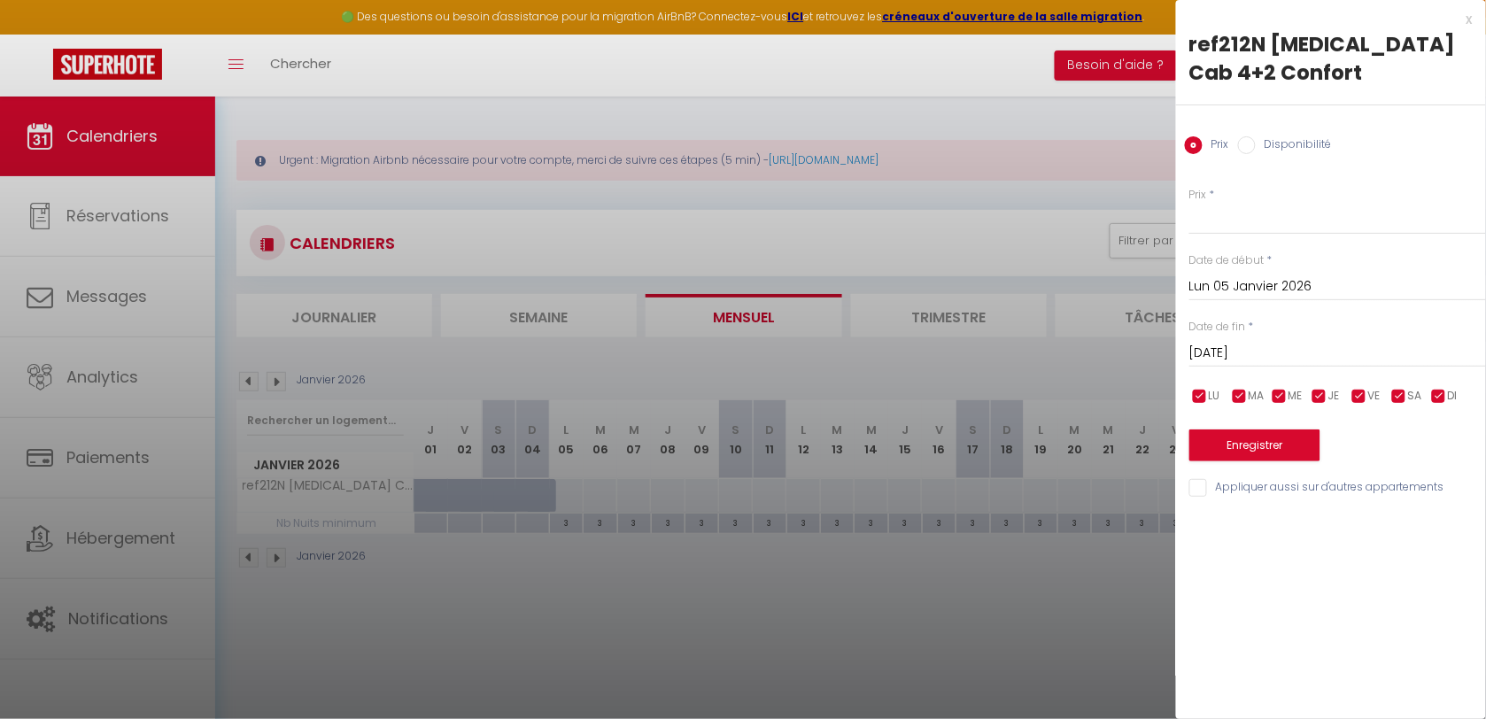
click at [1280, 342] on input "[DATE]" at bounding box center [1337, 353] width 297 height 23
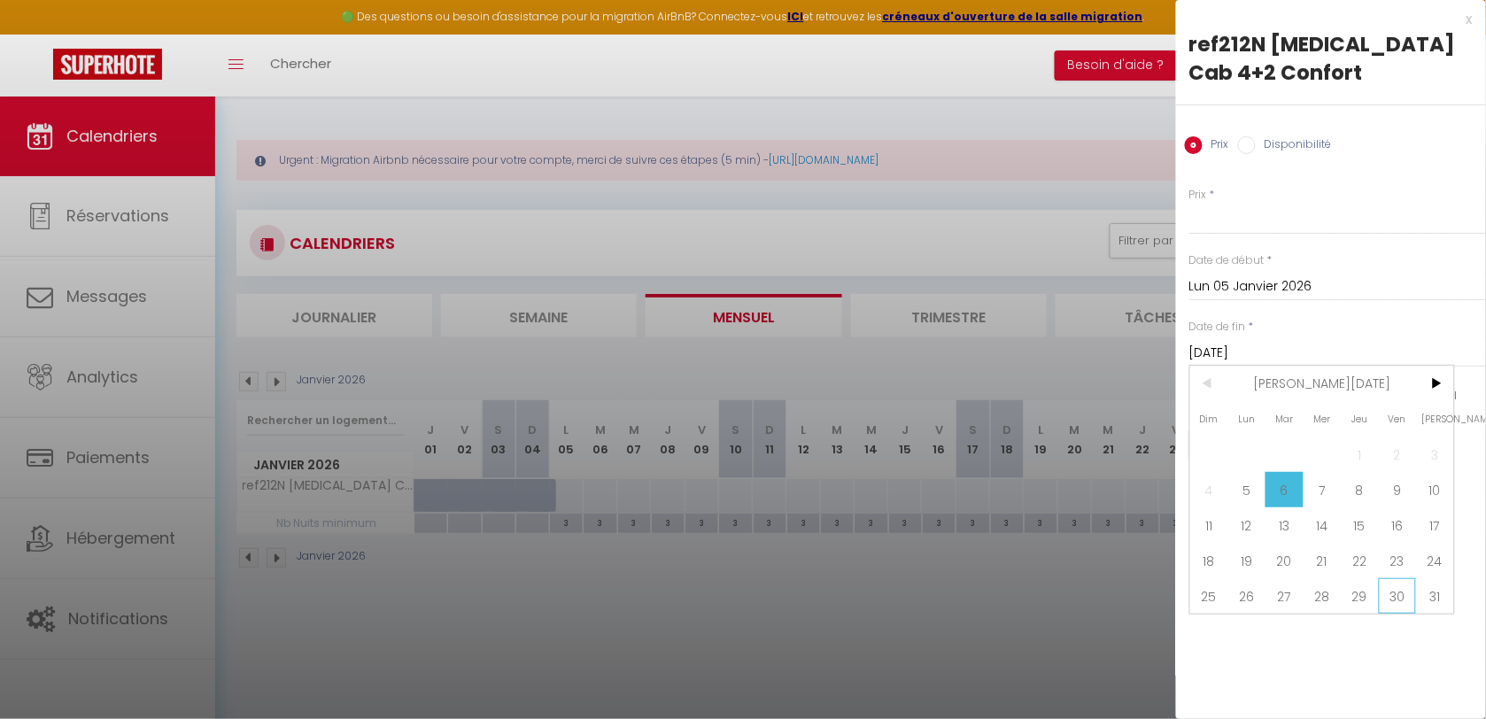
click at [1397, 578] on span "30" at bounding box center [1398, 595] width 38 height 35
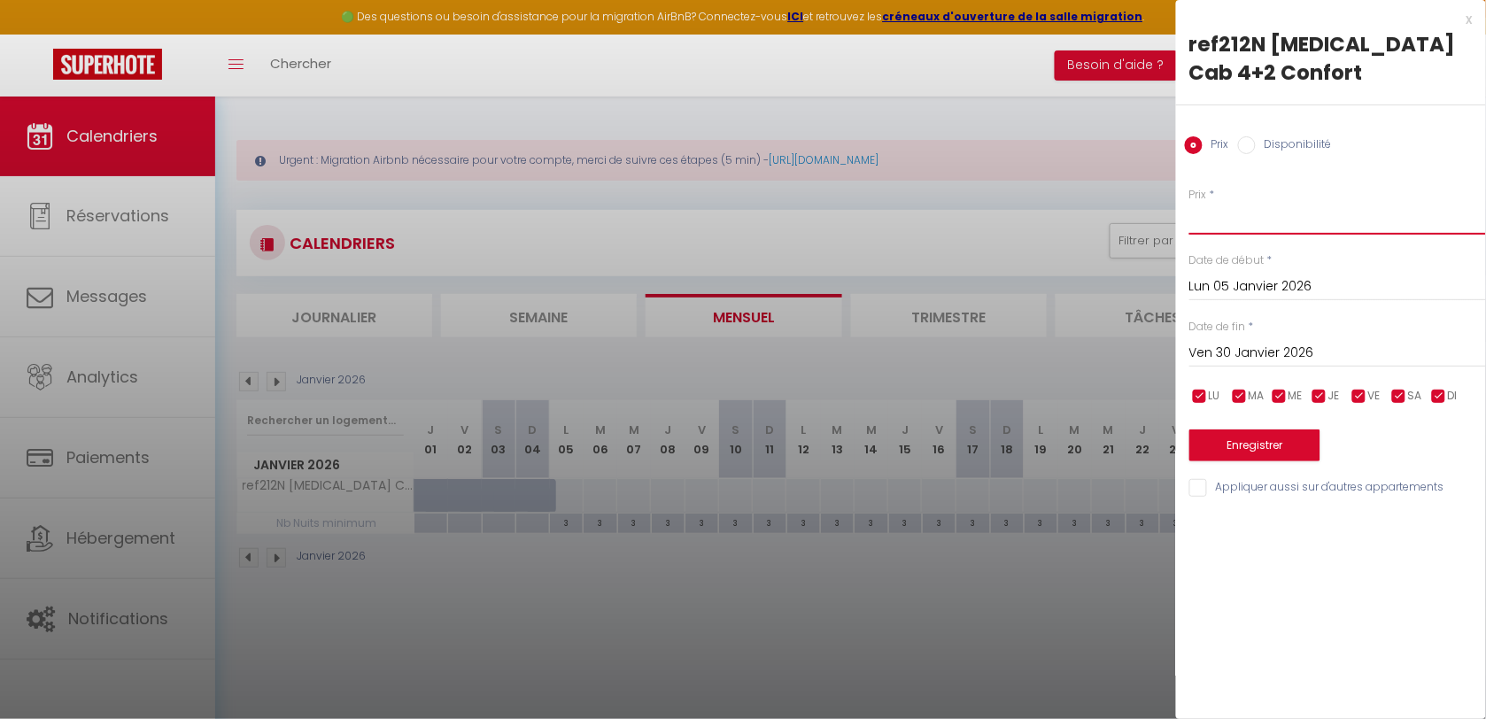
click at [1197, 203] on input "Prix" at bounding box center [1337, 219] width 297 height 32
click at [1251, 429] on button "Enregistrer" at bounding box center [1254, 445] width 131 height 32
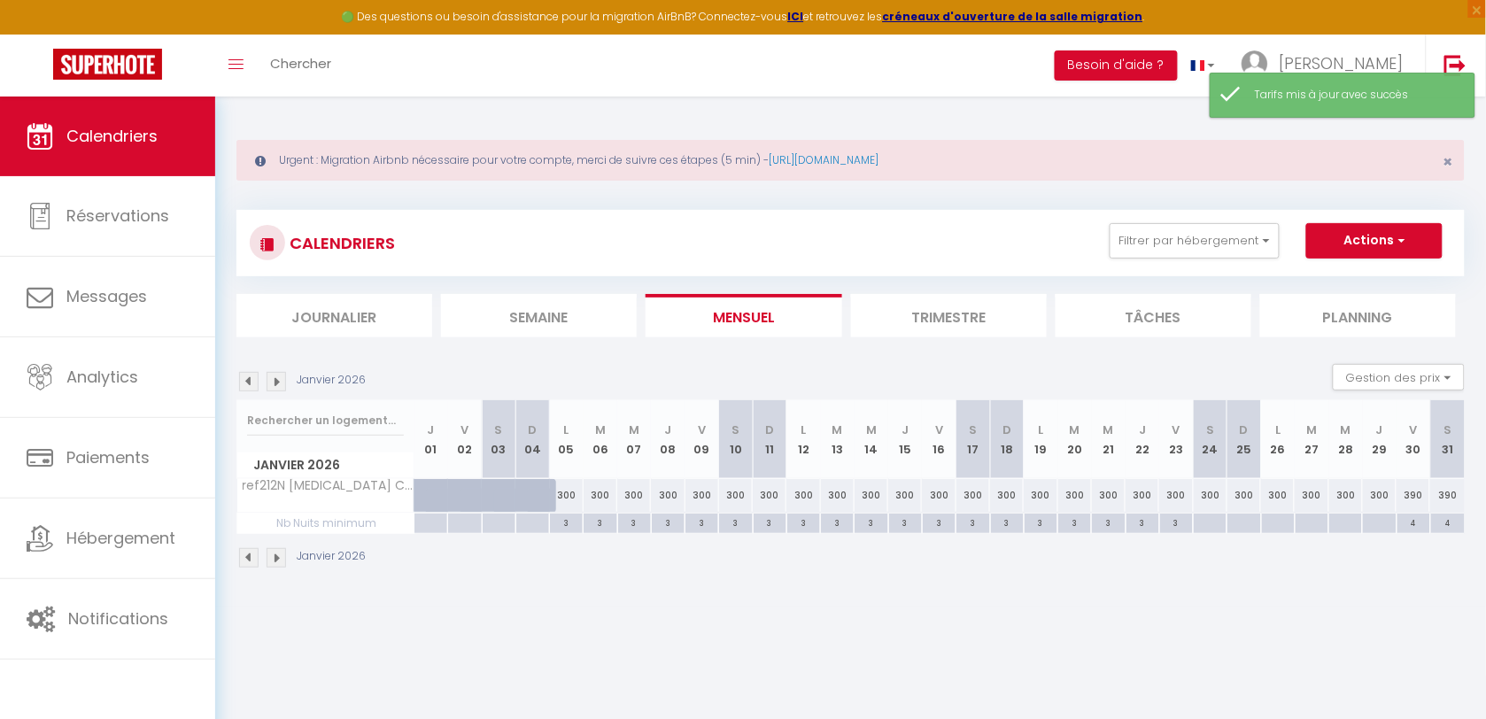
click at [977, 613] on body "🟢 Des questions ou besoin d'assistance pour la migration AirBnB? Connectez-vous…" at bounding box center [743, 456] width 1486 height 719
click at [1204, 520] on div at bounding box center [1210, 524] width 34 height 20
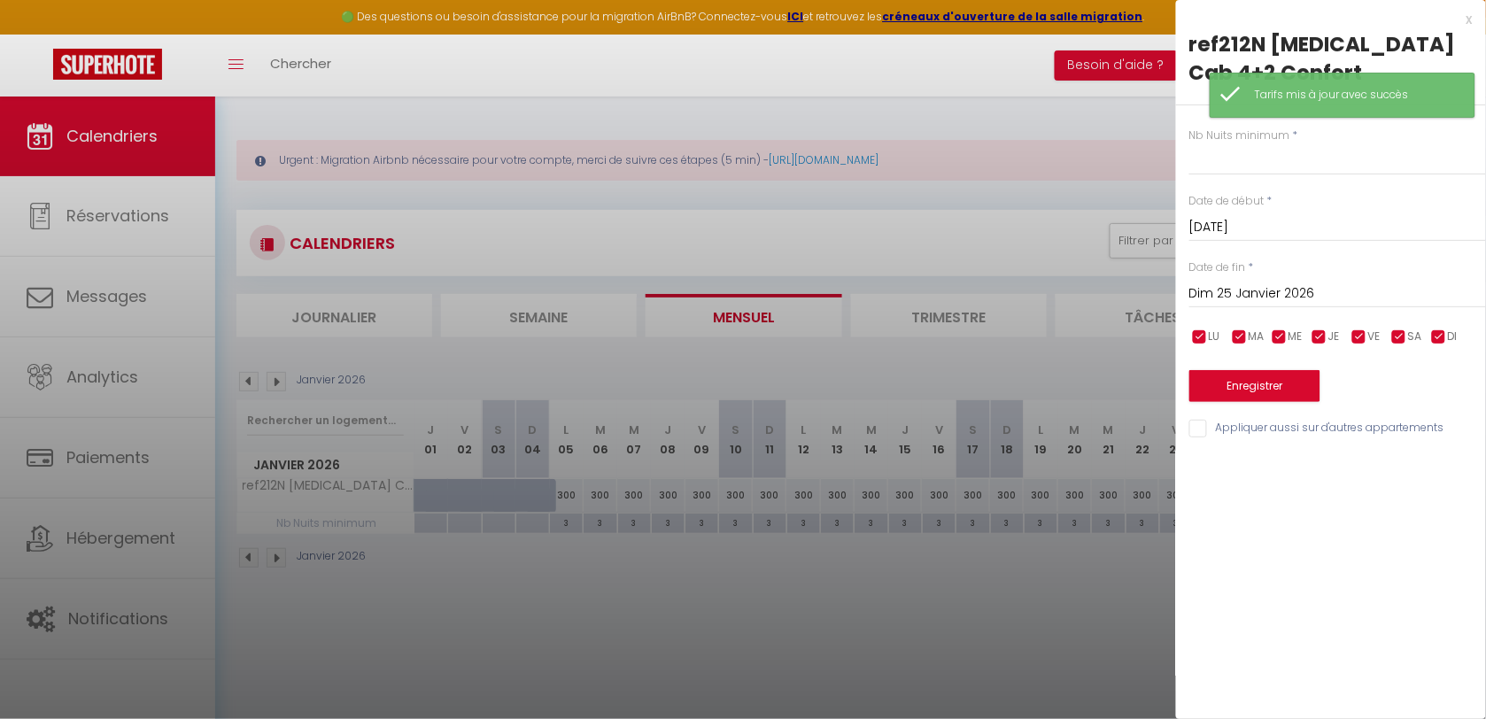
click at [1295, 279] on div "[DATE] < [PERSON_NAME][DATE] > Dim Lun Mar Mer Jeu Ven Sam 1 2 3 4 5 6 7 8 9 10…" at bounding box center [1337, 292] width 297 height 32
click at [1304, 282] on input "Dim 25 Janvier 2026" at bounding box center [1337, 293] width 297 height 23
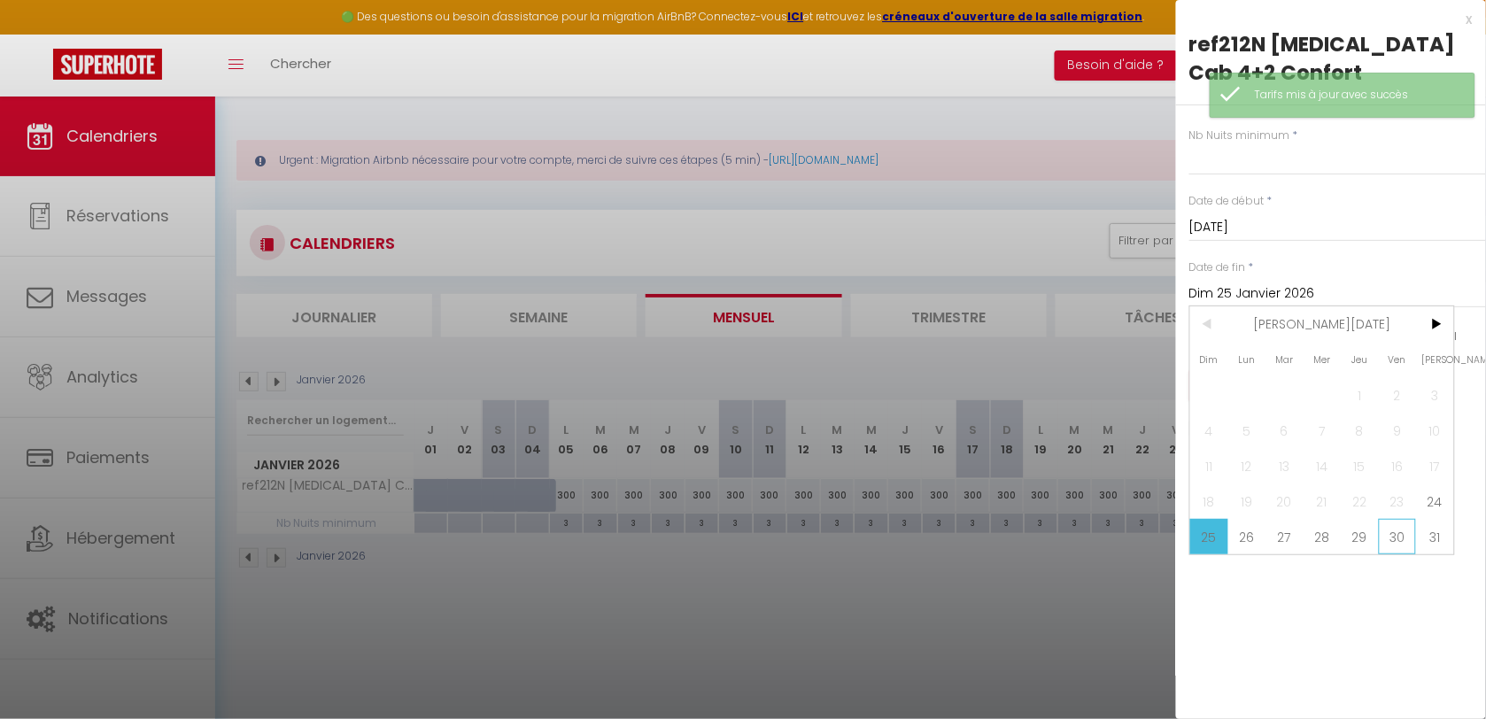
click at [1399, 519] on span "30" at bounding box center [1398, 536] width 38 height 35
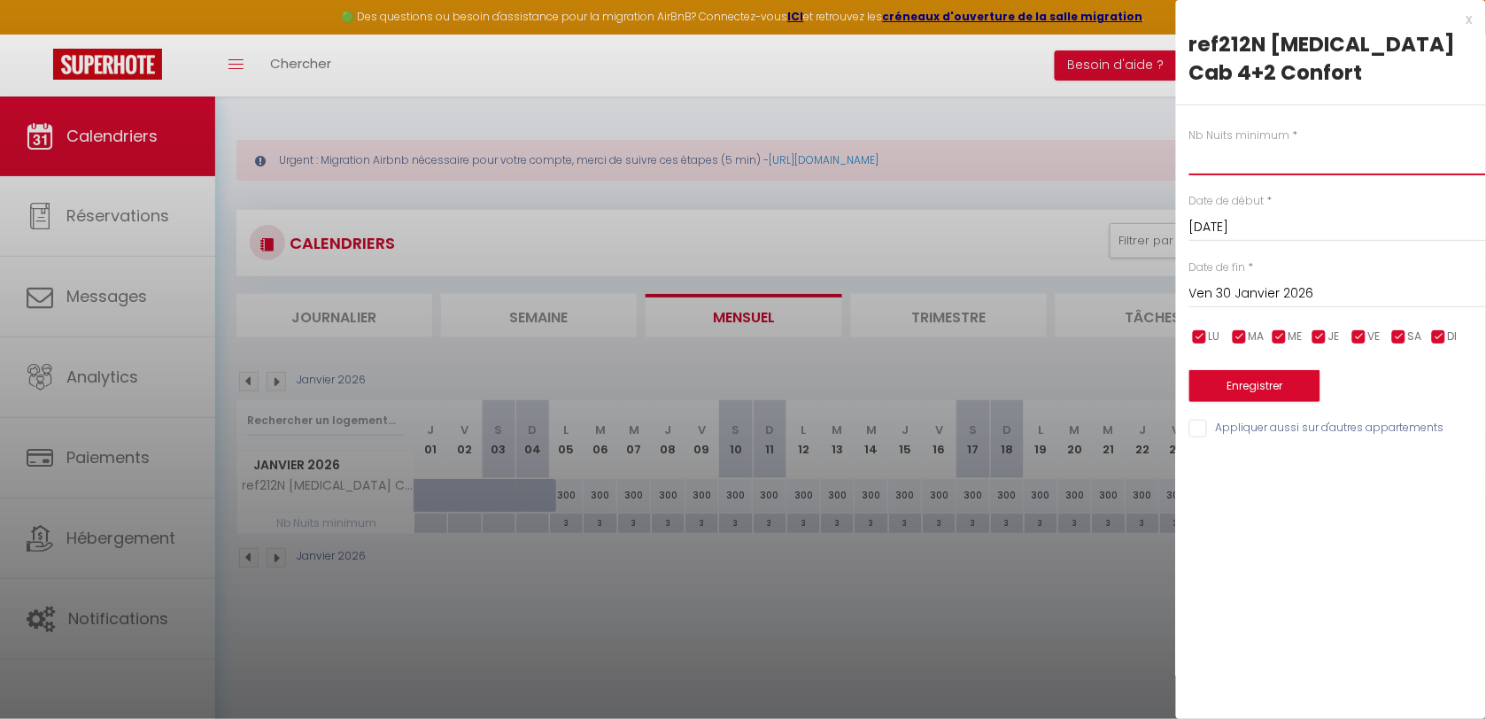
click at [1210, 143] on input "text" at bounding box center [1337, 159] width 297 height 32
click at [1241, 370] on button "Enregistrer" at bounding box center [1254, 386] width 131 height 32
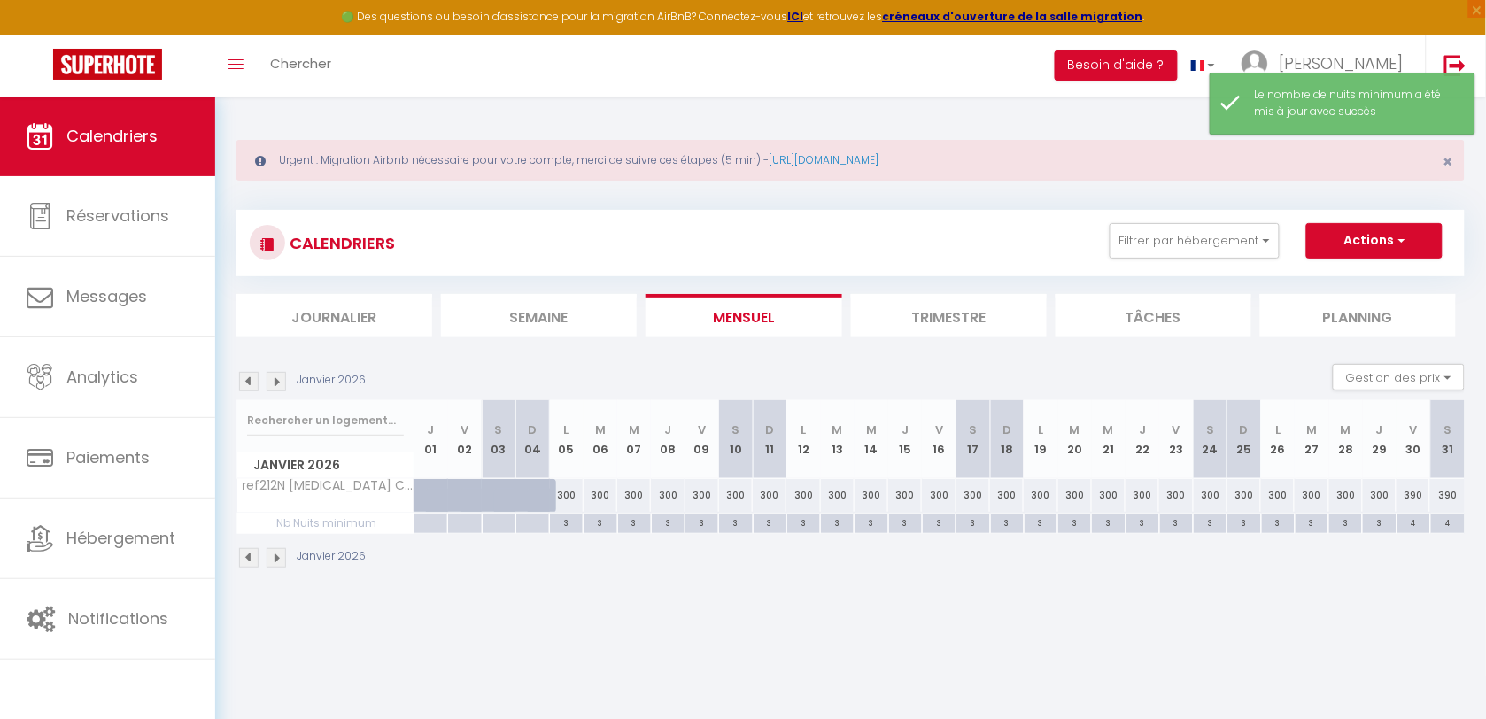
click at [934, 617] on body "🟢 Des questions ou besoin d'assistance pour la migration AirBnB? Connectez-vous…" at bounding box center [743, 456] width 1486 height 719
click at [257, 382] on img at bounding box center [248, 381] width 19 height 19
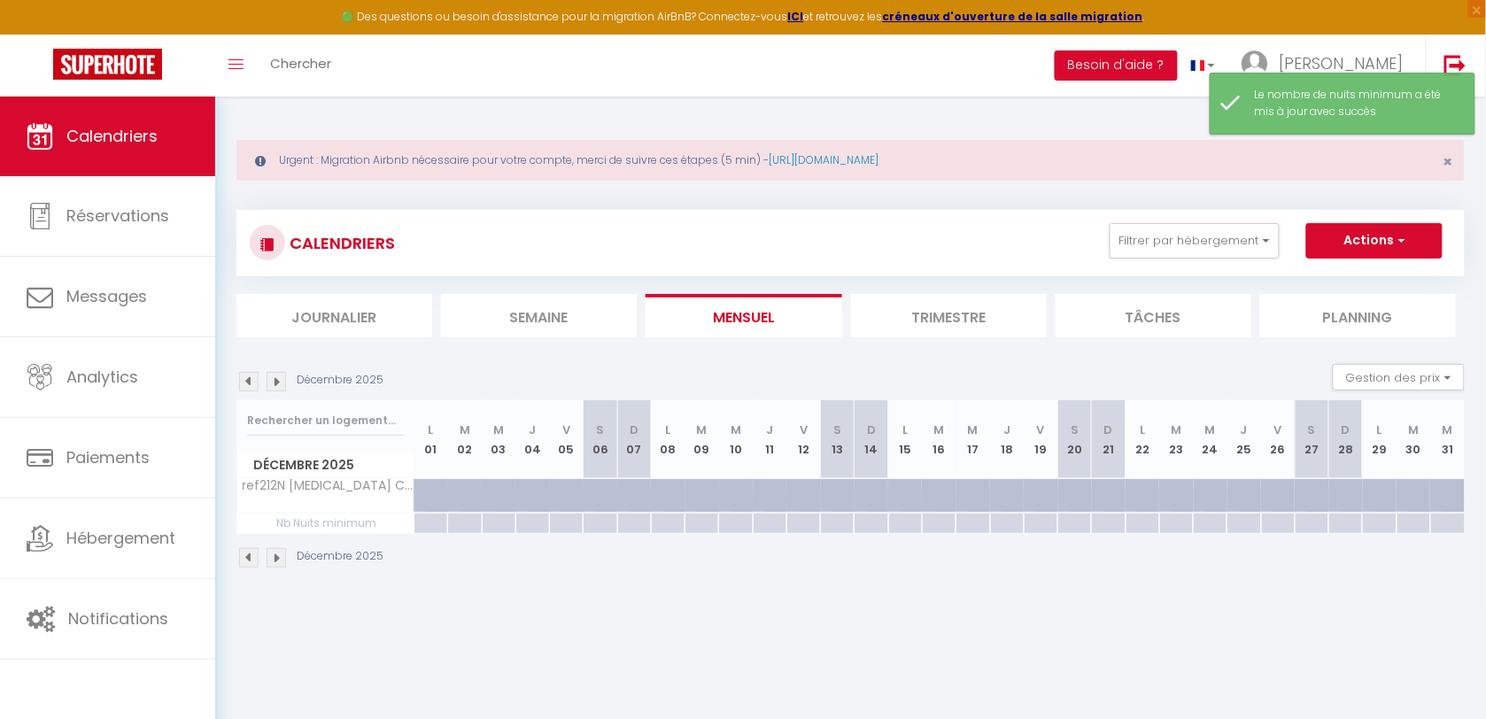
click at [255, 381] on img at bounding box center [248, 381] width 19 height 19
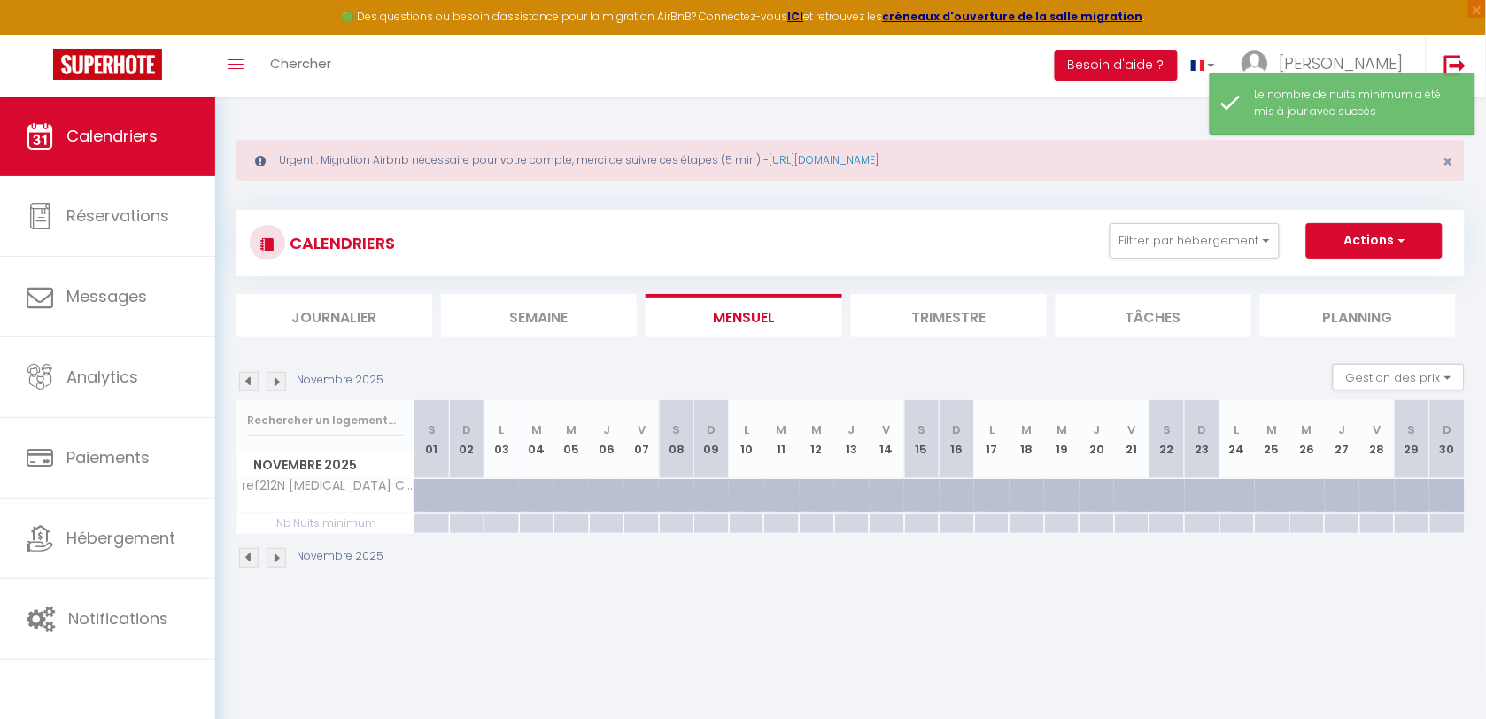
click at [255, 381] on img at bounding box center [248, 381] width 19 height 19
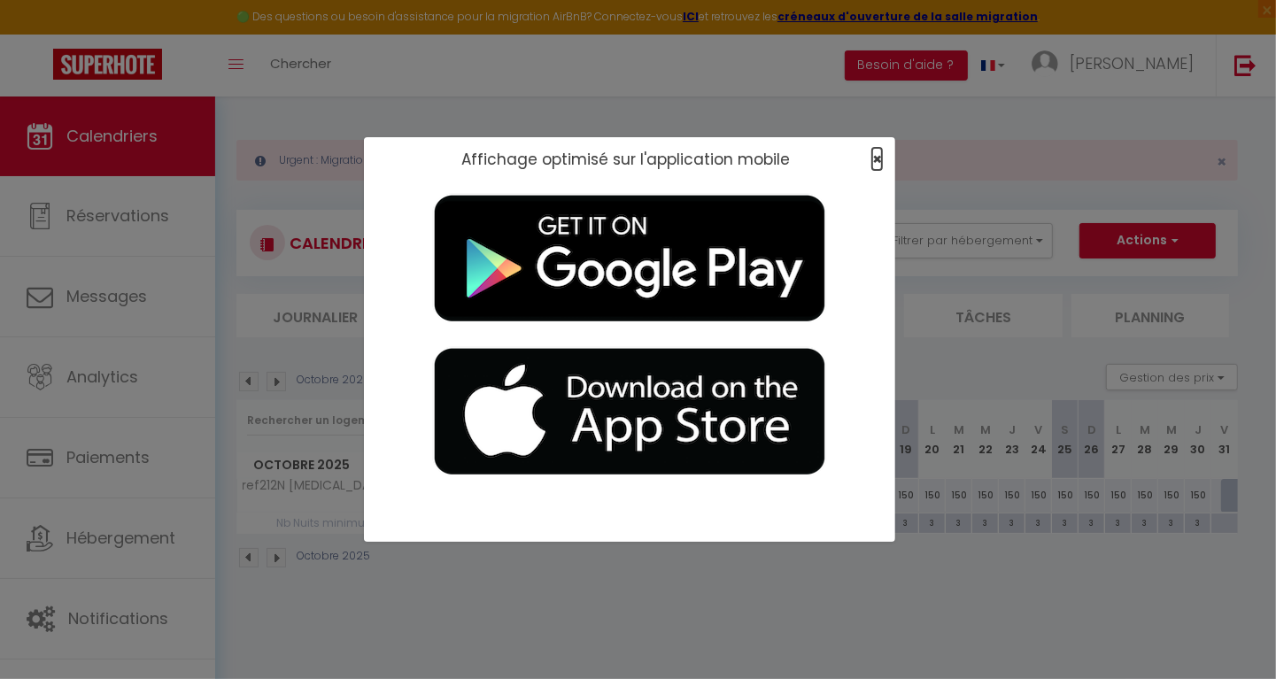
click at [875, 158] on span "×" at bounding box center [877, 159] width 10 height 22
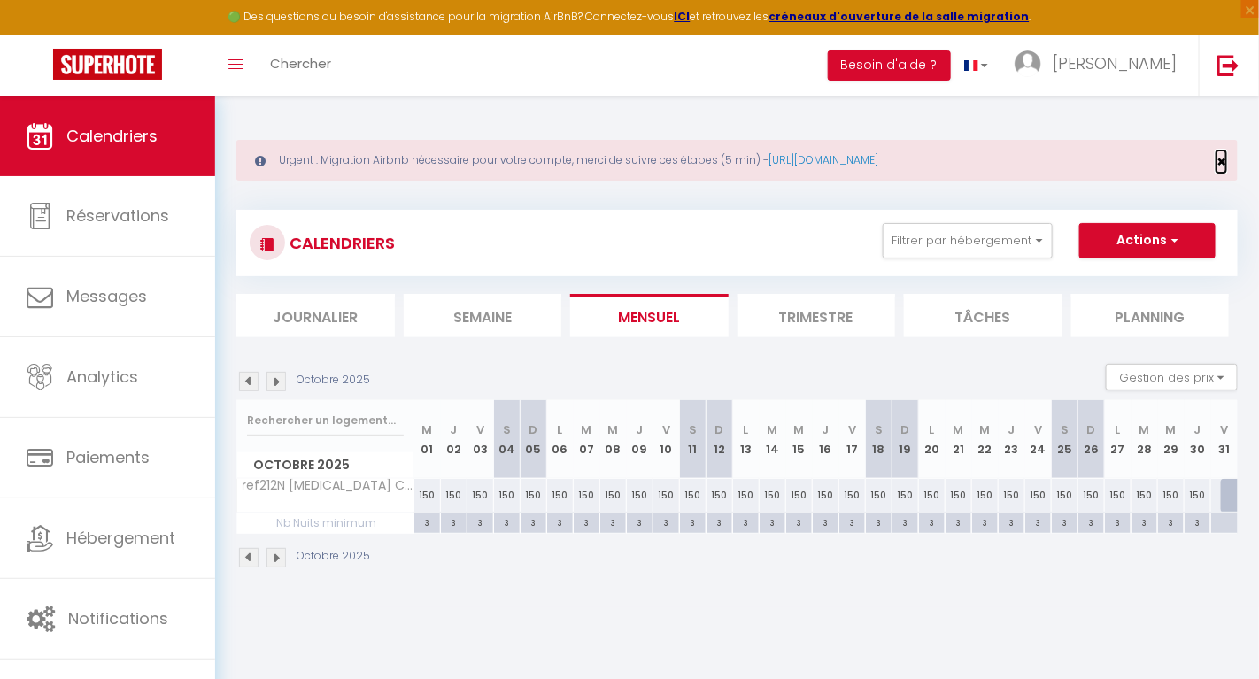
click at [1222, 157] on span "×" at bounding box center [1222, 162] width 10 height 22
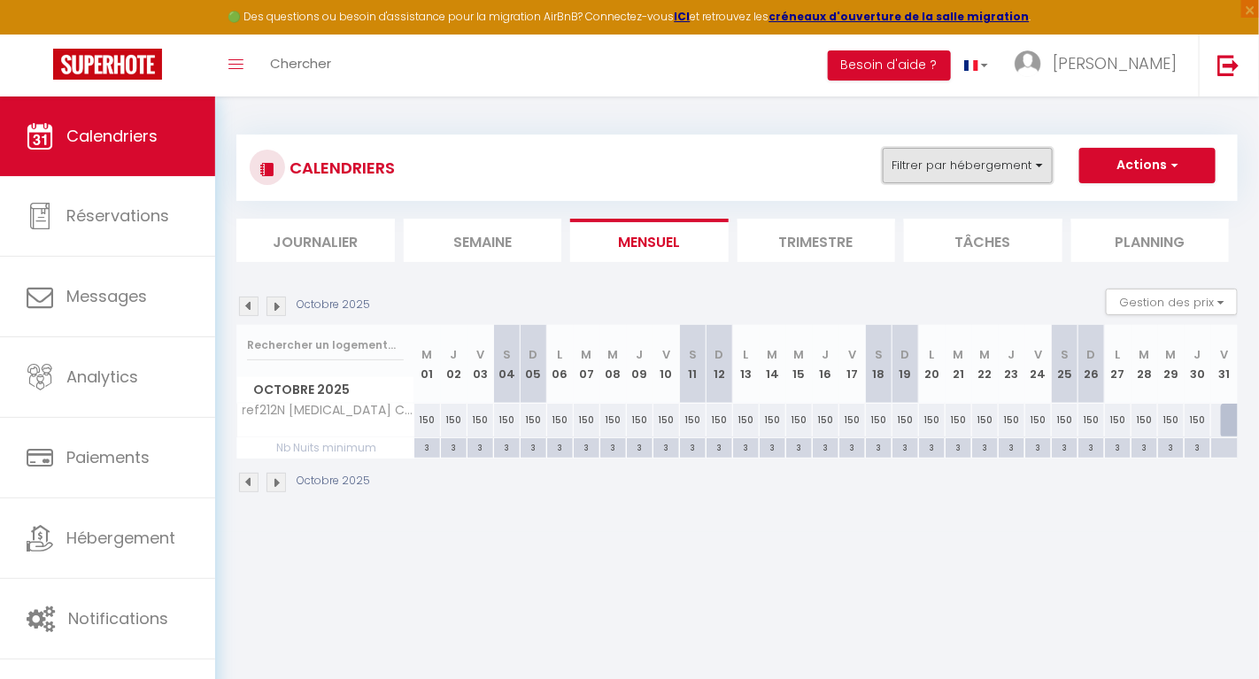
click at [949, 175] on button "Filtrer par hébergement" at bounding box center [968, 165] width 170 height 35
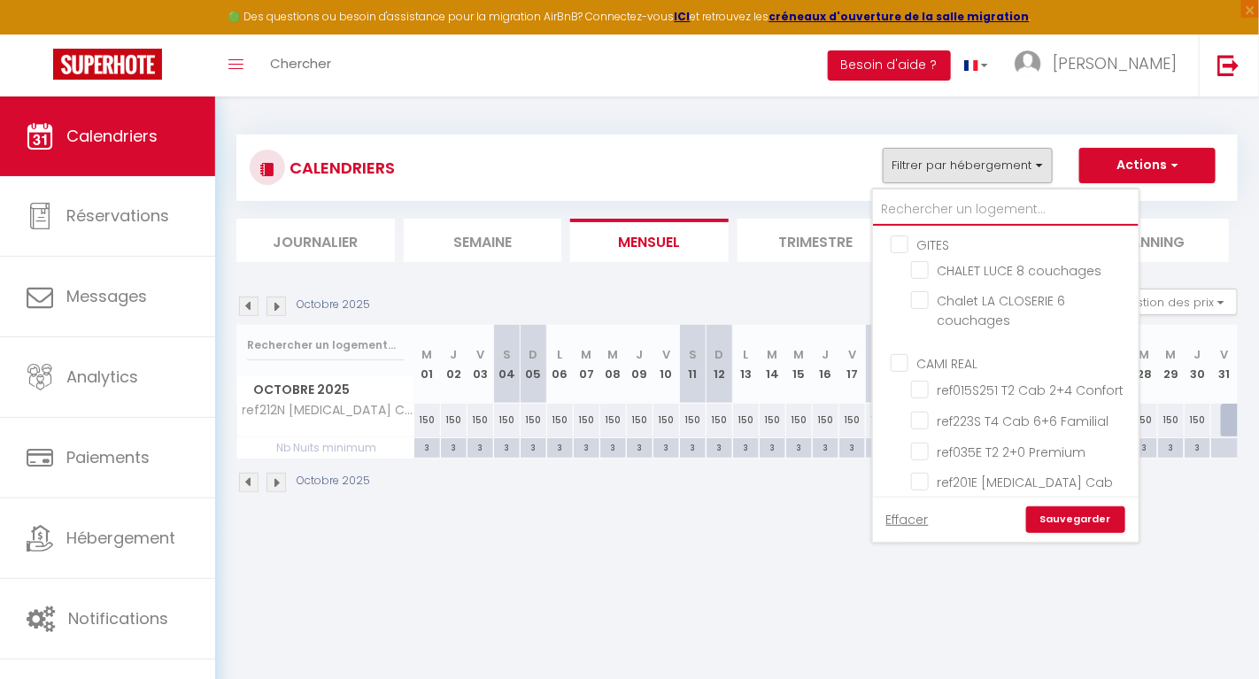
click at [937, 214] on input "text" at bounding box center [1006, 210] width 266 height 32
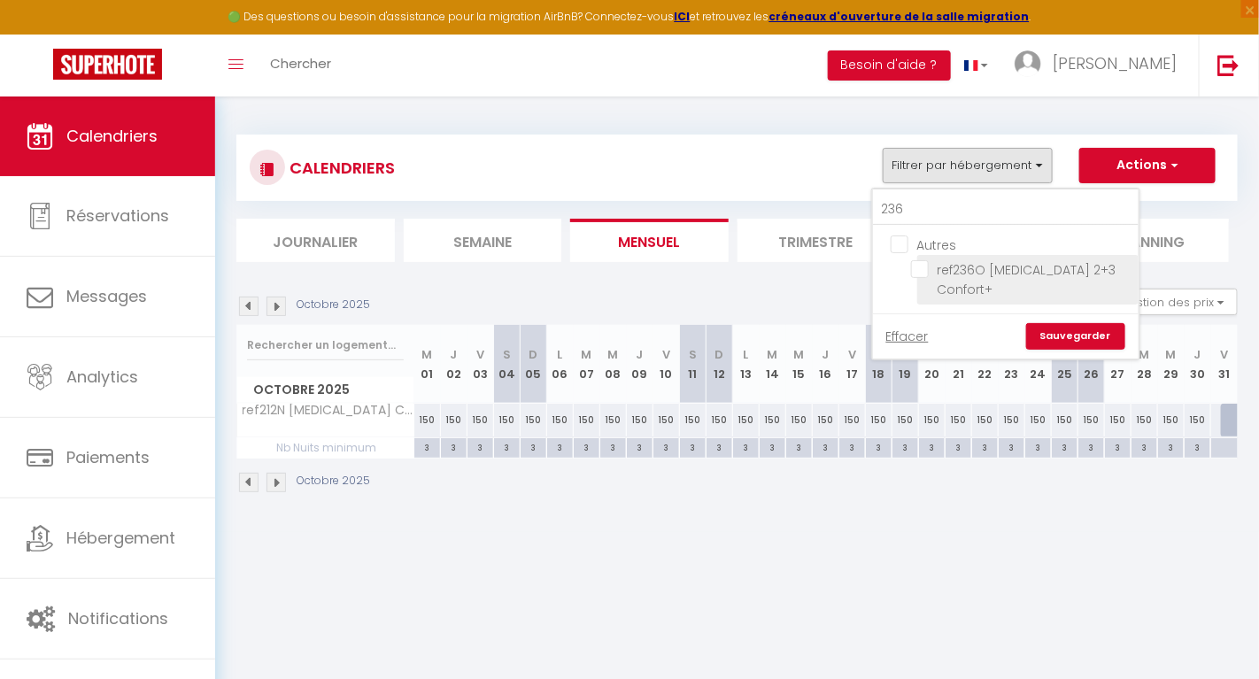
click at [915, 267] on input "ref236O [MEDICAL_DATA] 2+3 Confort+" at bounding box center [1021, 269] width 221 height 18
click at [1055, 323] on link "Sauvegarder" at bounding box center [1075, 336] width 99 height 27
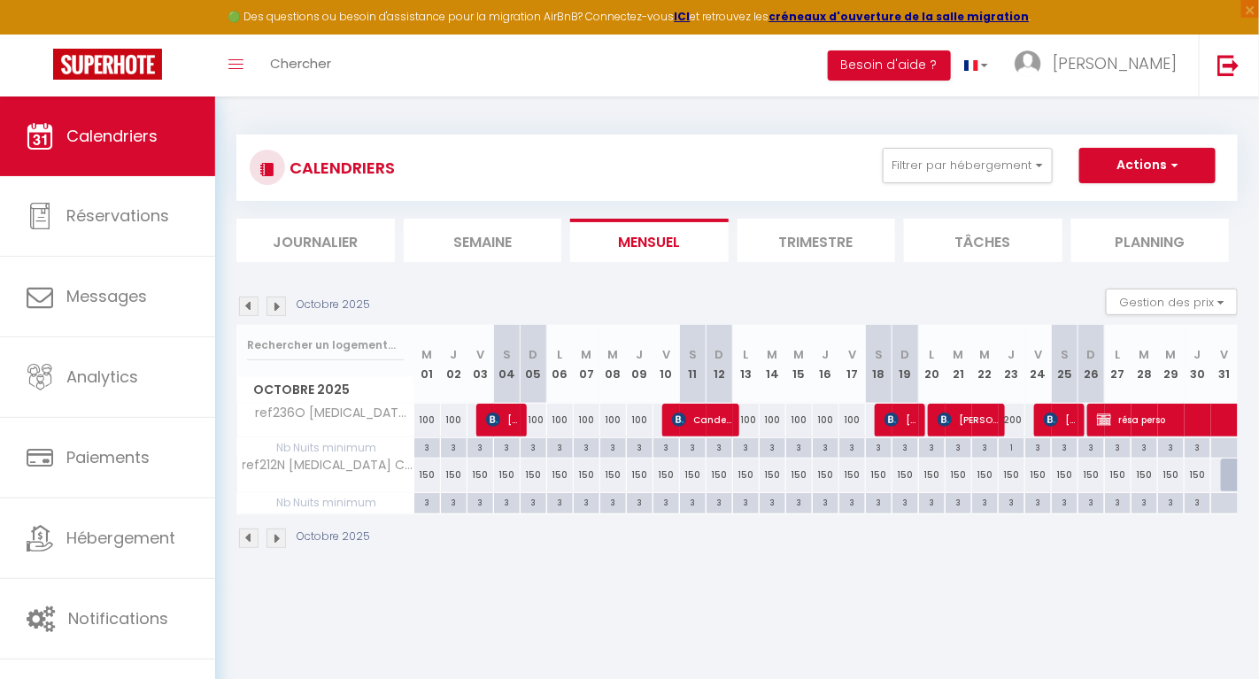
click at [244, 305] on img at bounding box center [248, 306] width 19 height 19
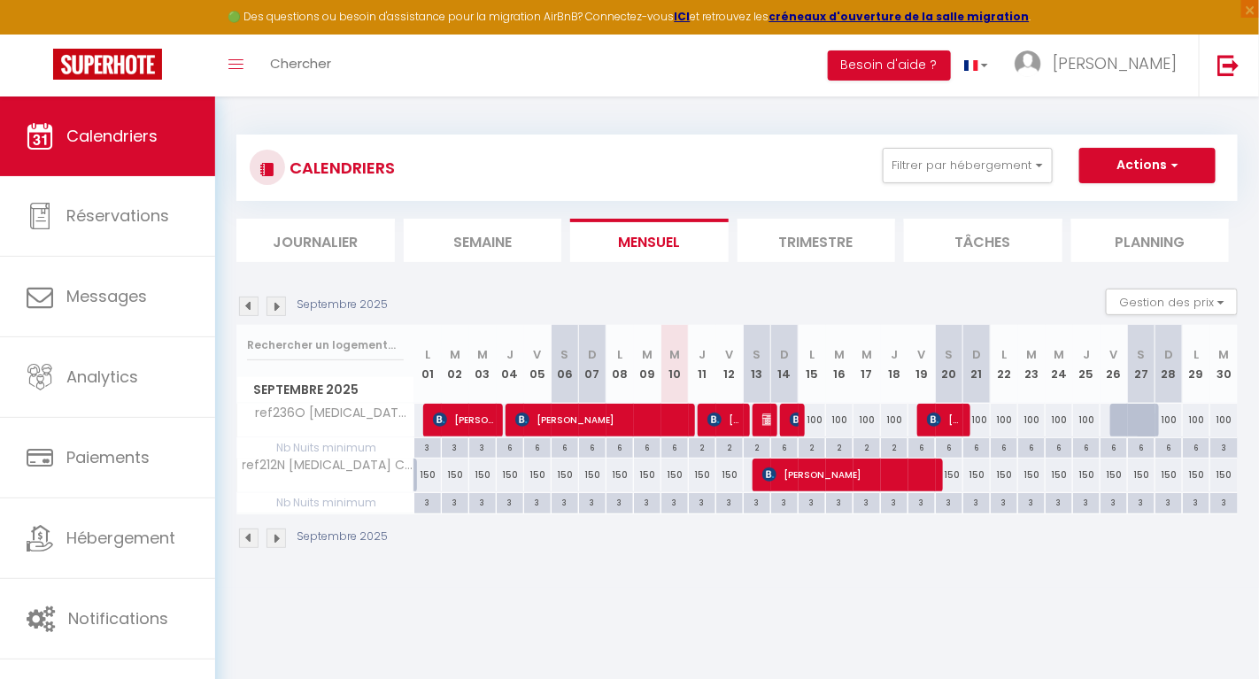
click at [277, 307] on img at bounding box center [276, 306] width 19 height 19
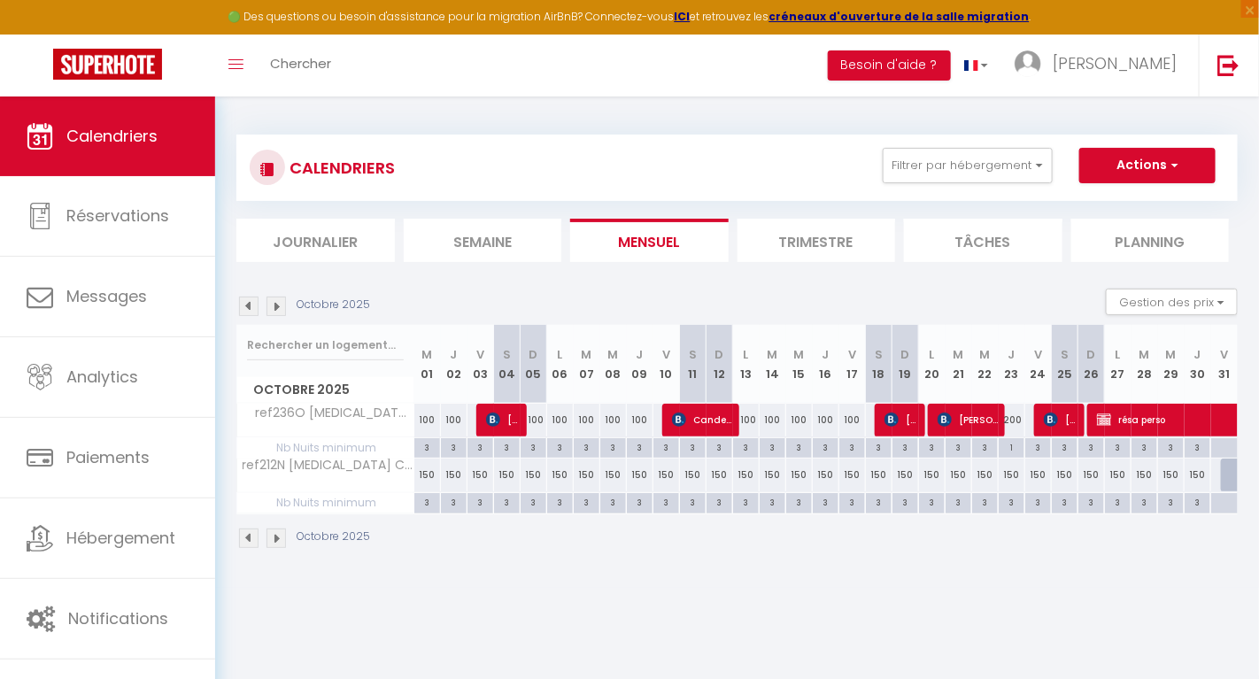
click at [251, 307] on img at bounding box center [248, 306] width 19 height 19
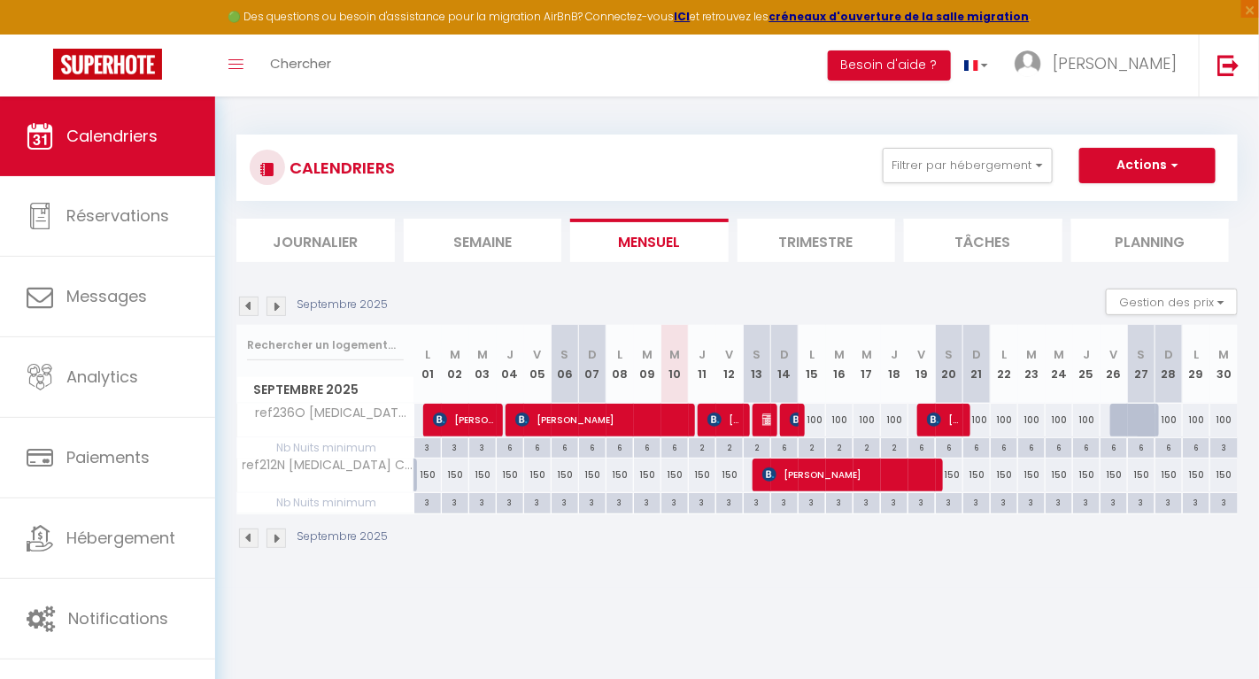
click at [252, 308] on img at bounding box center [248, 306] width 19 height 19
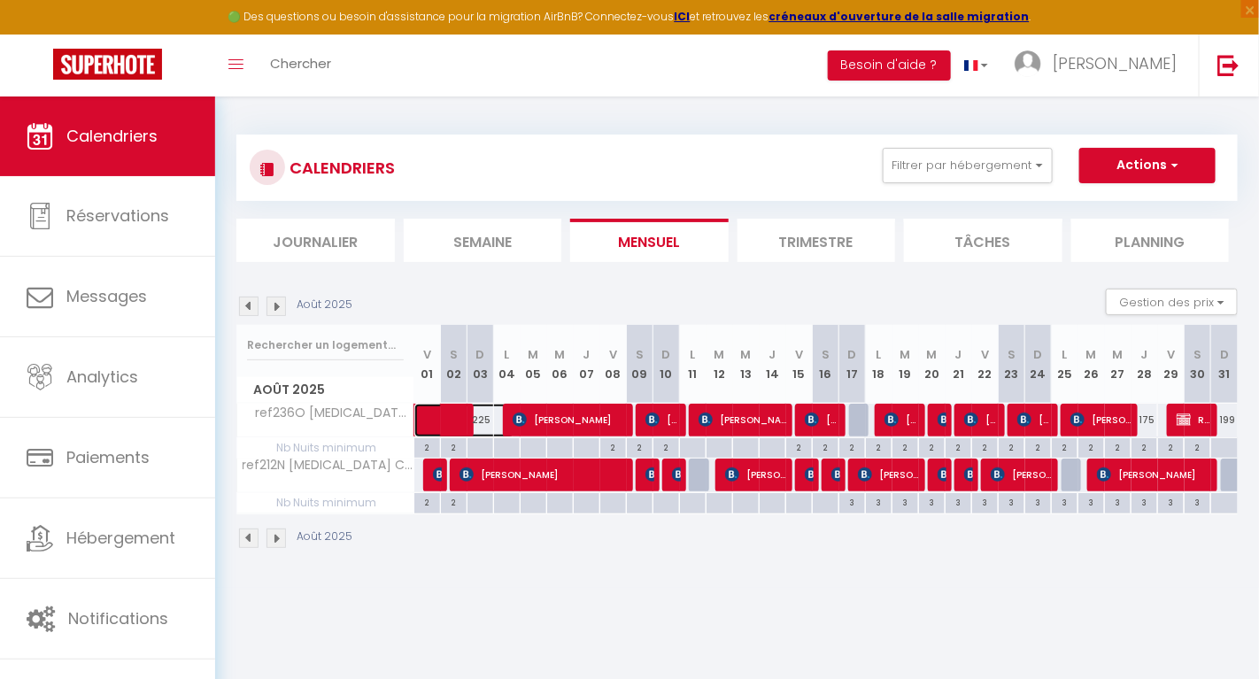
click at [434, 414] on span at bounding box center [473, 421] width 81 height 34
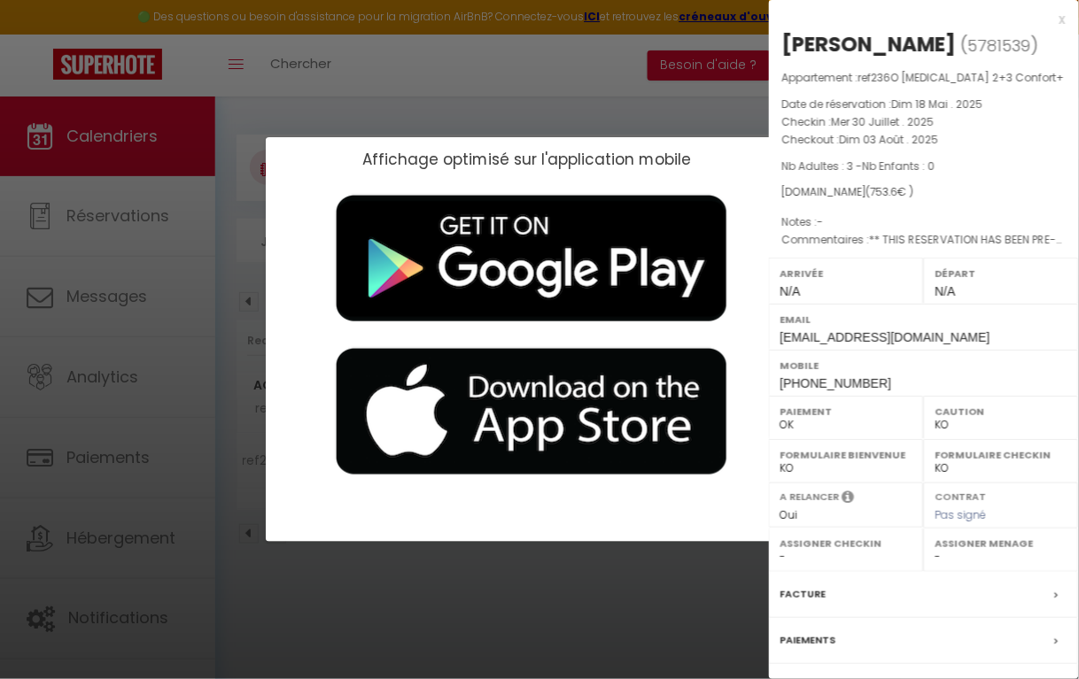
click at [746, 159] on div "Affichage optimisé sur l'application mobile" at bounding box center [526, 160] width 484 height 18
